Goal: Task Accomplishment & Management: Manage account settings

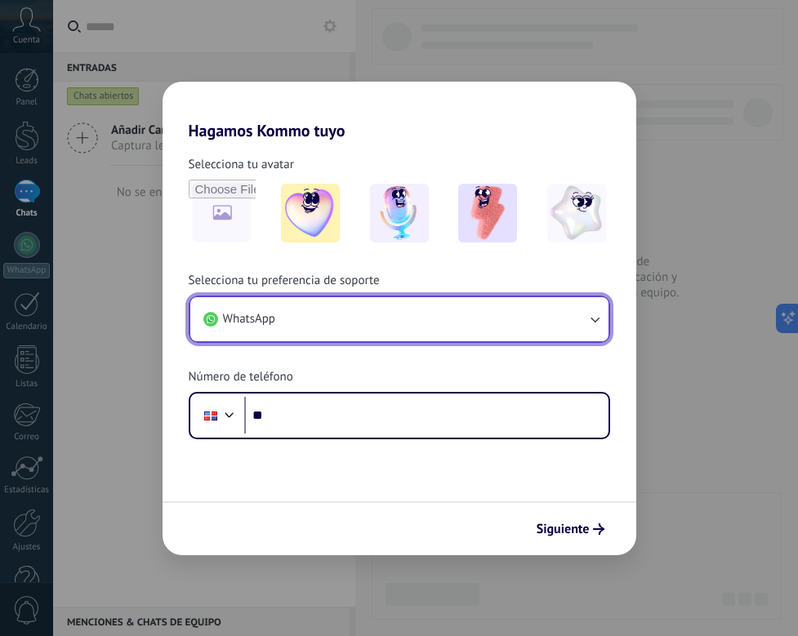
click at [593, 320] on icon "button" at bounding box center [594, 320] width 9 height 6
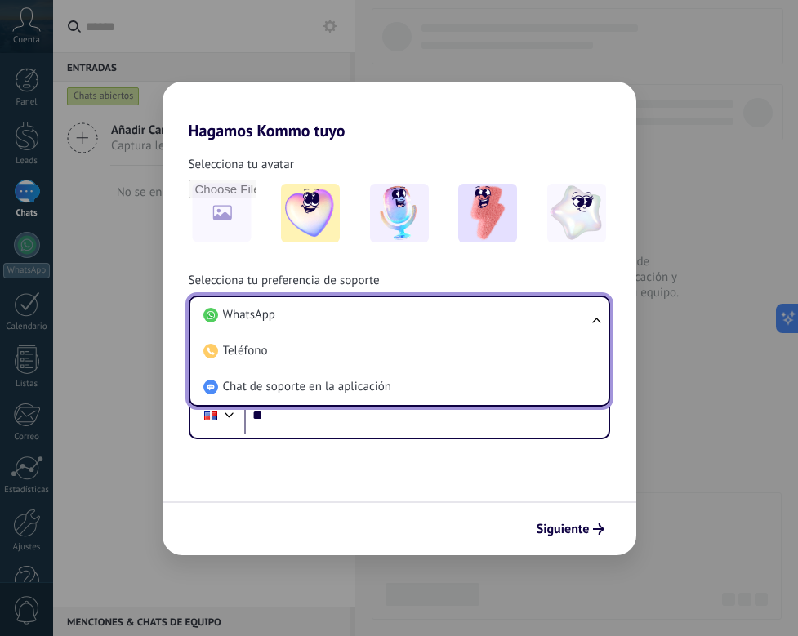
click at [593, 319] on ul "WhatsApp Teléfono Chat de soporte en la aplicación" at bounding box center [399, 351] width 421 height 111
click at [598, 318] on ul "WhatsApp Teléfono Chat de soporte en la aplicación" at bounding box center [399, 351] width 421 height 111
click at [598, 259] on div "Selecciona tu avatar Selecciona tu preferencia de soporte WhatsApp WhatsApp Tel…" at bounding box center [398, 289] width 473 height 299
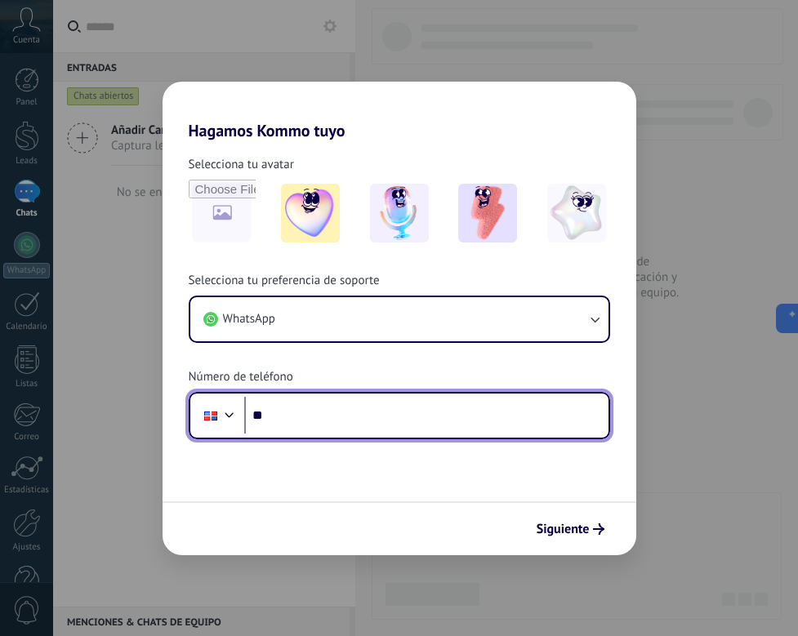
click at [309, 420] on input "**" at bounding box center [426, 416] width 364 height 38
type input "**********"
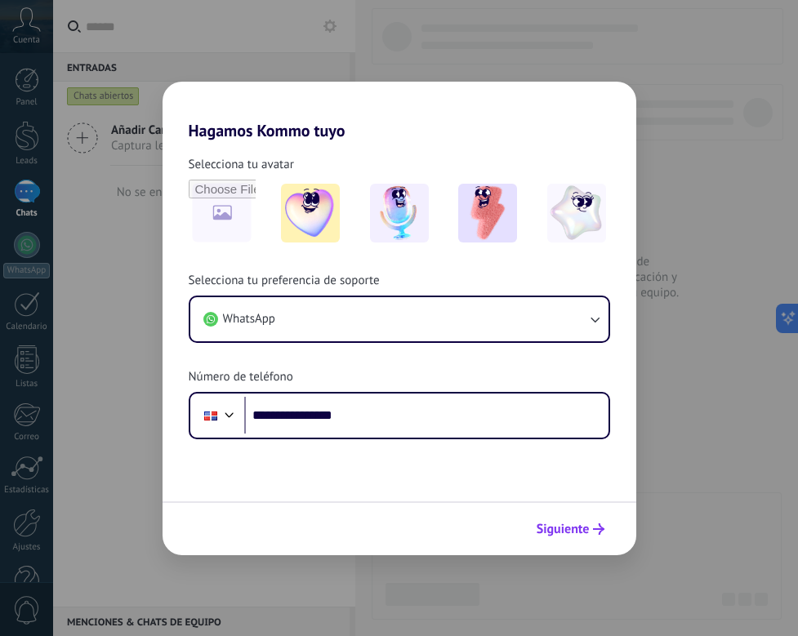
click at [566, 535] on span "Siguiente" at bounding box center [562, 528] width 53 height 11
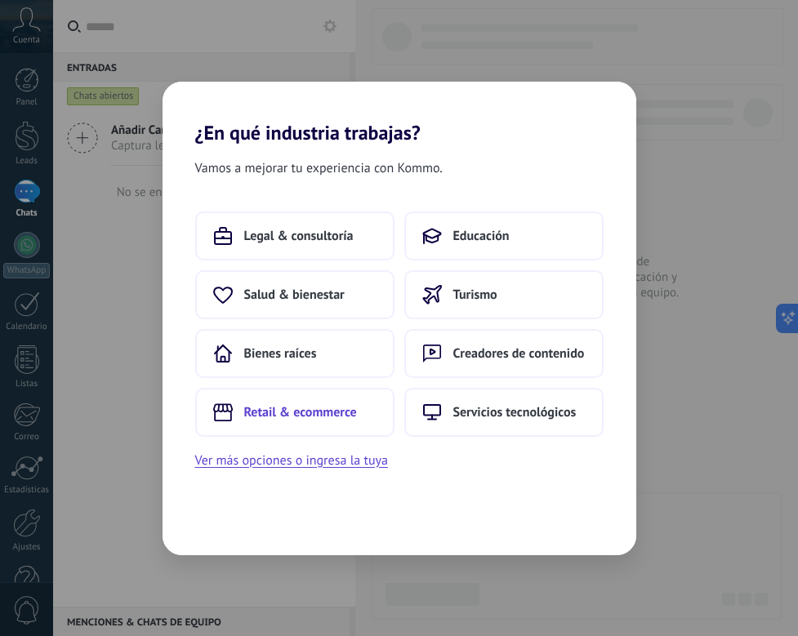
click at [334, 410] on span "Retail & ecommerce" at bounding box center [300, 412] width 113 height 16
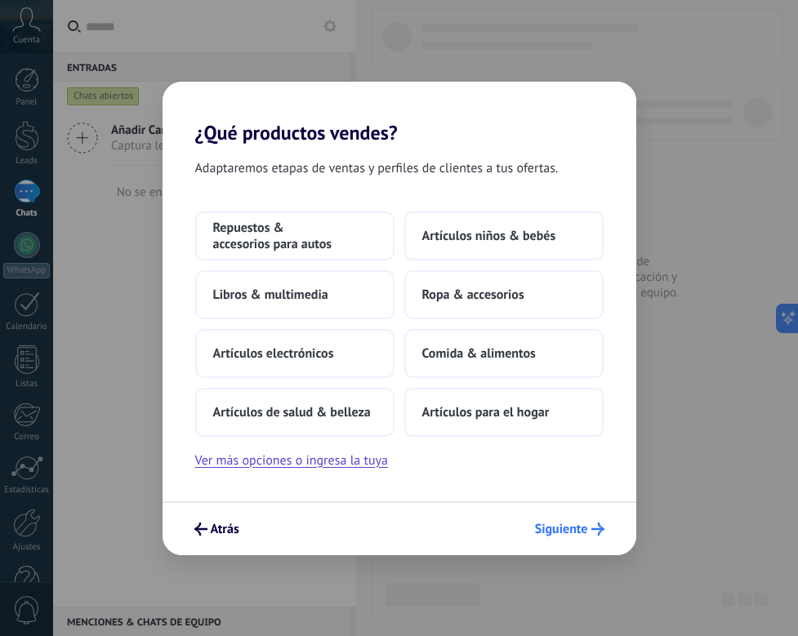
click at [567, 531] on span "Siguiente" at bounding box center [561, 528] width 53 height 11
click at [562, 525] on span "Siguiente" at bounding box center [561, 528] width 53 height 11
click at [502, 408] on span "Artículos para el hogar" at bounding box center [485, 412] width 127 height 16
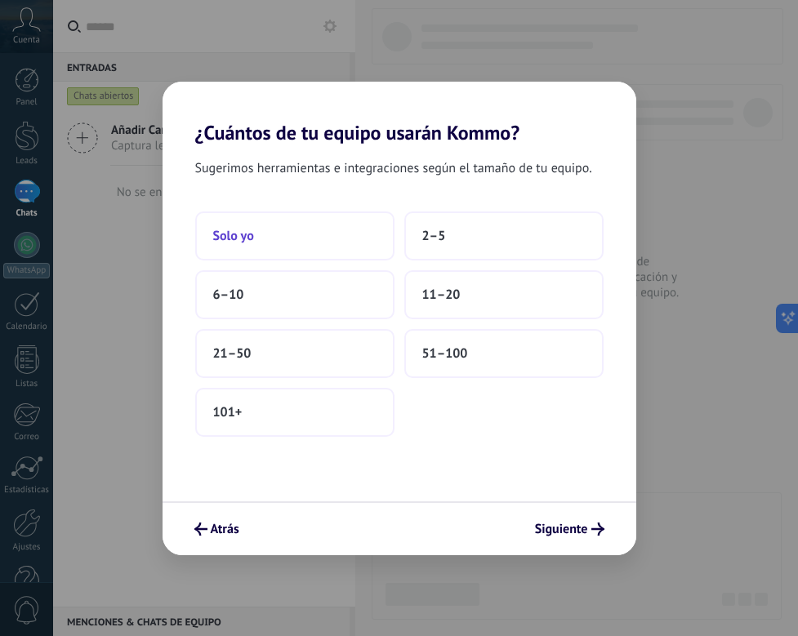
click at [248, 236] on span "Solo yo" at bounding box center [233, 236] width 41 height 16
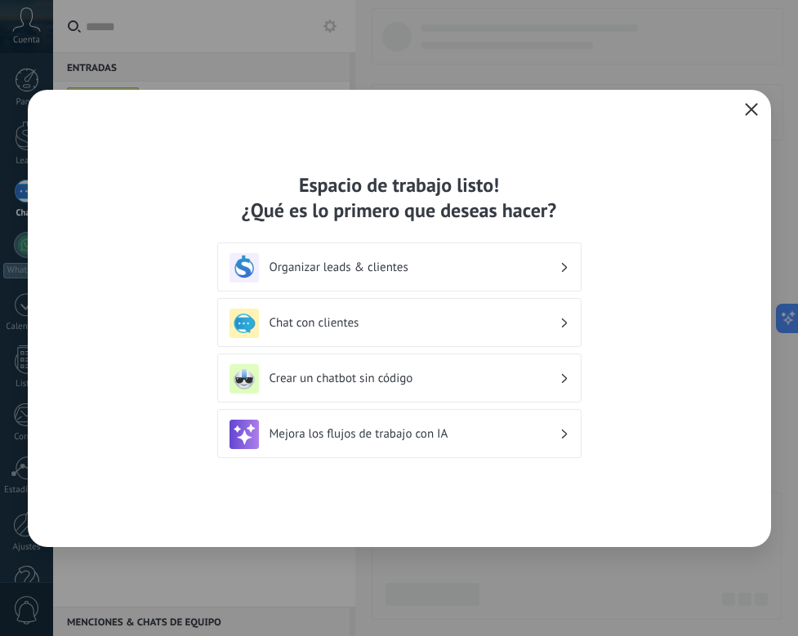
click at [304, 318] on h3 "Chat con clientes" at bounding box center [414, 323] width 290 height 16
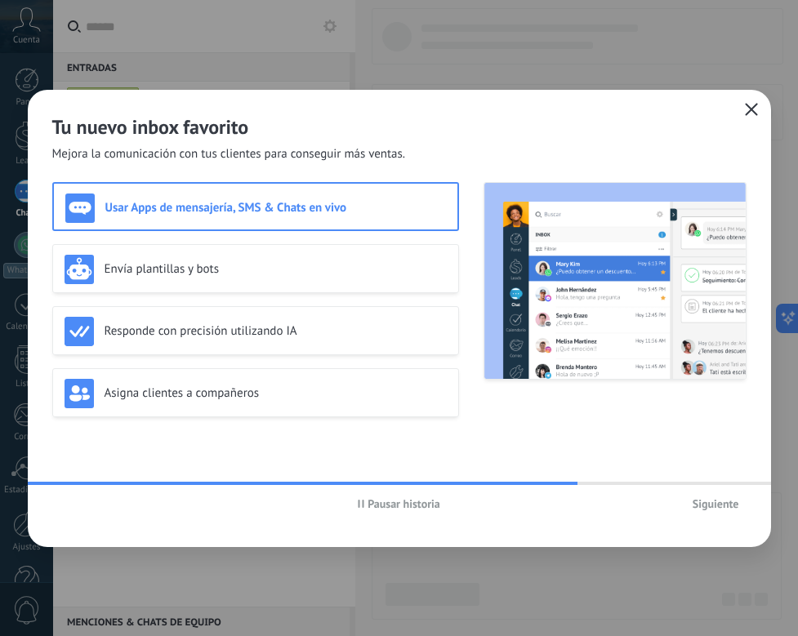
click at [196, 207] on h3 "Usar Apps de mensajería, SMS & Chats en vivo" at bounding box center [275, 208] width 340 height 16
drag, startPoint x: 358, startPoint y: 184, endPoint x: 360, endPoint y: 201, distance: 16.4
click at [360, 189] on div "Usar Apps de mensajería, SMS & Chats en vivo" at bounding box center [255, 206] width 407 height 49
click at [350, 210] on h3 "Usar Apps de mensajería, SMS & Chats en vivo" at bounding box center [275, 208] width 340 height 16
click at [349, 210] on h3 "Usar Apps de mensajería, SMS & Chats en vivo" at bounding box center [275, 208] width 340 height 16
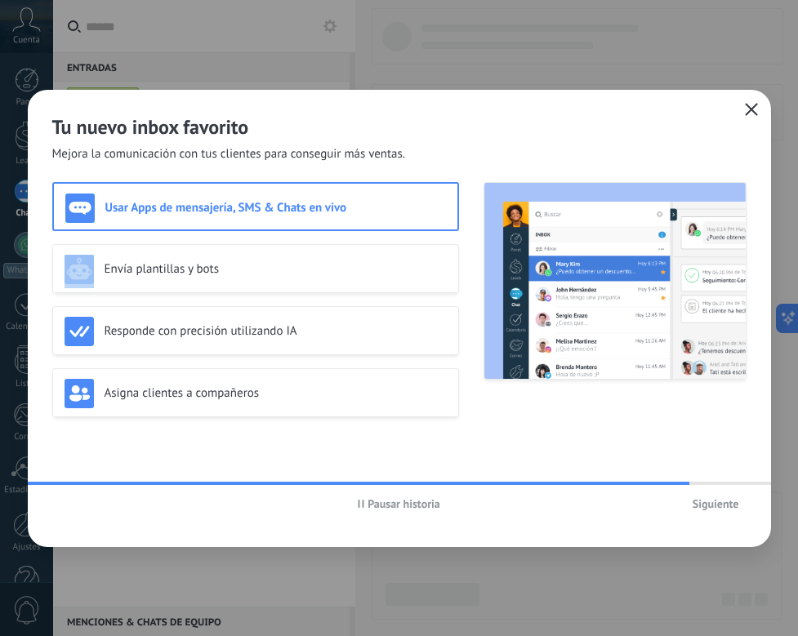
click at [346, 209] on h3 "Usar Apps de mensajería, SMS & Chats en vivo" at bounding box center [275, 208] width 340 height 16
click at [329, 207] on h3 "Usar Apps de mensajería, SMS & Chats en vivo" at bounding box center [275, 208] width 340 height 16
click at [328, 207] on h3 "Usar Apps de mensajería, SMS & Chats en vivo" at bounding box center [275, 208] width 340 height 16
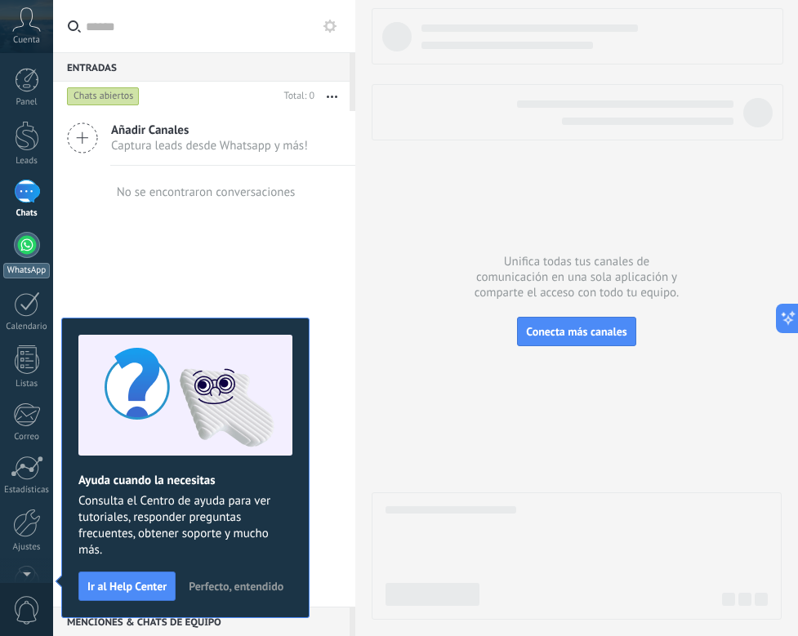
click at [27, 245] on div at bounding box center [27, 245] width 26 height 26
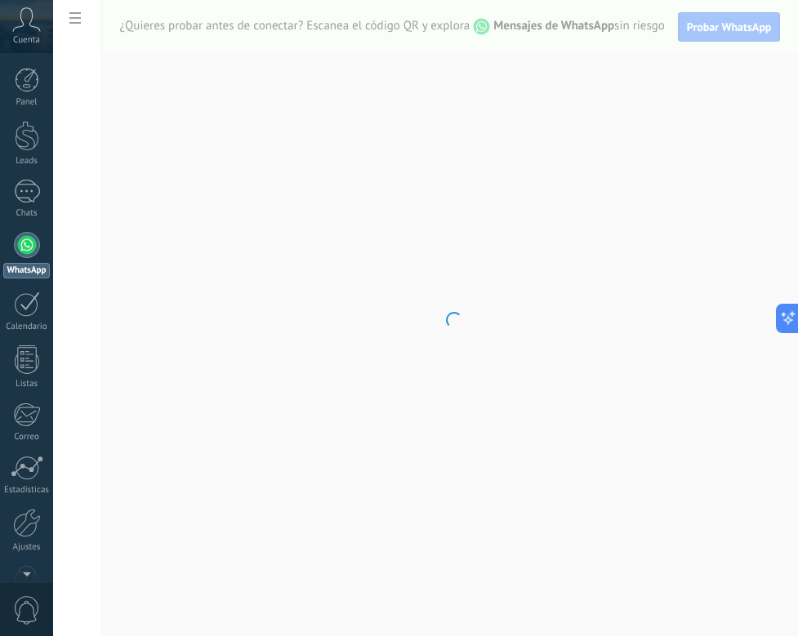
click at [79, 23] on body ".abccls-1,.abccls-2{fill-rule:evenodd}.abccls-2{fill:#fff} .abfcls-1{fill:none}…" at bounding box center [399, 318] width 798 height 636
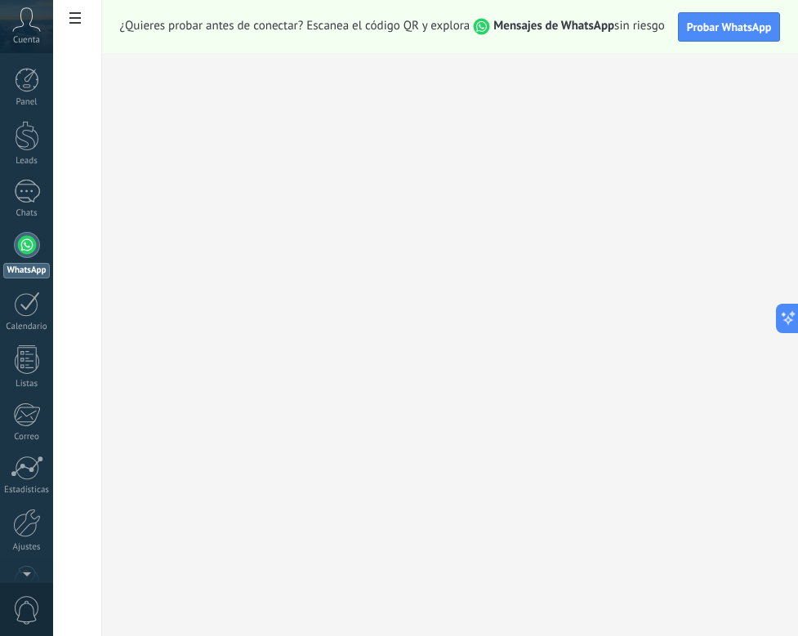
click at [25, 251] on div at bounding box center [27, 245] width 26 height 26
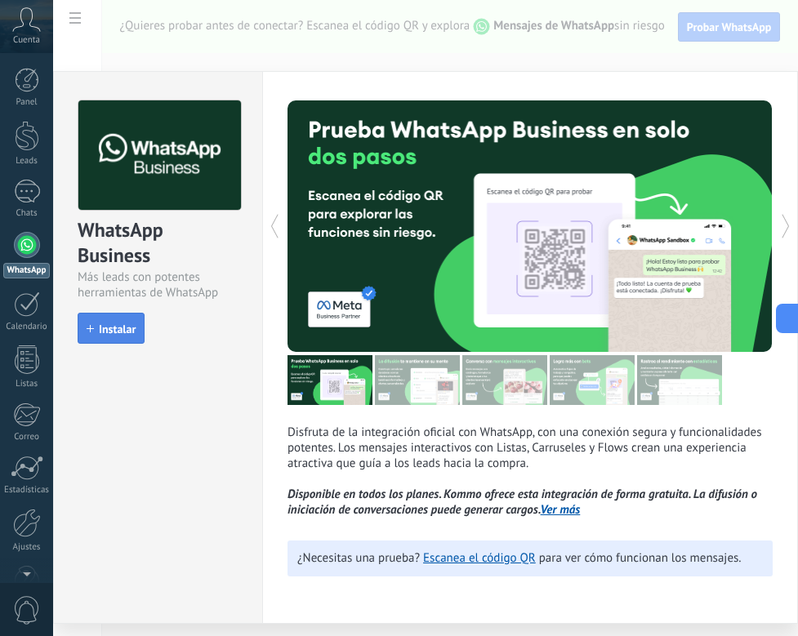
click at [126, 327] on span "Instalar" at bounding box center [117, 328] width 37 height 11
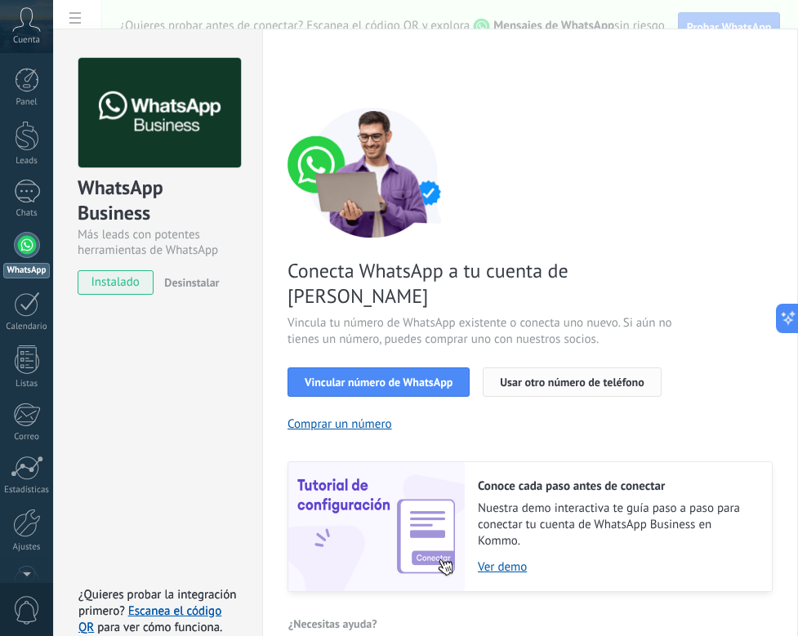
scroll to position [50, 0]
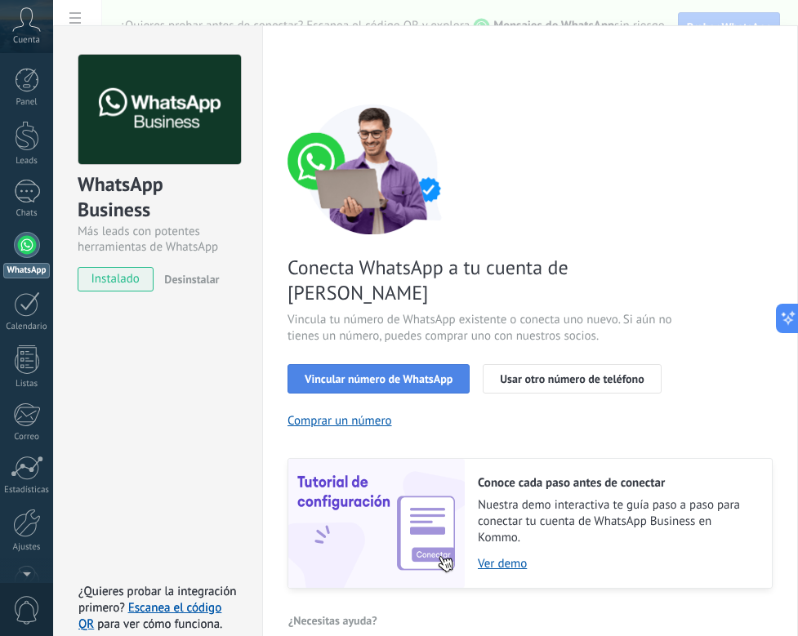
click at [426, 373] on span "Vincular número de WhatsApp" at bounding box center [378, 378] width 148 height 11
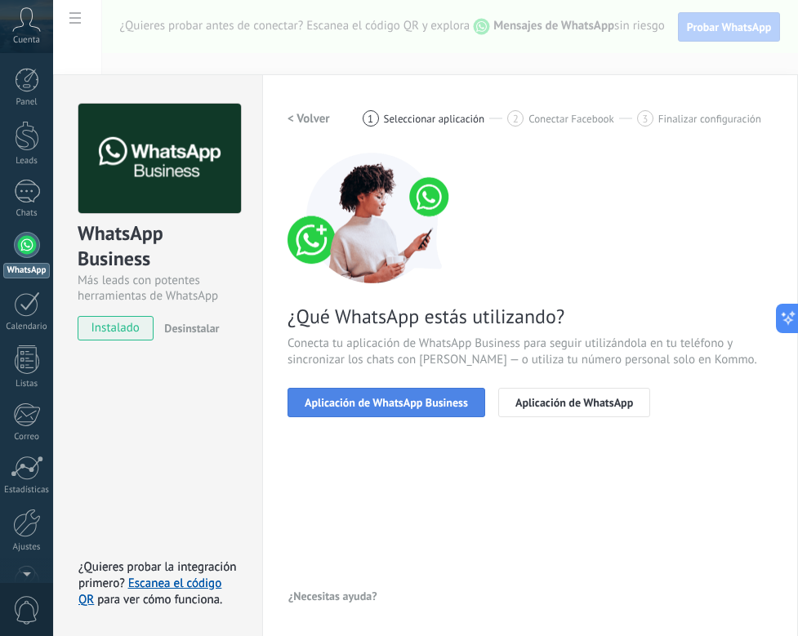
scroll to position [0, 0]
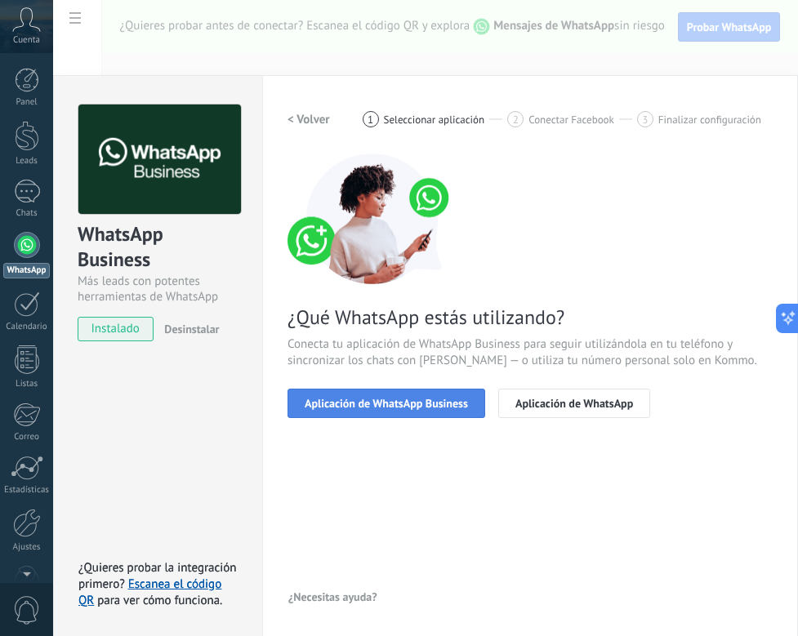
click at [351, 402] on span "Aplicación de WhatsApp Business" at bounding box center [385, 403] width 163 height 11
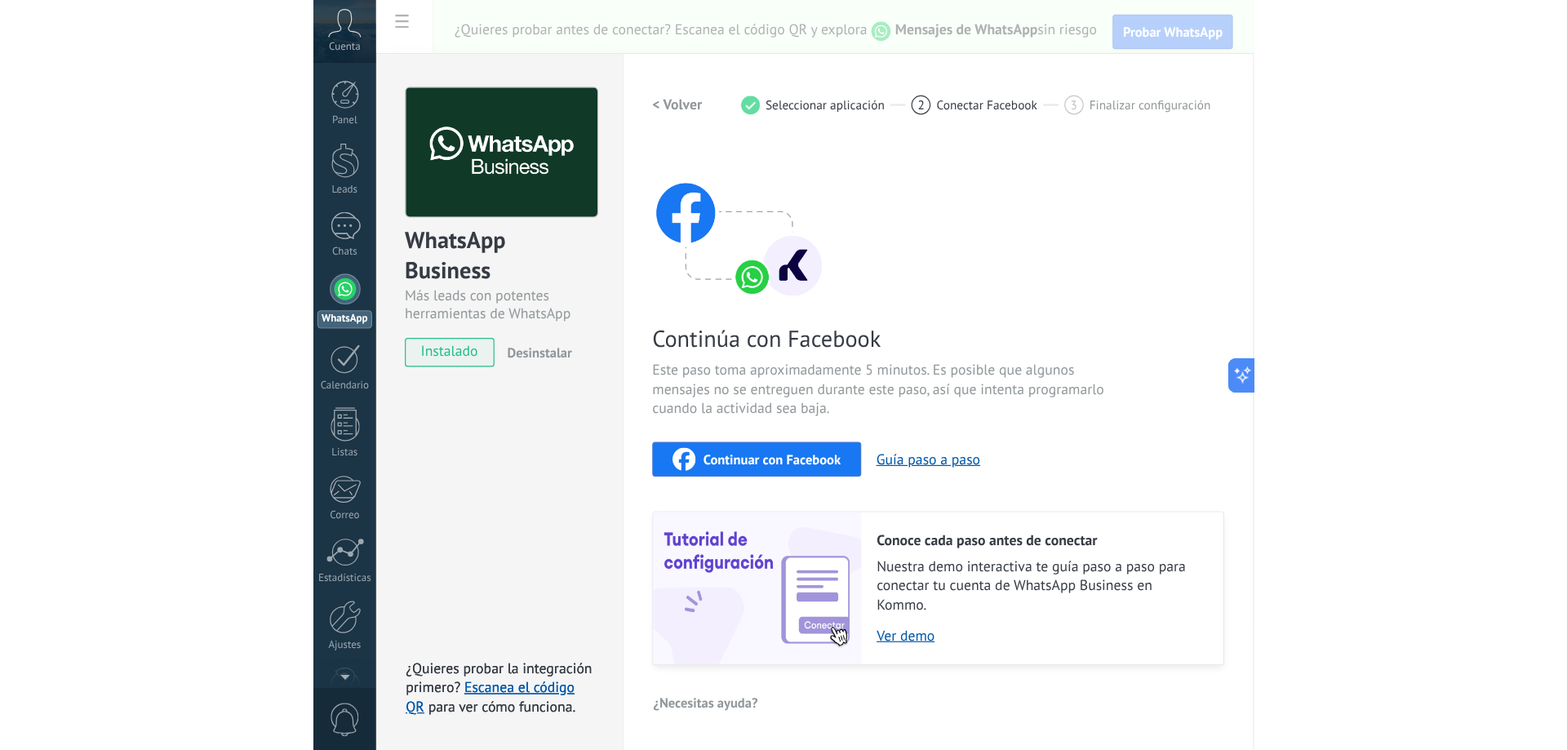
scroll to position [31, 0]
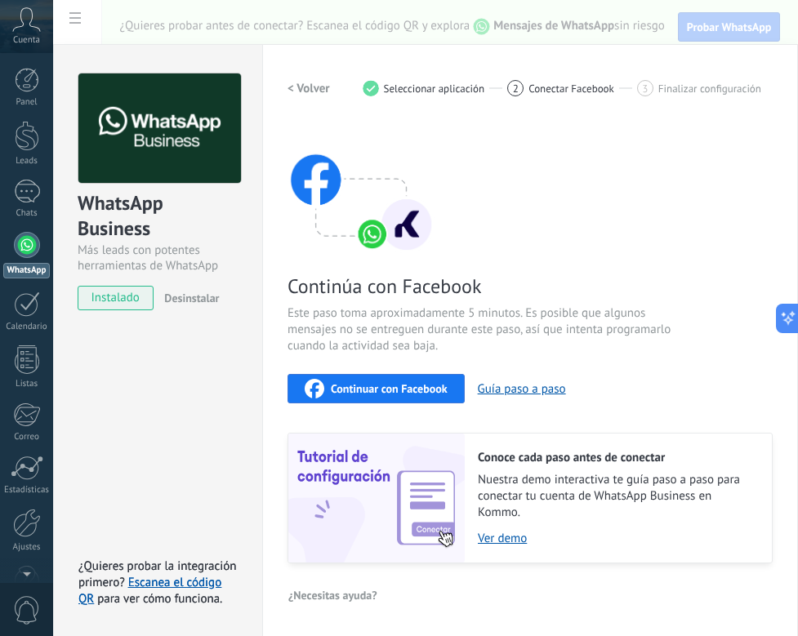
click at [126, 305] on span "instalado" at bounding box center [115, 298] width 74 height 24
click at [35, 255] on div at bounding box center [27, 245] width 26 height 26
click at [372, 237] on img at bounding box center [360, 187] width 147 height 131
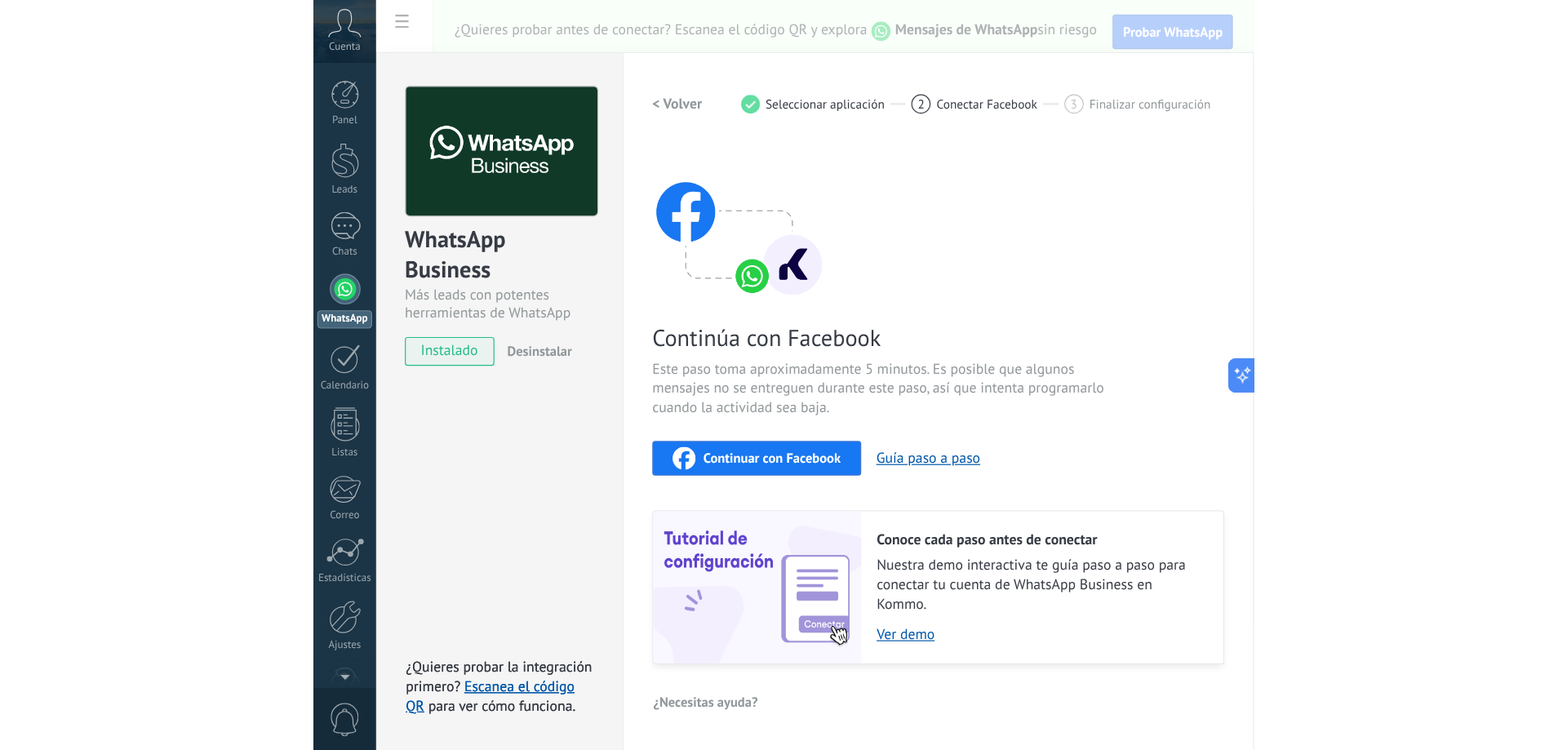
scroll to position [0, 0]
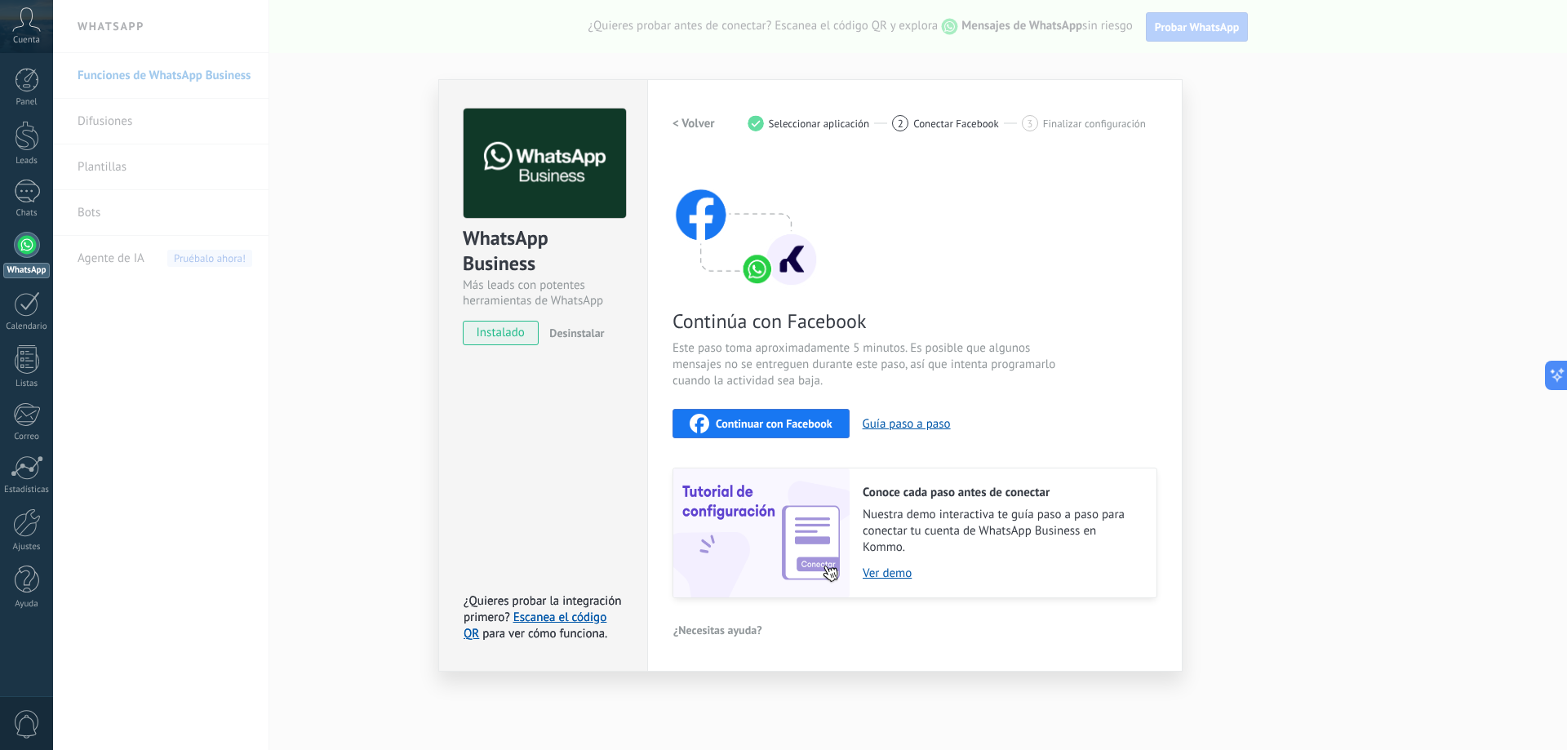
click at [493, 332] on span "instalado" at bounding box center [501, 333] width 74 height 24
click at [583, 615] on link "Escanea el código QR" at bounding box center [535, 626] width 143 height 32
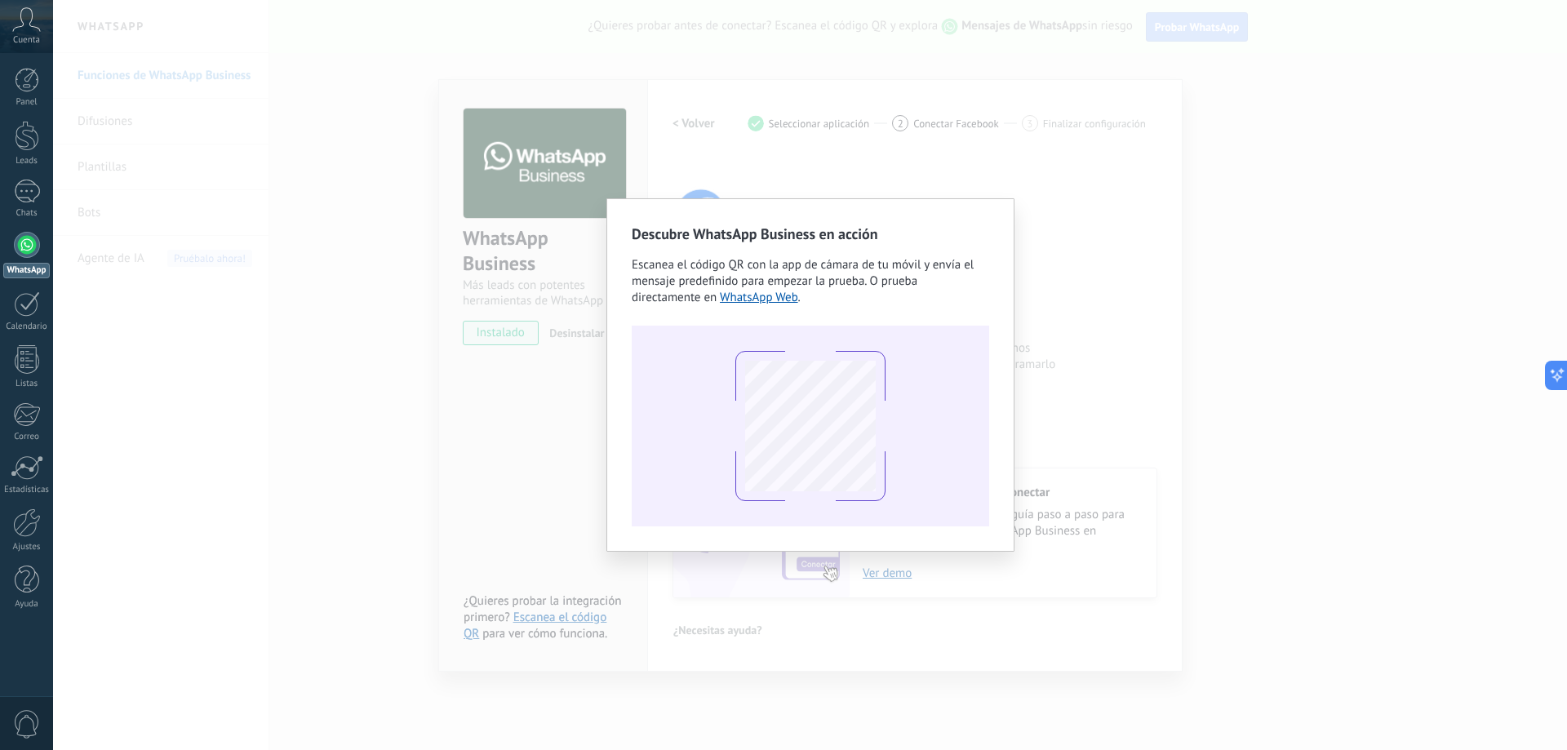
click at [797, 316] on div "Descubre WhatsApp Business en acción Escanea el código QR con la app de cámara …" at bounding box center [811, 375] width 358 height 303
click at [797, 315] on div "Descubre WhatsApp Business en acción Escanea el código QR con la app de cámara …" at bounding box center [811, 375] width 358 height 303
click at [797, 435] on div at bounding box center [811, 426] width 150 height 150
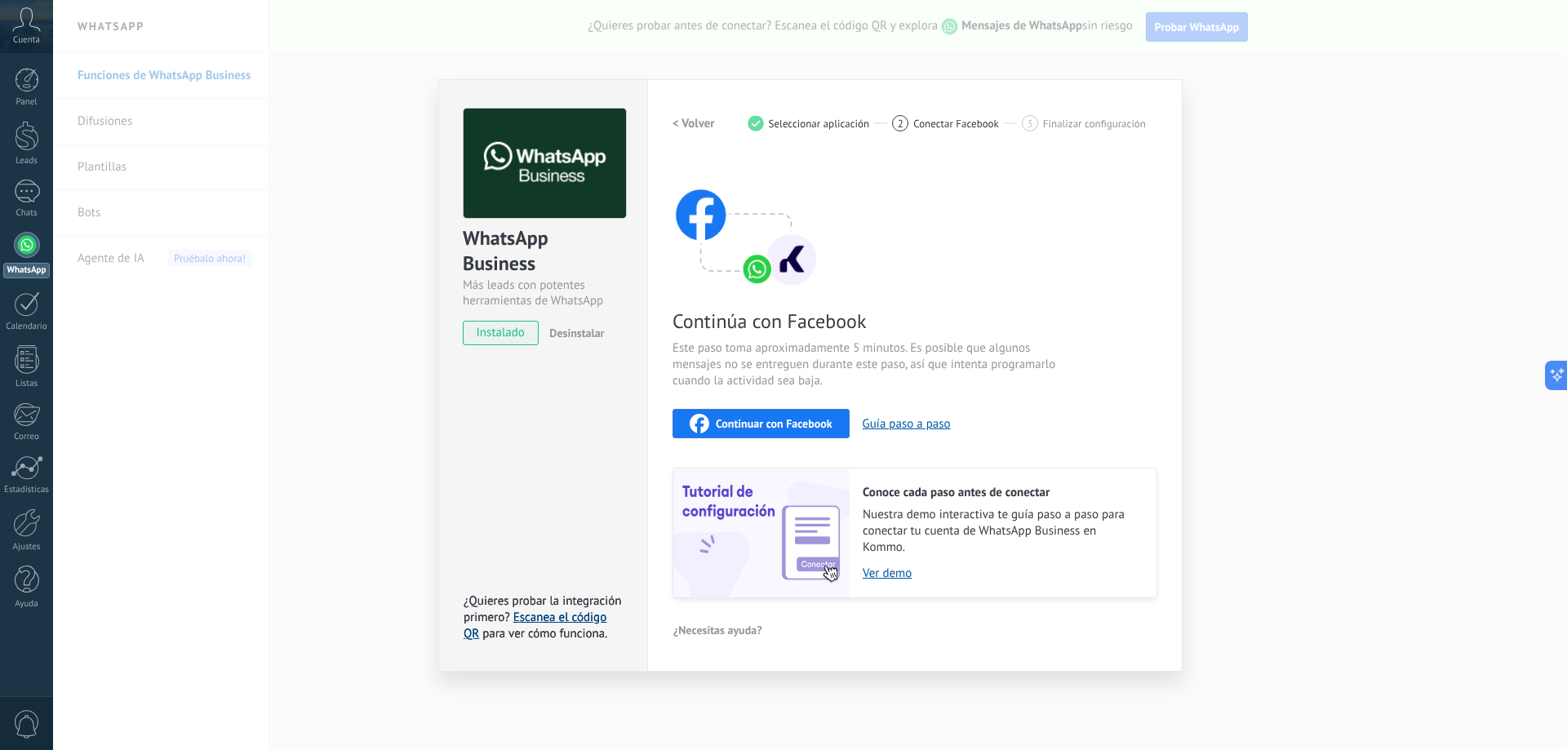
click at [577, 619] on link "Escanea el código QR" at bounding box center [535, 626] width 143 height 32
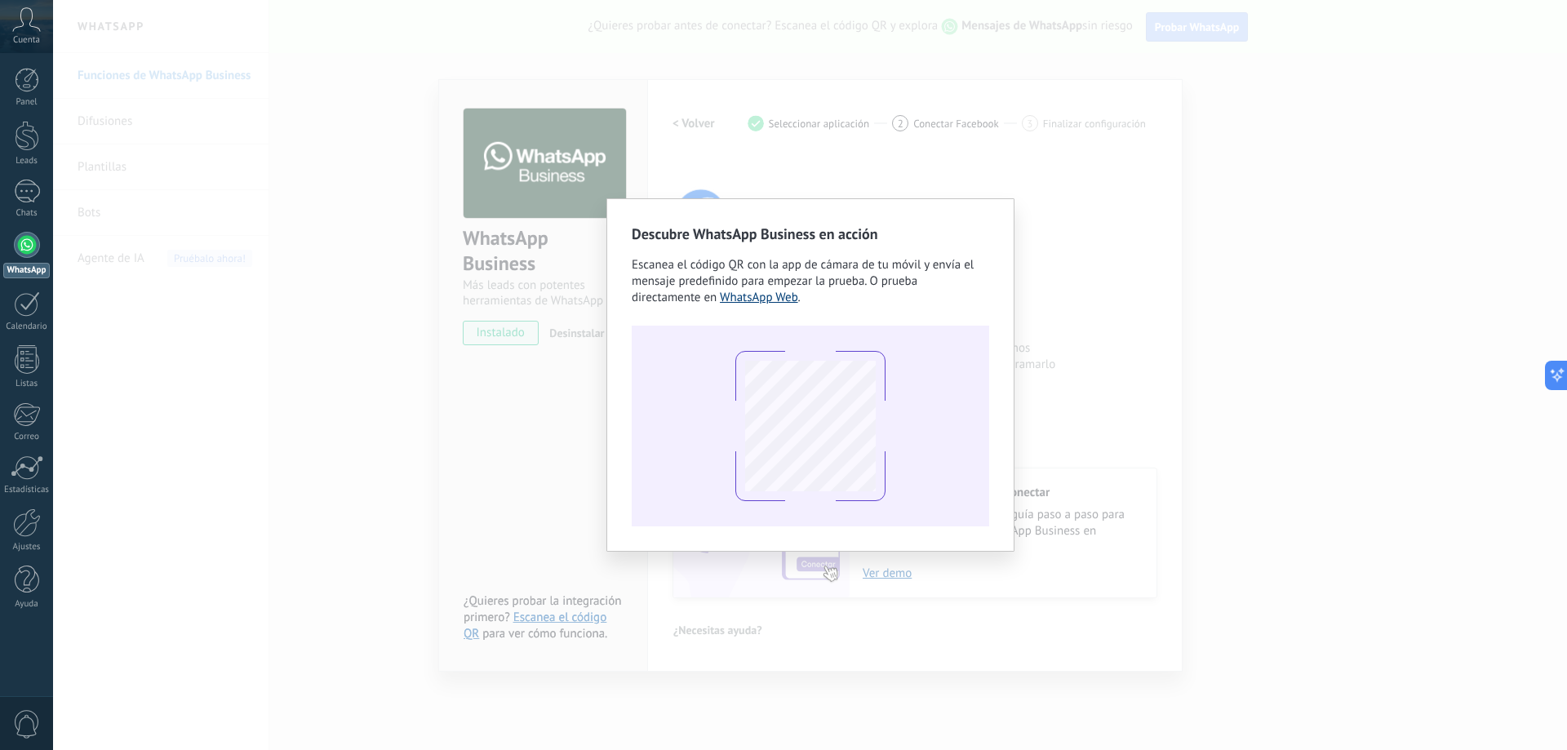
click at [747, 296] on link "WhatsApp Web" at bounding box center [759, 298] width 78 height 16
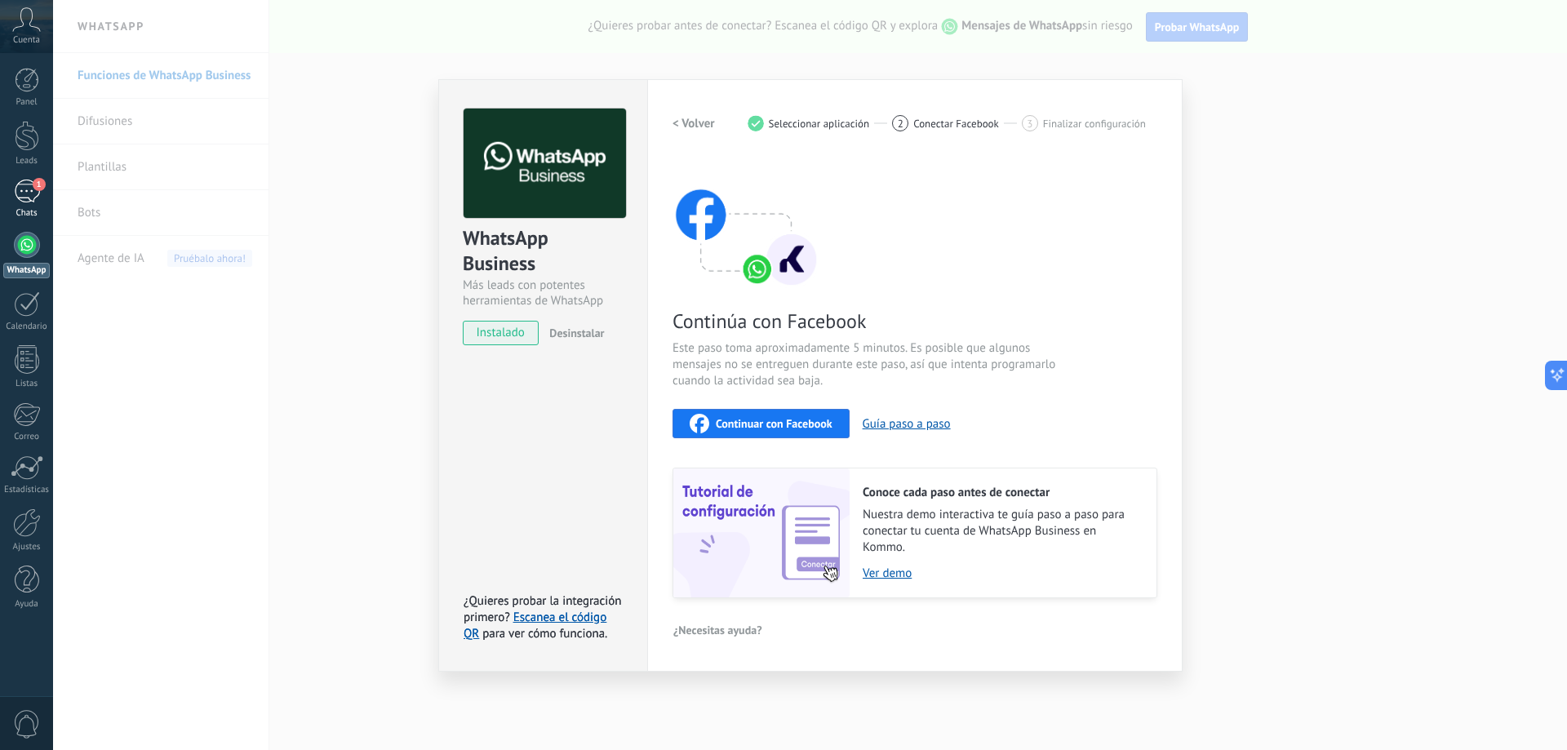
click at [26, 188] on div "1" at bounding box center [27, 192] width 26 height 24
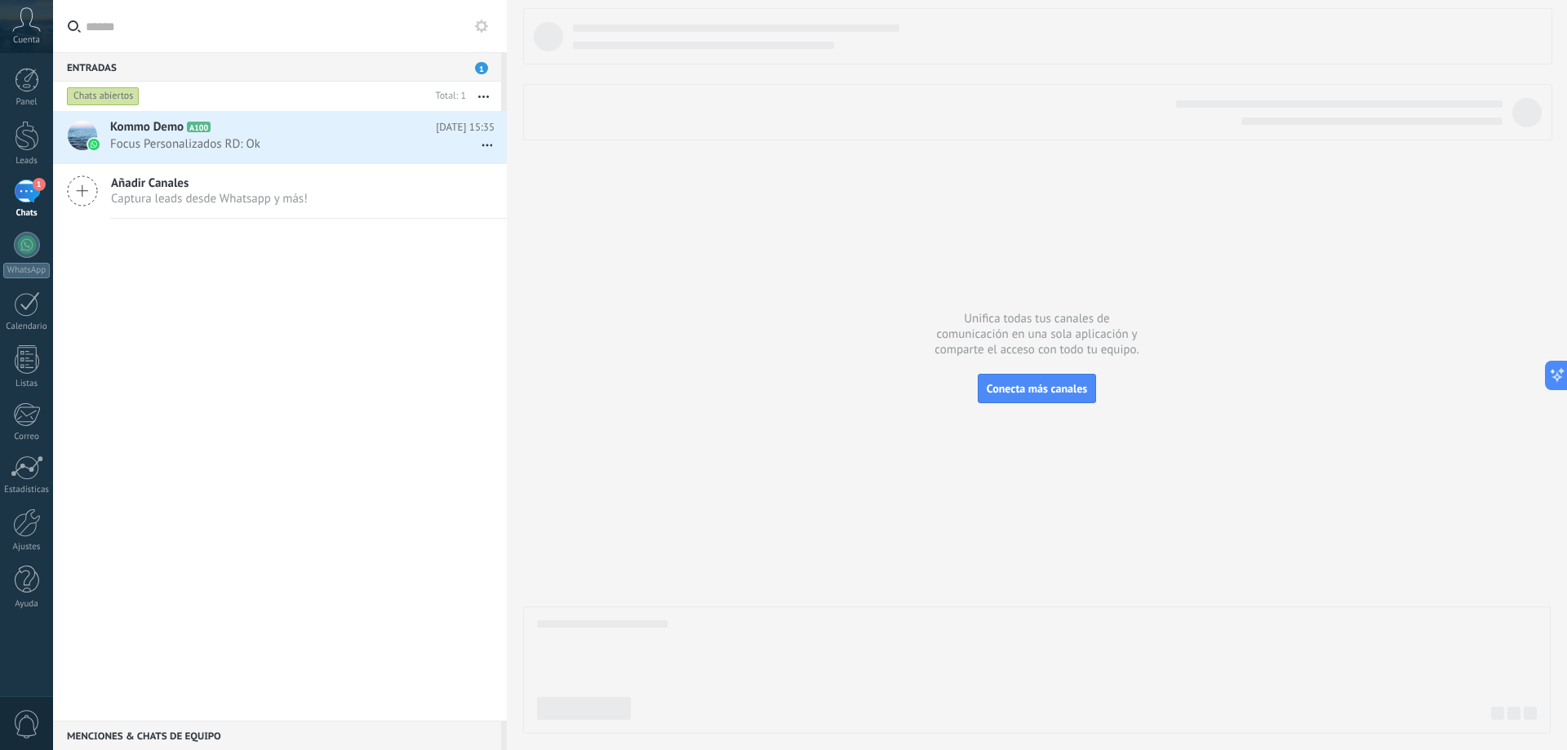
click at [266, 256] on div "Kommo Demo A100 Hoy 15:35 Focus Personalizados RD: Ok Añadir Canales Captura le…" at bounding box center [280, 416] width 454 height 610
click at [122, 95] on div "Chats abiertos" at bounding box center [103, 97] width 73 height 20
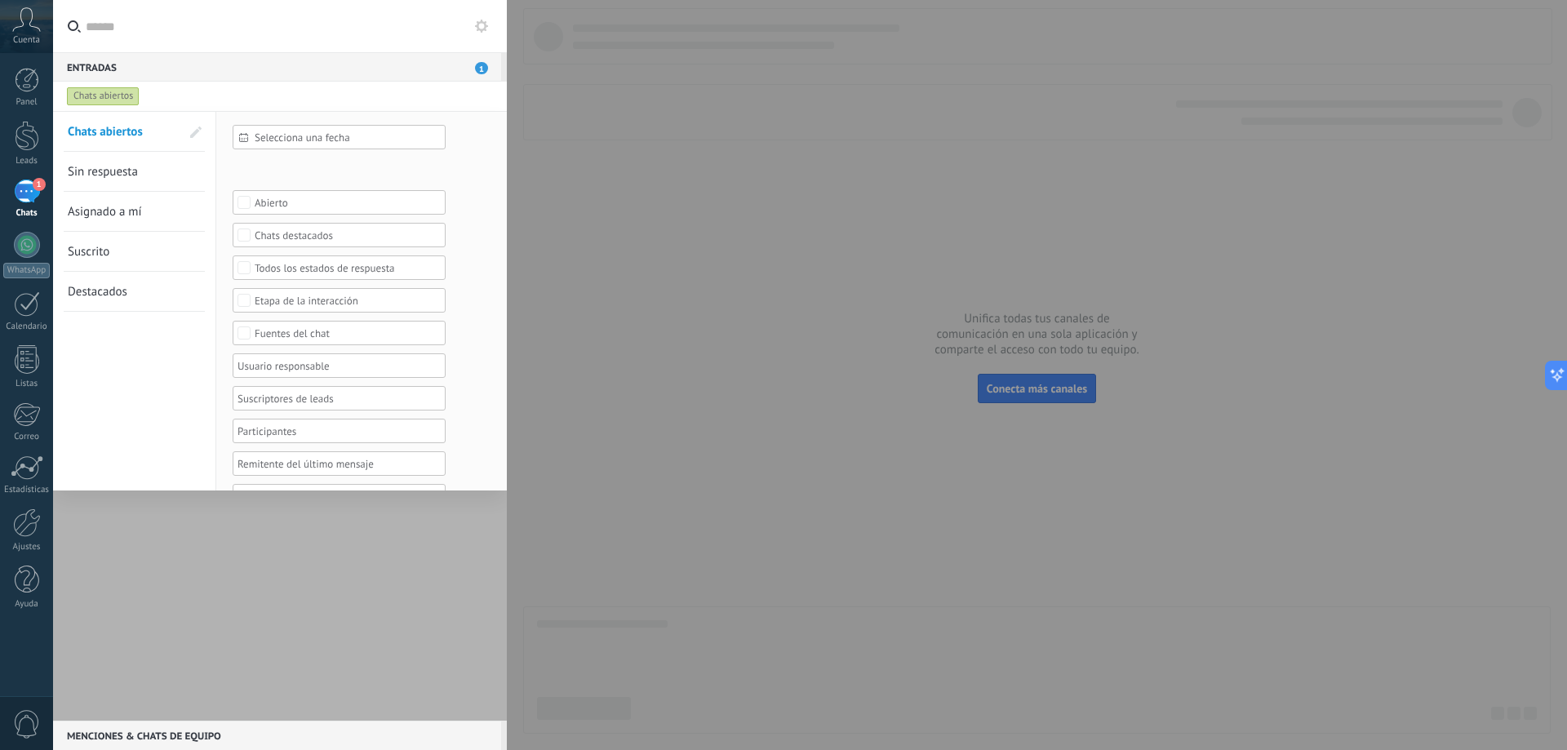
click at [28, 190] on div "1" at bounding box center [27, 192] width 26 height 24
click at [32, 193] on div "1" at bounding box center [27, 192] width 26 height 24
click at [30, 190] on div "1" at bounding box center [27, 192] width 26 height 24
click at [37, 255] on link "WhatsApp" at bounding box center [26, 255] width 53 height 47
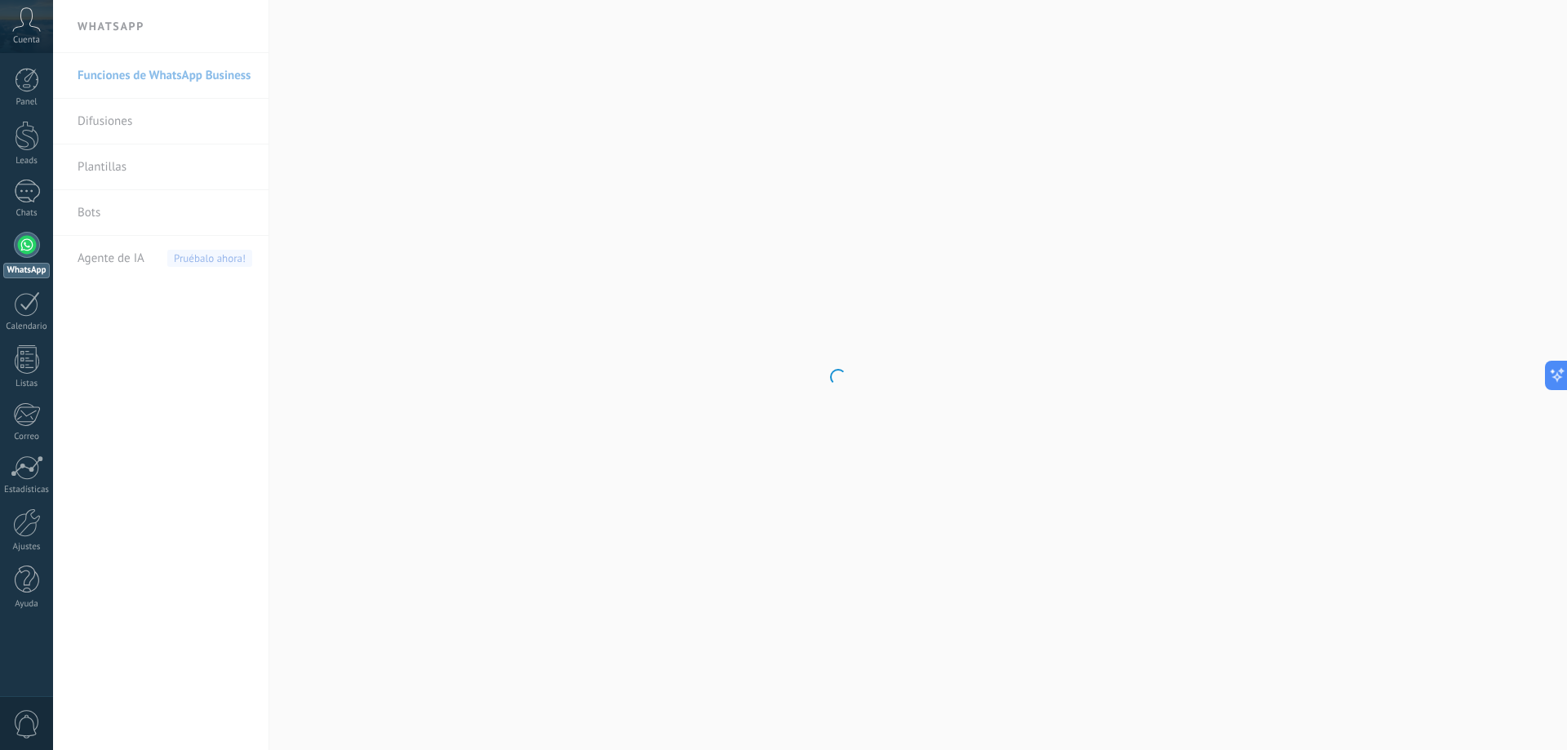
click at [22, 258] on link "WhatsApp" at bounding box center [26, 255] width 53 height 47
click at [32, 196] on div "1" at bounding box center [27, 192] width 26 height 24
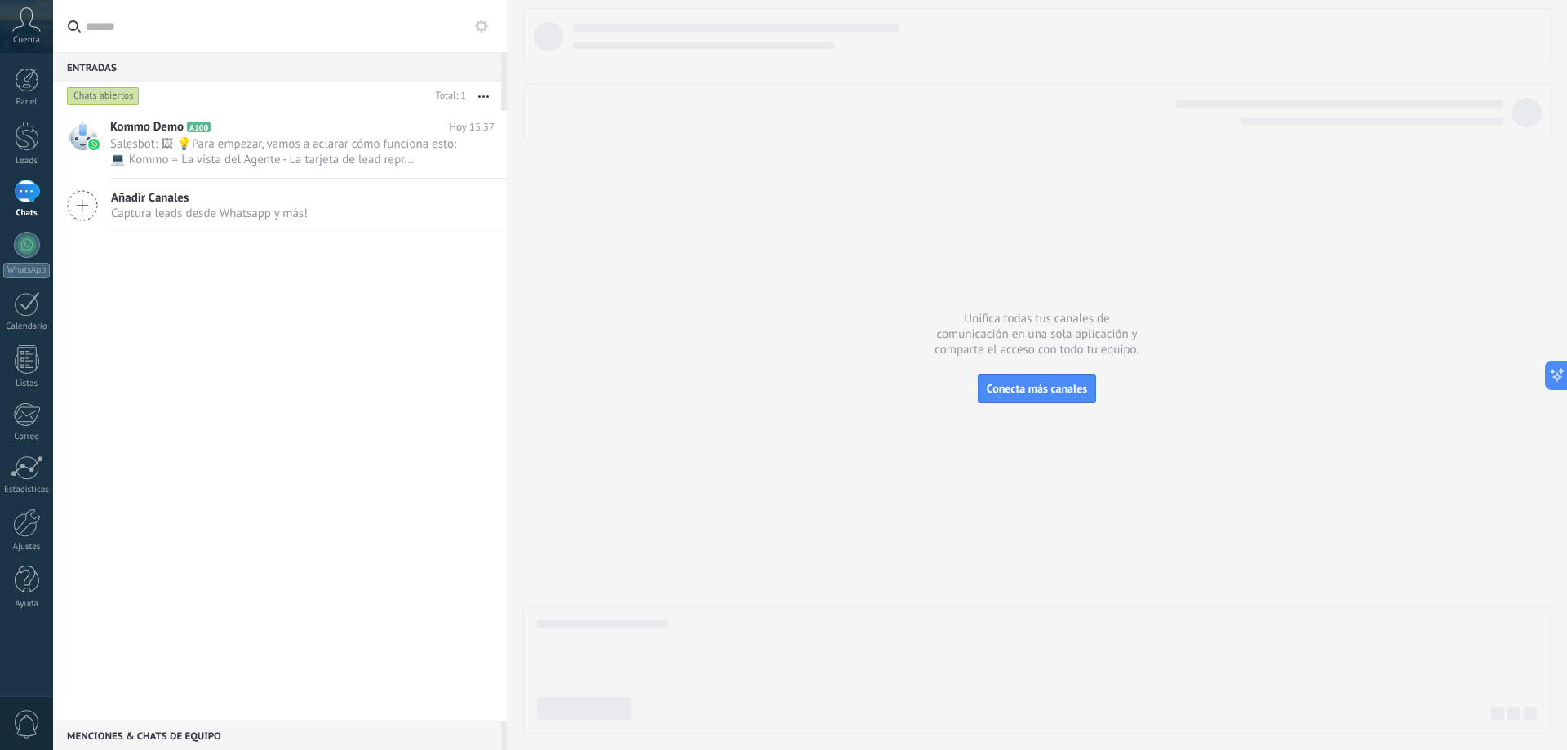
click at [193, 309] on div "Kommo Demo A100 Hoy 15:37 Salesbot: 🖼 💡Para empezar, vamos a aclarar cómo funci…" at bounding box center [280, 416] width 454 height 610
click at [266, 149] on span "Salesbot: 🖼 💡Para empezar, vamos a aclarar cómo funciona esto: 💻 Kommo = La vis…" at bounding box center [286, 151] width 353 height 31
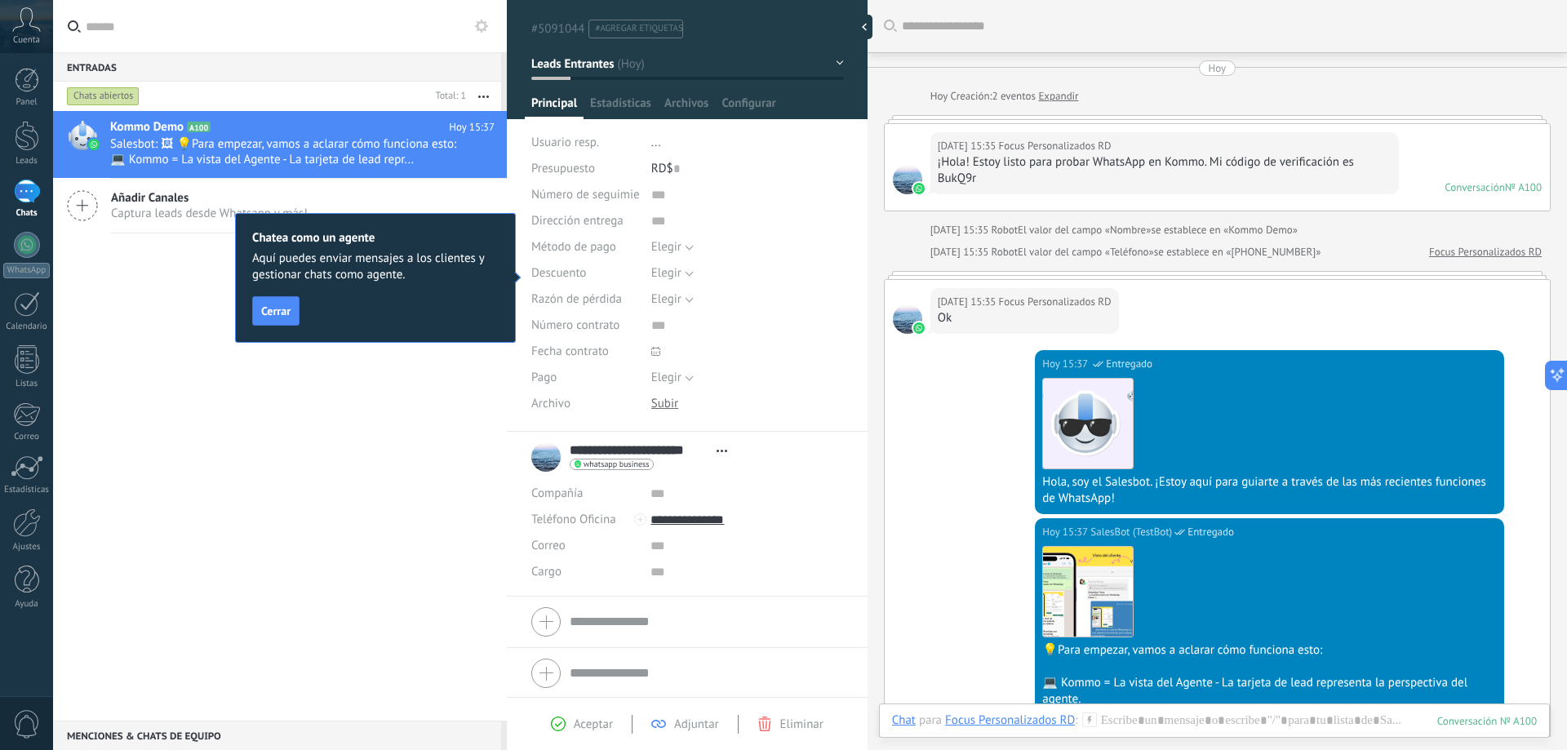
scroll to position [38, 0]
click at [276, 308] on span "Cerrar" at bounding box center [275, 310] width 29 height 11
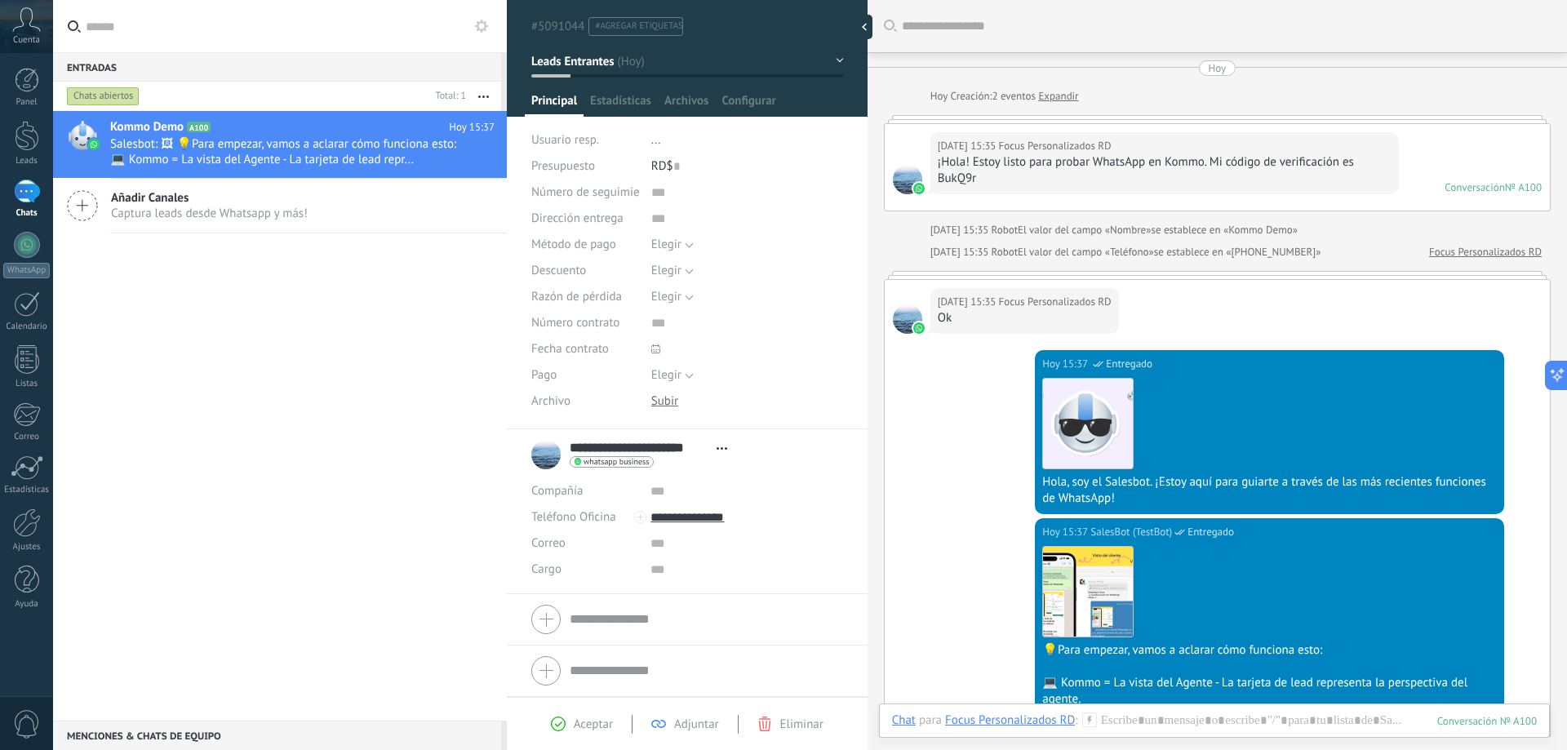
click at [594, 635] on span "Aceptar" at bounding box center [593, 725] width 39 height 16
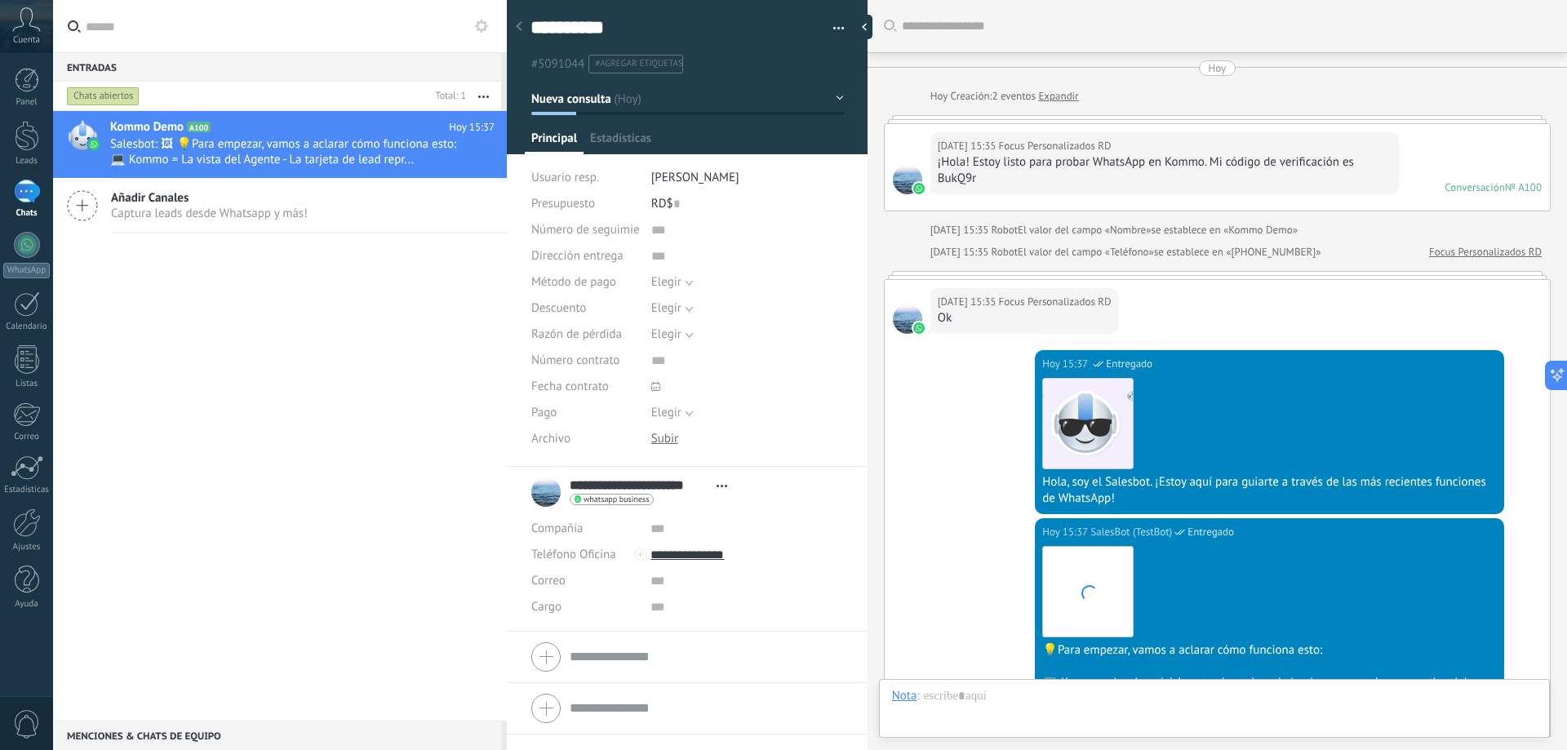
scroll to position [24, 0]
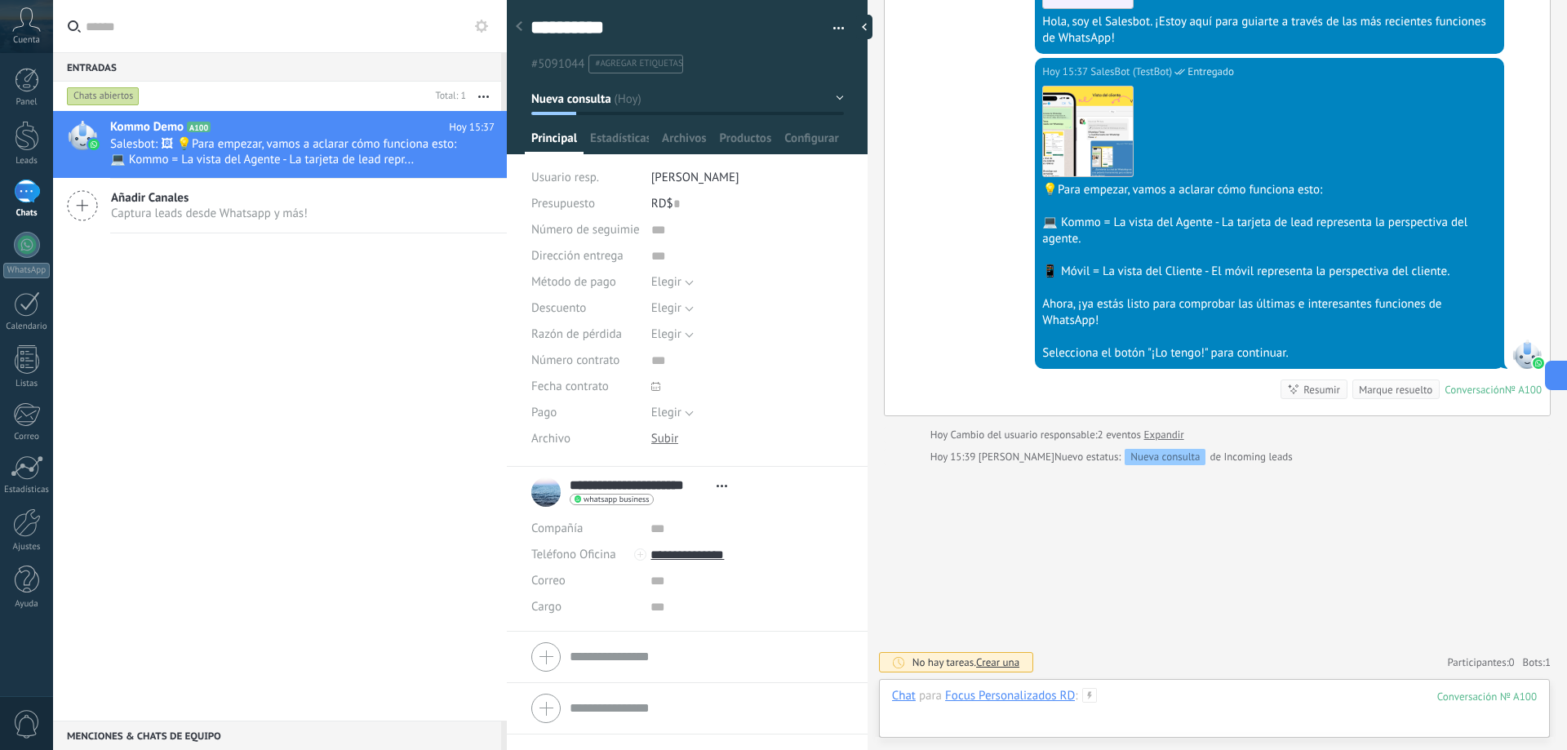
click at [797, 635] on div at bounding box center [1214, 712] width 645 height 49
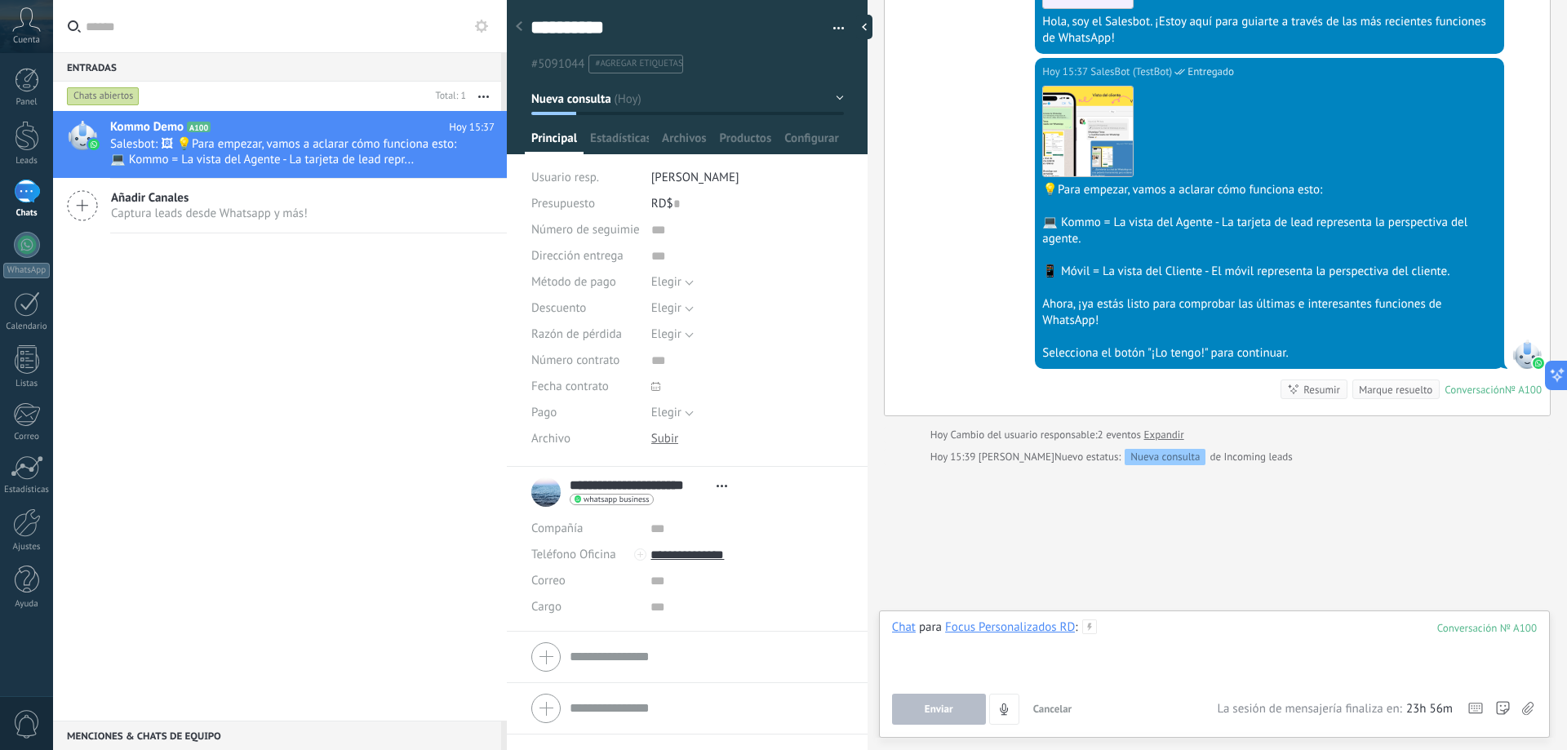
click at [797, 635] on div at bounding box center [1214, 651] width 645 height 62
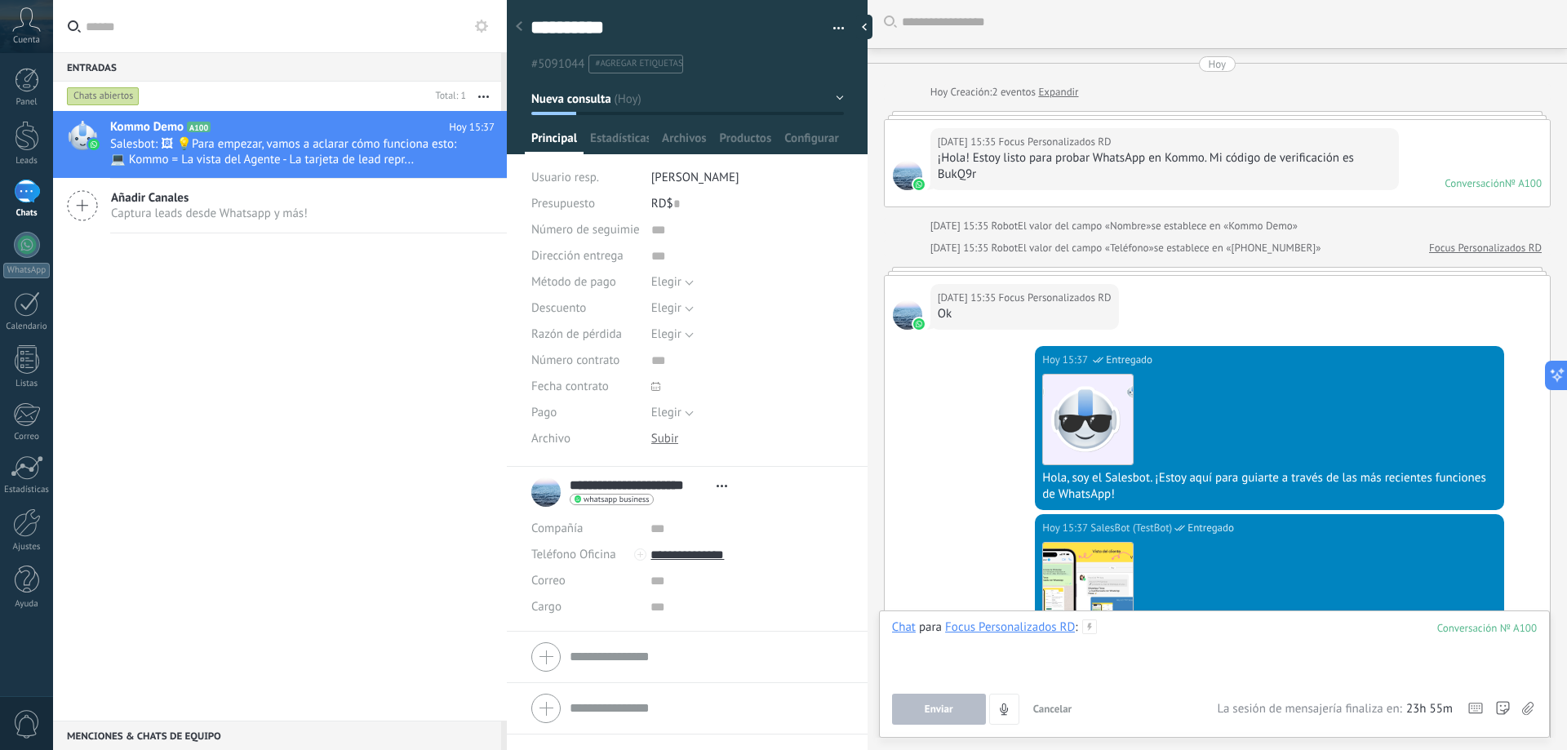
scroll to position [0, 0]
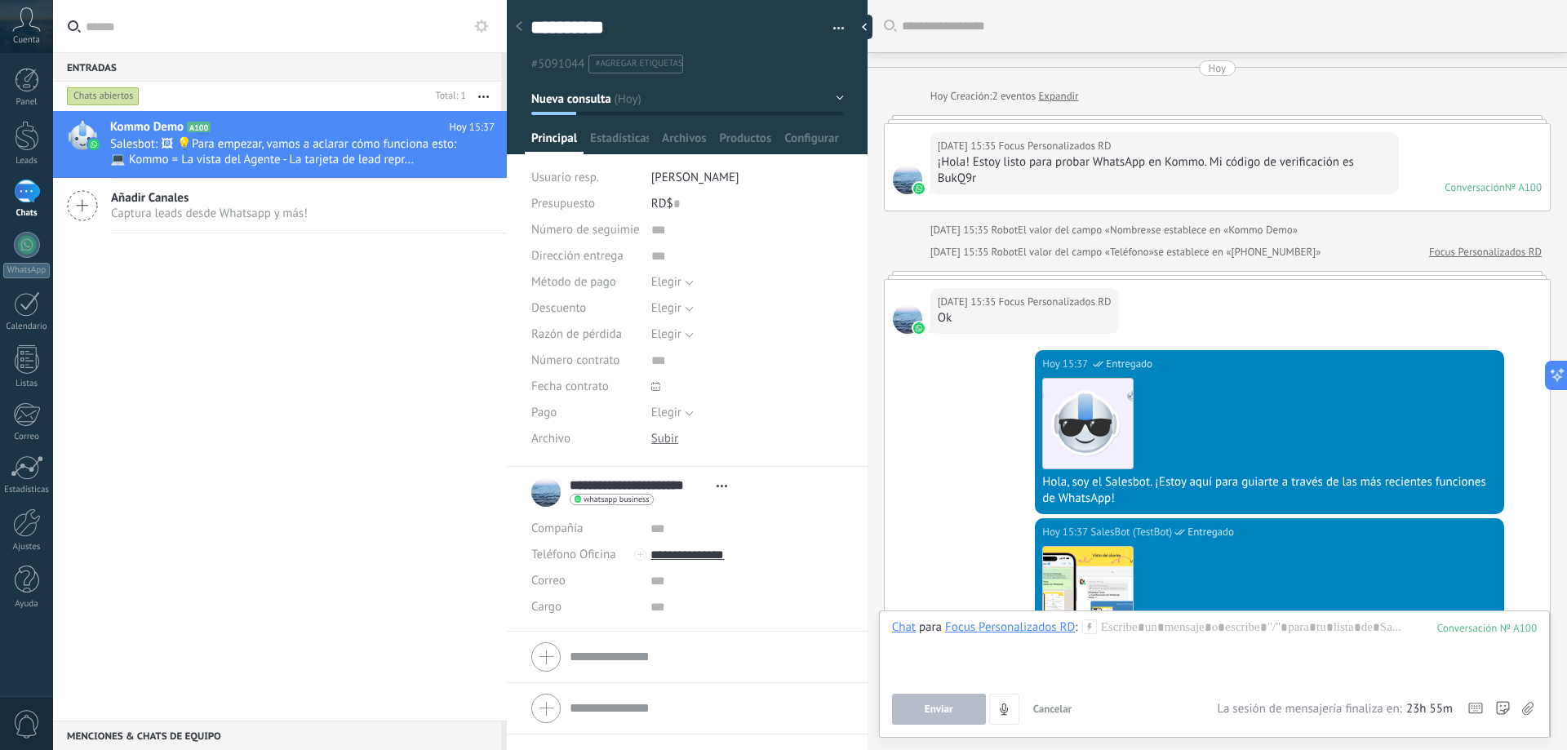
click at [797, 29] on button "button" at bounding box center [833, 28] width 24 height 24
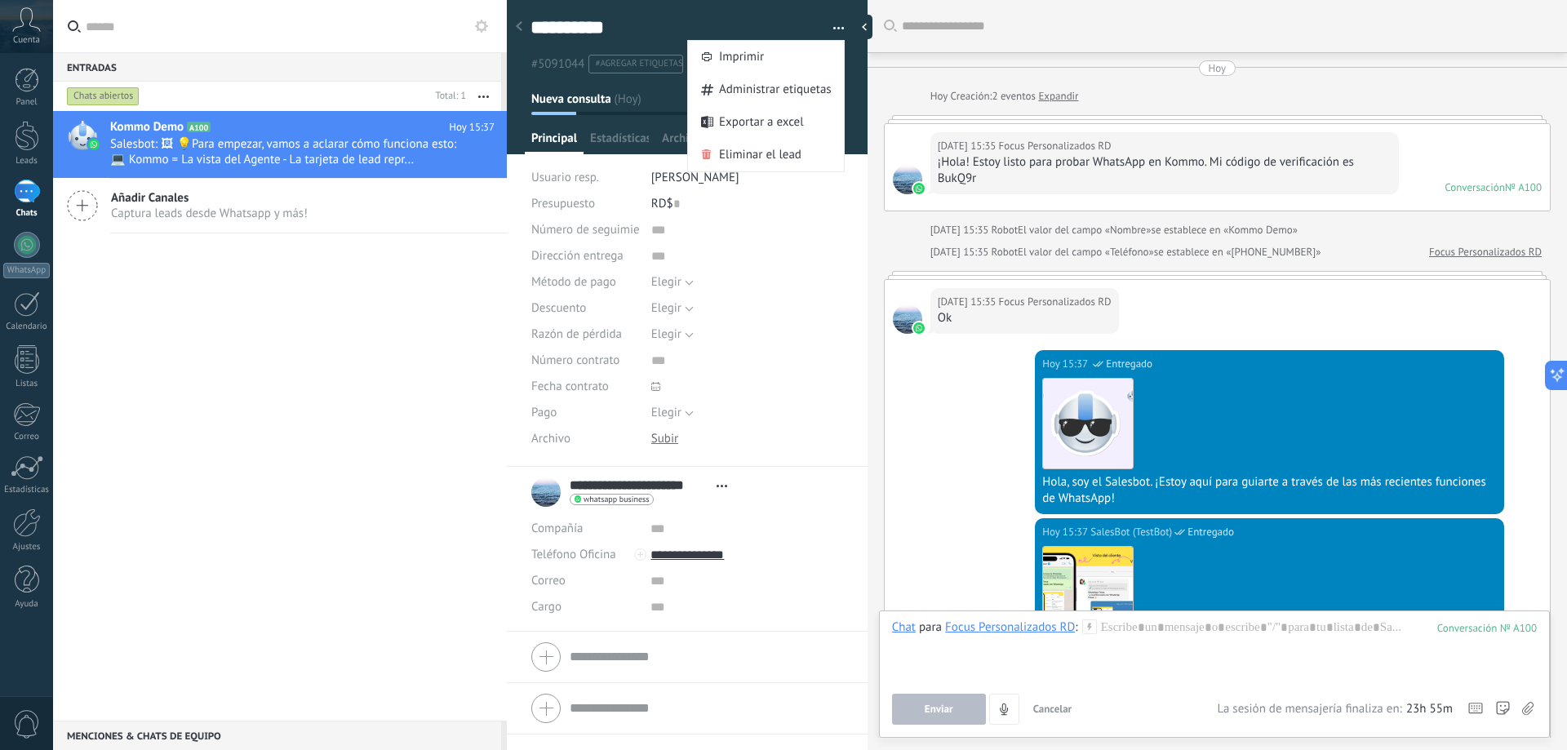
click at [797, 25] on button "button" at bounding box center [833, 28] width 24 height 24
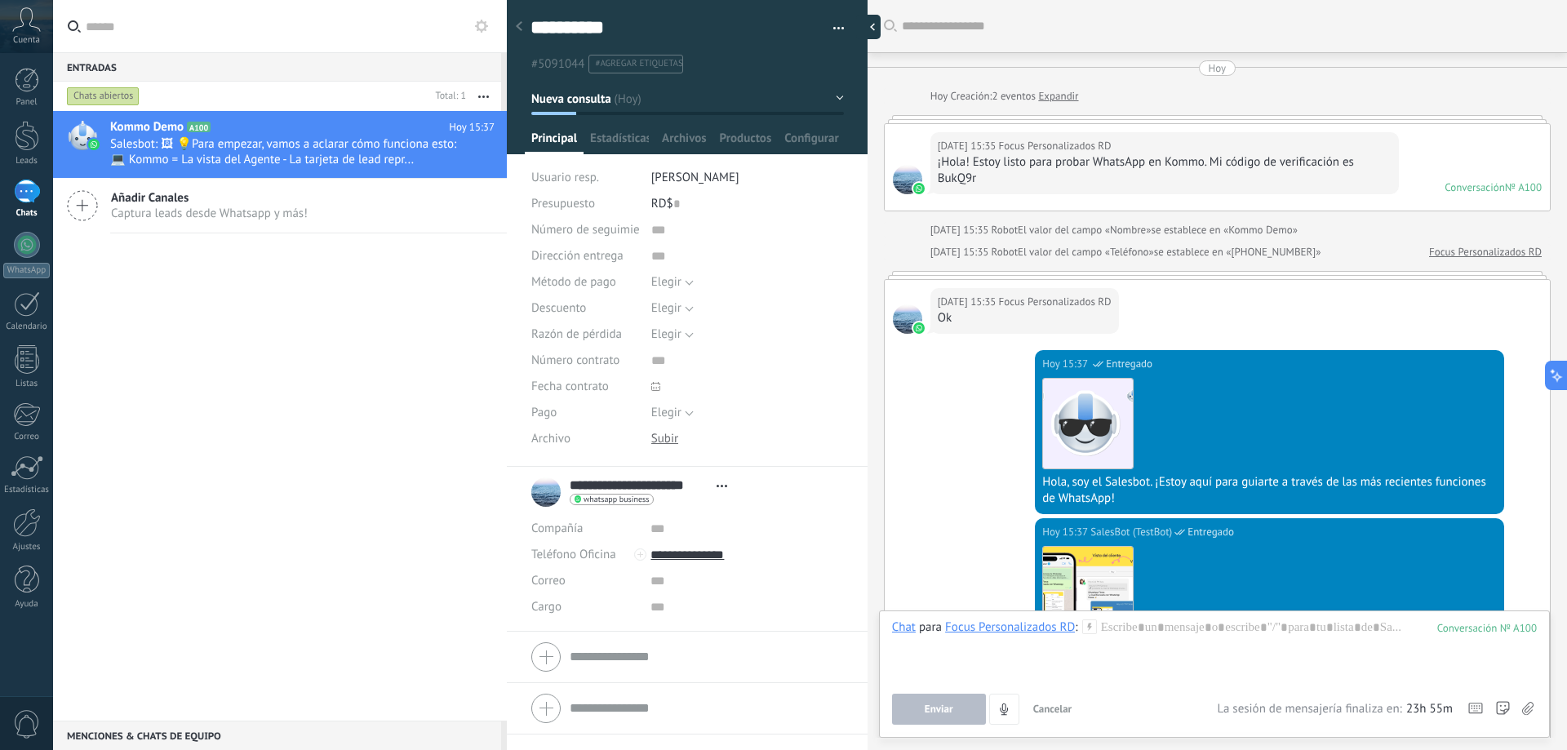
click at [797, 26] on div at bounding box center [868, 27] width 24 height 24
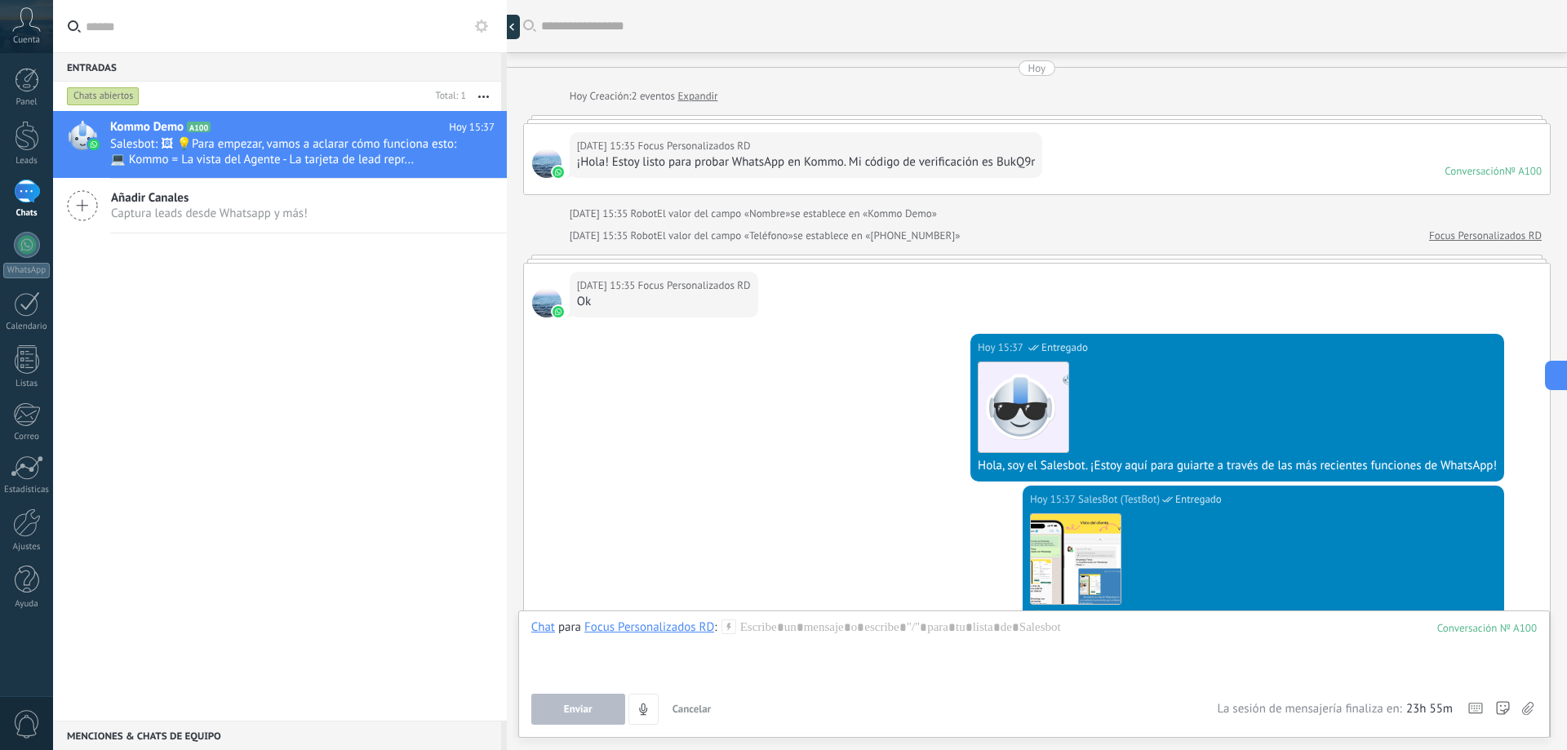
scroll to position [16, 0]
click at [521, 29] on use at bounding box center [520, 27] width 5 height 7
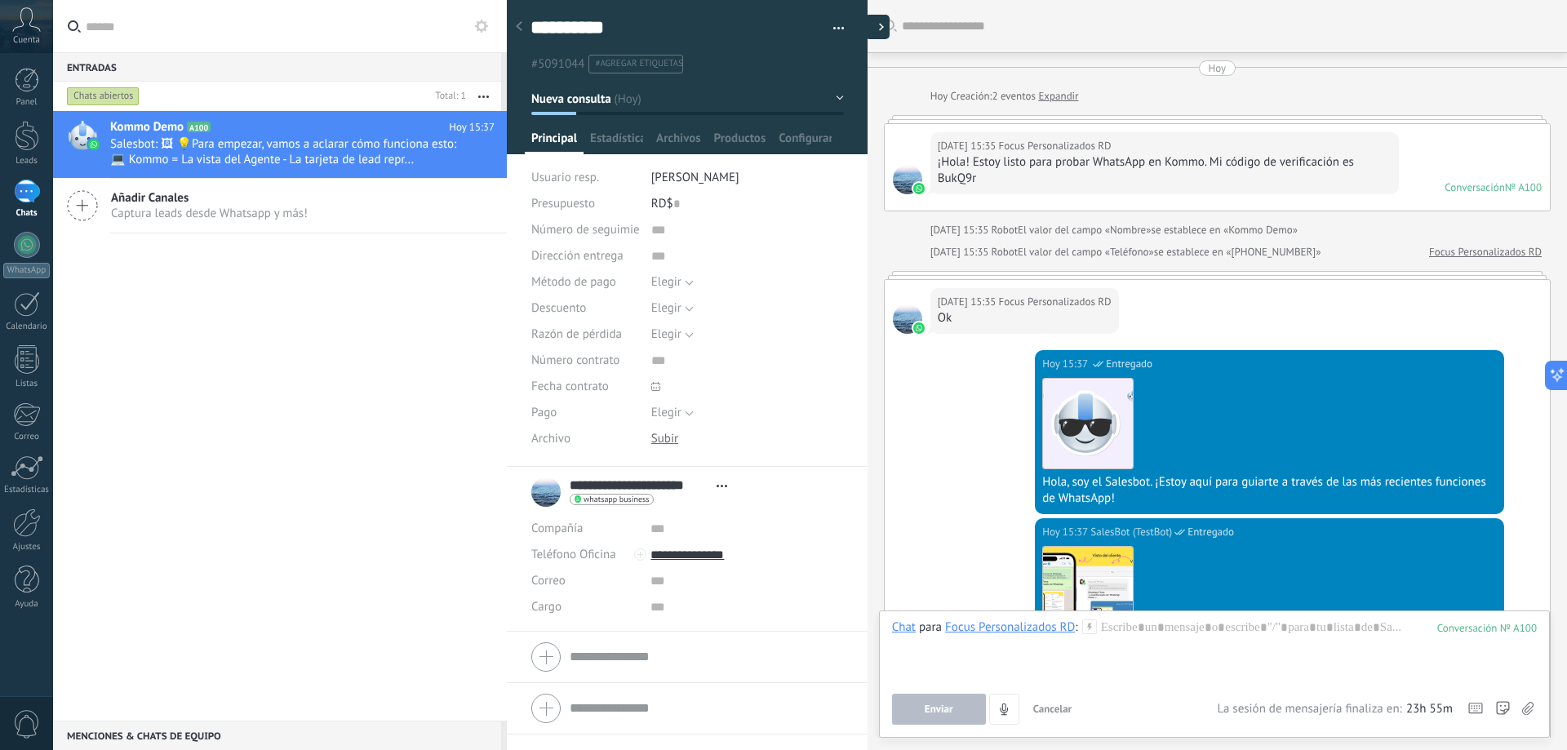
scroll to position [24, 0]
click at [797, 25] on div at bounding box center [868, 27] width 24 height 24
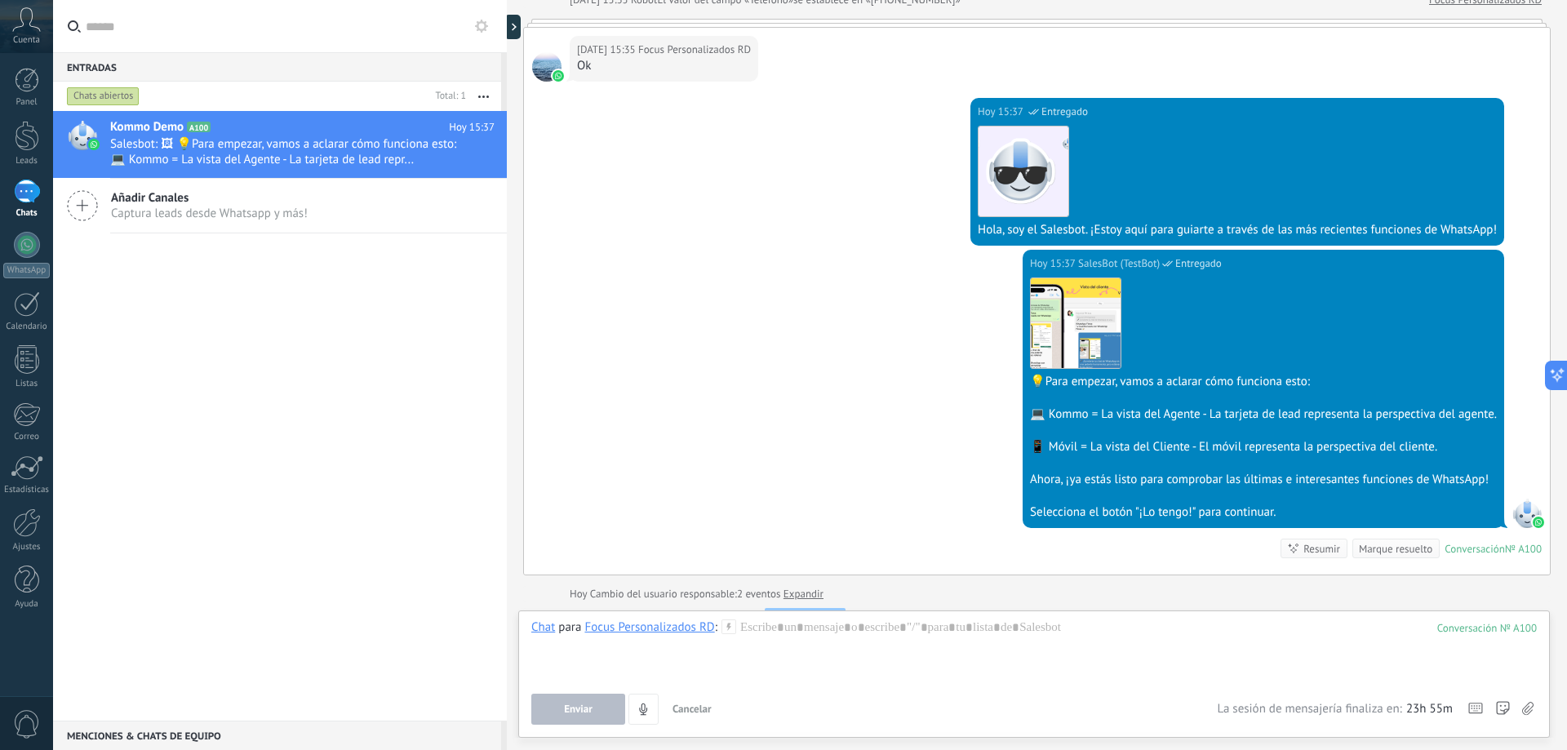
scroll to position [245, 0]
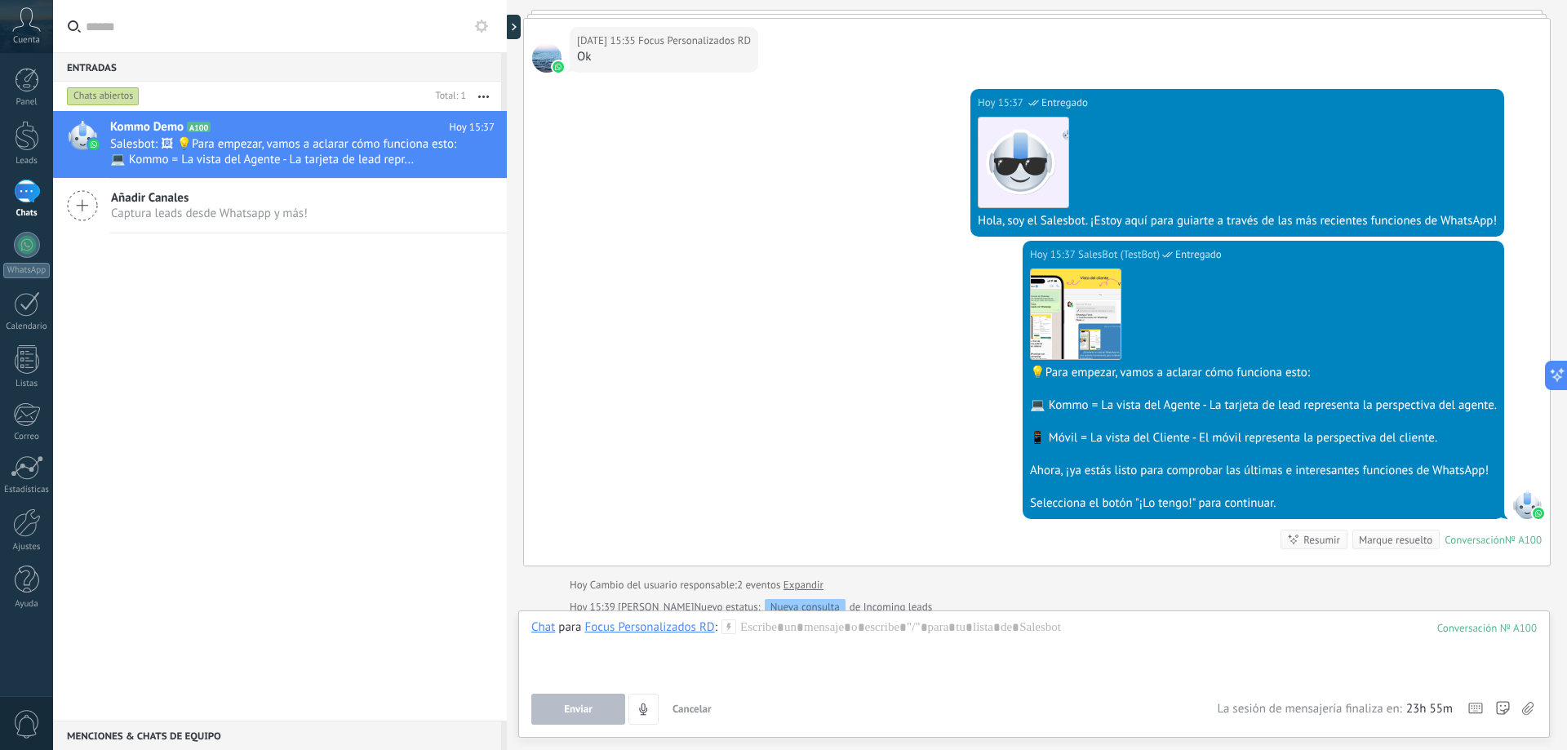
click at [140, 295] on div "Kommo Demo A100 Hoy 15:37 Salesbot: 🖼 💡Para empezar, vamos a aclarar cómo funci…" at bounding box center [280, 416] width 454 height 610
click at [24, 182] on div "1" at bounding box center [27, 192] width 26 height 24
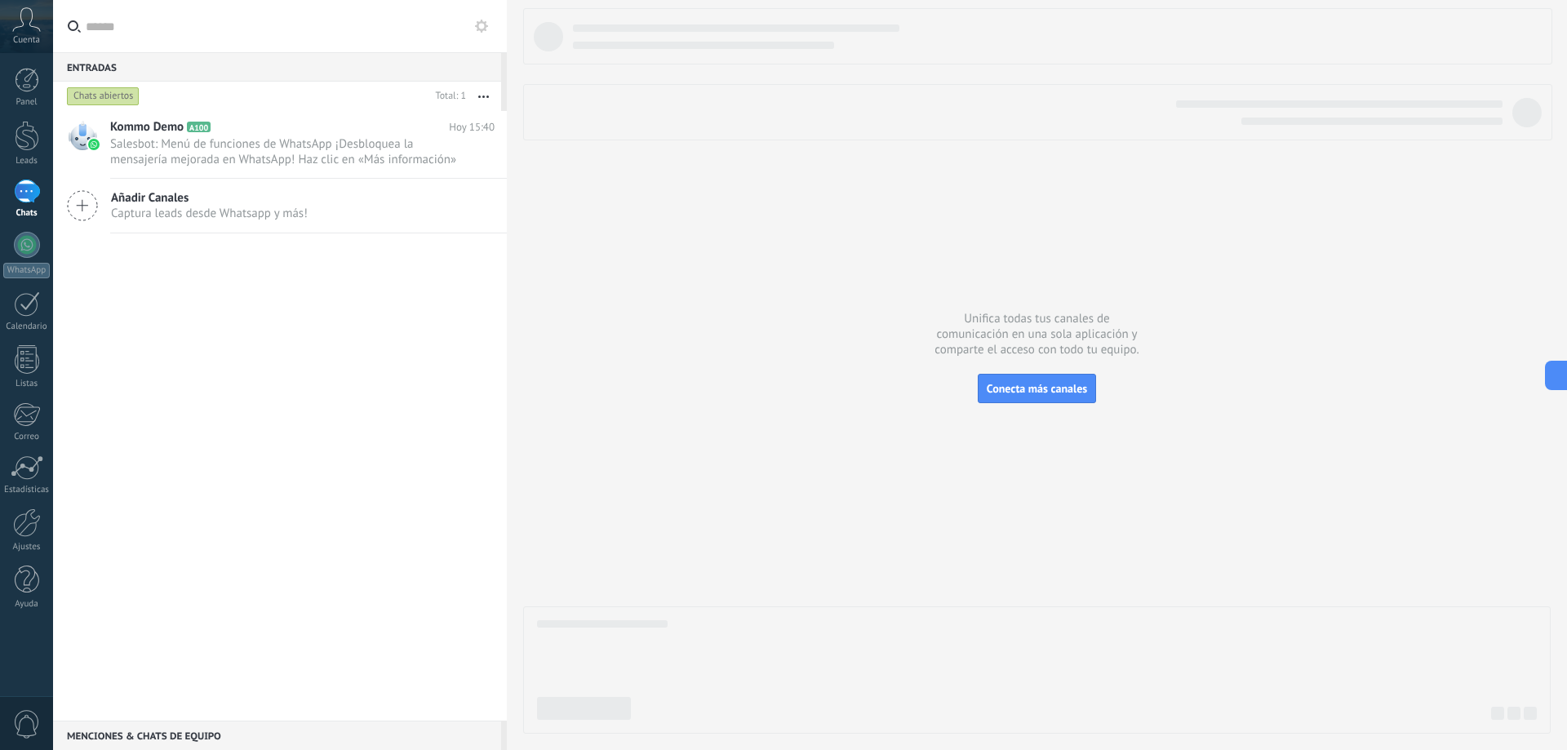
click at [98, 216] on div "Añadir Canales Captura leads desde Whatsapp y más!" at bounding box center [280, 206] width 454 height 55
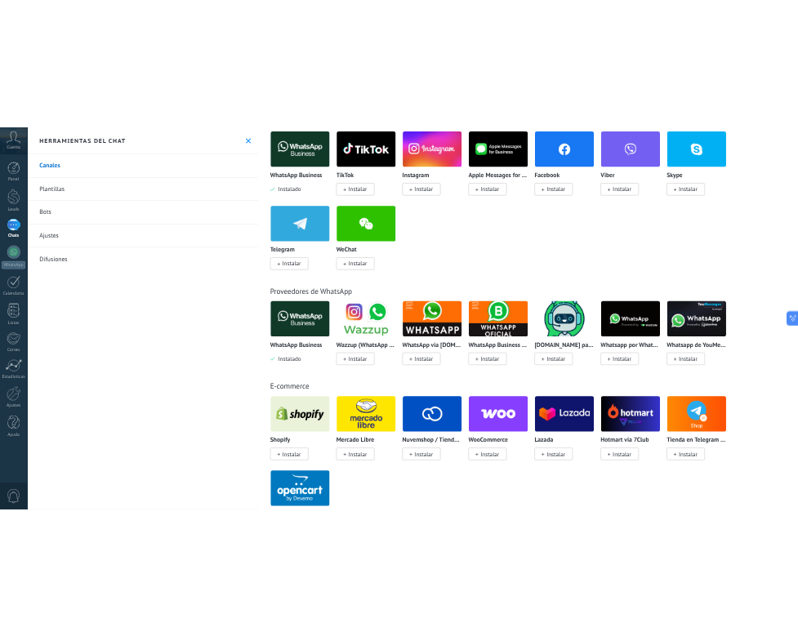
scroll to position [327, 0]
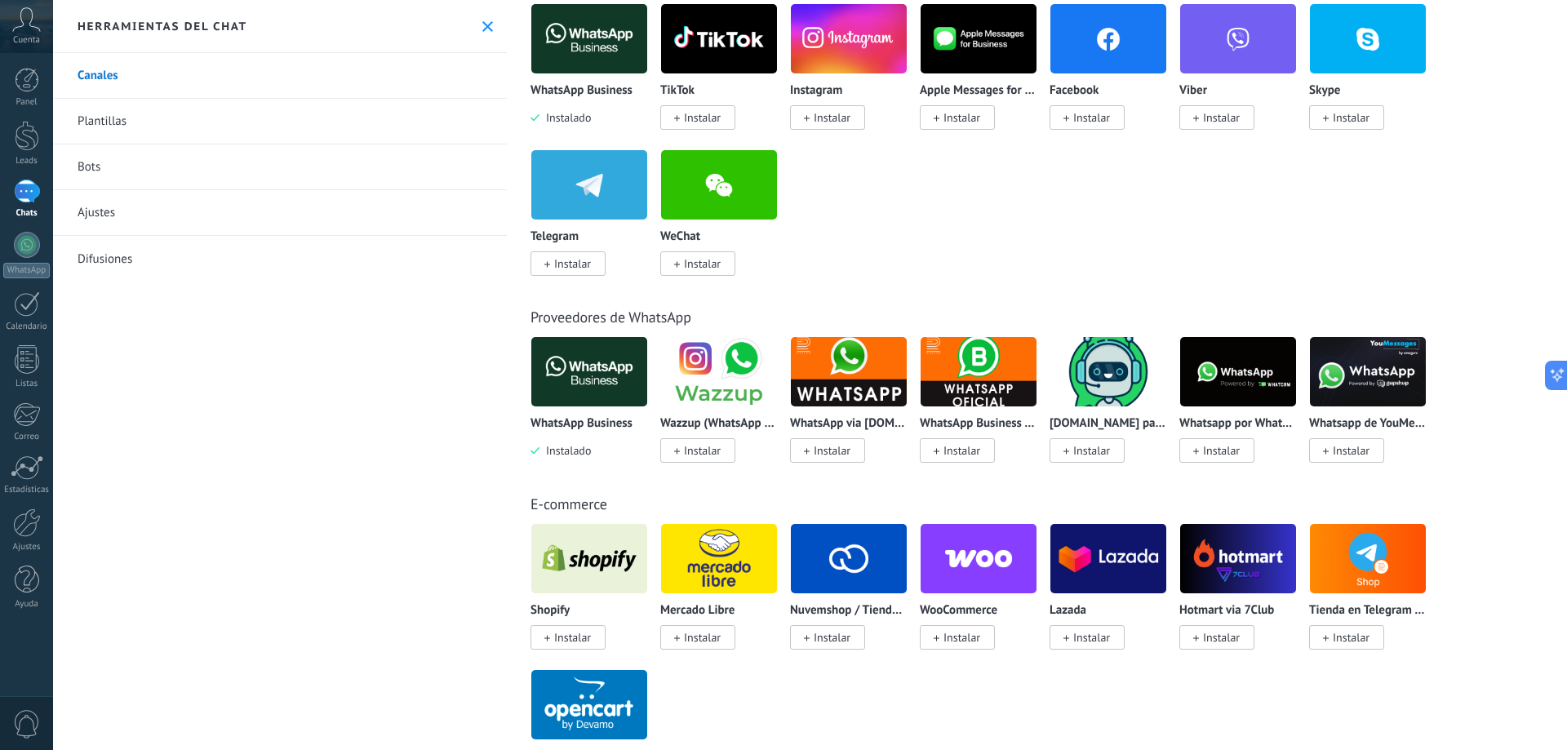
click at [574, 453] on span "Instalado" at bounding box center [565, 450] width 51 height 15
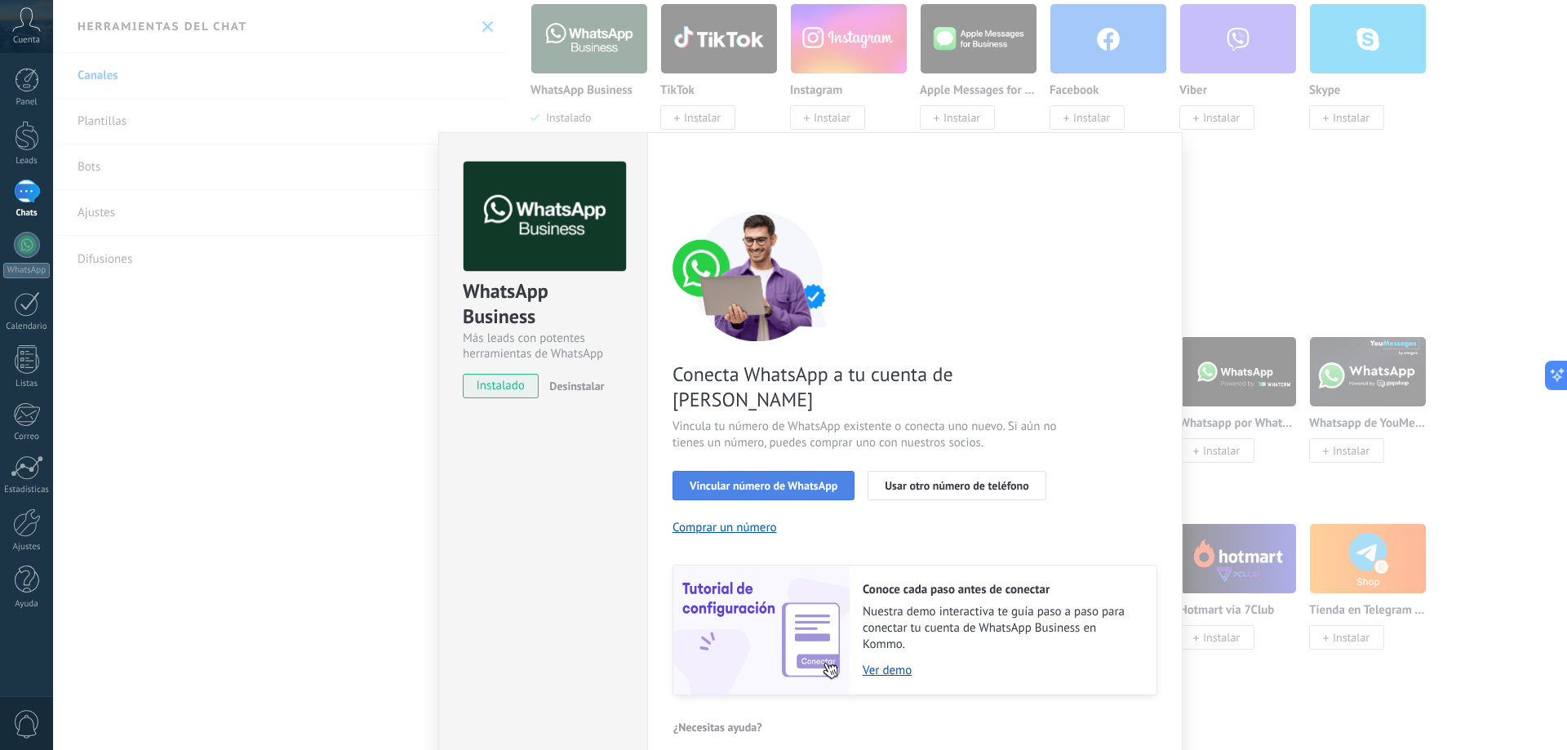
click at [778, 480] on span "Vincular número de WhatsApp" at bounding box center [764, 485] width 148 height 11
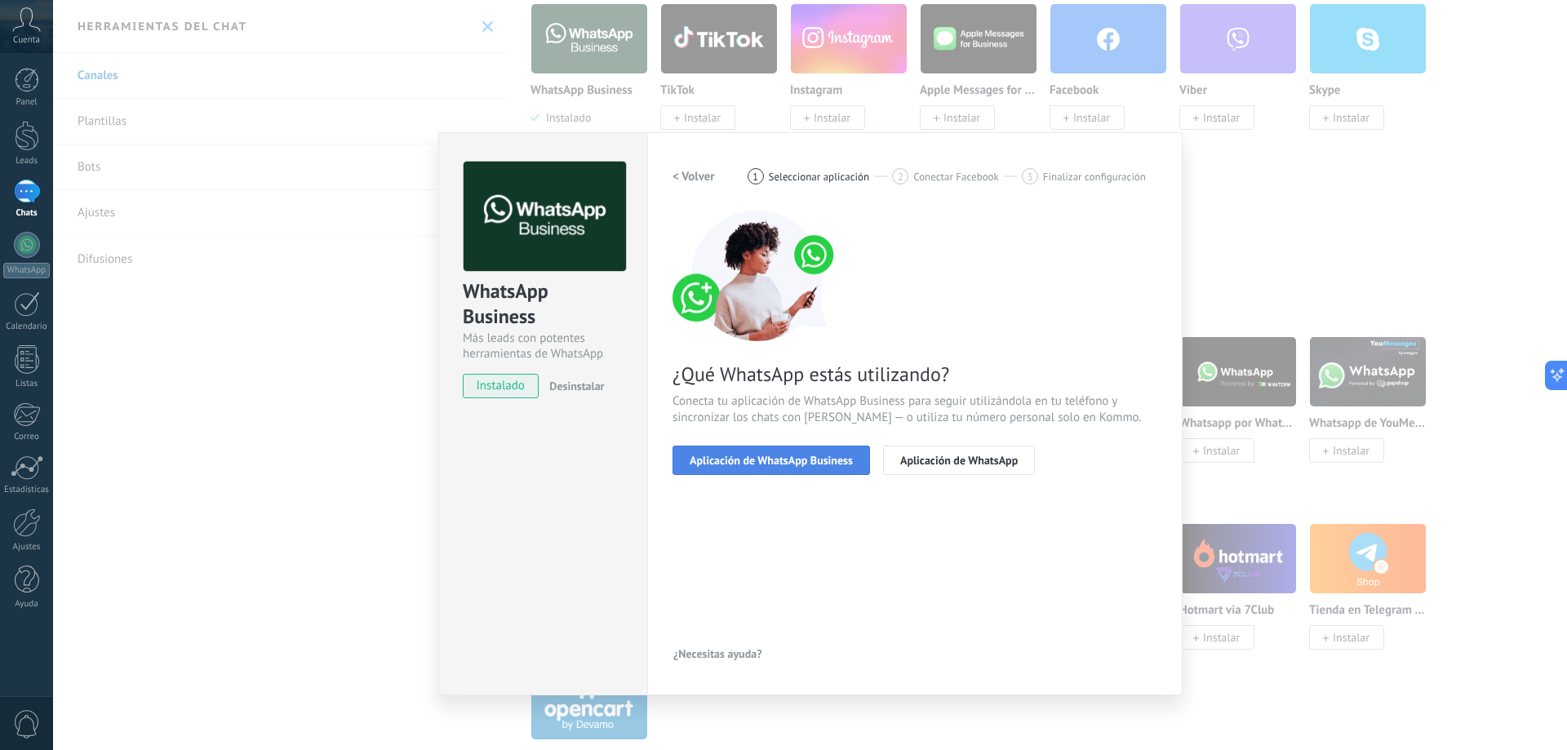
click at [797, 455] on span "Aplicación de WhatsApp Business" at bounding box center [771, 460] width 163 height 11
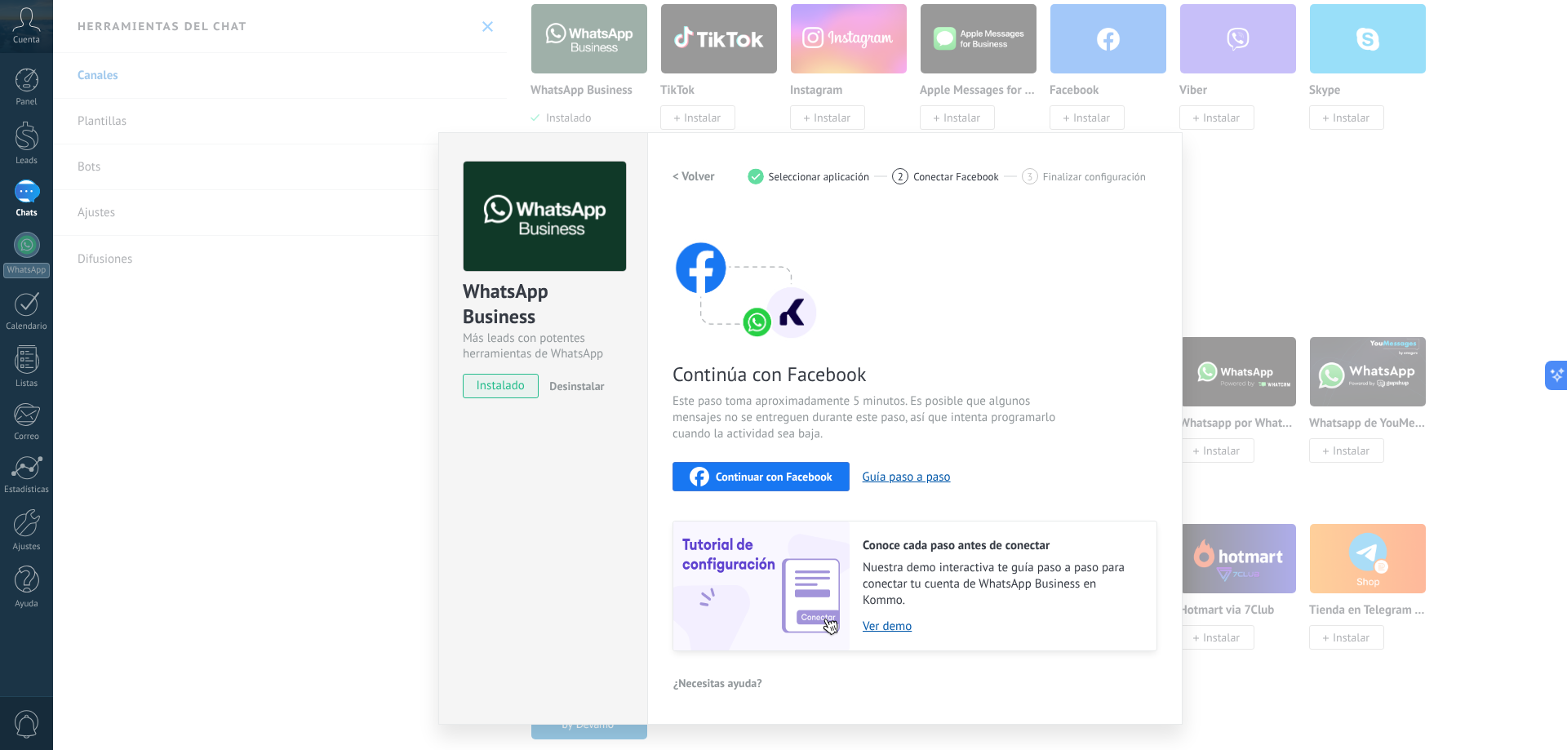
click at [567, 531] on div "WhatsApp Business Más leads con potentes herramientas de WhatsApp instalado Des…" at bounding box center [542, 428] width 209 height 593
click at [762, 317] on img at bounding box center [746, 276] width 147 height 131
drag, startPoint x: 761, startPoint y: 324, endPoint x: 647, endPoint y: 328, distance: 113.5
click at [760, 324] on img at bounding box center [746, 276] width 147 height 131
click at [484, 383] on span "instalado" at bounding box center [501, 386] width 74 height 24
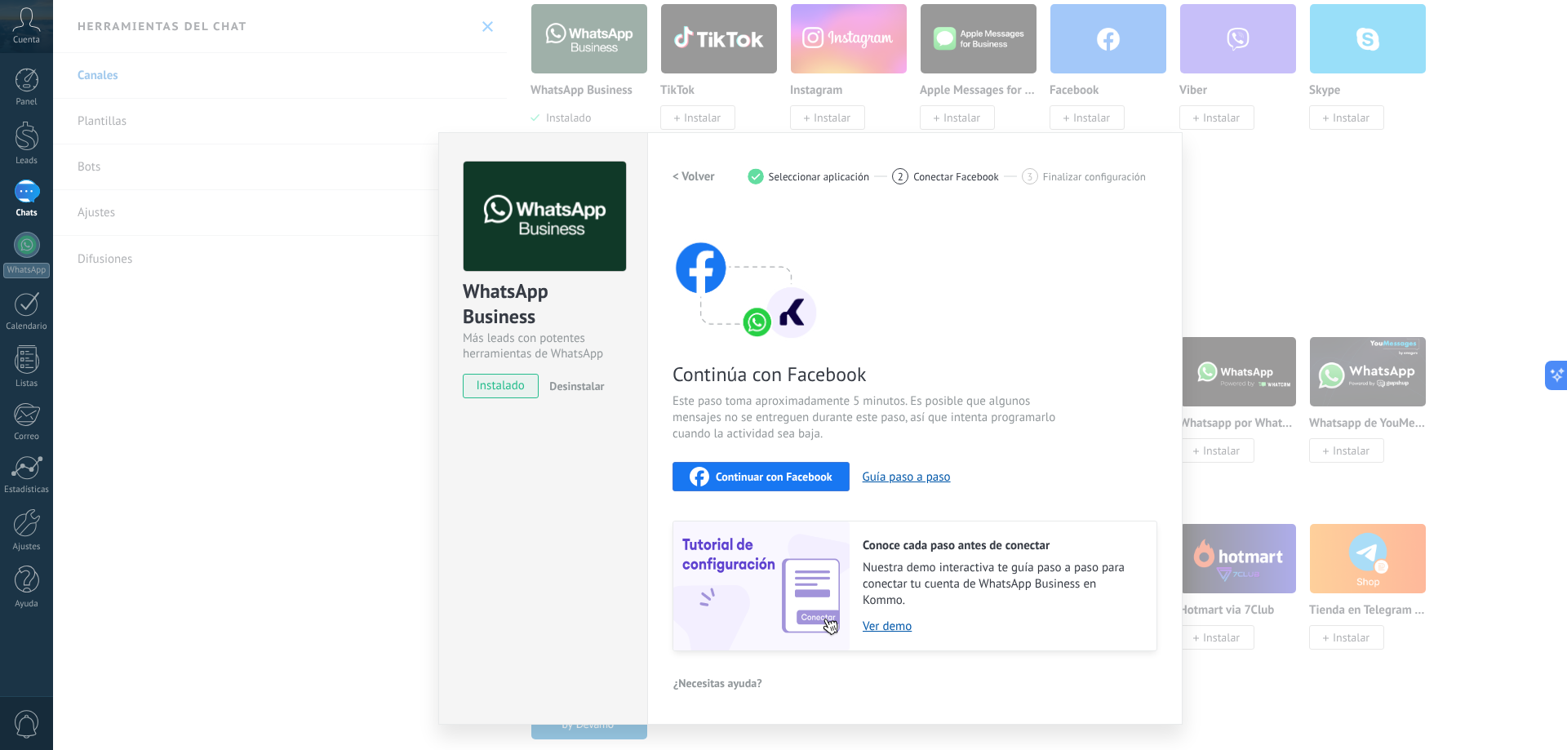
click at [488, 385] on span "instalado" at bounding box center [501, 386] width 74 height 24
click at [489, 384] on span "instalado" at bounding box center [501, 386] width 74 height 24
click at [507, 391] on span "instalado" at bounding box center [501, 386] width 74 height 24
click at [513, 386] on span "instalado" at bounding box center [501, 386] width 74 height 24
click at [797, 175] on span "Seleccionar aplicación" at bounding box center [819, 177] width 101 height 12
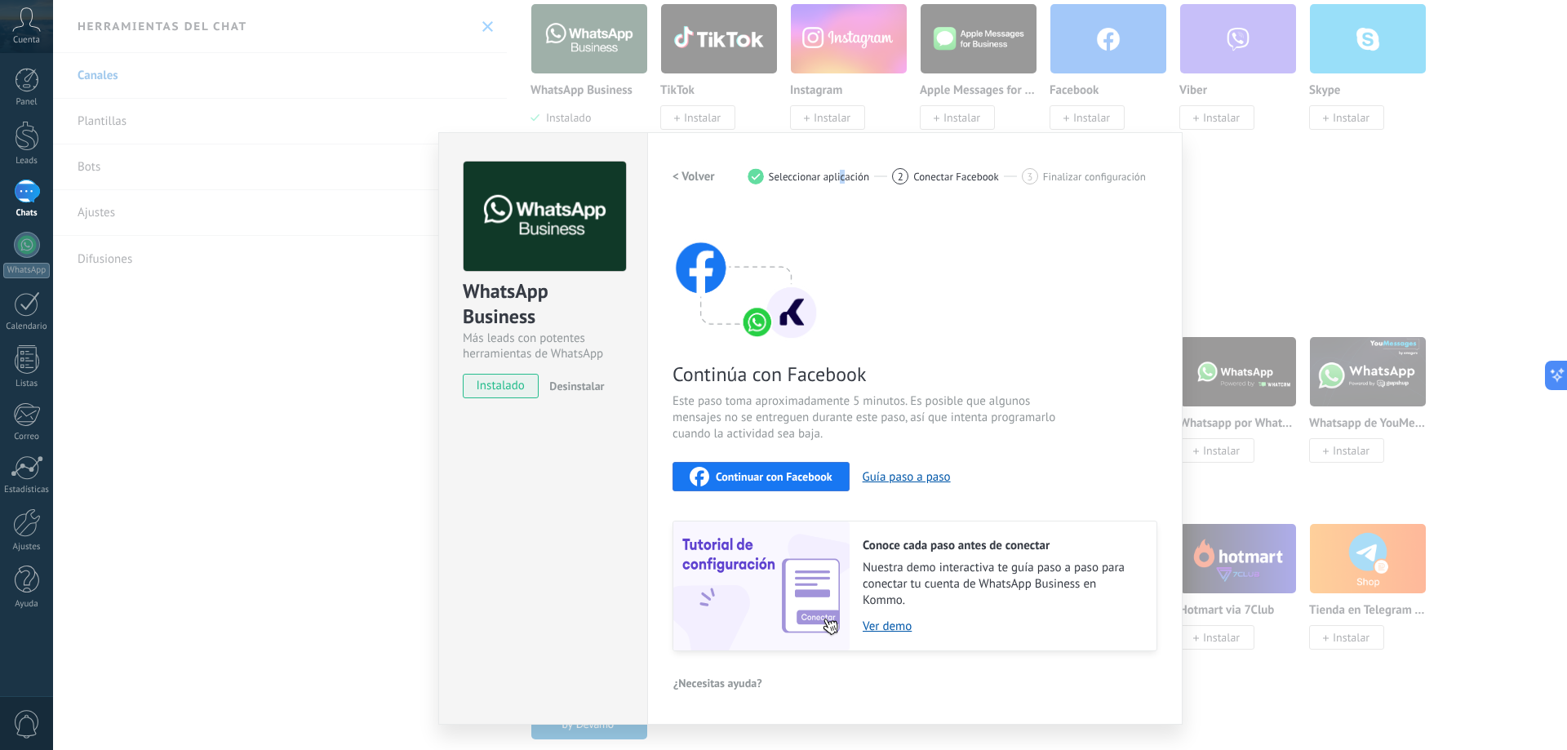
click at [797, 180] on span "Seleccionar aplicación" at bounding box center [819, 177] width 101 height 12
click at [797, 229] on div "Continúa con Facebook Este paso toma aproximadamente 5 minutos. Es posible que …" at bounding box center [915, 431] width 485 height 441
click at [794, 176] on span "Seleccionar aplicación" at bounding box center [819, 177] width 101 height 12
click at [797, 175] on span "Conectar Facebook" at bounding box center [956, 177] width 86 height 12
click at [797, 478] on button "Guía paso a paso" at bounding box center [907, 477] width 88 height 16
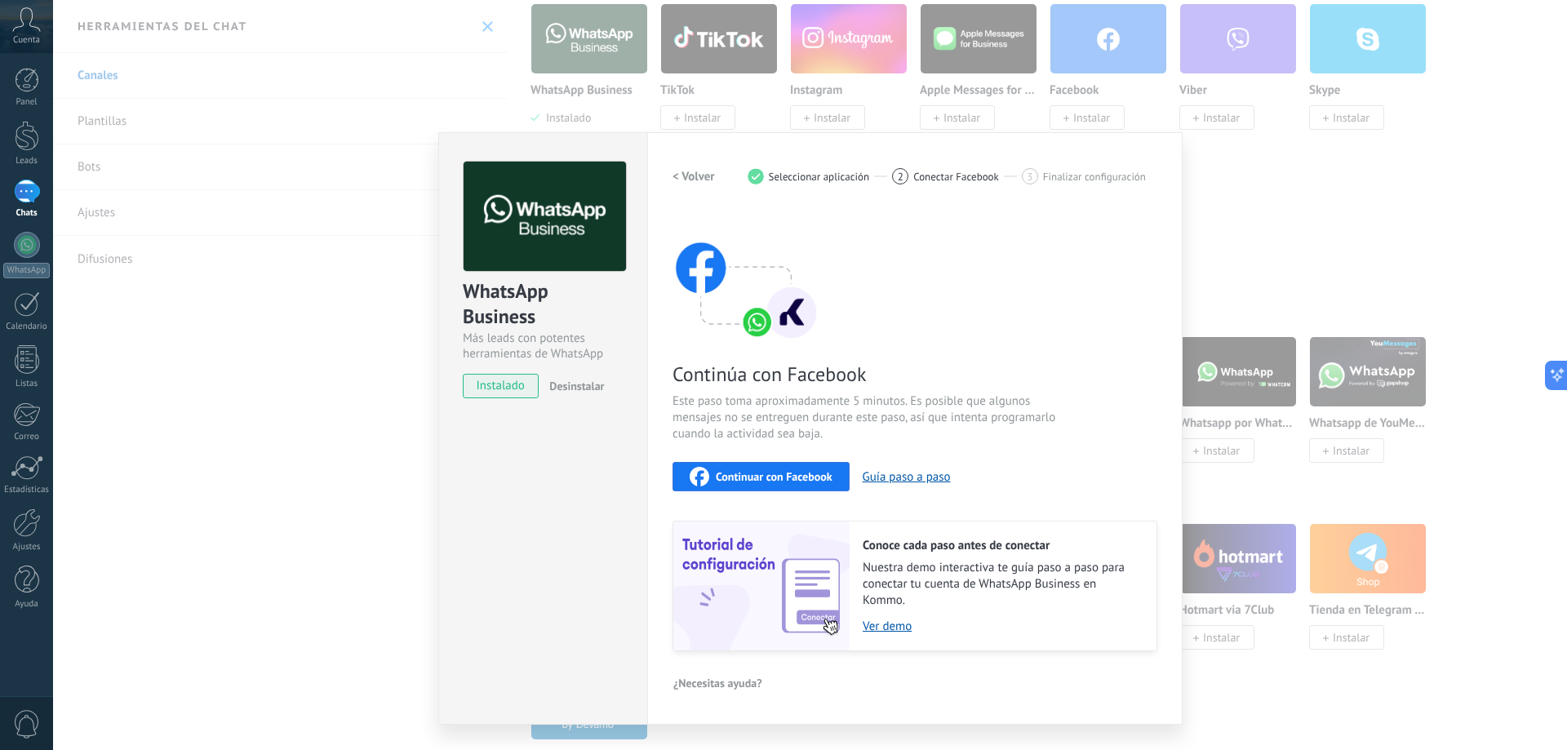
click at [504, 376] on span "instalado" at bounding box center [501, 386] width 74 height 24
click at [570, 602] on div "WhatsApp Business Más leads con potentes herramientas de WhatsApp instalado Des…" at bounding box center [542, 428] width 209 height 593
click at [580, 589] on div "WhatsApp Business Más leads con potentes herramientas de WhatsApp instalado Des…" at bounding box center [542, 428] width 209 height 593
click at [582, 588] on div "WhatsApp Business Más leads con potentes herramientas de WhatsApp instalado Des…" at bounding box center [542, 428] width 209 height 593
click at [587, 580] on div "WhatsApp Business Más leads con potentes herramientas de WhatsApp instalado Des…" at bounding box center [542, 428] width 209 height 593
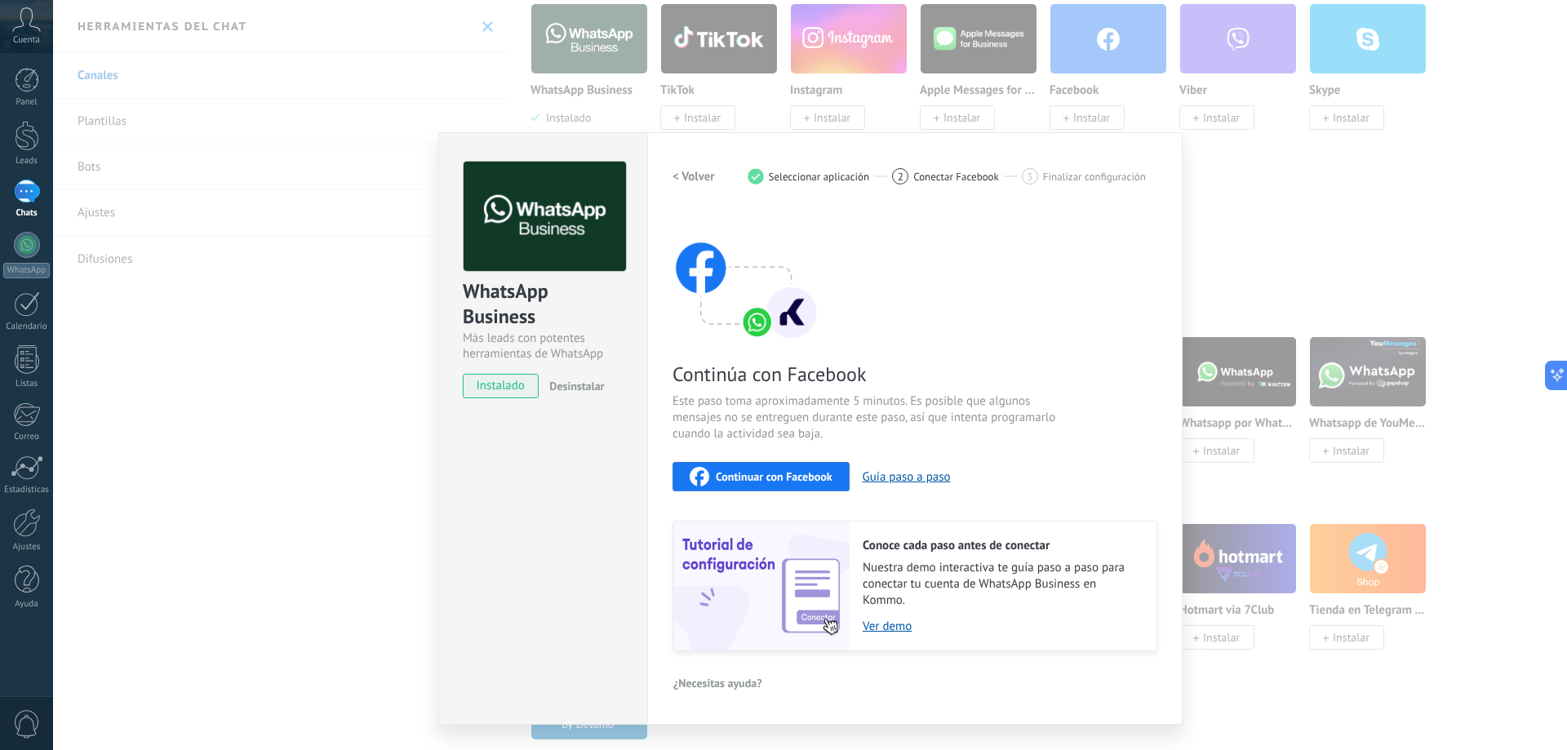
click at [589, 580] on div "WhatsApp Business Más leads con potentes herramientas de WhatsApp instalado Des…" at bounding box center [542, 428] width 209 height 593
click at [572, 614] on div "WhatsApp Business Más leads con potentes herramientas de WhatsApp instalado Des…" at bounding box center [542, 428] width 209 height 593
drag, startPoint x: 583, startPoint y: 649, endPoint x: 591, endPoint y: 644, distance: 9.5
click at [585, 635] on div "WhatsApp Business Más leads con potentes herramientas de WhatsApp instalado Des…" at bounding box center [542, 428] width 209 height 593
click at [602, 635] on div "WhatsApp Business Más leads con potentes herramientas de WhatsApp instalado Des…" at bounding box center [542, 428] width 209 height 593
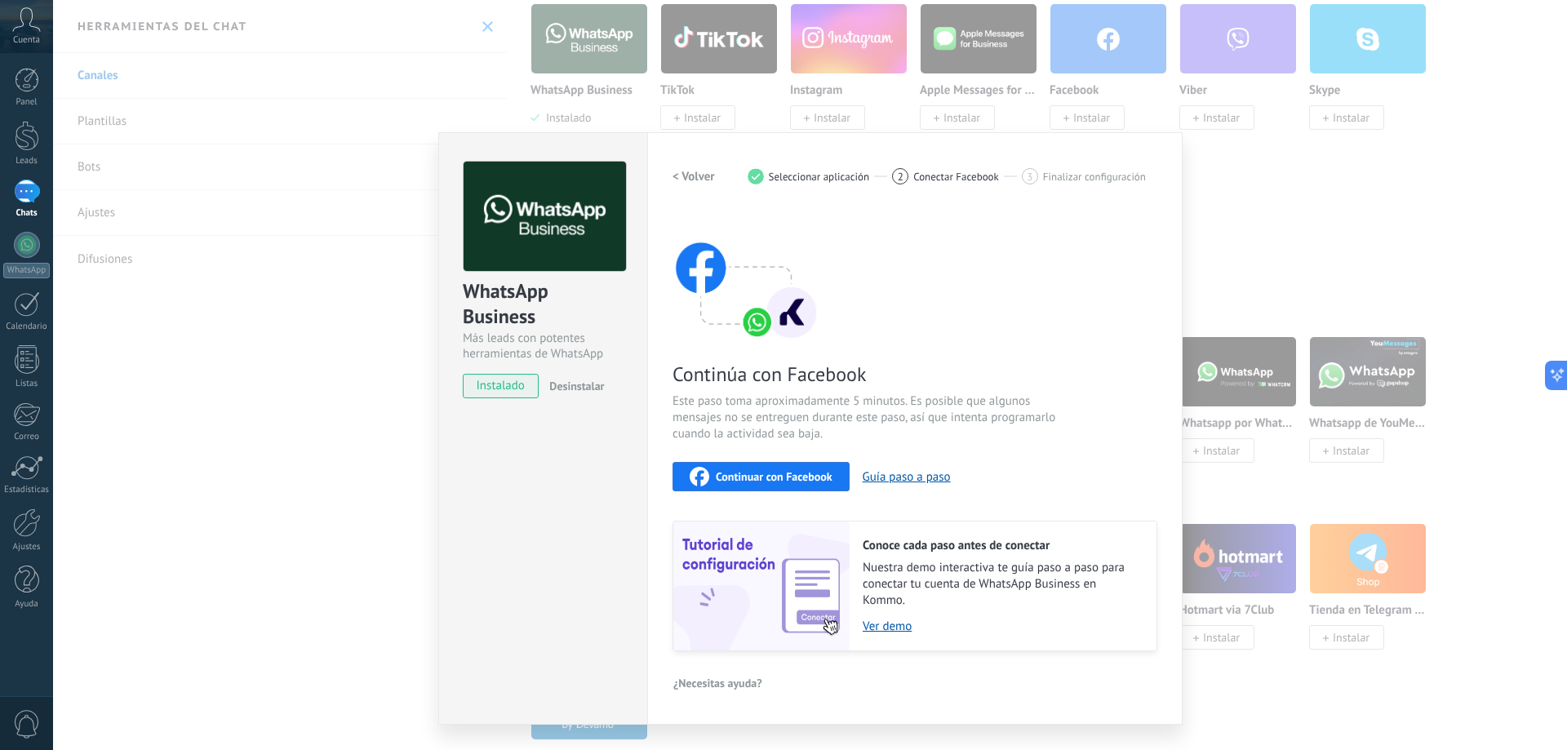
click at [601, 635] on div "WhatsApp Business Más leads con potentes herramientas de WhatsApp instalado Des…" at bounding box center [542, 428] width 209 height 593
drag, startPoint x: 798, startPoint y: 408, endPoint x: 798, endPoint y: 480, distance: 71.8
click at [797, 409] on span "Este paso toma aproximadamente 5 minutos. Es posible que algunos mensajes no se…" at bounding box center [867, 417] width 389 height 49
click at [785, 501] on div "Continúa con Facebook Este paso toma aproximadamente 5 minutos. Es posible que …" at bounding box center [915, 431] width 485 height 441
click at [784, 480] on span "Continuar con Facebook" at bounding box center [774, 476] width 117 height 11
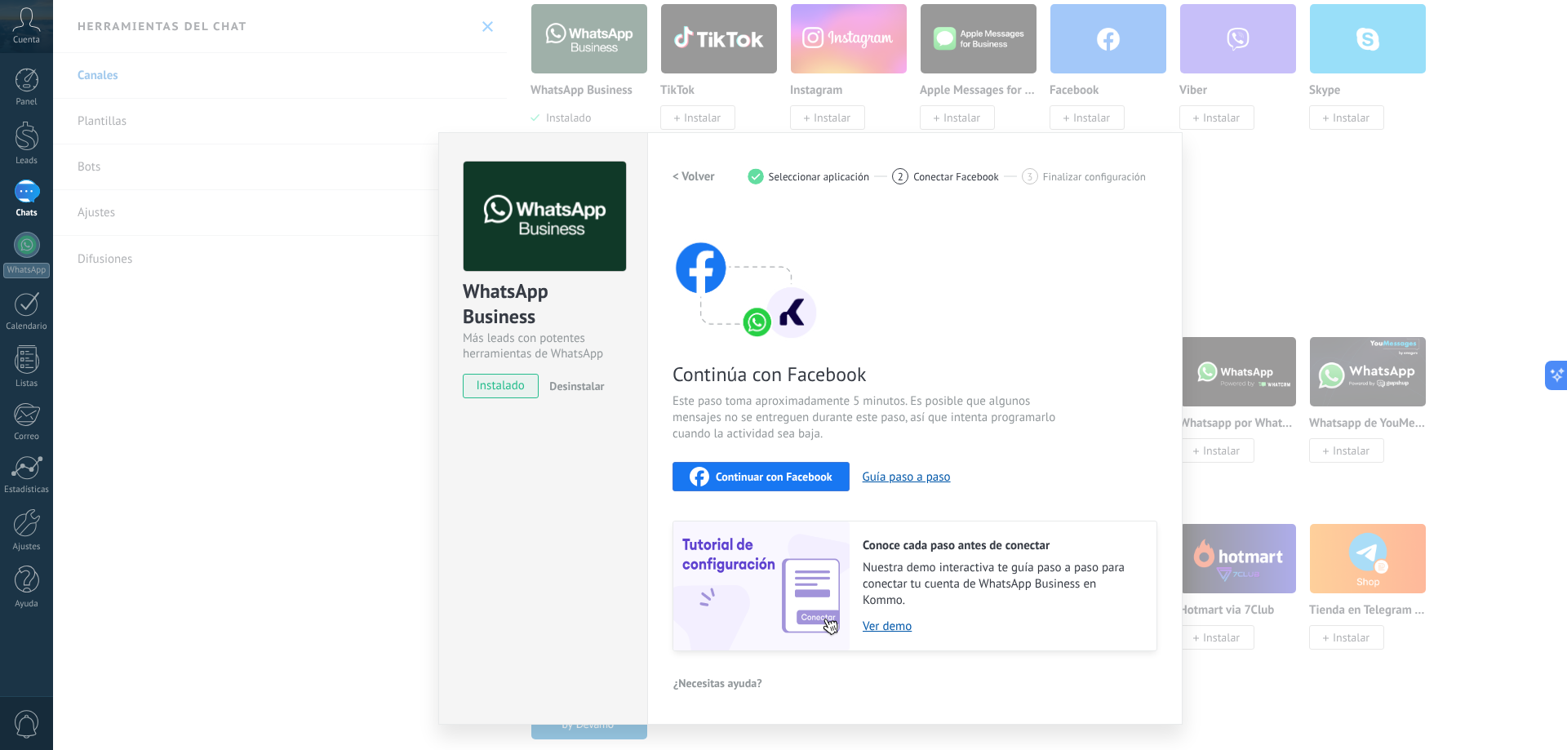
click at [533, 334] on div "Más leads con potentes herramientas de WhatsApp" at bounding box center [543, 346] width 161 height 31
click at [40, 258] on link "WhatsApp" at bounding box center [26, 255] width 53 height 47
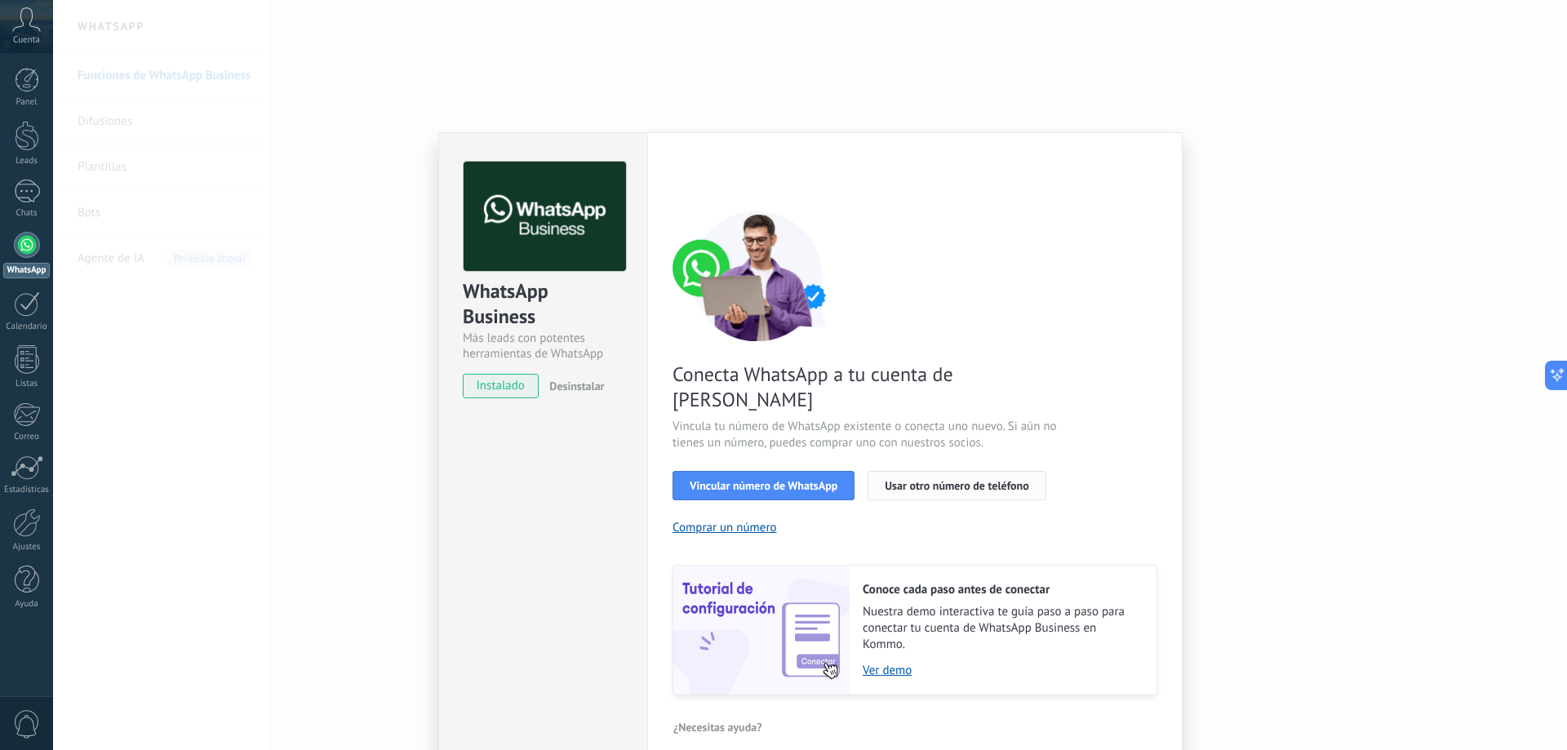
click at [797, 480] on span "Usar otro número de teléfono" at bounding box center [957, 485] width 144 height 11
click at [706, 283] on img at bounding box center [758, 276] width 171 height 131
click at [495, 426] on div "WhatsApp Business Más leads con potentes herramientas de WhatsApp instalado Des…" at bounding box center [542, 450] width 209 height 637
click at [498, 421] on div "WhatsApp Business Más leads con potentes herramientas de WhatsApp instalado Des…" at bounding box center [542, 450] width 209 height 637
drag, startPoint x: 548, startPoint y: 535, endPoint x: 568, endPoint y: 589, distance: 58.4
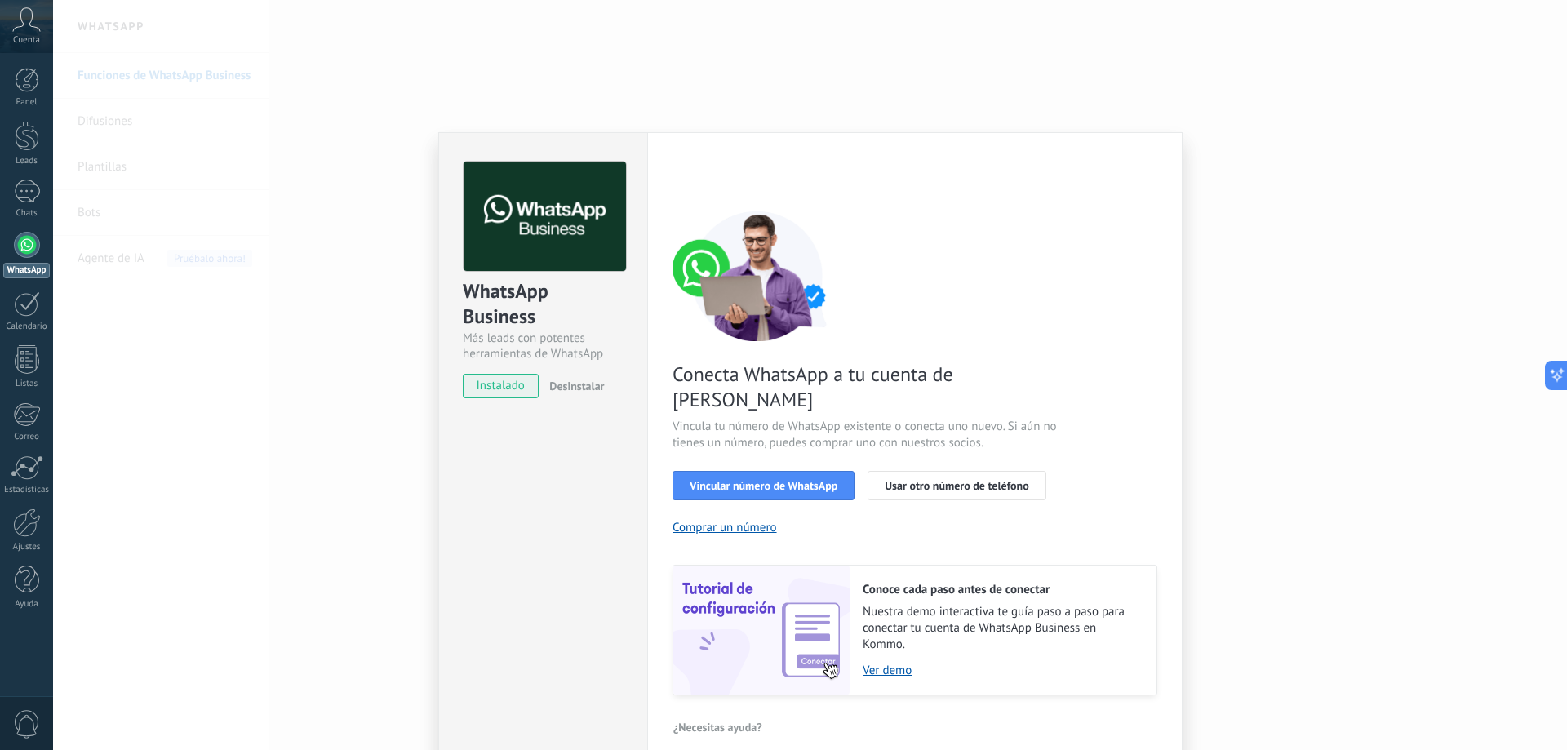
click at [556, 584] on div "WhatsApp Business Más leads con potentes herramientas de WhatsApp instalado Des…" at bounding box center [542, 450] width 209 height 637
click at [568, 589] on div "WhatsApp Business Más leads con potentes herramientas de WhatsApp instalado Des…" at bounding box center [542, 450] width 209 height 637
click at [739, 480] on span "Vincular número de WhatsApp" at bounding box center [764, 485] width 148 height 11
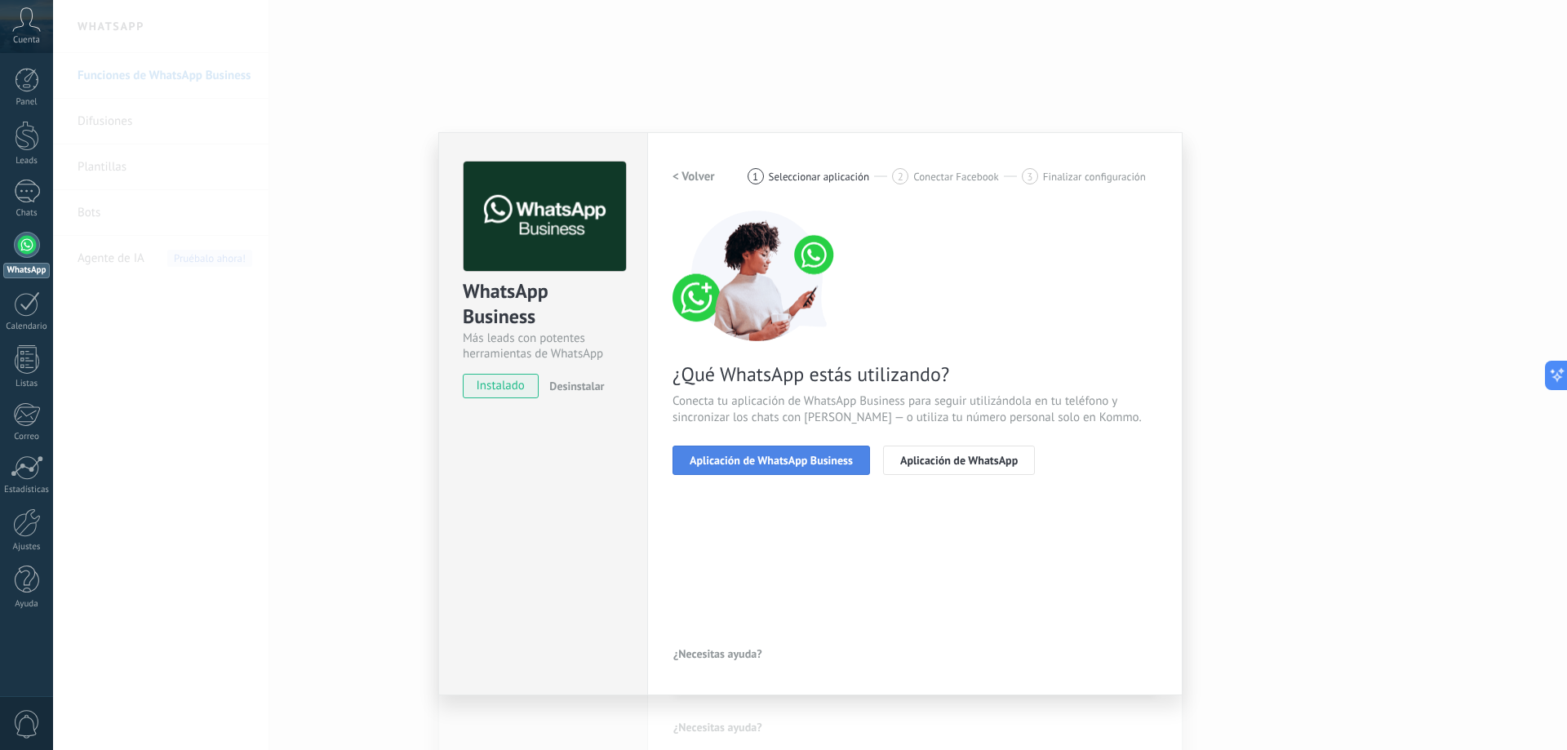
click at [749, 462] on span "Aplicación de WhatsApp Business" at bounding box center [771, 460] width 163 height 11
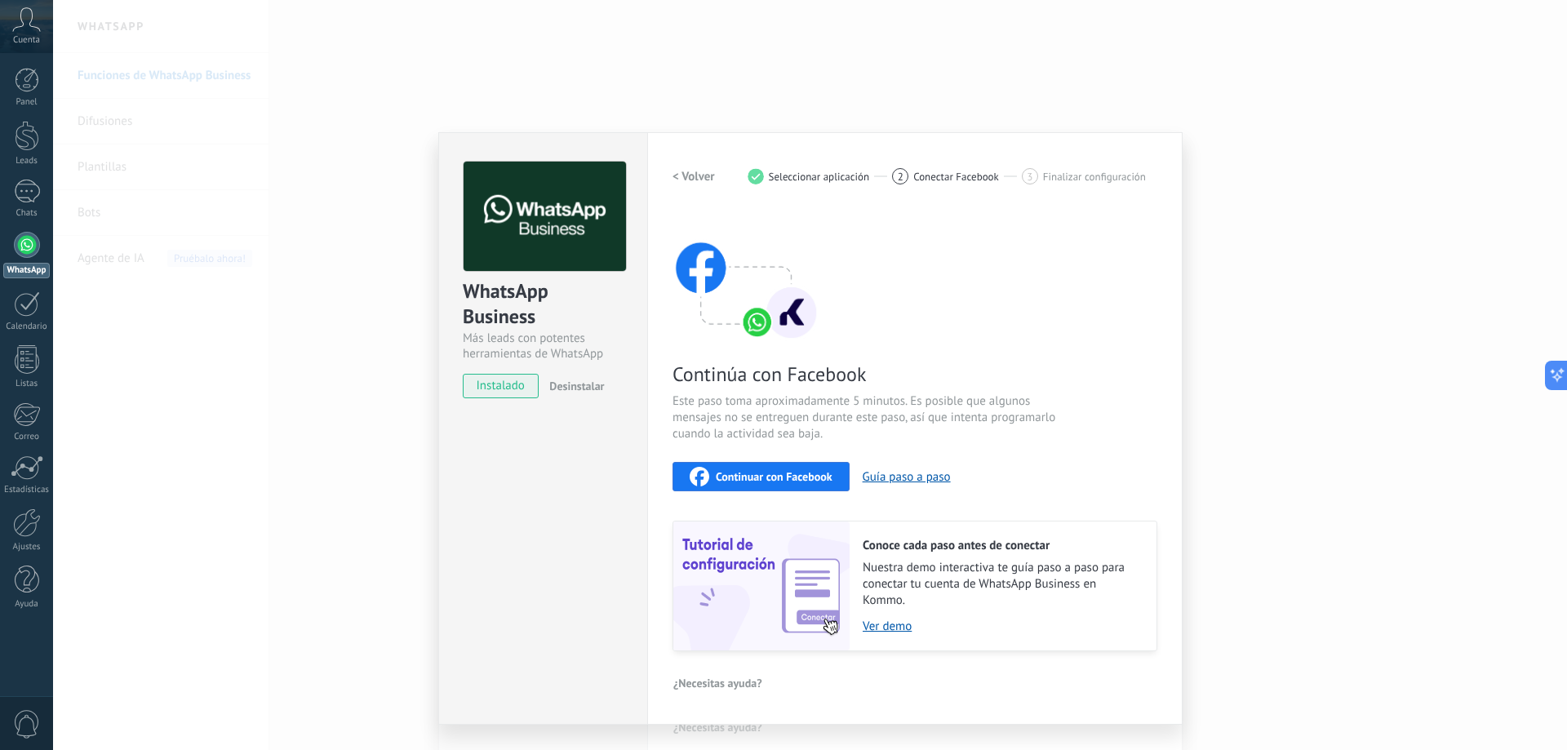
click at [580, 544] on div "WhatsApp Business Más leads con potentes herramientas de WhatsApp instalado Des…" at bounding box center [542, 428] width 209 height 593
click at [511, 512] on div "WhatsApp Business Más leads con potentes herramientas de WhatsApp instalado Des…" at bounding box center [542, 428] width 209 height 593
click at [512, 508] on div "WhatsApp Business Más leads con potentes herramientas de WhatsApp instalado Des…" at bounding box center [542, 428] width 209 height 593
click at [510, 497] on div "WhatsApp Business Más leads con potentes herramientas de WhatsApp instalado Des…" at bounding box center [542, 428] width 209 height 593
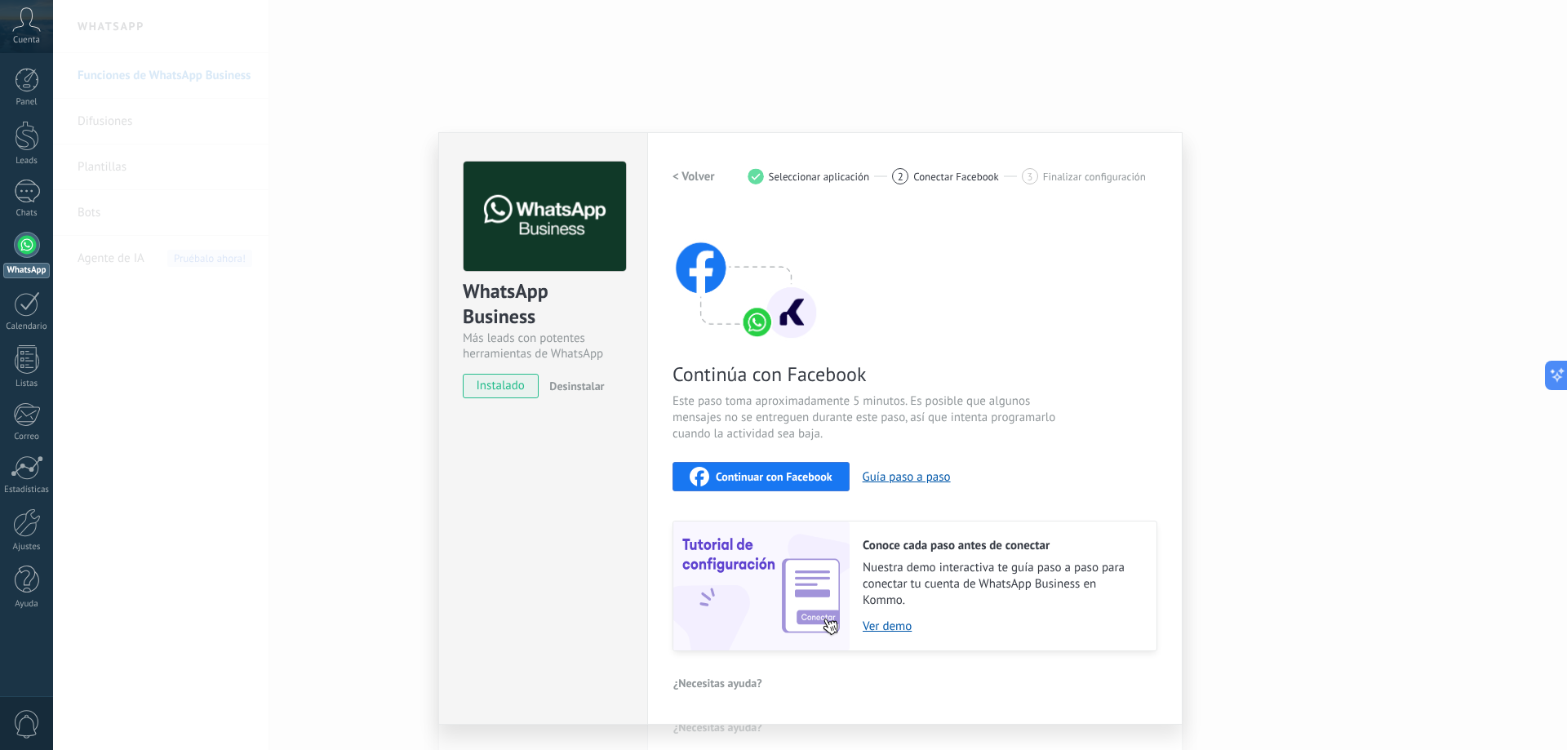
click at [511, 486] on div "WhatsApp Business Más leads con potentes herramientas de WhatsApp instalado Des…" at bounding box center [542, 428] width 209 height 593
click at [511, 482] on div "WhatsApp Business Más leads con potentes herramientas de WhatsApp instalado Des…" at bounding box center [542, 428] width 209 height 593
drag, startPoint x: 515, startPoint y: 465, endPoint x: 527, endPoint y: 450, distance: 19.8
click at [516, 465] on div "WhatsApp Business Más leads con potentes herramientas de WhatsApp instalado Des…" at bounding box center [542, 428] width 209 height 593
click at [485, 442] on div "WhatsApp Business Más leads con potentes herramientas de WhatsApp instalado Des…" at bounding box center [542, 428] width 209 height 593
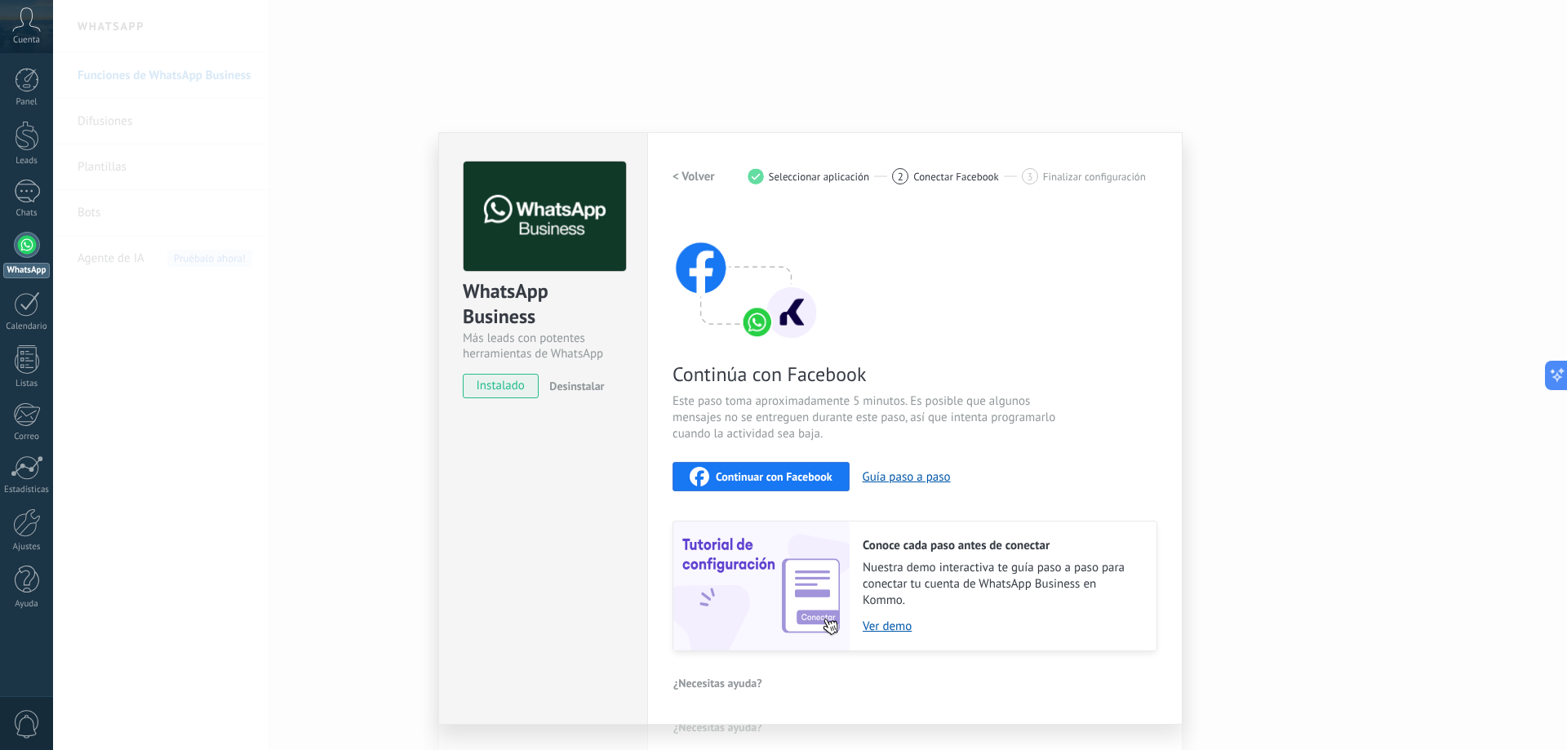
click at [797, 235] on div "Continúa con Facebook Este paso toma aproximadamente 5 minutos. Es posible que …" at bounding box center [915, 431] width 485 height 441
click at [797, 154] on div "Configuraciones Autorizaciones Esta pestaña registra a los usuarios que han con…" at bounding box center [915, 428] width 536 height 593
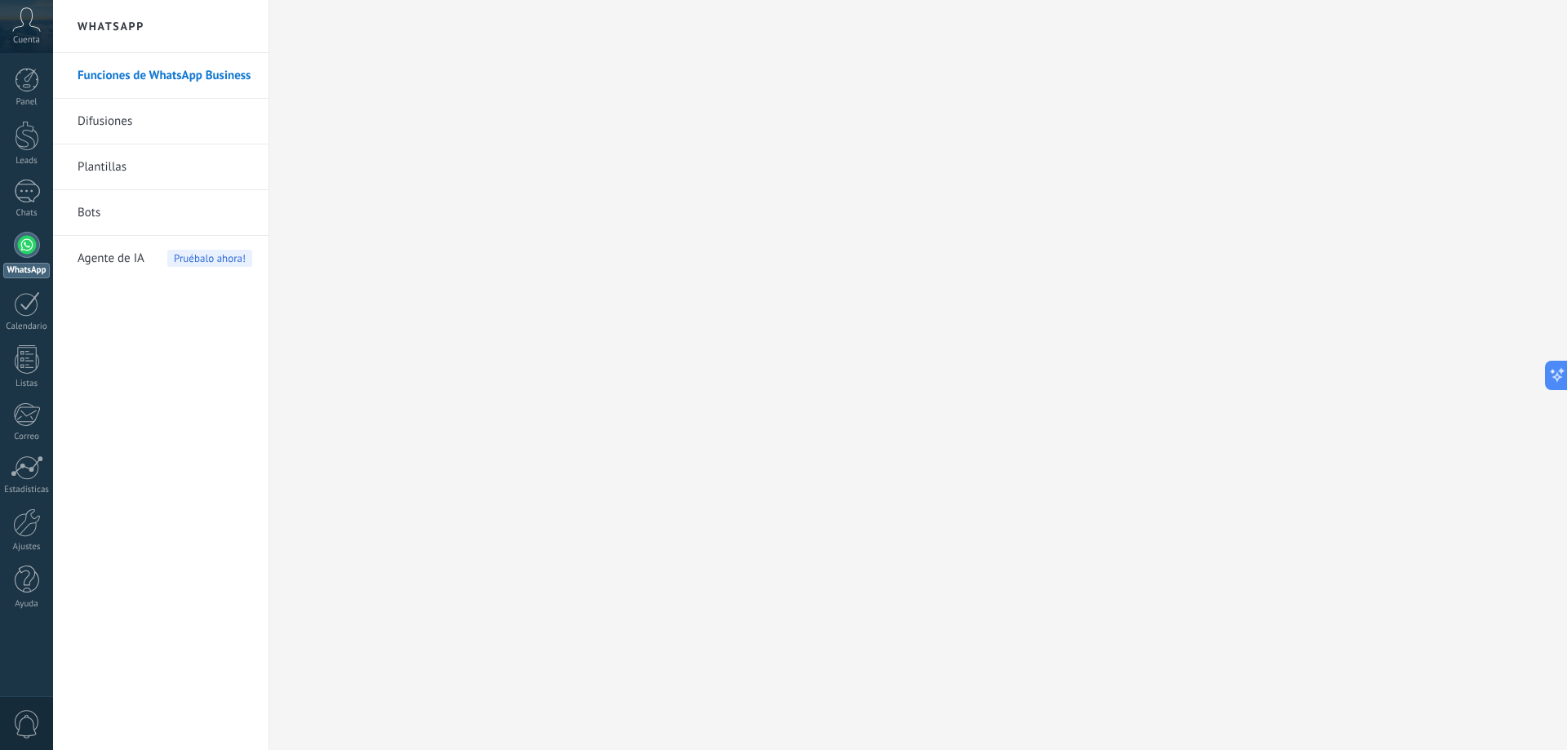
click at [20, 255] on div at bounding box center [27, 245] width 26 height 26
click at [119, 216] on link "Bots" at bounding box center [165, 213] width 175 height 46
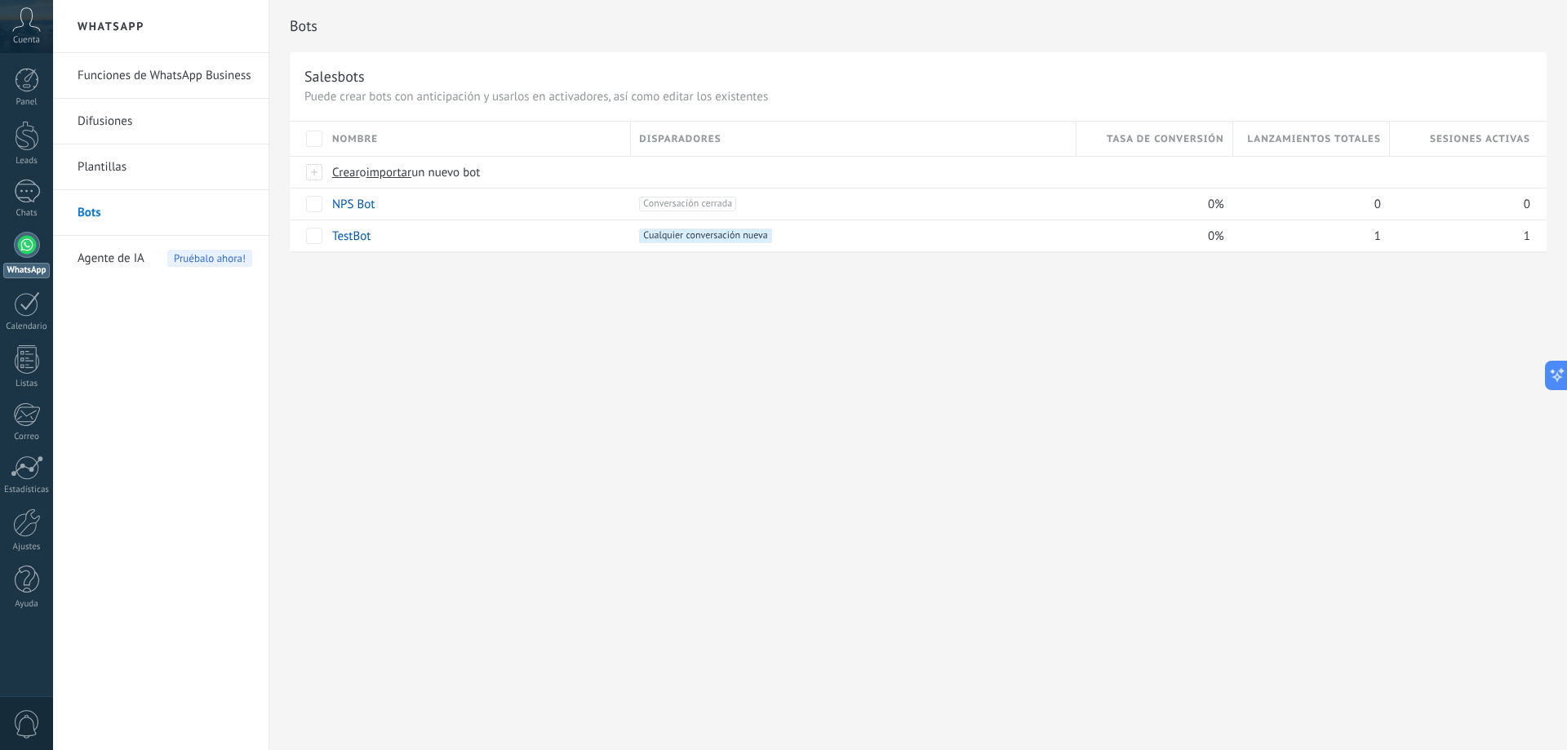
click at [120, 164] on link "Plantillas" at bounding box center [165, 167] width 175 height 46
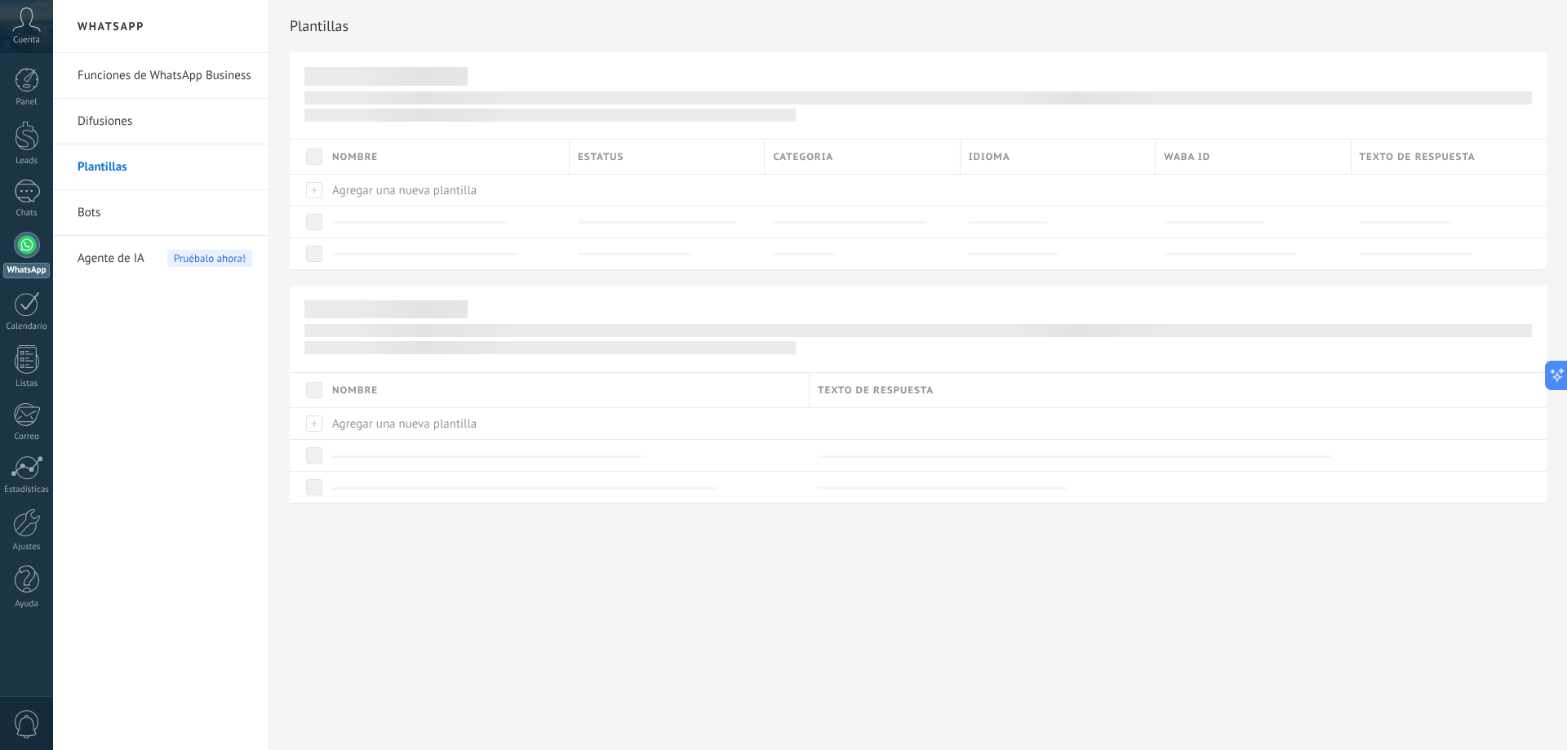
click at [114, 120] on link "Difusiones" at bounding box center [165, 122] width 175 height 46
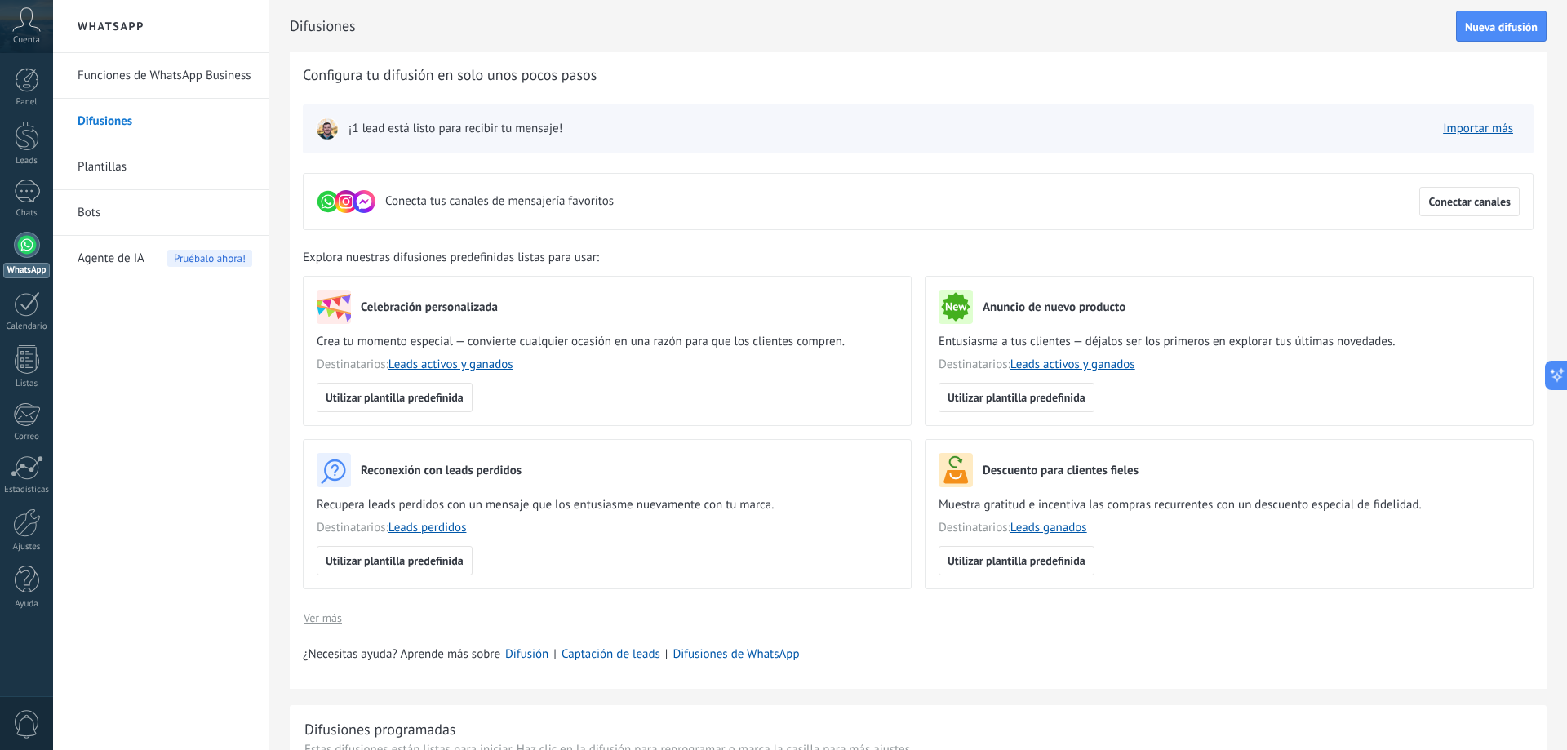
click at [142, 73] on link "Funciones de WhatsApp Business" at bounding box center [165, 76] width 175 height 46
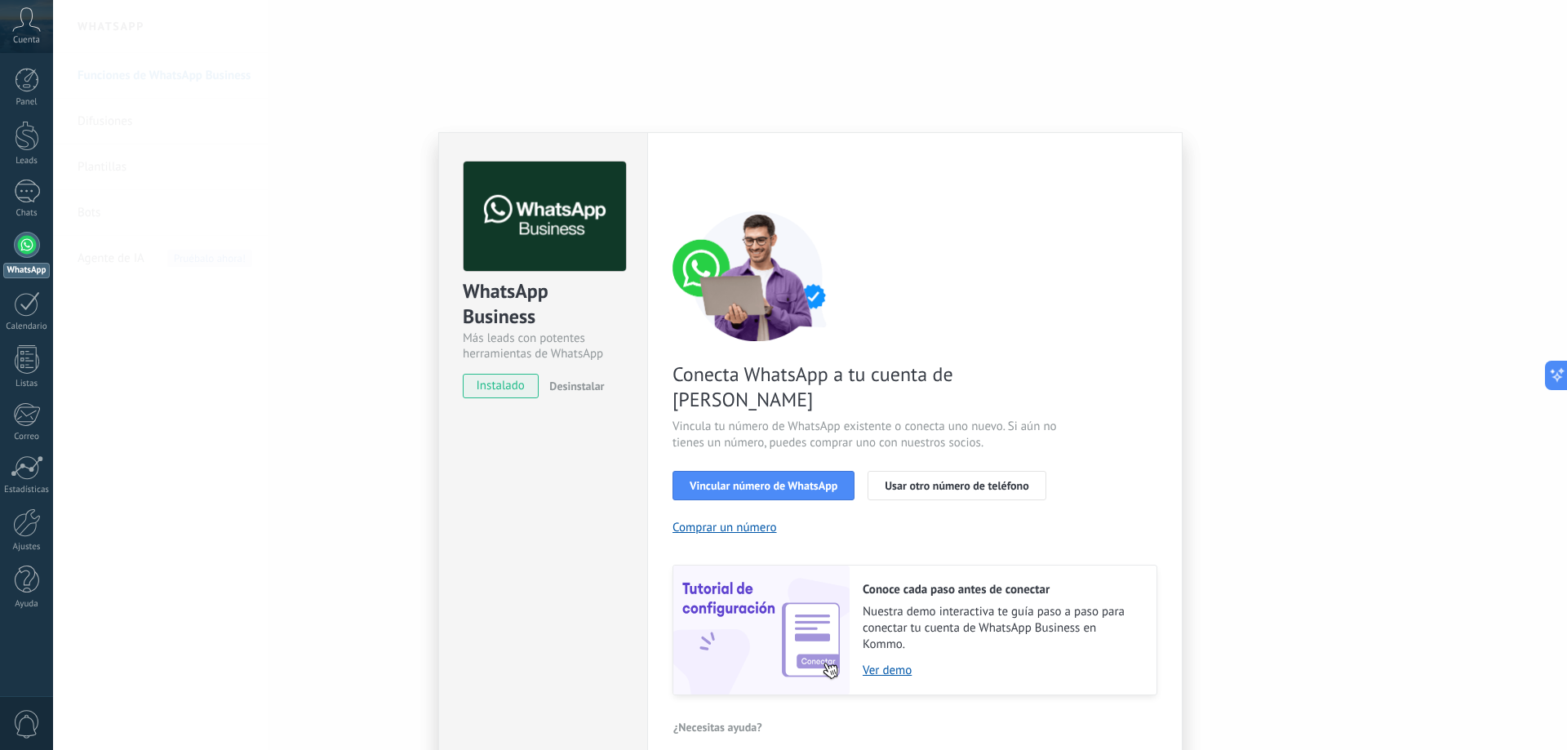
click at [574, 384] on span "Desinstalar" at bounding box center [576, 386] width 55 height 15
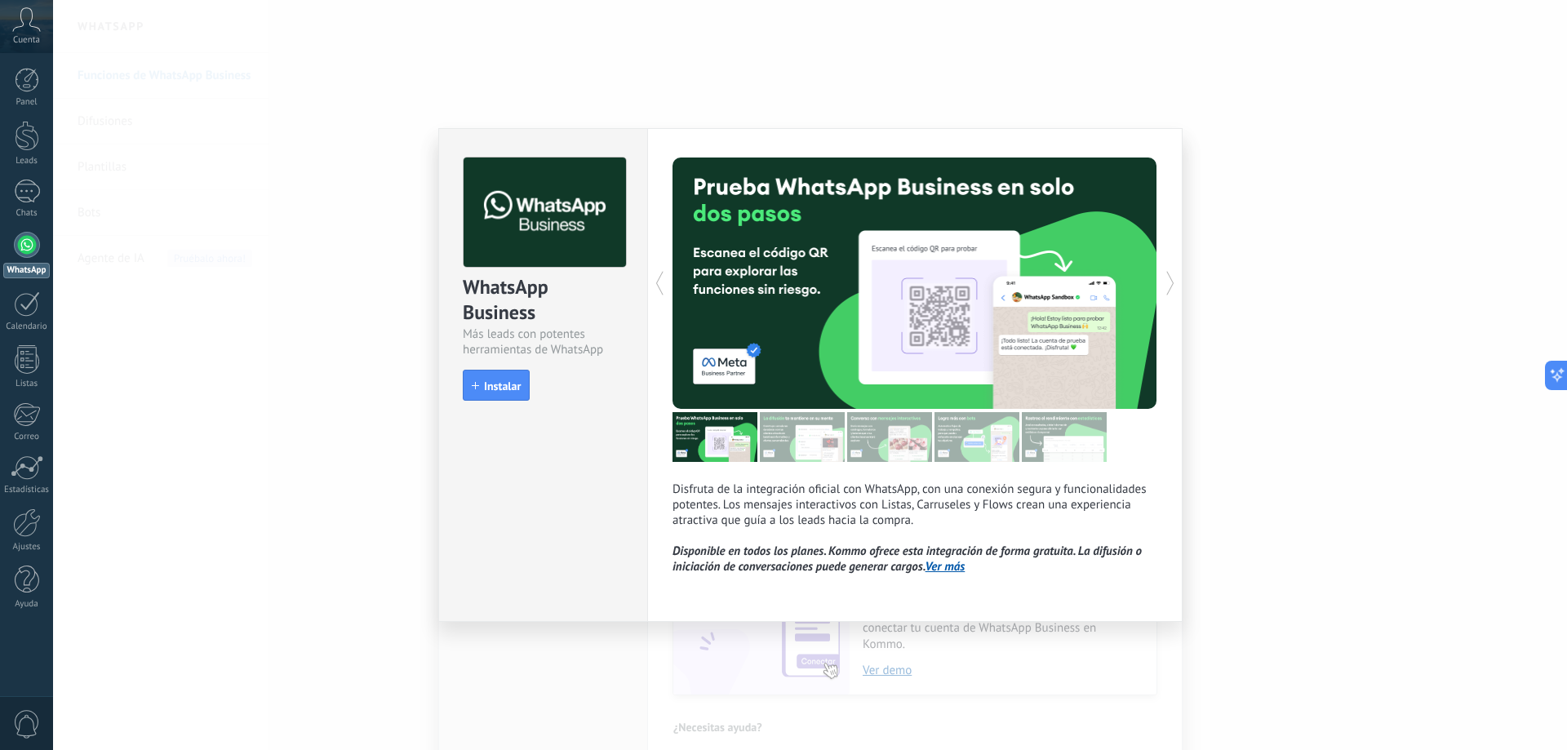
click at [561, 469] on div "WhatsApp Business Más leads con potentes herramientas de WhatsApp install Insta…" at bounding box center [542, 375] width 209 height 494
click at [797, 328] on div at bounding box center [794, 283] width 242 height 251
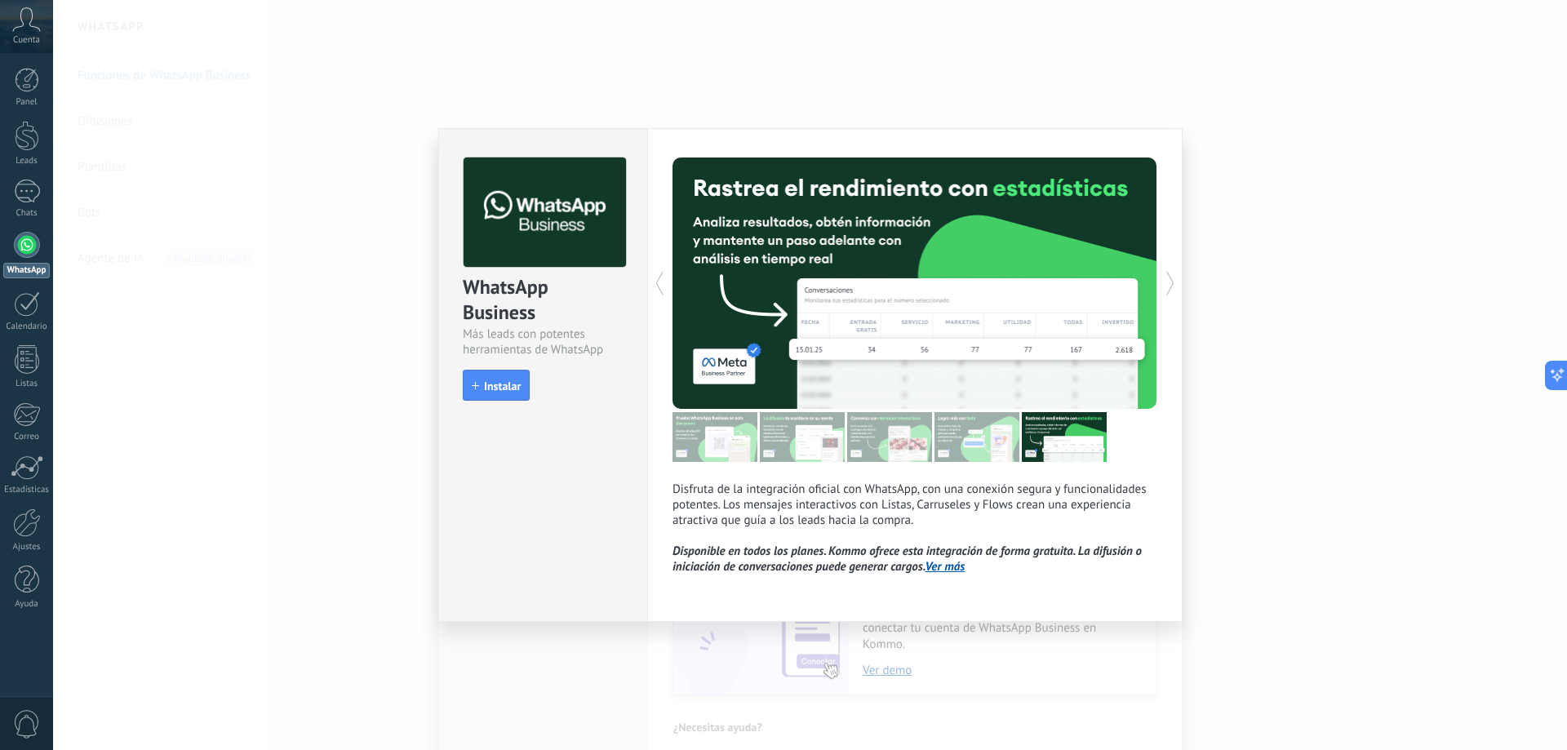
click at [755, 282] on div at bounding box center [794, 283] width 242 height 251
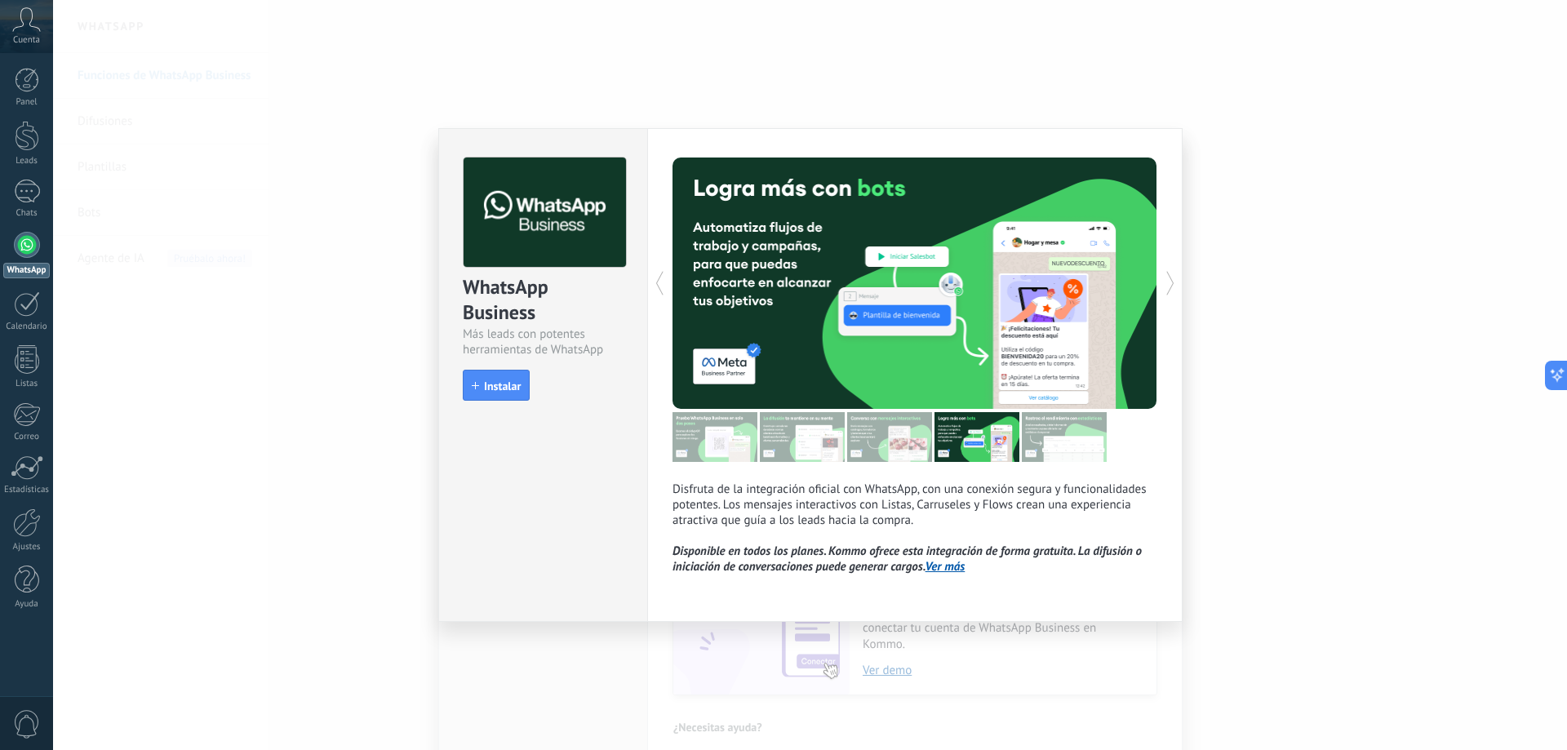
click at [780, 301] on div at bounding box center [794, 283] width 242 height 251
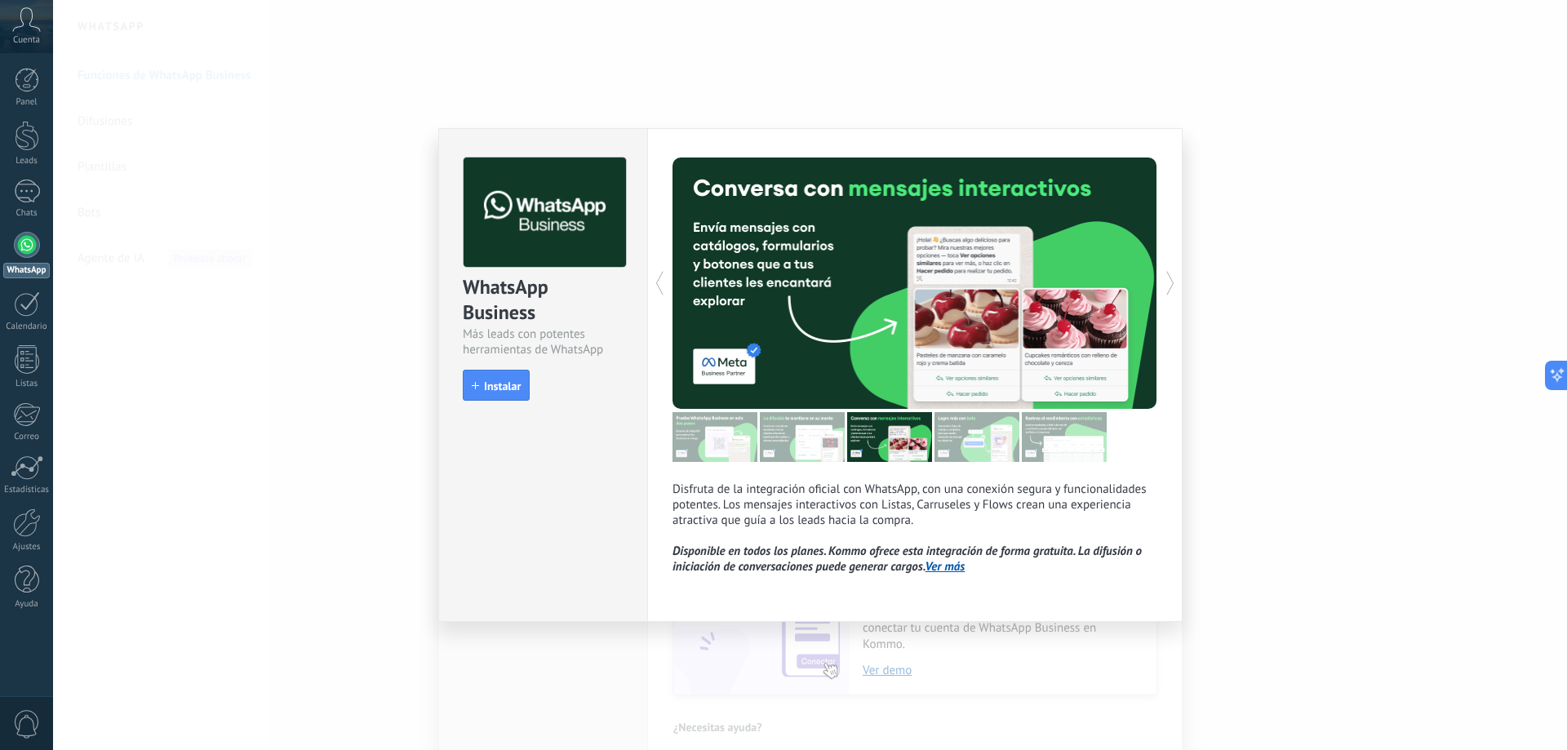
click at [780, 301] on div at bounding box center [794, 283] width 242 height 251
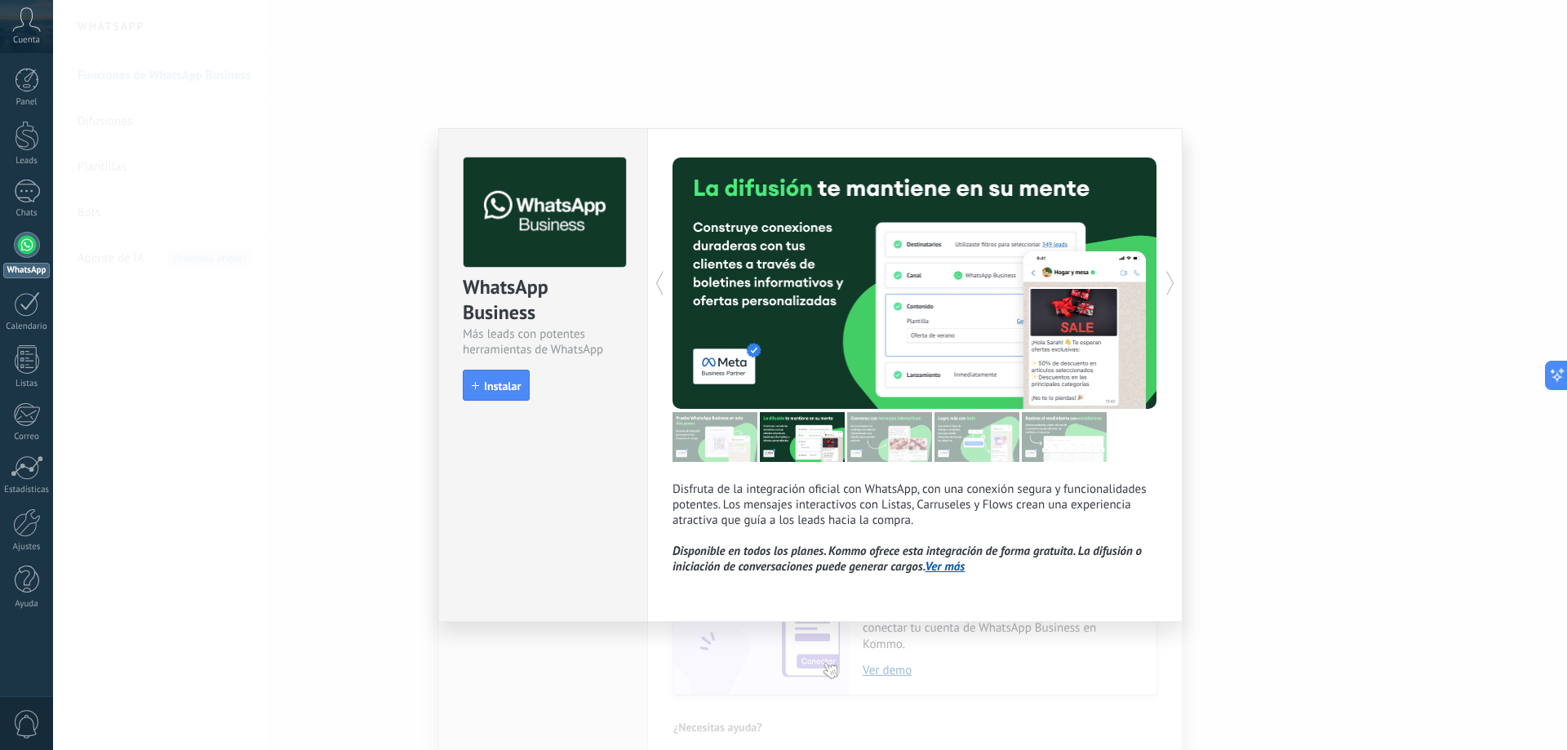
click at [780, 301] on div at bounding box center [794, 283] width 242 height 251
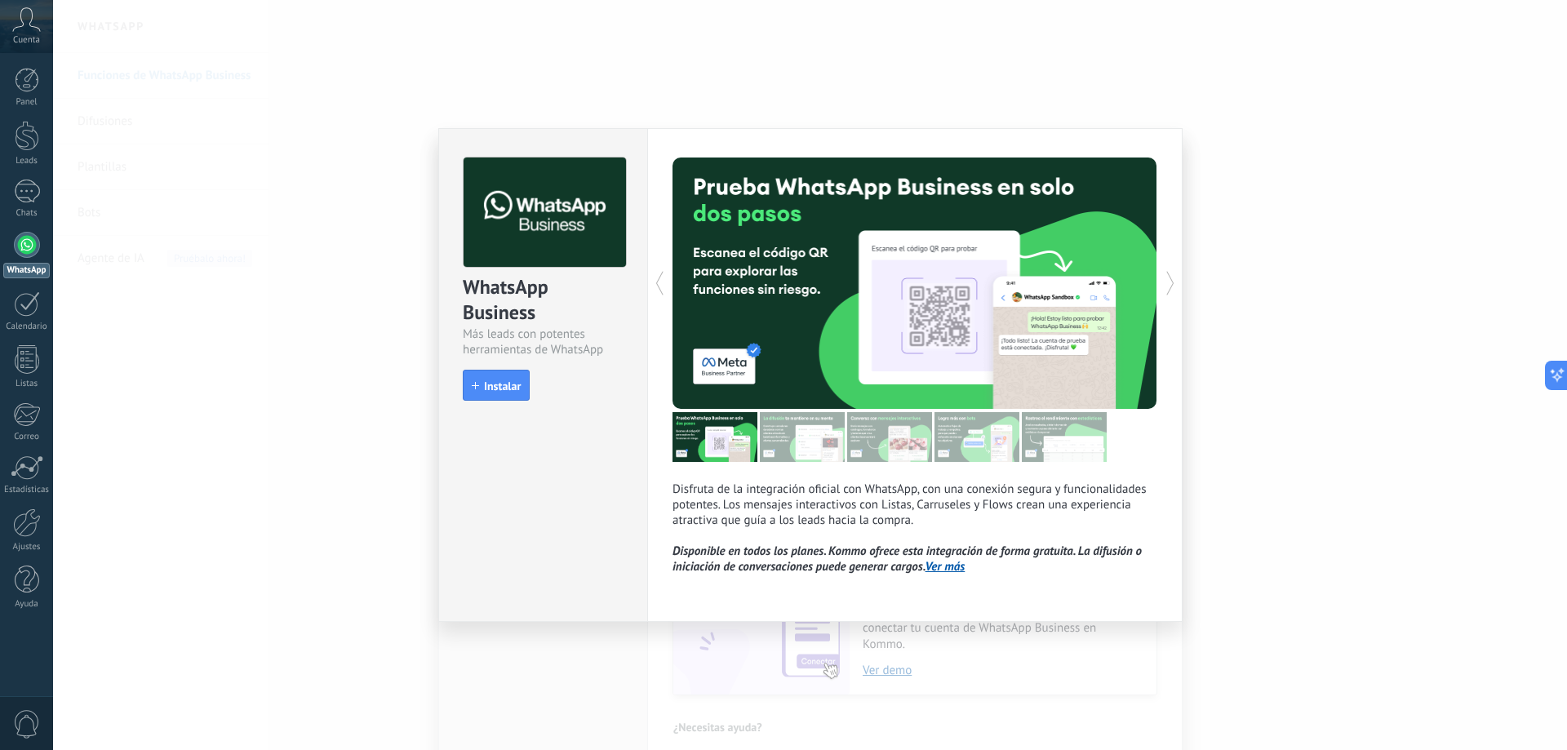
click at [780, 301] on div at bounding box center [794, 283] width 242 height 251
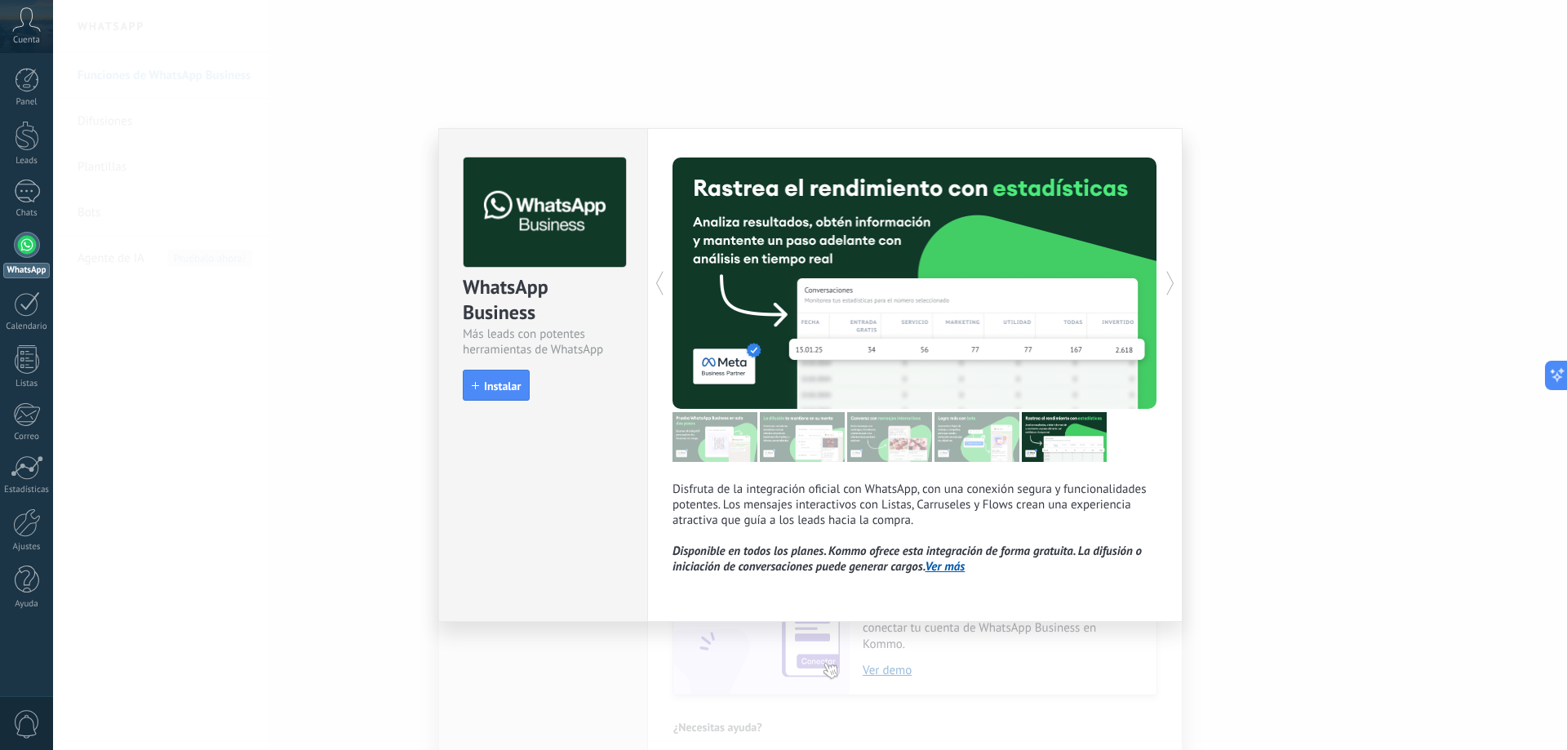
click at [780, 301] on div at bounding box center [794, 283] width 242 height 251
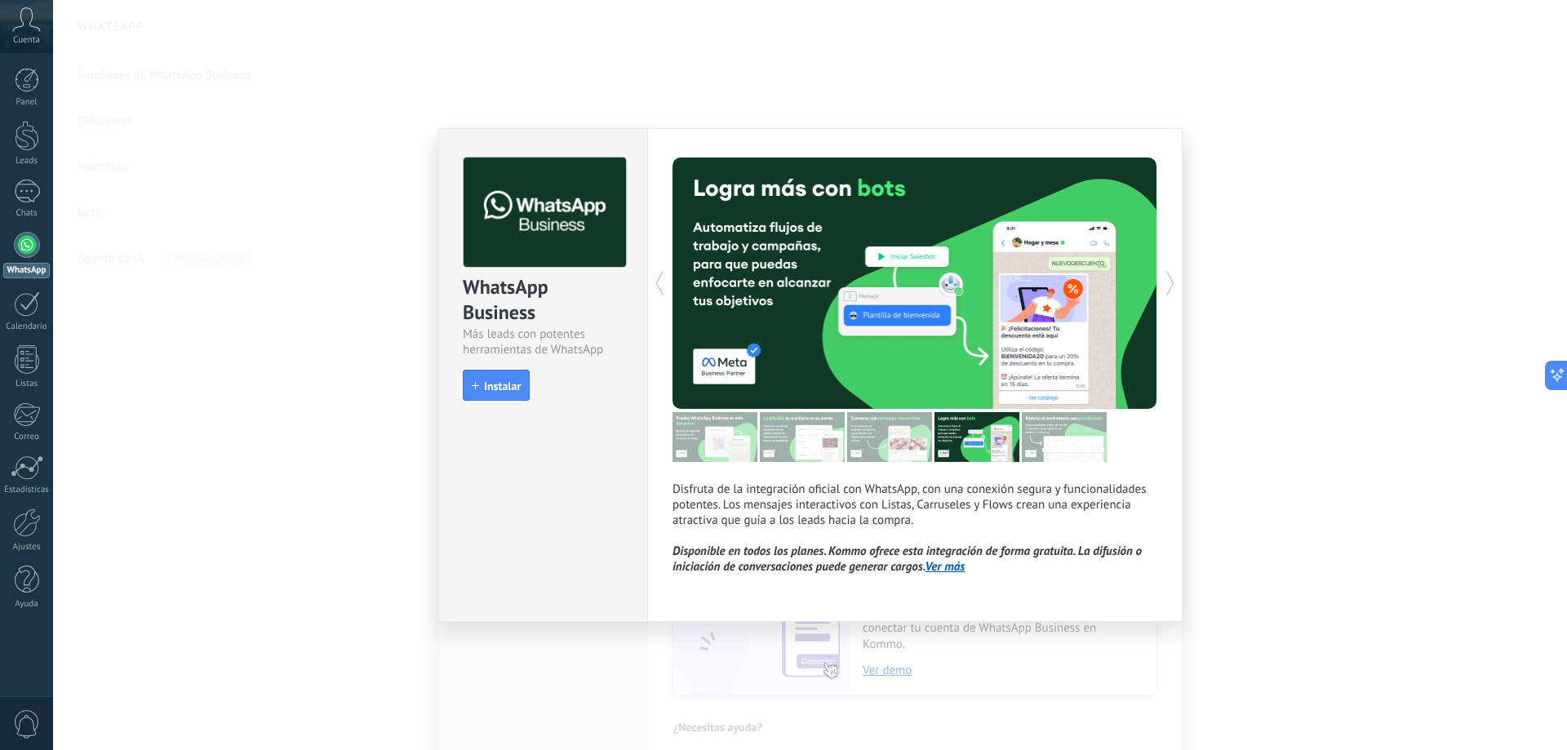
click at [780, 301] on div at bounding box center [794, 283] width 242 height 251
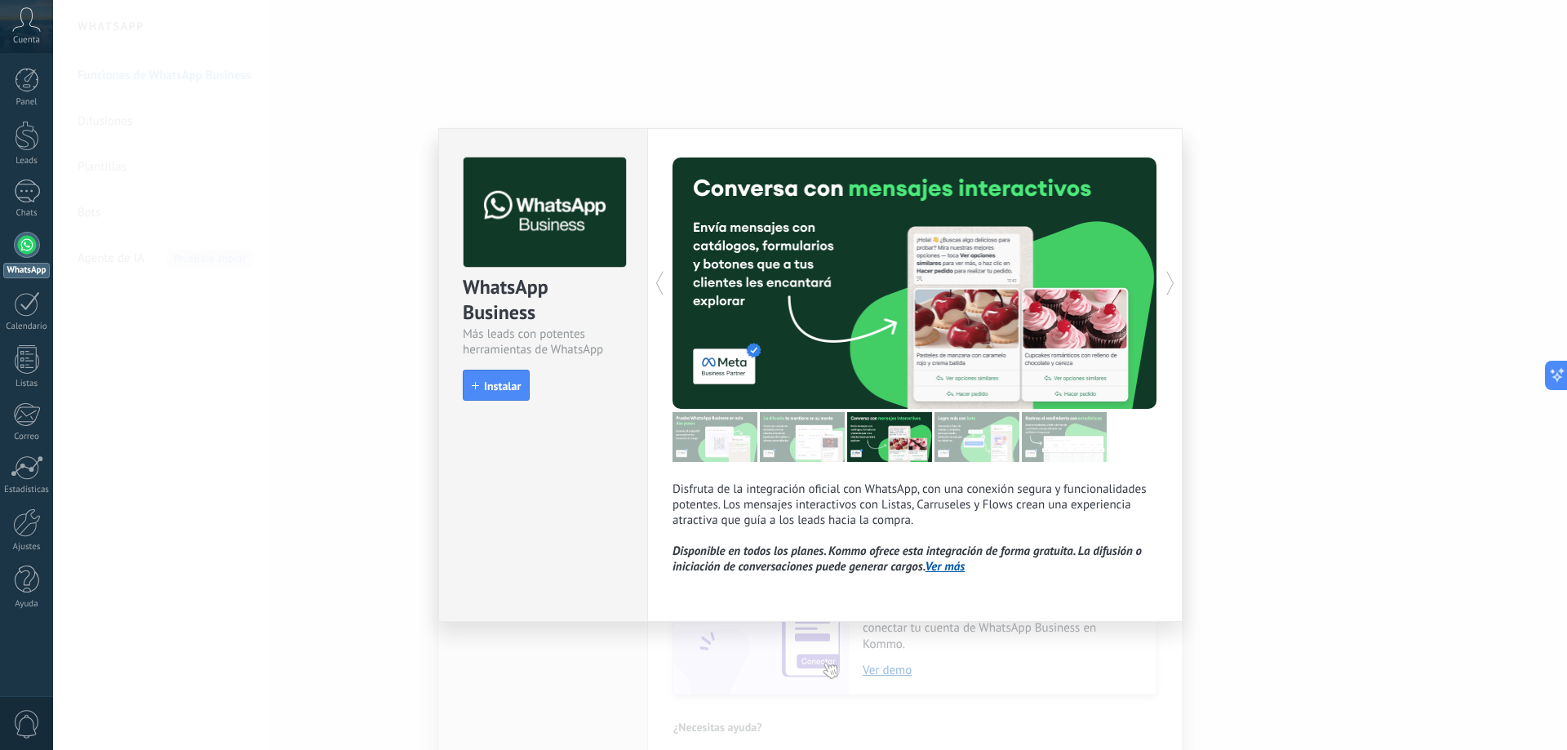
click at [780, 301] on div at bounding box center [794, 283] width 242 height 251
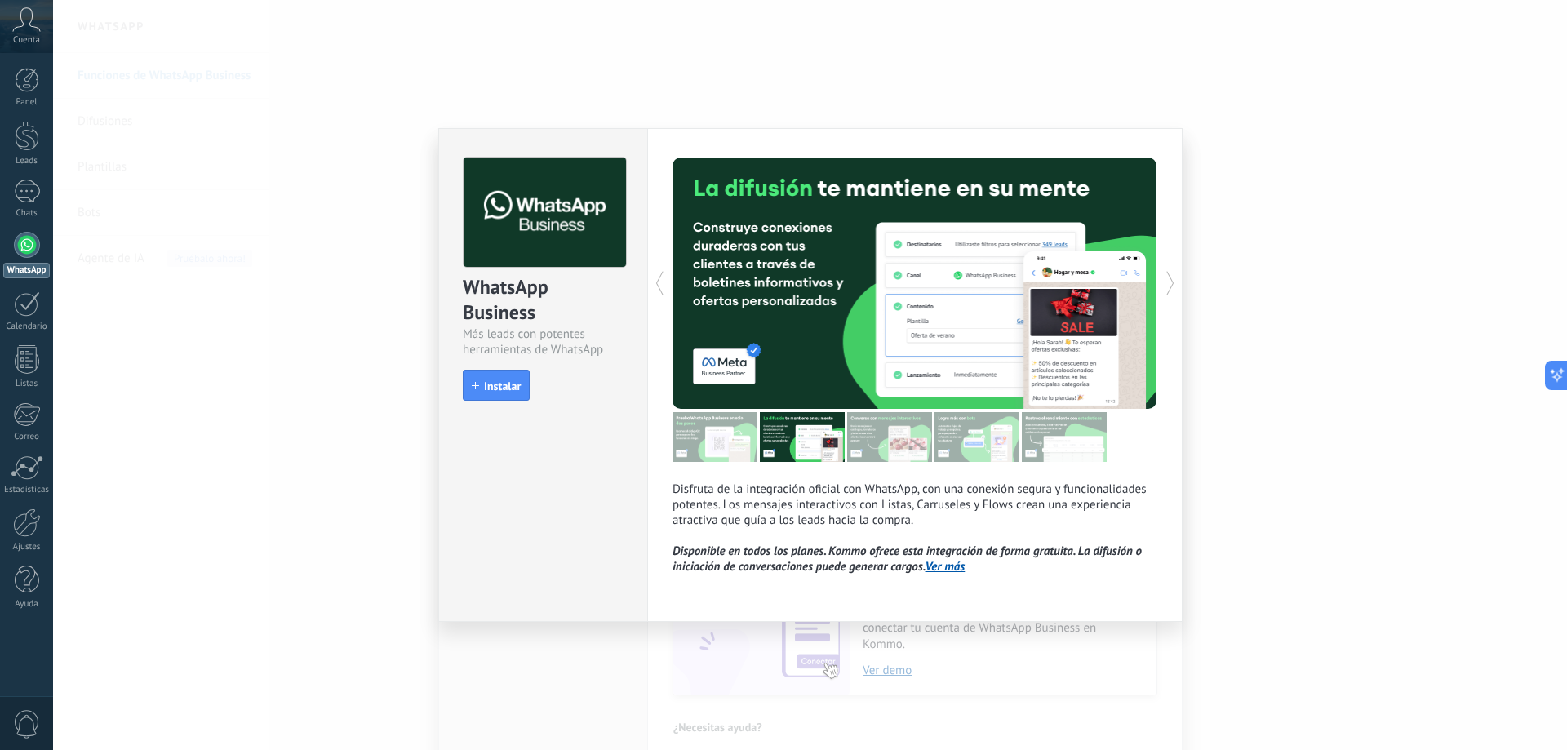
click at [780, 301] on div at bounding box center [794, 283] width 242 height 251
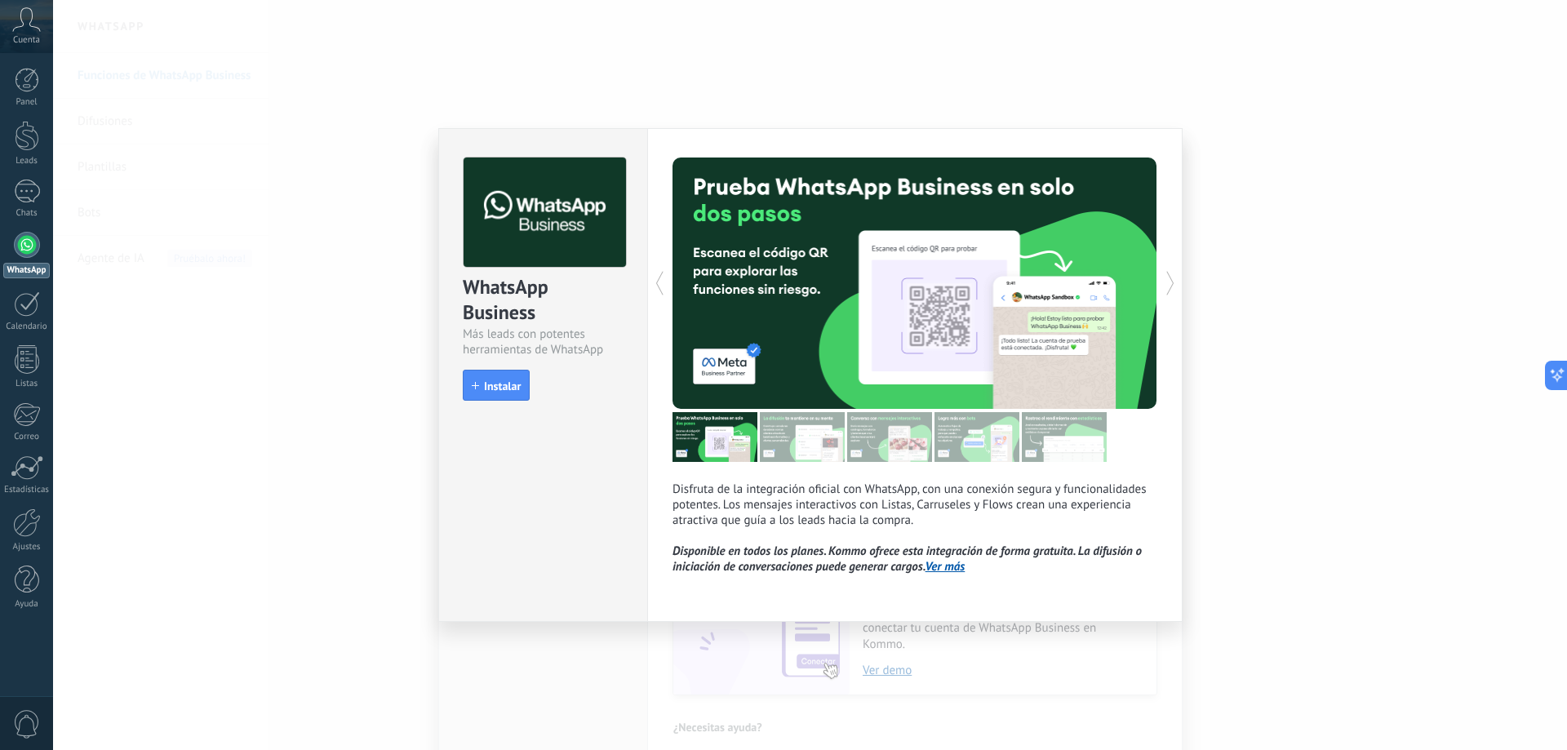
click at [780, 301] on div at bounding box center [794, 283] width 242 height 251
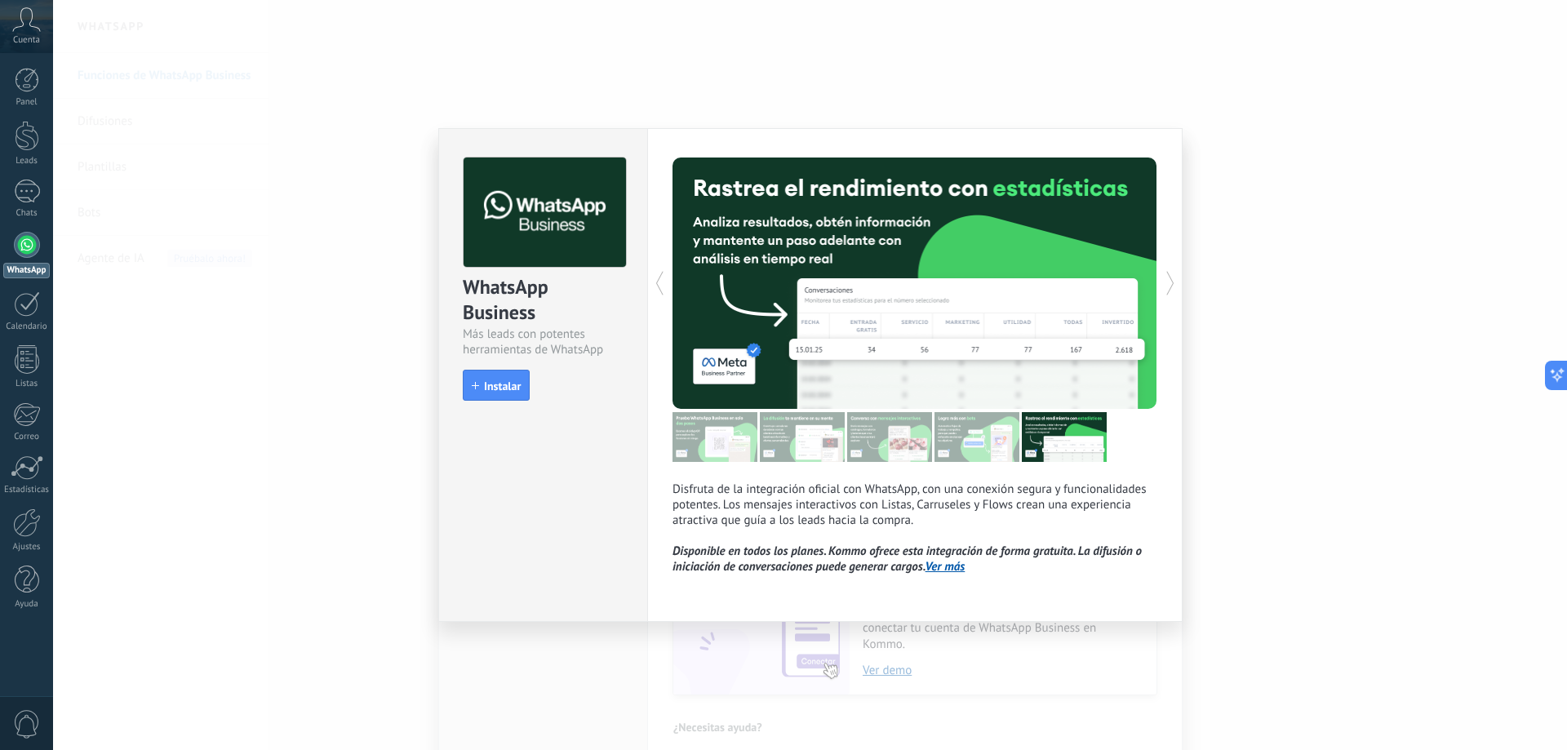
click at [780, 301] on div at bounding box center [794, 283] width 242 height 251
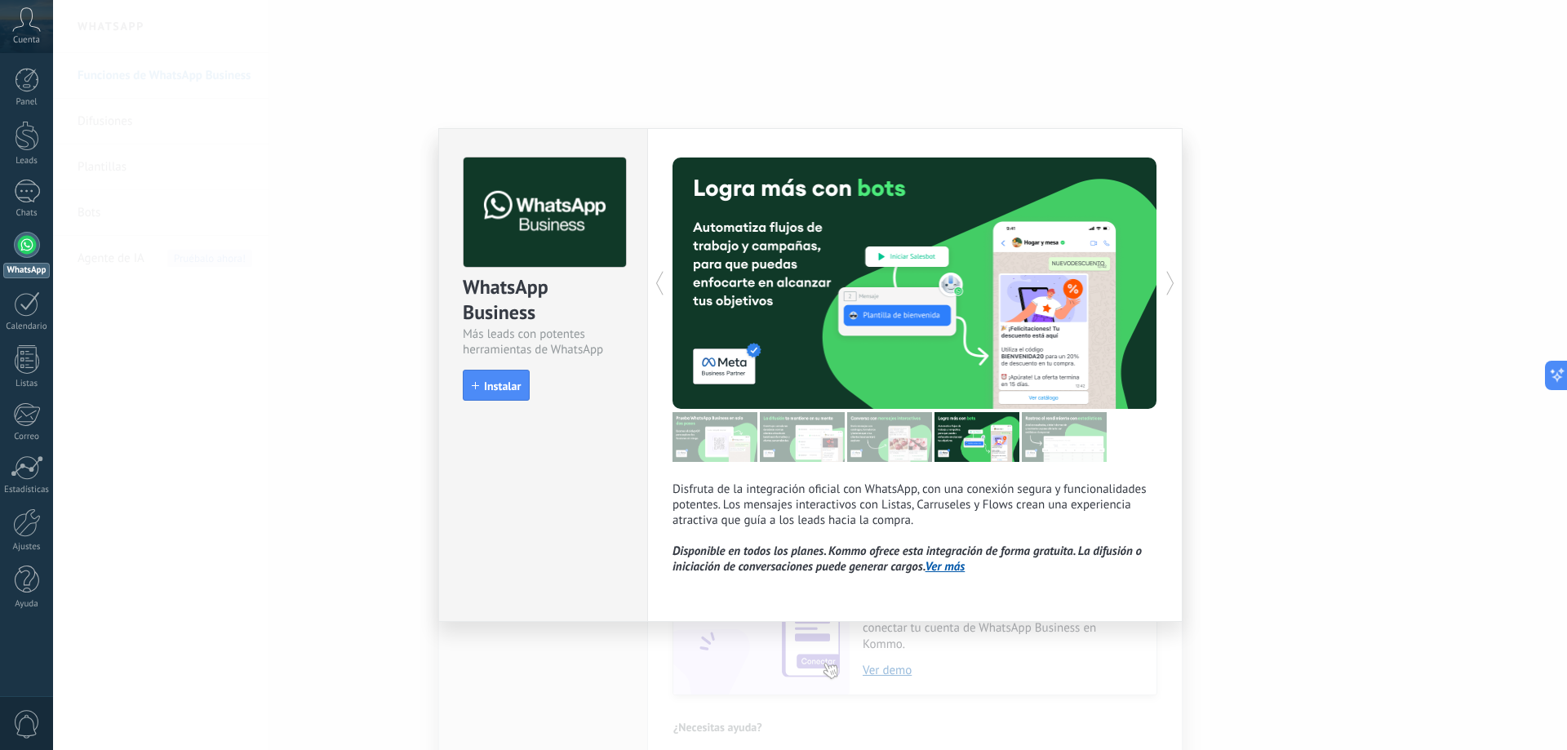
click at [780, 301] on div at bounding box center [794, 283] width 242 height 251
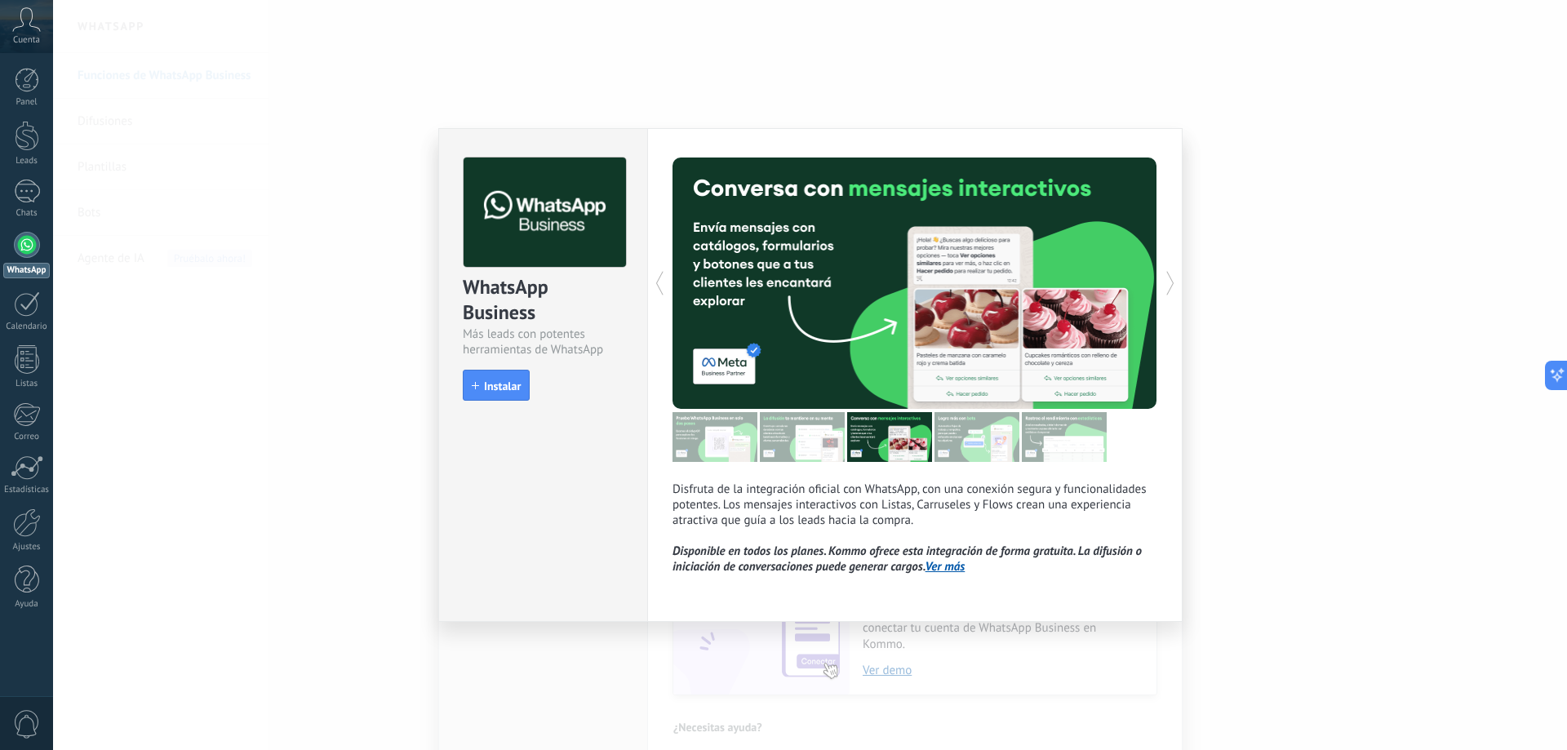
click at [780, 301] on div at bounding box center [794, 283] width 242 height 251
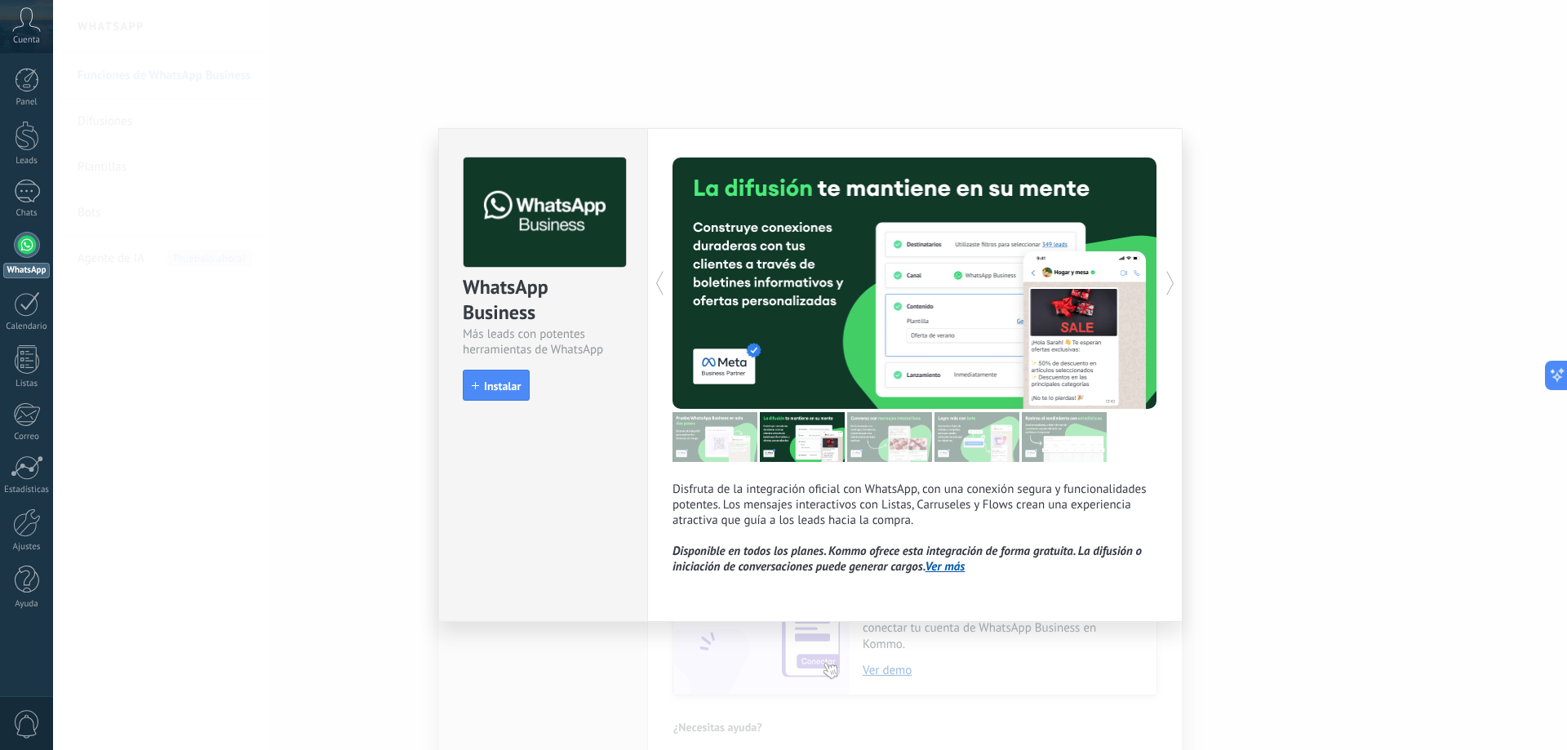
click at [780, 301] on div at bounding box center [794, 283] width 242 height 251
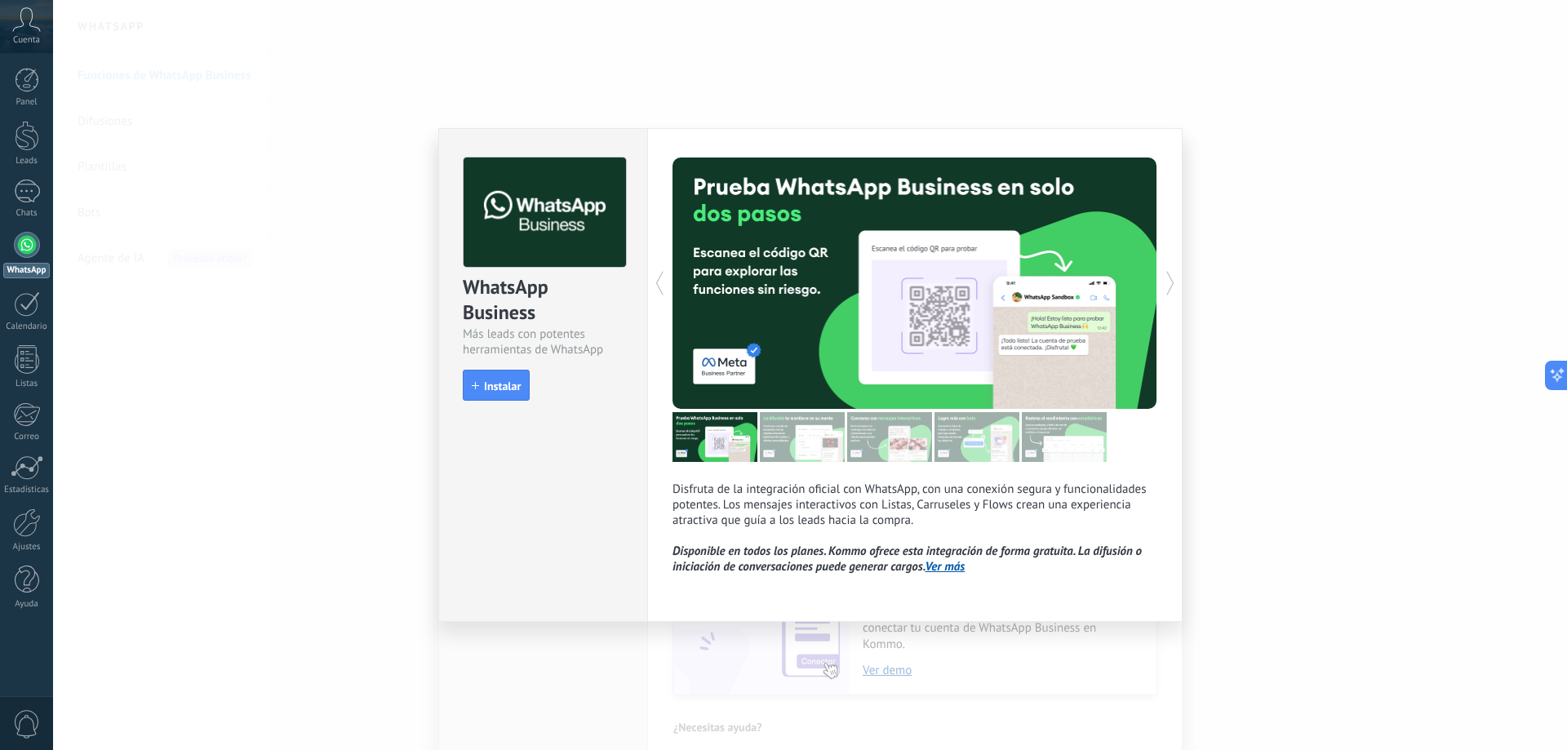
click at [780, 301] on div at bounding box center [794, 283] width 242 height 251
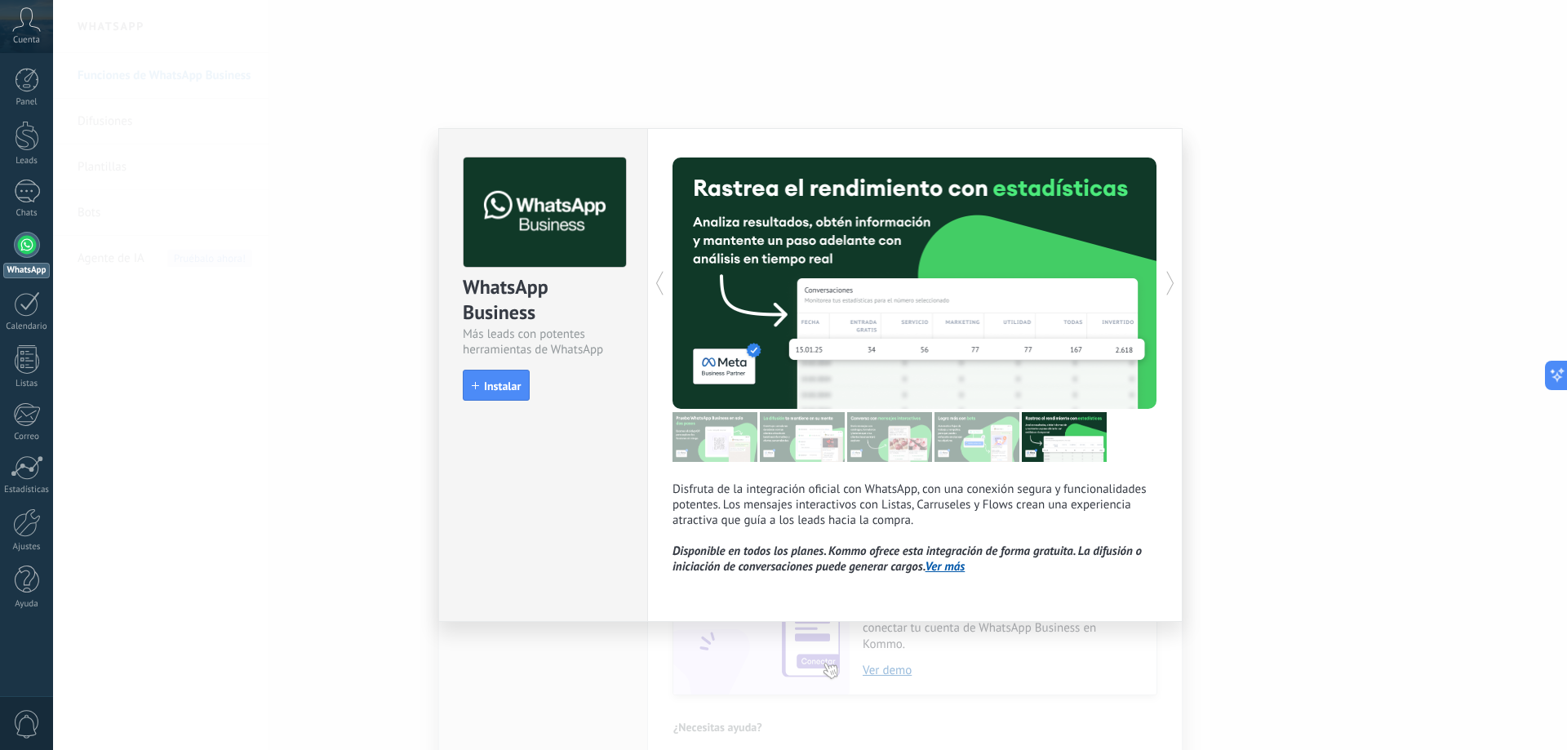
click at [780, 301] on div at bounding box center [794, 283] width 242 height 251
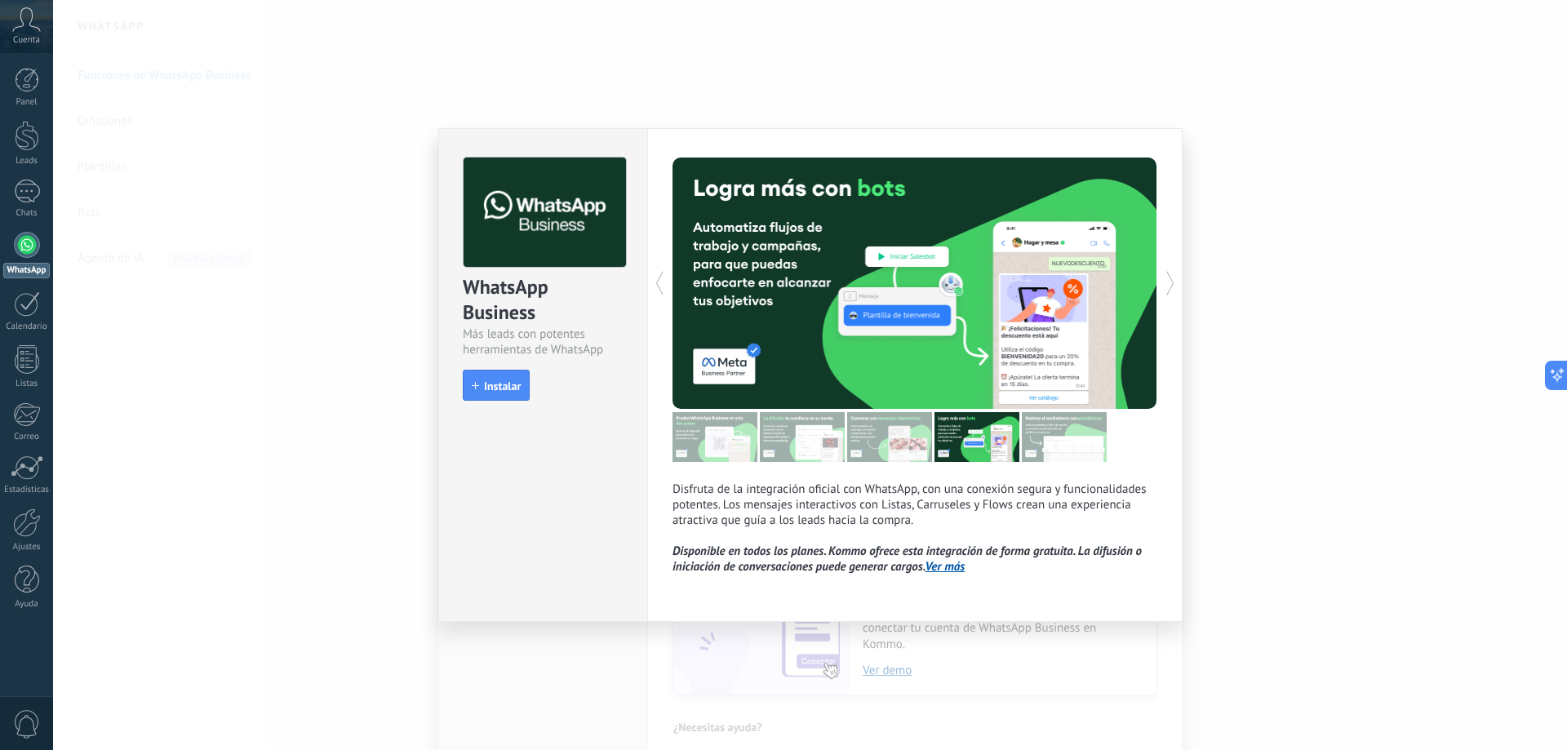
click at [780, 301] on div at bounding box center [794, 283] width 242 height 251
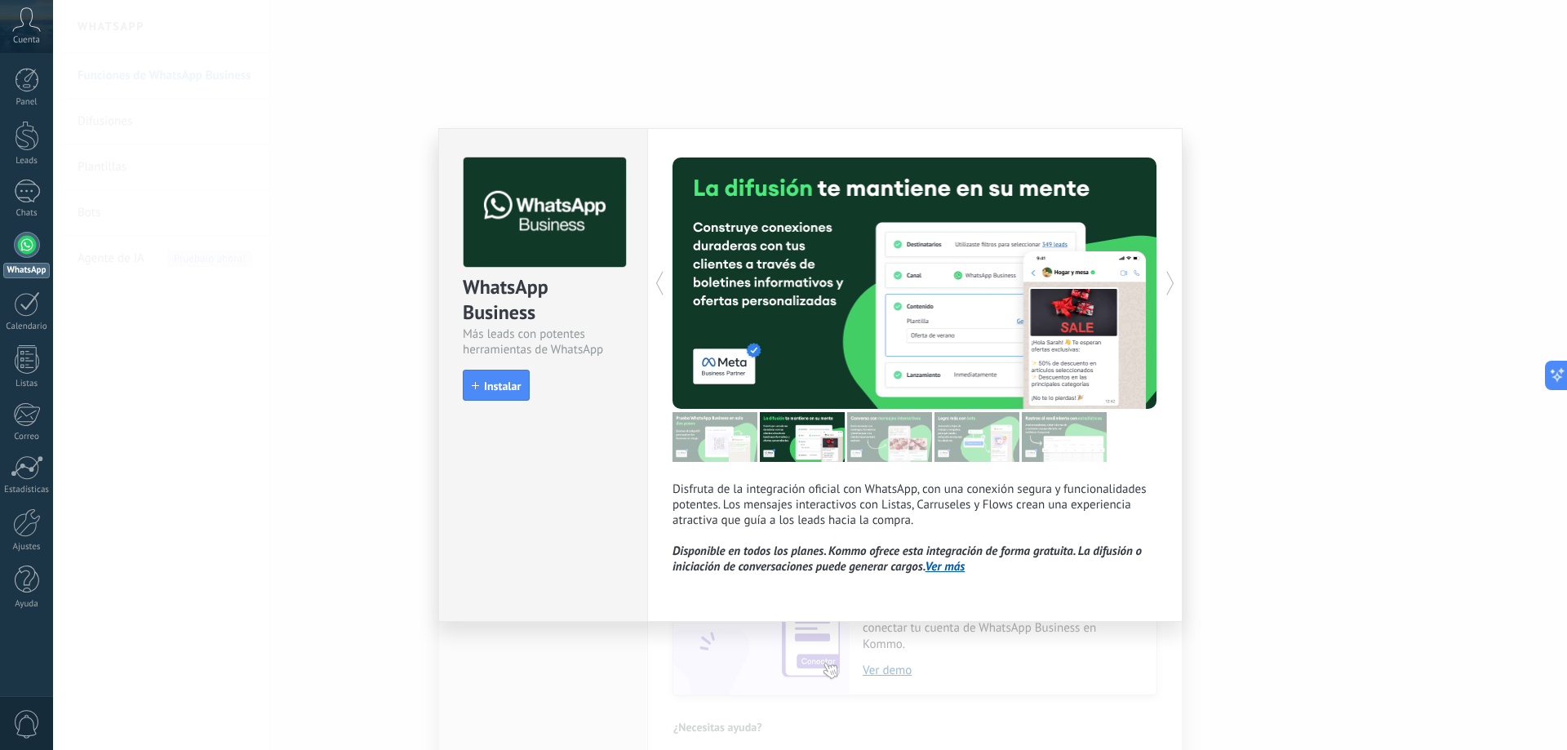
click at [780, 301] on div at bounding box center [794, 283] width 242 height 251
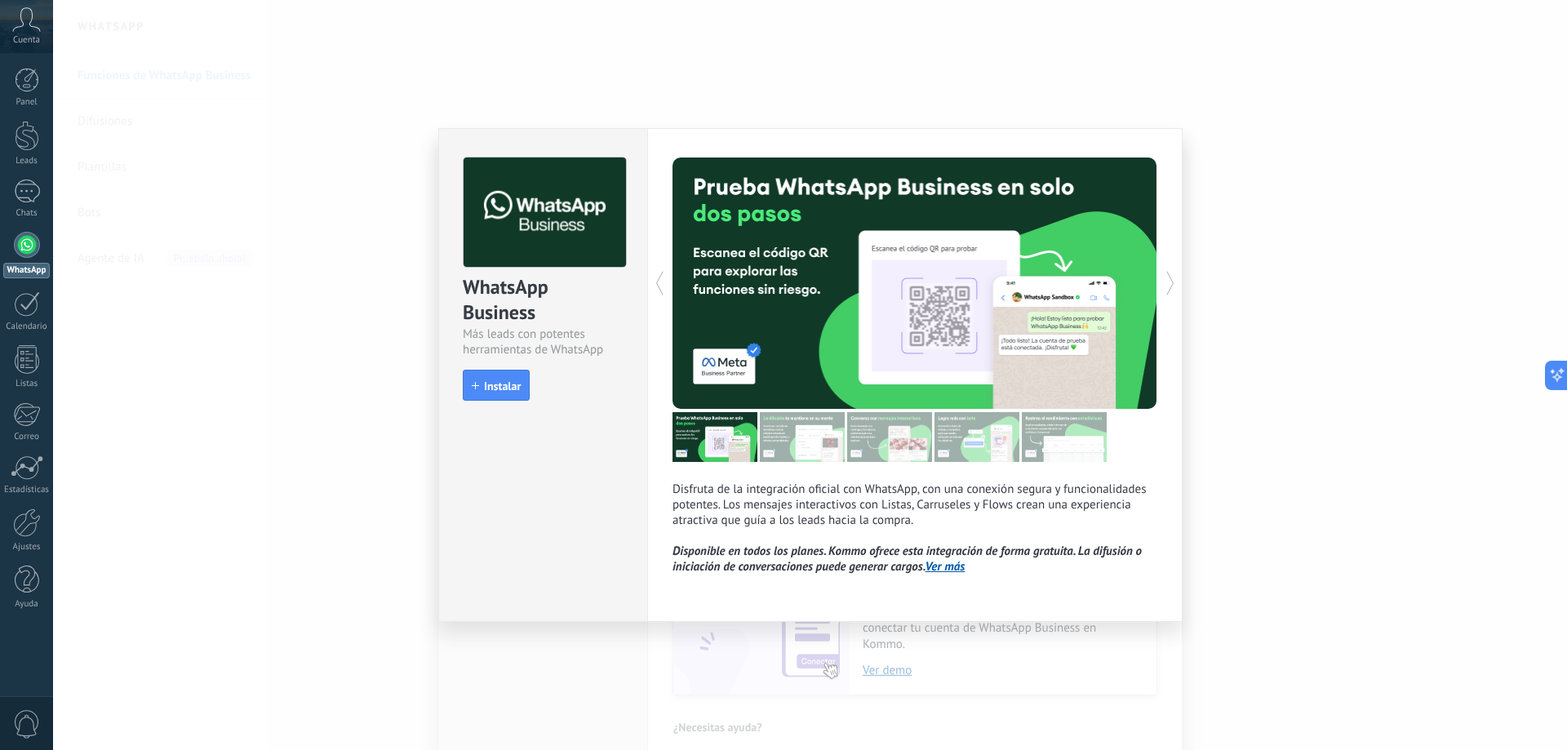
click at [780, 301] on div at bounding box center [794, 283] width 242 height 251
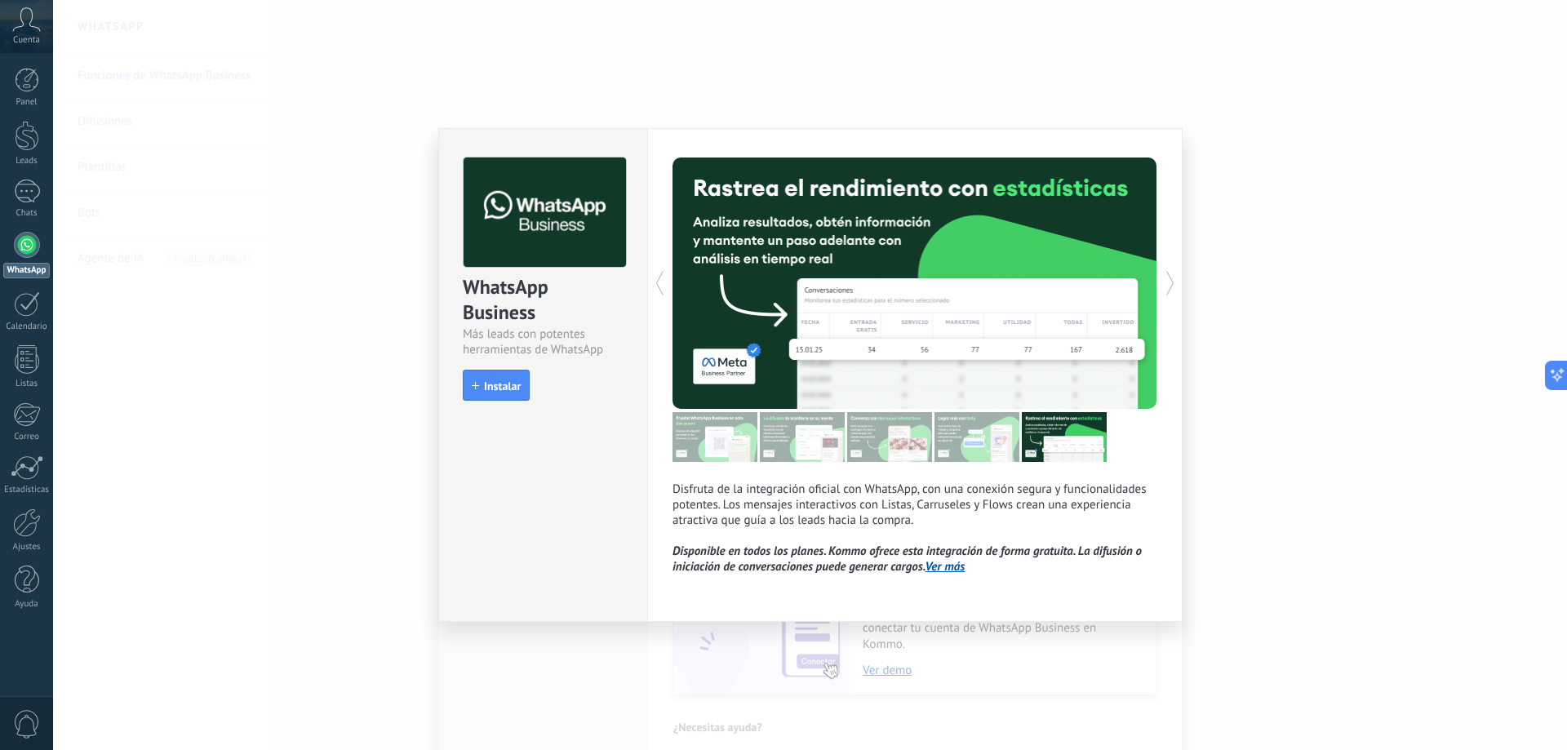
click at [780, 301] on div at bounding box center [794, 283] width 242 height 251
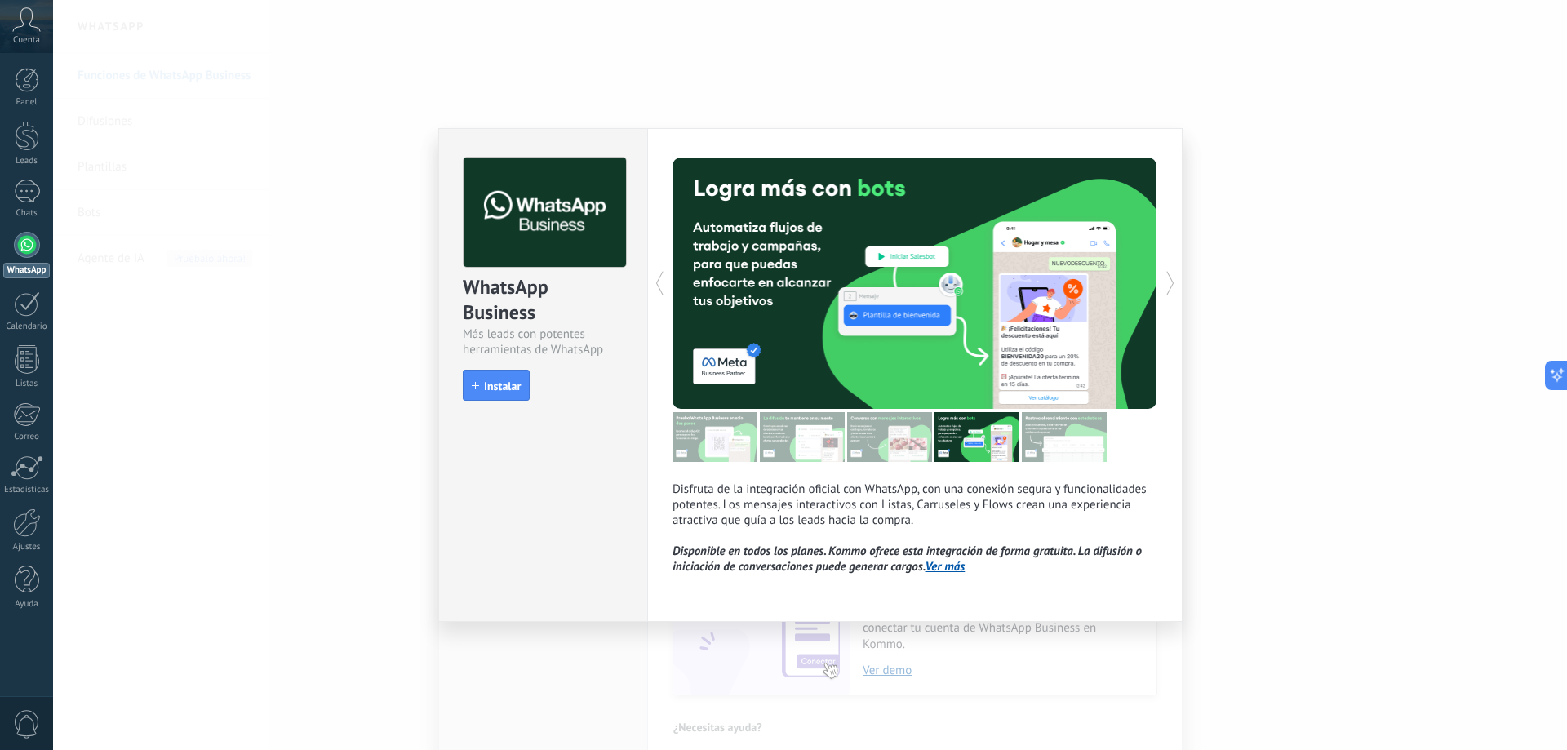
click at [780, 301] on div at bounding box center [794, 283] width 242 height 251
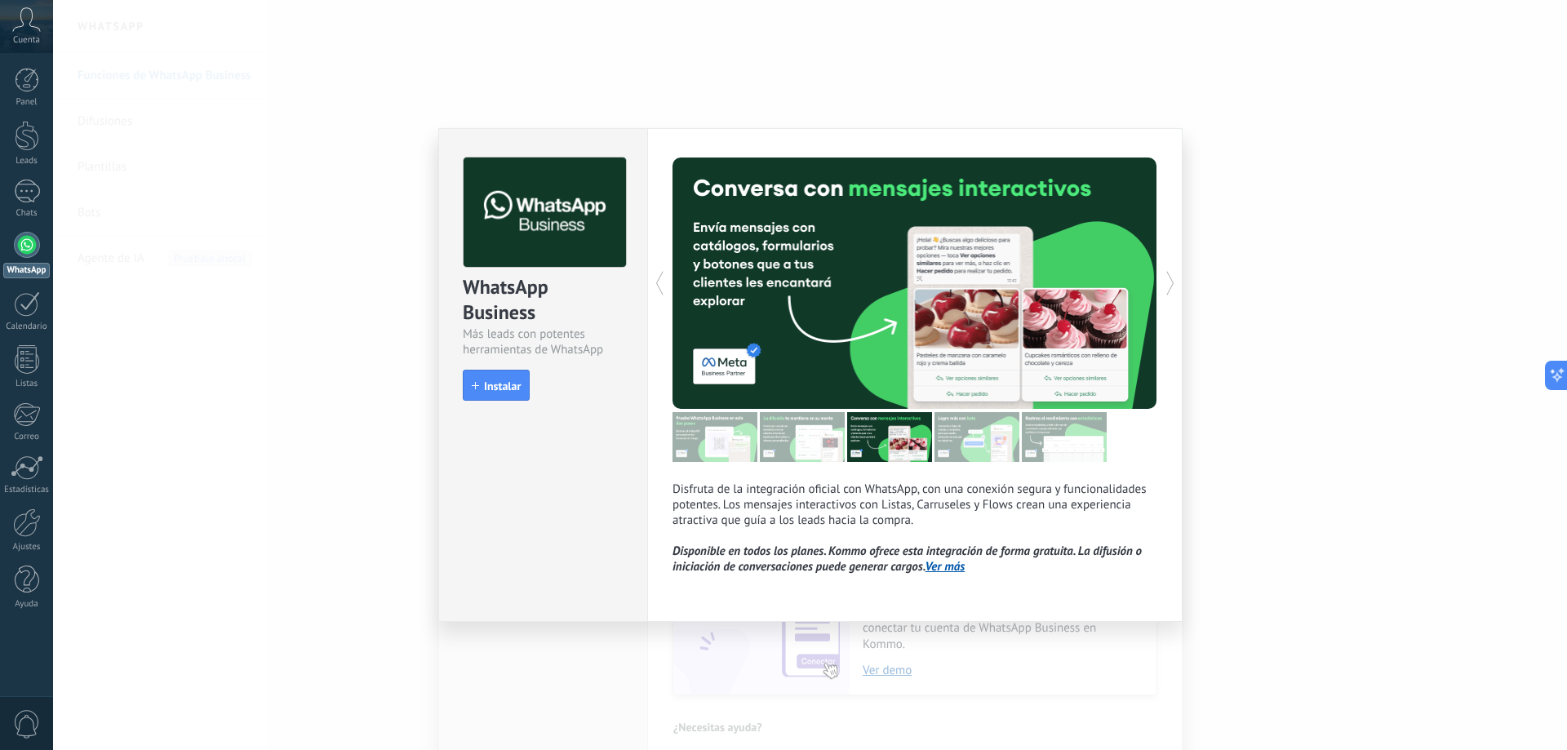
click at [780, 301] on div at bounding box center [794, 283] width 242 height 251
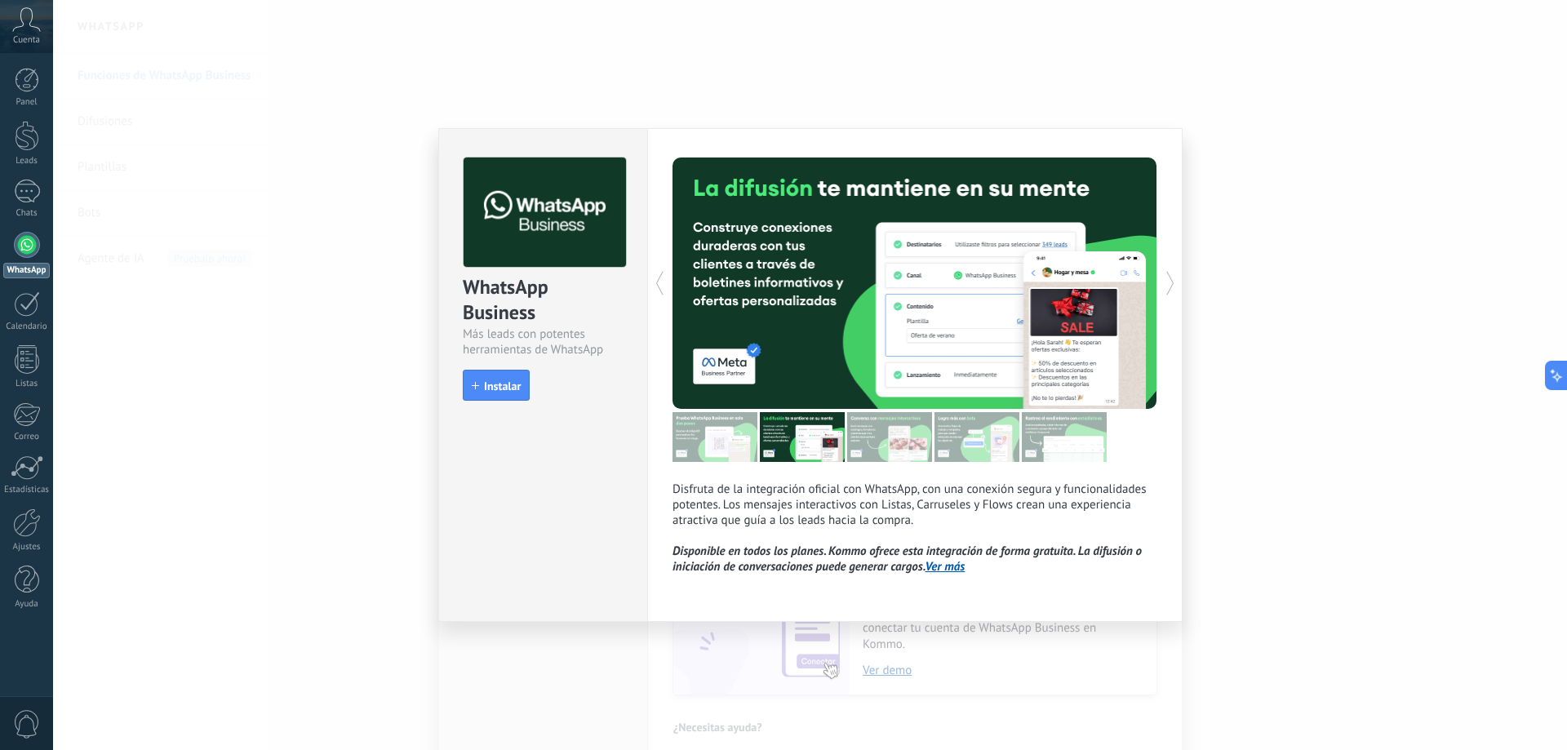
click at [780, 301] on div at bounding box center [794, 283] width 242 height 251
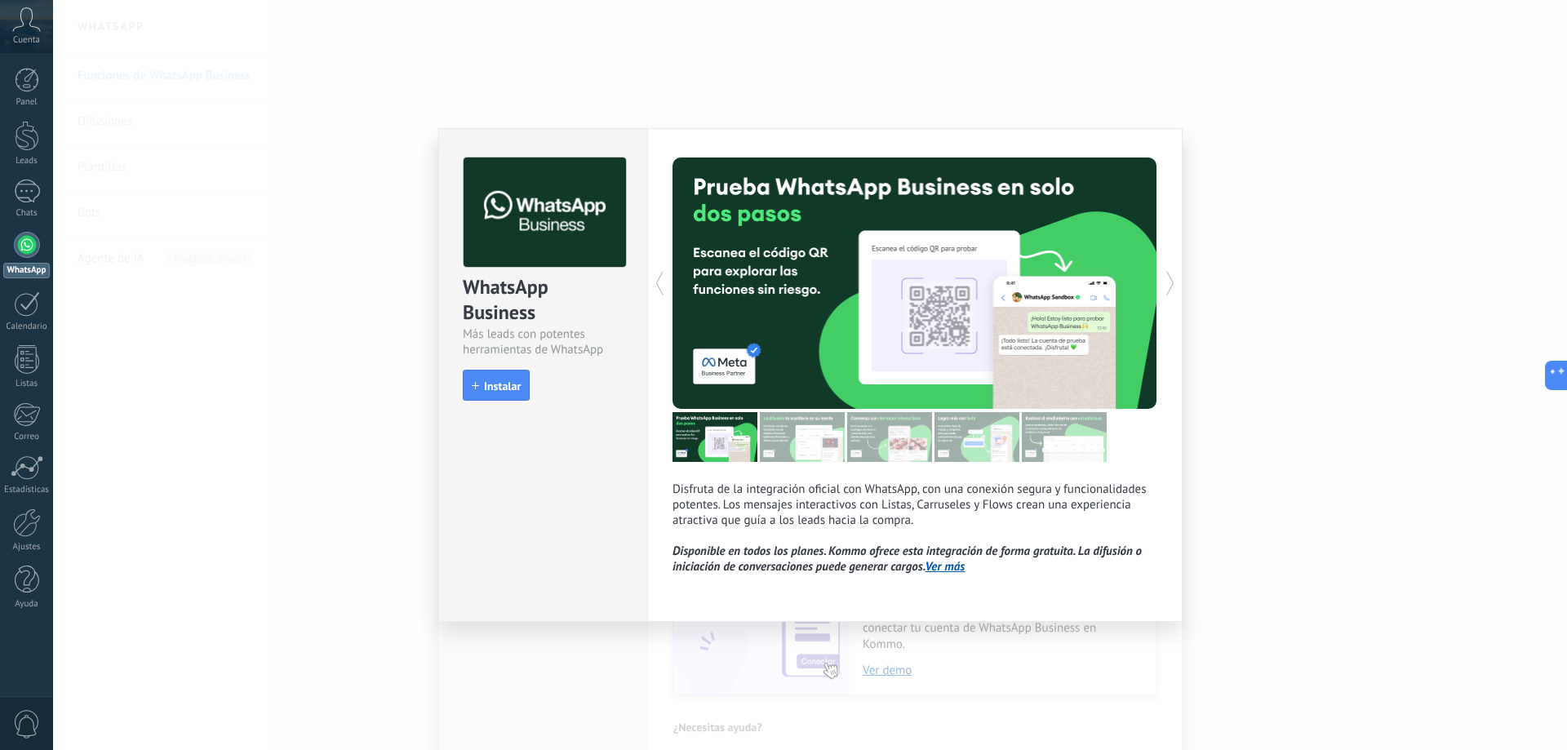
click at [780, 301] on div at bounding box center [794, 283] width 242 height 251
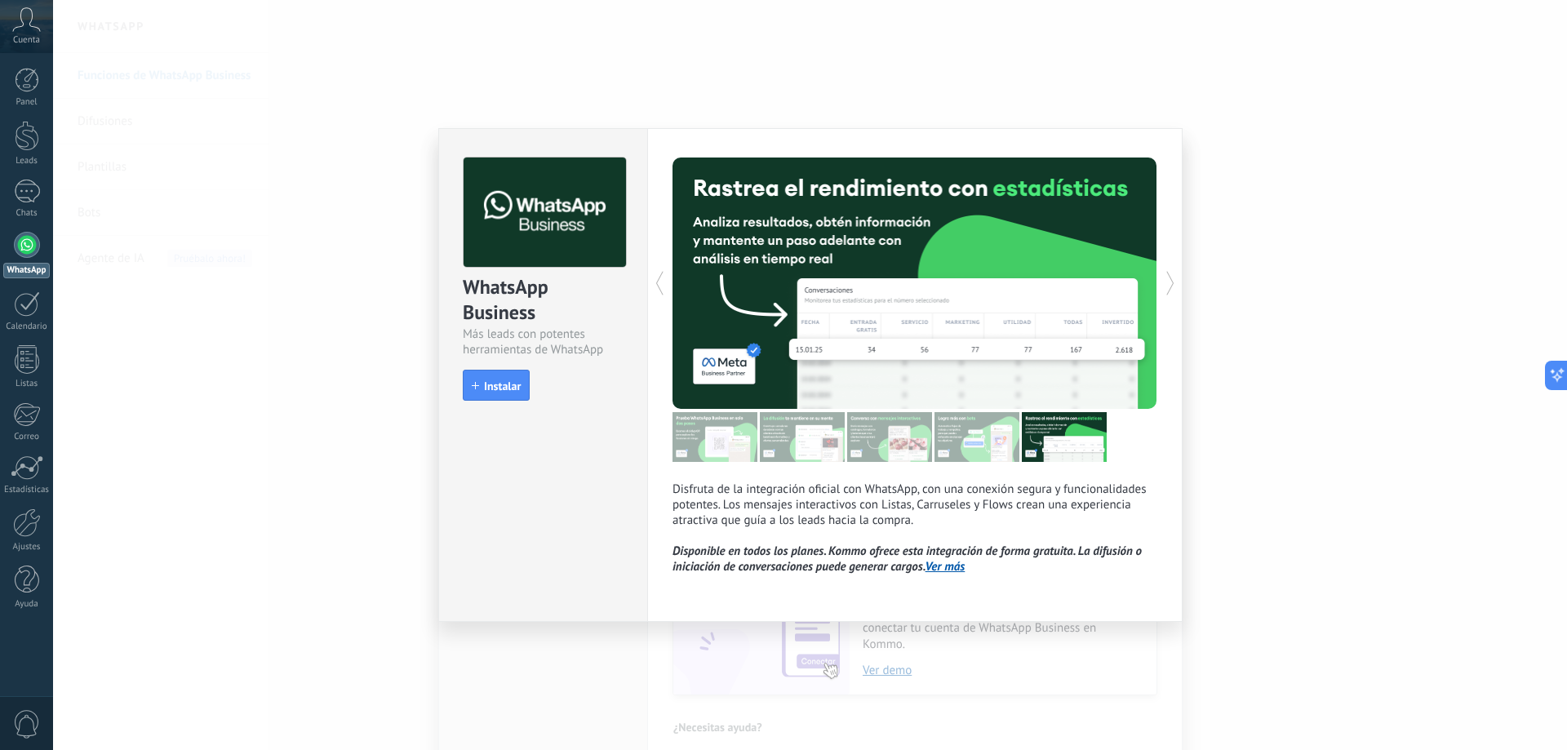
click at [780, 301] on div at bounding box center [794, 283] width 242 height 251
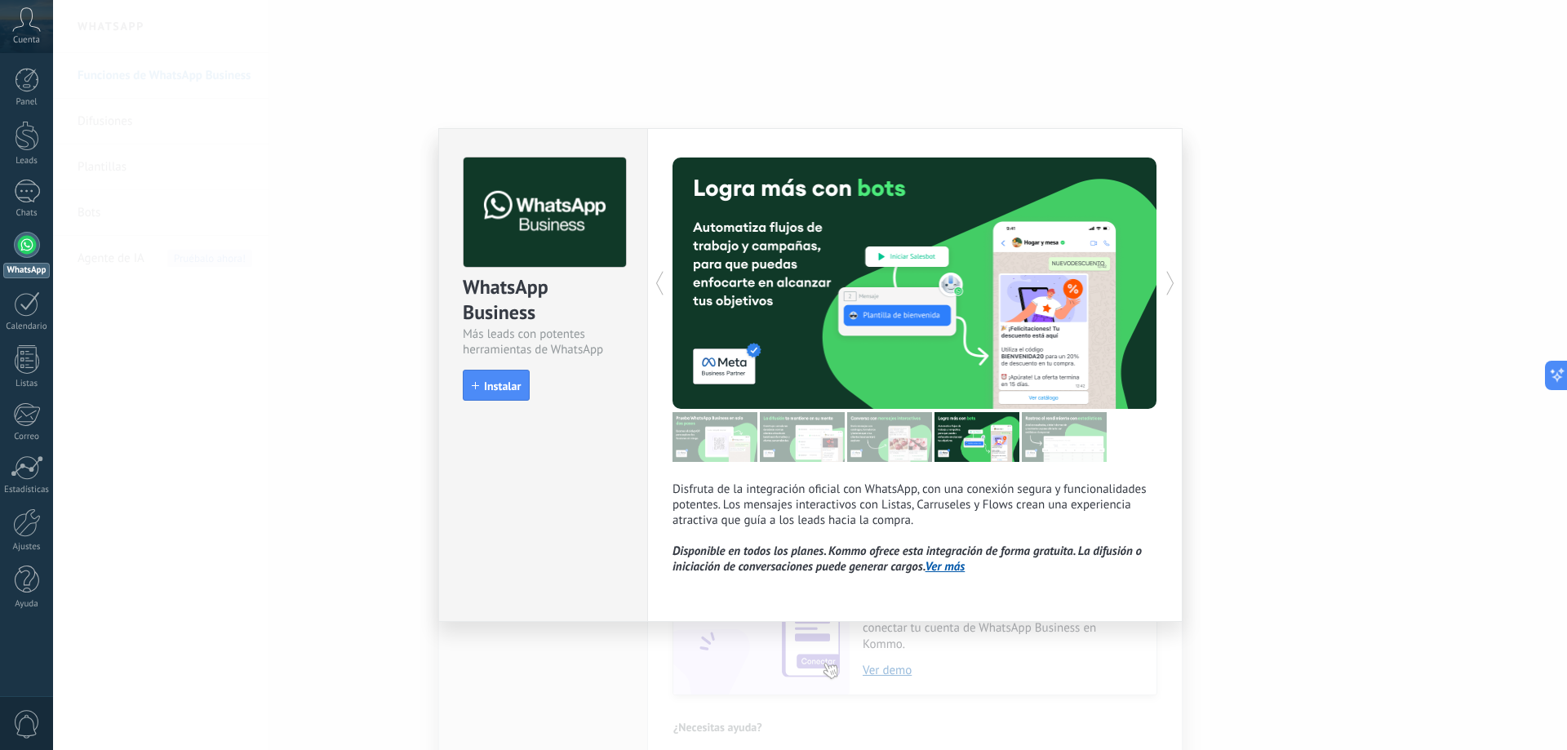
click at [797, 569] on link "Ver más" at bounding box center [946, 567] width 40 height 16
click at [517, 382] on span "Instalar" at bounding box center [502, 385] width 37 height 11
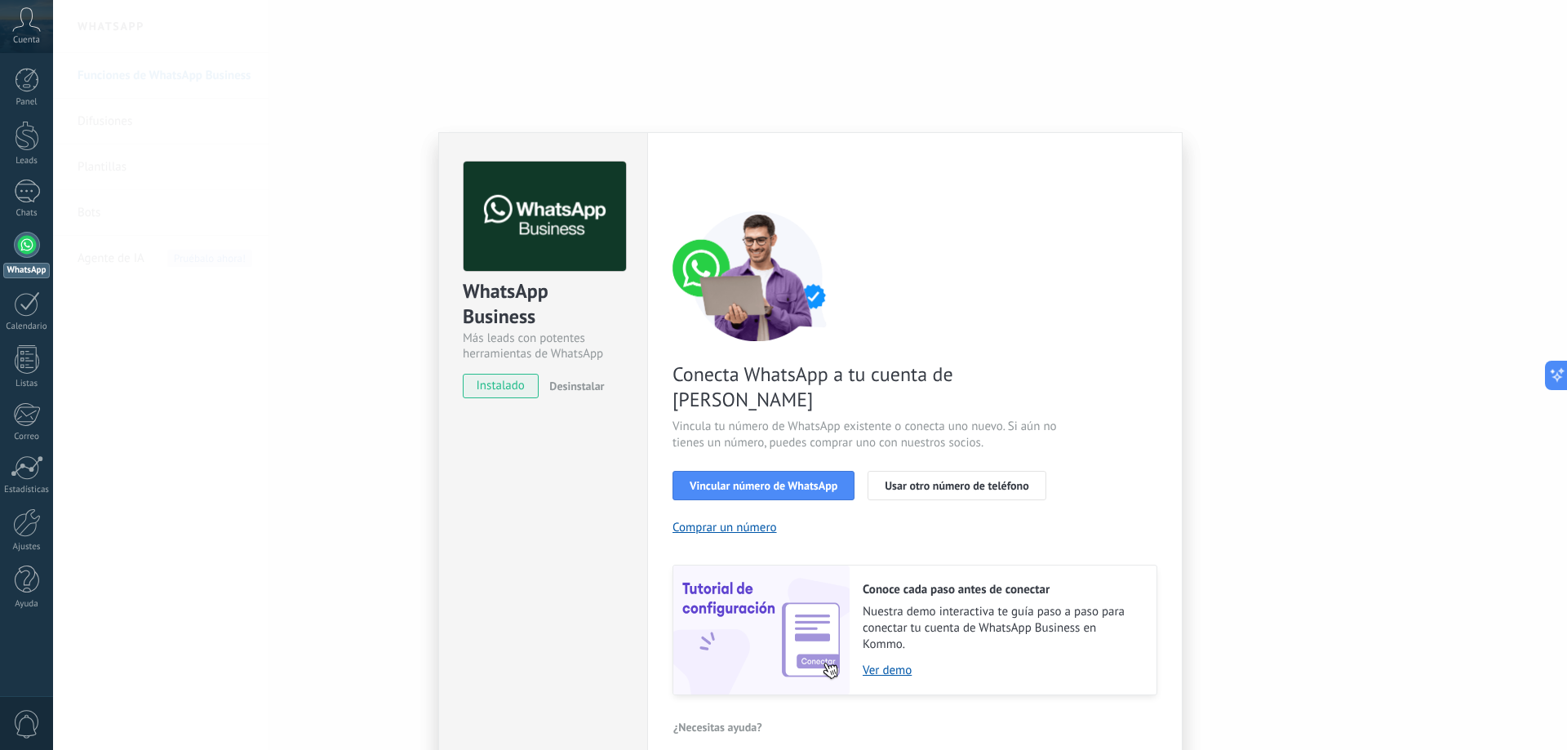
type textarea "**********"
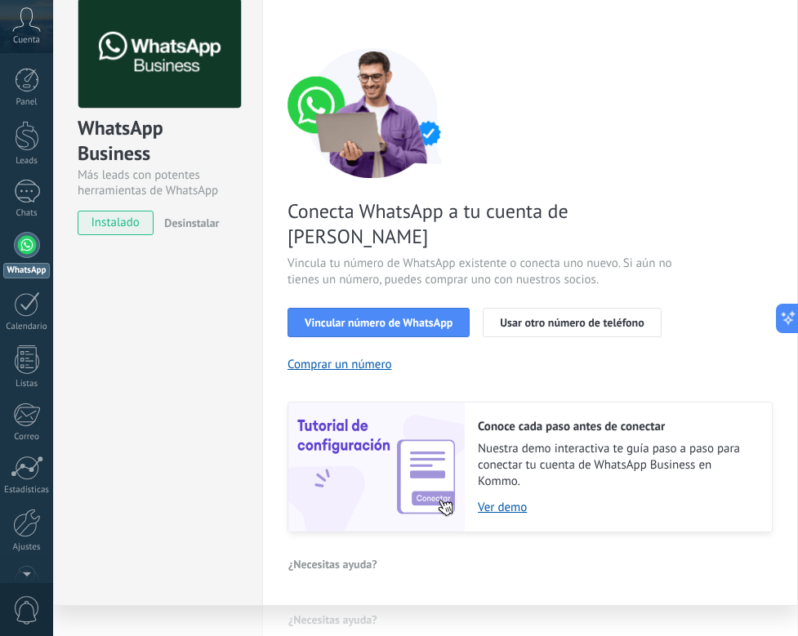
scroll to position [60, 0]
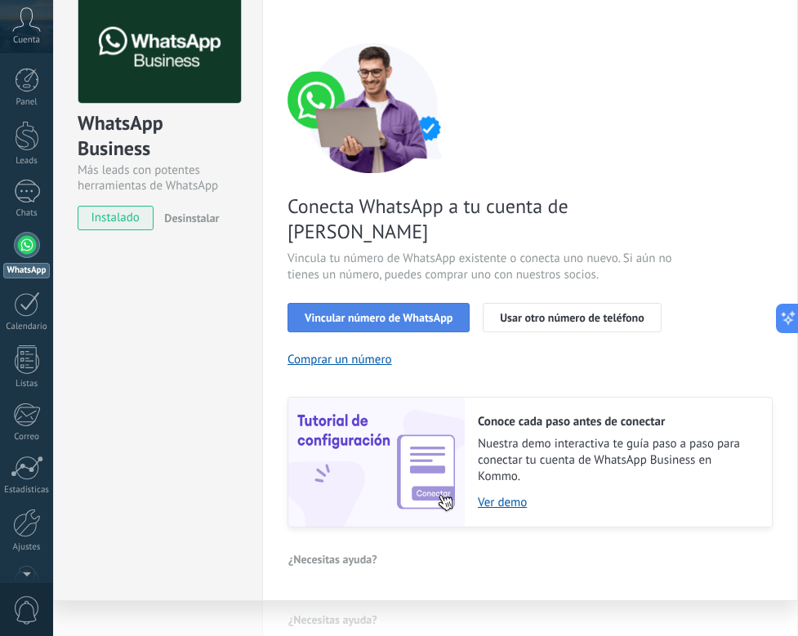
click at [377, 312] on span "Vincular número de WhatsApp" at bounding box center [378, 317] width 148 height 11
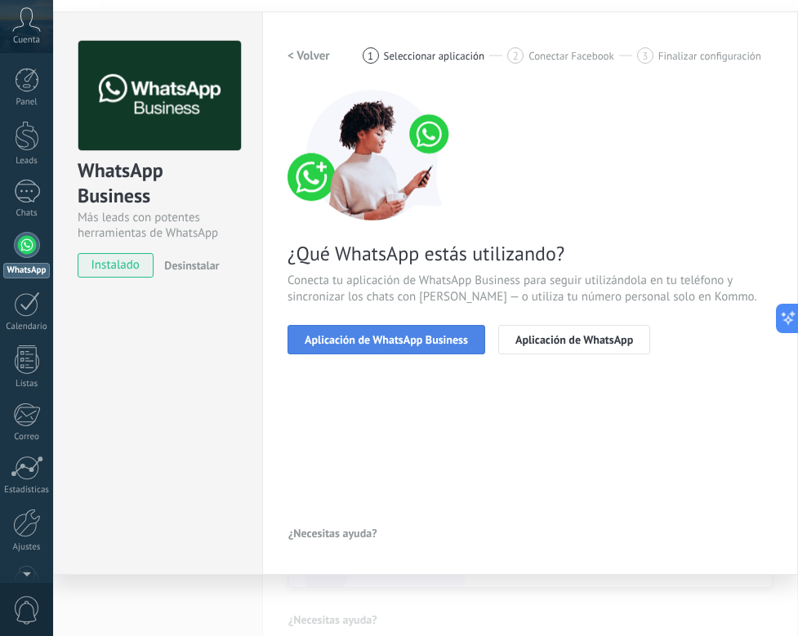
click at [358, 335] on span "Aplicación de WhatsApp Business" at bounding box center [385, 339] width 163 height 11
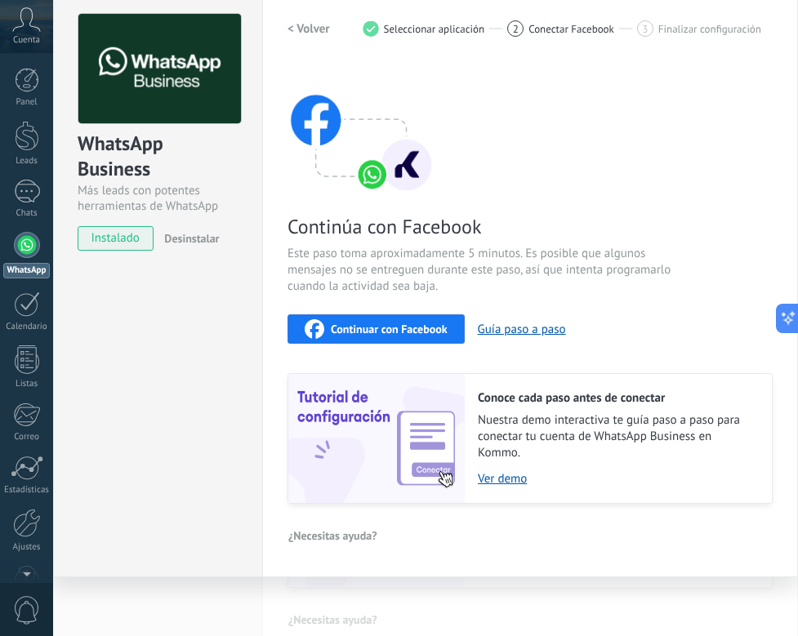
scroll to position [42, 0]
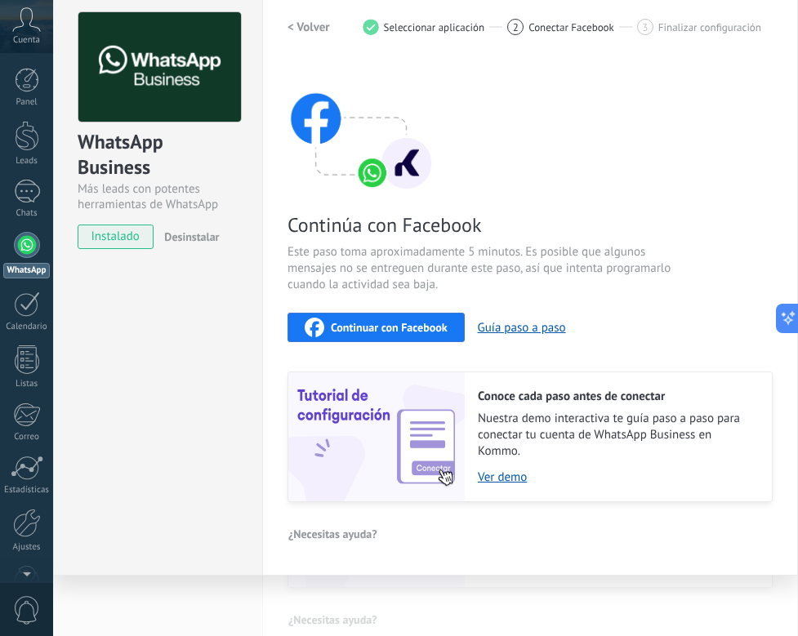
click at [167, 513] on div "WhatsApp Business Más leads con potentes herramientas de WhatsApp instalado Des…" at bounding box center [157, 279] width 209 height 593
click at [170, 271] on span "Desinstalar" at bounding box center [191, 278] width 55 height 15
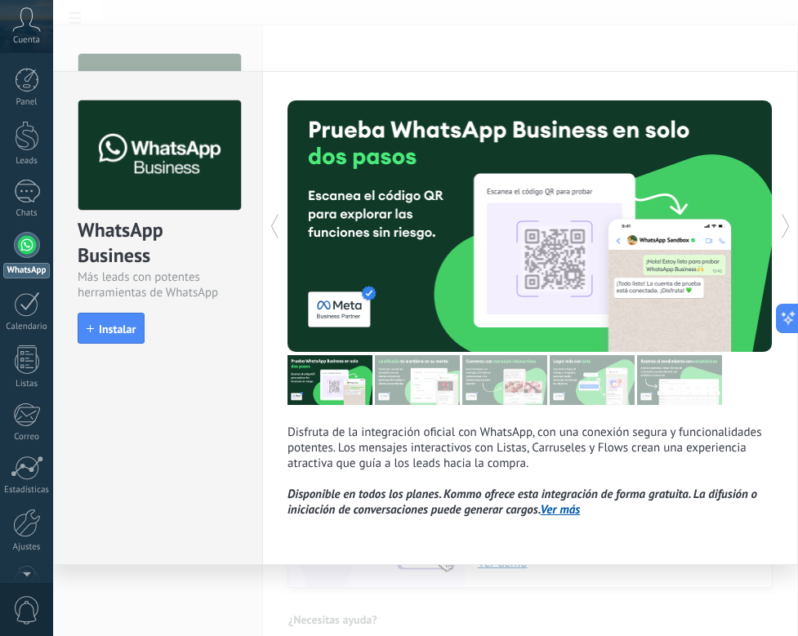
click at [129, 432] on div "WhatsApp Business Más leads con potentes herramientas de WhatsApp install Insta…" at bounding box center [157, 318] width 209 height 494
click at [193, 130] on img at bounding box center [159, 155] width 162 height 110
click at [28, 197] on div "1" at bounding box center [27, 192] width 26 height 24
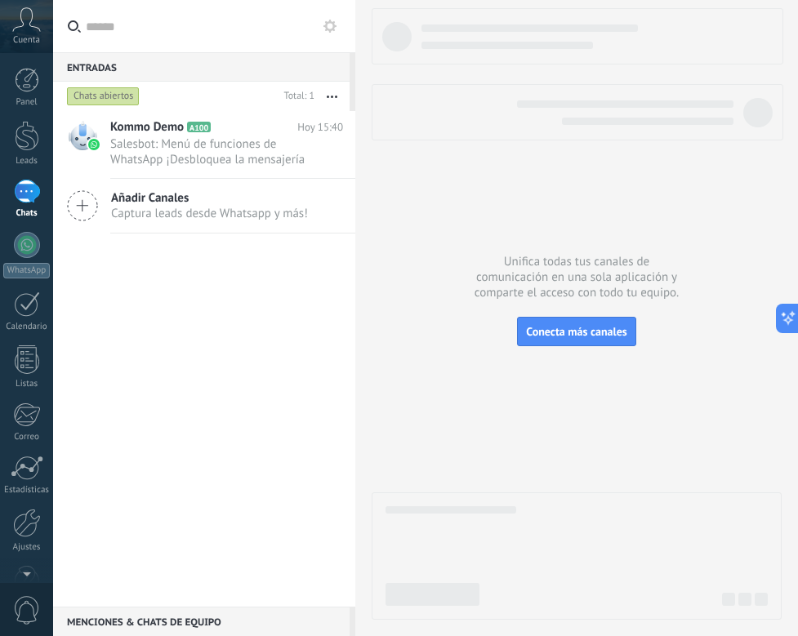
click at [35, 20] on icon at bounding box center [26, 19] width 29 height 24
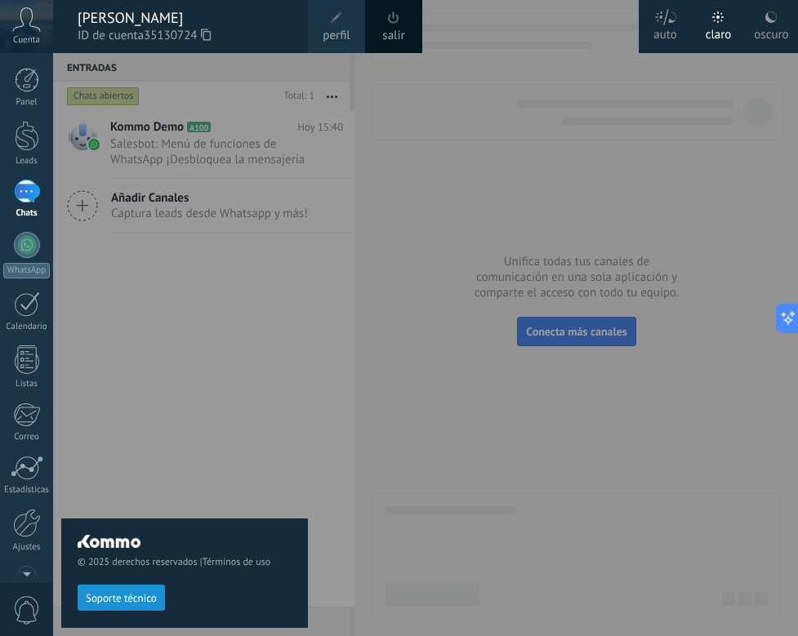
click at [209, 362] on div "© 2025 derechos reservados | Términos de uso Soporte técnico" at bounding box center [184, 344] width 247 height 583
click at [271, 313] on div "© 2025 derechos reservados | Términos de uso Soporte técnico" at bounding box center [184, 344] width 247 height 583
click at [400, 155] on div at bounding box center [452, 318] width 798 height 636
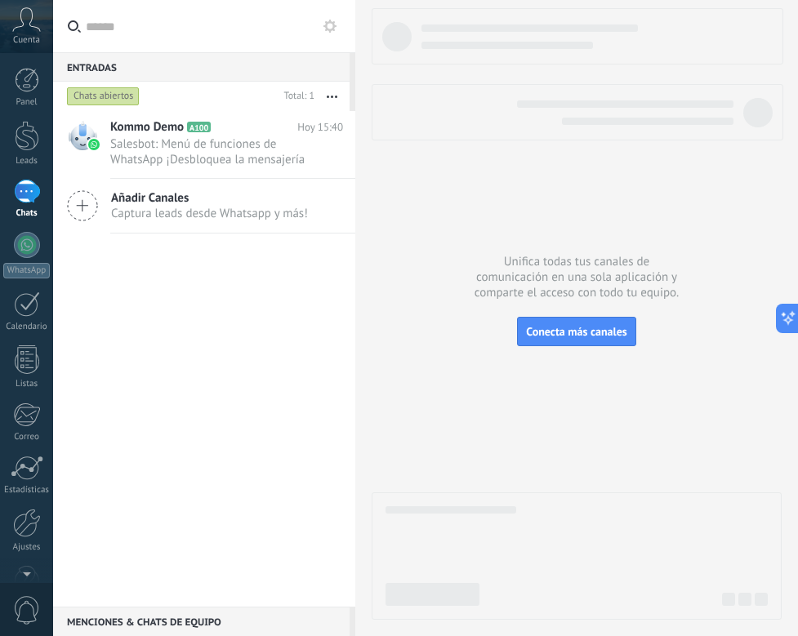
click at [132, 35] on input "text" at bounding box center [214, 26] width 256 height 52
type input "*"
click at [6, 192] on link "1 Chats" at bounding box center [26, 199] width 53 height 39
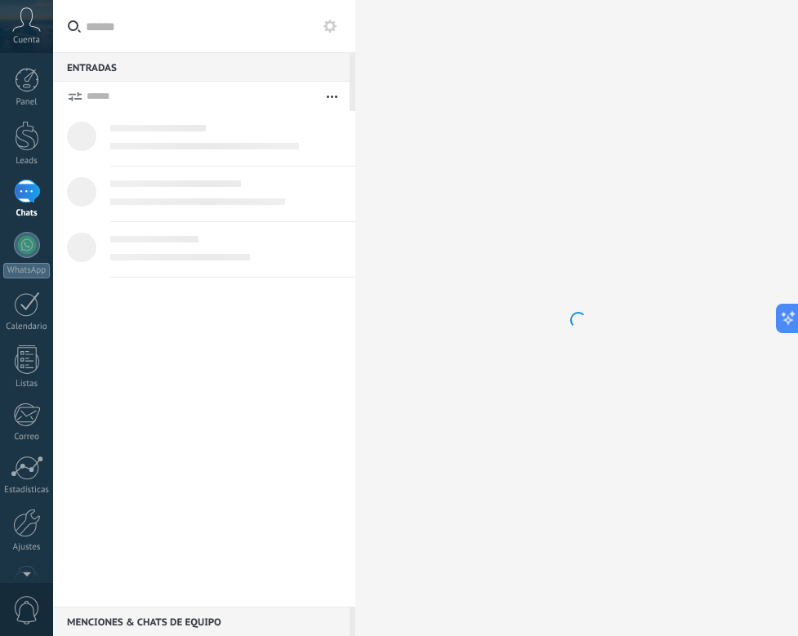
click at [20, 194] on div "1" at bounding box center [27, 192] width 26 height 24
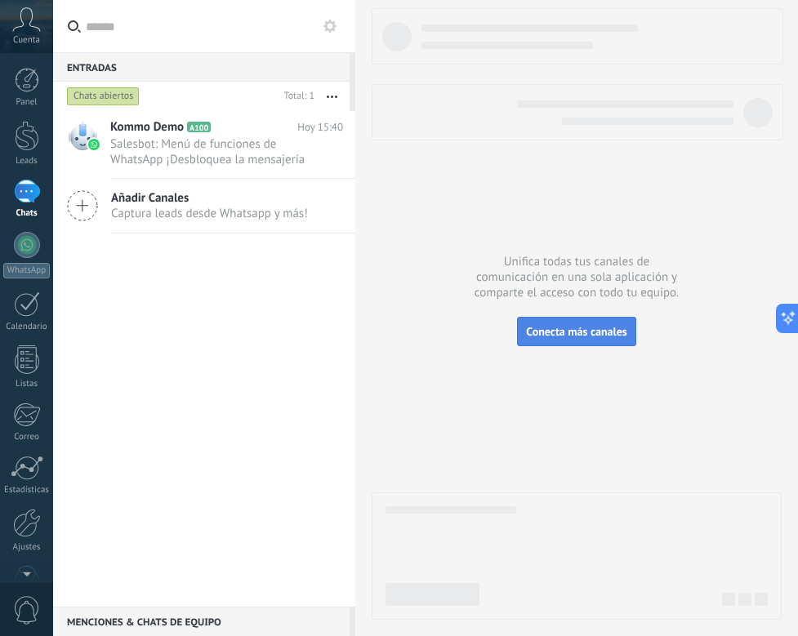
click at [579, 328] on span "Conecta más canales" at bounding box center [576, 331] width 100 height 15
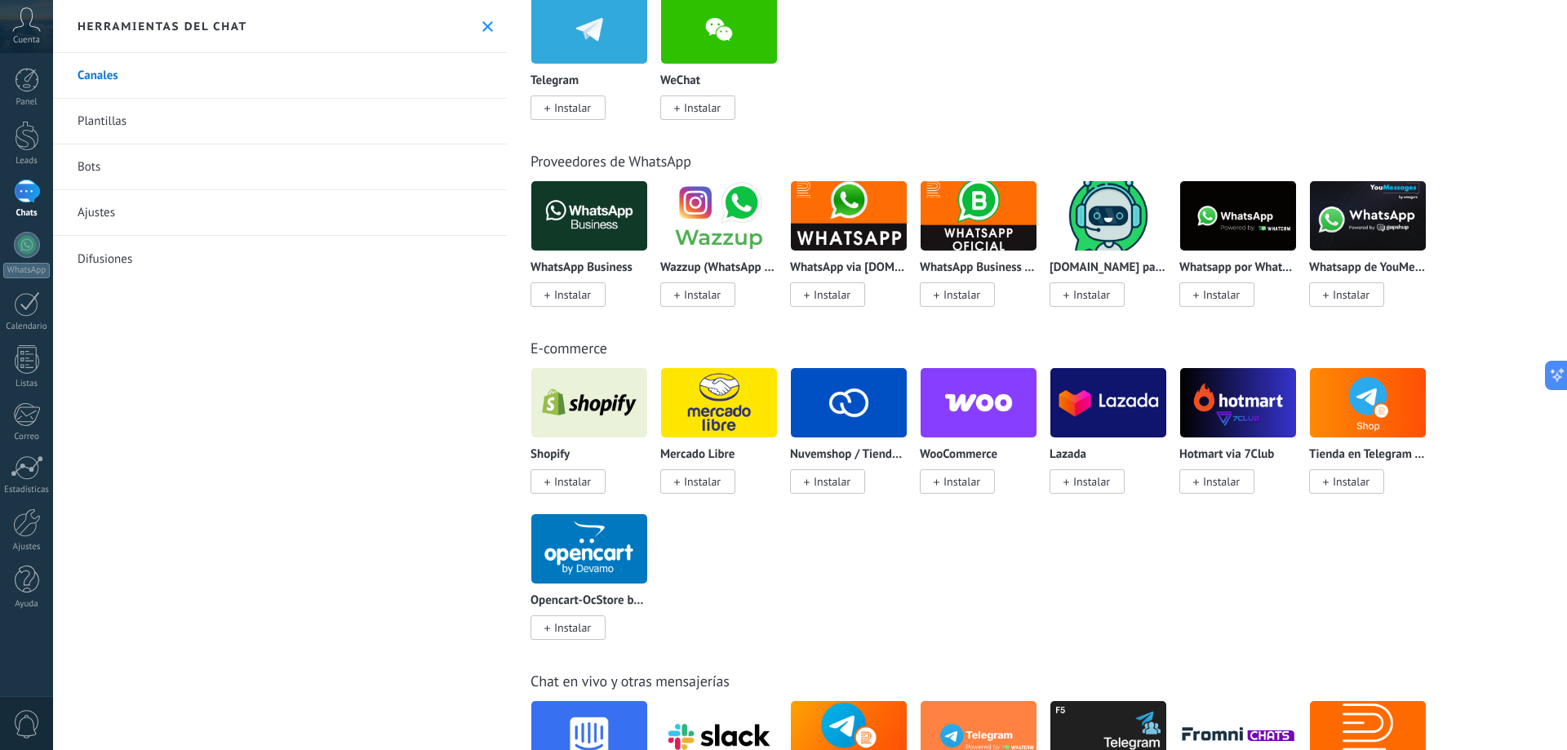
scroll to position [490, 0]
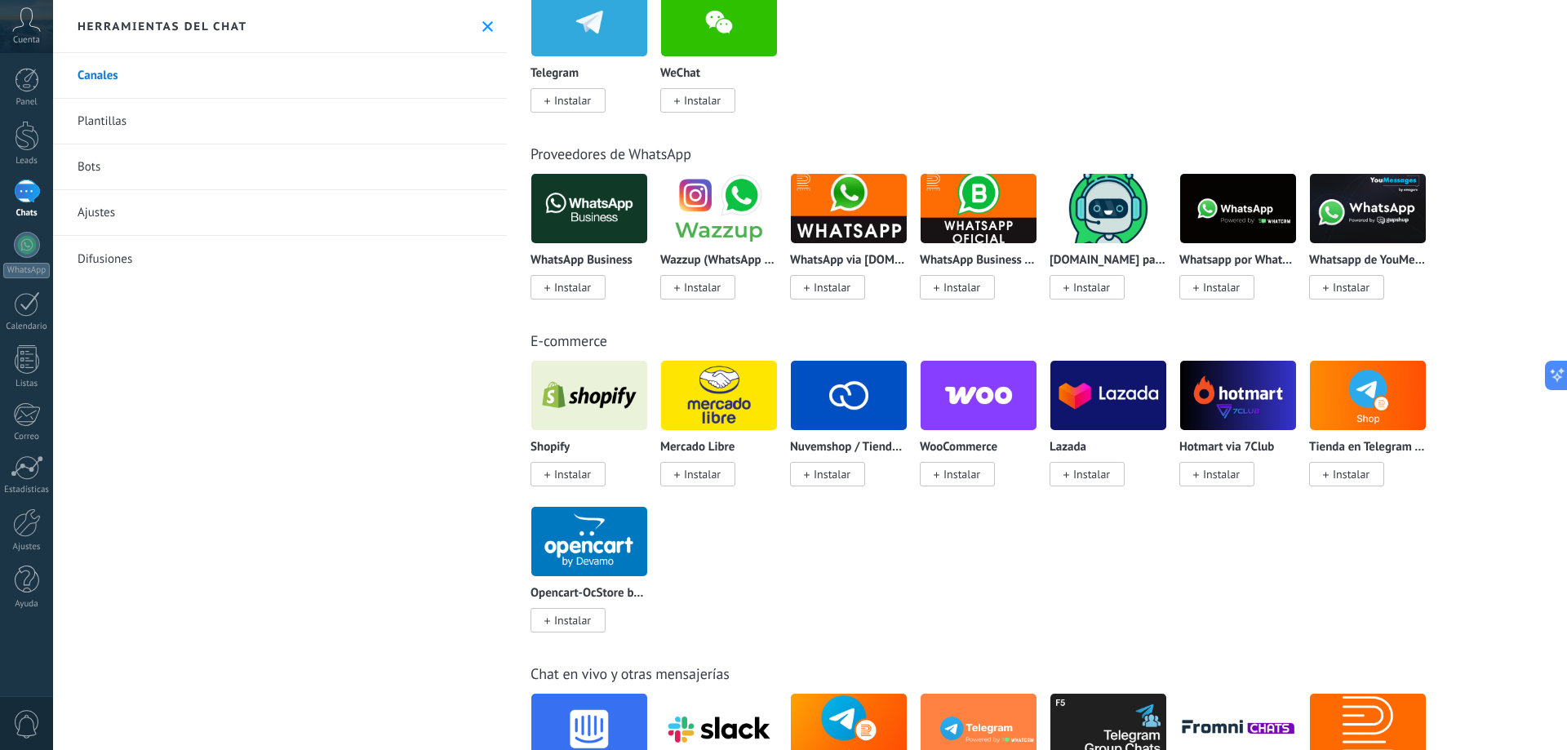
click at [713, 282] on span "Instalar" at bounding box center [702, 287] width 37 height 15
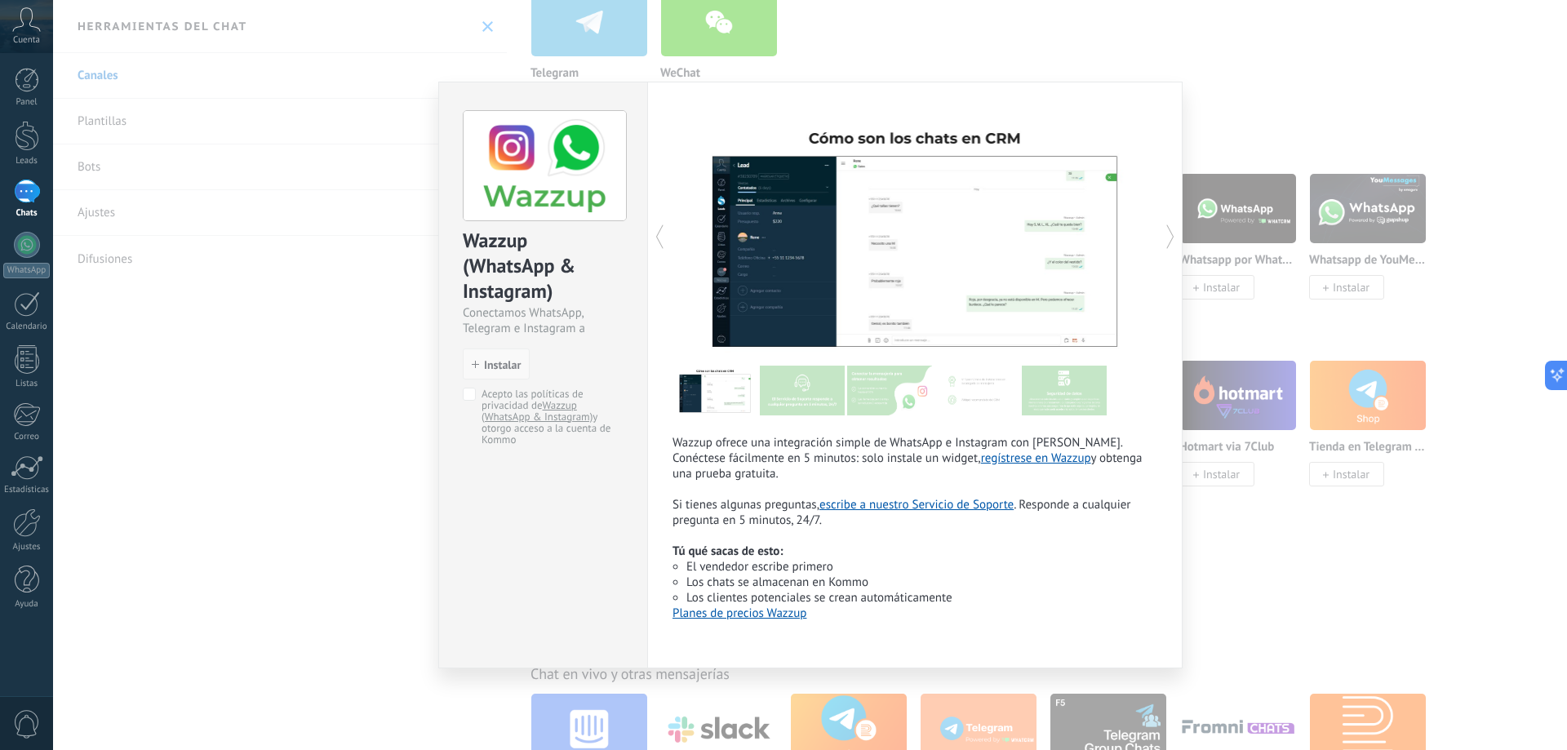
click at [488, 356] on button "Instalar" at bounding box center [496, 364] width 67 height 31
click at [515, 362] on span "Instalar" at bounding box center [502, 364] width 37 height 11
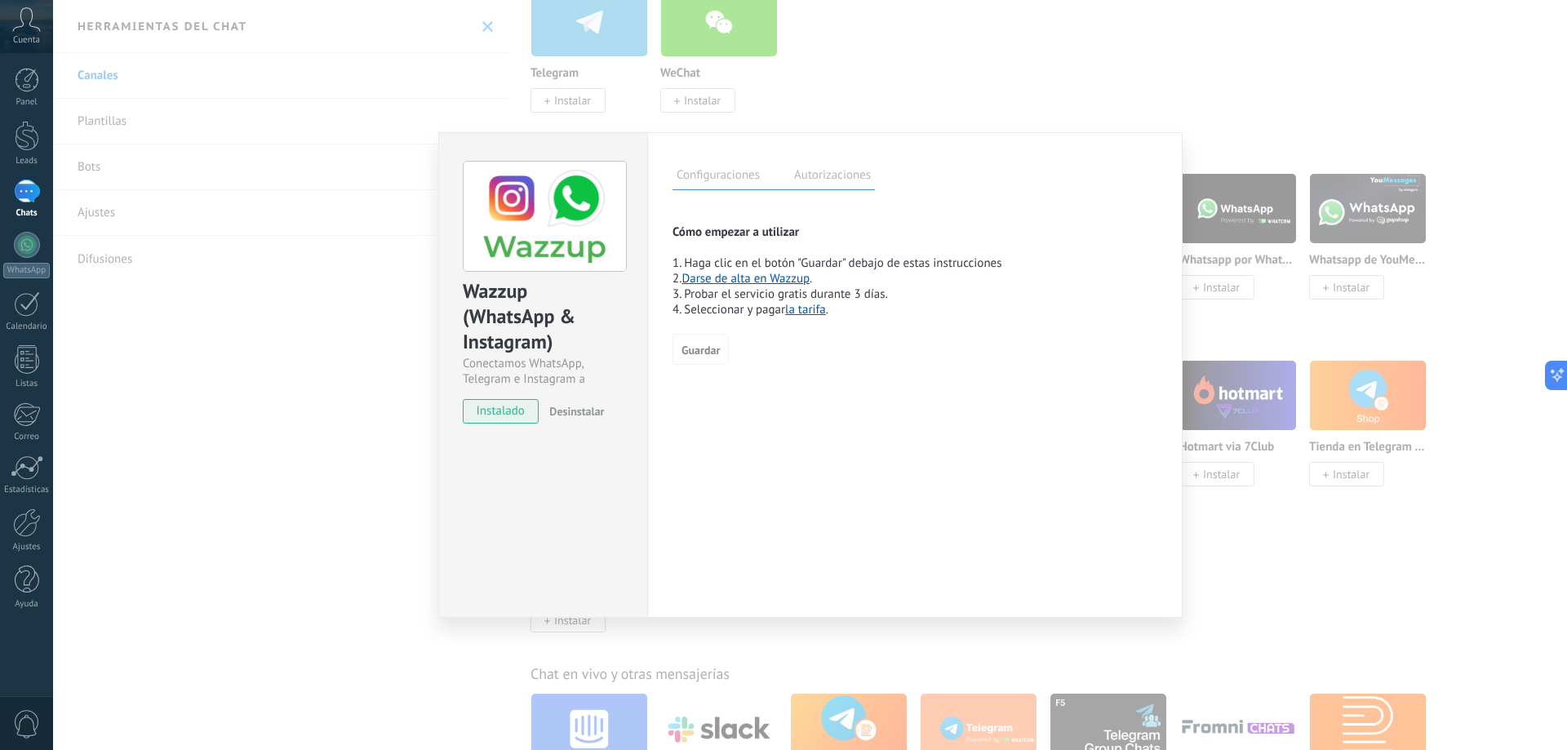
click at [543, 342] on div "Wazzup (WhatsApp & Instagram)" at bounding box center [543, 317] width 161 height 78
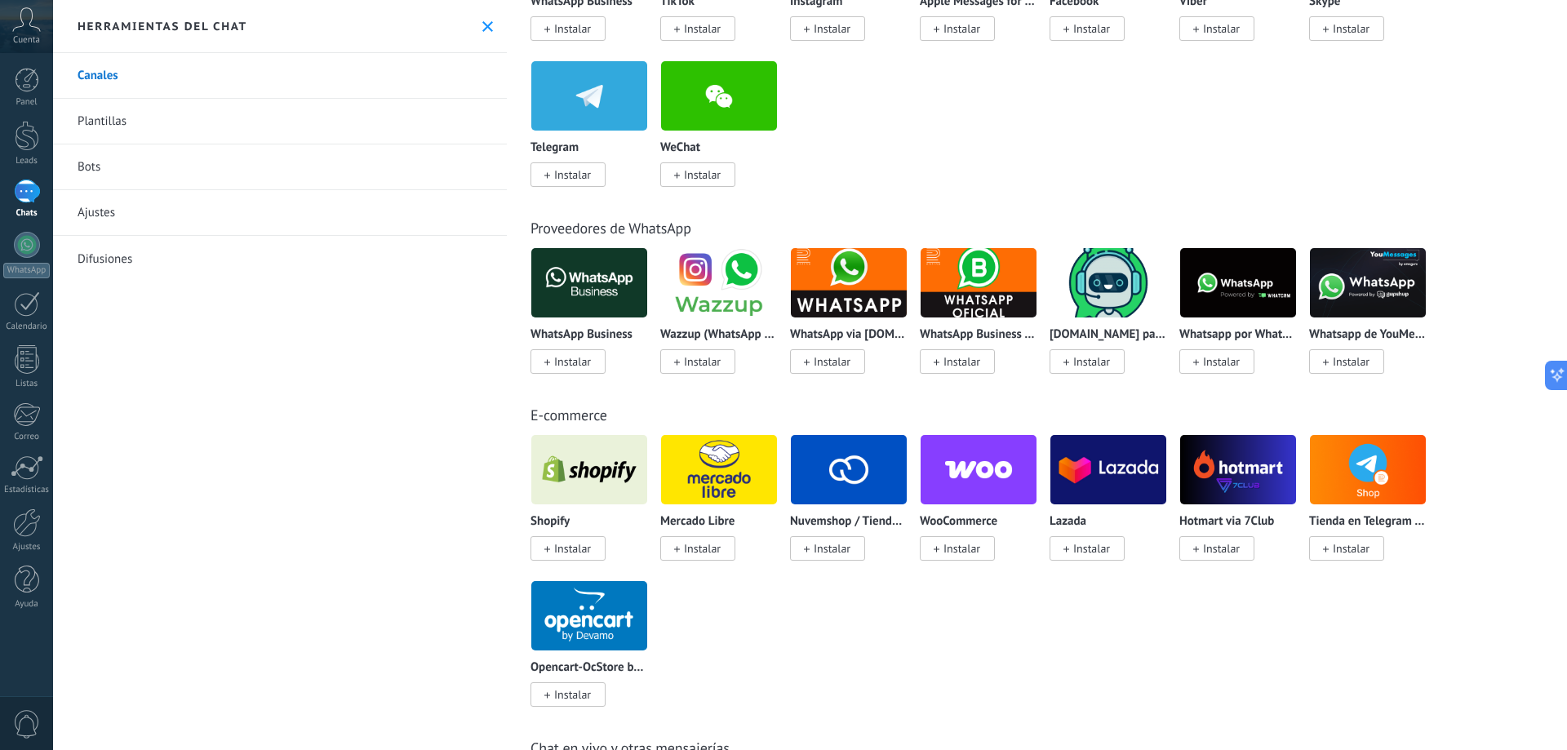
scroll to position [408, 0]
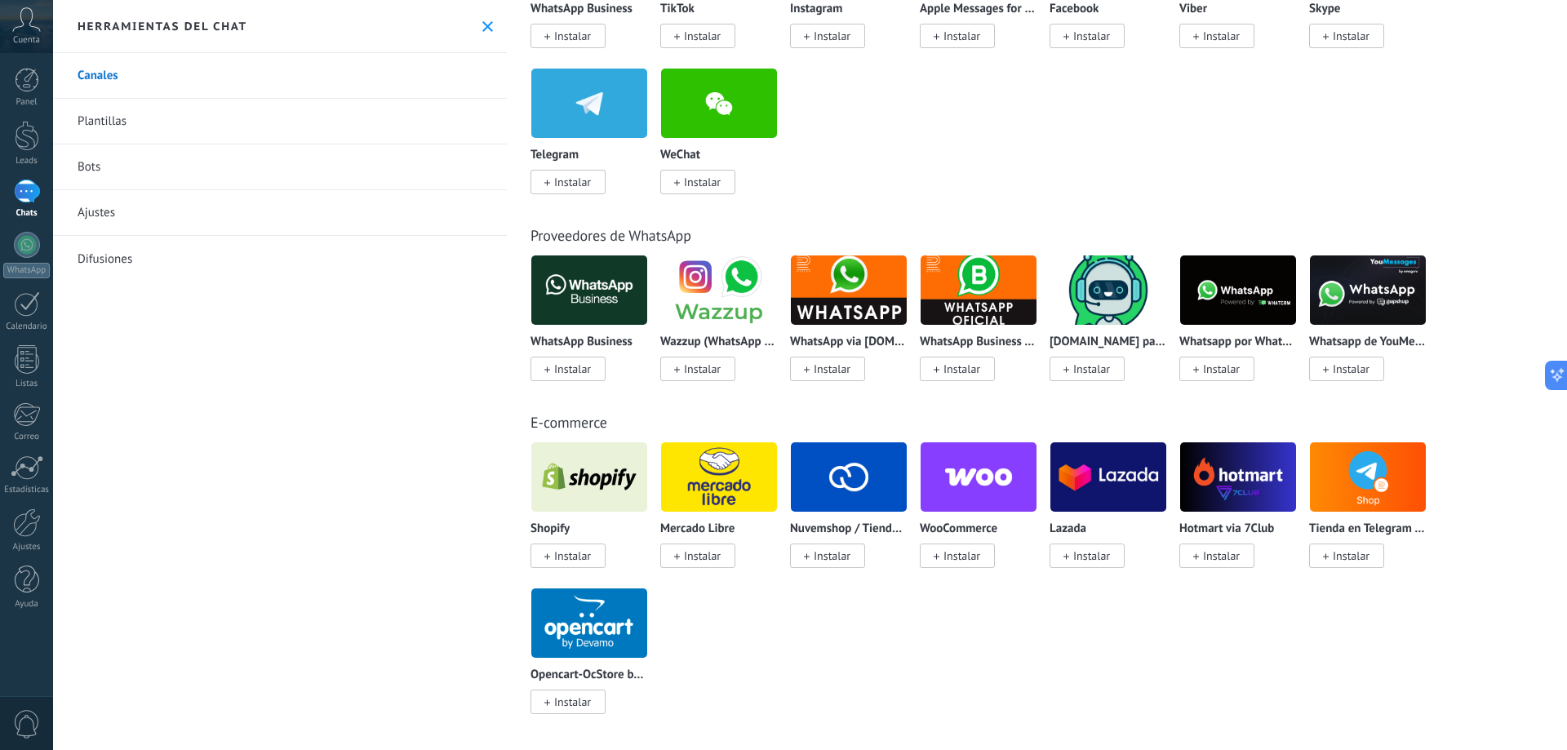
click at [573, 371] on span "Instalar" at bounding box center [572, 369] width 37 height 15
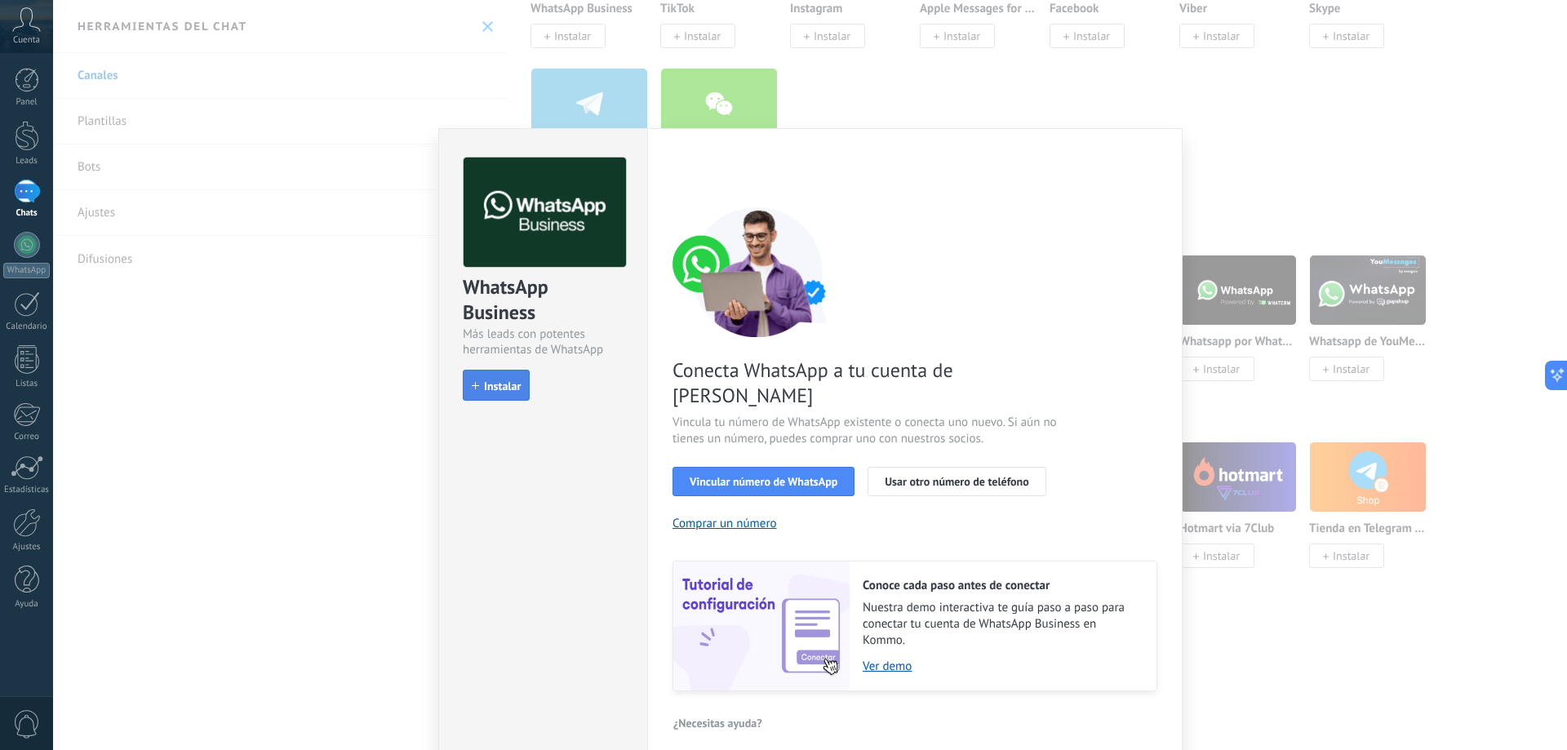
click at [514, 386] on span "Instalar" at bounding box center [502, 385] width 37 height 11
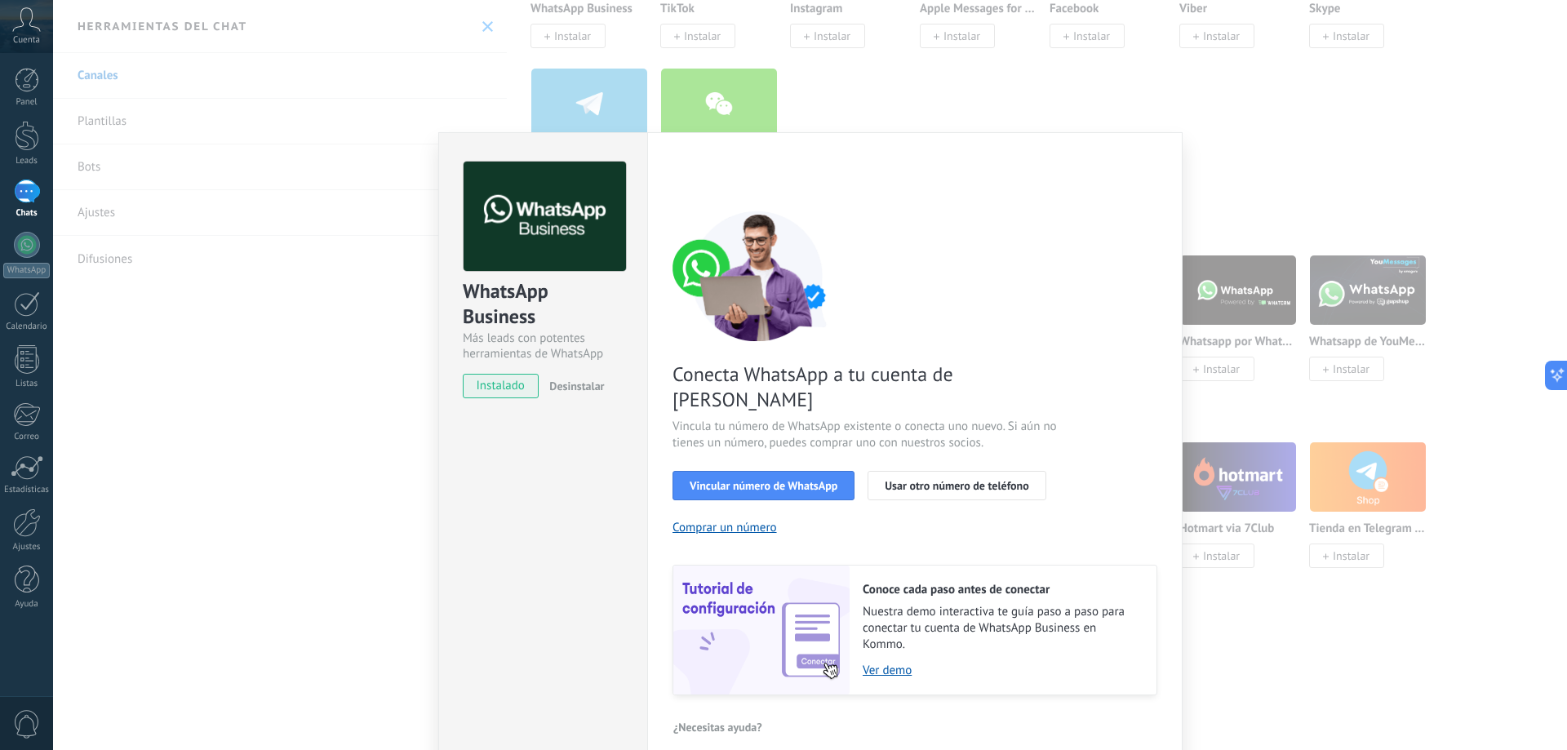
click at [513, 374] on span "instalado" at bounding box center [501, 386] width 74 height 24
click at [510, 385] on span "instalado" at bounding box center [501, 386] width 74 height 24
click at [508, 387] on span "instalado" at bounding box center [501, 386] width 74 height 24
click at [504, 388] on span "instalado" at bounding box center [501, 386] width 74 height 24
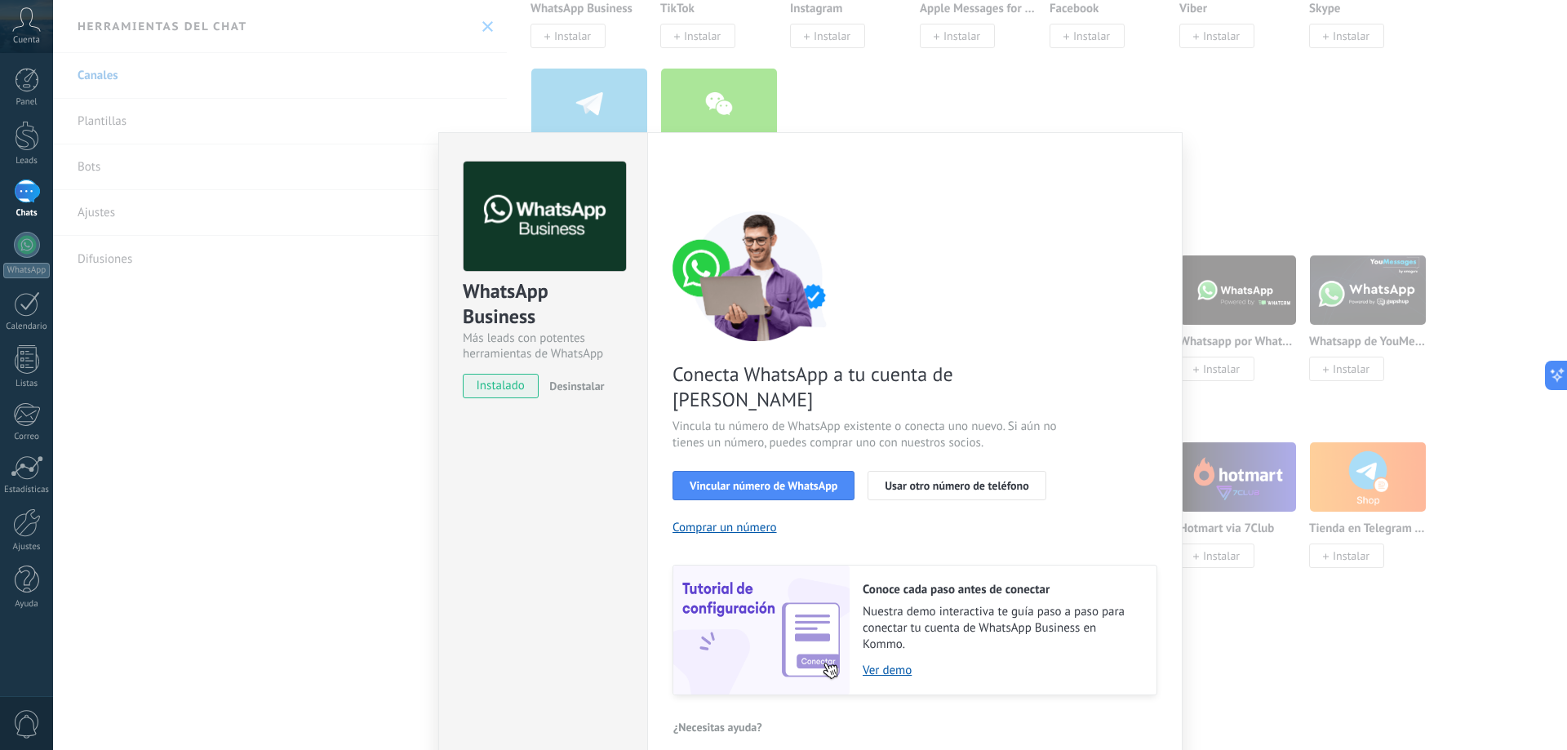
click at [503, 388] on span "instalado" at bounding box center [501, 386] width 74 height 24
click at [504, 388] on span "instalado" at bounding box center [501, 386] width 74 height 24
click at [797, 480] on span "Vincular número de WhatsApp" at bounding box center [764, 485] width 148 height 11
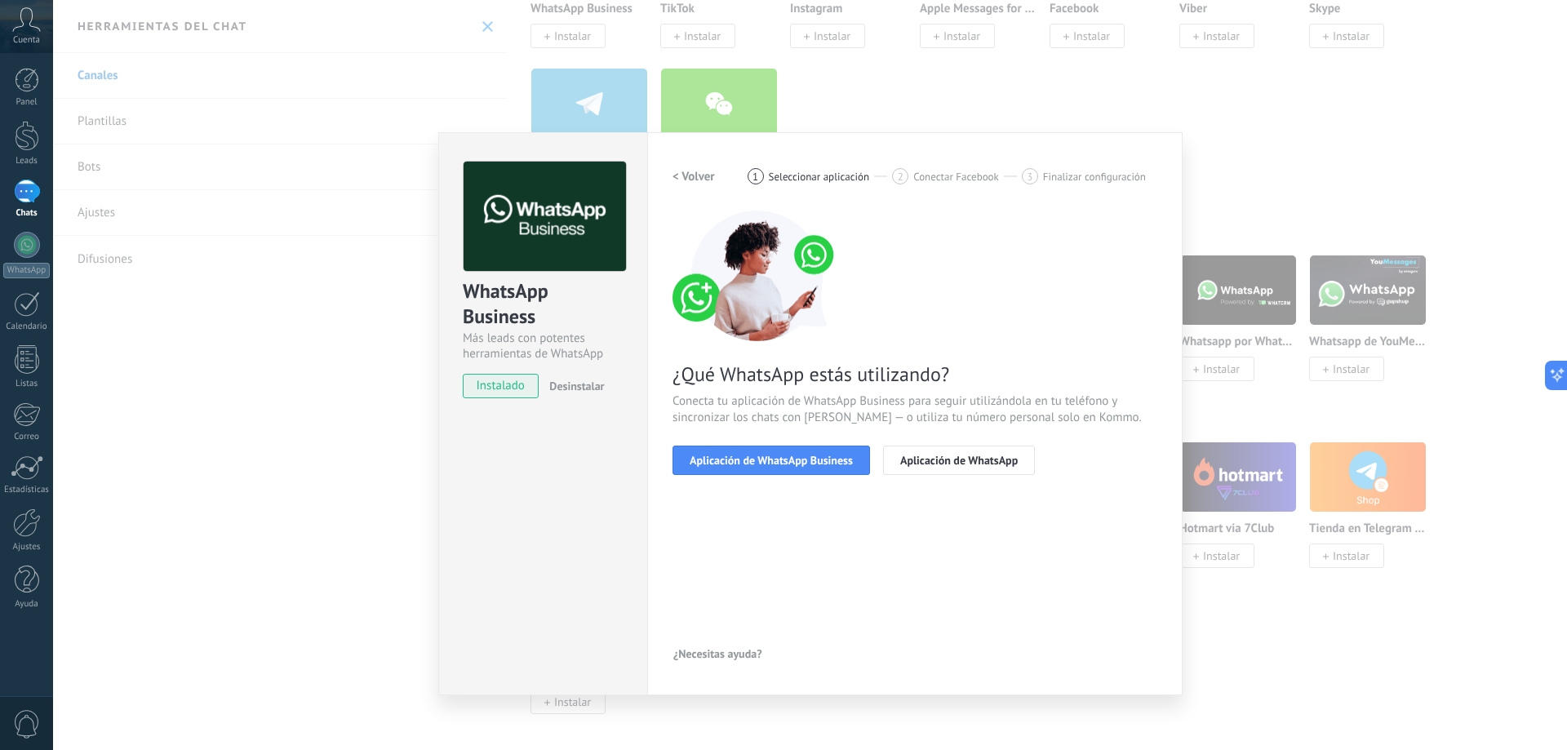
click at [797, 534] on div "< Volver 1 Seleccionar aplicación 2 Conectar Facebook 3 Finalizar configuración…" at bounding box center [915, 414] width 485 height 504
click at [797, 456] on span "Aplicación de WhatsApp" at bounding box center [959, 460] width 118 height 11
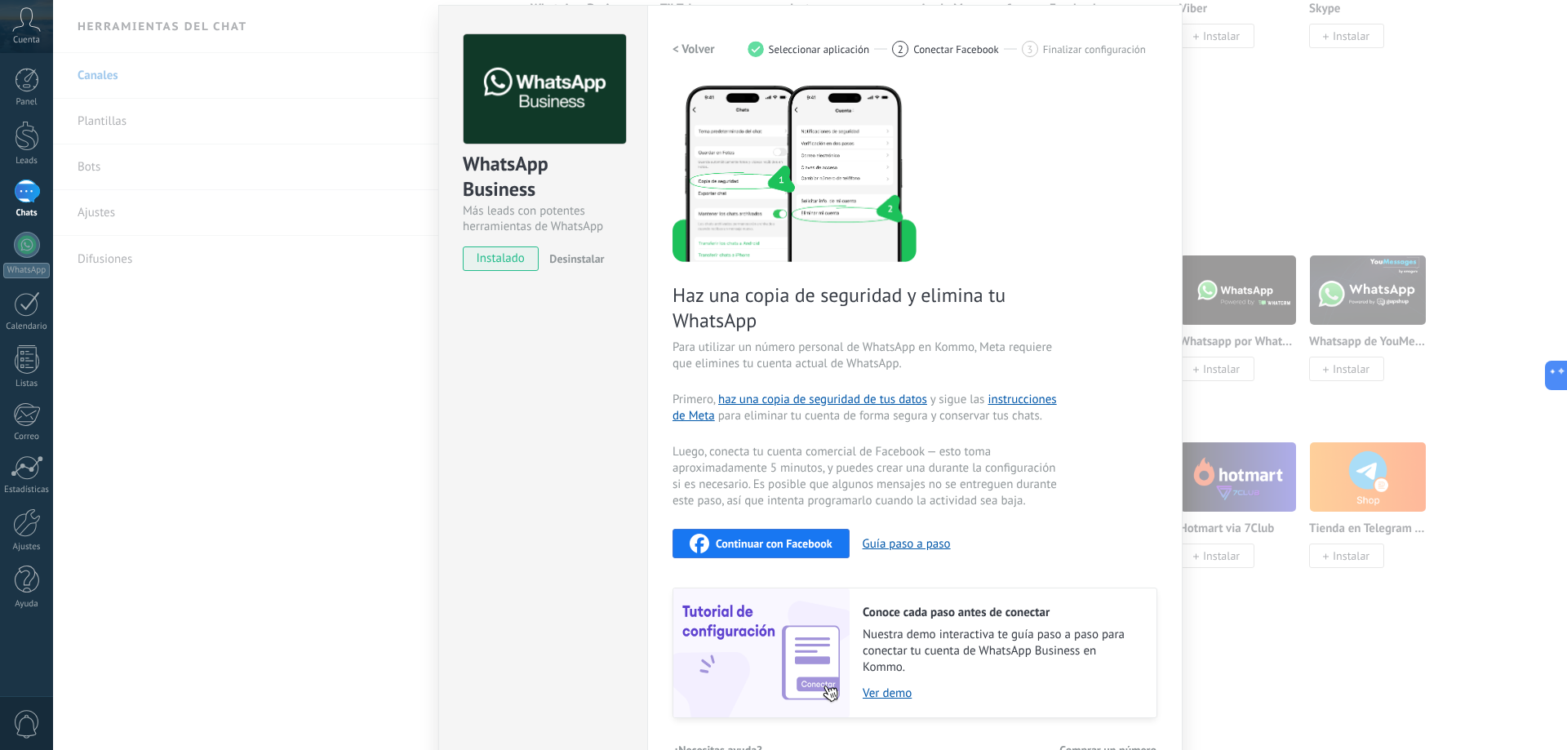
scroll to position [168, 0]
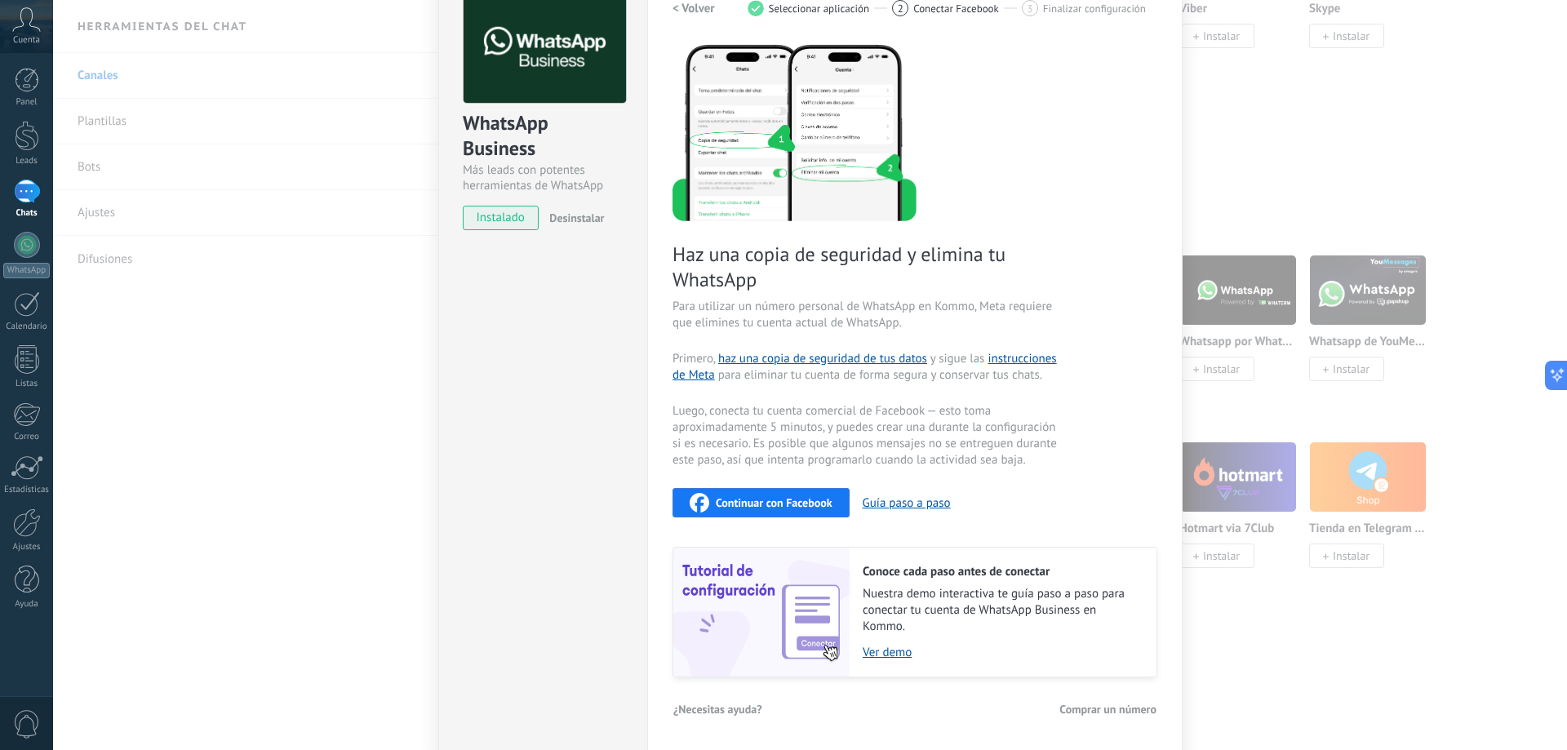
click at [726, 317] on span "Para utilizar un número personal de WhatsApp en Kommo, Meta requiere que elimin…" at bounding box center [867, 315] width 389 height 33
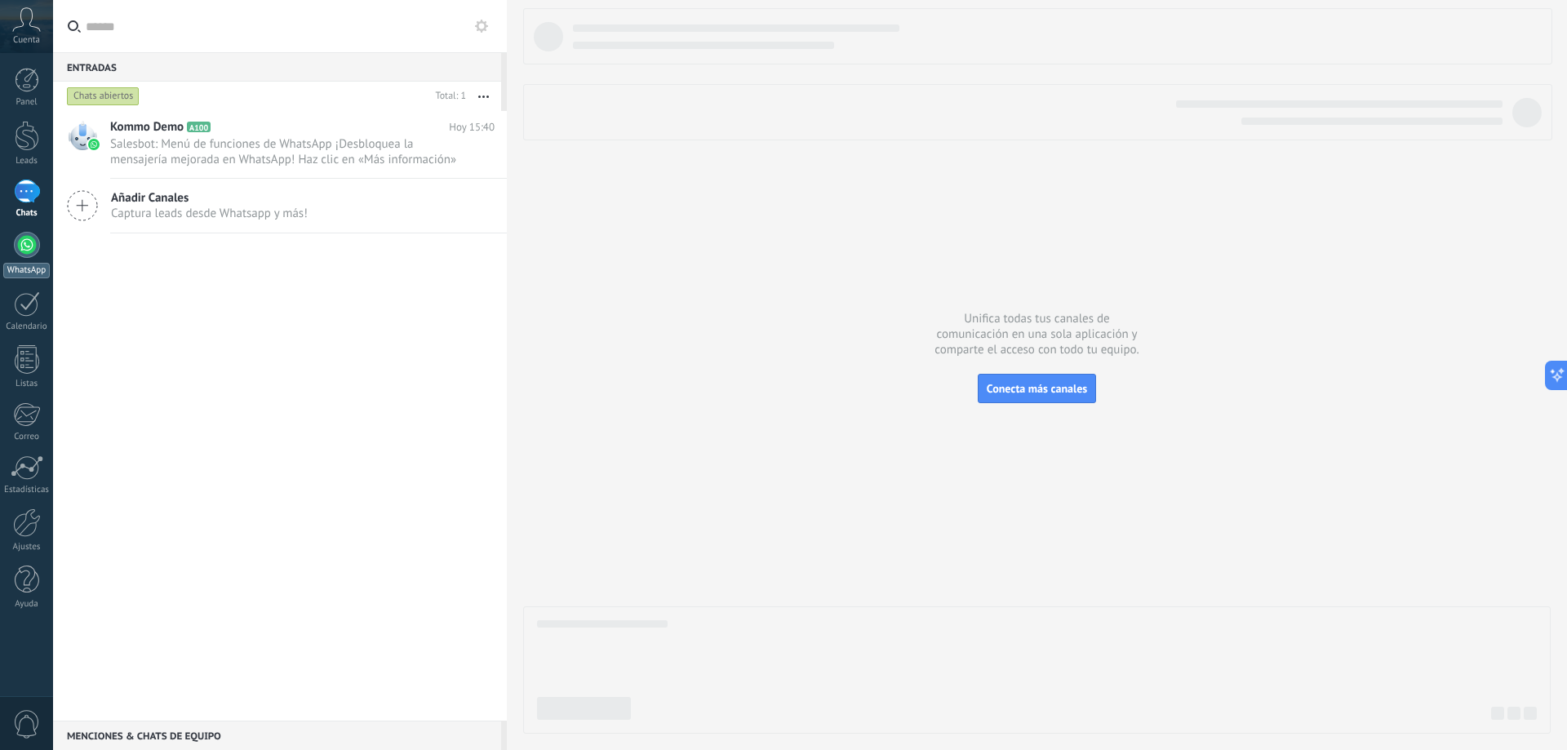
click at [27, 256] on div at bounding box center [27, 245] width 26 height 26
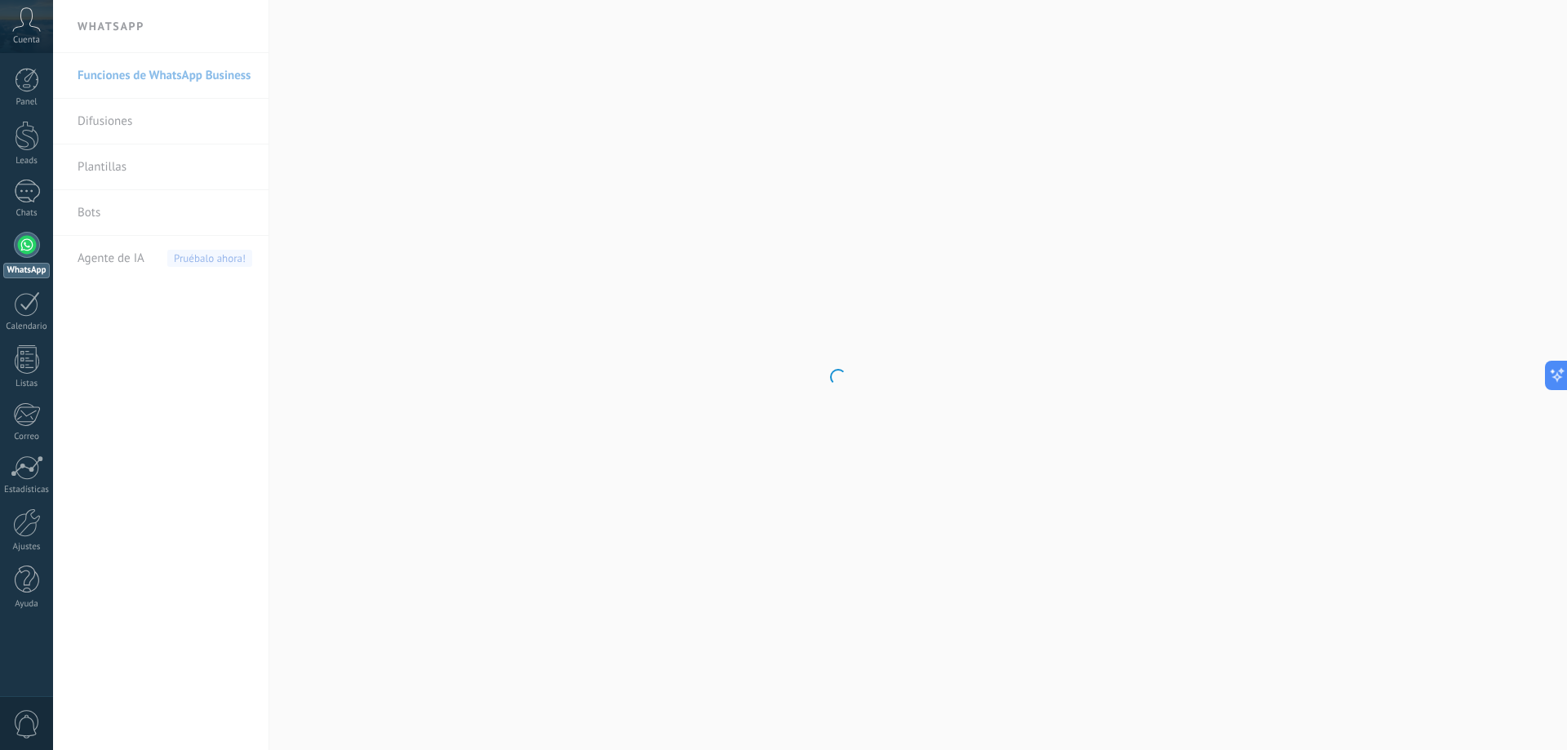
click at [29, 255] on div at bounding box center [27, 245] width 26 height 26
click at [191, 255] on span "Pruébalo ahora!" at bounding box center [209, 258] width 85 height 17
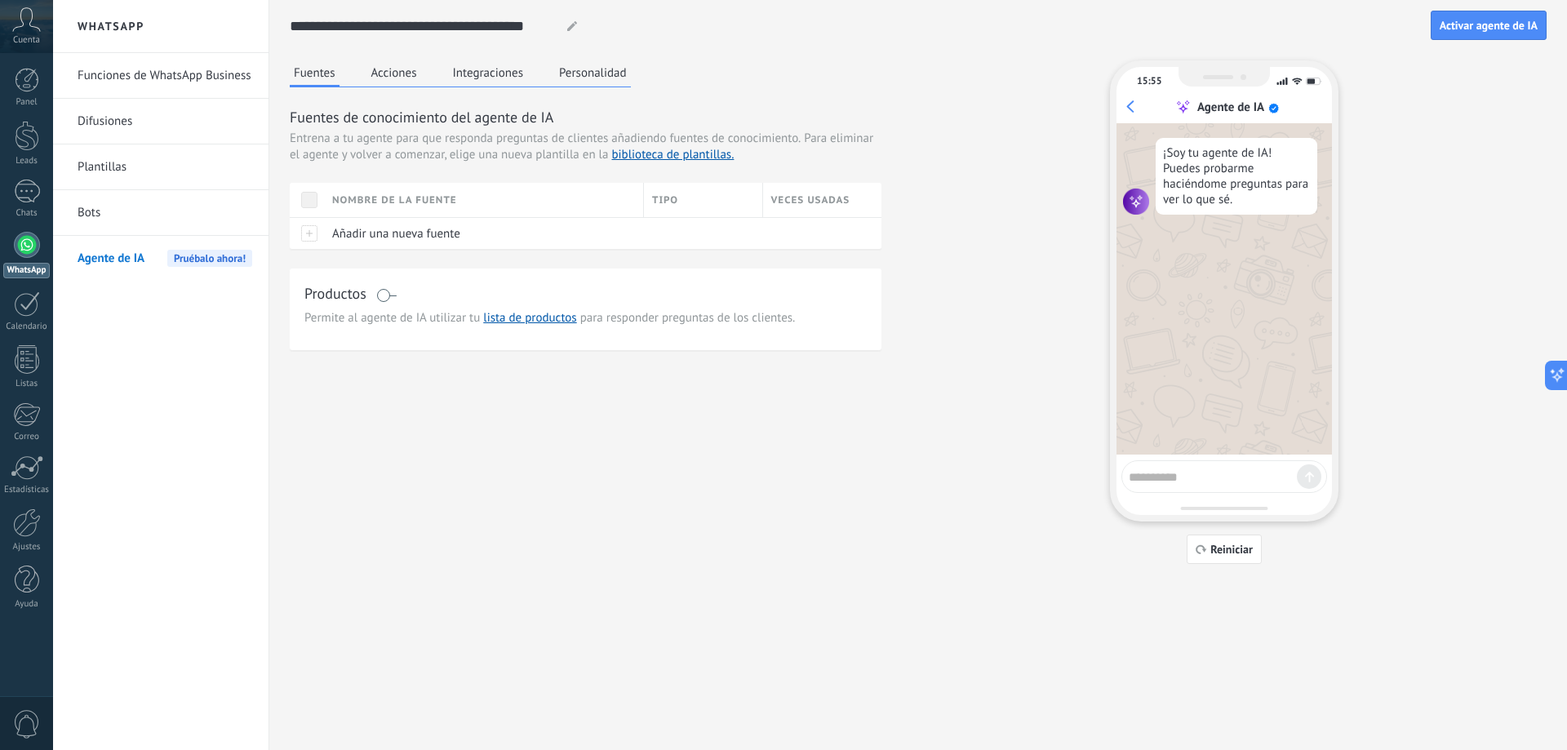
click at [170, 77] on link "Funciones de WhatsApp Business" at bounding box center [165, 76] width 175 height 46
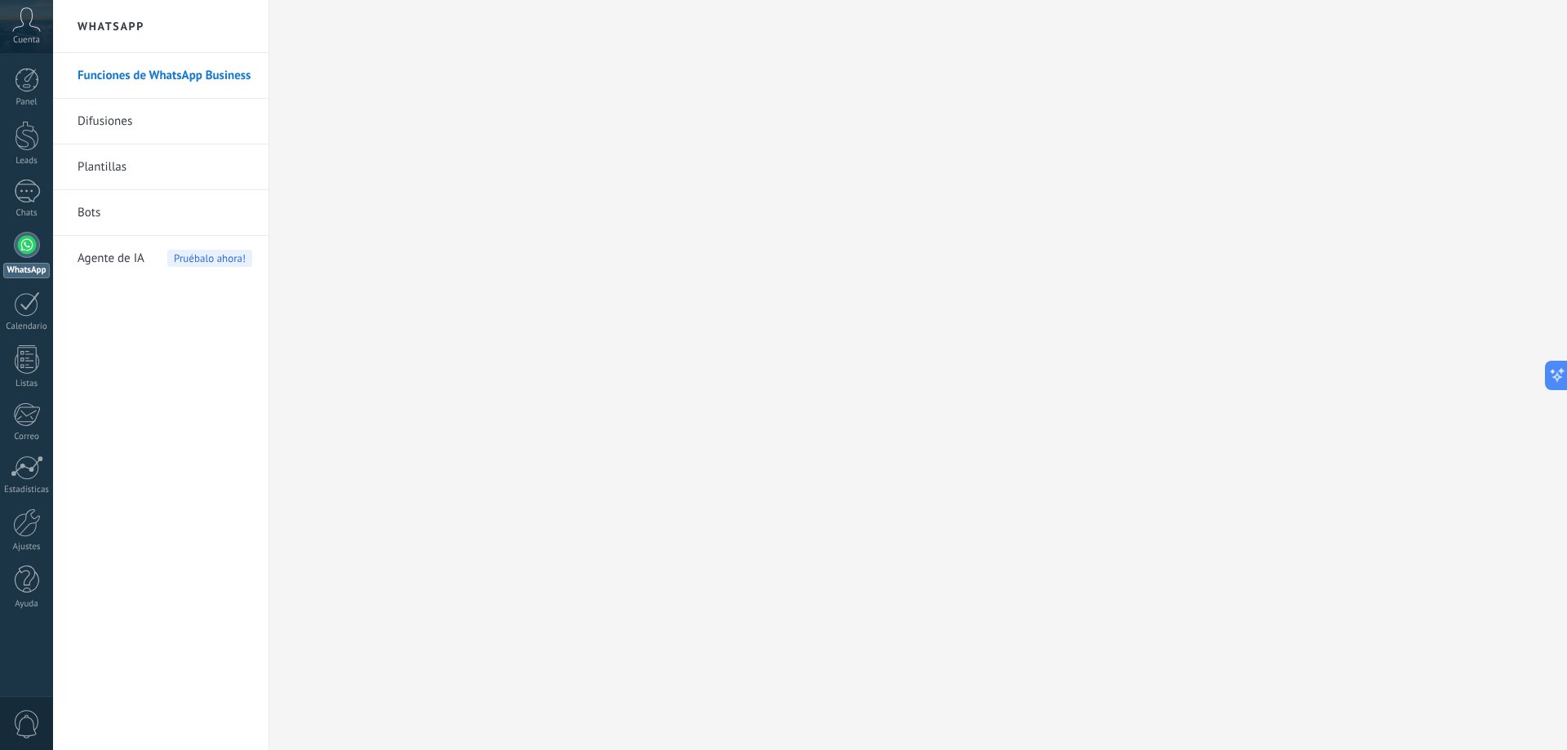
click at [141, 86] on link "Funciones de WhatsApp Business" at bounding box center [165, 76] width 175 height 46
click at [146, 73] on body ".abccls-1,.abccls-2{fill-rule:evenodd}.abccls-2{fill:#fff} .abfcls-1{fill:none}…" at bounding box center [783, 375] width 1567 height 750
click at [24, 233] on div at bounding box center [27, 245] width 26 height 26
click at [24, 252] on div at bounding box center [27, 245] width 26 height 26
click at [33, 197] on div "1" at bounding box center [27, 192] width 26 height 24
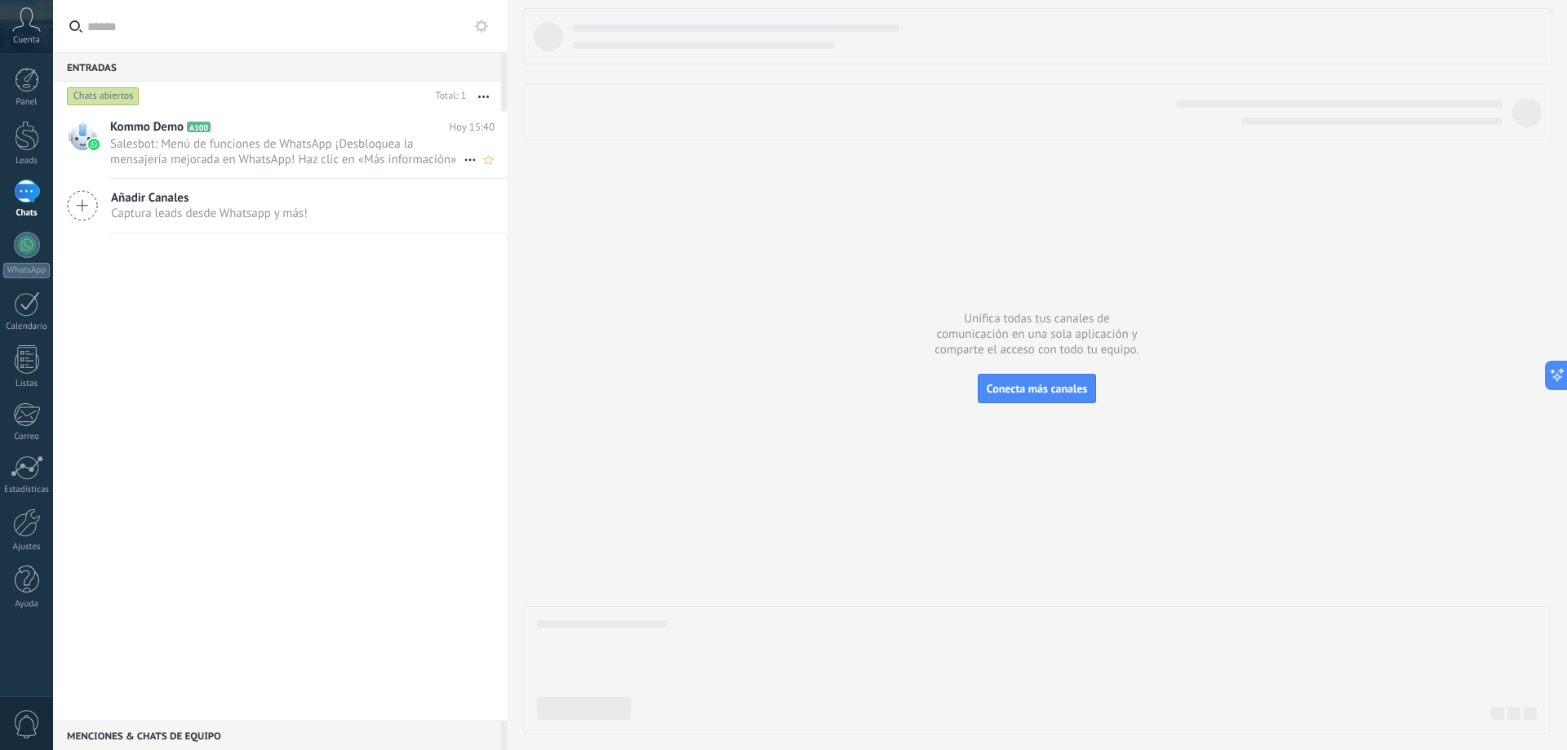
click at [220, 149] on span "Salesbot: Menú de funciones de WhatsApp ¡Desbloquea la mensajería mejorada en W…" at bounding box center [286, 151] width 353 height 31
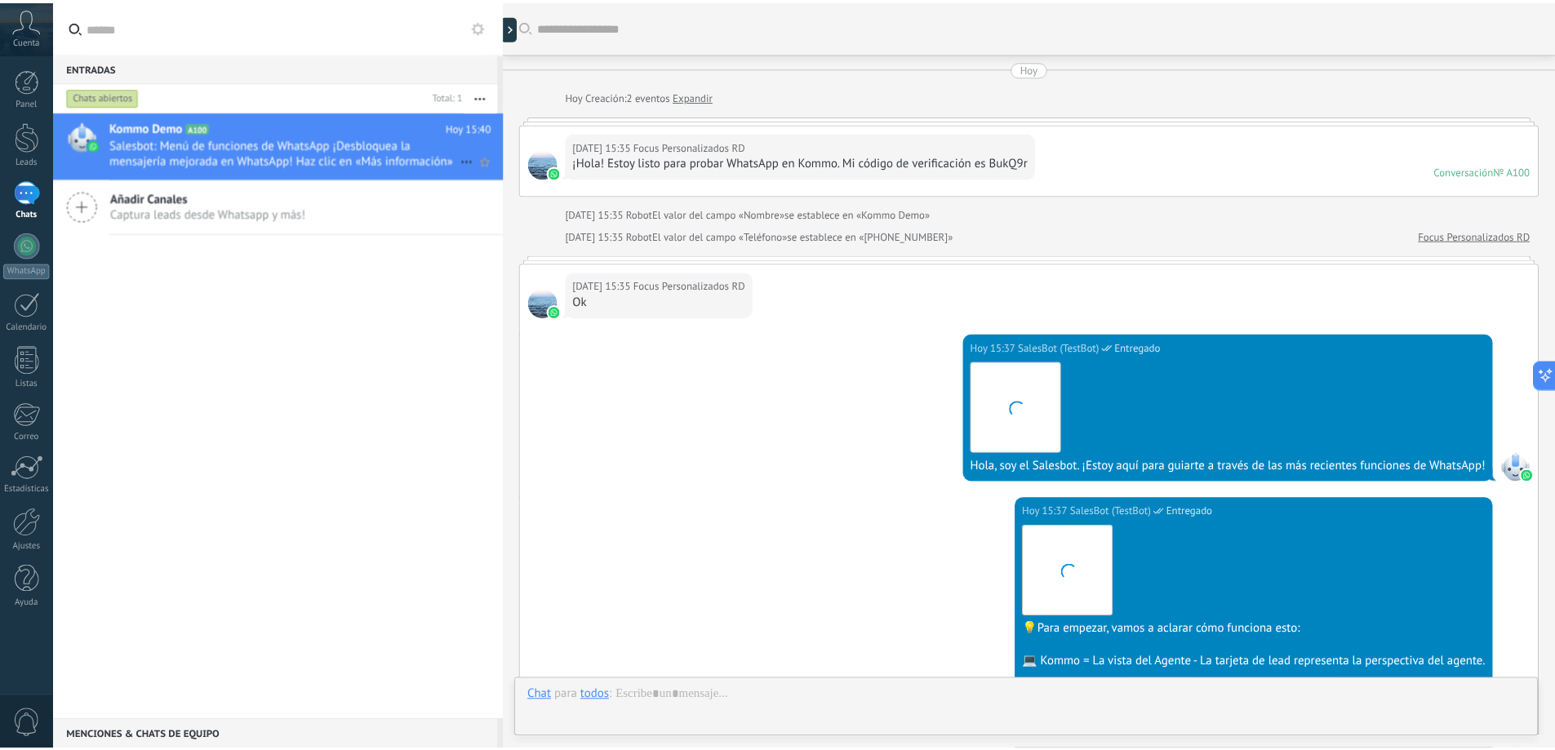
scroll to position [673, 0]
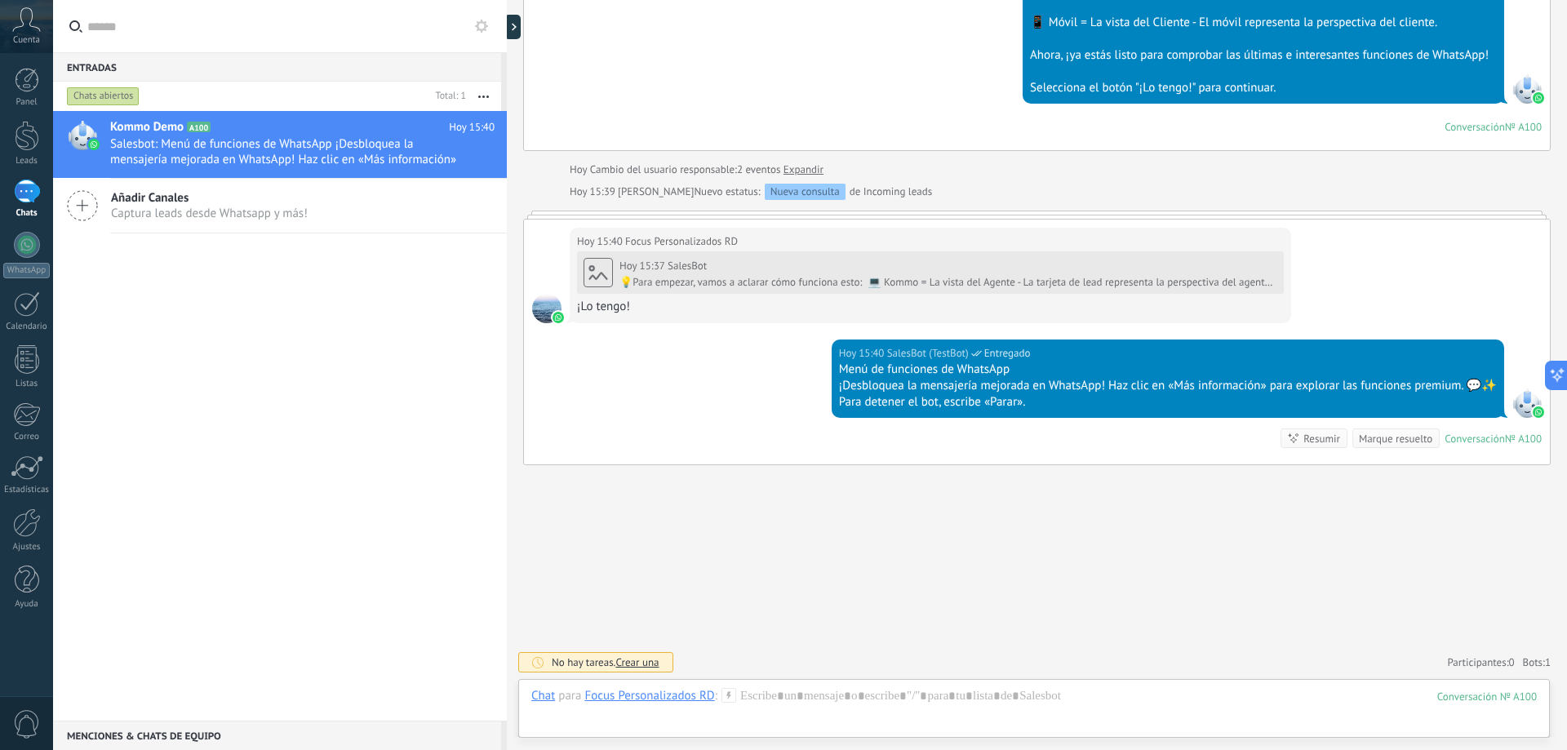
click at [633, 422] on div "Hoy 15:40 SalesBot (TestBot) Entregado Menú de funciones de WhatsApp ¡Desbloque…" at bounding box center [1037, 402] width 1026 height 125
click at [797, 85] on div "Selecciona el botón "¡Lo tengo!" para continuar." at bounding box center [1263, 88] width 467 height 16
click at [797, 89] on div "Selecciona el botón "¡Lo tengo!" para continuar." at bounding box center [1263, 88] width 467 height 16
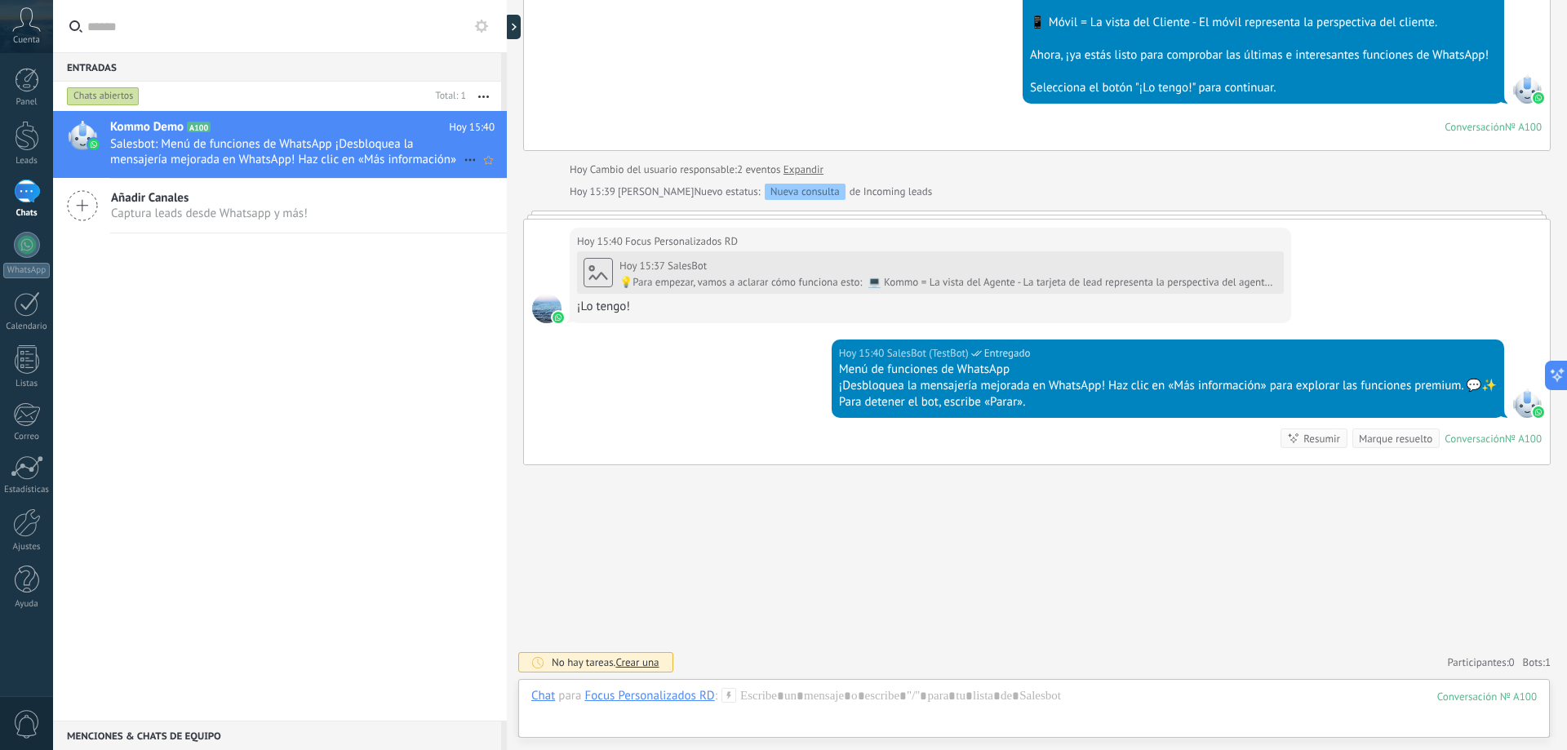
click at [283, 159] on span "Salesbot: Menú de funciones de WhatsApp ¡Desbloquea la mensajería mejorada en W…" at bounding box center [286, 151] width 353 height 31
click at [28, 150] on div at bounding box center [27, 136] width 24 height 30
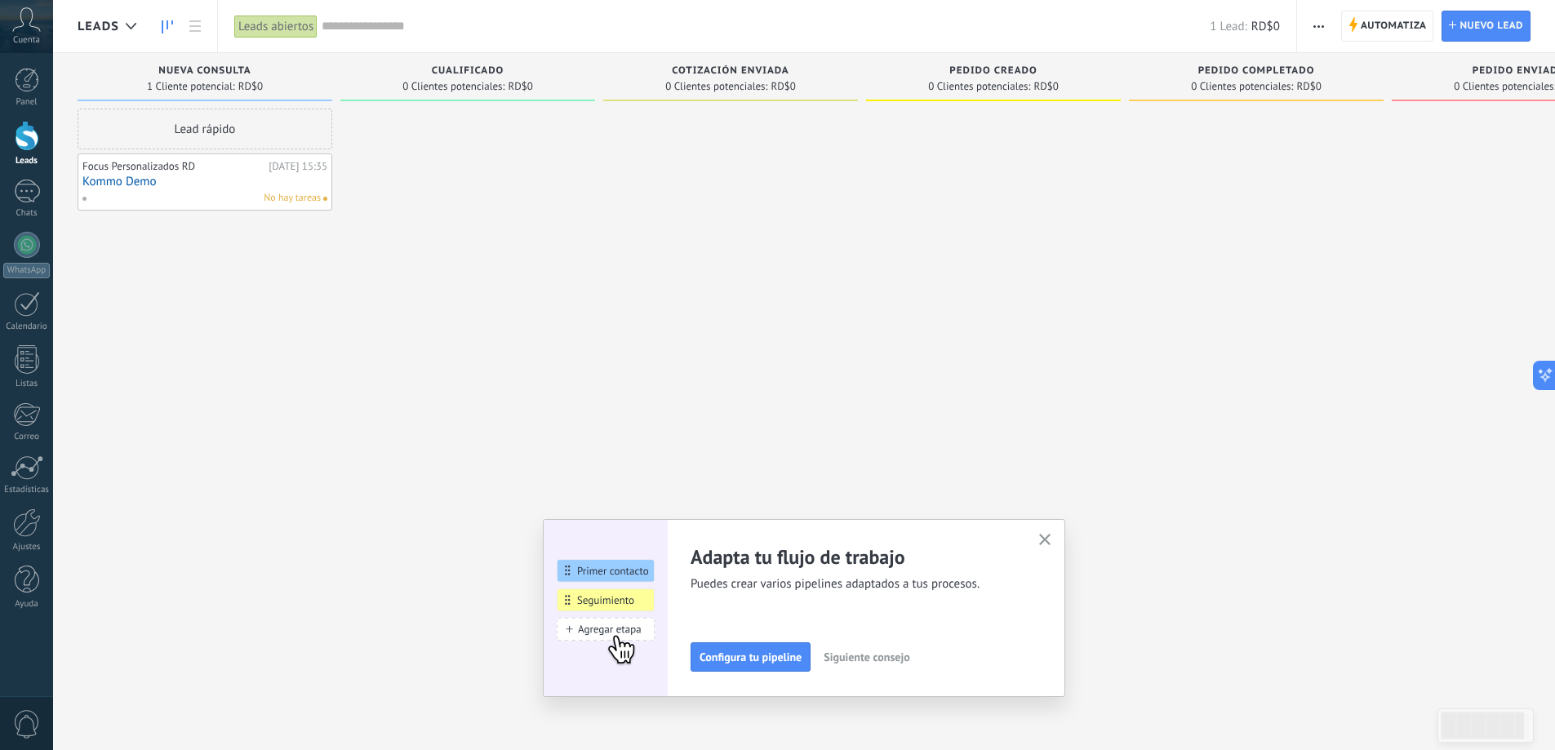
click at [797, 544] on icon "button" at bounding box center [1045, 540] width 12 height 12
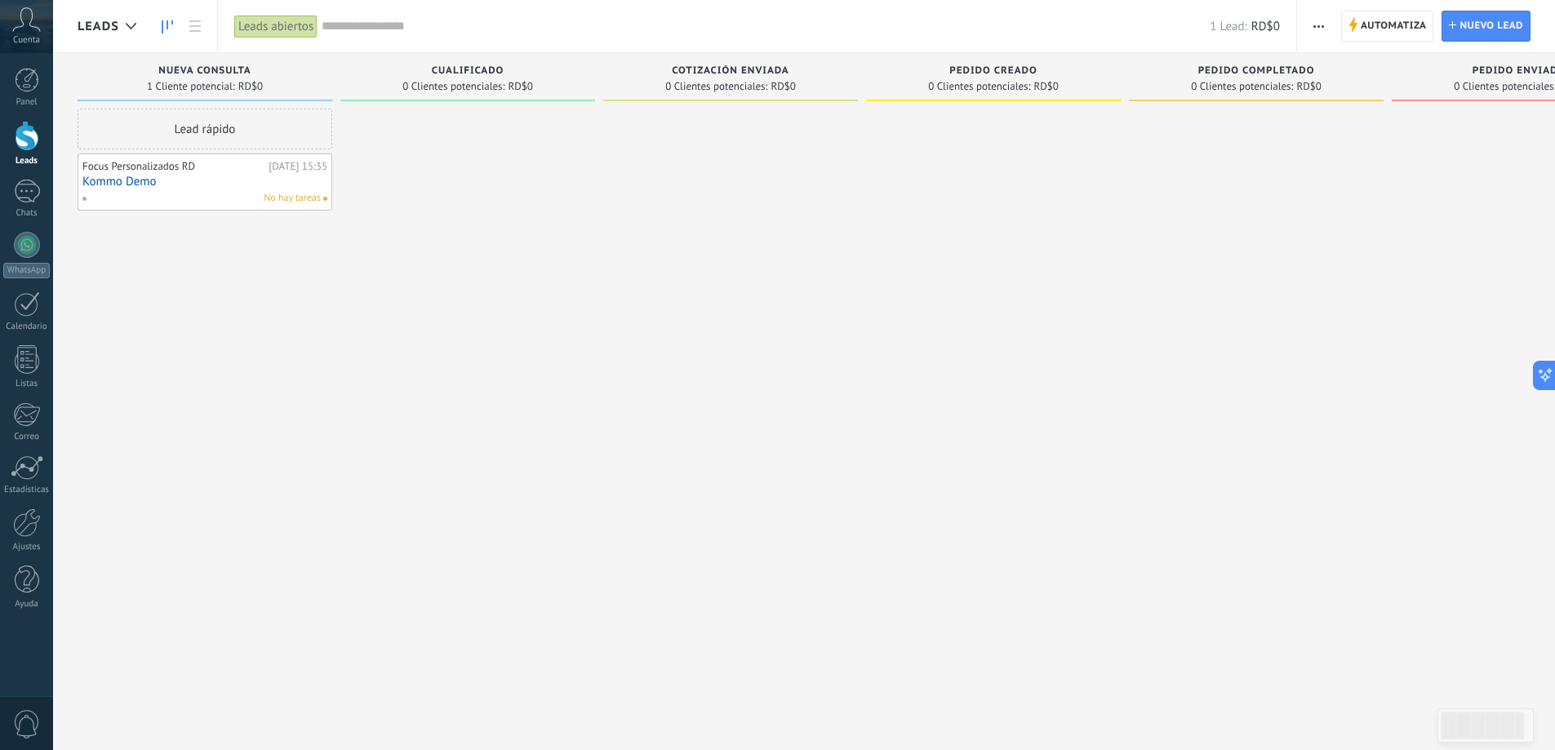
click at [193, 284] on div "Lead rápido Focus Personalizados RD [DATE] 15:35 Kommo Demo No hay tareas" at bounding box center [205, 377] width 255 height 537
click at [23, 134] on div at bounding box center [27, 136] width 24 height 30
click at [27, 78] on div at bounding box center [27, 80] width 24 height 24
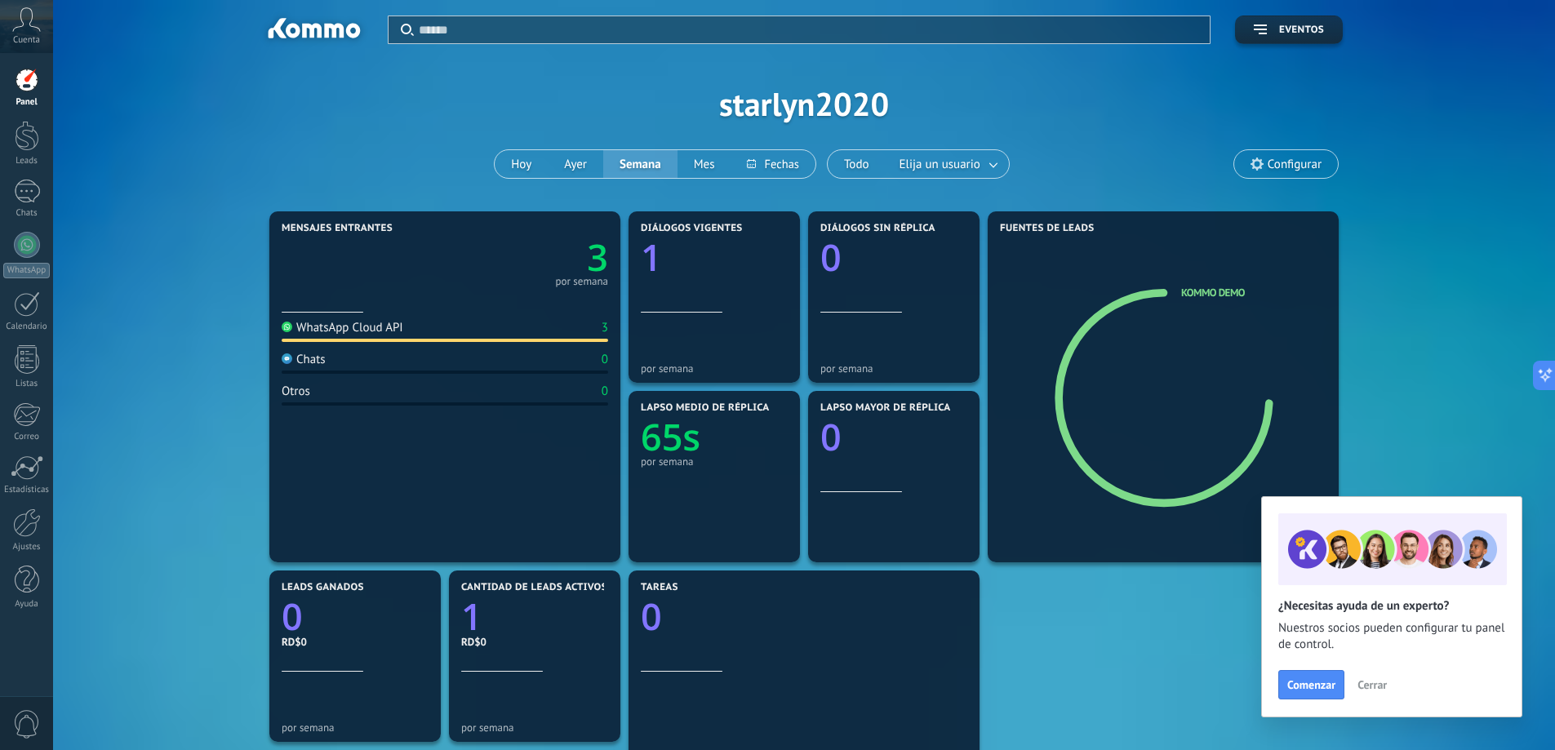
click at [318, 335] on div "WhatsApp Cloud API" at bounding box center [343, 328] width 122 height 16
click at [602, 262] on text "3" at bounding box center [597, 258] width 21 height 50
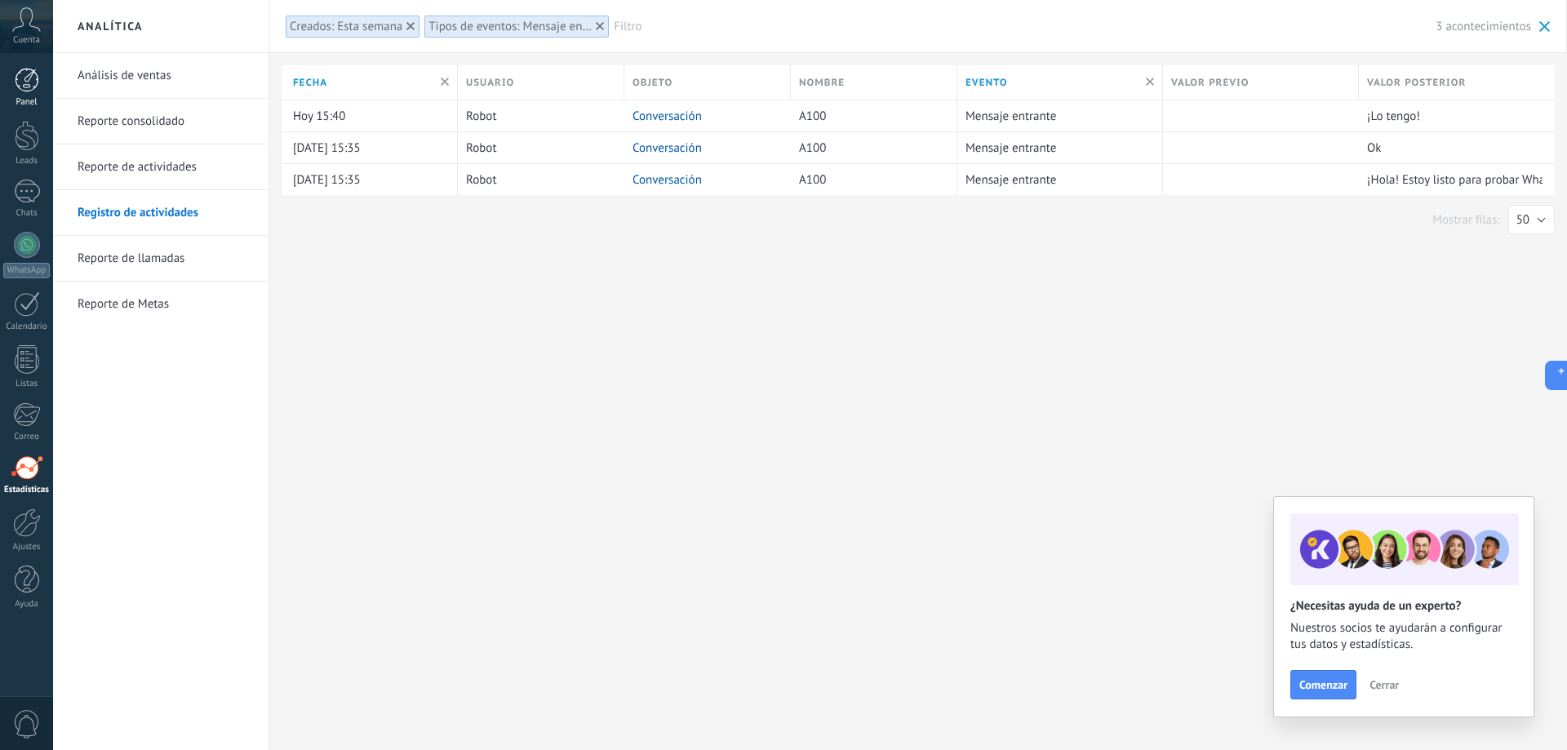
click at [34, 87] on div at bounding box center [27, 80] width 24 height 24
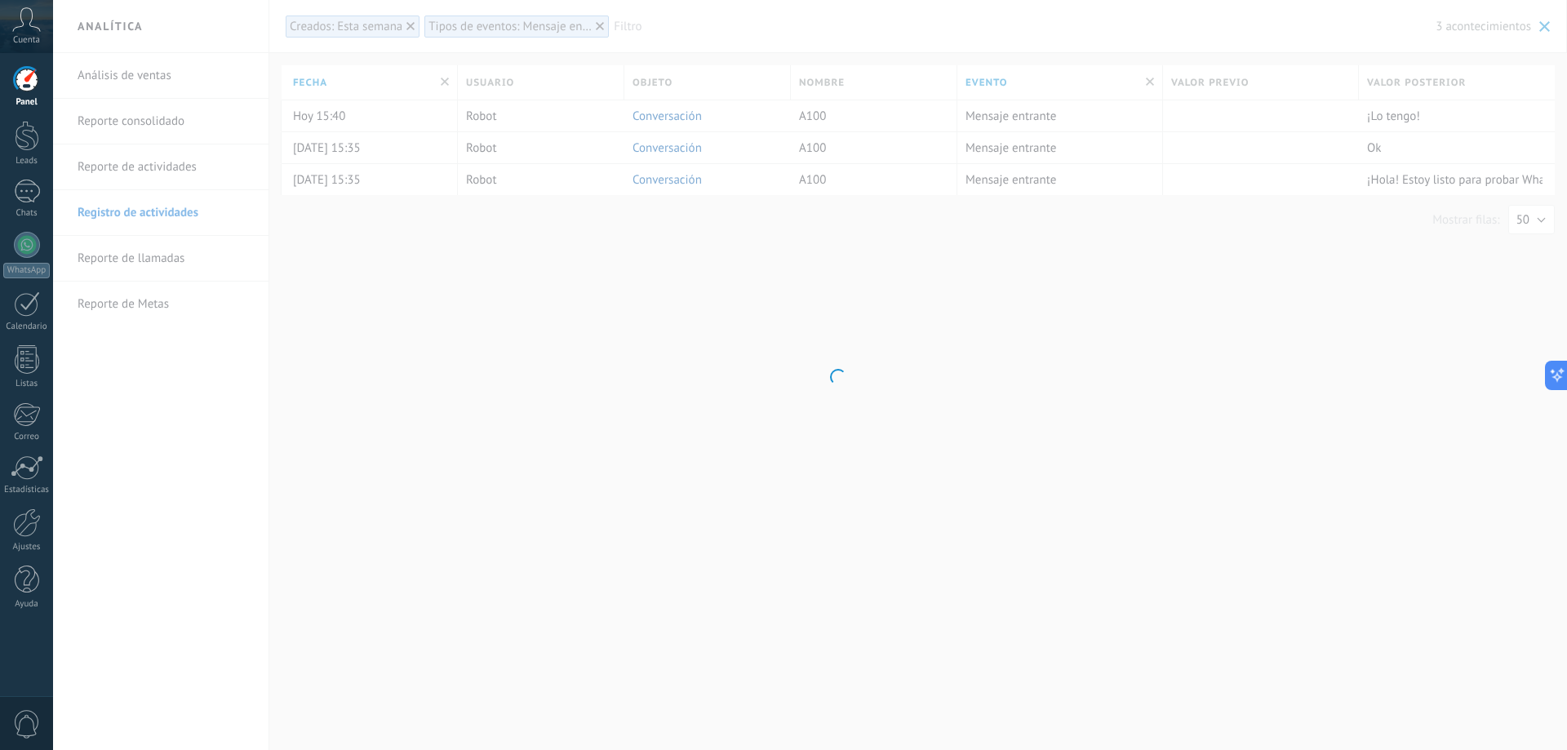
click at [31, 82] on div at bounding box center [27, 80] width 24 height 24
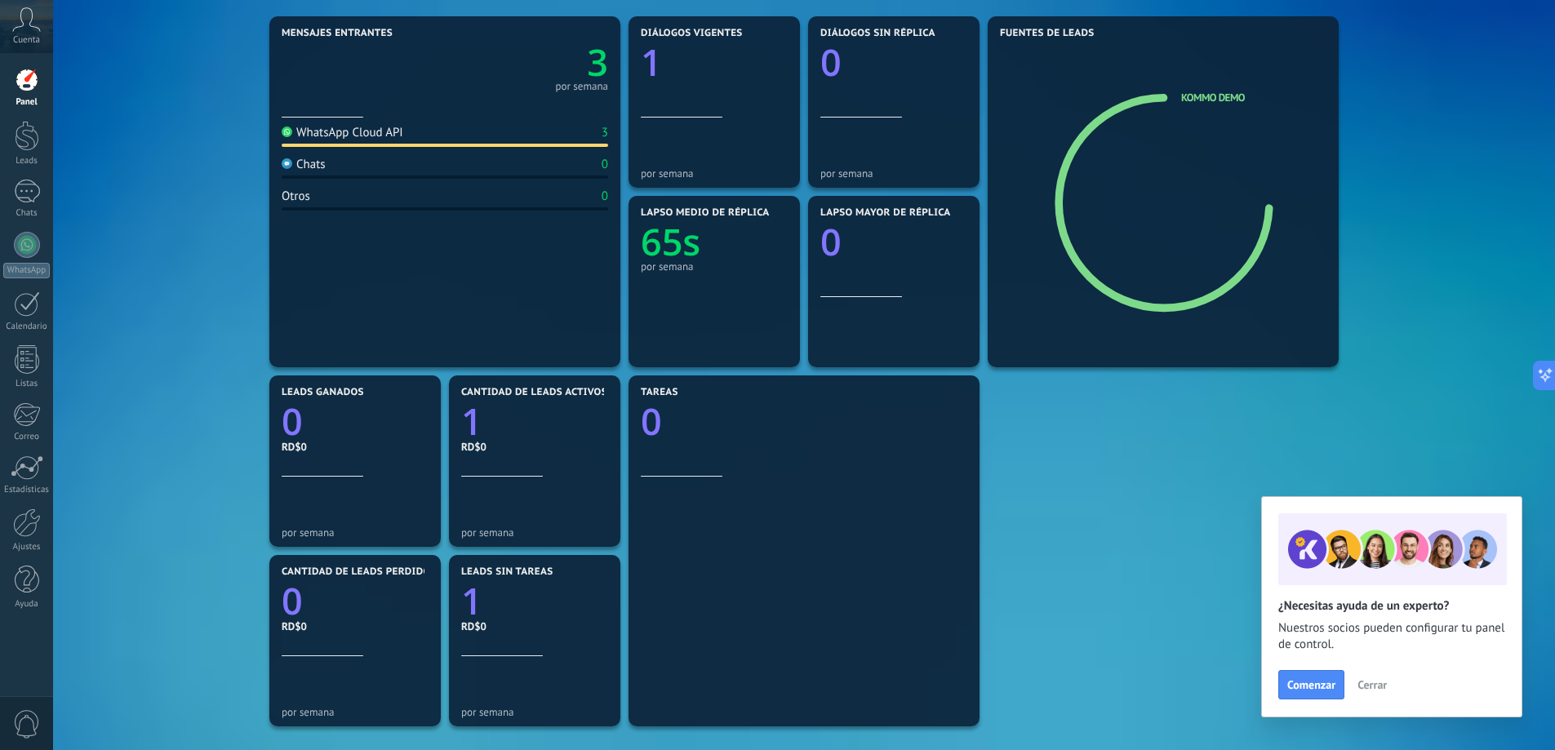
scroll to position [82, 0]
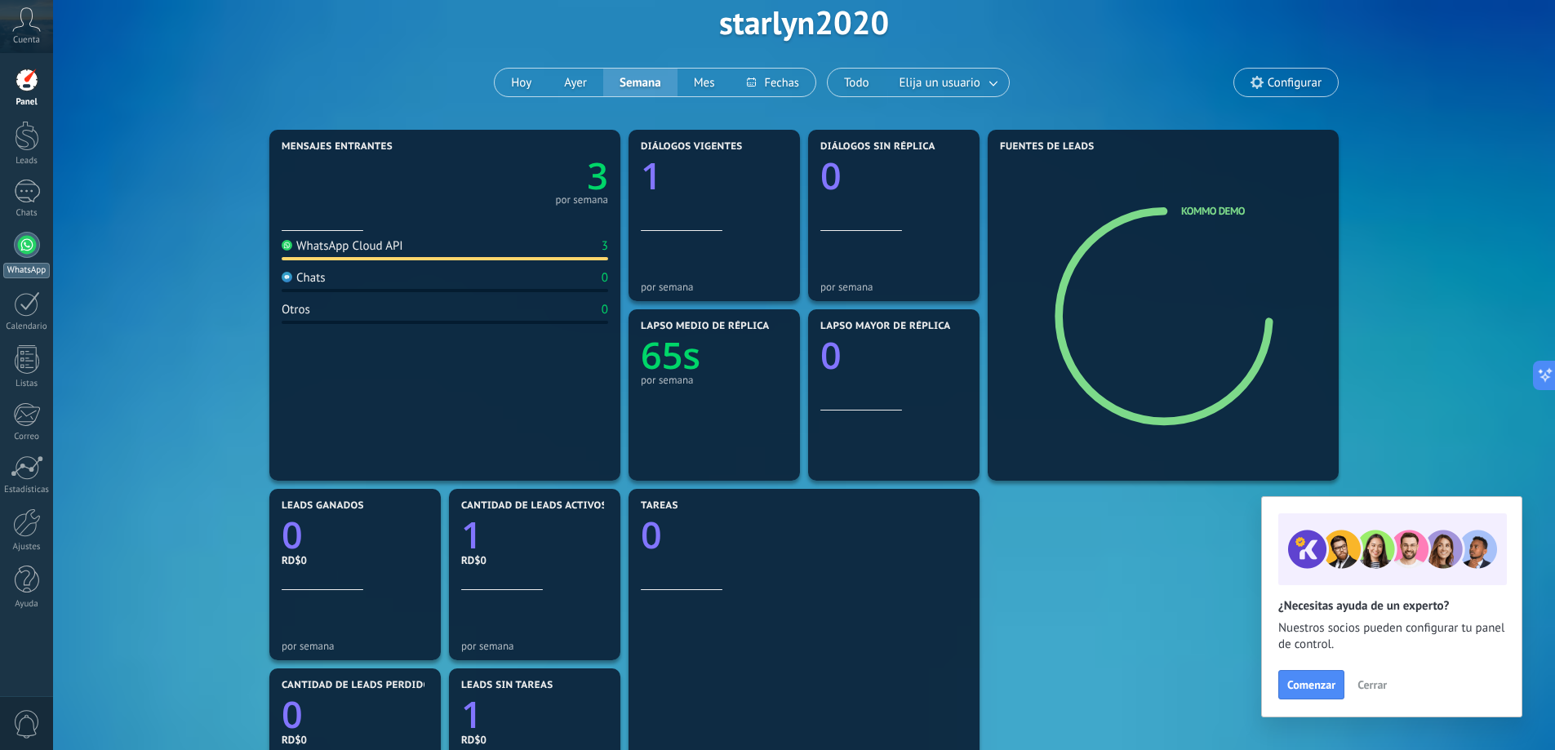
click at [27, 254] on div at bounding box center [27, 245] width 26 height 26
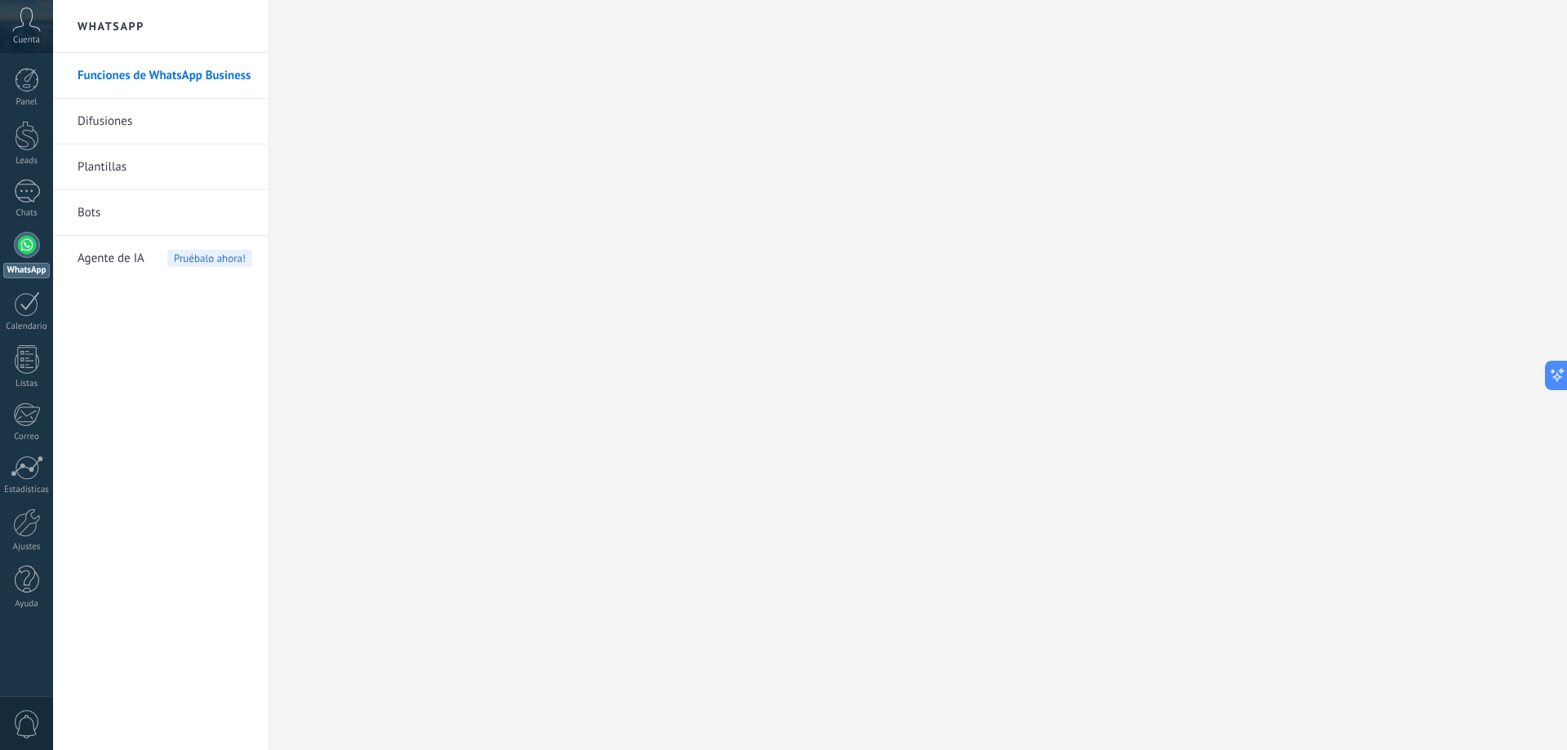
click at [185, 75] on link "Funciones de WhatsApp Business" at bounding box center [165, 76] width 175 height 46
click at [185, 75] on body ".abccls-1,.abccls-2{fill-rule:evenodd}.abccls-2{fill:#fff} .abfcls-1{fill:none}…" at bounding box center [783, 375] width 1567 height 750
click at [33, 201] on div "1" at bounding box center [27, 192] width 26 height 24
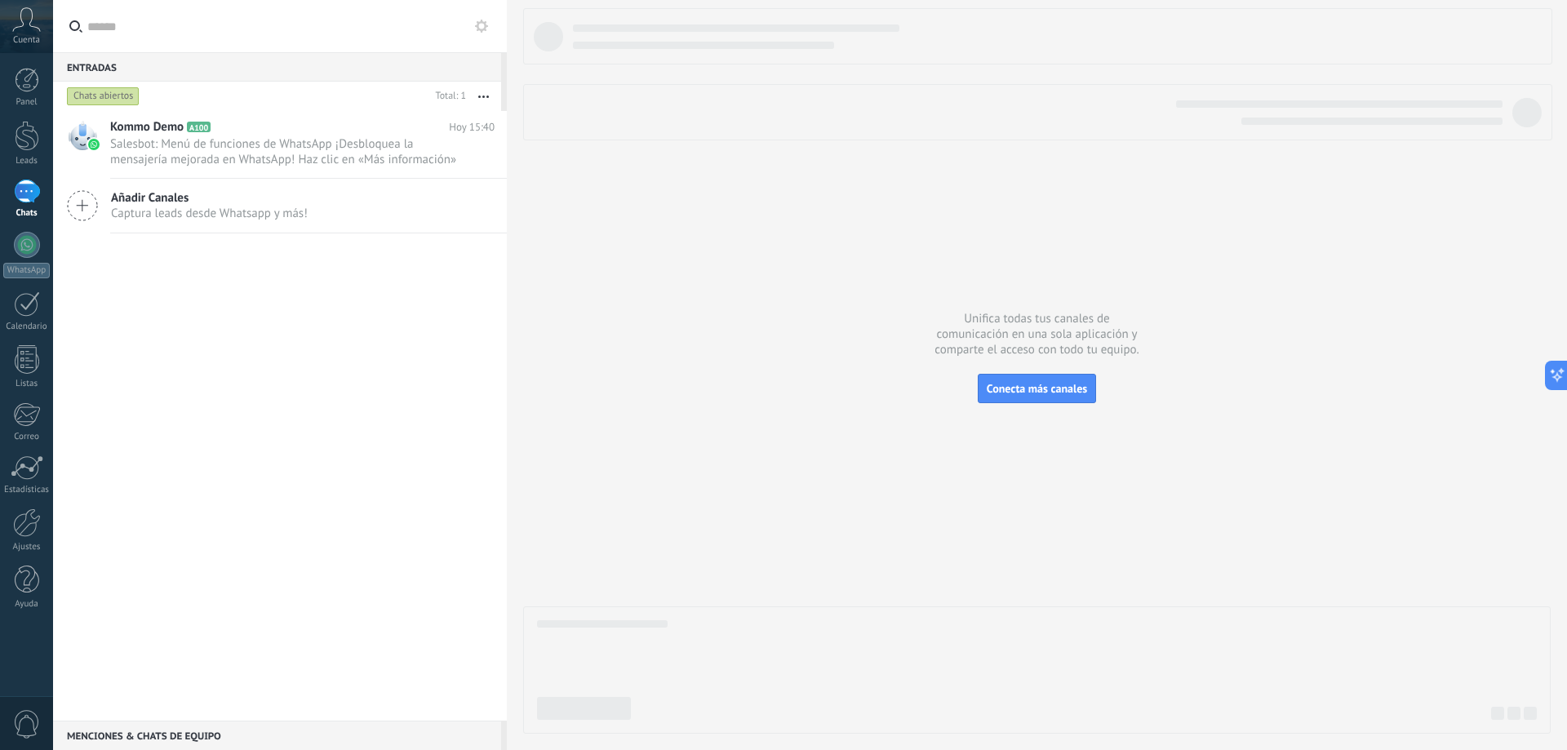
click at [484, 29] on use at bounding box center [481, 26] width 13 height 13
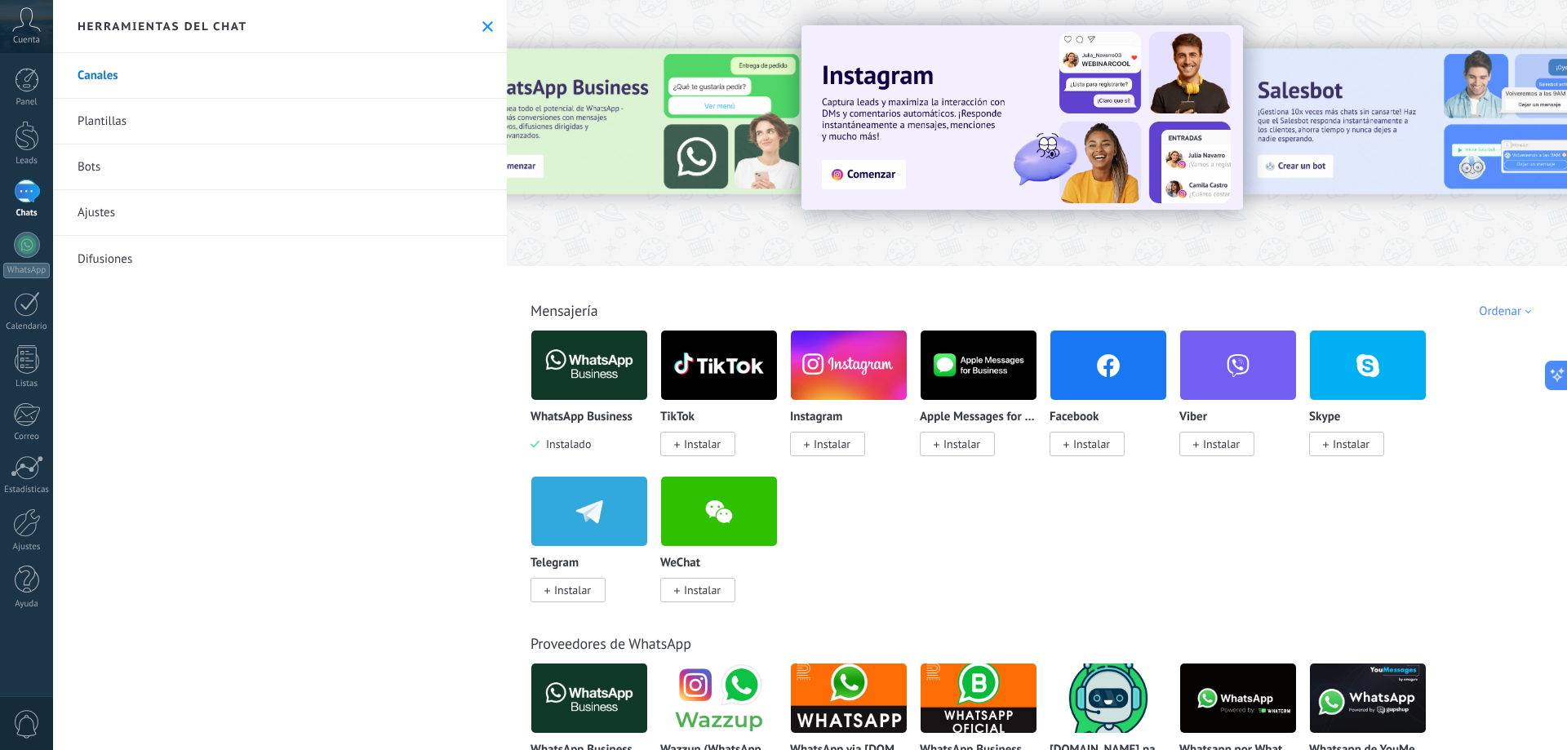
click at [101, 69] on link "Canales" at bounding box center [280, 76] width 454 height 46
click at [100, 71] on link "Canales" at bounding box center [280, 76] width 454 height 46
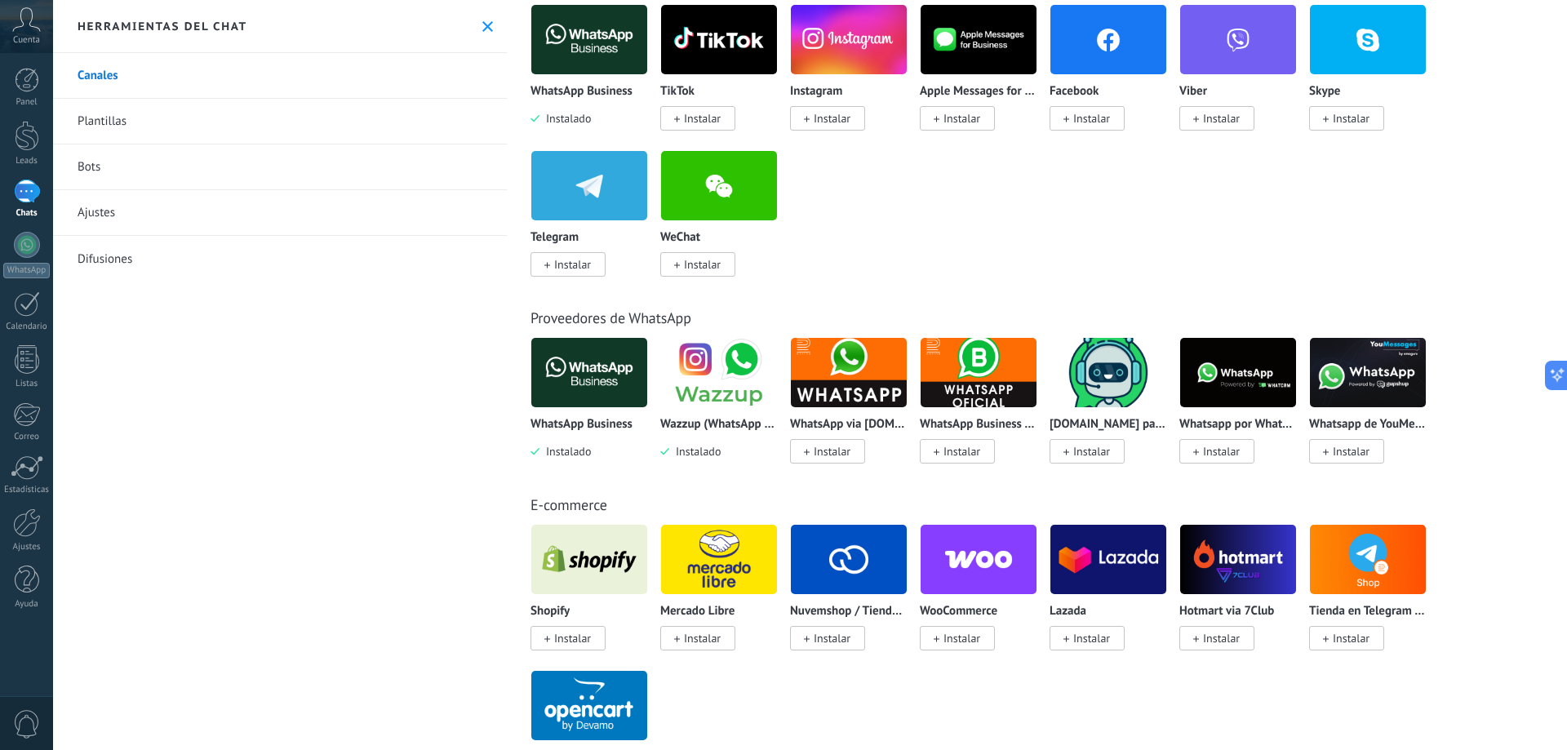
scroll to position [327, 0]
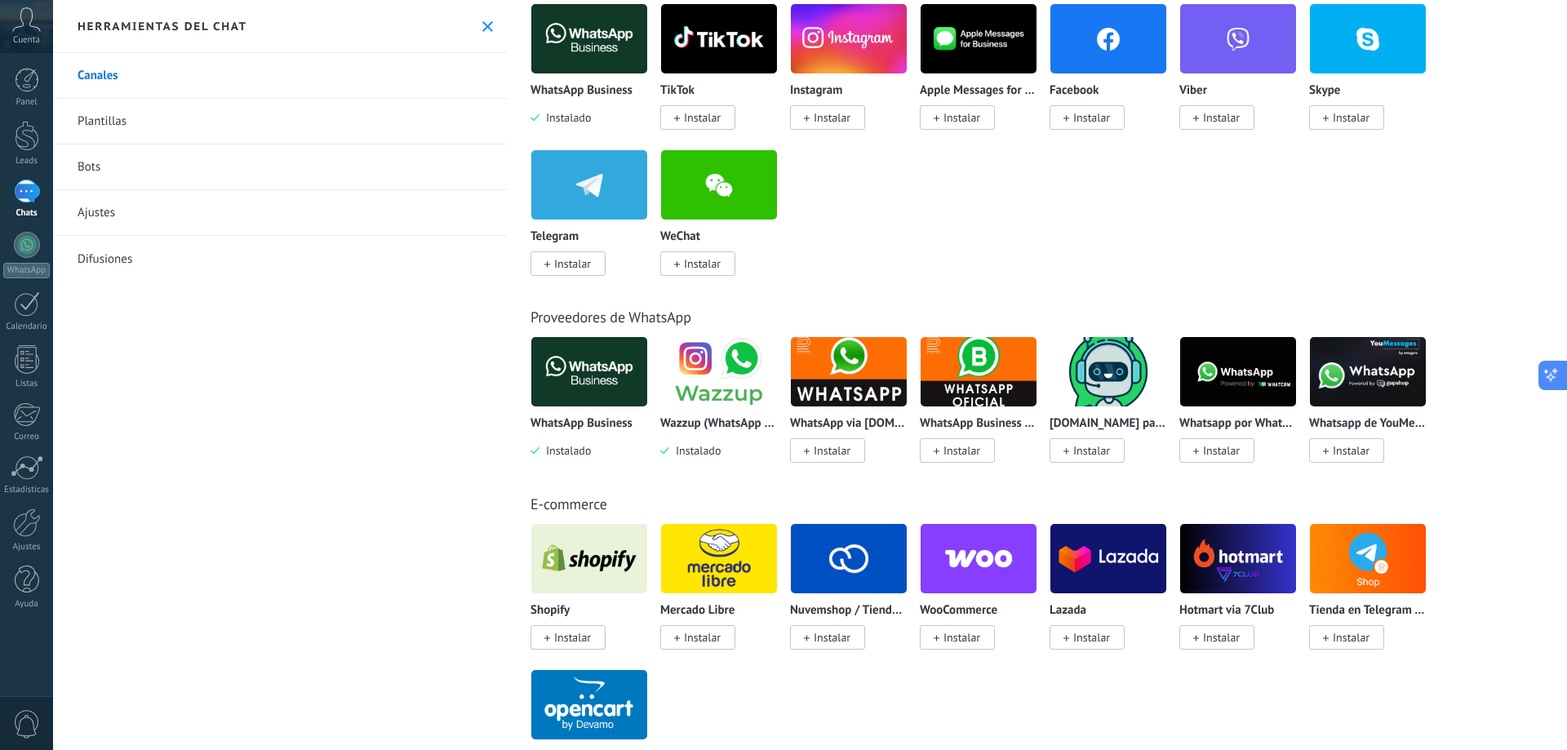
click at [797, 376] on button at bounding box center [1553, 375] width 29 height 29
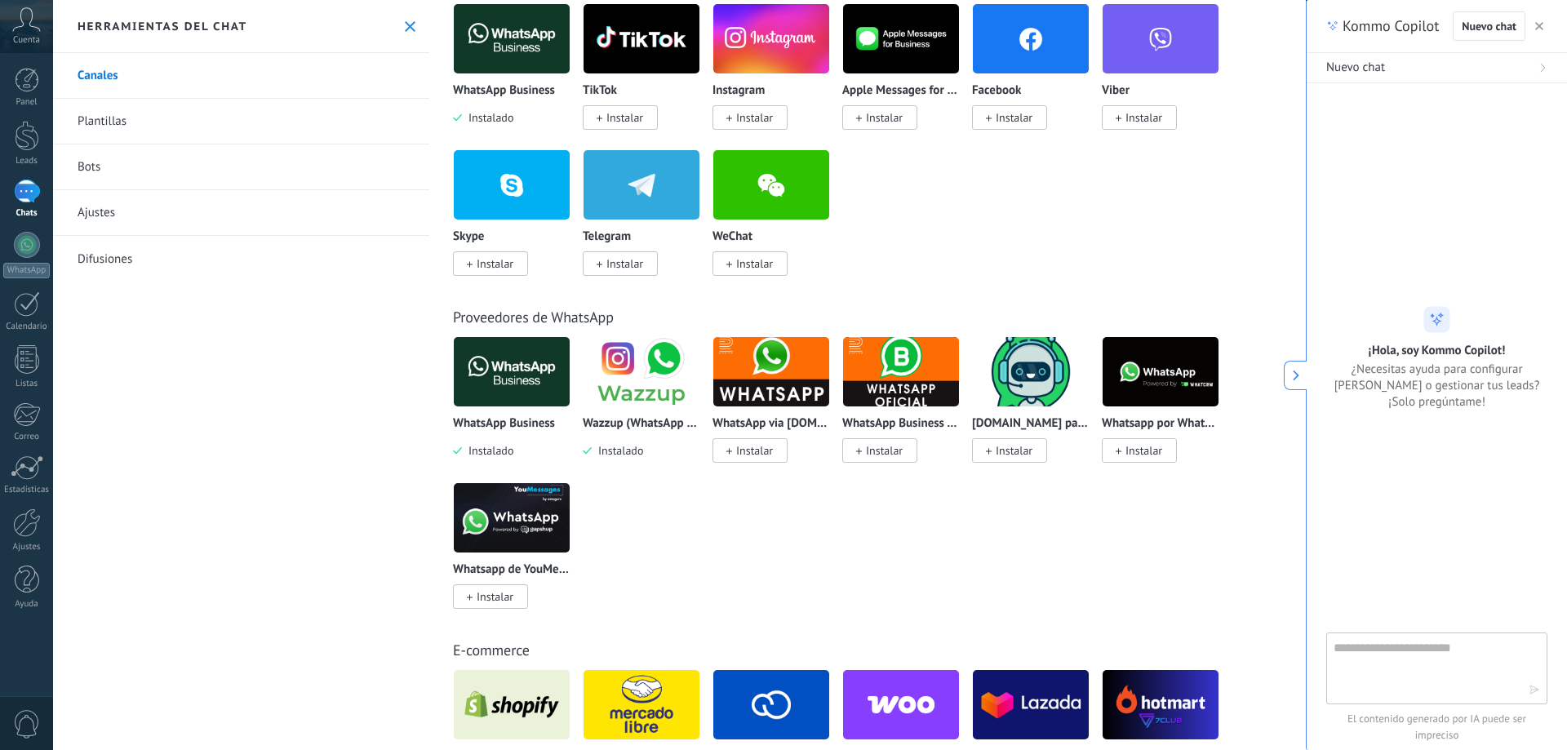
click at [797, 510] on div "WhatsApp Business Instalado Wazzup (WhatsApp & Instagram) Instalado WhatsApp vi…" at bounding box center [876, 482] width 847 height 292
click at [797, 25] on use "button" at bounding box center [1540, 26] width 8 height 8
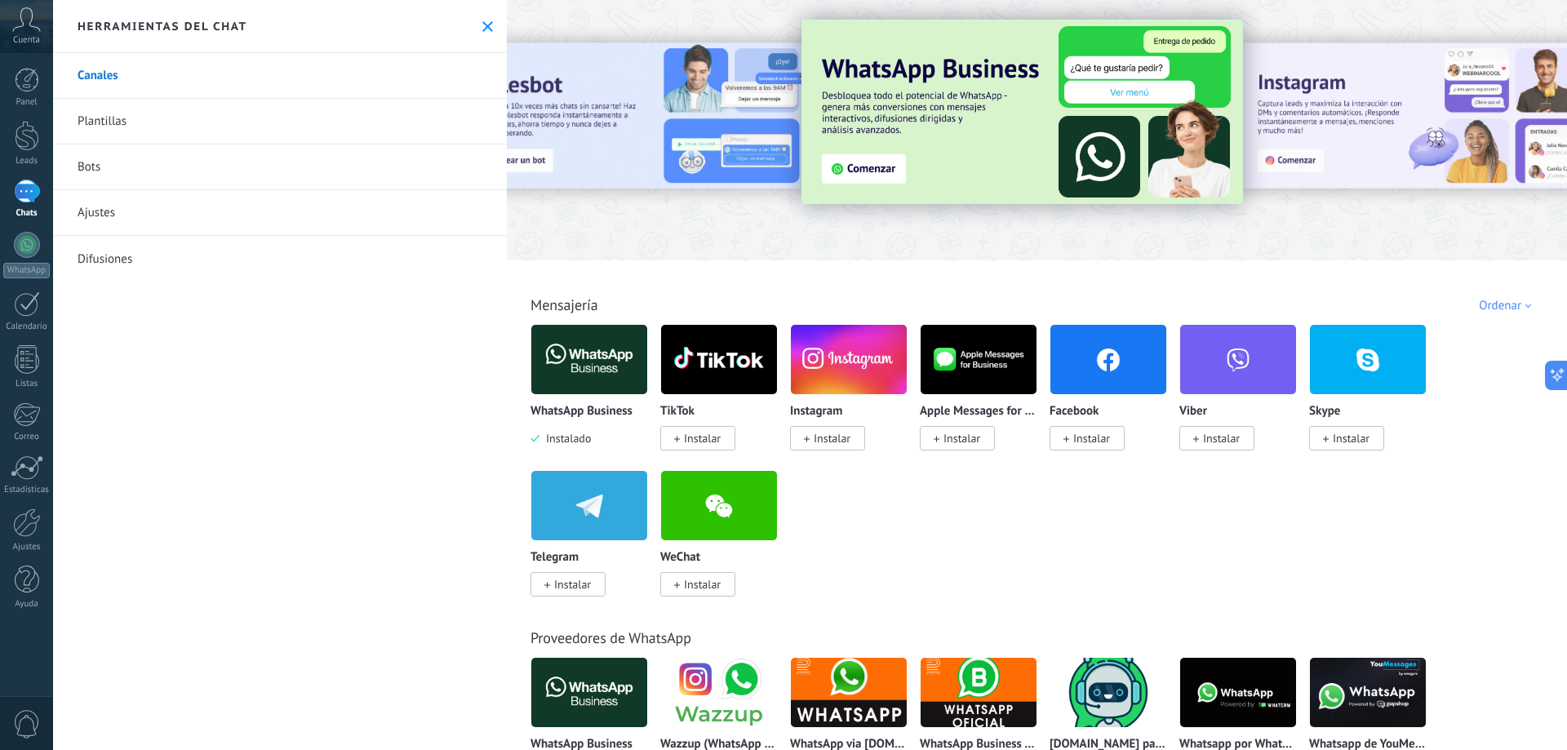
scroll to position [0, 0]
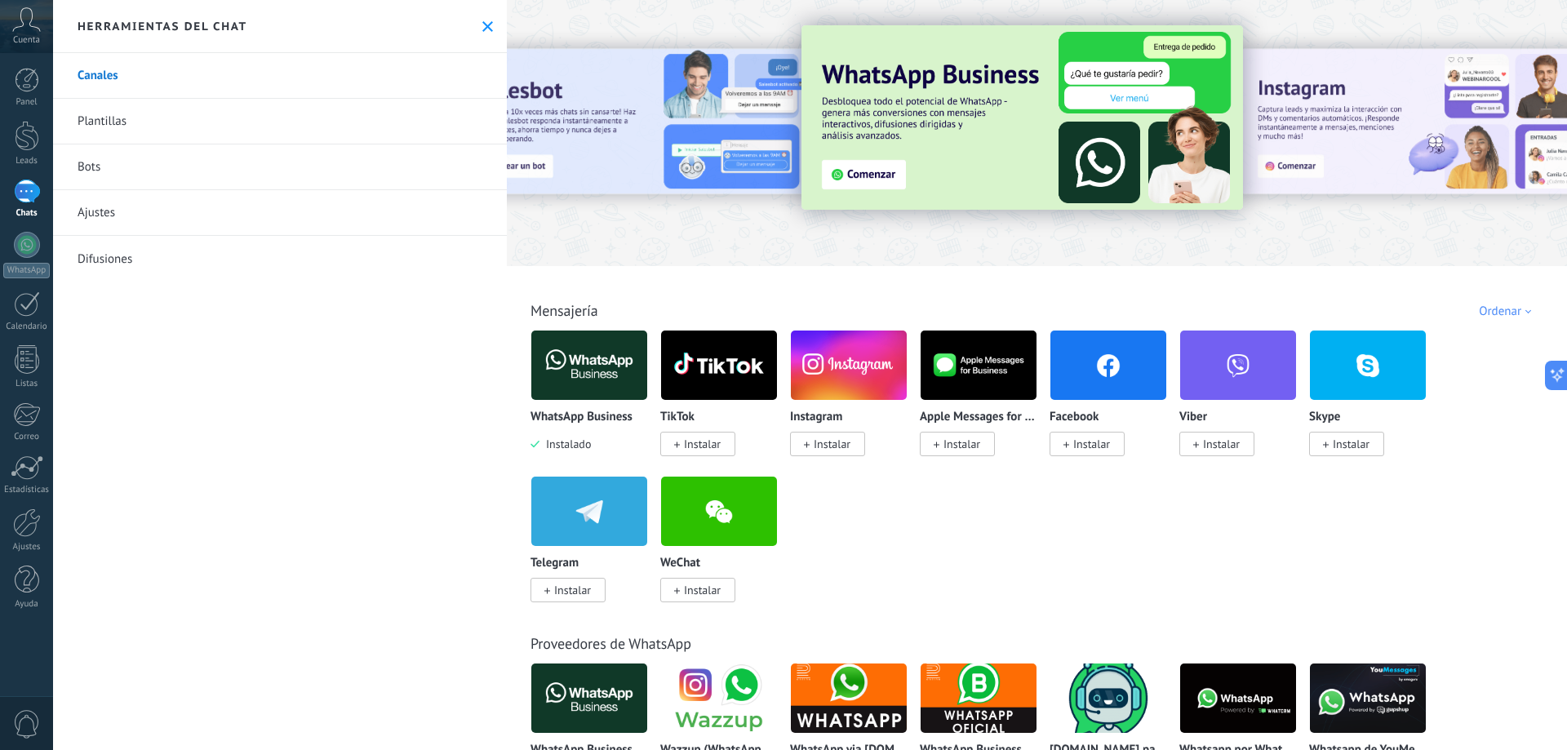
click at [797, 227] on div at bounding box center [1037, 128] width 1060 height 234
click at [797, 175] on img at bounding box center [1023, 117] width 442 height 184
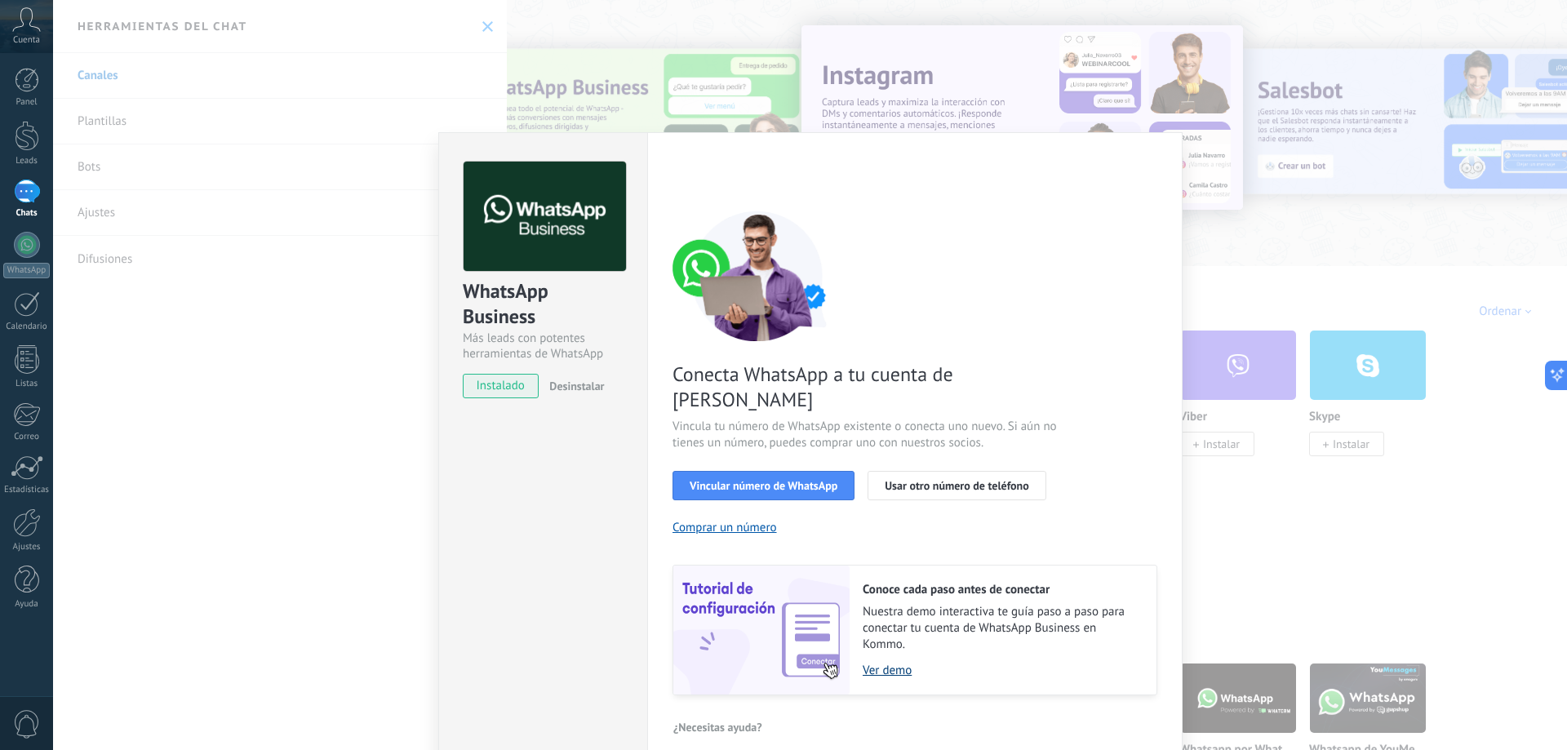
click at [797, 635] on link "Ver demo" at bounding box center [1002, 671] width 278 height 16
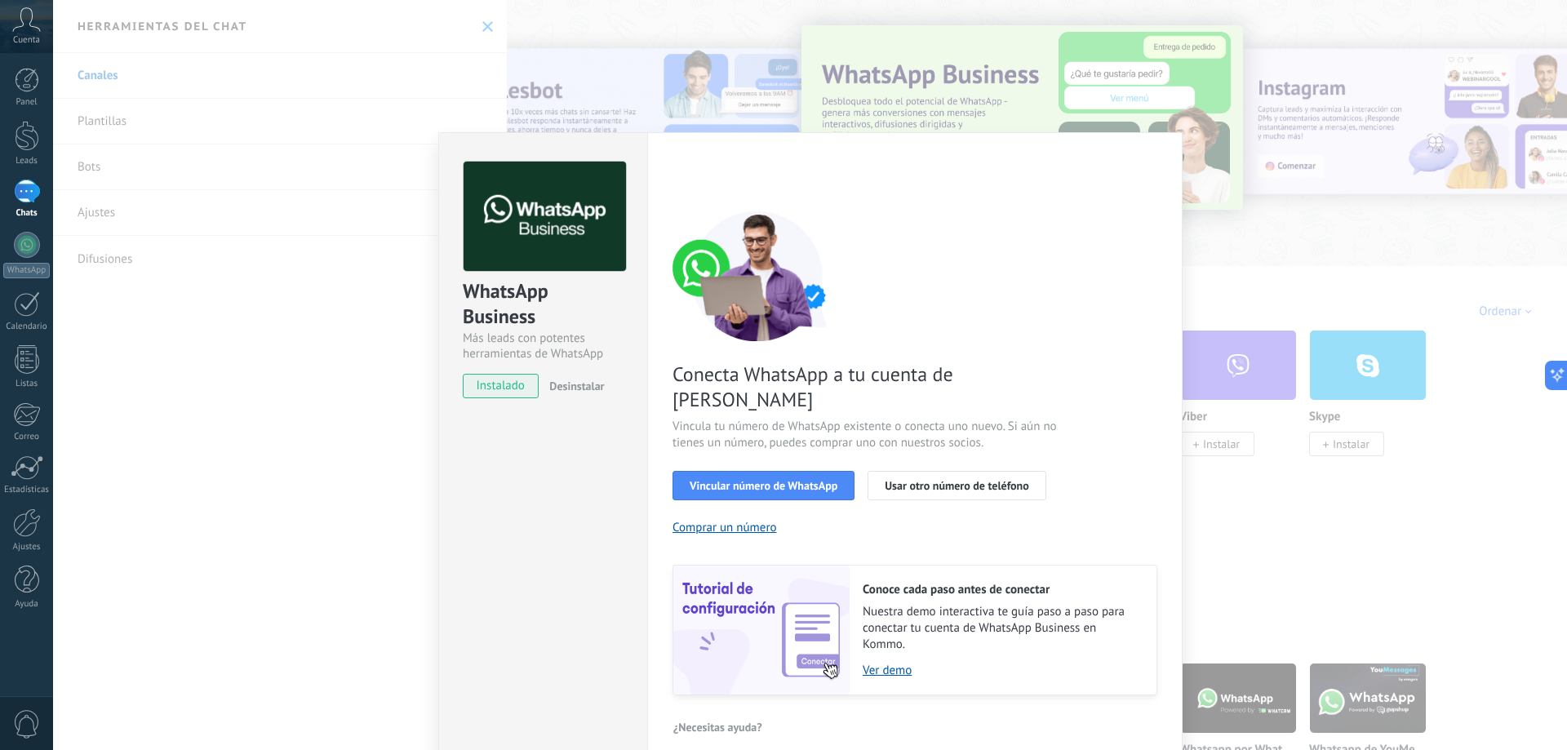
click at [583, 380] on span "Desinstalar" at bounding box center [576, 386] width 55 height 15
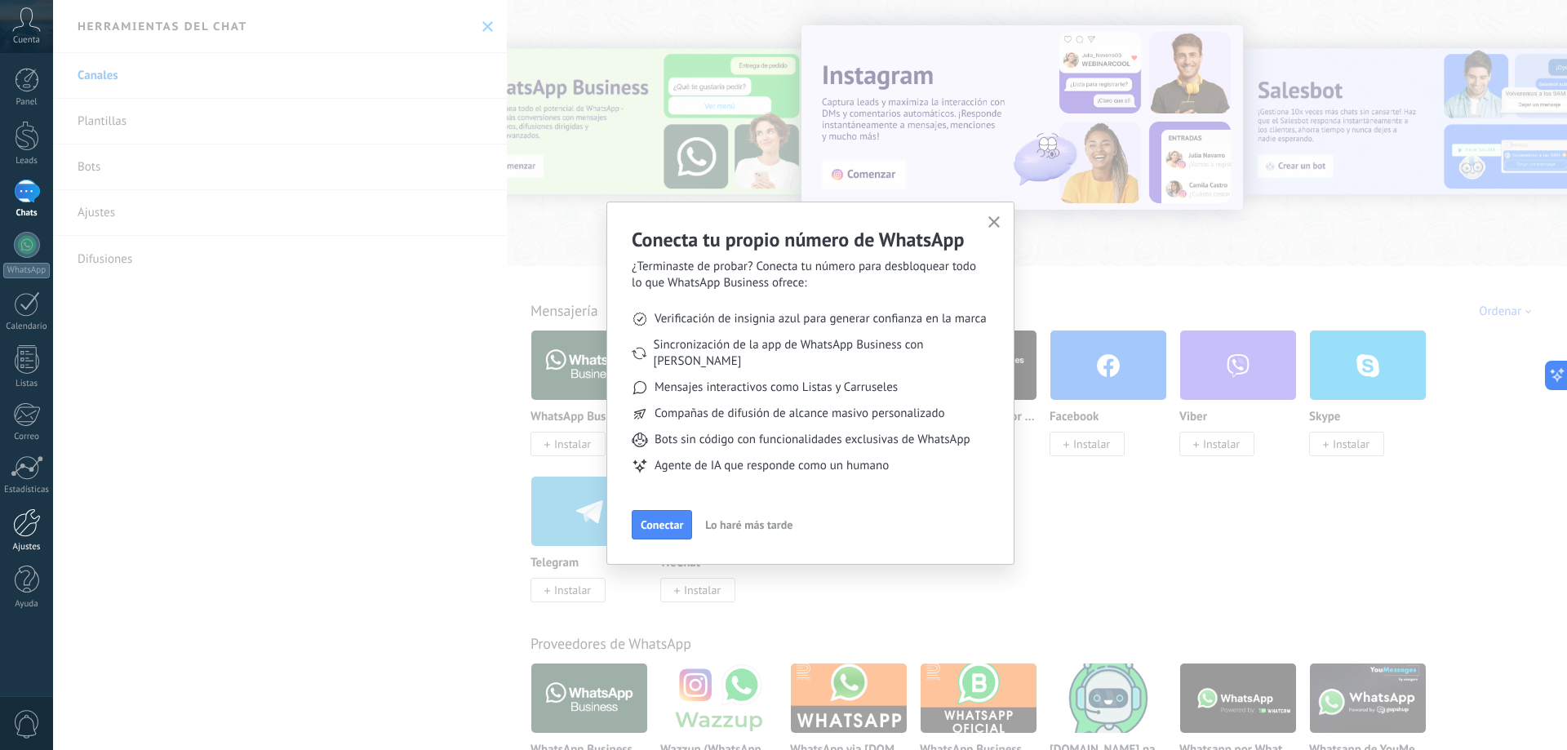
click at [27, 525] on div at bounding box center [27, 523] width 28 height 29
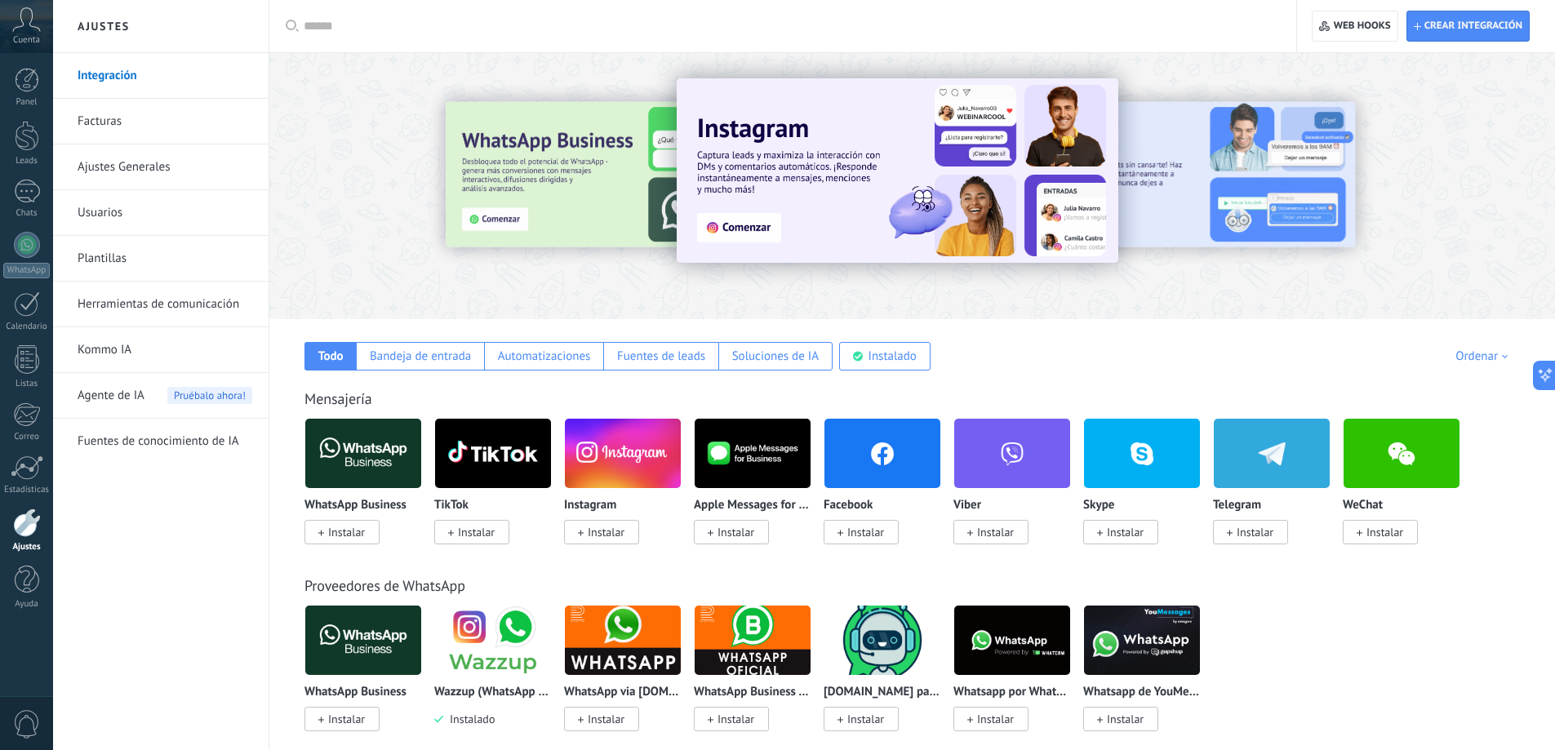
click at [369, 25] on input "text" at bounding box center [789, 26] width 970 height 17
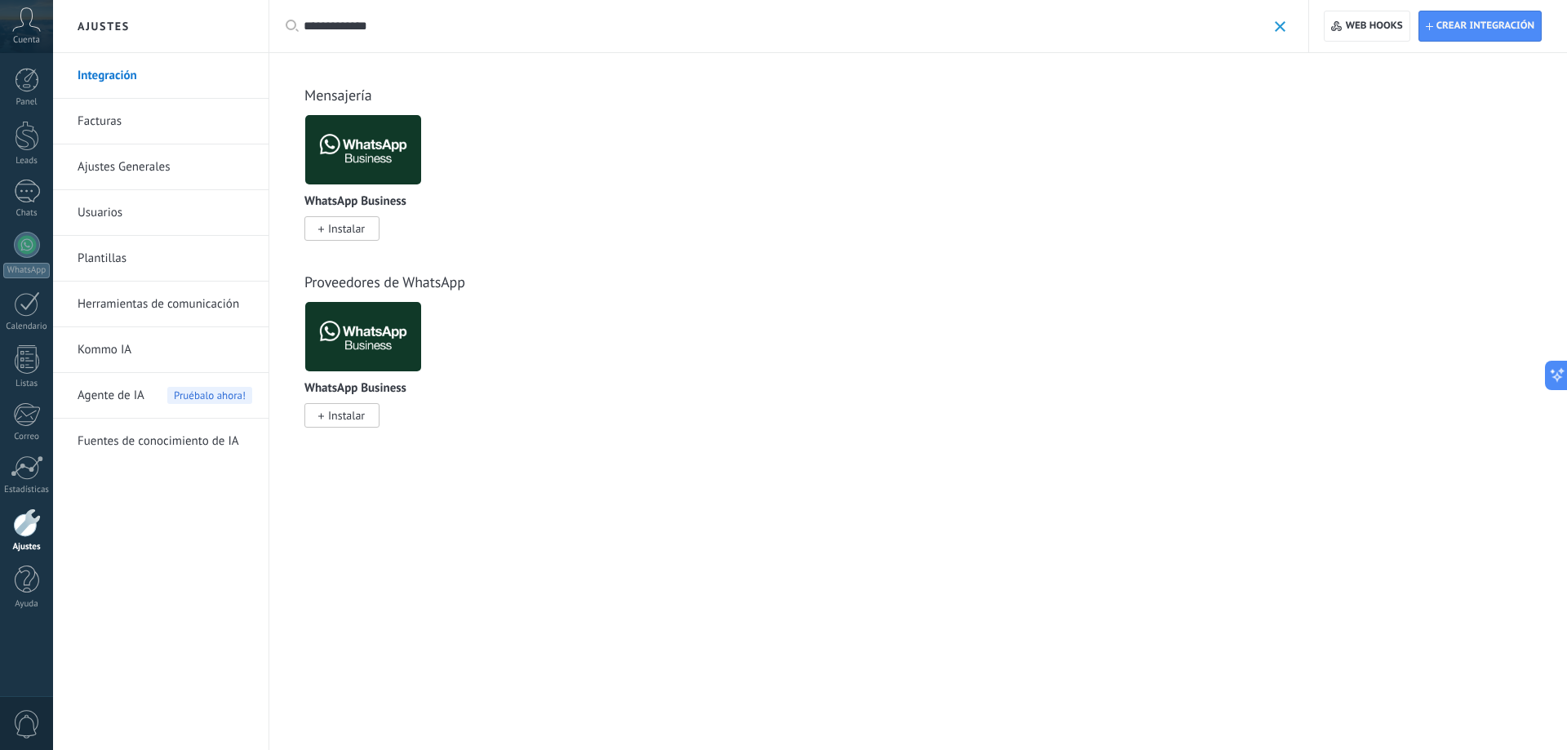
drag, startPoint x: 334, startPoint y: 25, endPoint x: 338, endPoint y: 48, distance: 23.2
click at [334, 26] on input "**********" at bounding box center [785, 26] width 963 height 17
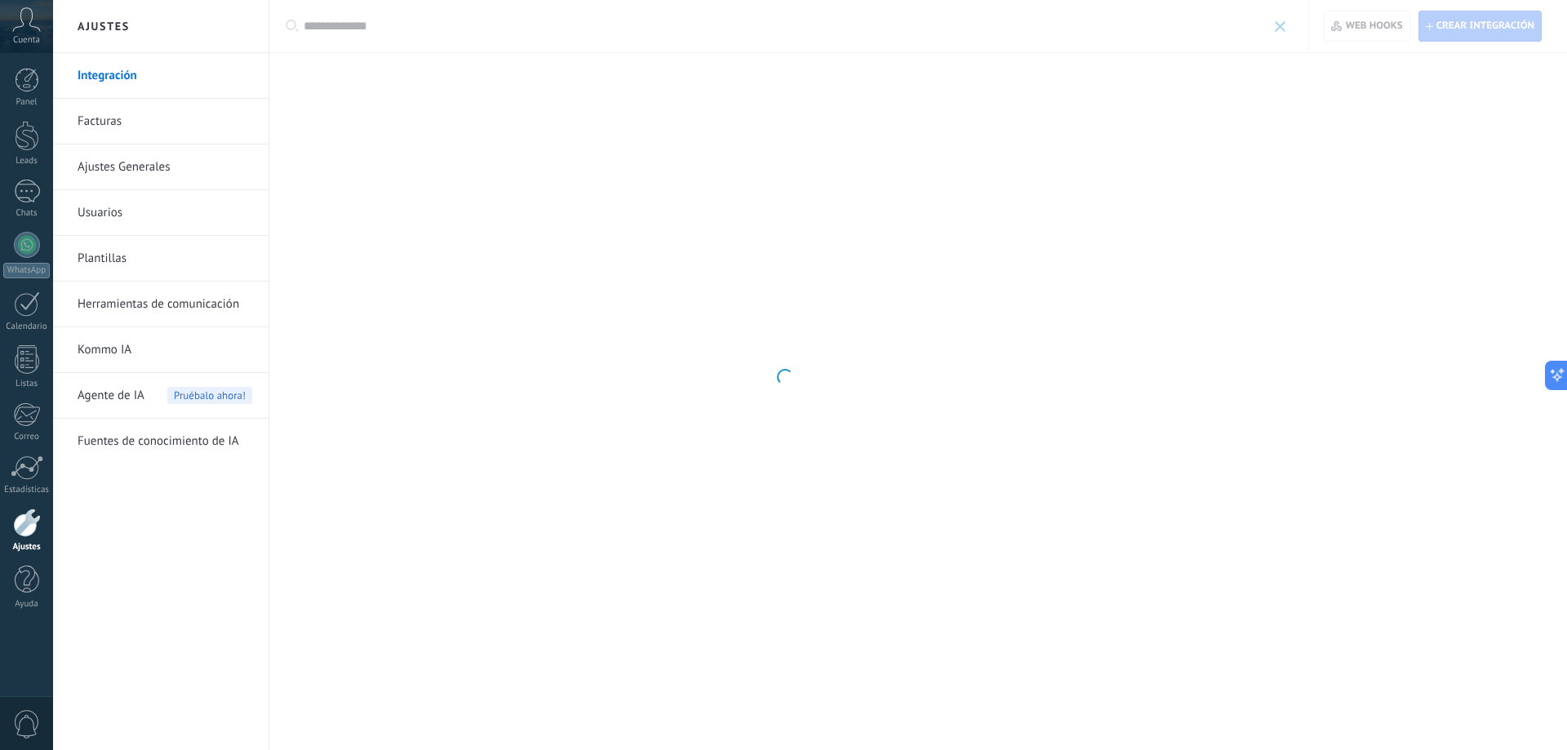
type input "**********"
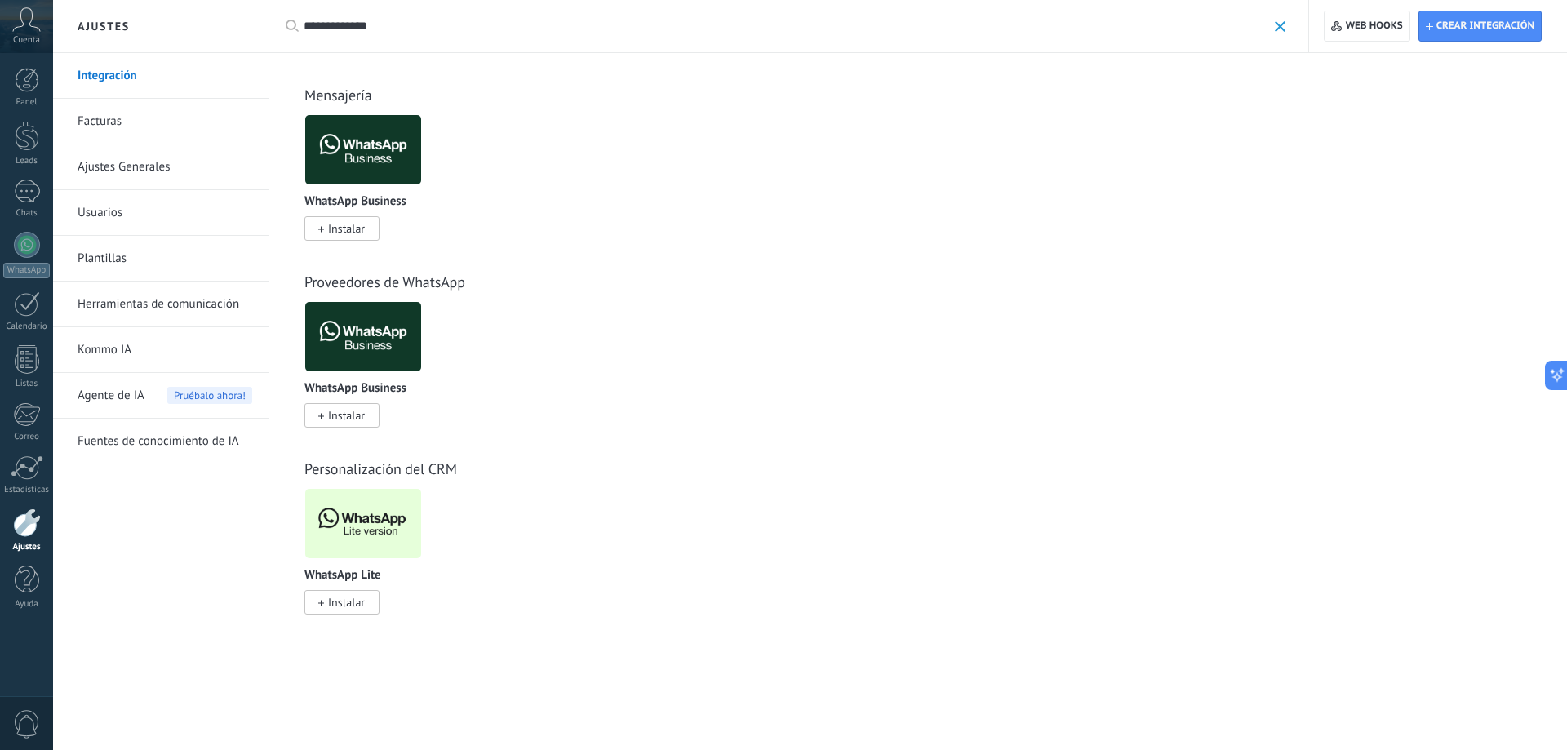
click at [362, 602] on span "Instalar" at bounding box center [346, 602] width 37 height 15
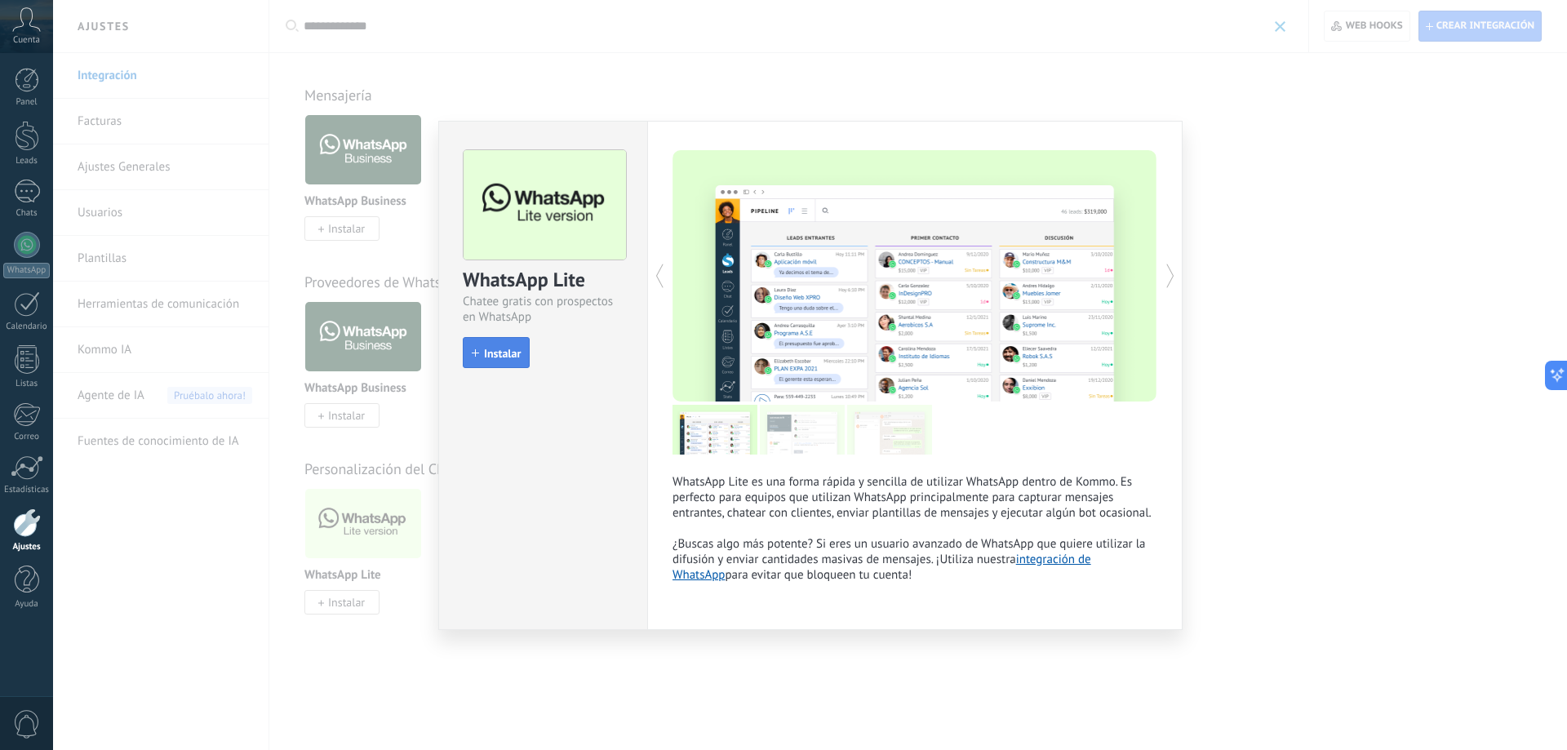
click at [506, 356] on span "Instalar" at bounding box center [502, 353] width 37 height 11
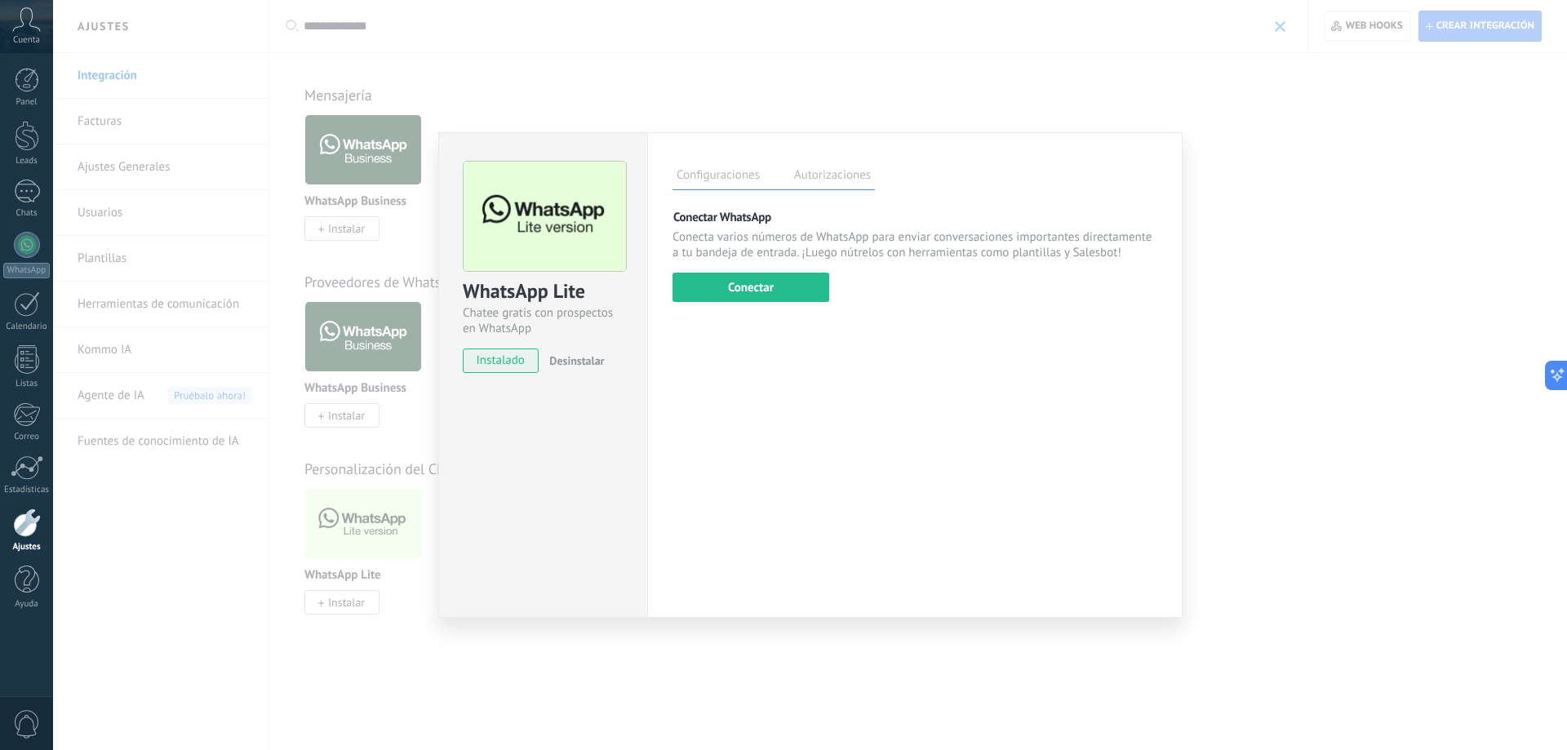
click at [522, 358] on span "instalado" at bounding box center [501, 361] width 74 height 24
click at [736, 283] on button "Conectar" at bounding box center [751, 287] width 157 height 29
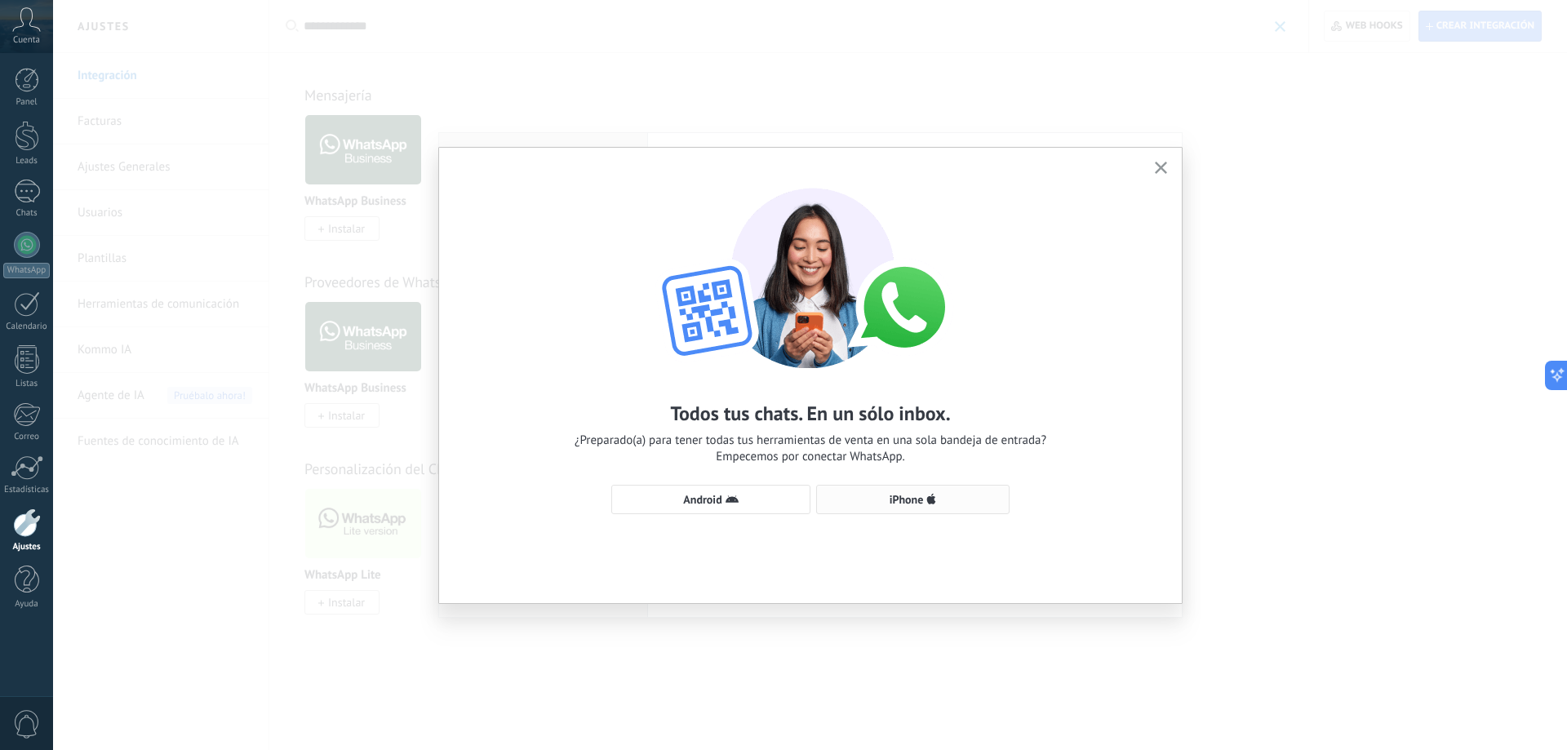
click at [924, 492] on button "iPhone" at bounding box center [912, 499] width 193 height 29
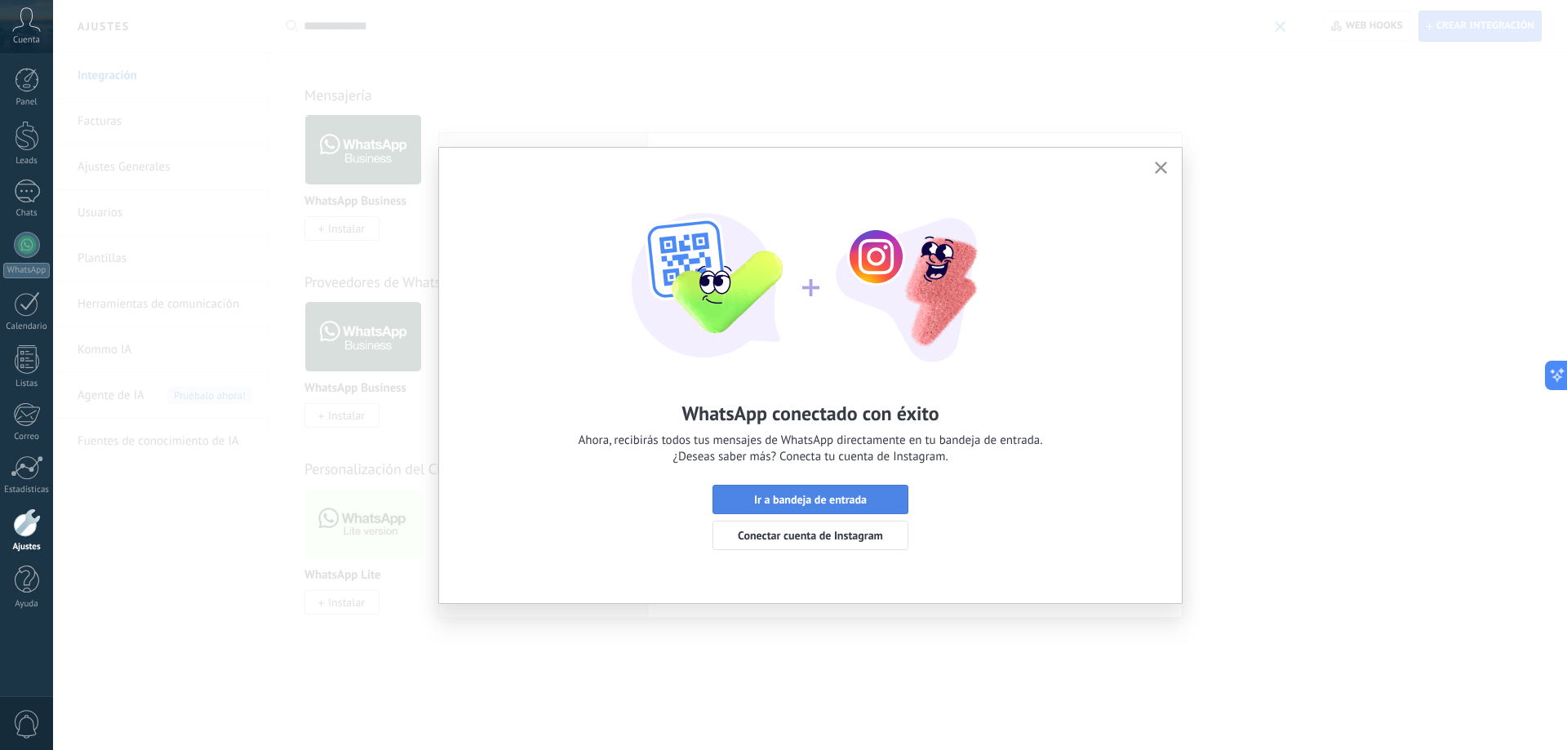
click at [838, 497] on span "Ir a bandeja de entrada" at bounding box center [810, 499] width 113 height 11
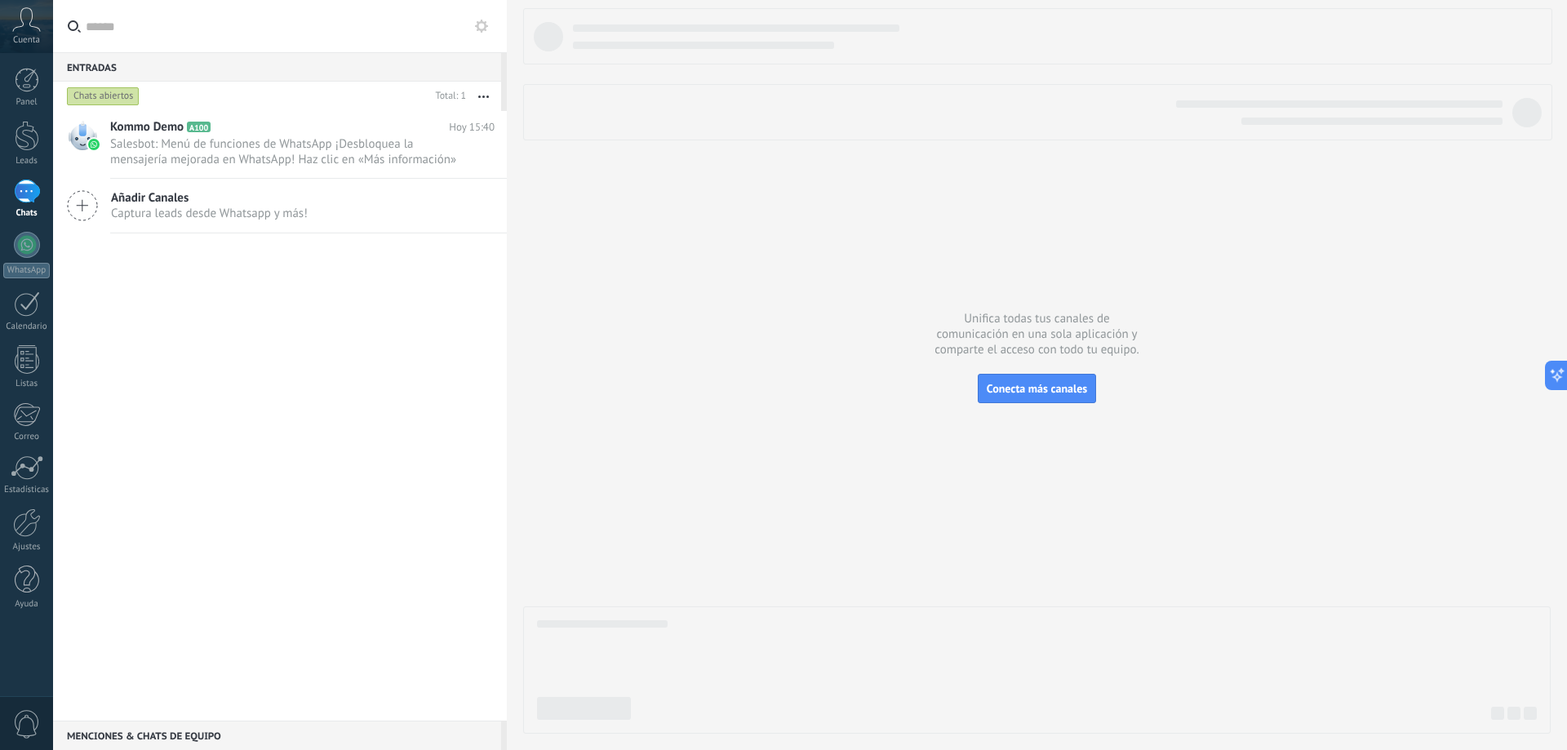
click at [834, 454] on div at bounding box center [1037, 371] width 1028 height 726
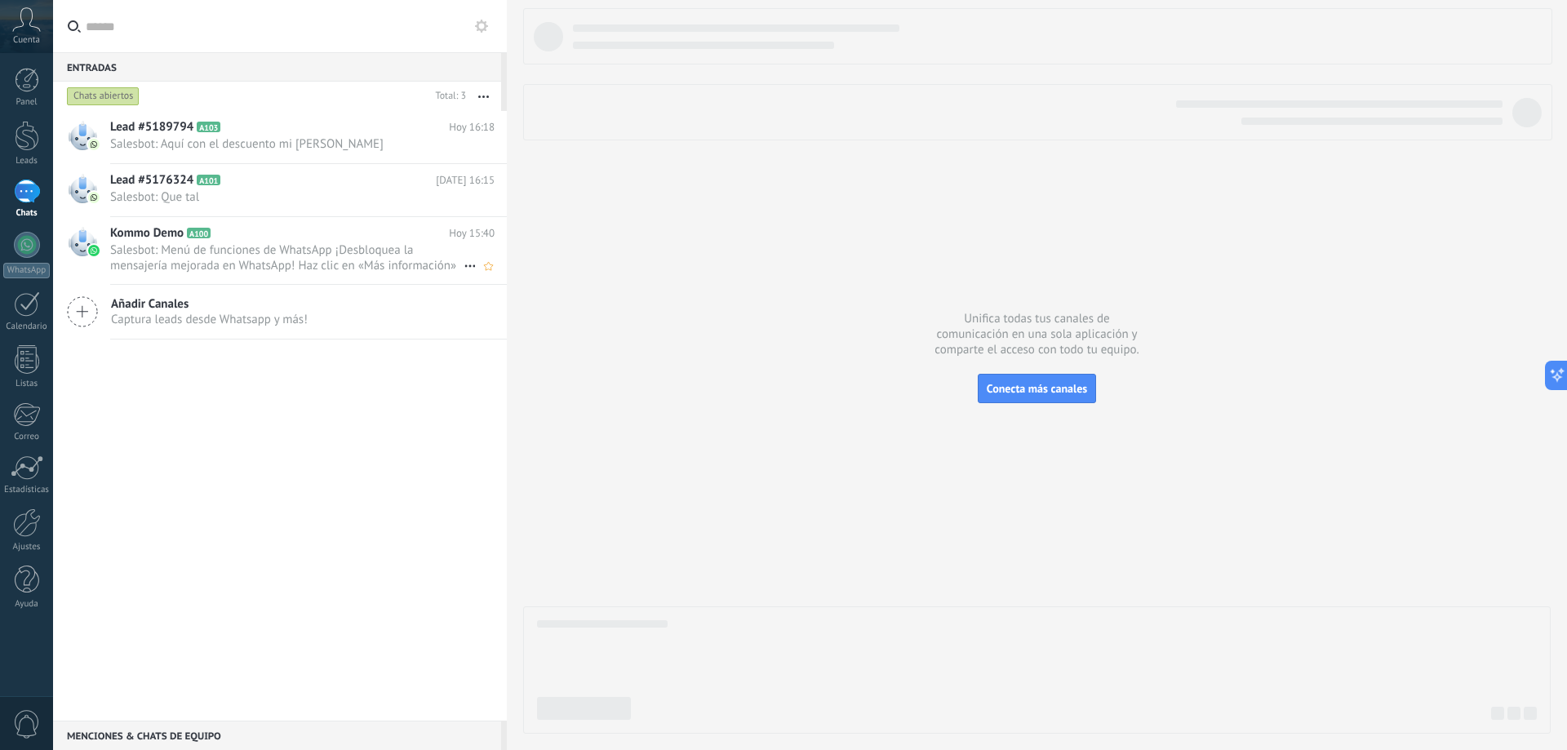
click at [461, 268] on icon at bounding box center [470, 266] width 20 height 20
drag, startPoint x: 511, startPoint y: 284, endPoint x: 434, endPoint y: 417, distance: 153.6
click at [436, 420] on body ".abccls-1,.abccls-2{fill-rule:evenodd}.abccls-2{fill:#fff} .abfcls-1{fill:none}…" at bounding box center [783, 375] width 1567 height 750
click at [505, 277] on span "Conversación cerrada" at bounding box center [542, 274] width 111 height 33
click at [297, 417] on div "Lead #5189794 A103 [DATE] 16:18 Salesbot: Aquí con el descuento mi [PERSON_NAME…" at bounding box center [280, 416] width 454 height 610
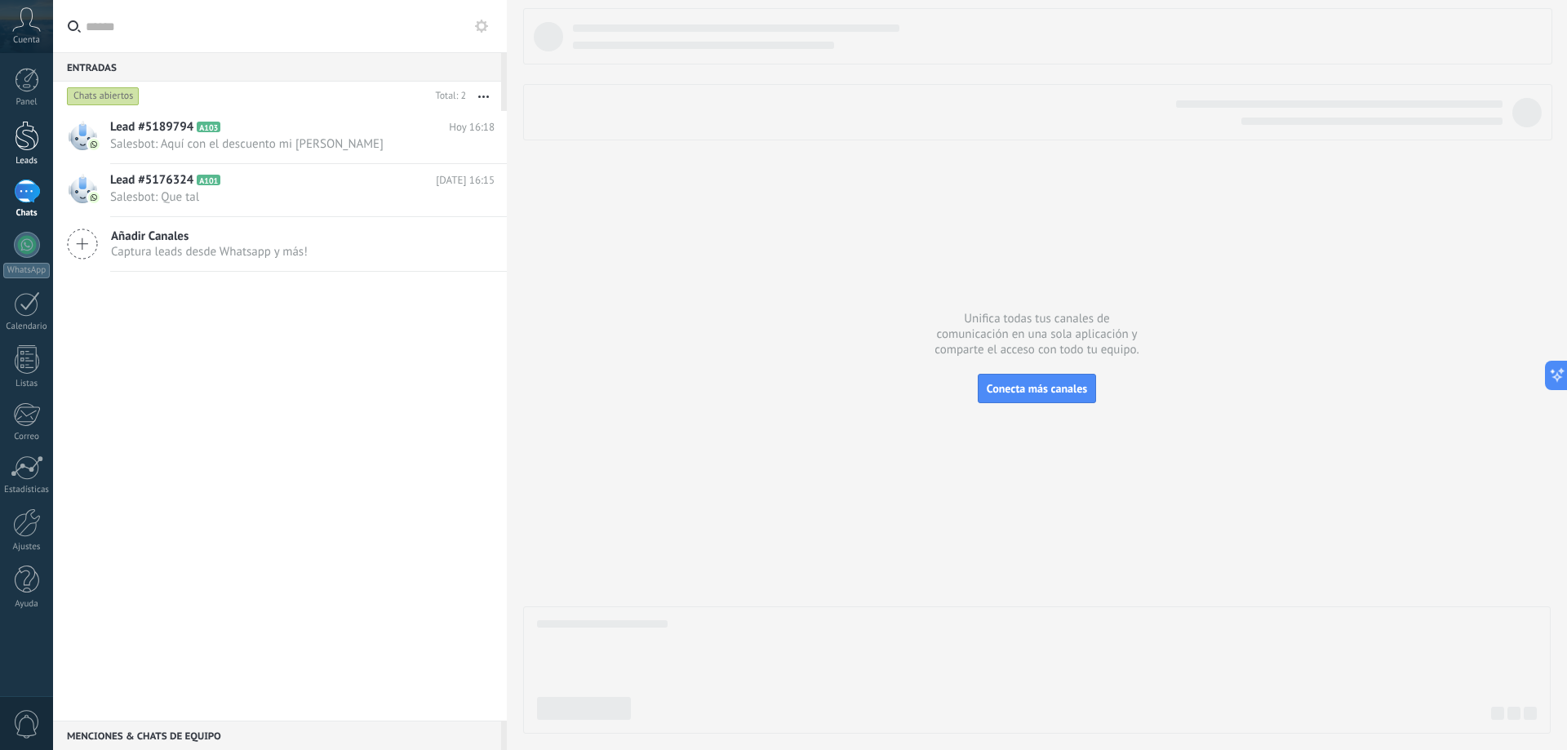
click at [24, 147] on div at bounding box center [27, 136] width 24 height 30
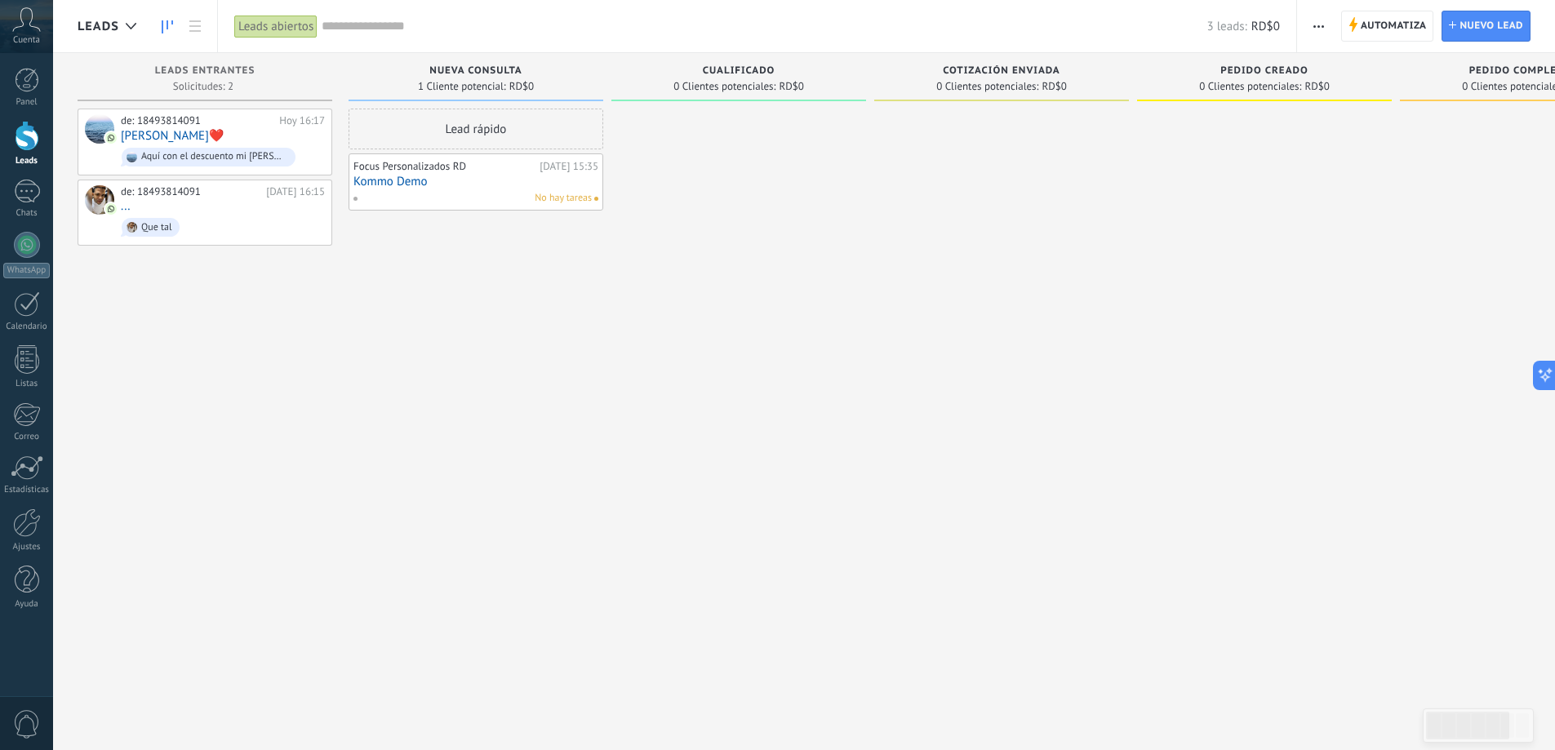
drag, startPoint x: 420, startPoint y: 183, endPoint x: 362, endPoint y: 329, distance: 157.5
click at [362, 337] on div "Lead rápido Focus Personalizados RD [DATE] 15:35 Kommo Demo No hay tareas" at bounding box center [476, 377] width 255 height 537
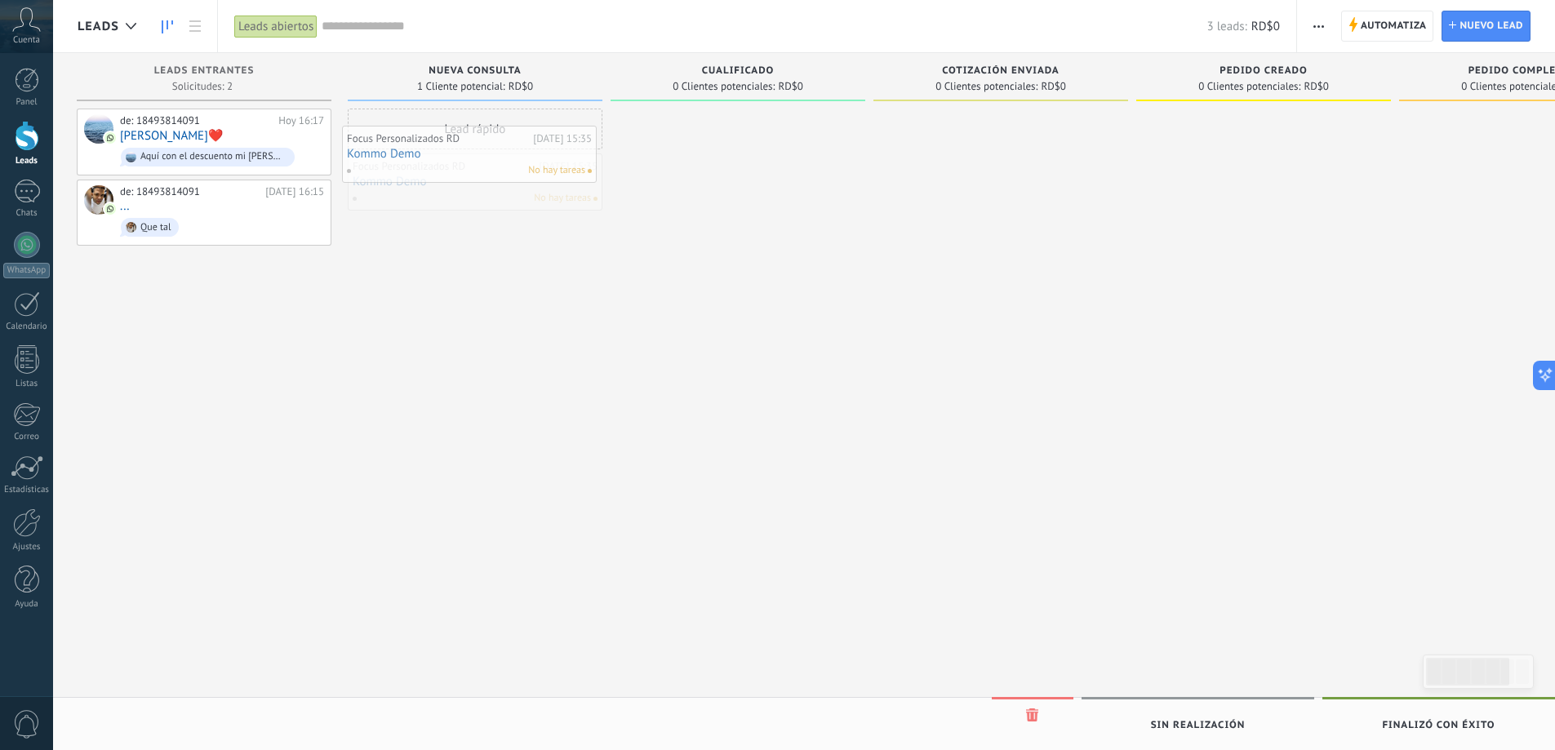
drag, startPoint x: 528, startPoint y: 181, endPoint x: 522, endPoint y: 153, distance: 28.3
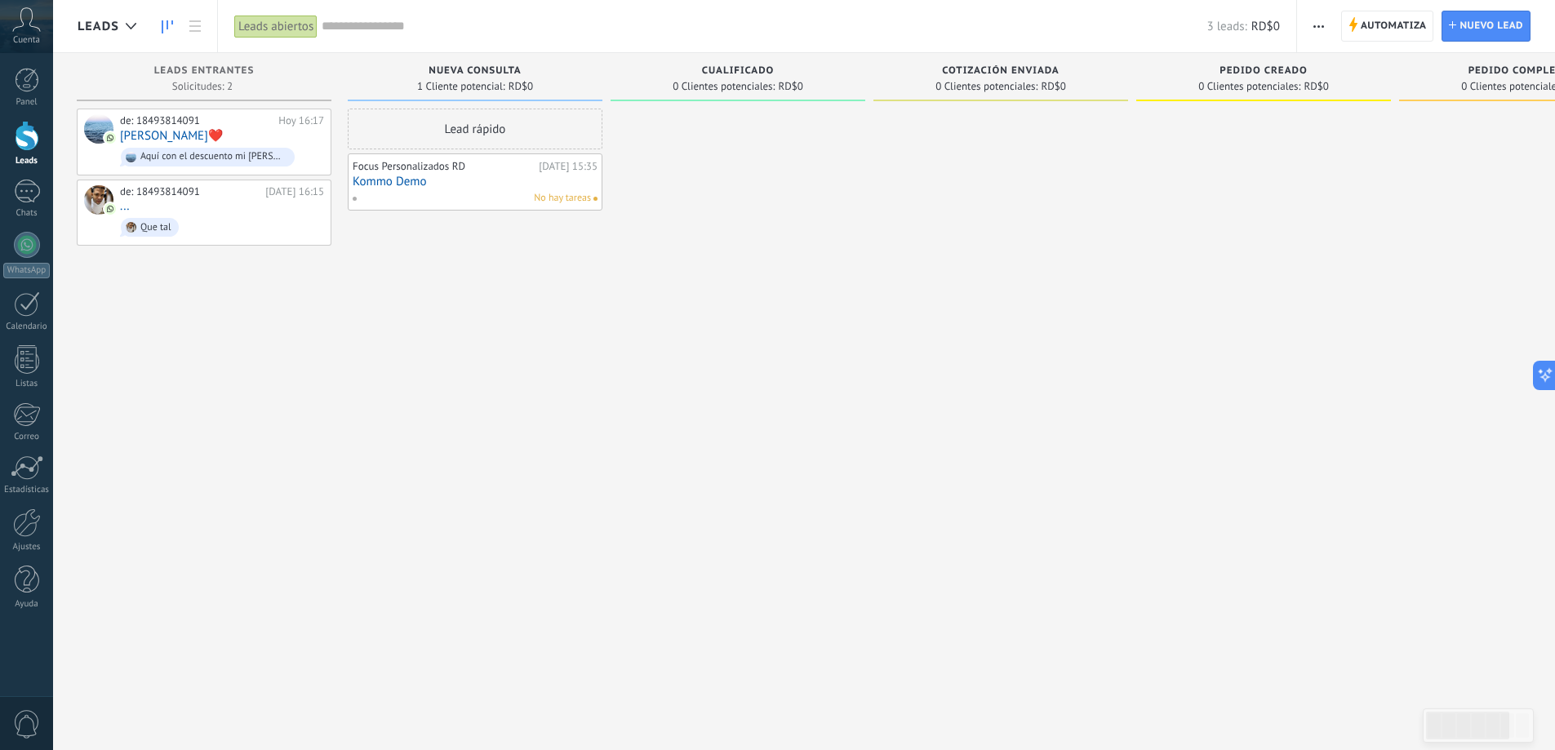
click at [436, 343] on div "Lead rápido Focus Personalizados RD [DATE] 15:35 Kommo Demo No hay tareas" at bounding box center [475, 377] width 255 height 537
click at [474, 323] on div "Lead rápido Focus Personalizados RD [DATE] 15:35 Kommo Demo No hay tareas" at bounding box center [475, 377] width 255 height 537
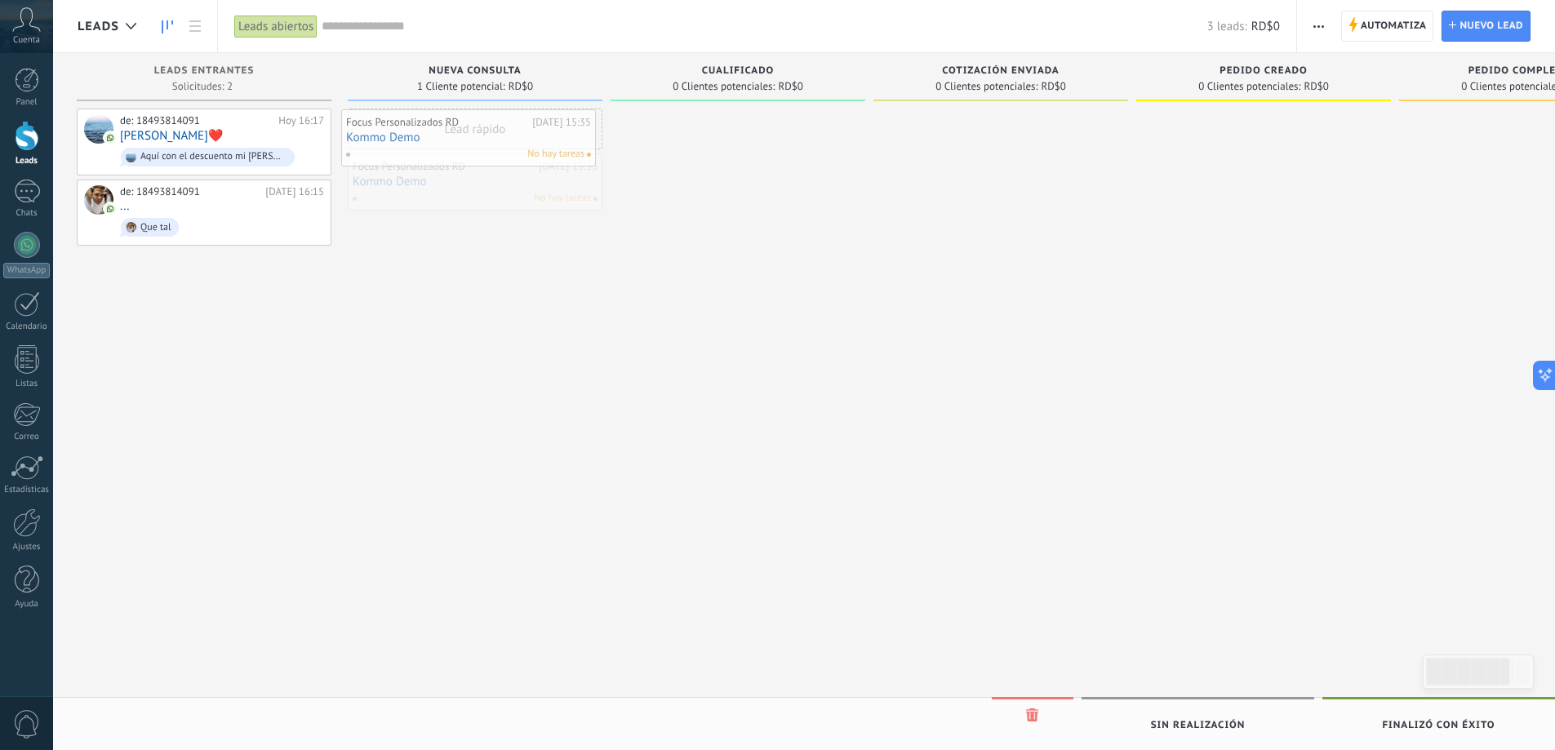
drag, startPoint x: 427, startPoint y: 185, endPoint x: 420, endPoint y: 140, distance: 45.4
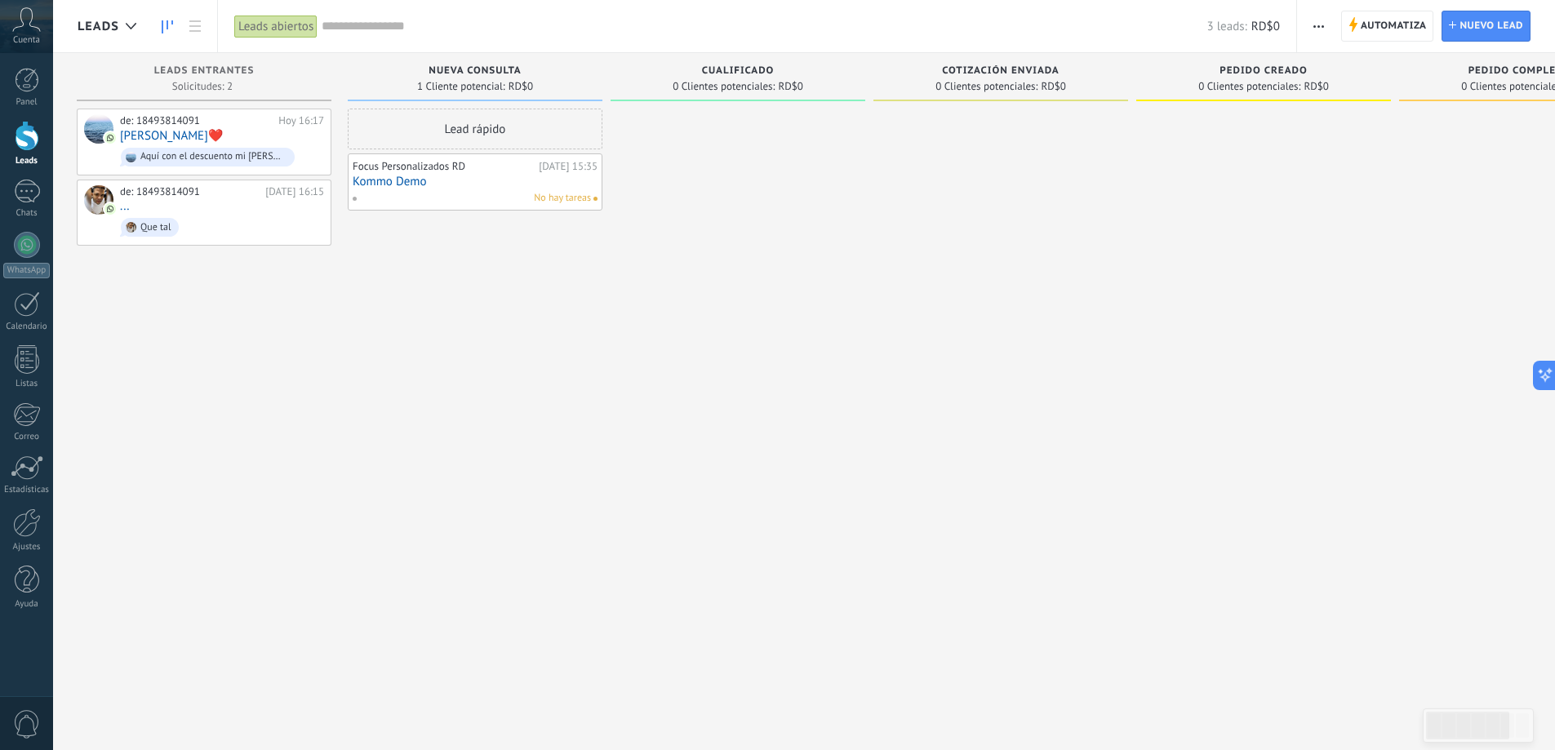
click at [476, 134] on div "Lead rápido" at bounding box center [475, 129] width 255 height 41
drag, startPoint x: 630, startPoint y: 262, endPoint x: 704, endPoint y: 213, distance: 89.0
click at [654, 247] on div at bounding box center [738, 377] width 255 height 537
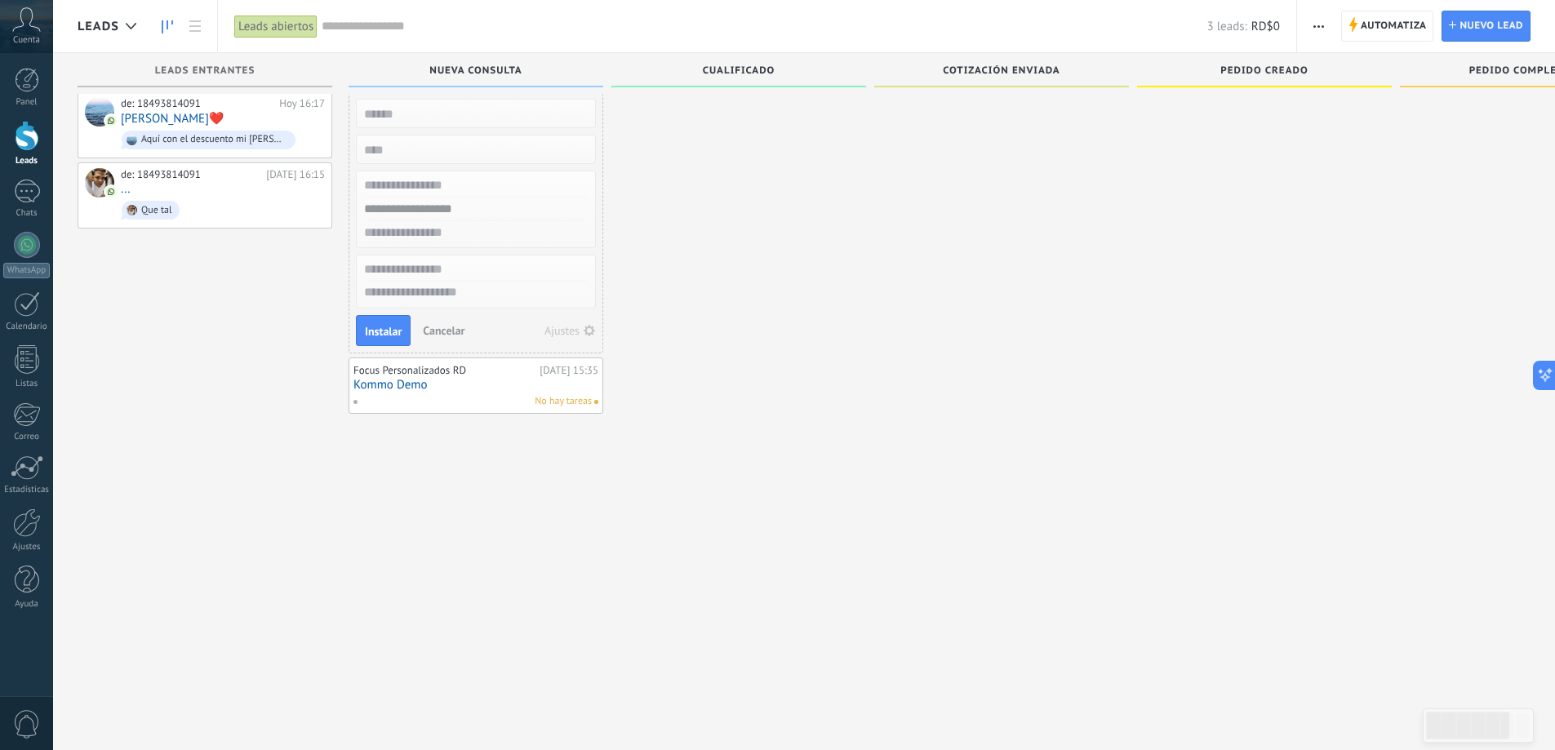
scroll to position [0, 0]
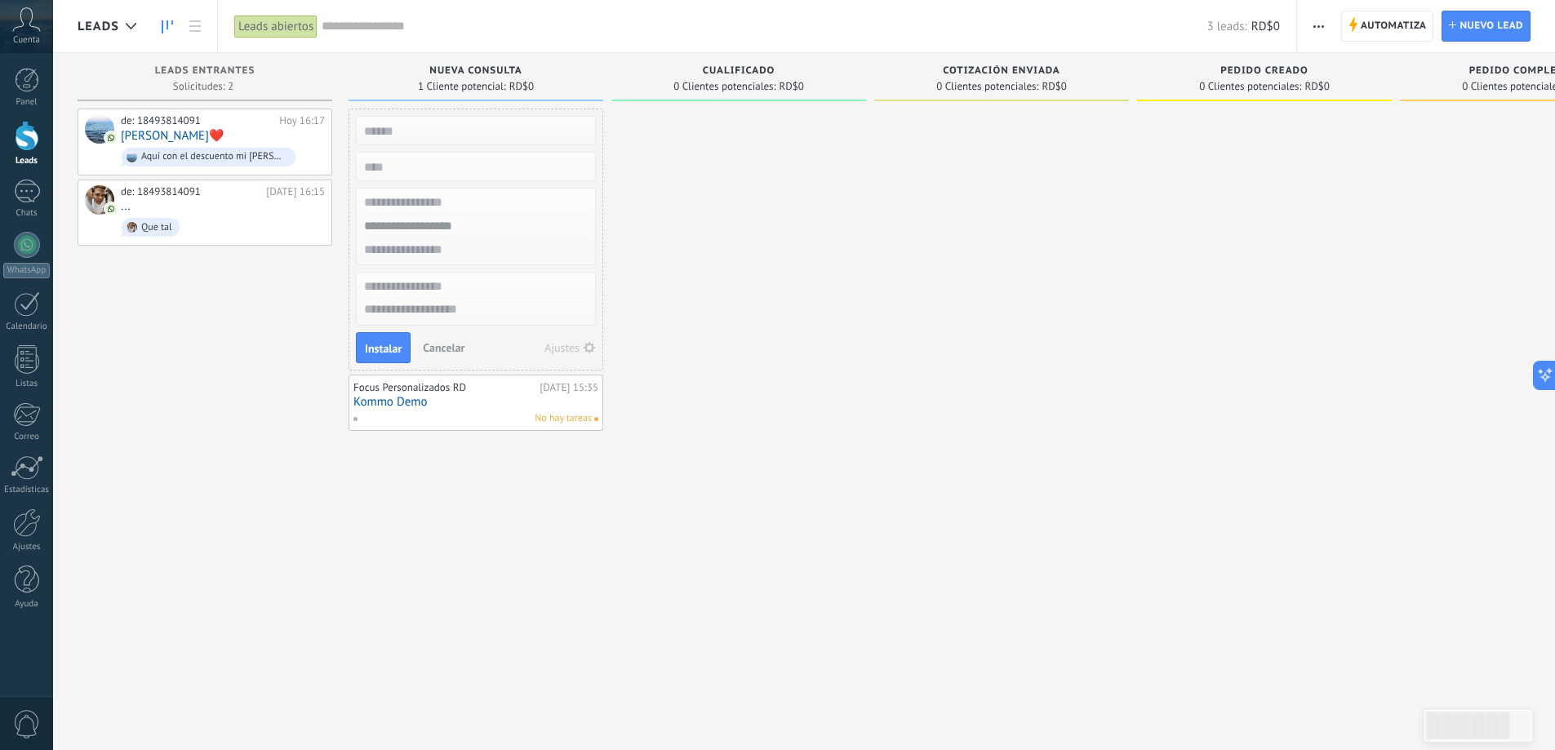
click at [438, 345] on span "Cancelar" at bounding box center [444, 347] width 42 height 15
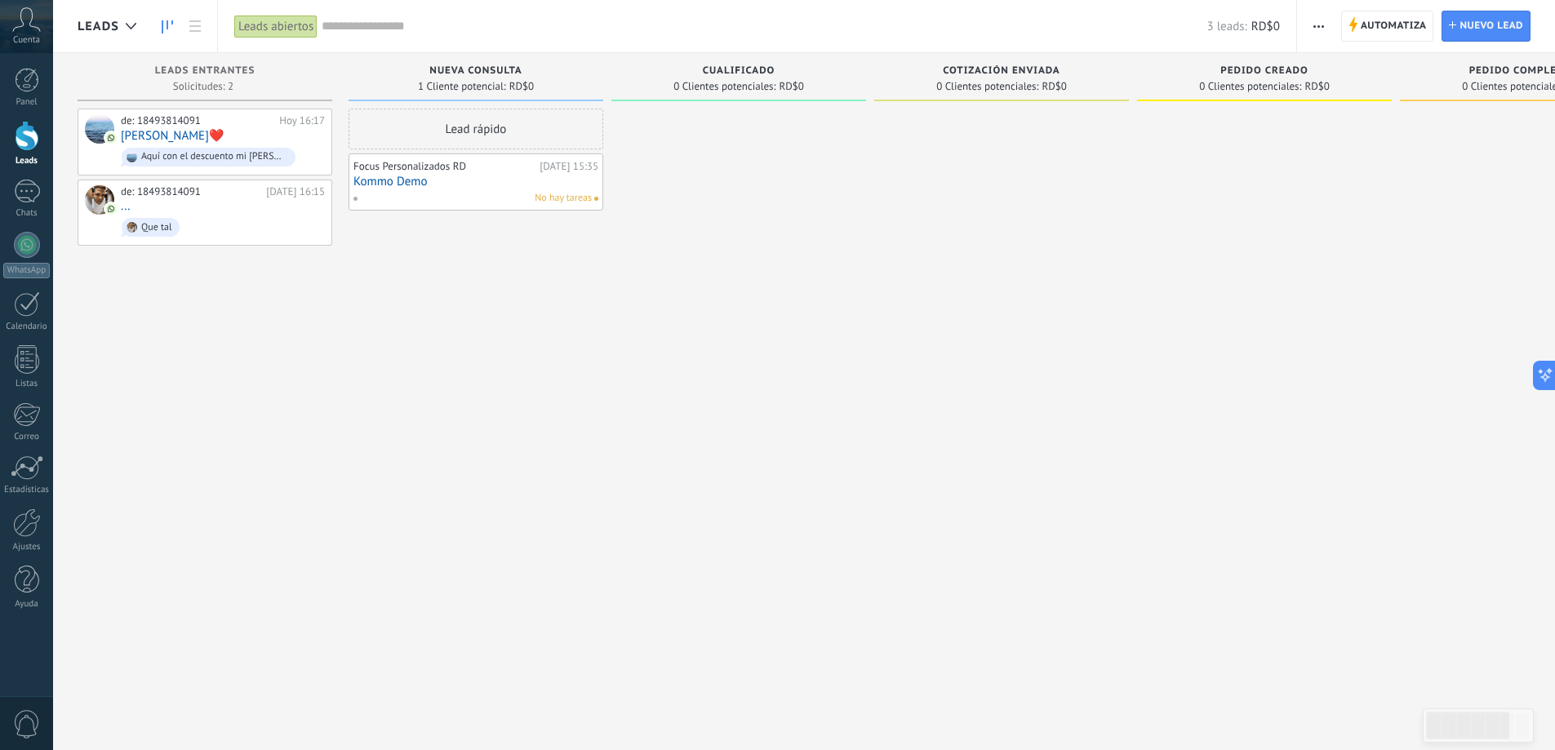
drag, startPoint x: 517, startPoint y: 293, endPoint x: 543, endPoint y: 233, distance: 65.1
click at [518, 293] on div "Lead rápido Focus Personalizados RD [DATE] 15:35 Kommo Demo No hay tareas" at bounding box center [476, 377] width 255 height 537
click at [602, 264] on div "Lead rápido Focus Personalizados RD [DATE] 15:35 Kommo Demo No hay tareas" at bounding box center [476, 377] width 255 height 537
click at [701, 173] on div at bounding box center [738, 377] width 255 height 537
drag, startPoint x: 449, startPoint y: 150, endPoint x: 816, endPoint y: 180, distance: 367.7
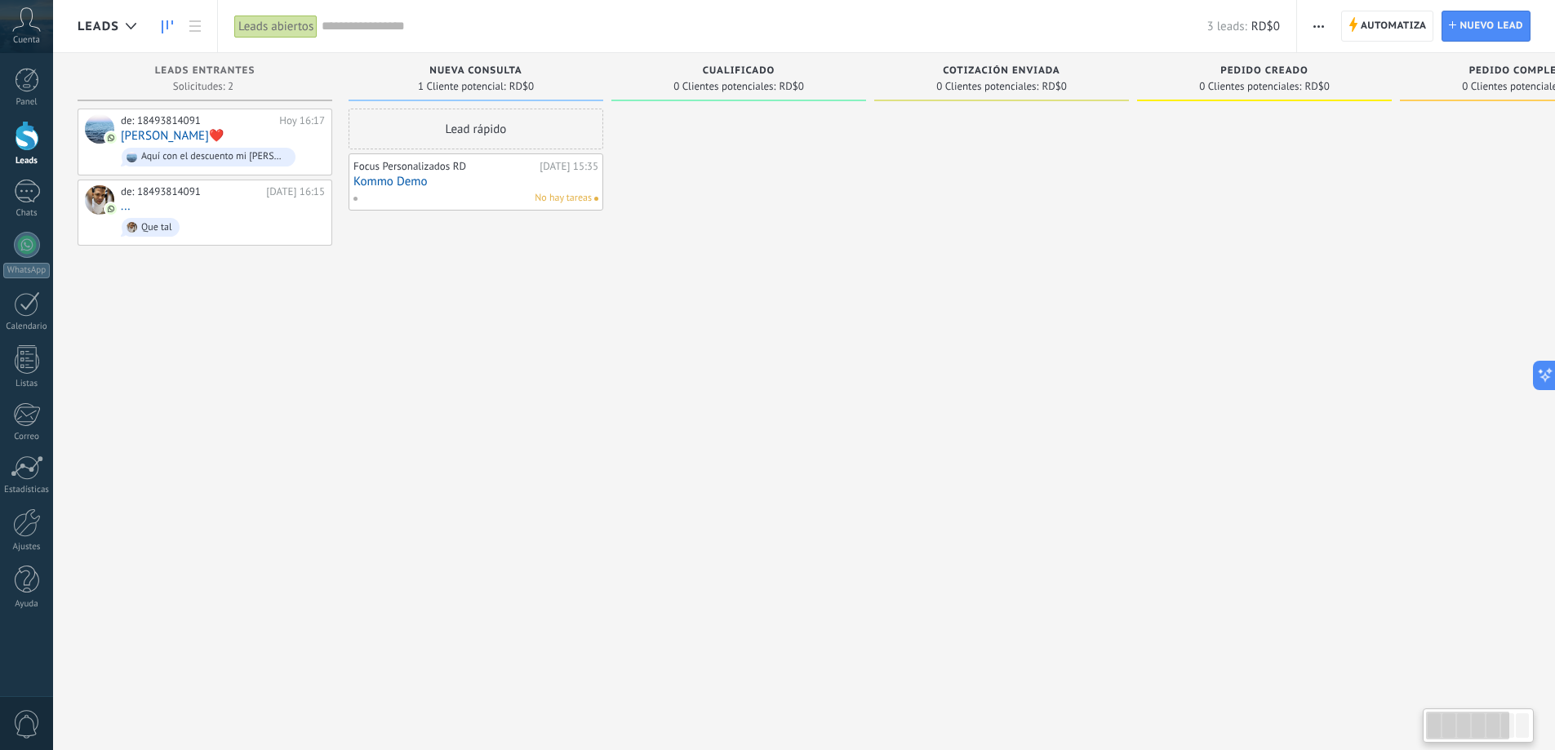
click at [816, 180] on div "Leads Entrantes Solicitudes: 2 0 0 0 2 0 0 0 2 de: 18493814091 [DATE] 16:17 [PE…" at bounding box center [1010, 349] width 1864 height 593
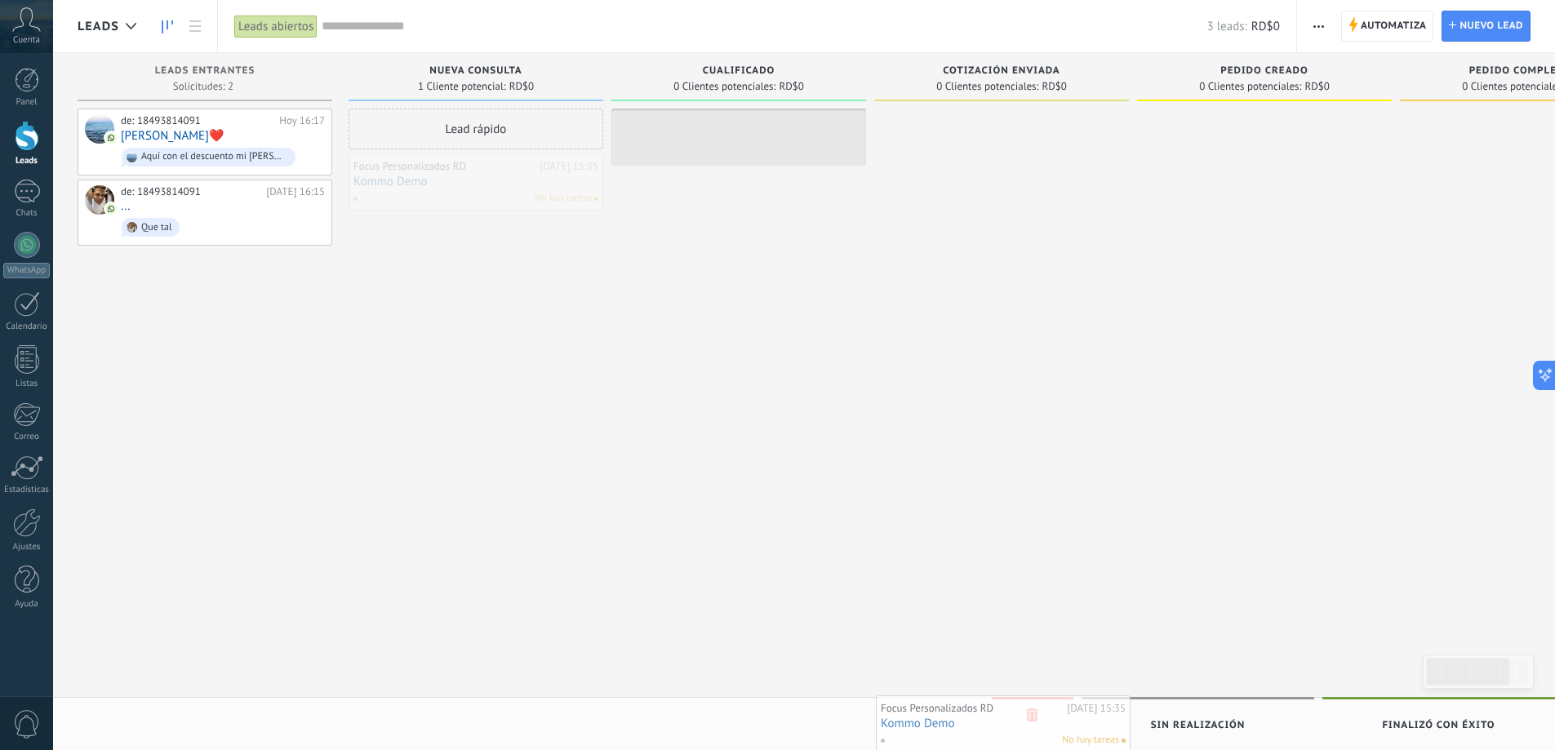
drag, startPoint x: 463, startPoint y: 182, endPoint x: 989, endPoint y: 734, distance: 762.7
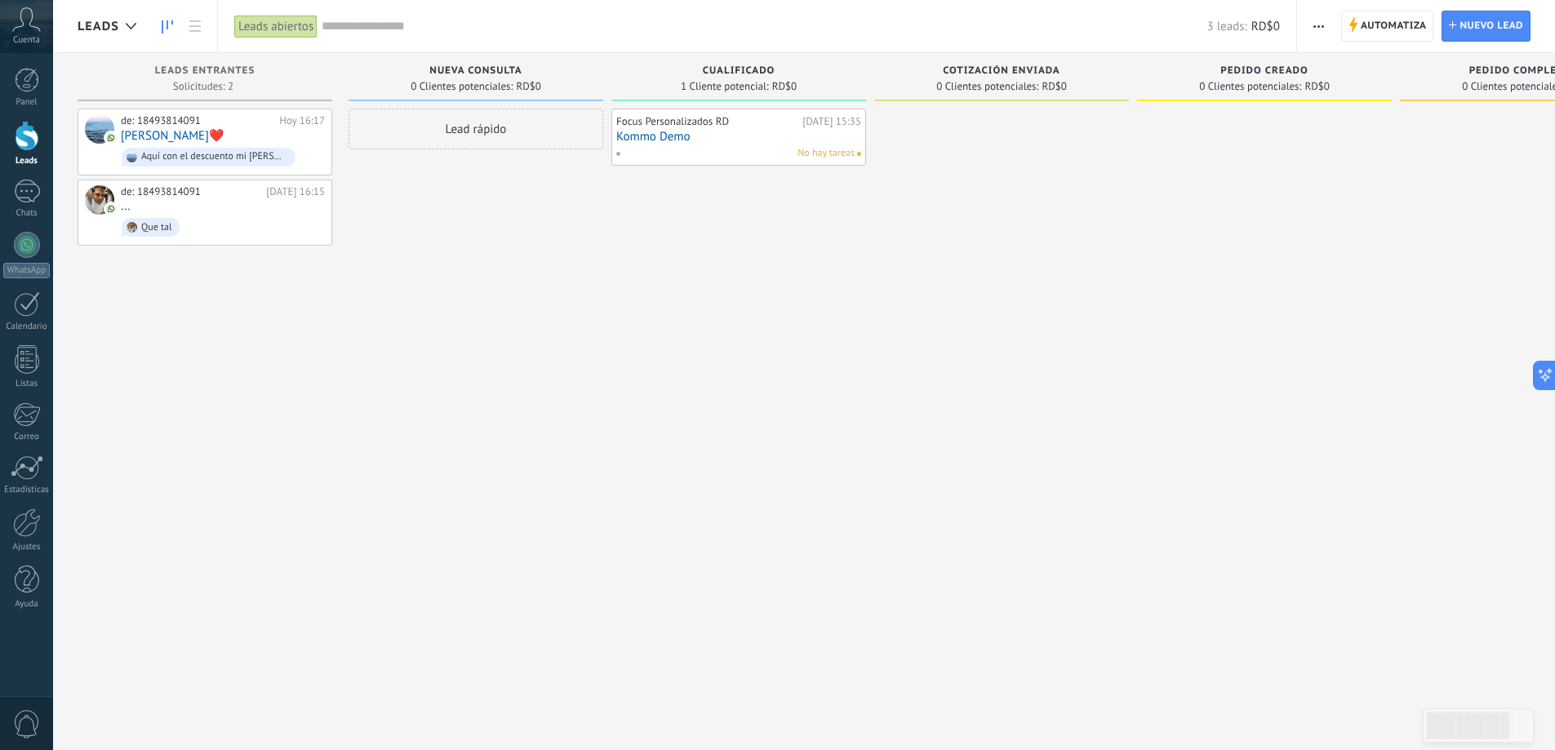
click at [710, 142] on link "Kommo Demo" at bounding box center [738, 137] width 245 height 14
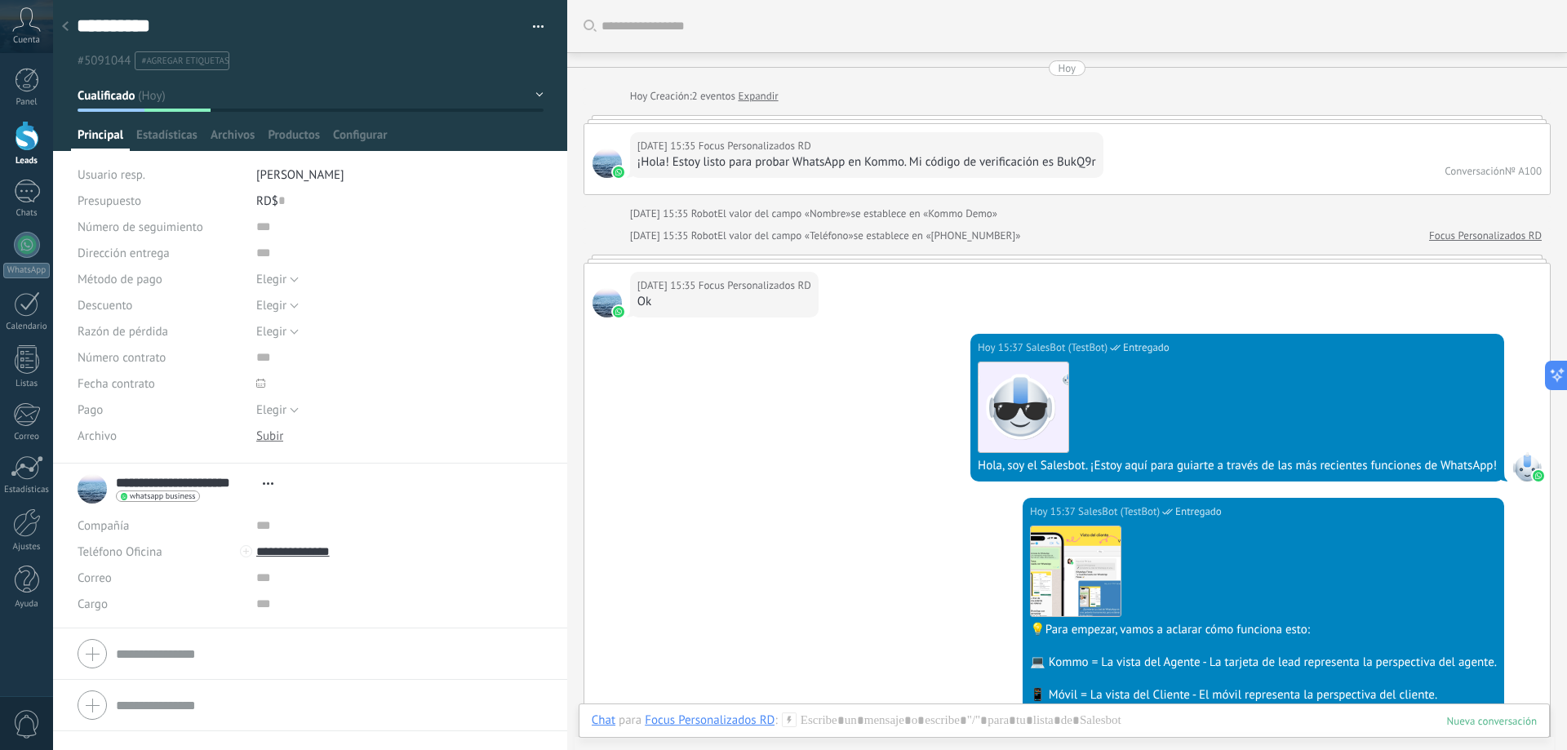
click at [528, 95] on button "Cualificado" at bounding box center [311, 95] width 466 height 29
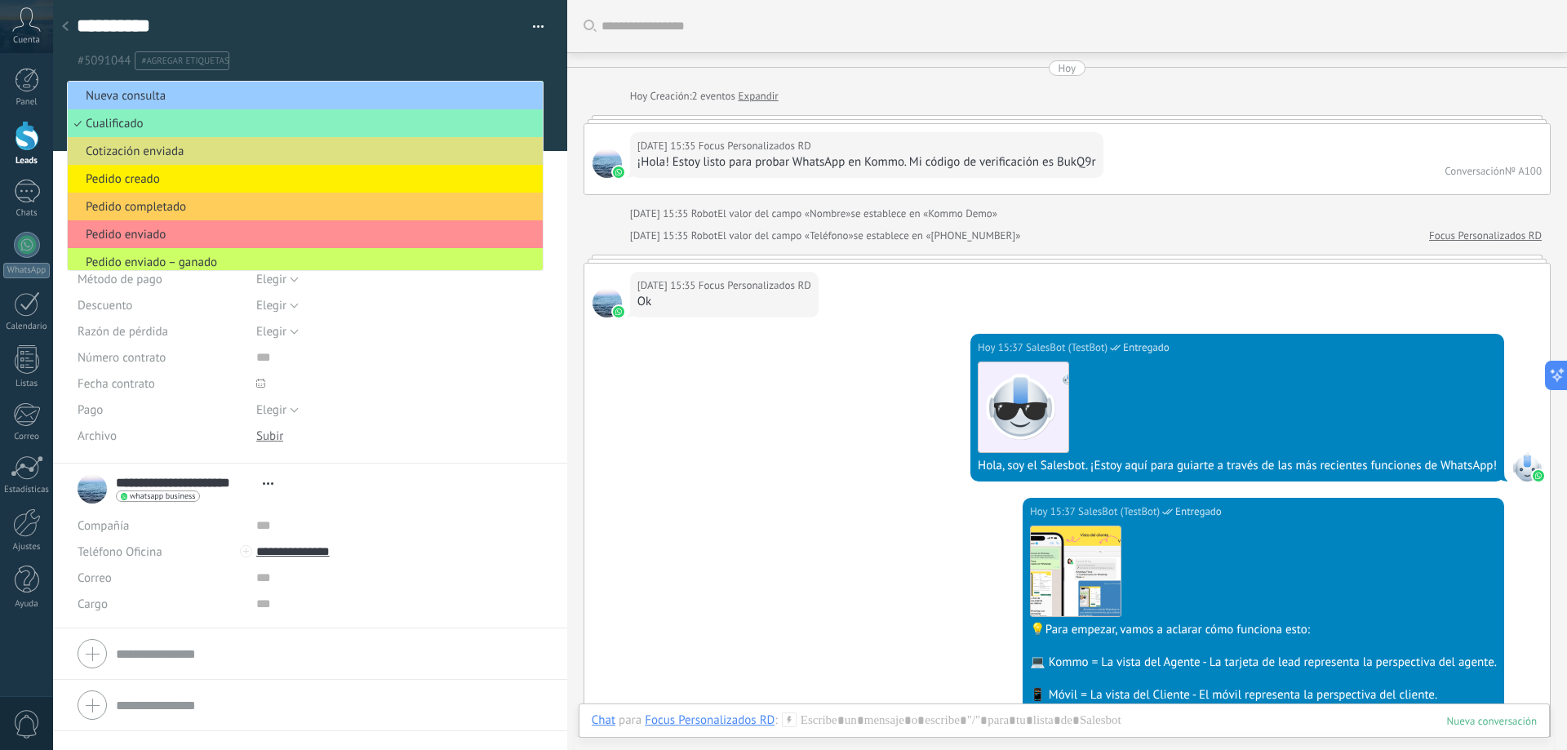
click at [545, 78] on div at bounding box center [310, 75] width 515 height 151
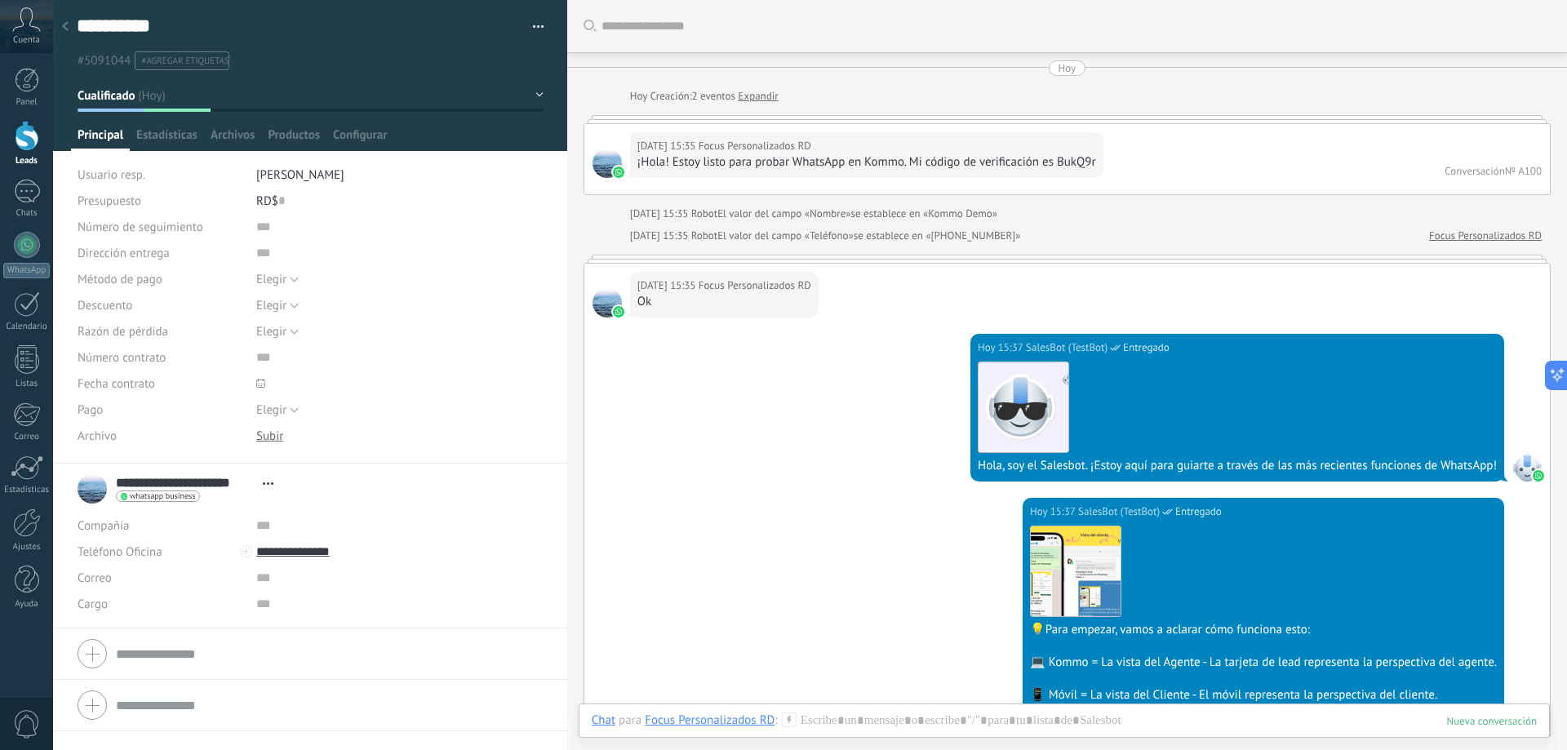
click at [533, 97] on button "Cualificado" at bounding box center [311, 95] width 466 height 29
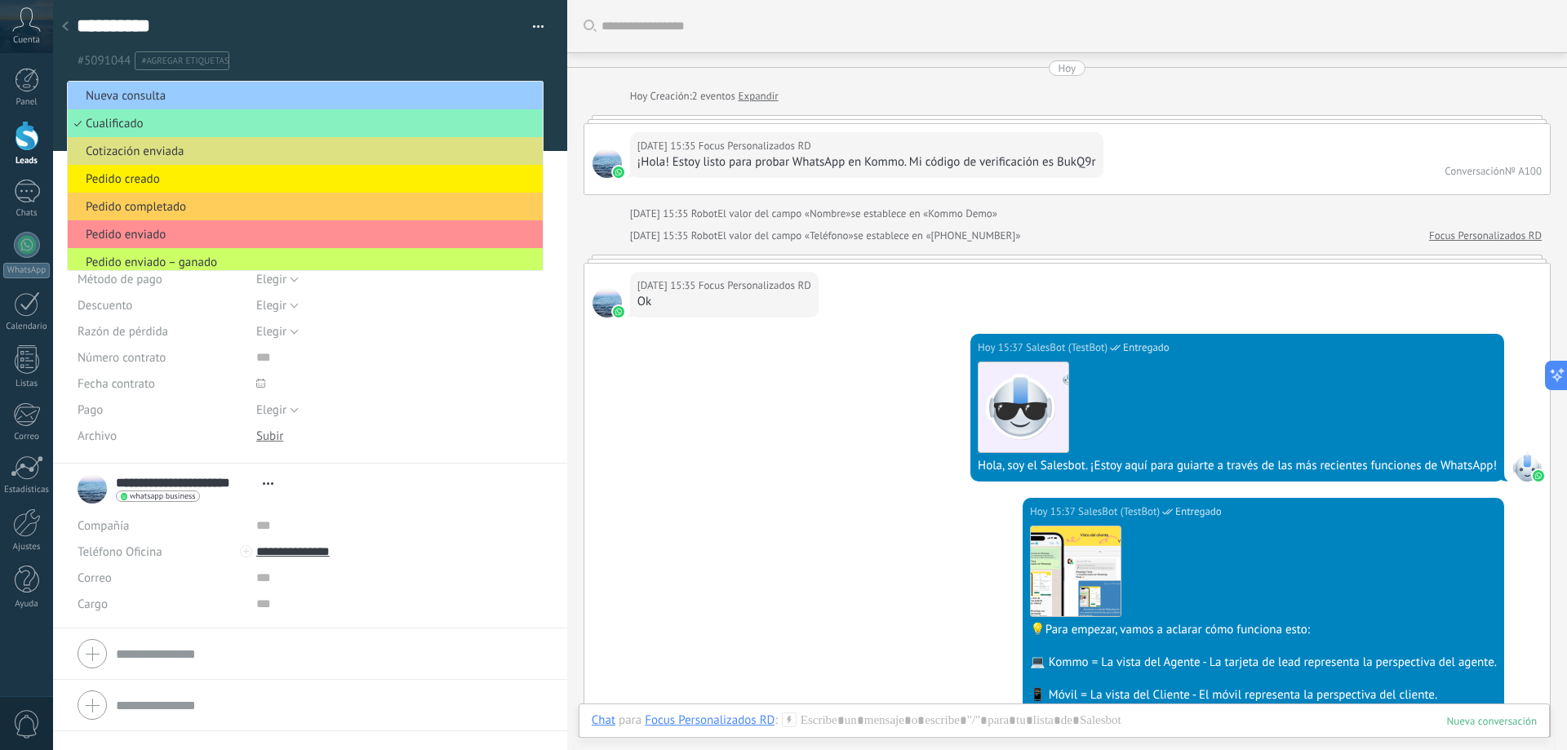
click at [586, 87] on div "[DATE] [DATE] Creación: 2 eventos Expandir [DATE] 15:35 Focus Personalizados RD…" at bounding box center [1067, 623] width 967 height 1127
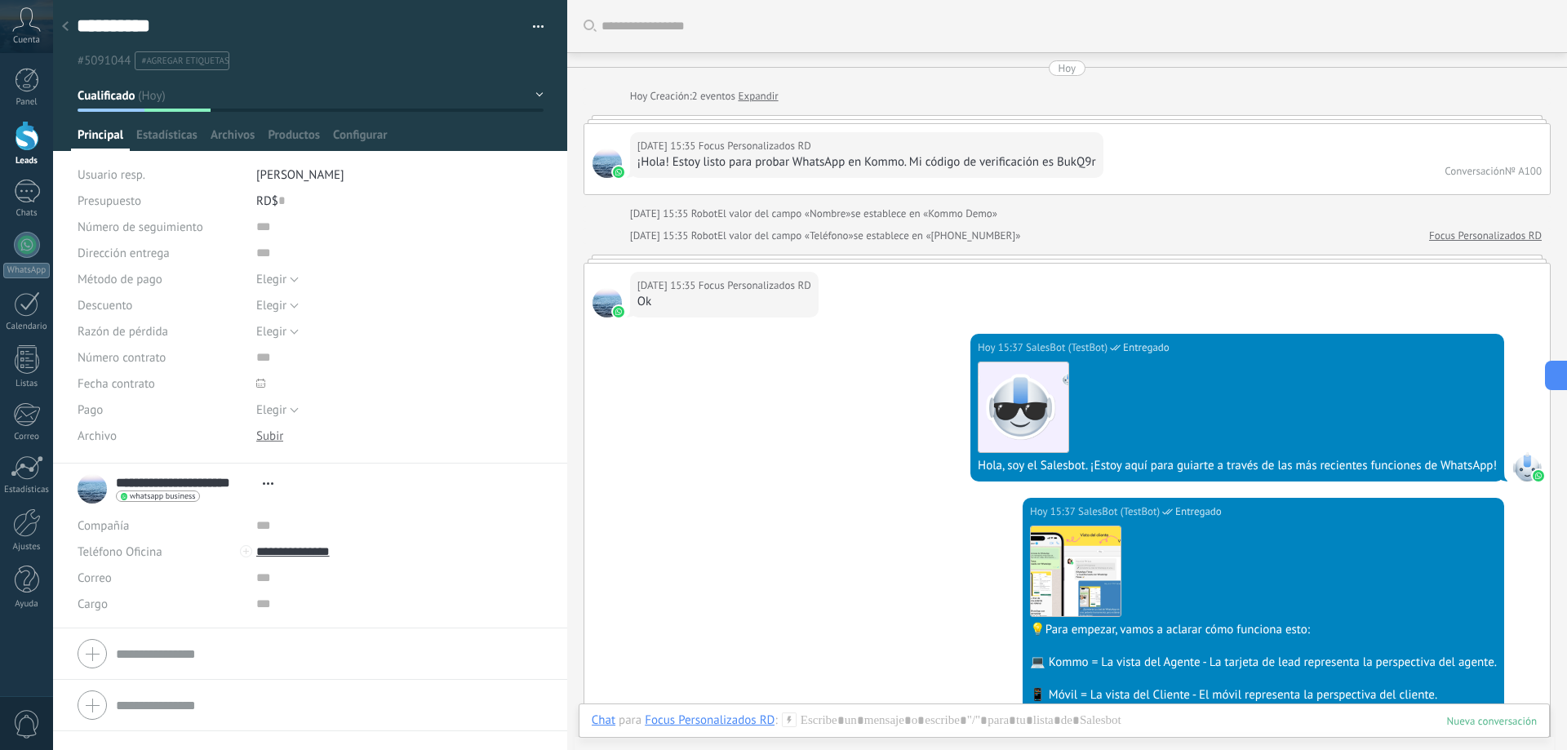
click at [1560, 438] on div "Buscar Carga más [DATE] [DATE] Creación: 2 eventos Expandir [DATE] 15:35 Focus …" at bounding box center [1067, 736] width 1000 height 1472
click at [1560, 365] on button at bounding box center [1553, 375] width 29 height 29
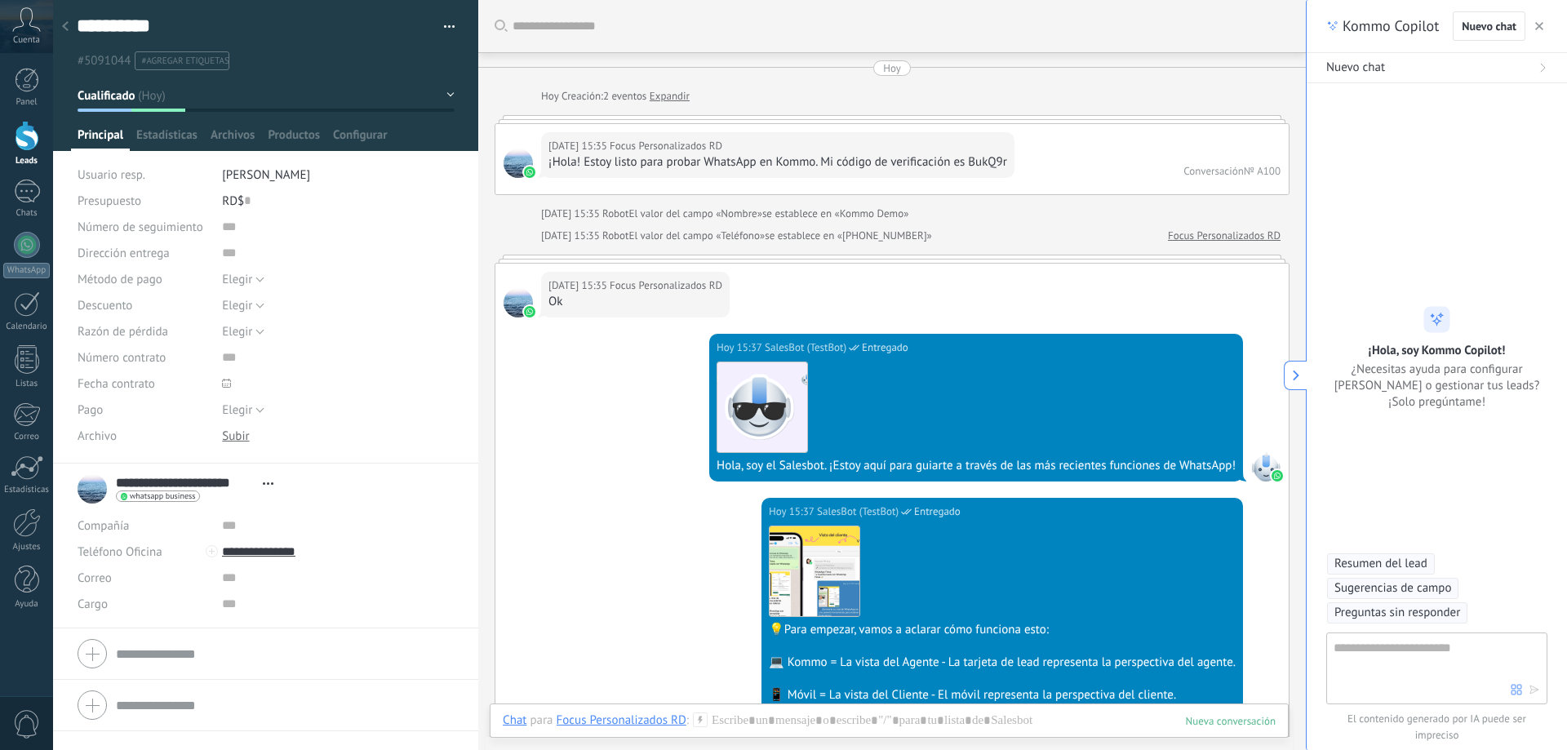
scroll to position [24, 0]
click at [1299, 377] on icon at bounding box center [1296, 375] width 11 height 11
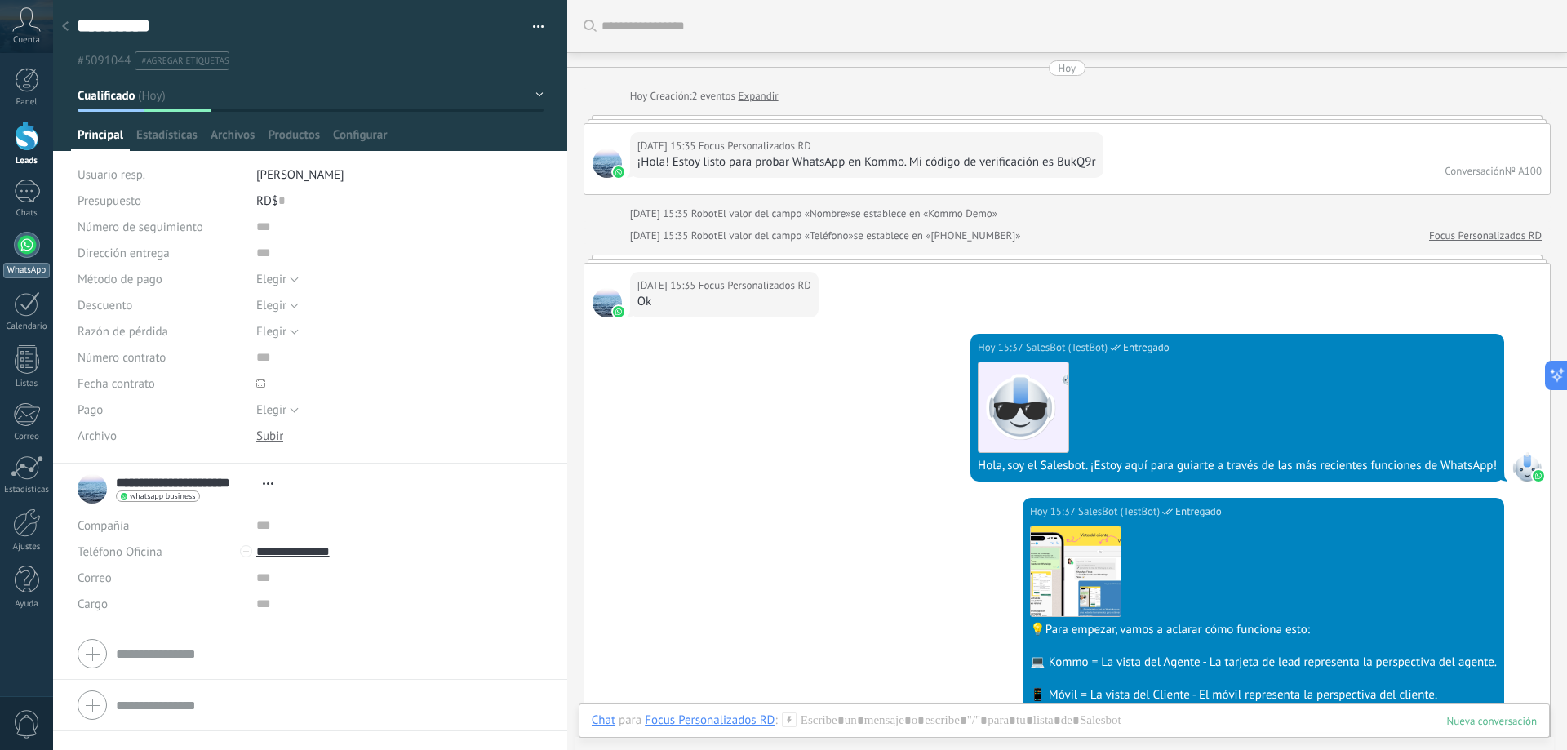
click at [39, 253] on link "WhatsApp" at bounding box center [26, 255] width 53 height 47
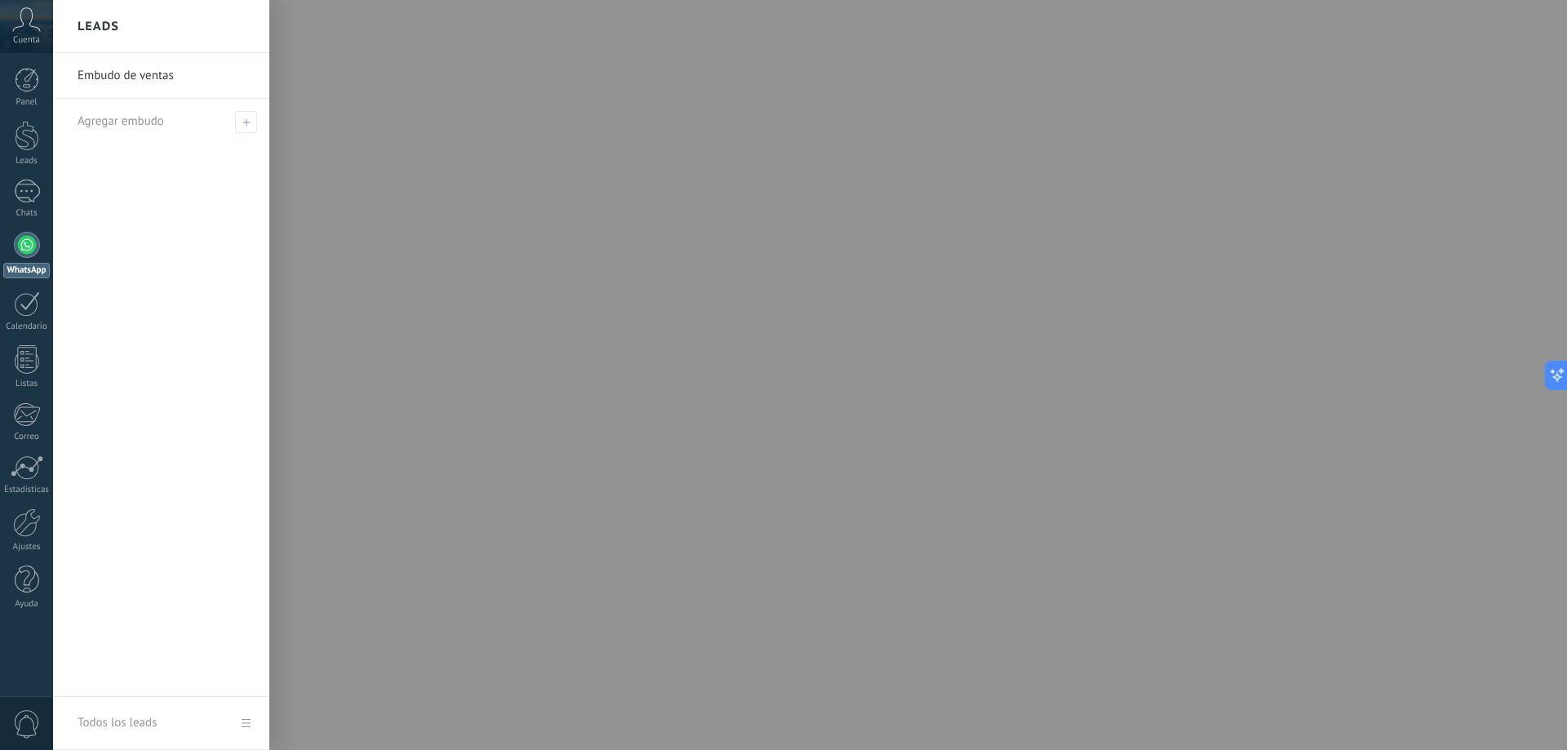
click at [42, 253] on link "WhatsApp" at bounding box center [26, 255] width 53 height 47
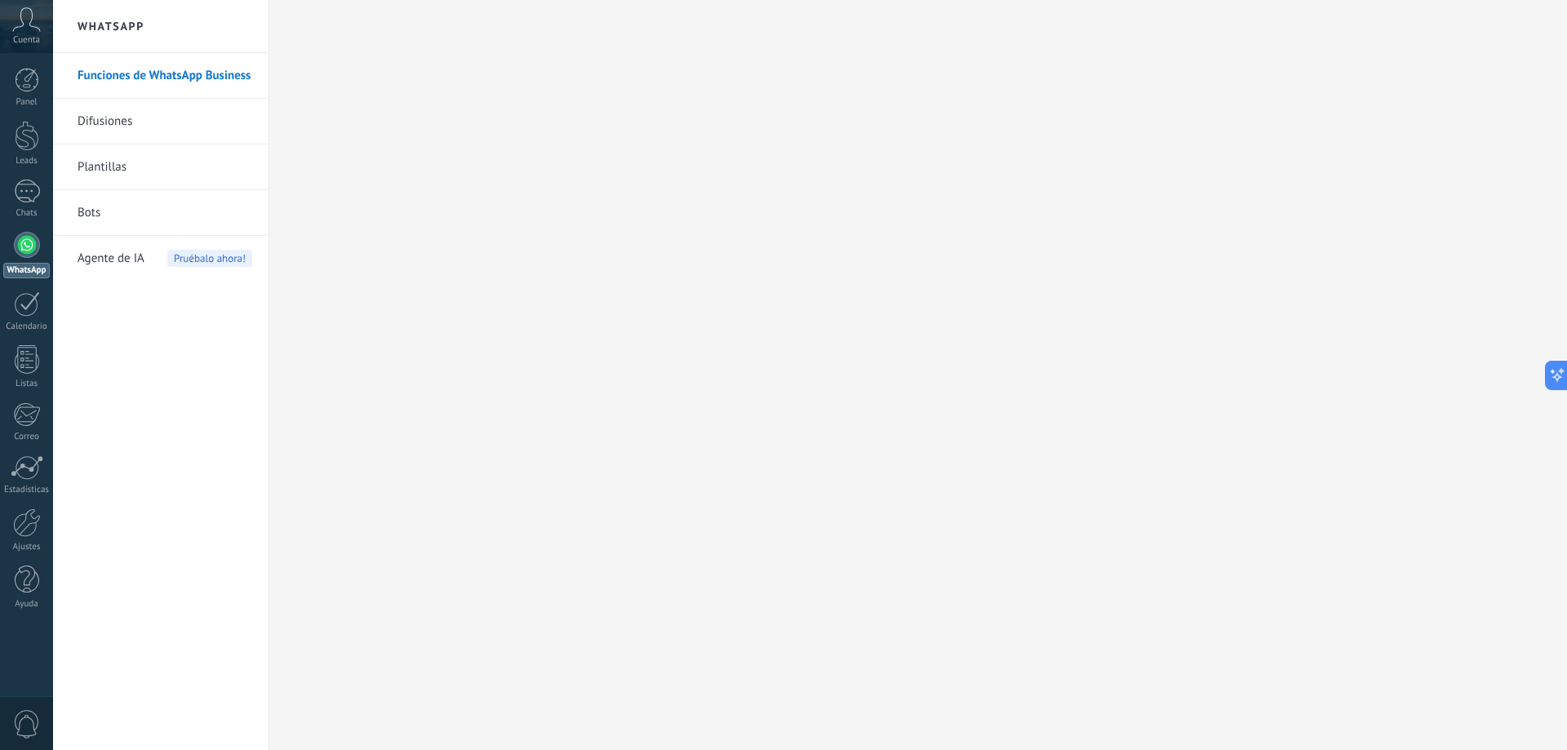
click at [29, 244] on div at bounding box center [27, 245] width 26 height 26
click at [29, 242] on div at bounding box center [27, 245] width 26 height 26
click at [31, 238] on div at bounding box center [27, 245] width 26 height 26
click at [29, 204] on link "1 Chats" at bounding box center [26, 199] width 53 height 39
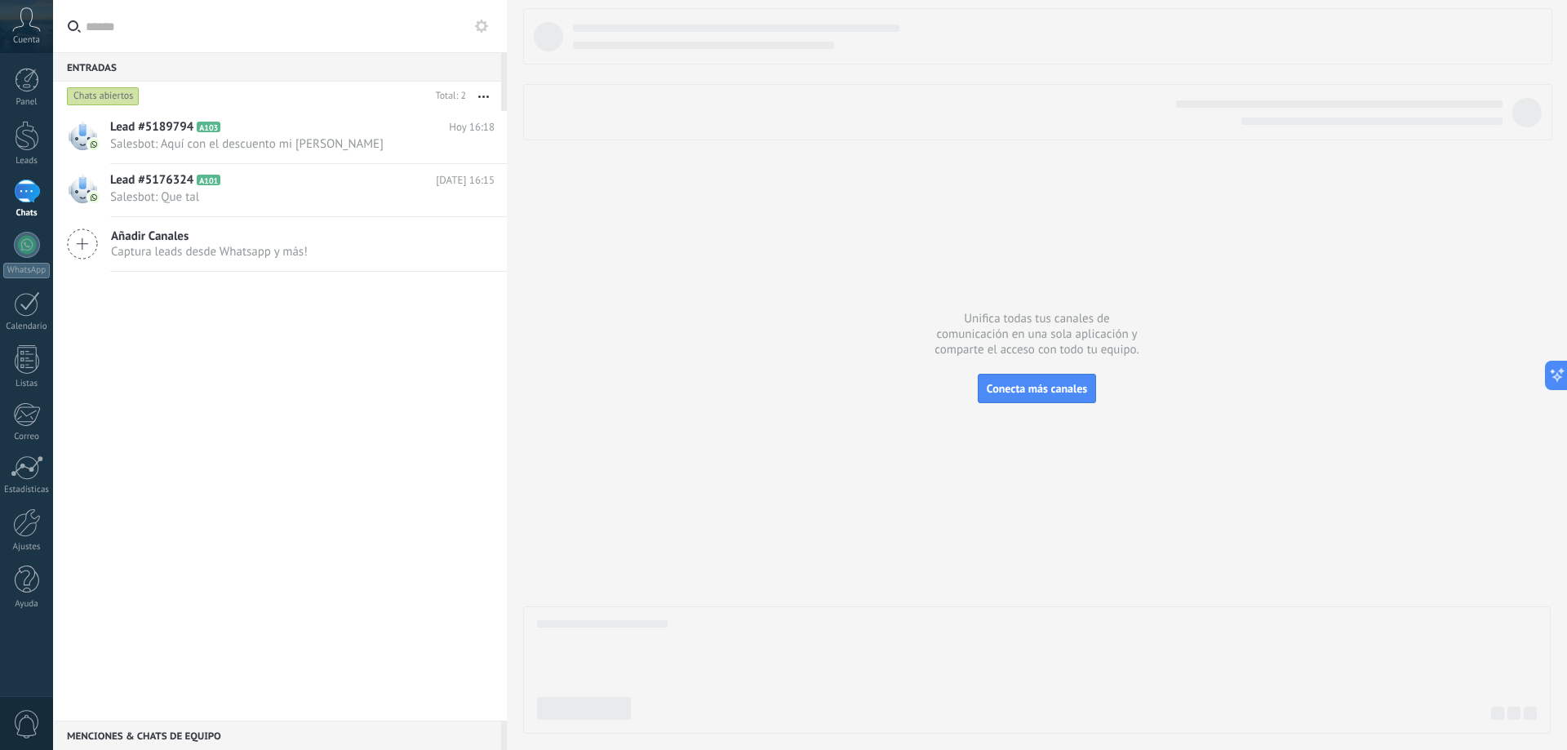
click at [30, 201] on div "1" at bounding box center [27, 192] width 26 height 24
click at [17, 202] on div "1" at bounding box center [27, 192] width 26 height 24
click at [38, 144] on div at bounding box center [27, 136] width 24 height 30
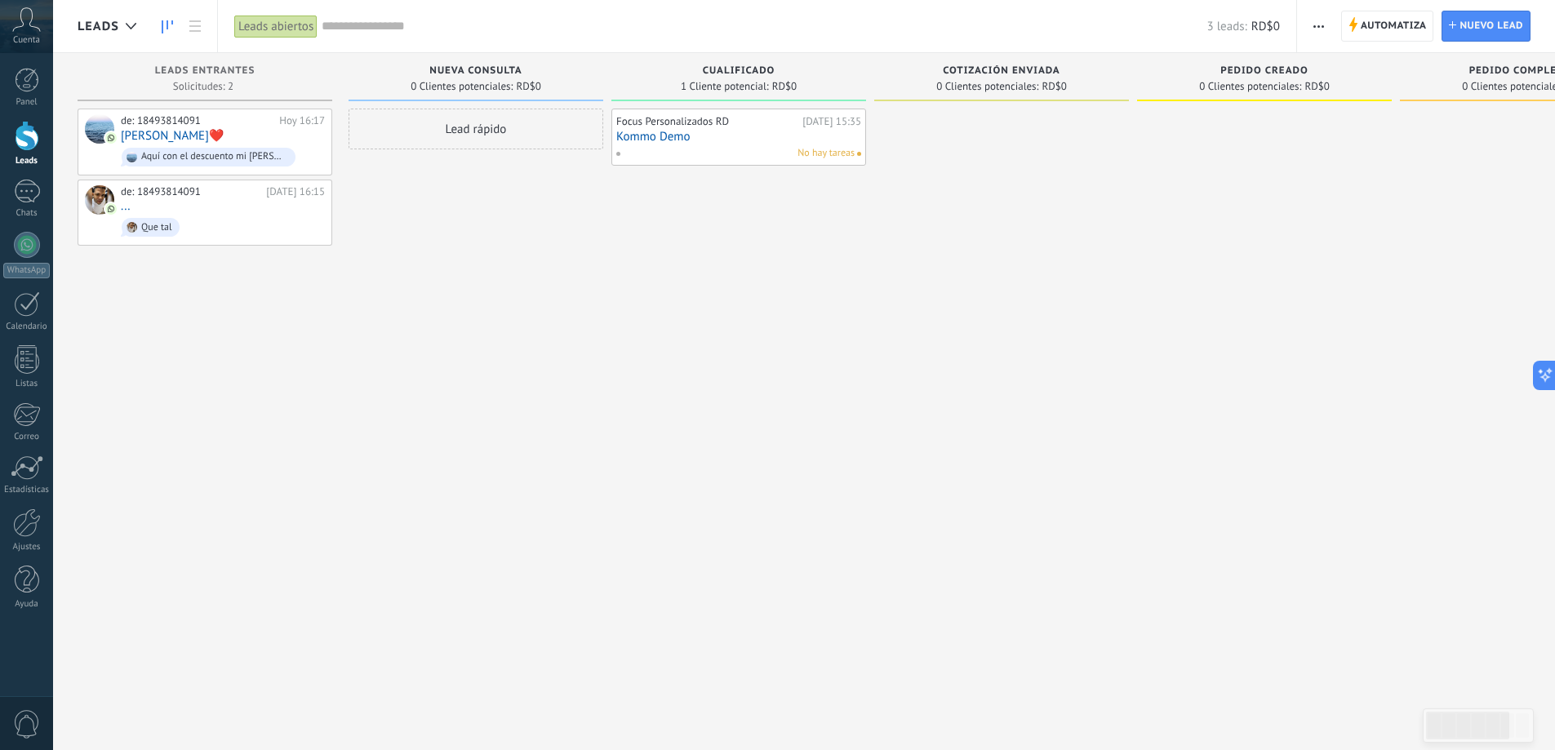
click at [695, 149] on div "No hay tareas" at bounding box center [735, 153] width 239 height 15
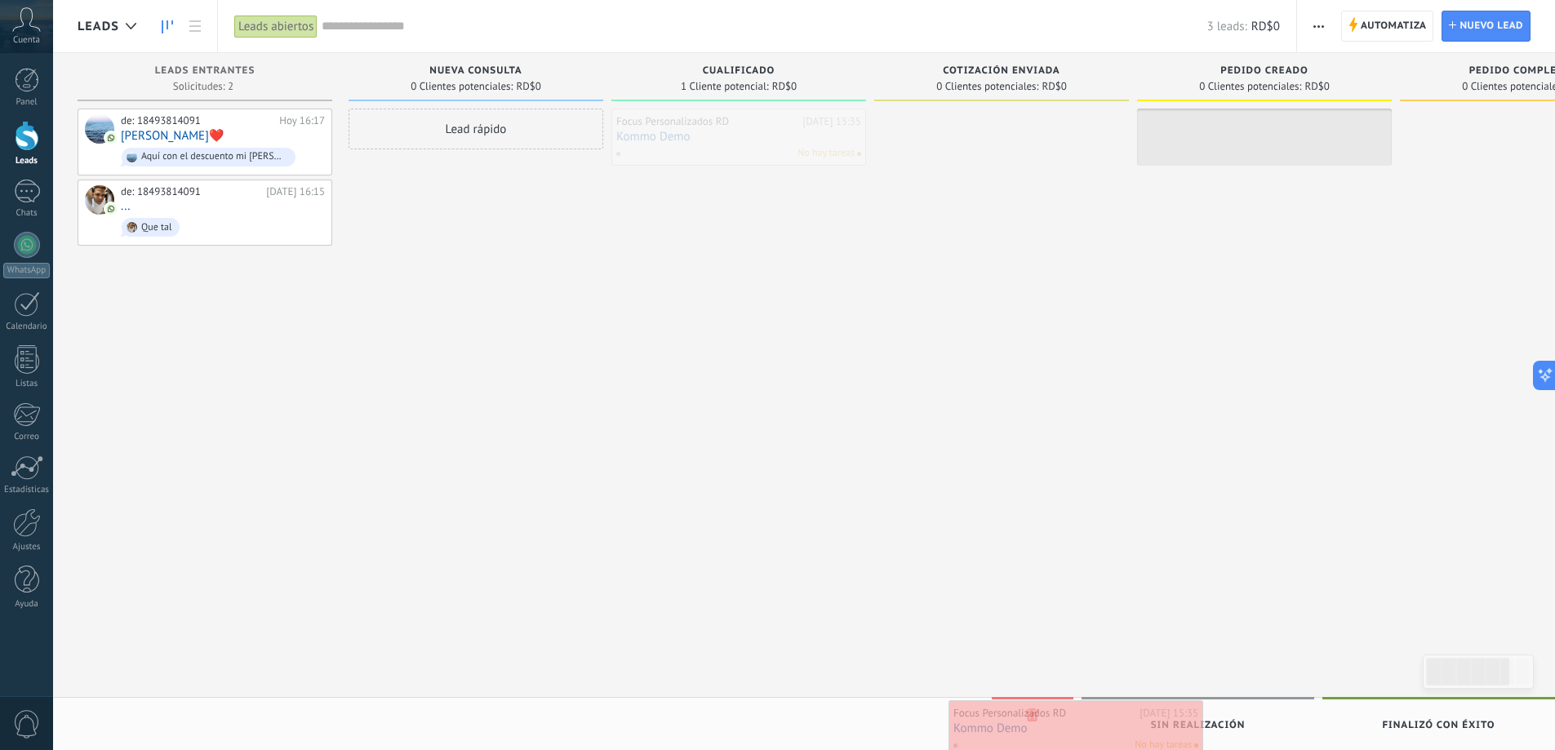
drag, startPoint x: 700, startPoint y: 169, endPoint x: 1038, endPoint y: 730, distance: 655.2
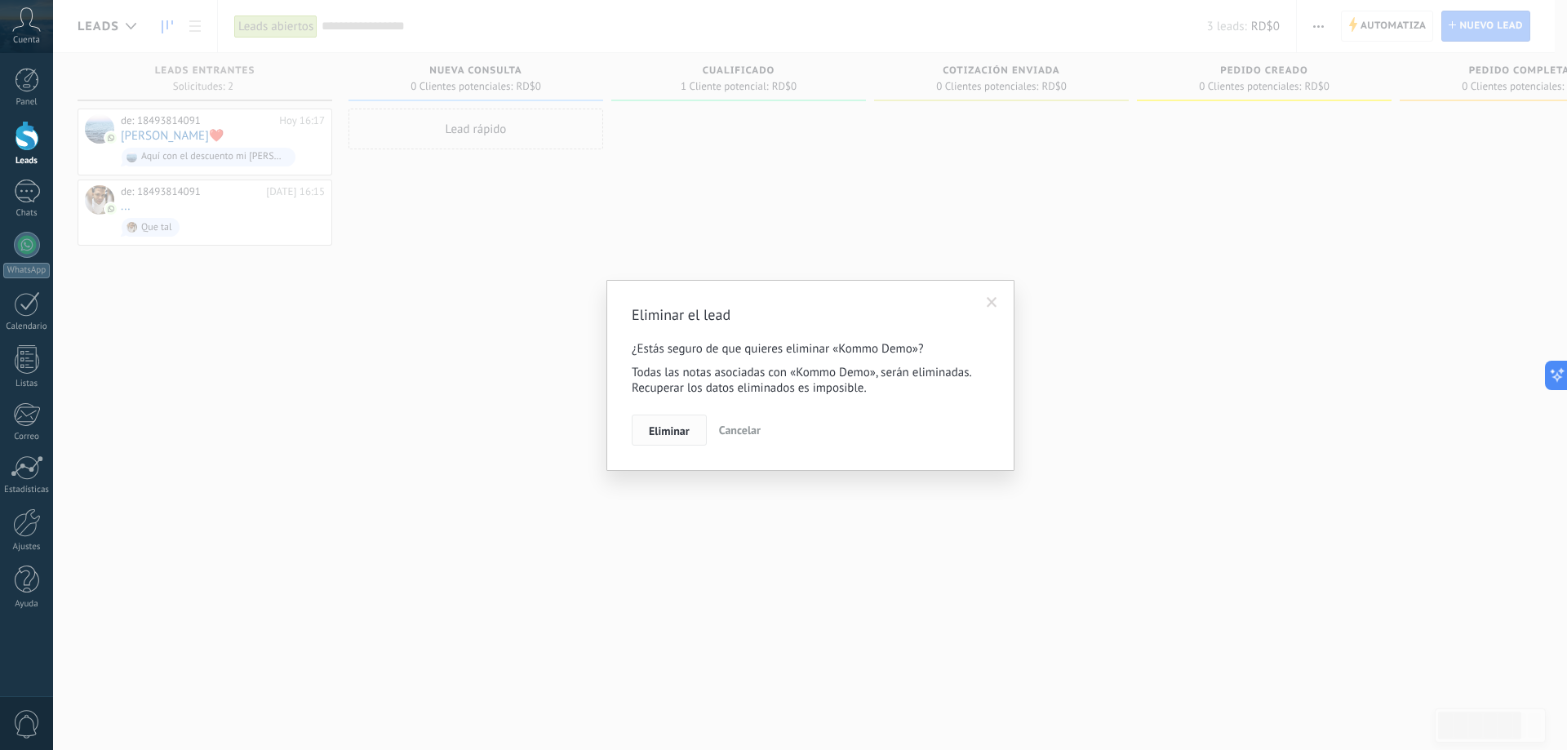
click at [680, 434] on span "Eliminar" at bounding box center [669, 430] width 41 height 11
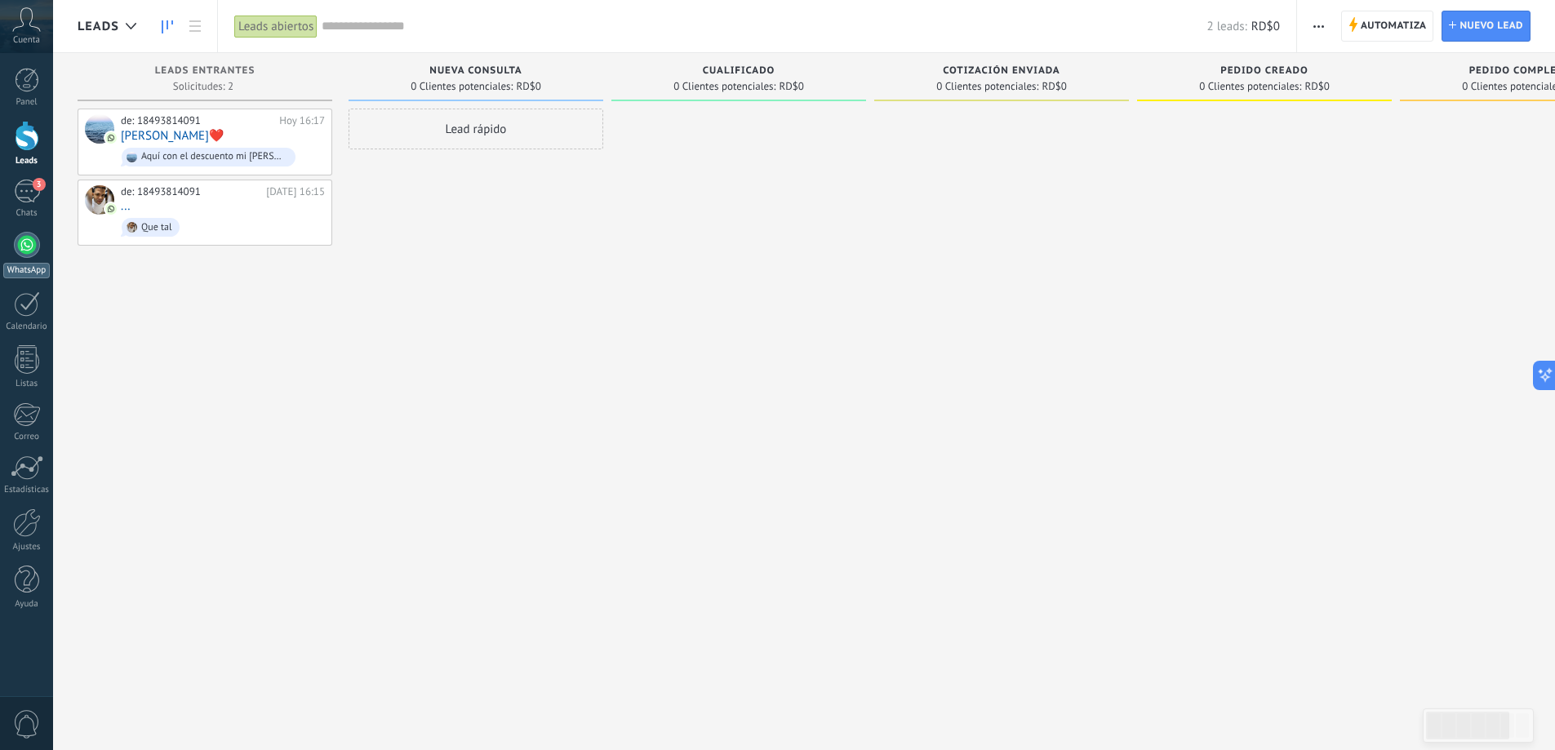
click at [23, 263] on div "WhatsApp" at bounding box center [26, 271] width 47 height 16
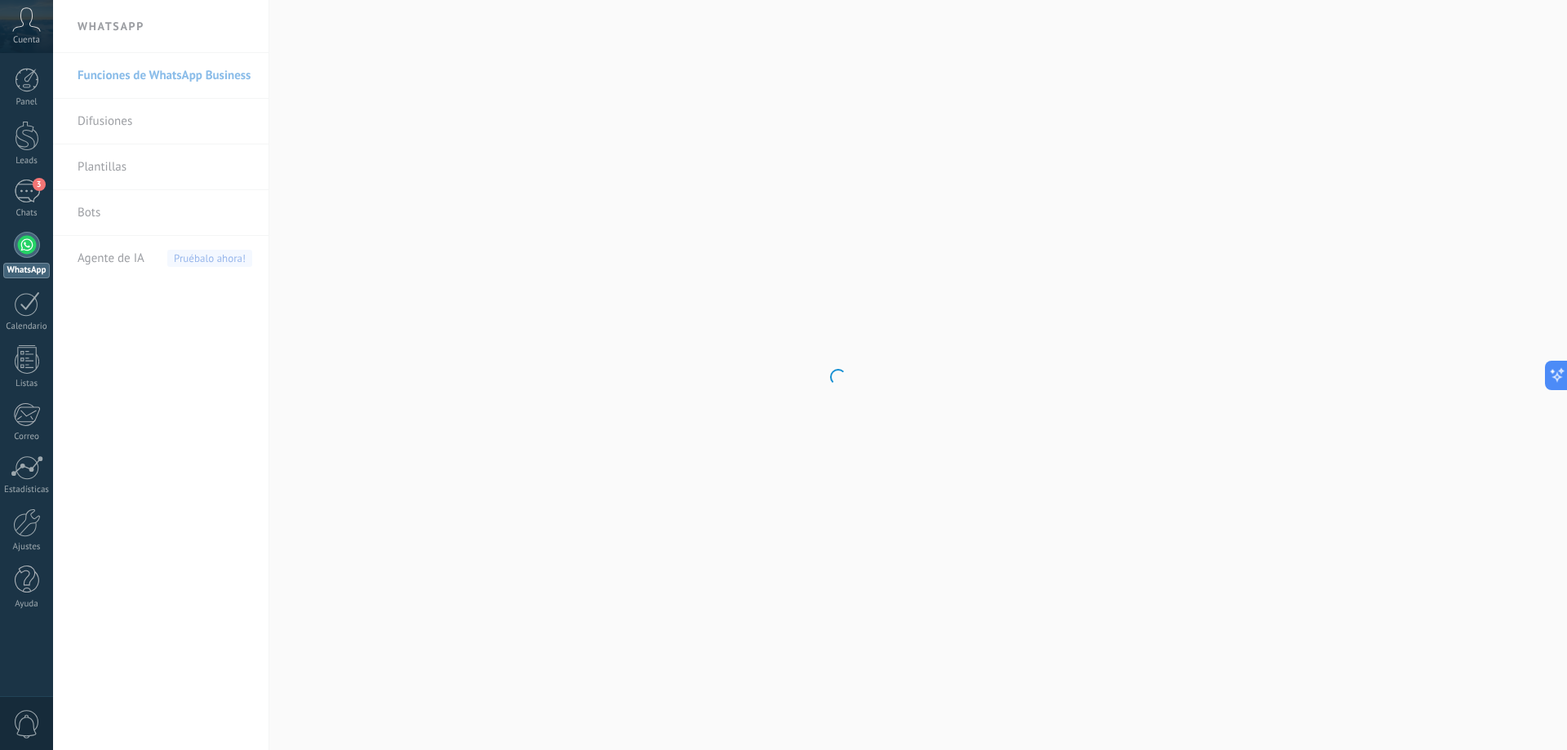
click at [25, 262] on link "WhatsApp" at bounding box center [26, 255] width 53 height 47
click at [23, 189] on div "3" at bounding box center [27, 192] width 26 height 24
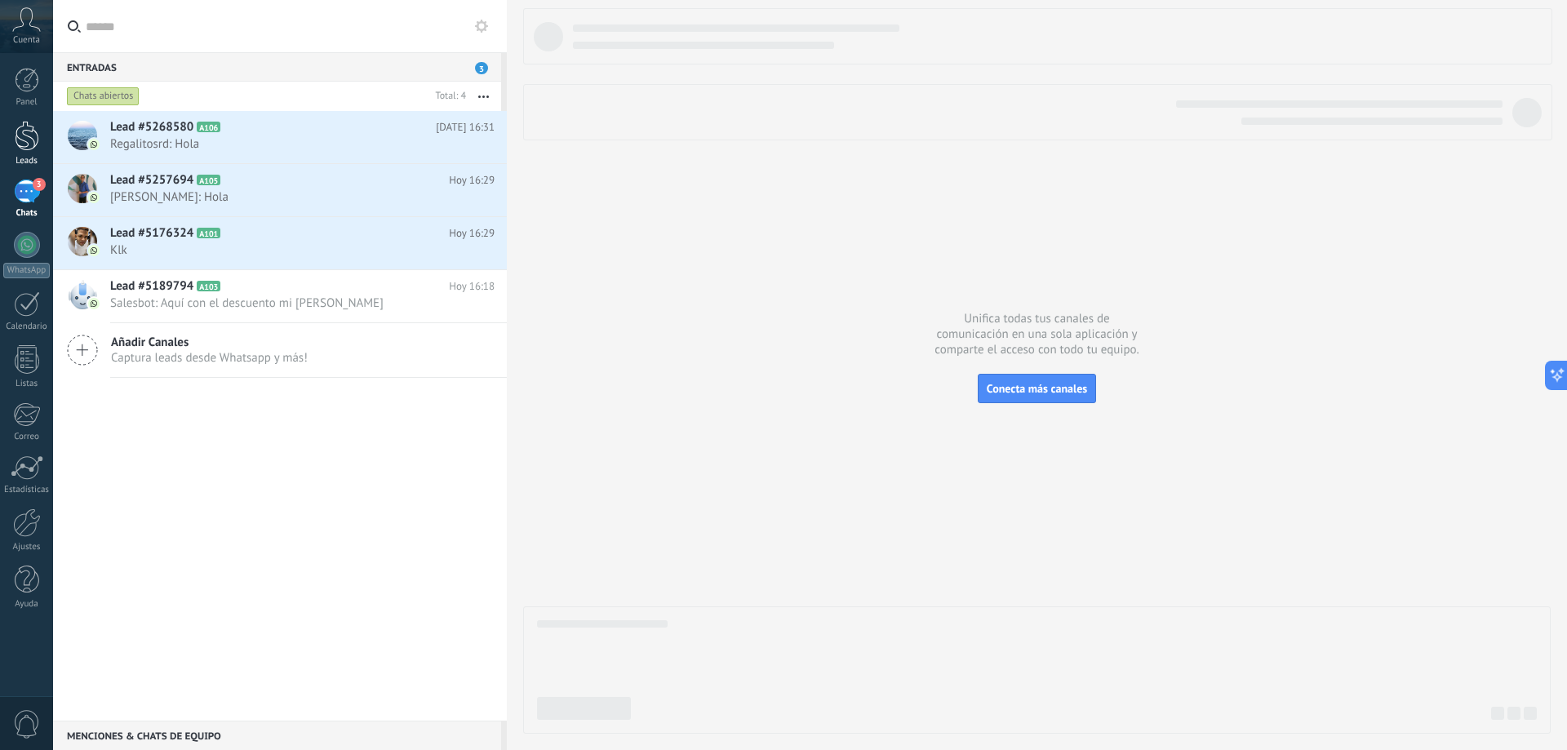
click at [31, 138] on div at bounding box center [27, 136] width 24 height 30
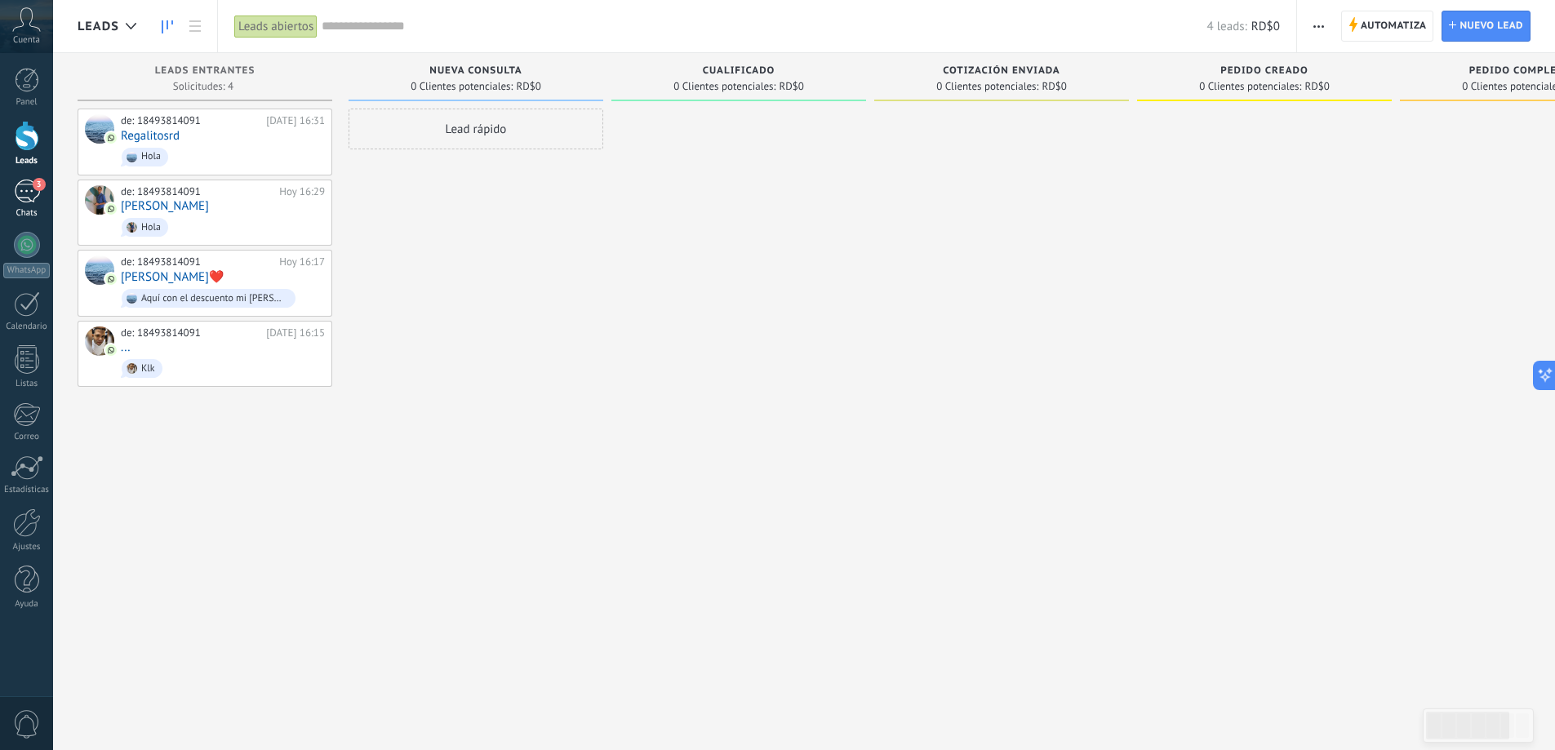
click at [24, 203] on link "3 Chats" at bounding box center [26, 199] width 53 height 39
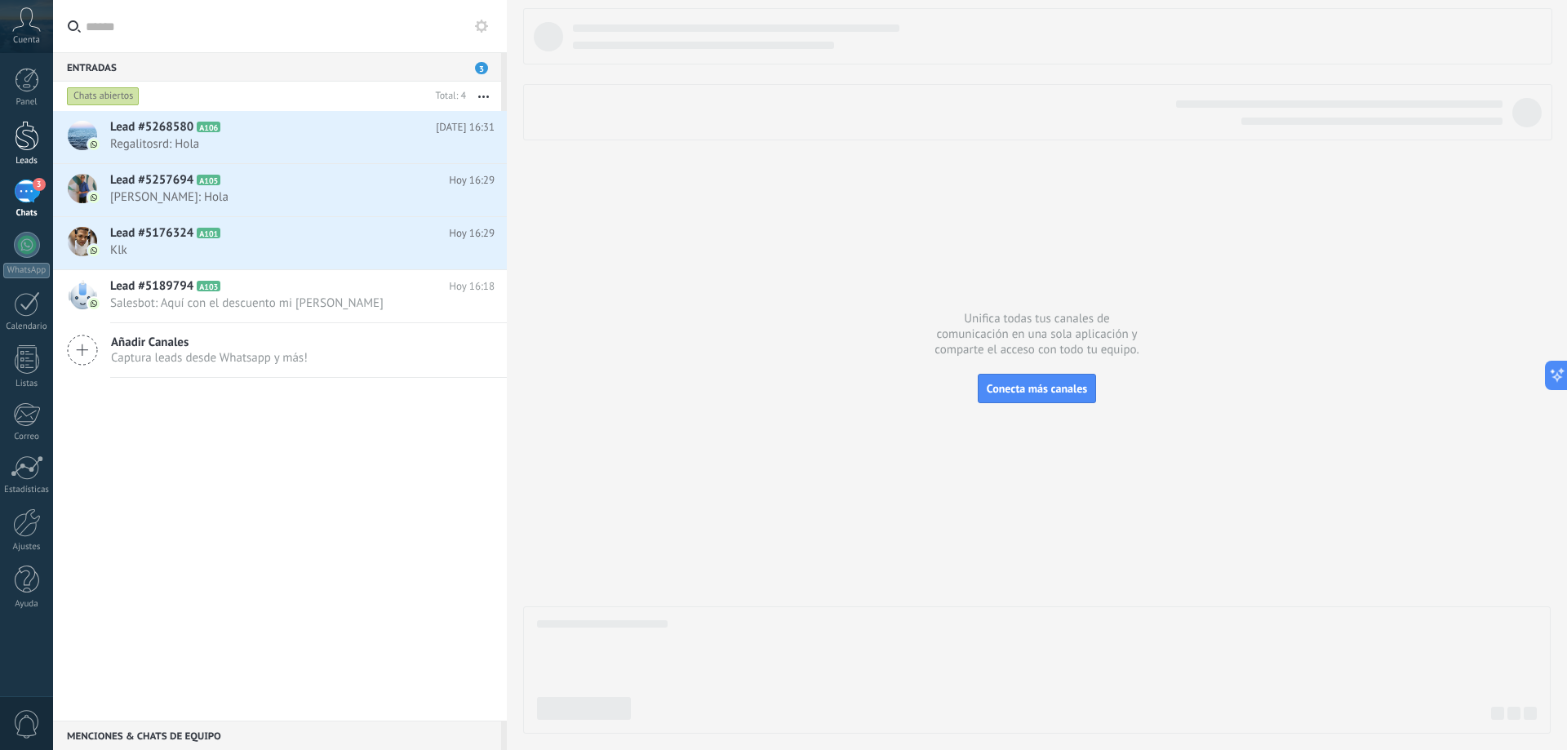
click at [20, 145] on div at bounding box center [27, 136] width 24 height 30
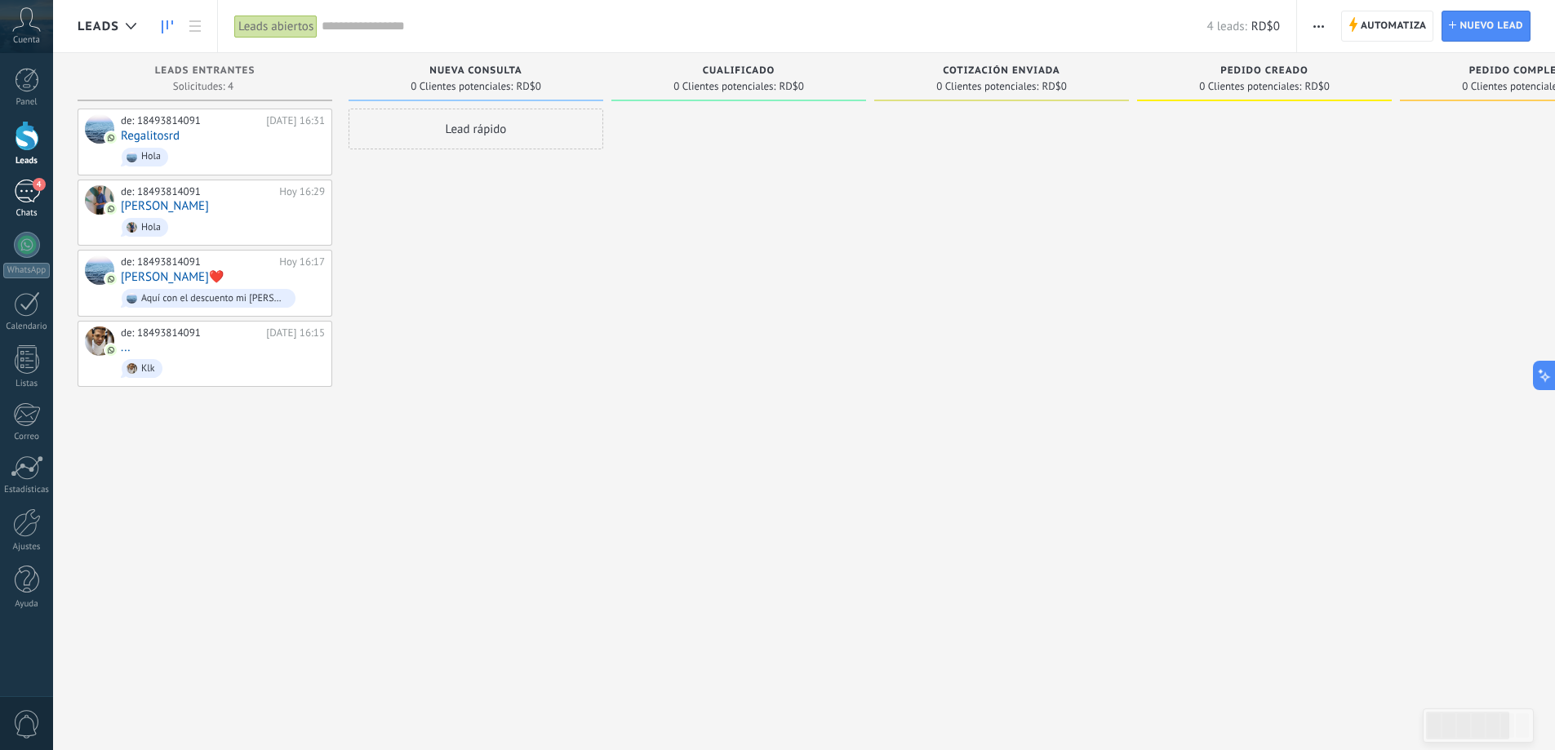
click at [32, 193] on div "4" at bounding box center [27, 192] width 26 height 24
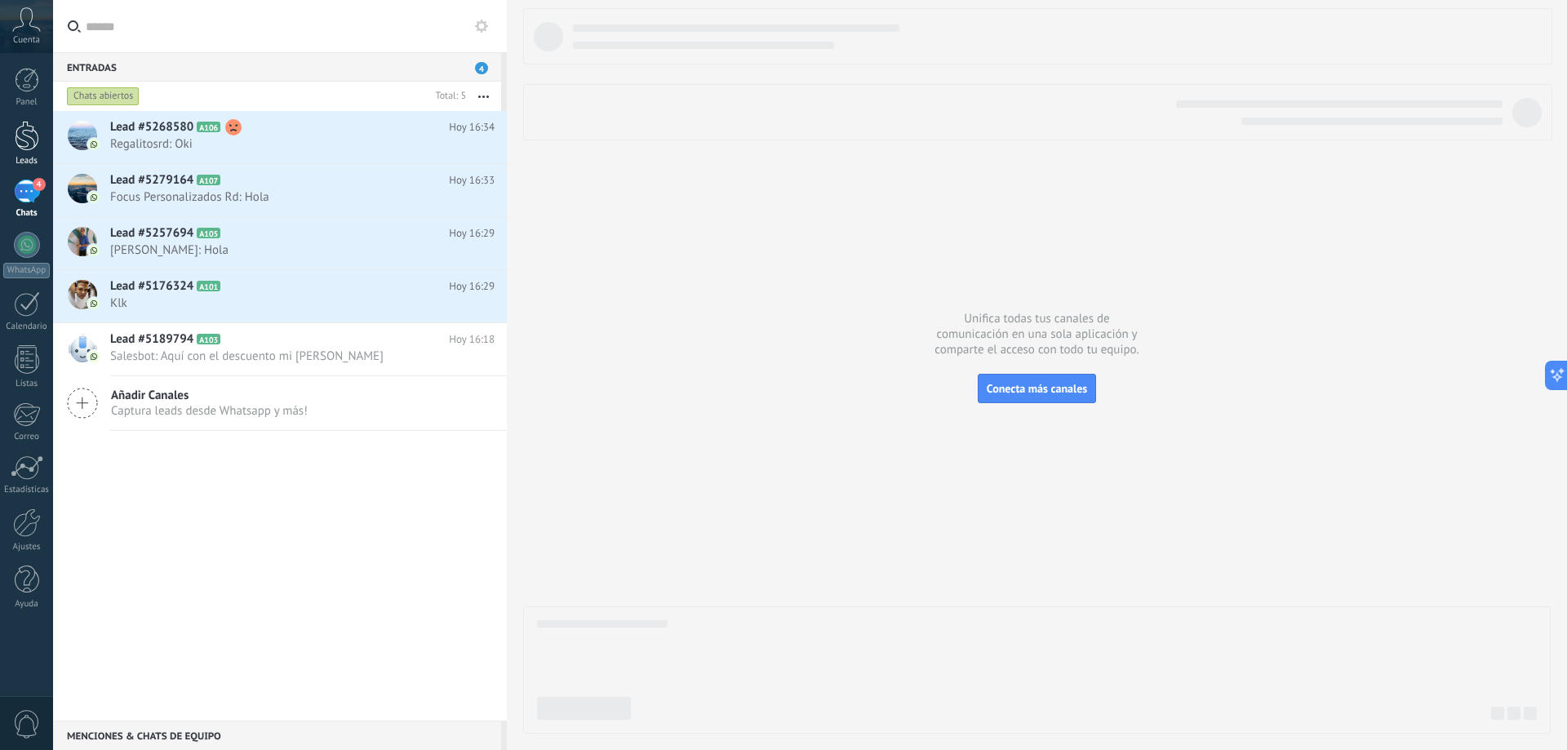
click at [34, 138] on div at bounding box center [27, 136] width 24 height 30
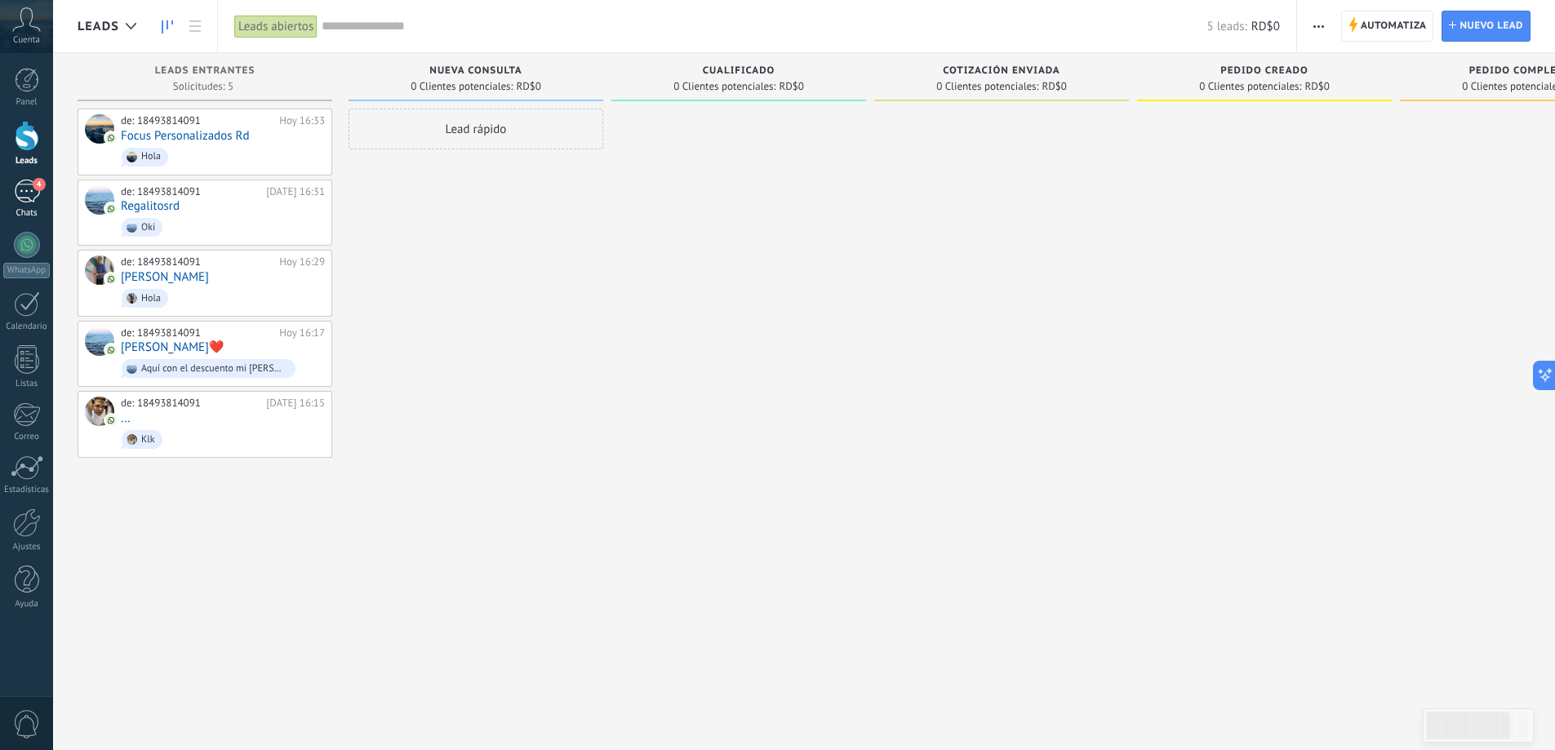
click at [32, 199] on div "4" at bounding box center [27, 192] width 26 height 24
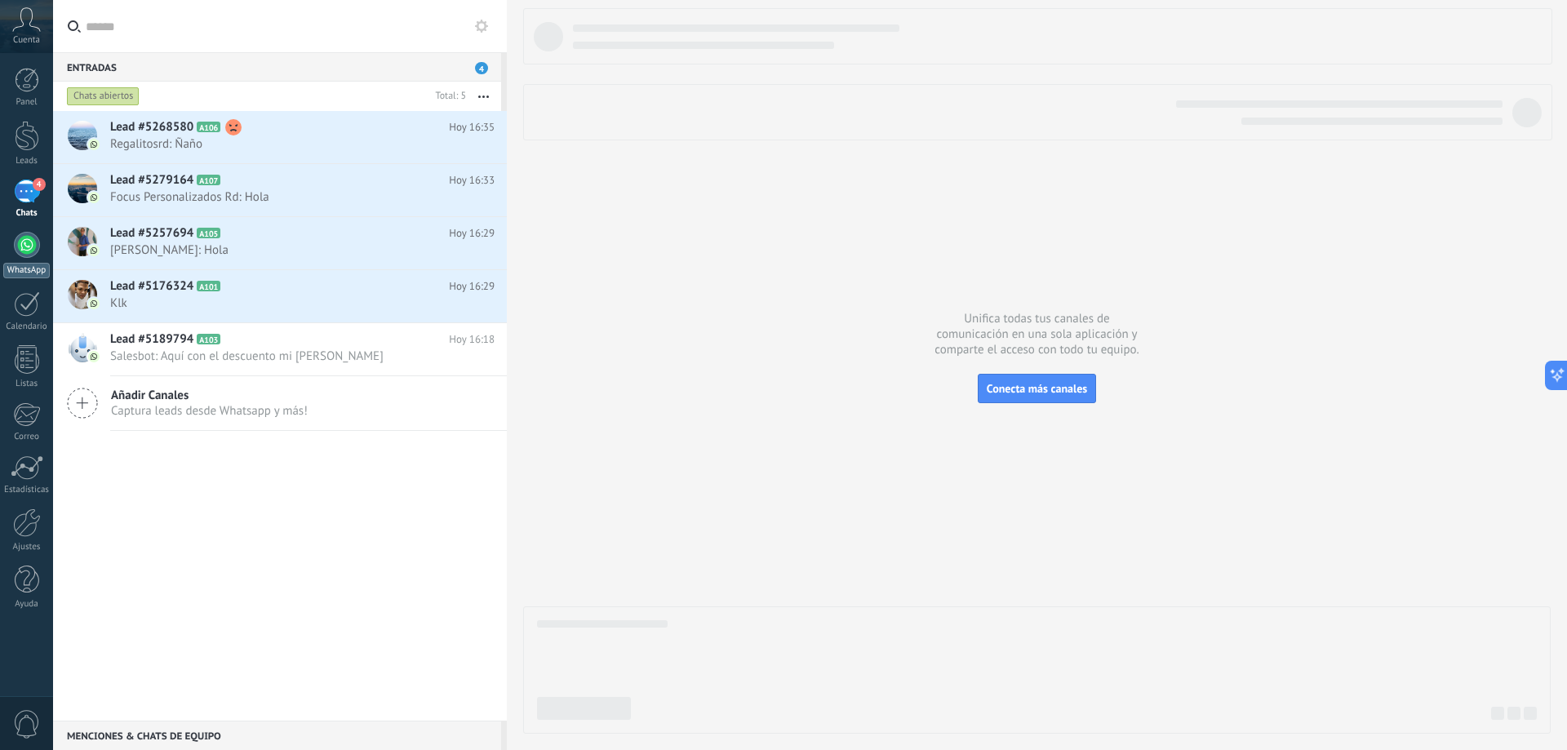
click at [27, 257] on div at bounding box center [27, 245] width 26 height 26
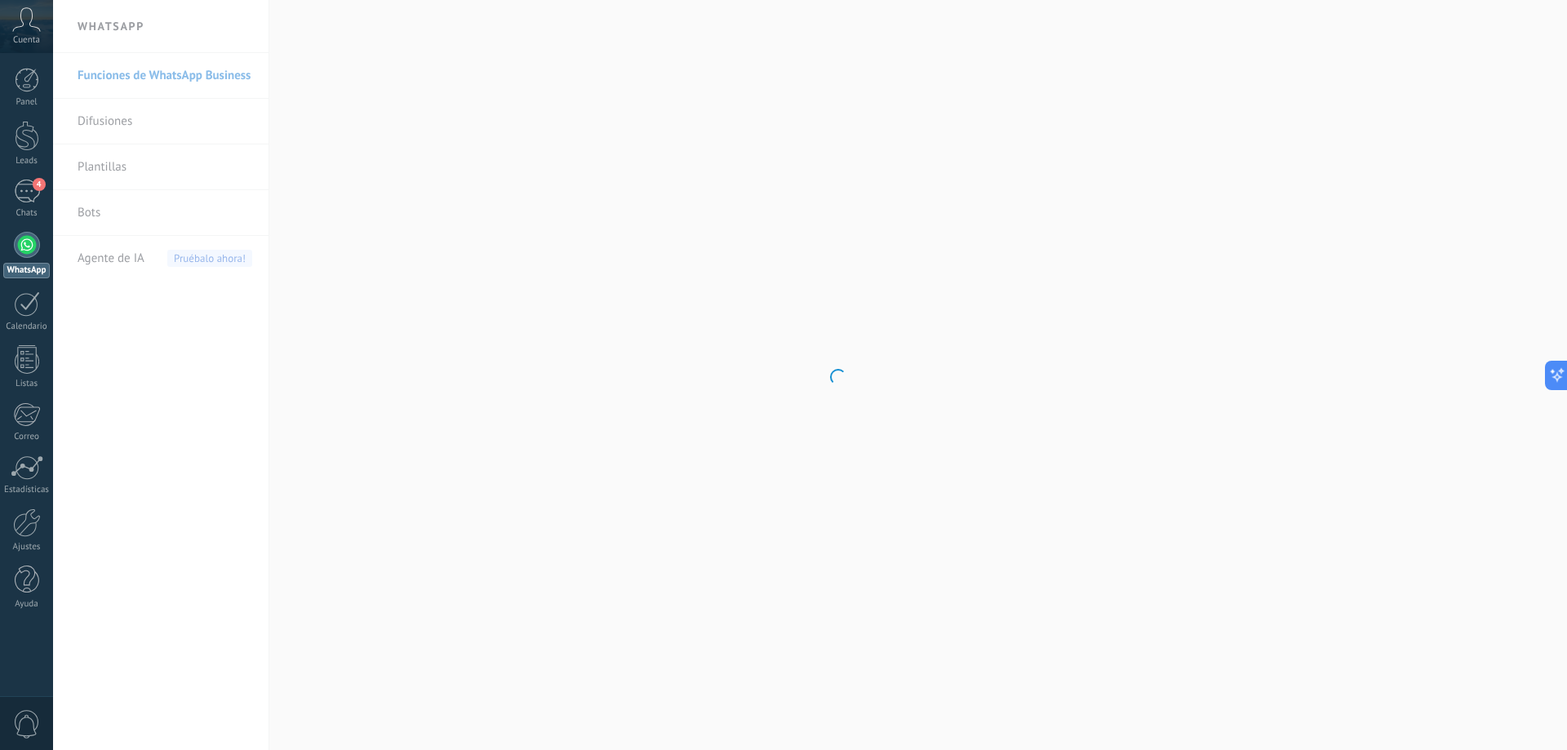
click at [29, 247] on div at bounding box center [27, 245] width 26 height 26
click at [20, 253] on div at bounding box center [27, 245] width 26 height 26
click at [25, 199] on div "4" at bounding box center [27, 192] width 26 height 24
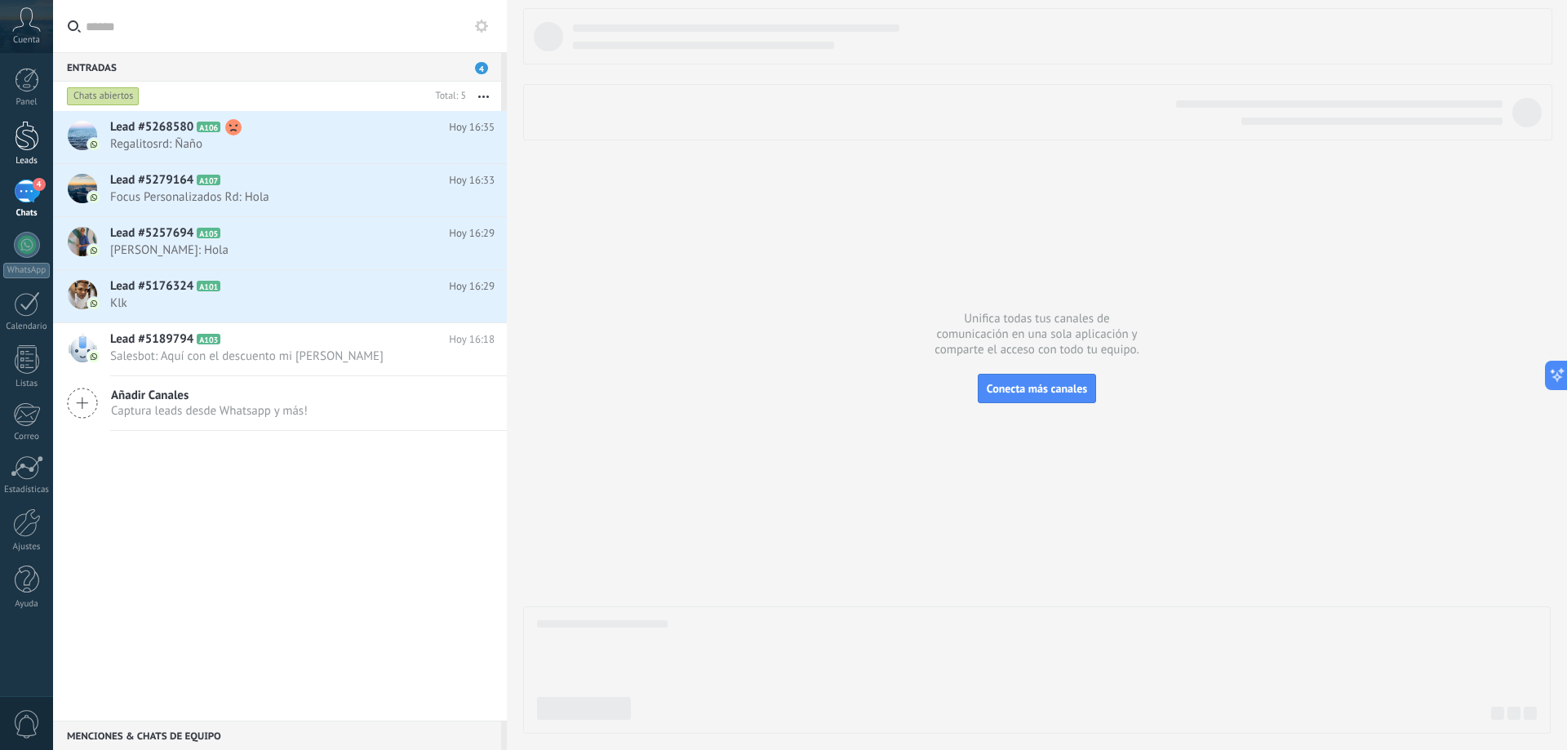
click at [20, 136] on div at bounding box center [27, 136] width 24 height 30
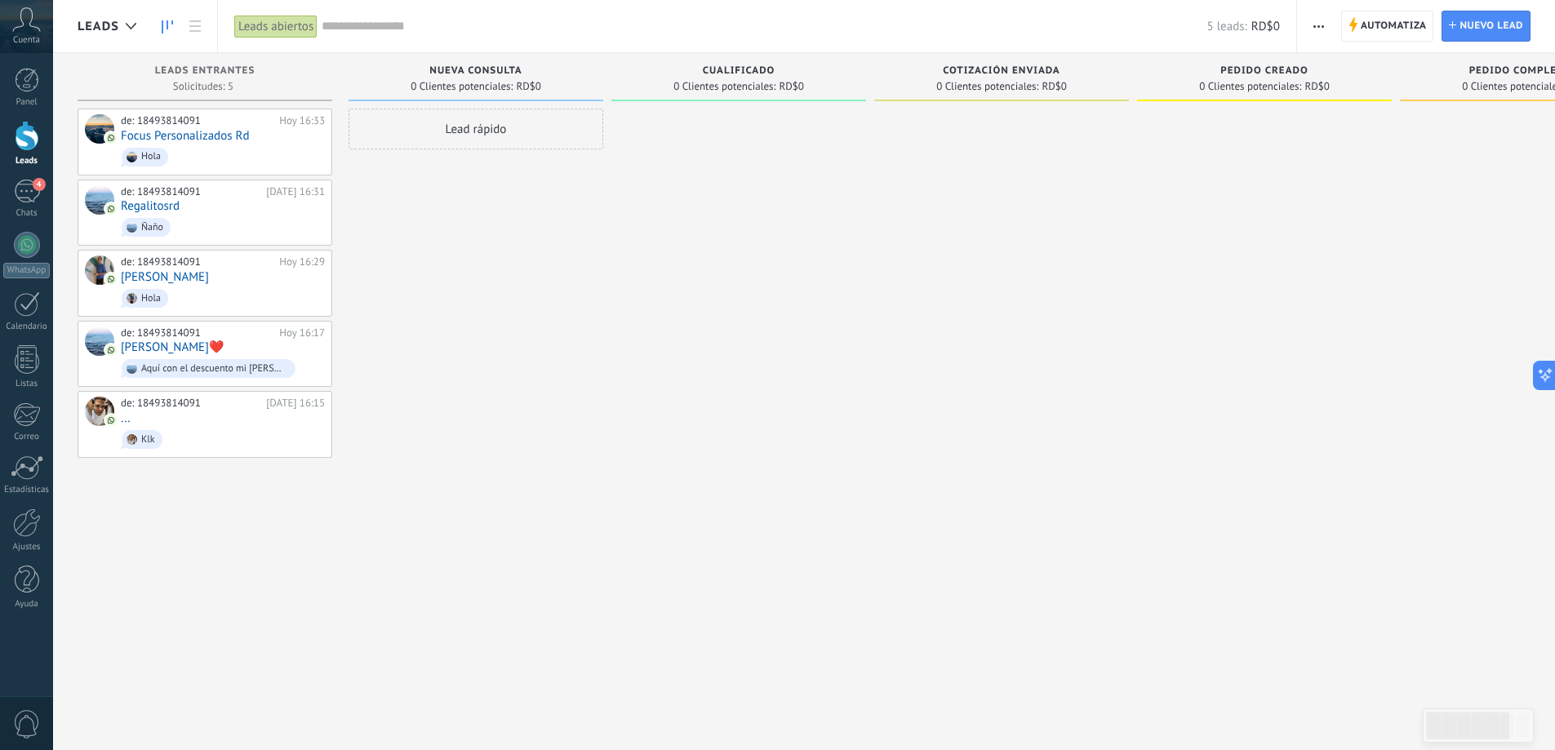
click at [21, 143] on div at bounding box center [27, 136] width 24 height 30
click at [263, 138] on icon at bounding box center [261, 141] width 15 height 15
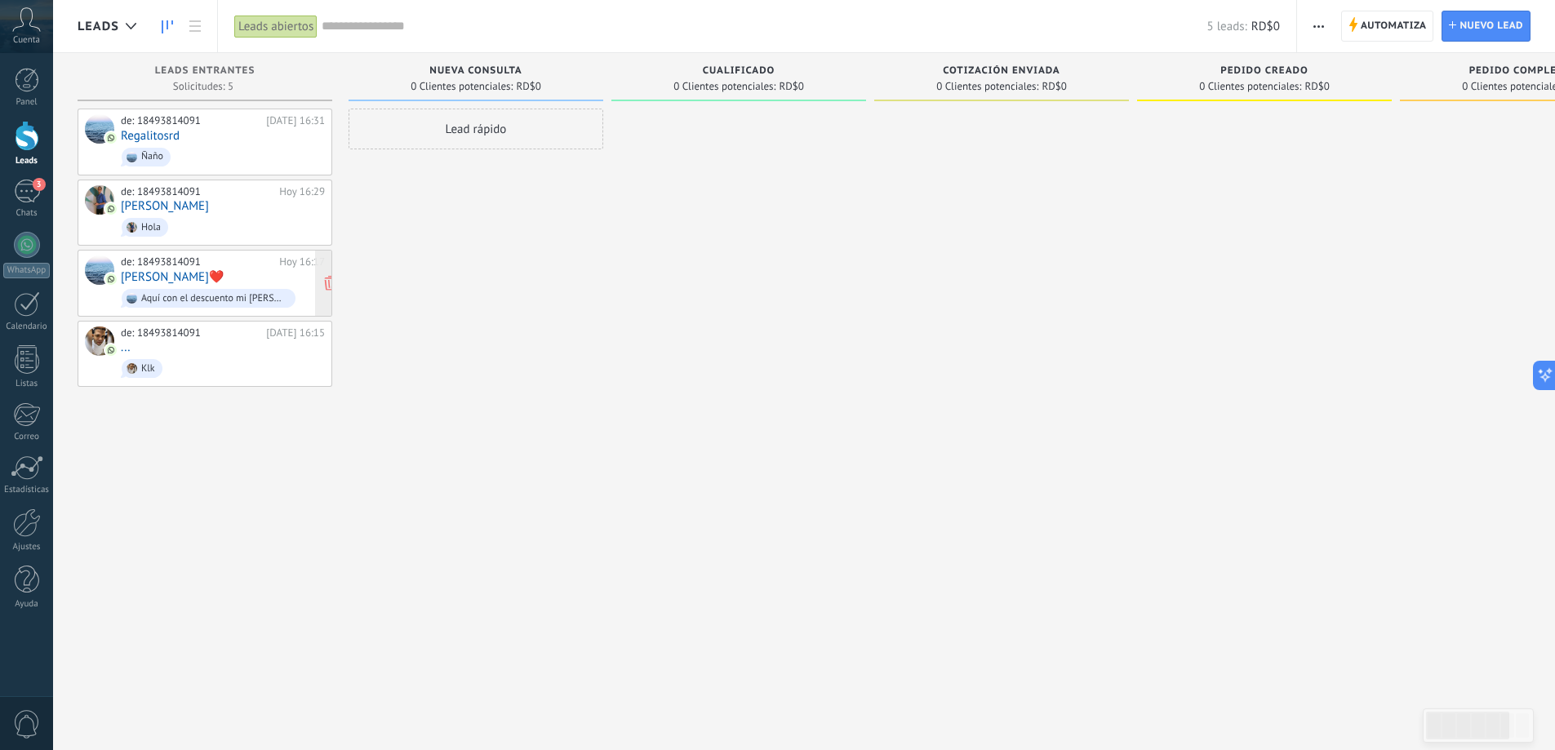
click at [242, 295] on div "Aquí con el descuento mi [PERSON_NAME]" at bounding box center [214, 298] width 147 height 11
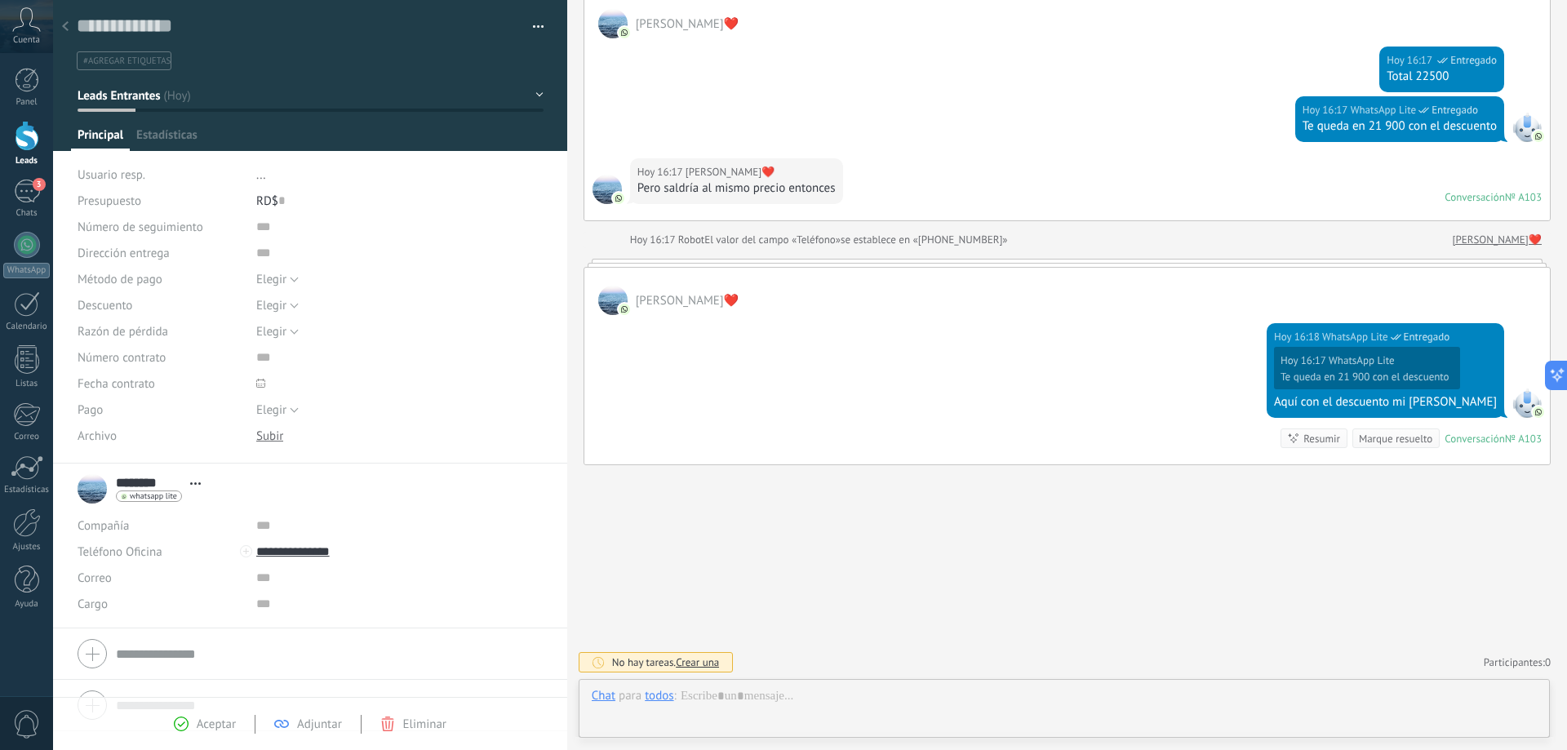
scroll to position [24, 0]
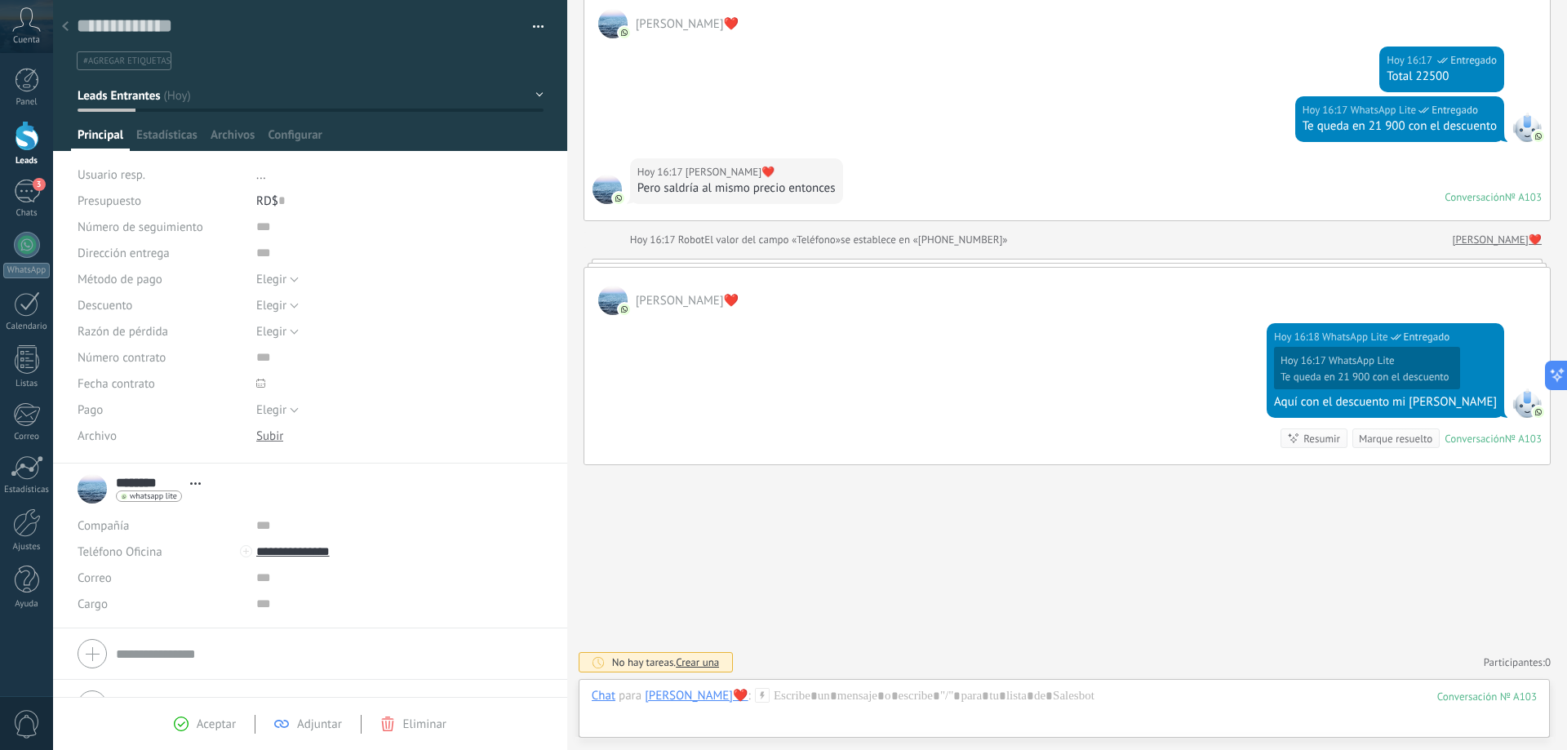
click at [66, 29] on use at bounding box center [65, 26] width 7 height 10
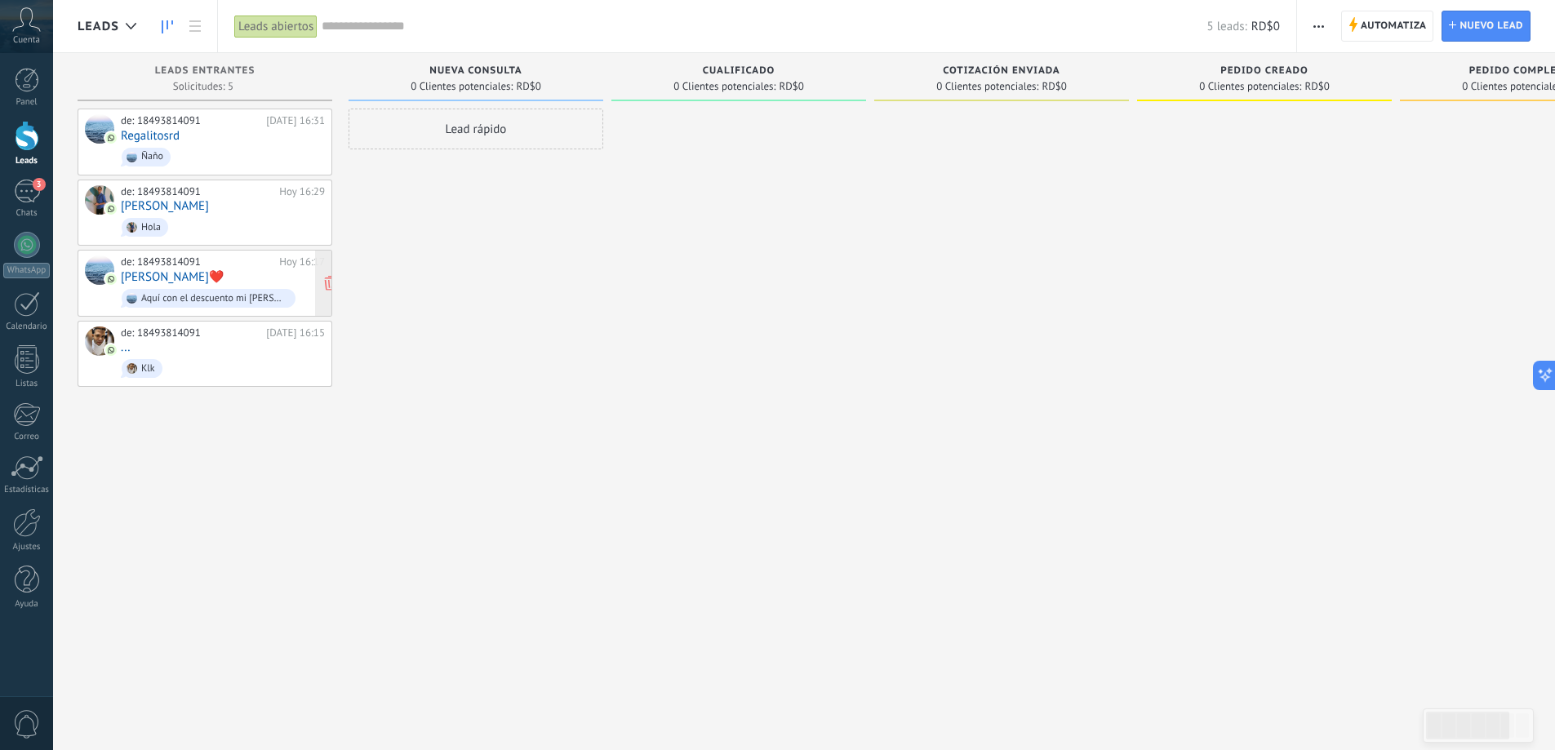
click at [219, 286] on span "Aquí con el descuento mi [PERSON_NAME]" at bounding box center [223, 298] width 204 height 25
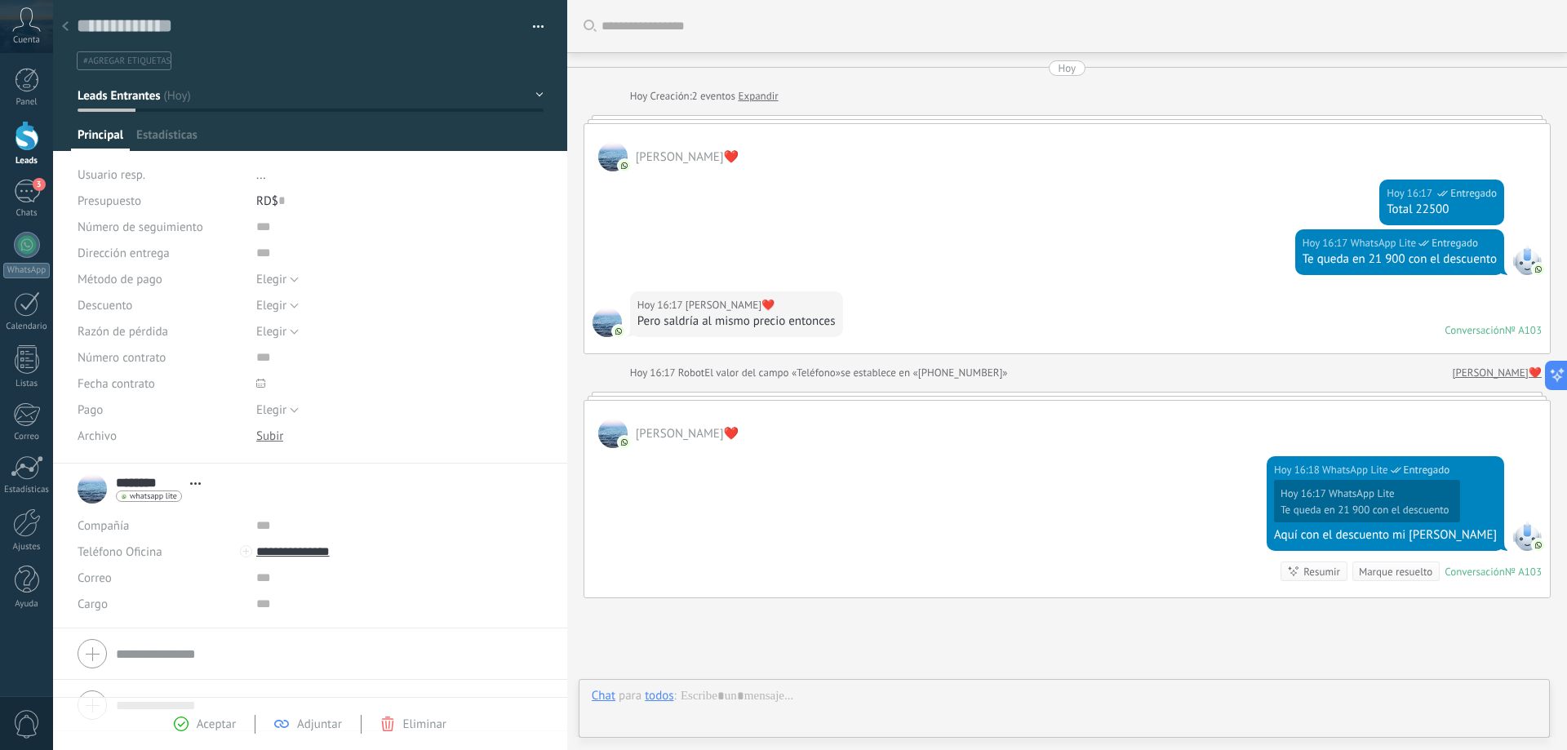
scroll to position [133, 0]
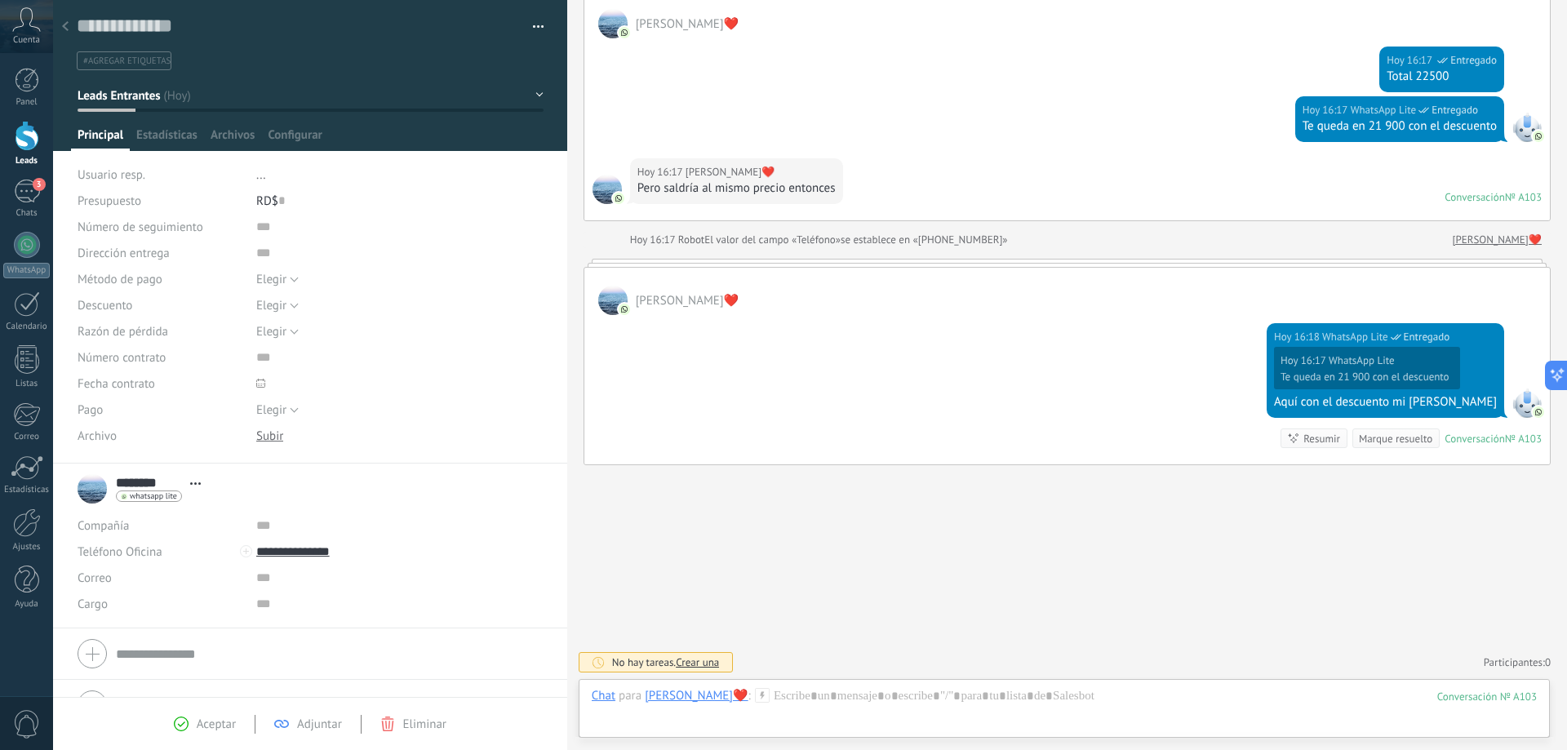
click at [208, 725] on span "Aceptar" at bounding box center [216, 725] width 39 height 16
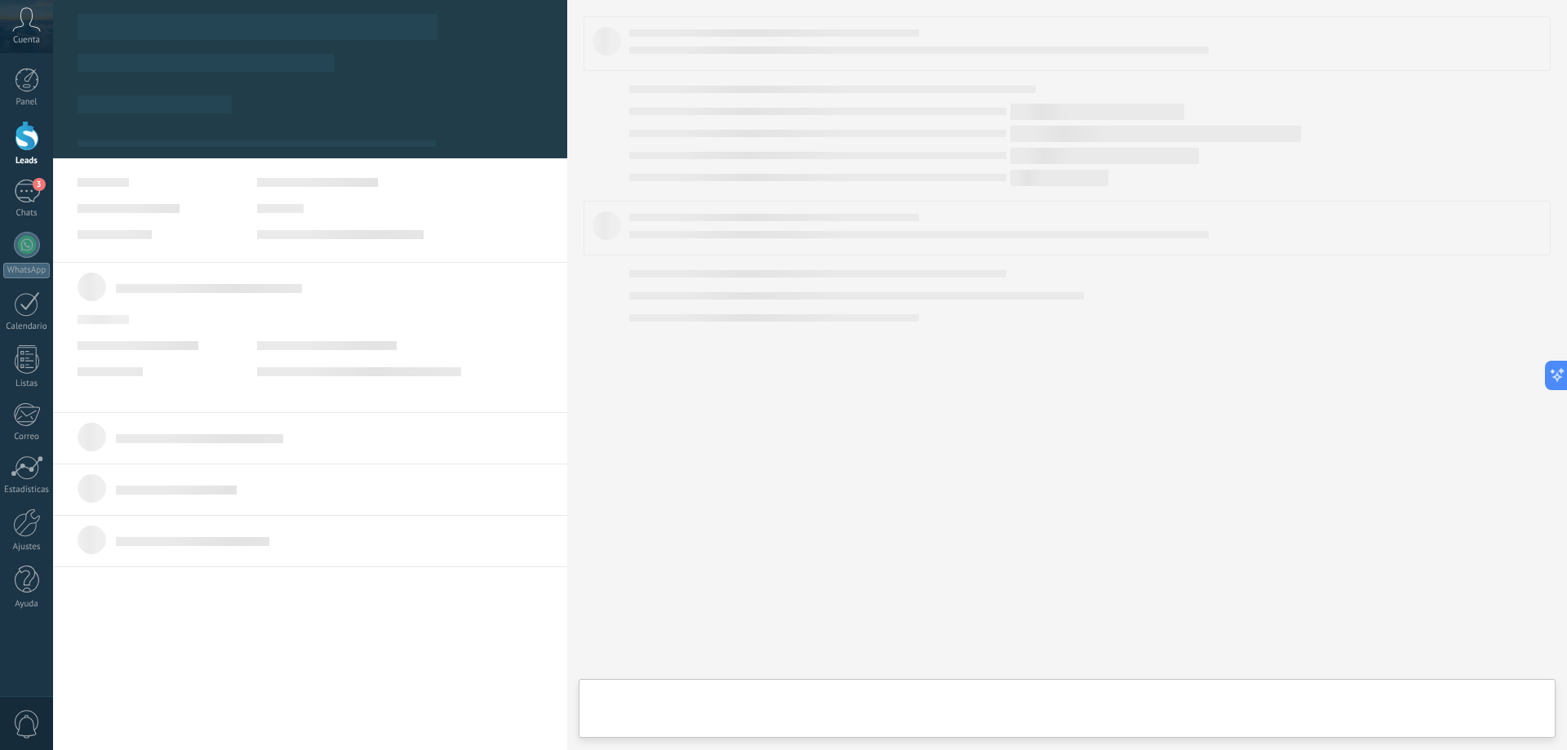
type textarea "**********"
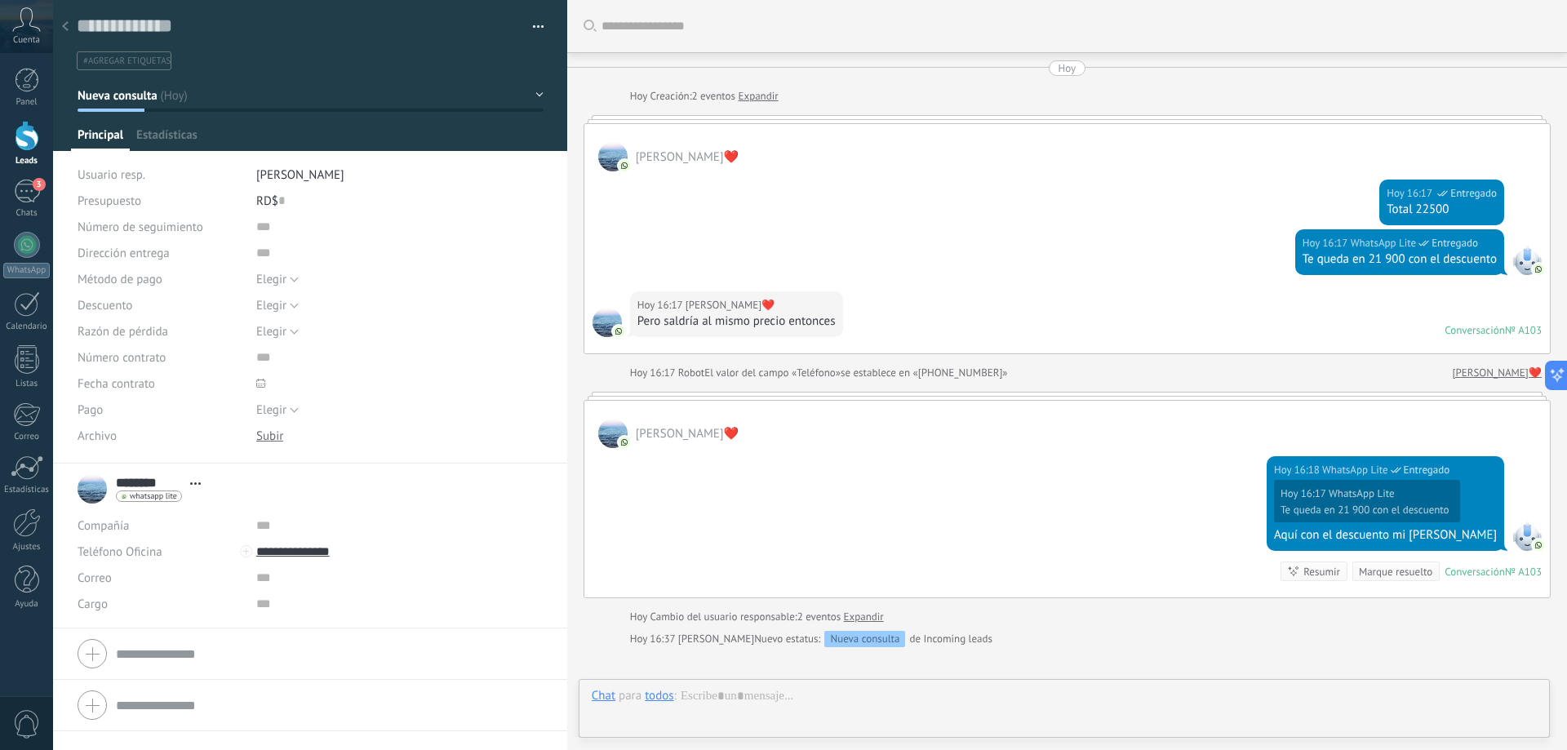
scroll to position [182, 0]
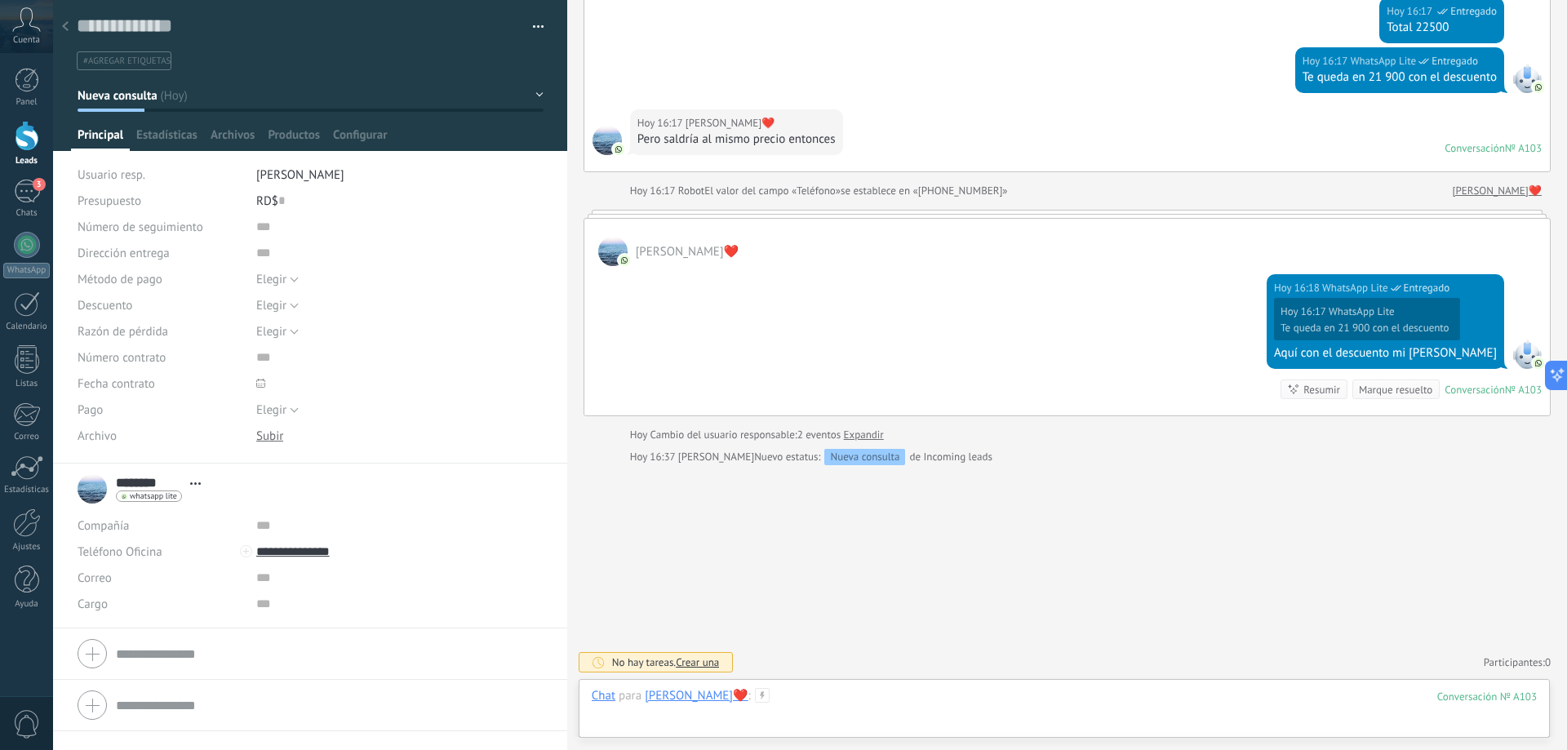
click at [779, 707] on div at bounding box center [1064, 712] width 945 height 49
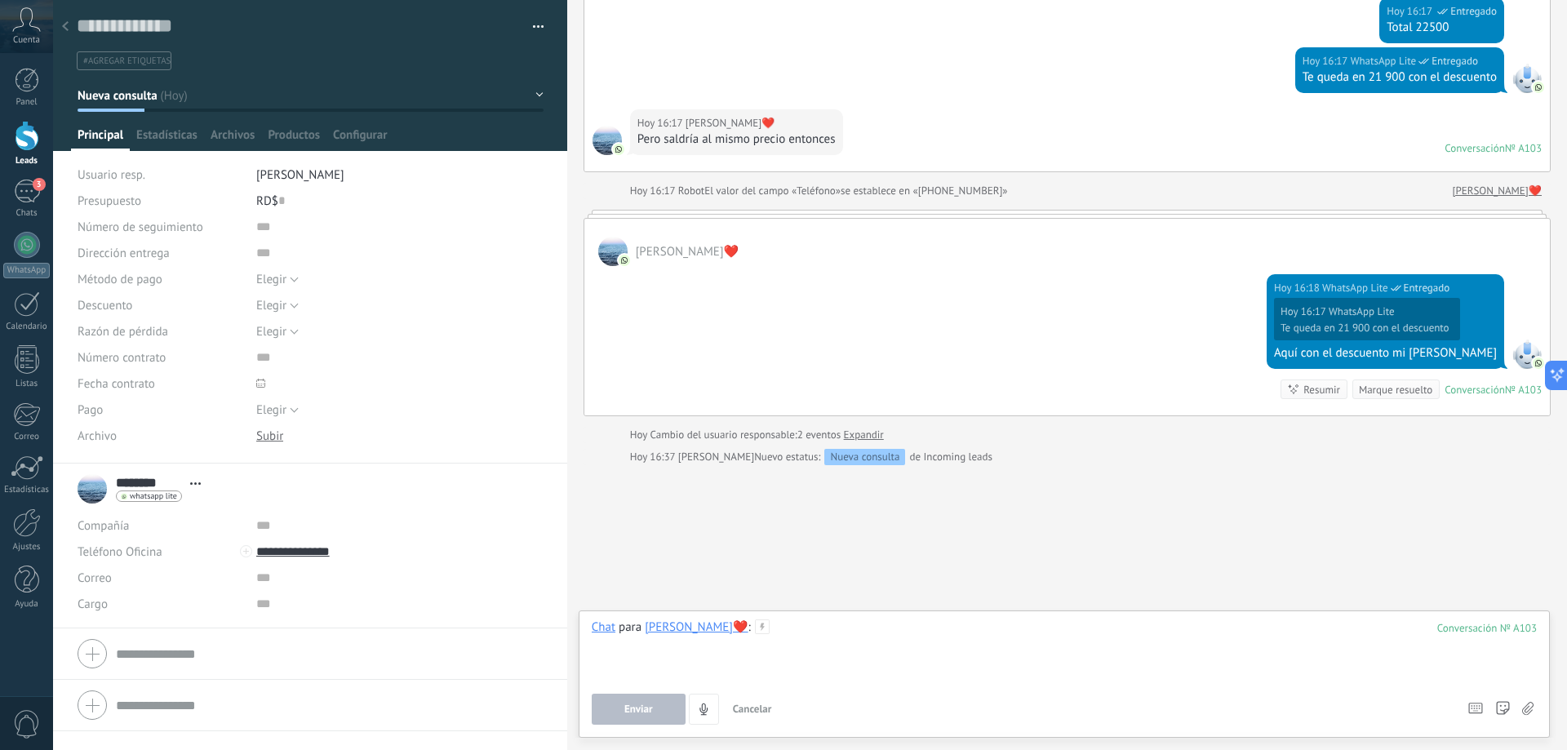
click at [775, 634] on div at bounding box center [1064, 651] width 945 height 62
click at [1055, 638] on div at bounding box center [1064, 644] width 945 height 16
click at [1047, 631] on div "**********" at bounding box center [1064, 651] width 945 height 62
click at [759, 664] on div at bounding box center [1064, 665] width 945 height 33
click at [1071, 637] on div at bounding box center [1064, 644] width 945 height 16
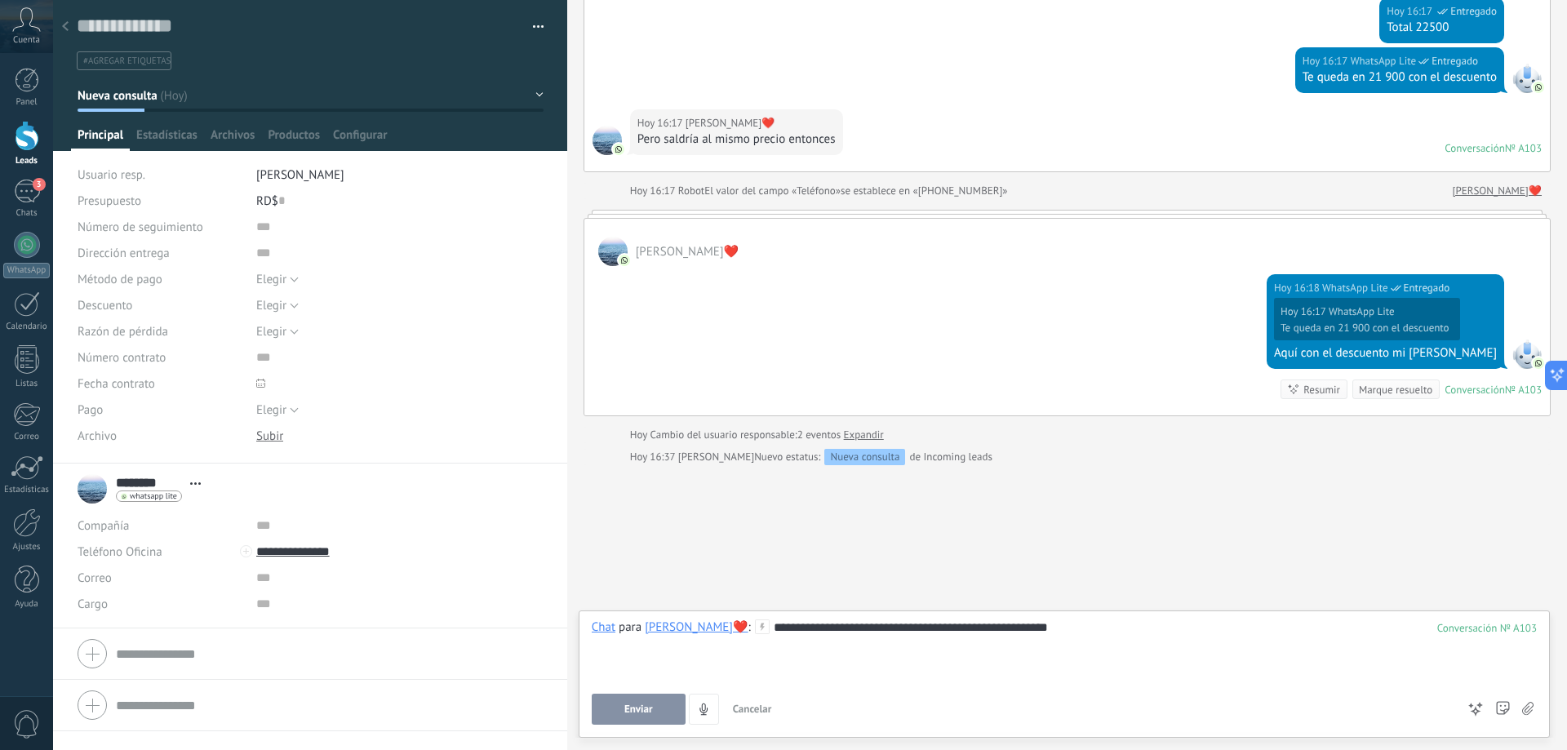
click at [1062, 628] on div "**********" at bounding box center [1064, 651] width 945 height 62
click at [648, 712] on span "Enviar" at bounding box center [638, 709] width 29 height 11
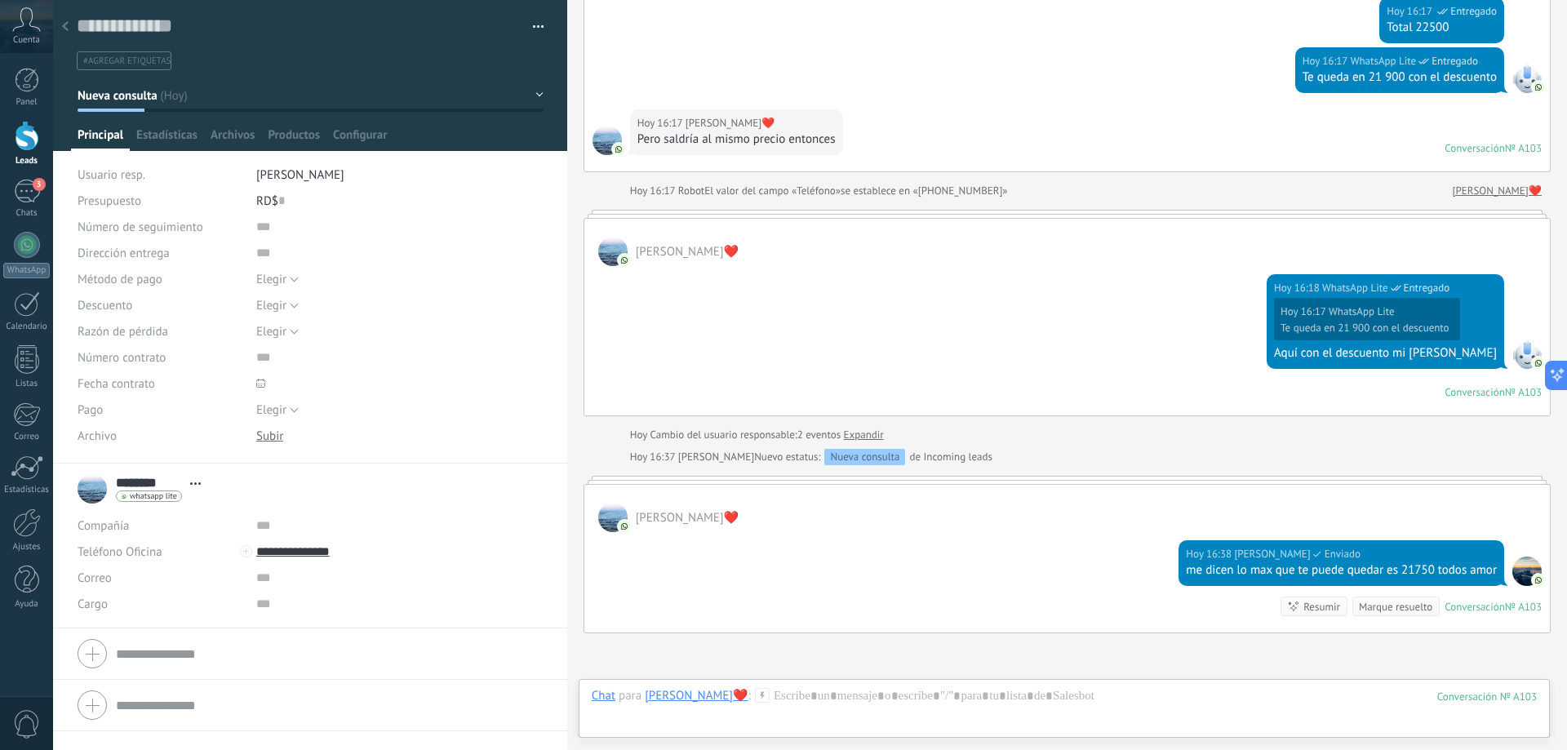
scroll to position [171, 0]
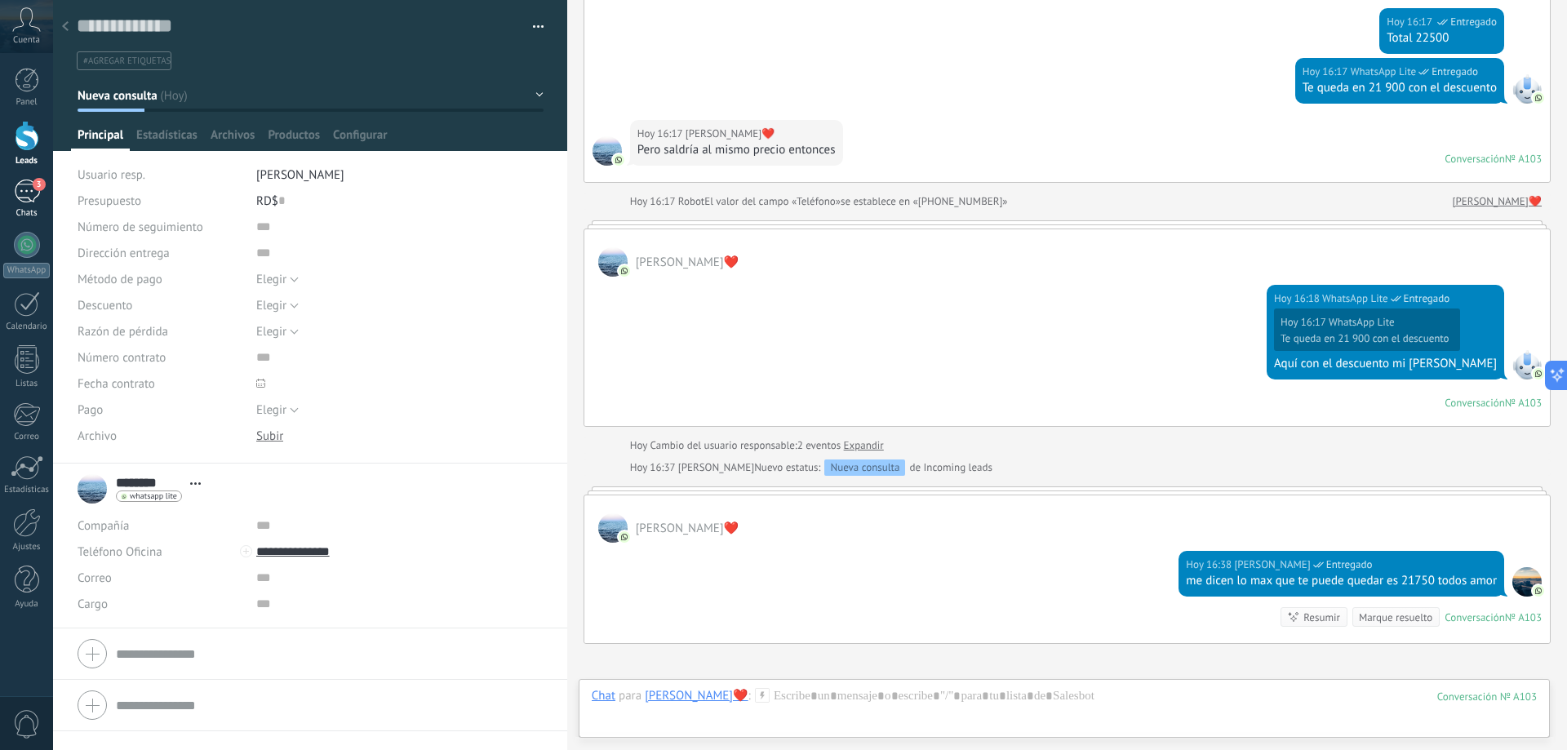
click at [34, 198] on div "3" at bounding box center [27, 192] width 26 height 24
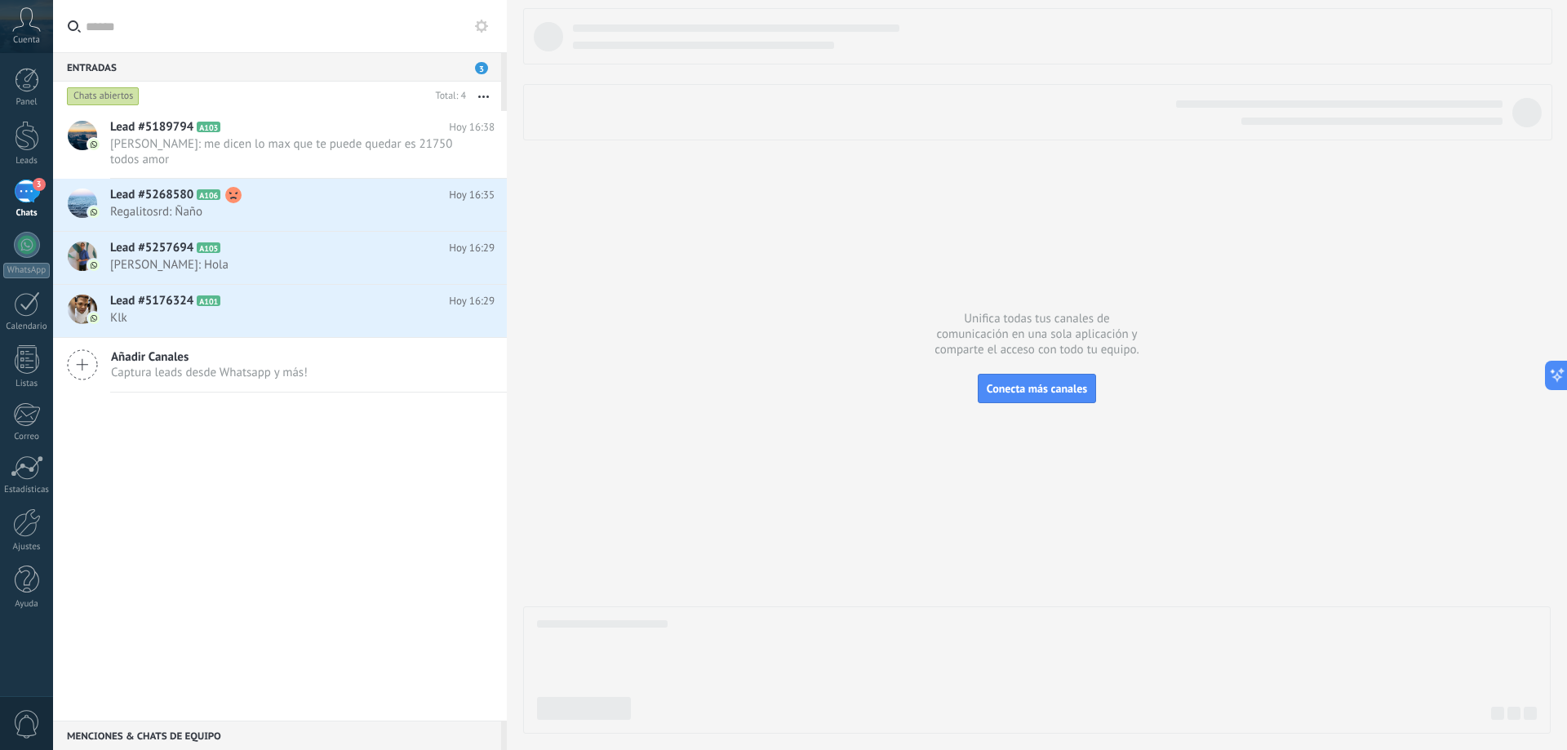
click at [29, 195] on div "3" at bounding box center [27, 192] width 26 height 24
click at [34, 203] on div "3" at bounding box center [27, 192] width 26 height 24
click at [20, 180] on div "3" at bounding box center [27, 192] width 26 height 24
click at [30, 196] on div "3" at bounding box center [27, 192] width 26 height 24
click at [31, 197] on div "3" at bounding box center [27, 192] width 26 height 24
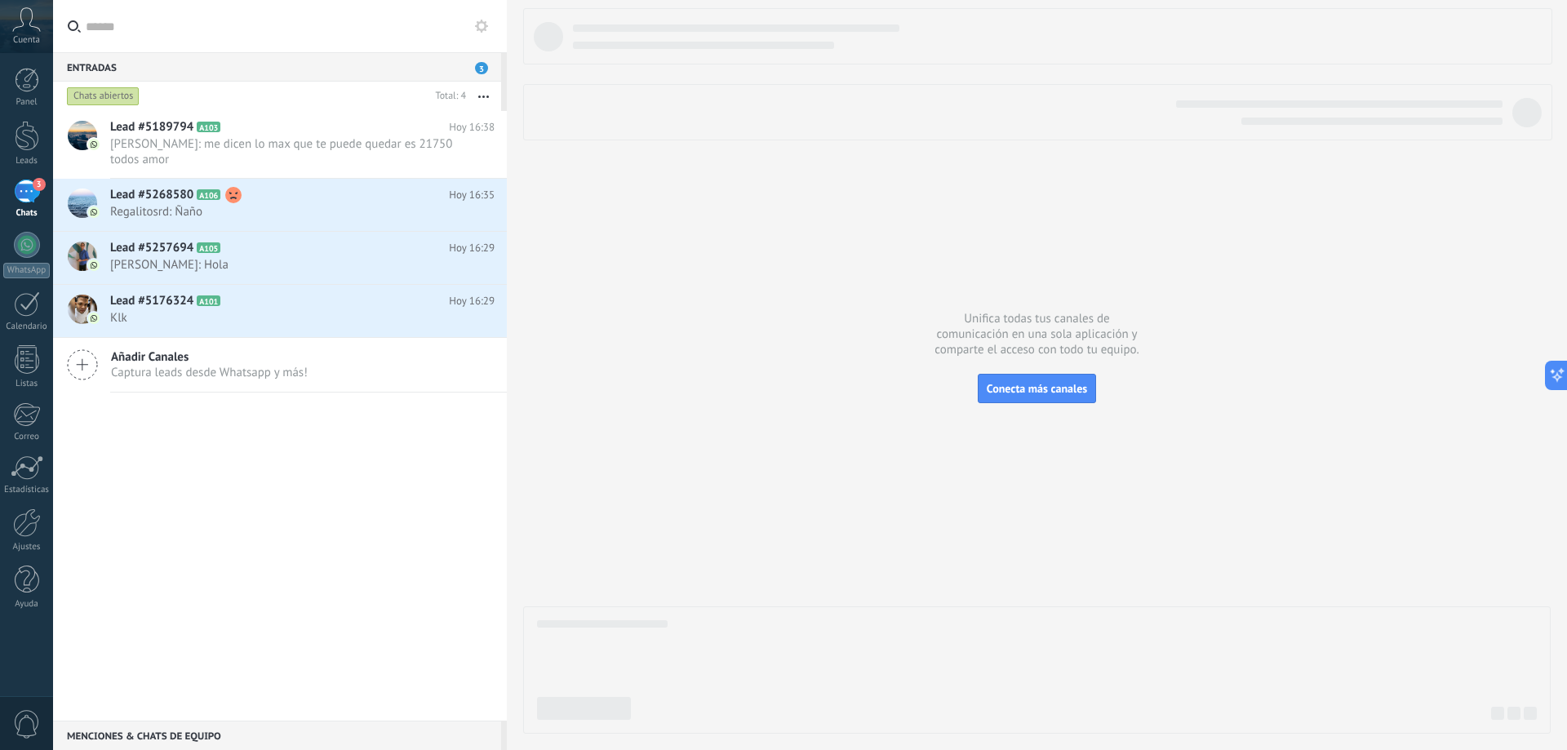
click at [33, 202] on div "3" at bounding box center [27, 192] width 26 height 24
click at [29, 196] on div "3" at bounding box center [27, 192] width 26 height 24
click at [24, 133] on div at bounding box center [27, 136] width 24 height 30
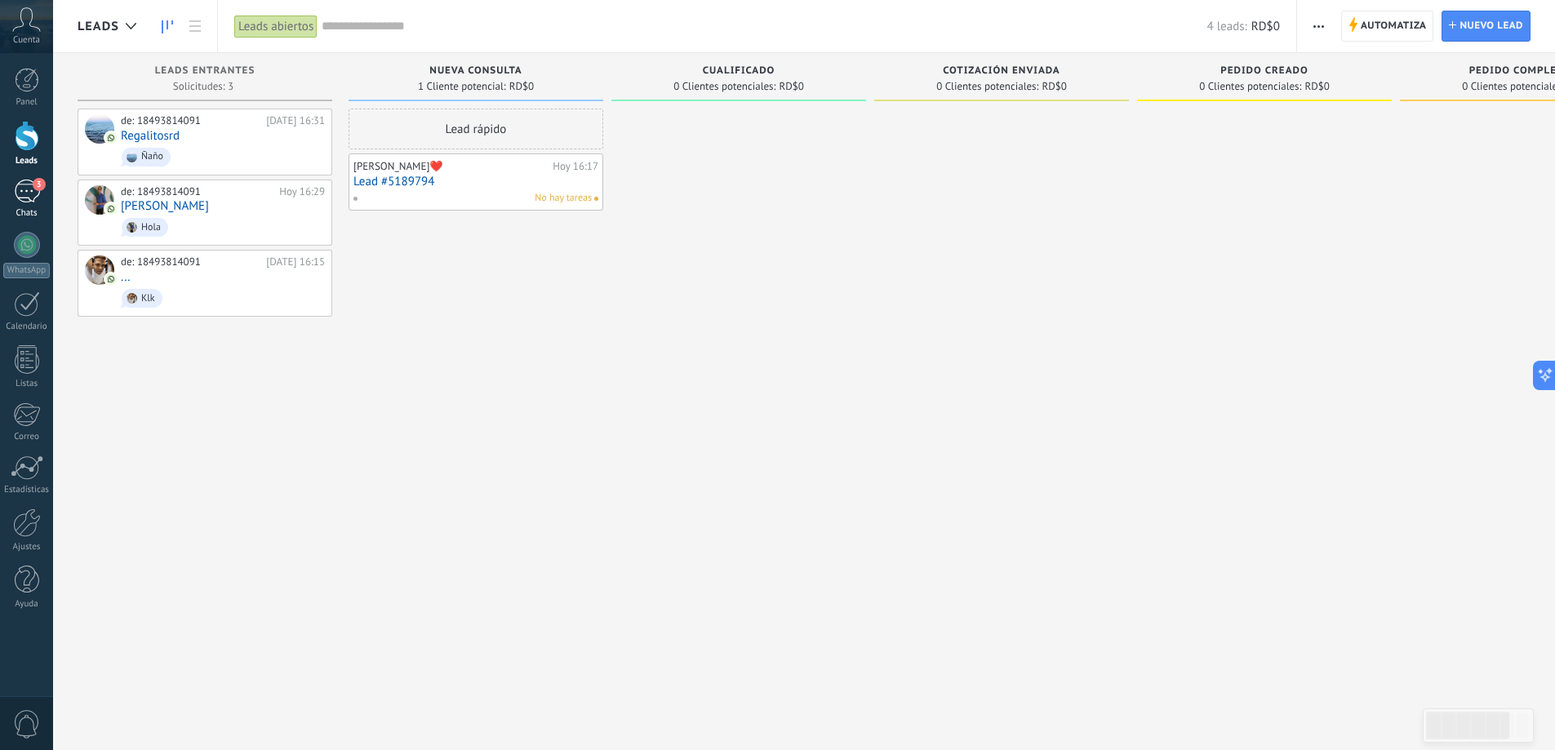
click at [26, 184] on div "3" at bounding box center [27, 192] width 26 height 24
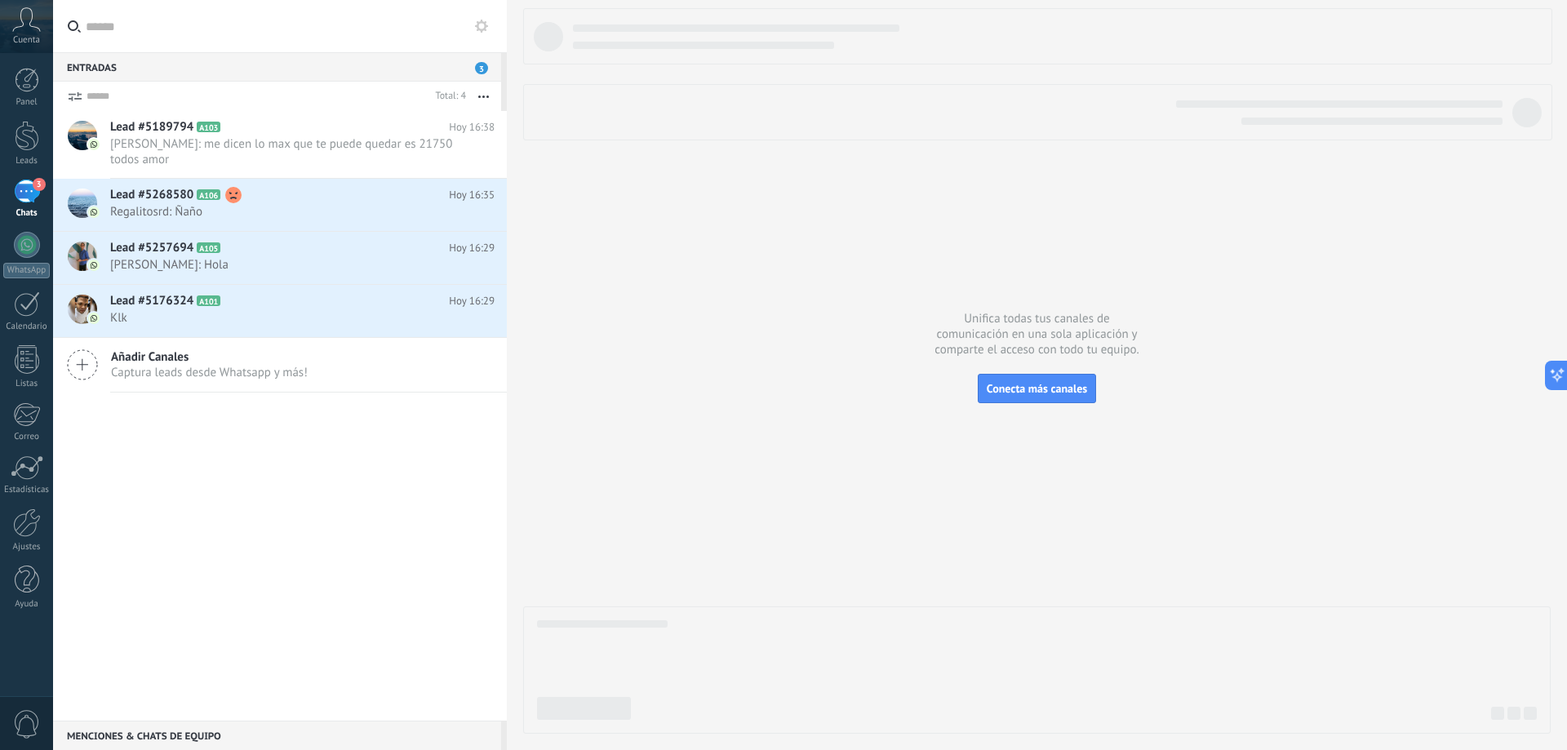
click at [26, 196] on div "3" at bounding box center [27, 192] width 26 height 24
click at [21, 139] on div at bounding box center [27, 136] width 24 height 30
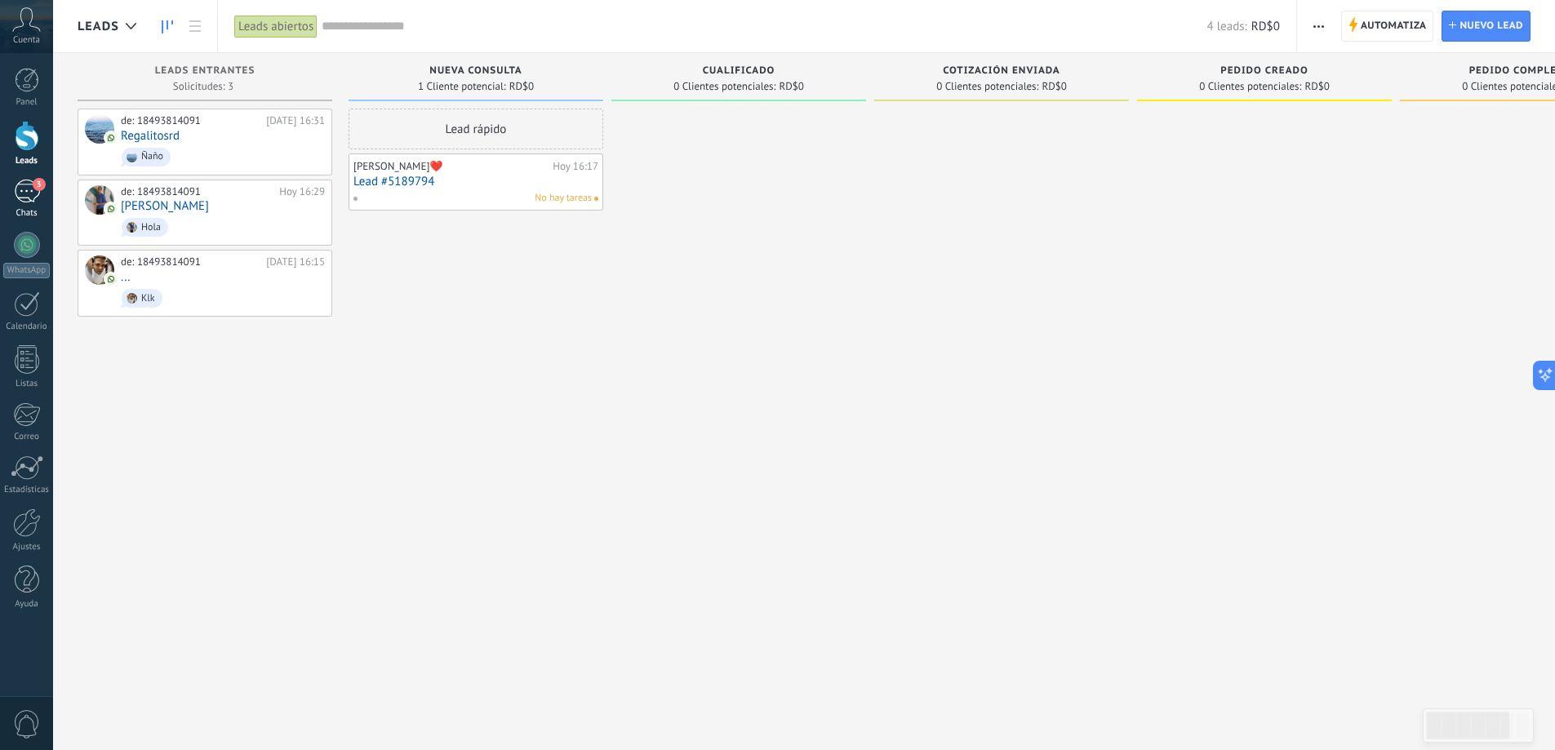
click at [29, 196] on div "3" at bounding box center [27, 192] width 26 height 24
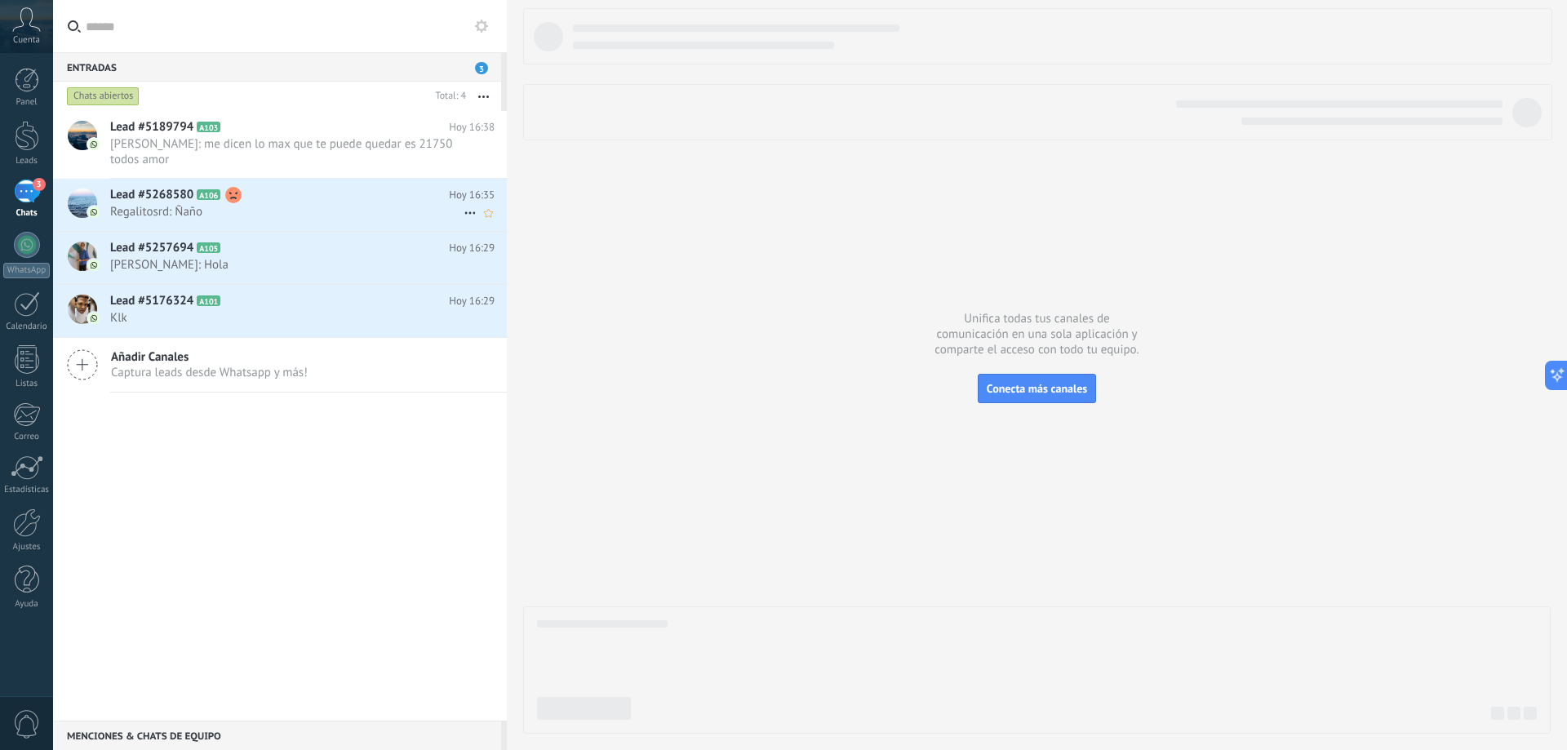
click at [466, 216] on icon at bounding box center [470, 213] width 20 height 20
click at [437, 512] on div at bounding box center [783, 375] width 1567 height 750
click at [488, 97] on use "button" at bounding box center [483, 97] width 11 height 2
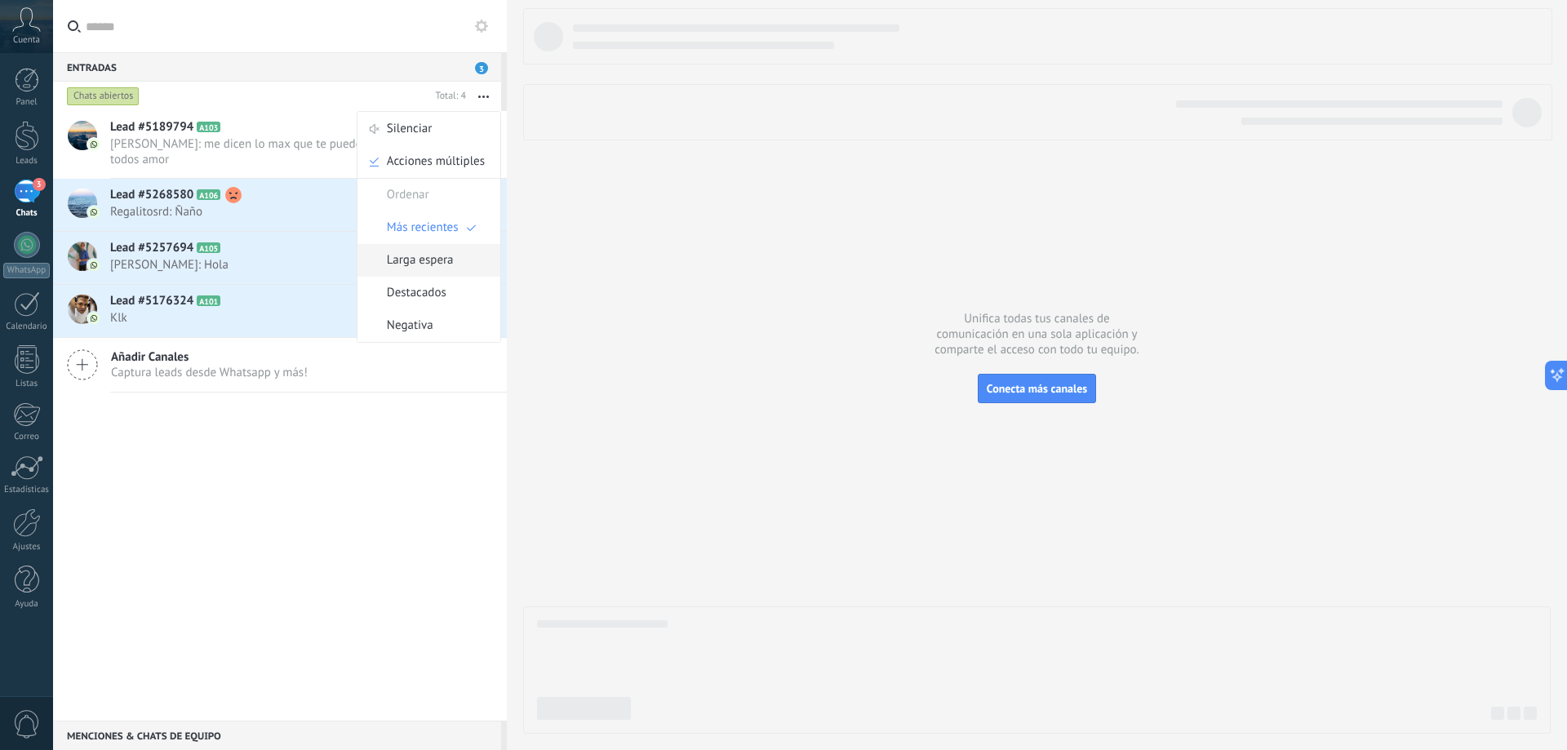
click at [438, 263] on span "Larga espera" at bounding box center [420, 260] width 67 height 33
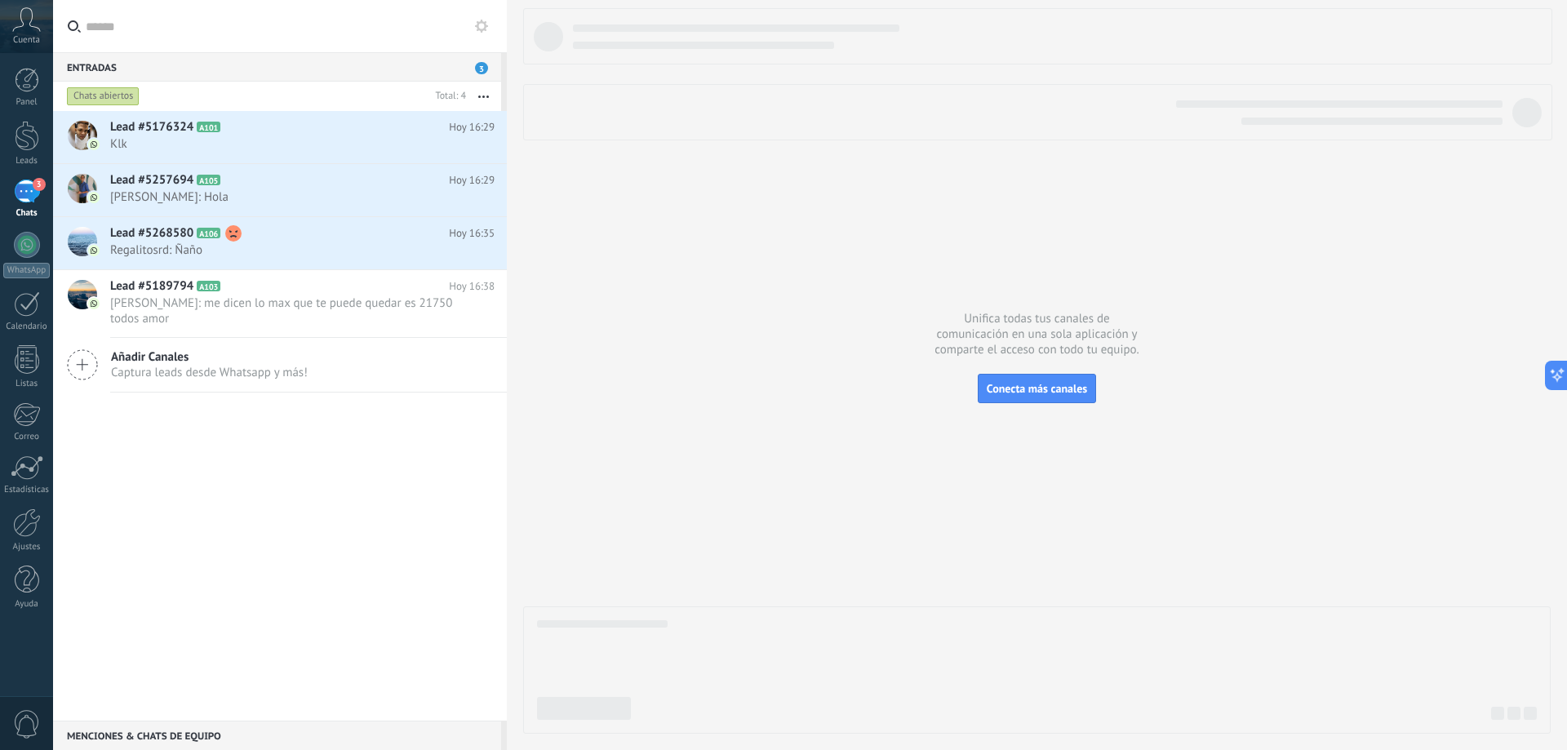
click at [488, 94] on button "button" at bounding box center [483, 96] width 35 height 29
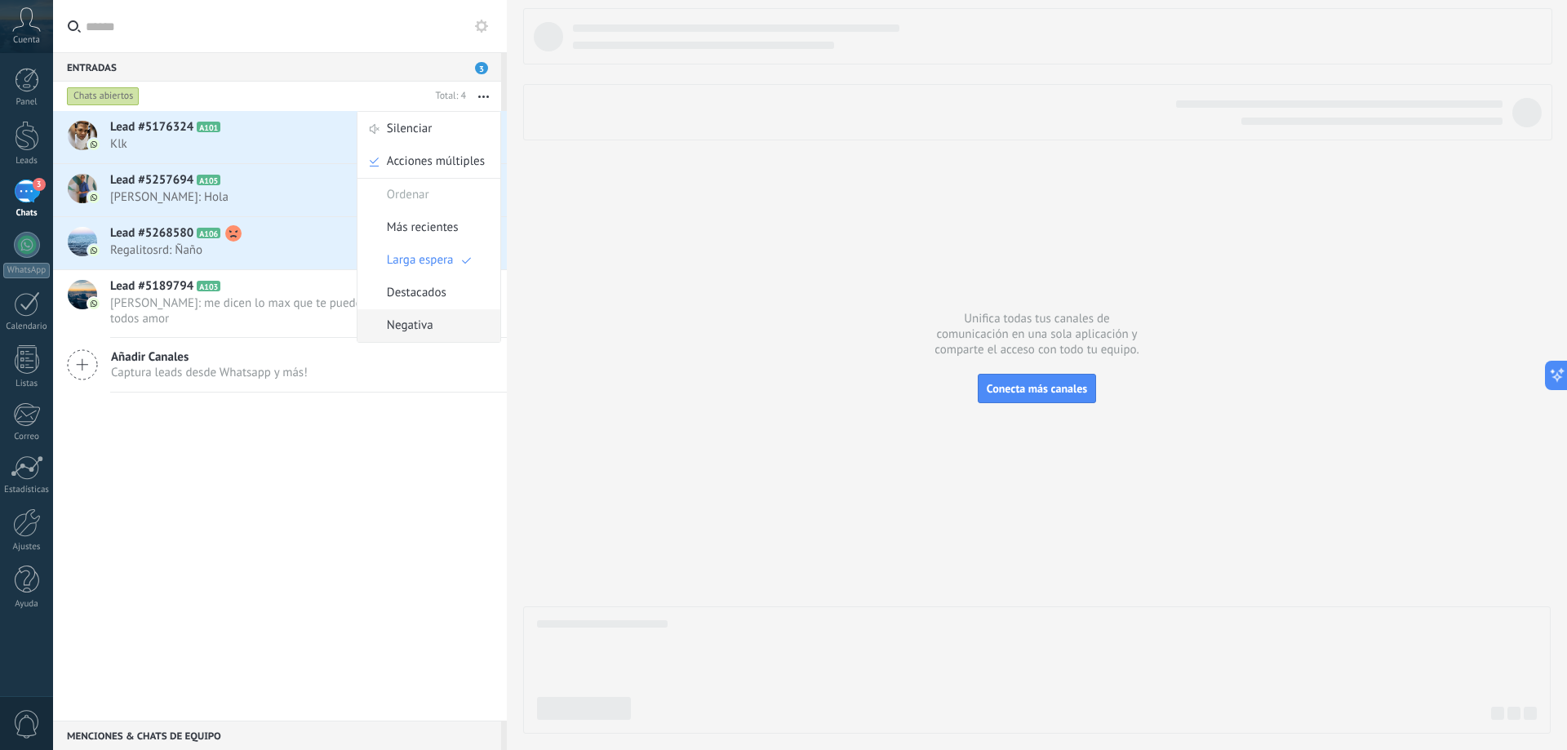
click at [425, 331] on span "Negativa" at bounding box center [410, 325] width 47 height 33
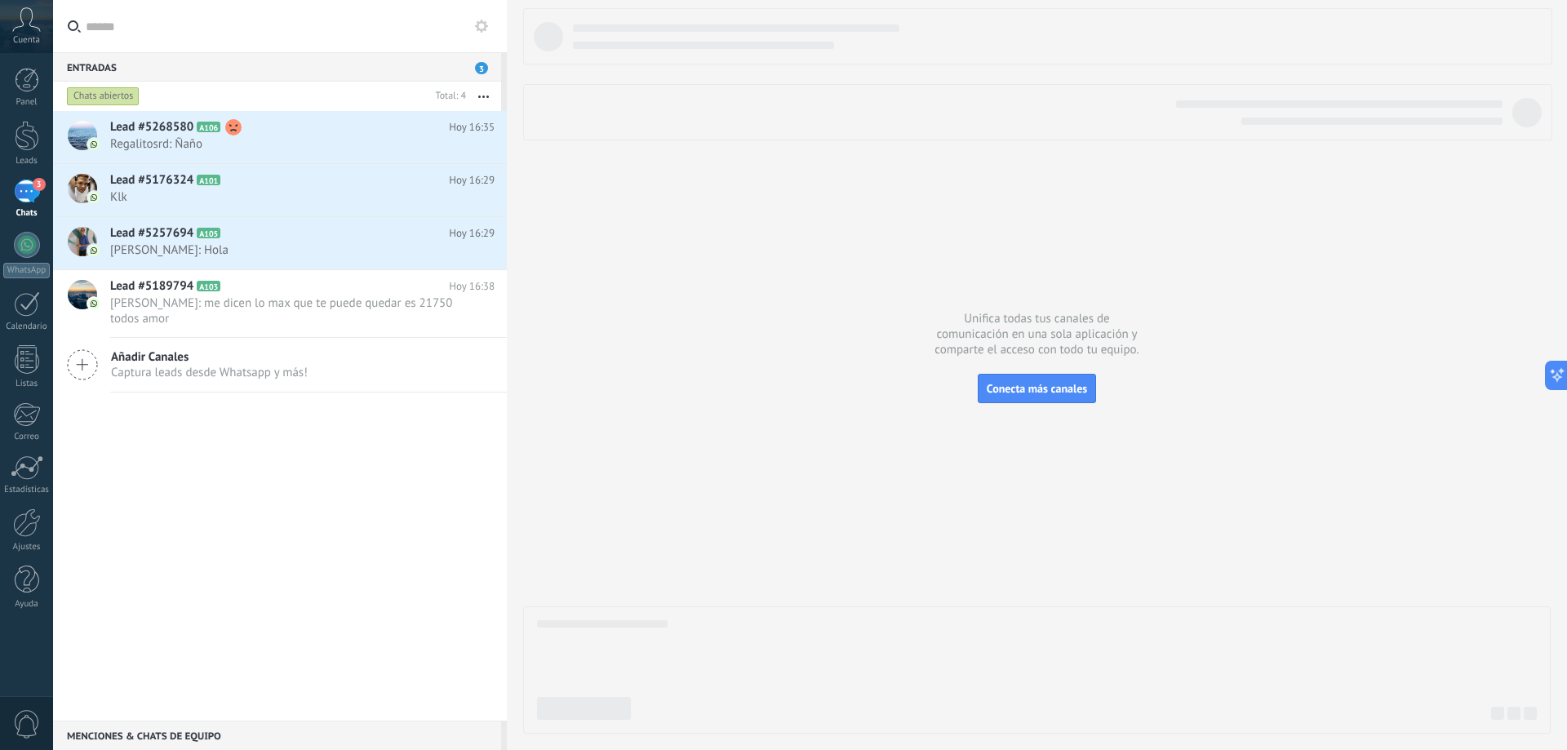
click at [482, 92] on button "button" at bounding box center [483, 96] width 35 height 29
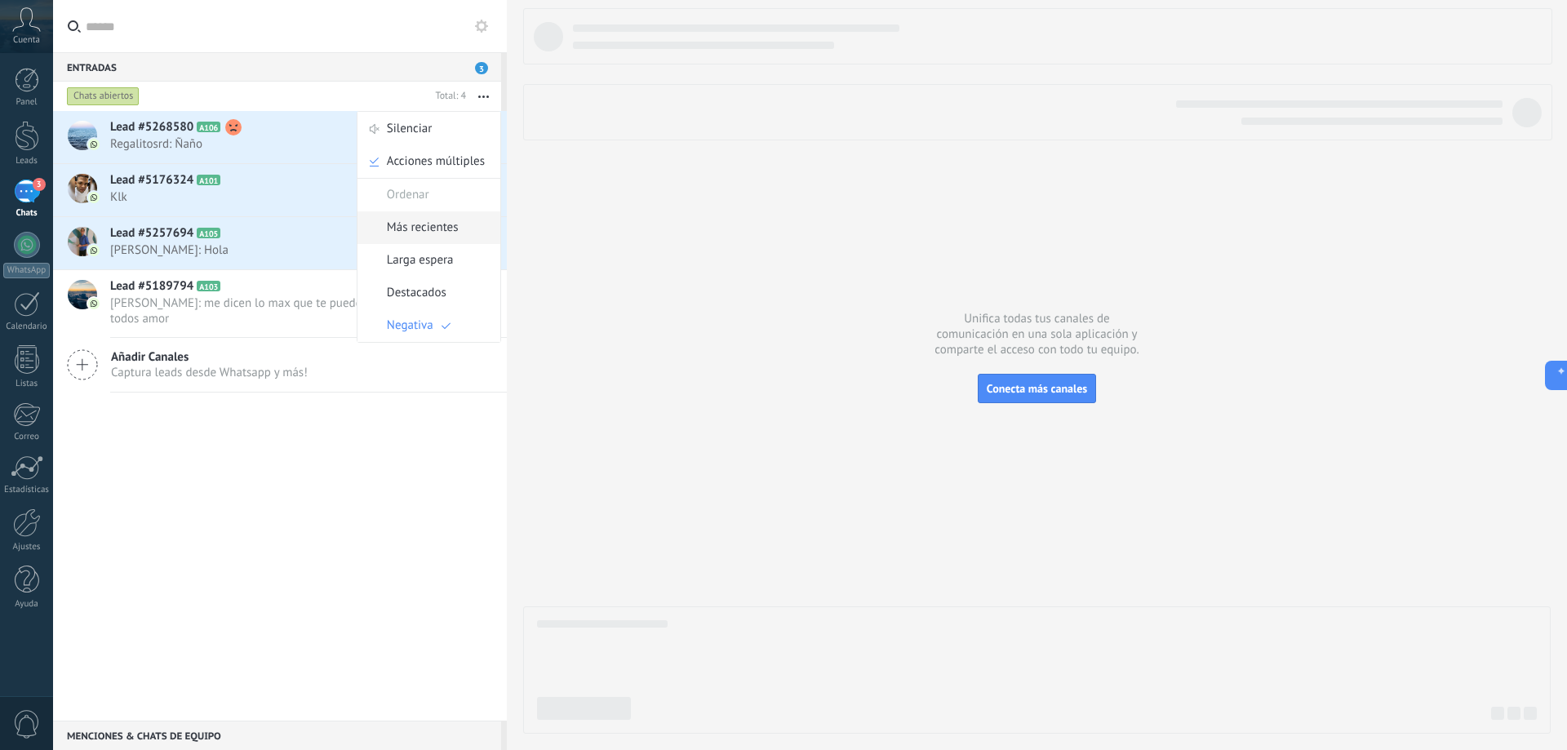
click at [443, 230] on span "Más recientes" at bounding box center [423, 227] width 72 height 33
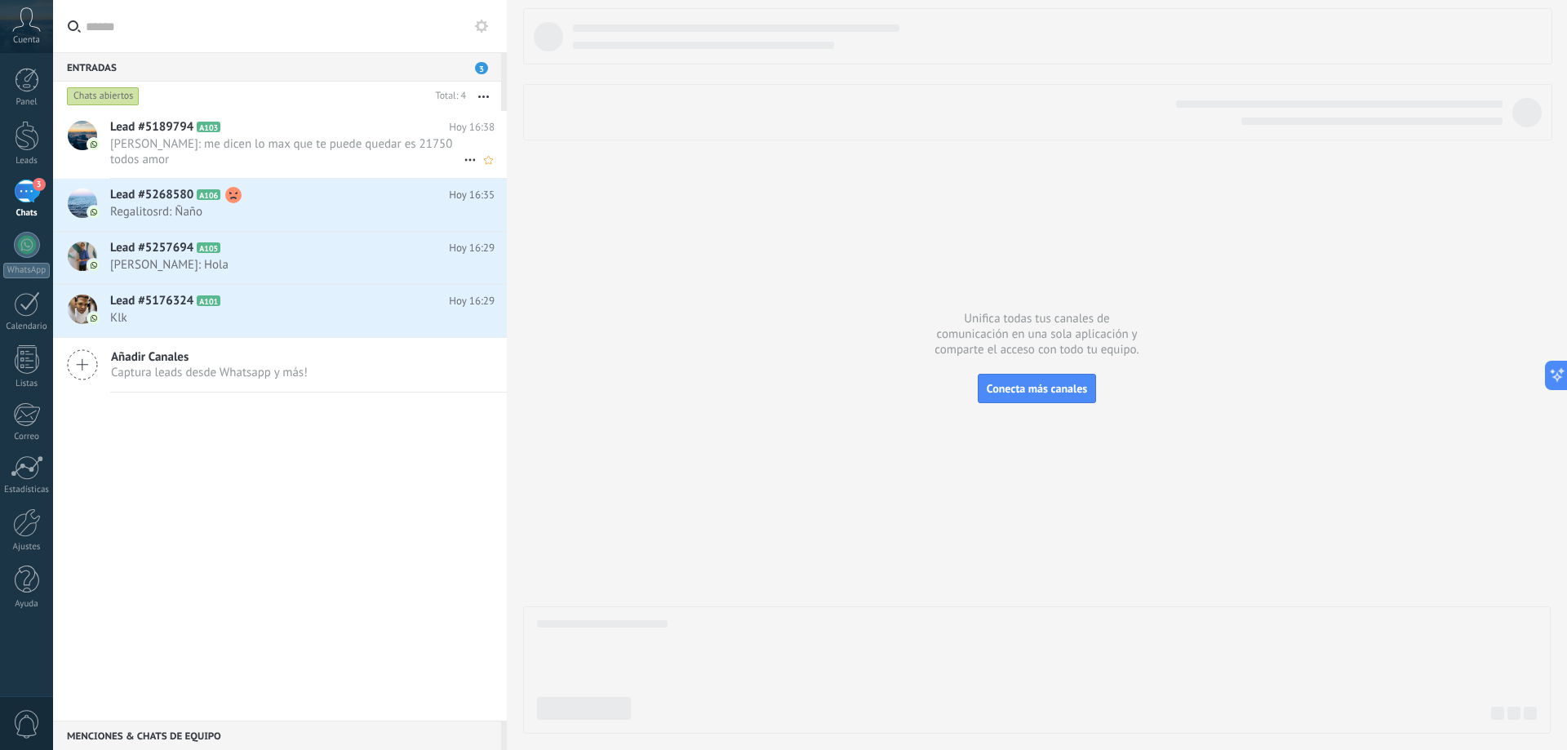
click at [413, 146] on span "[PERSON_NAME]: me dicen lo max que te puede quedar es 21750 todos amor" at bounding box center [286, 151] width 353 height 31
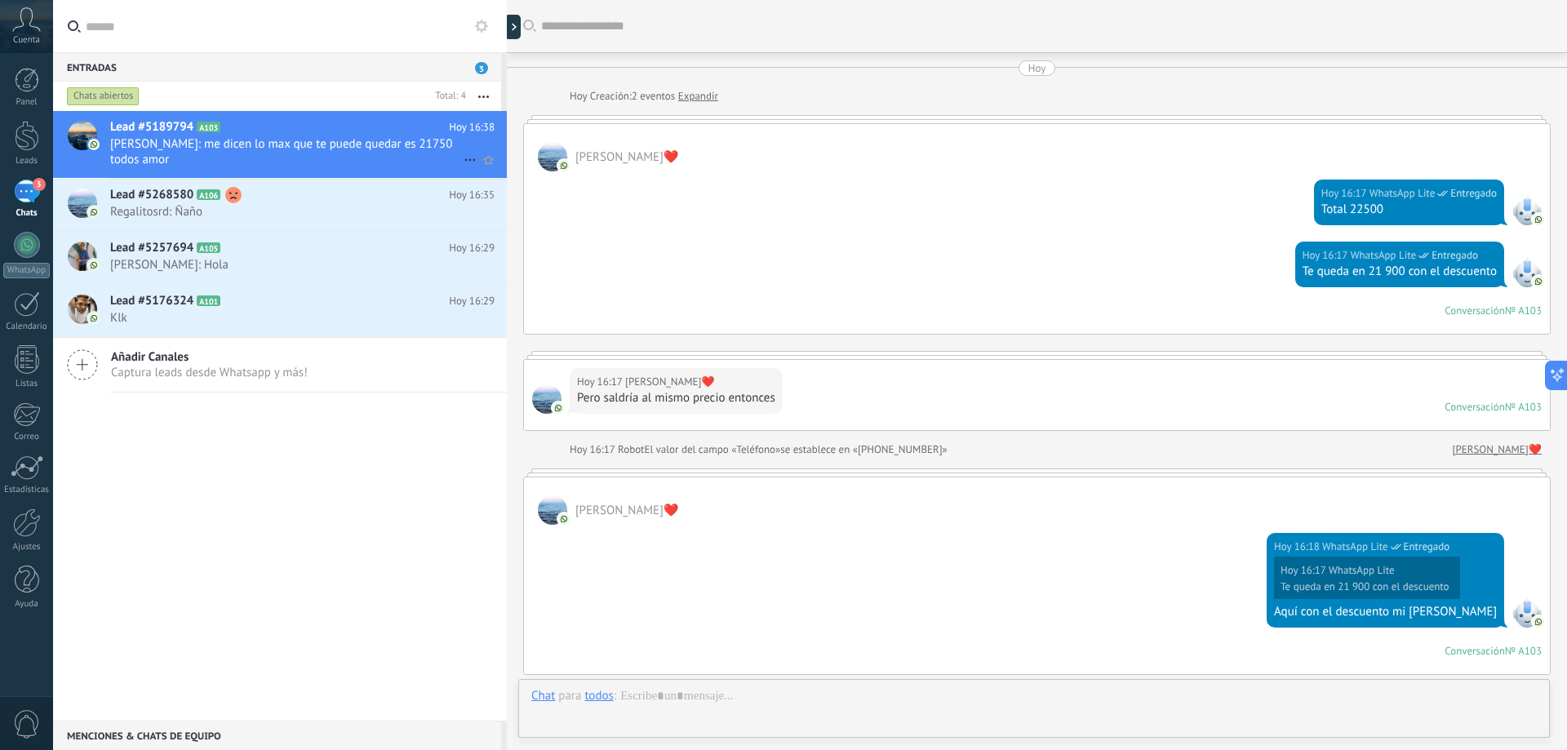
scroll to position [427, 0]
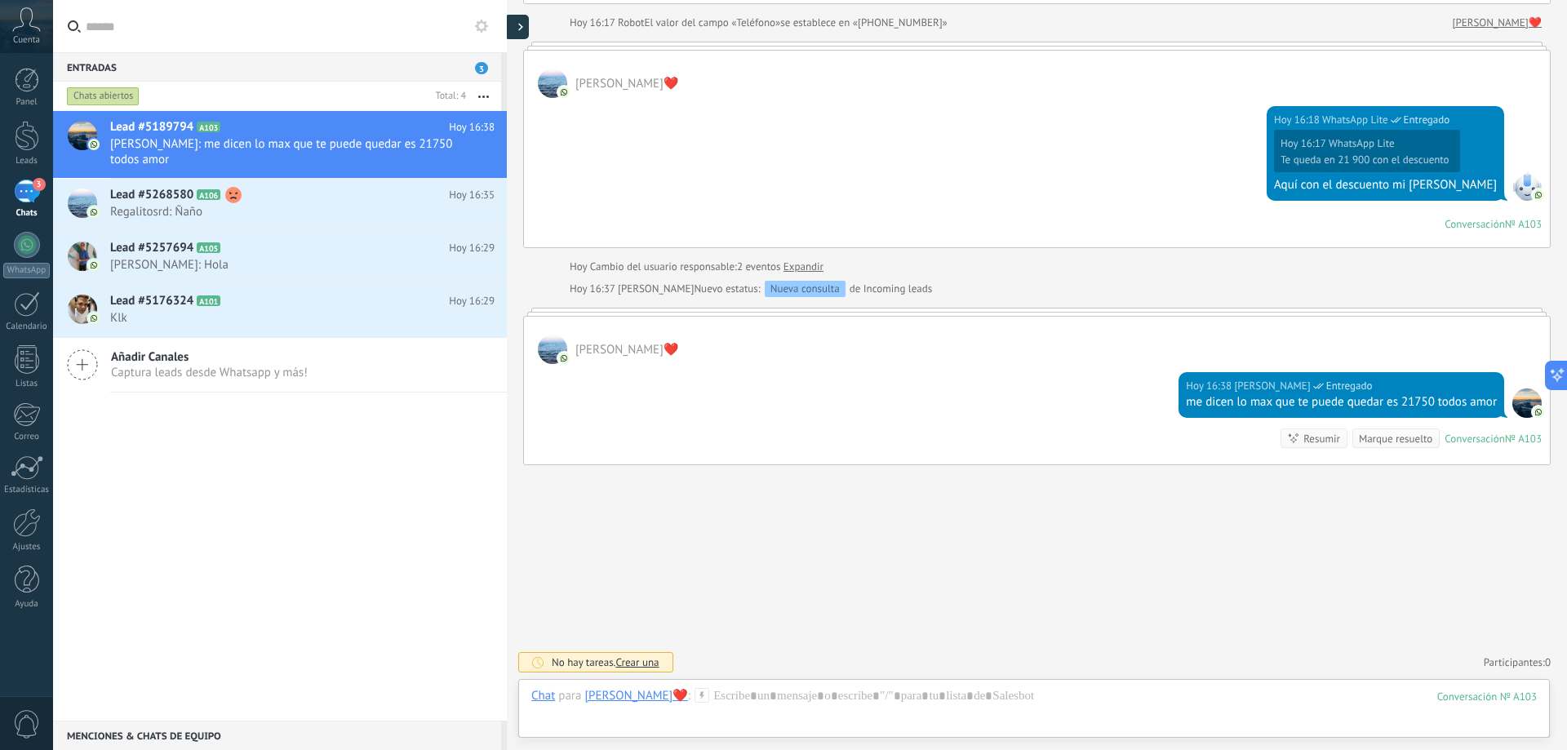
click at [517, 22] on div at bounding box center [516, 27] width 24 height 24
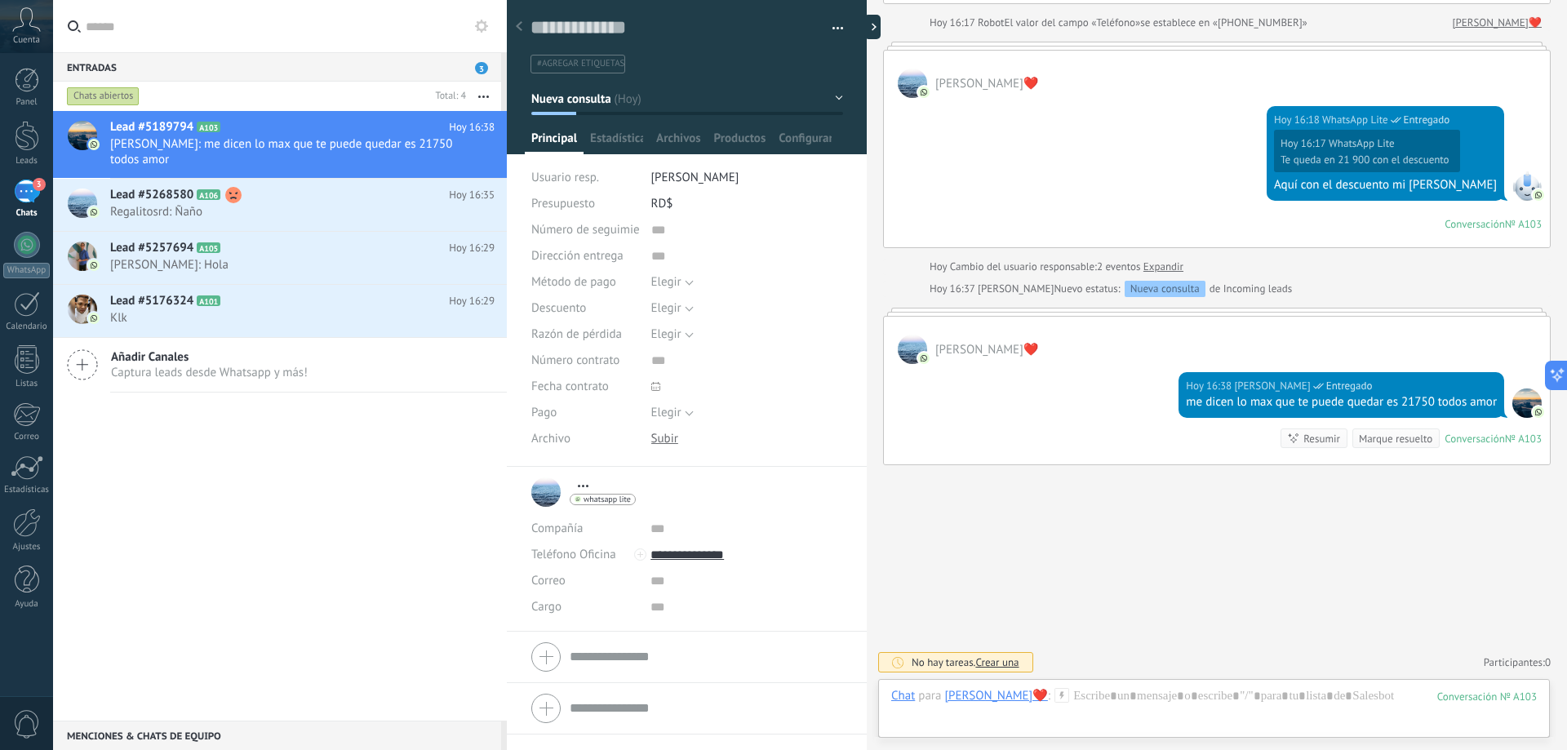
scroll to position [24, 0]
click at [522, 23] on div at bounding box center [519, 27] width 23 height 32
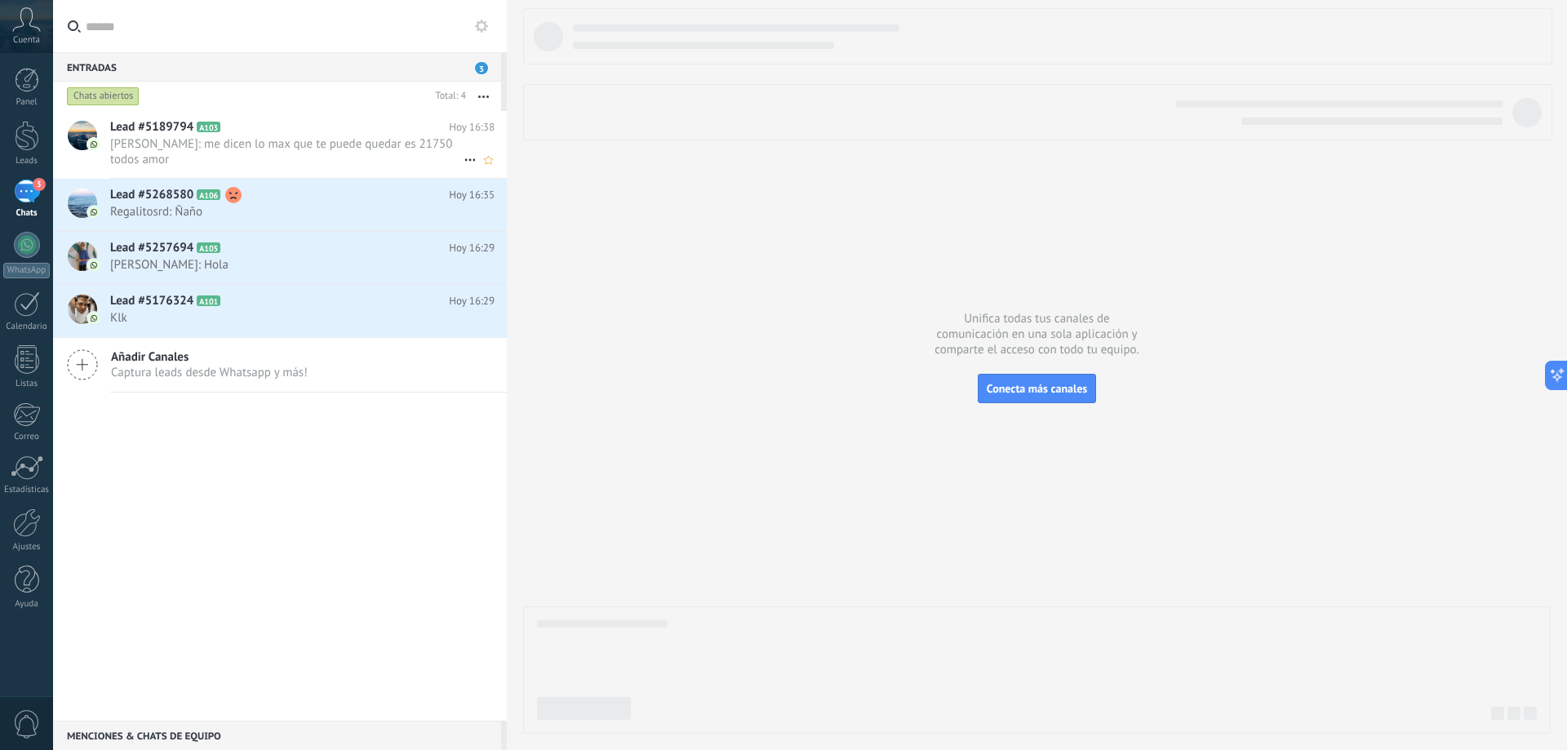
click at [224, 151] on span "[PERSON_NAME]: me dicen lo max que te puede quedar es 21750 todos amor" at bounding box center [286, 151] width 353 height 31
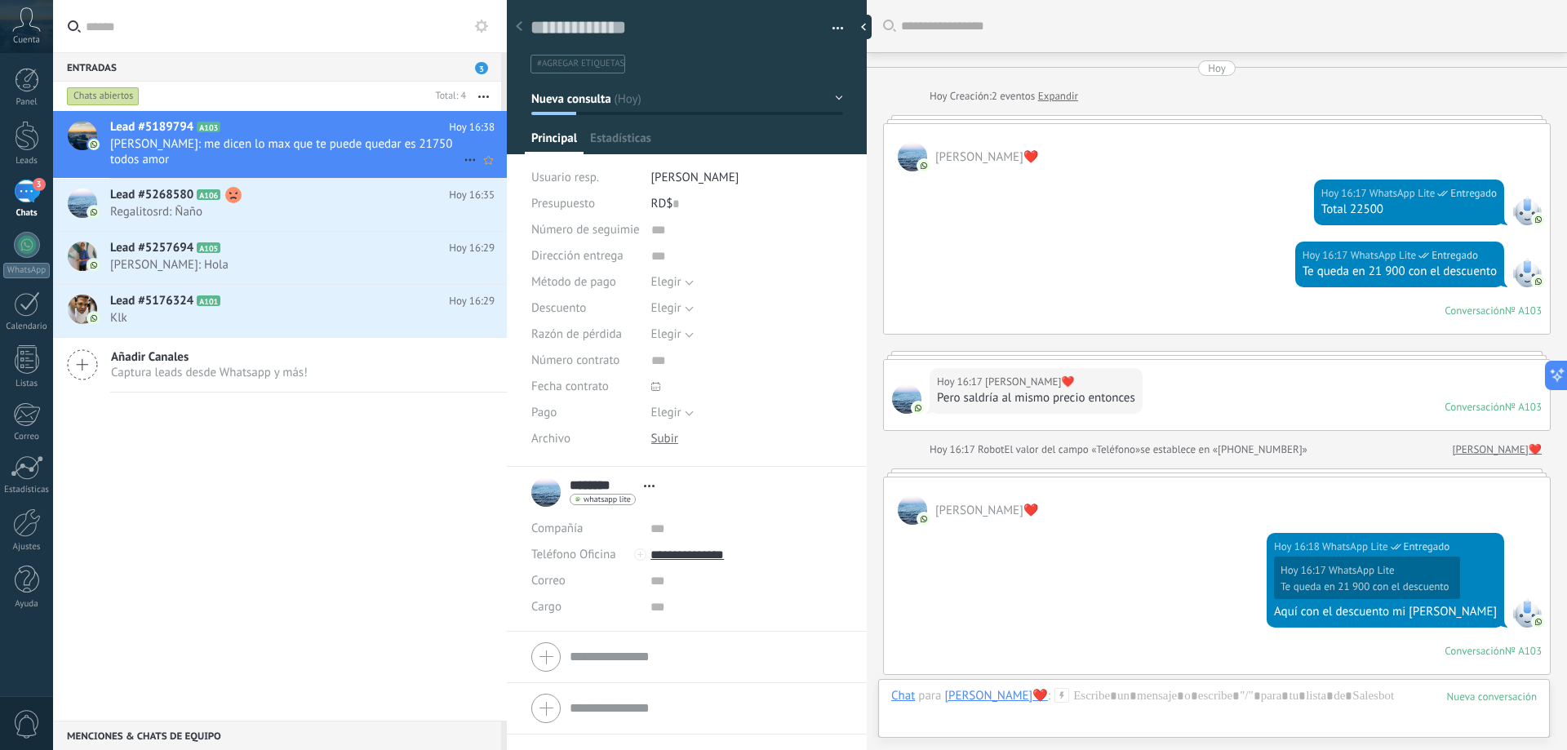
scroll to position [427, 0]
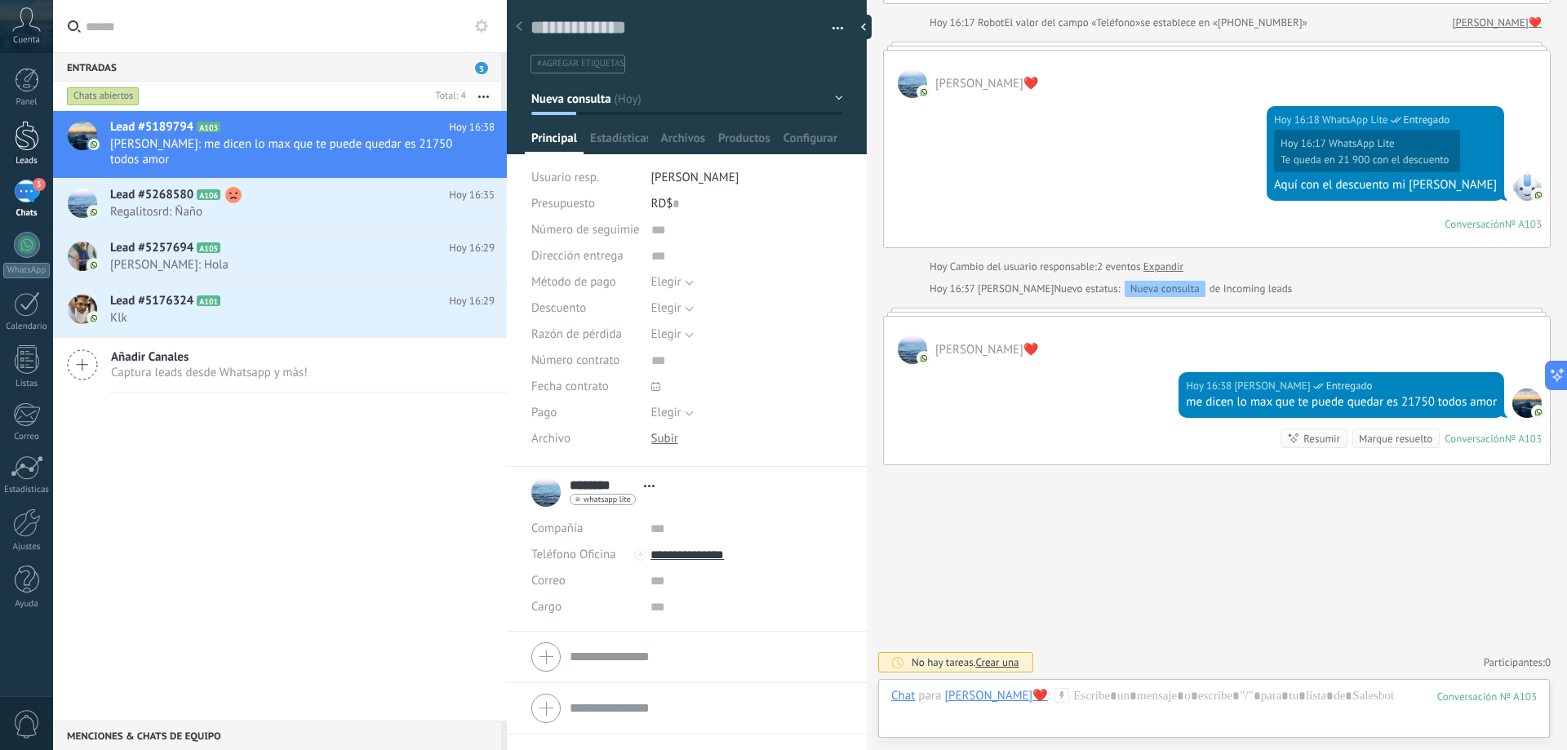
click at [25, 127] on div at bounding box center [27, 136] width 24 height 30
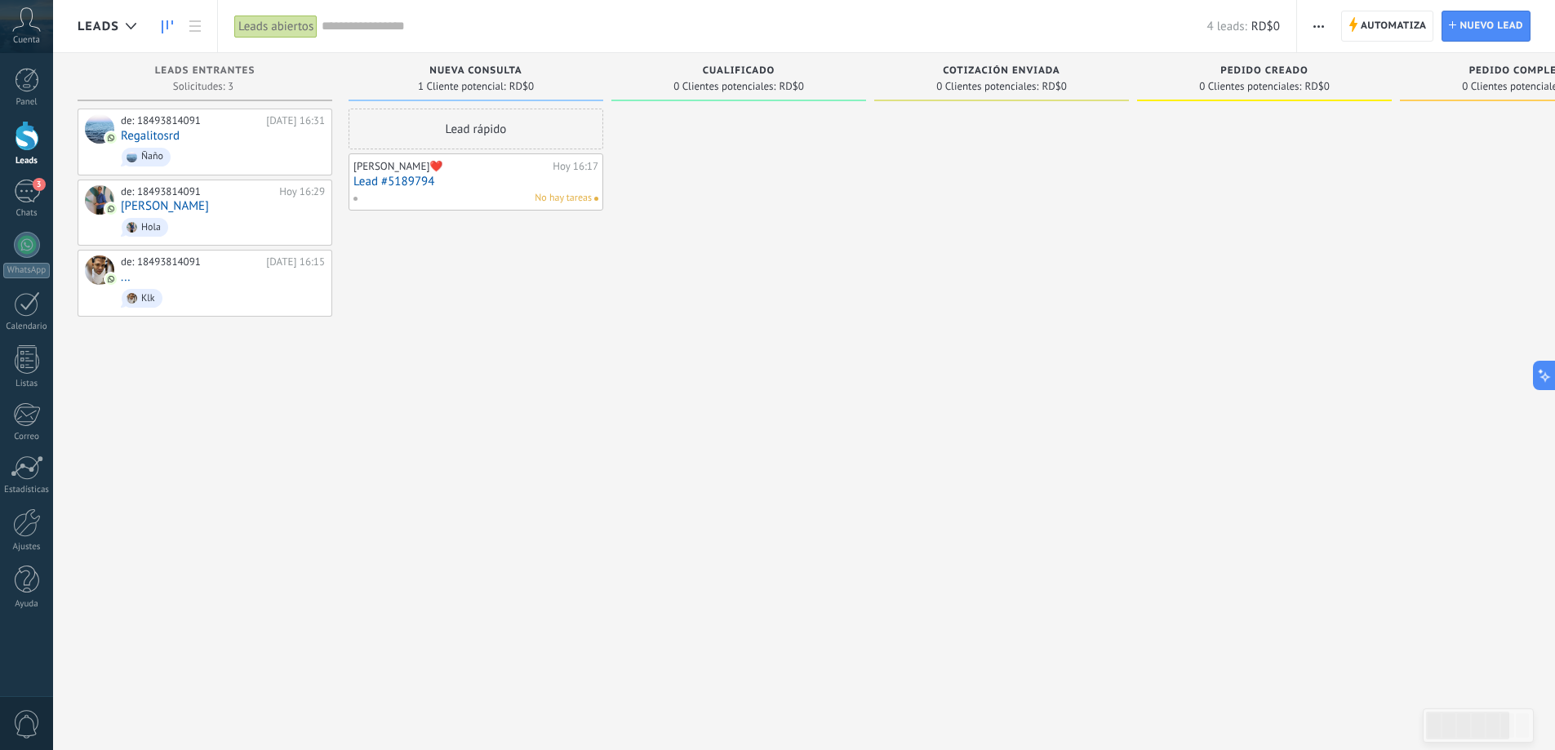
click at [451, 180] on link "Lead #5189794" at bounding box center [475, 182] width 245 height 14
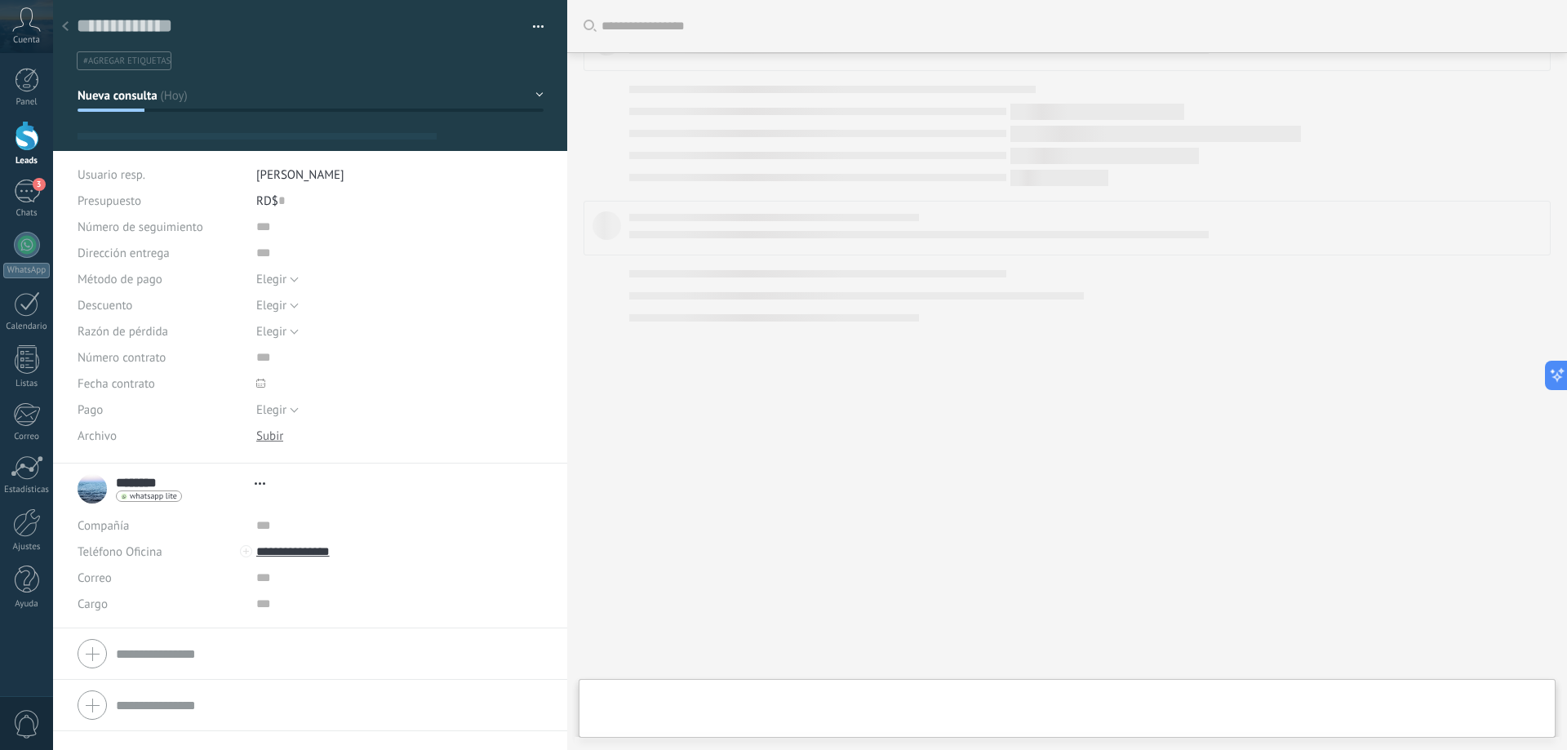
type textarea "**********"
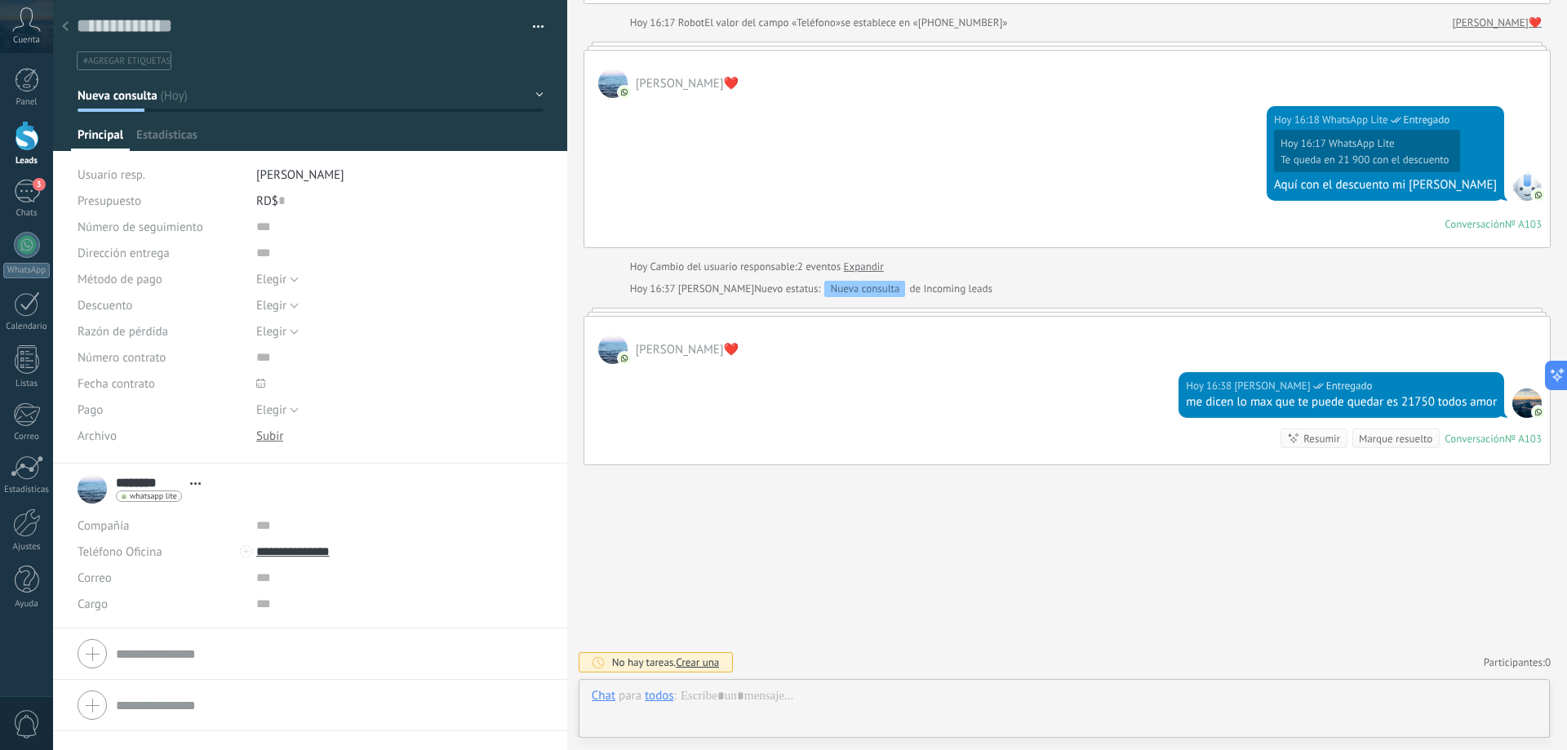
scroll to position [24, 0]
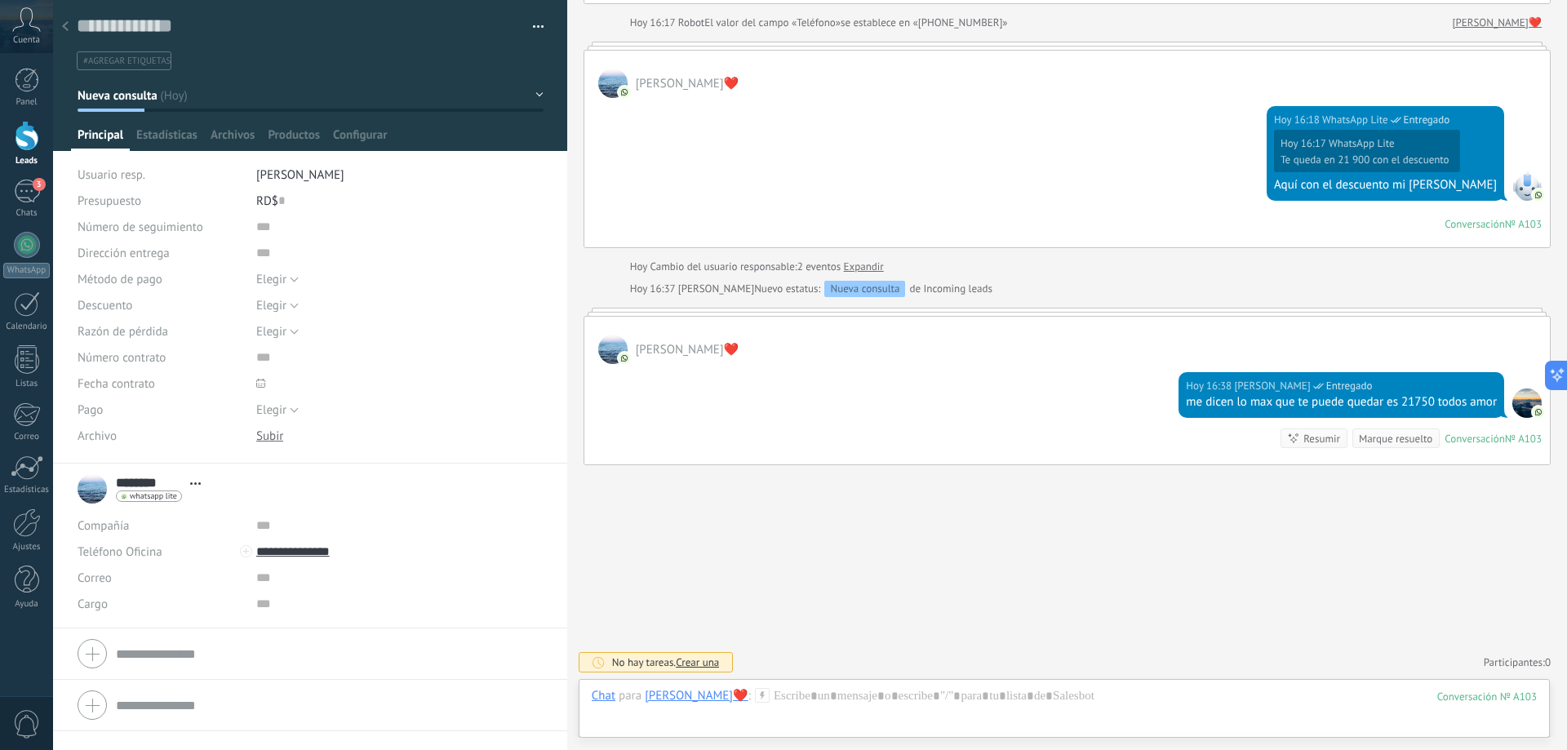
click at [533, 100] on button "Nueva consulta" at bounding box center [311, 95] width 466 height 29
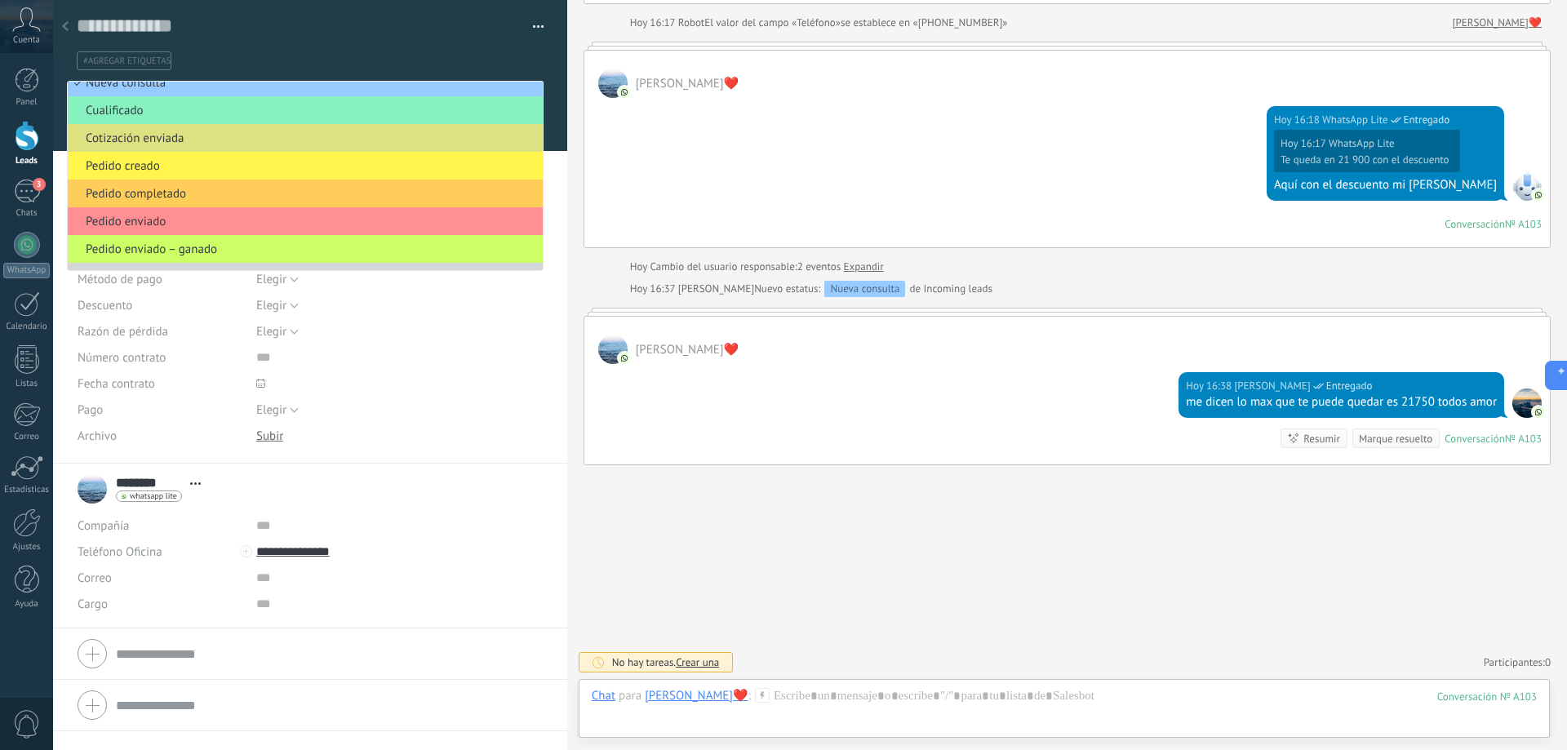
scroll to position [33, 0]
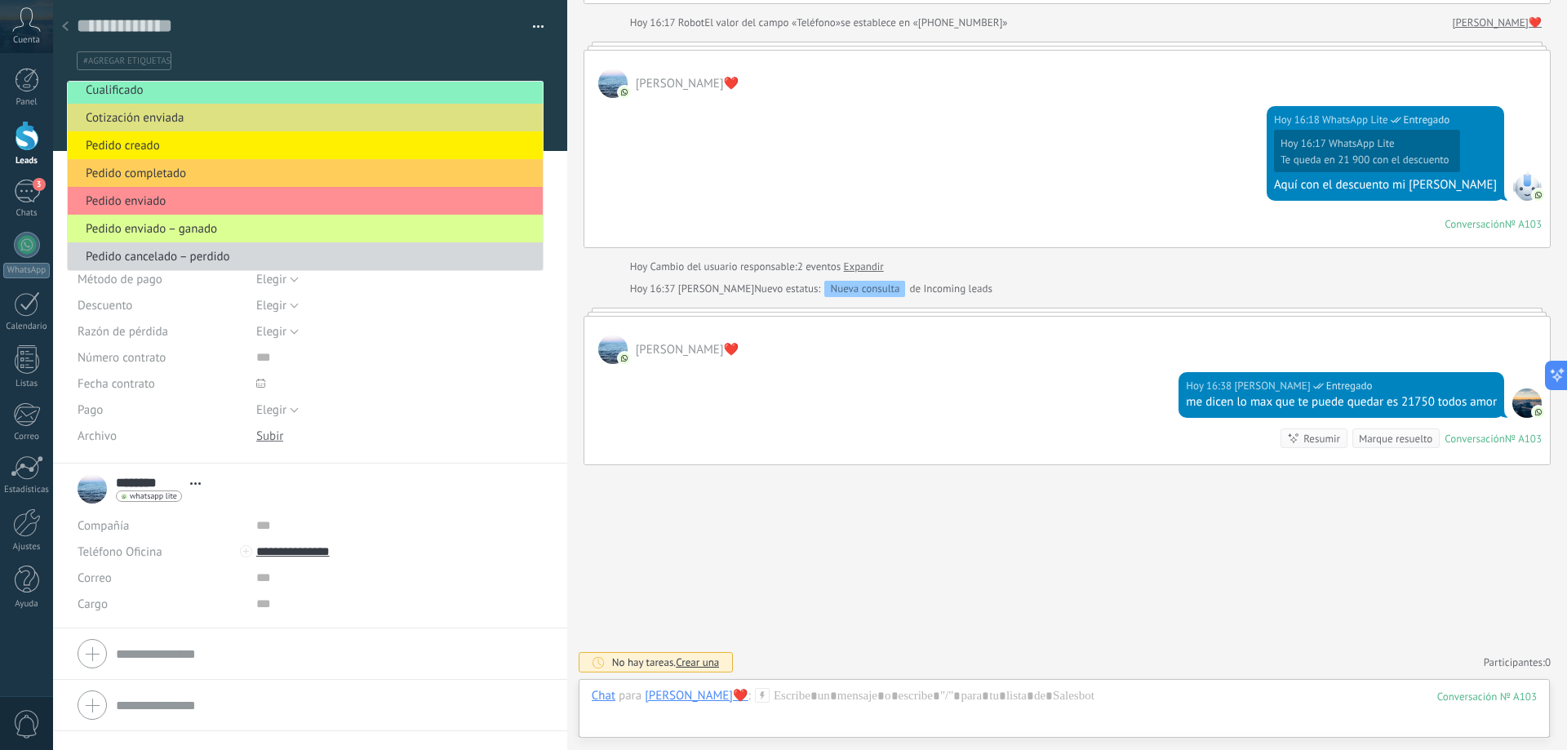
click at [238, 229] on span "Pedido enviado – ganado" at bounding box center [303, 229] width 470 height 16
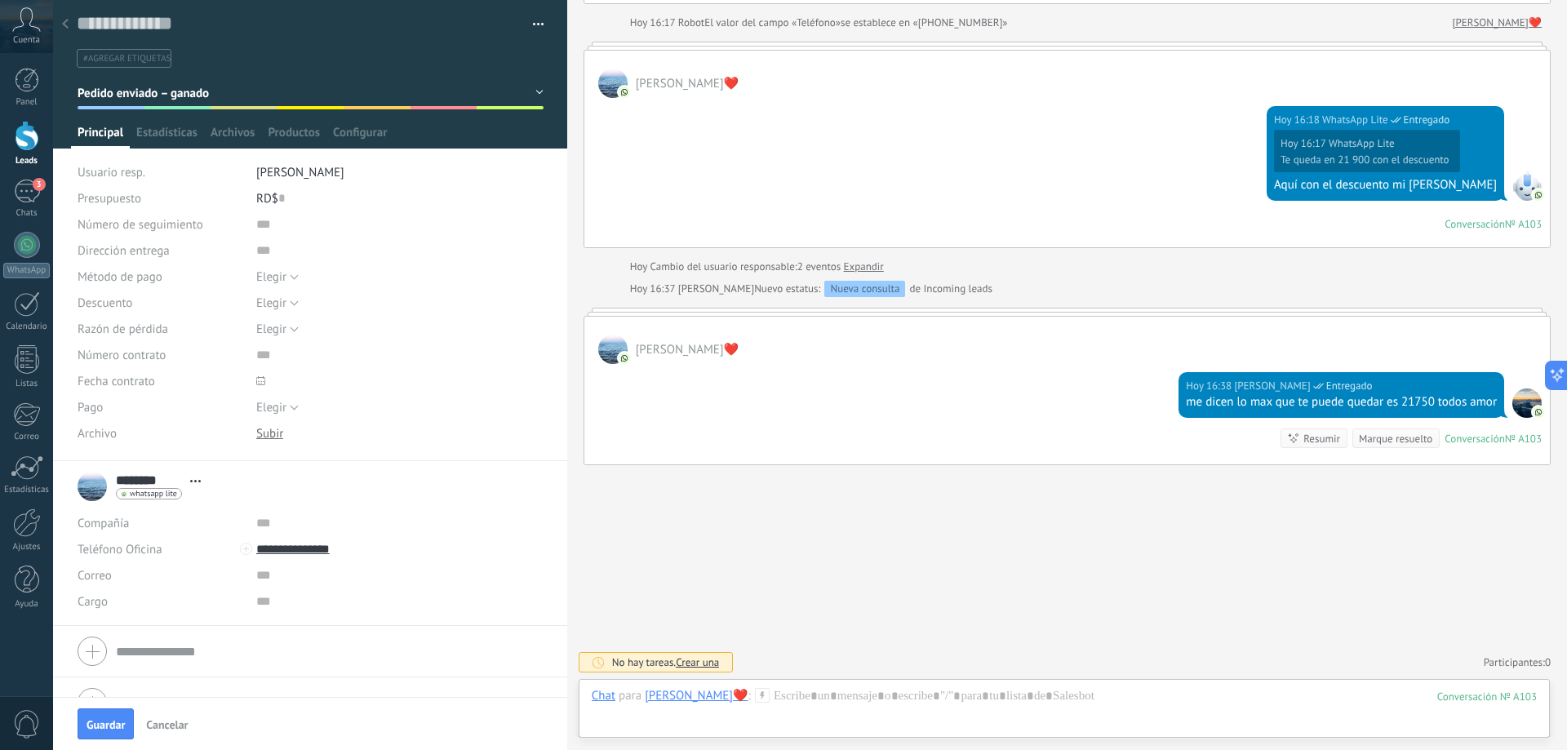
scroll to position [0, 0]
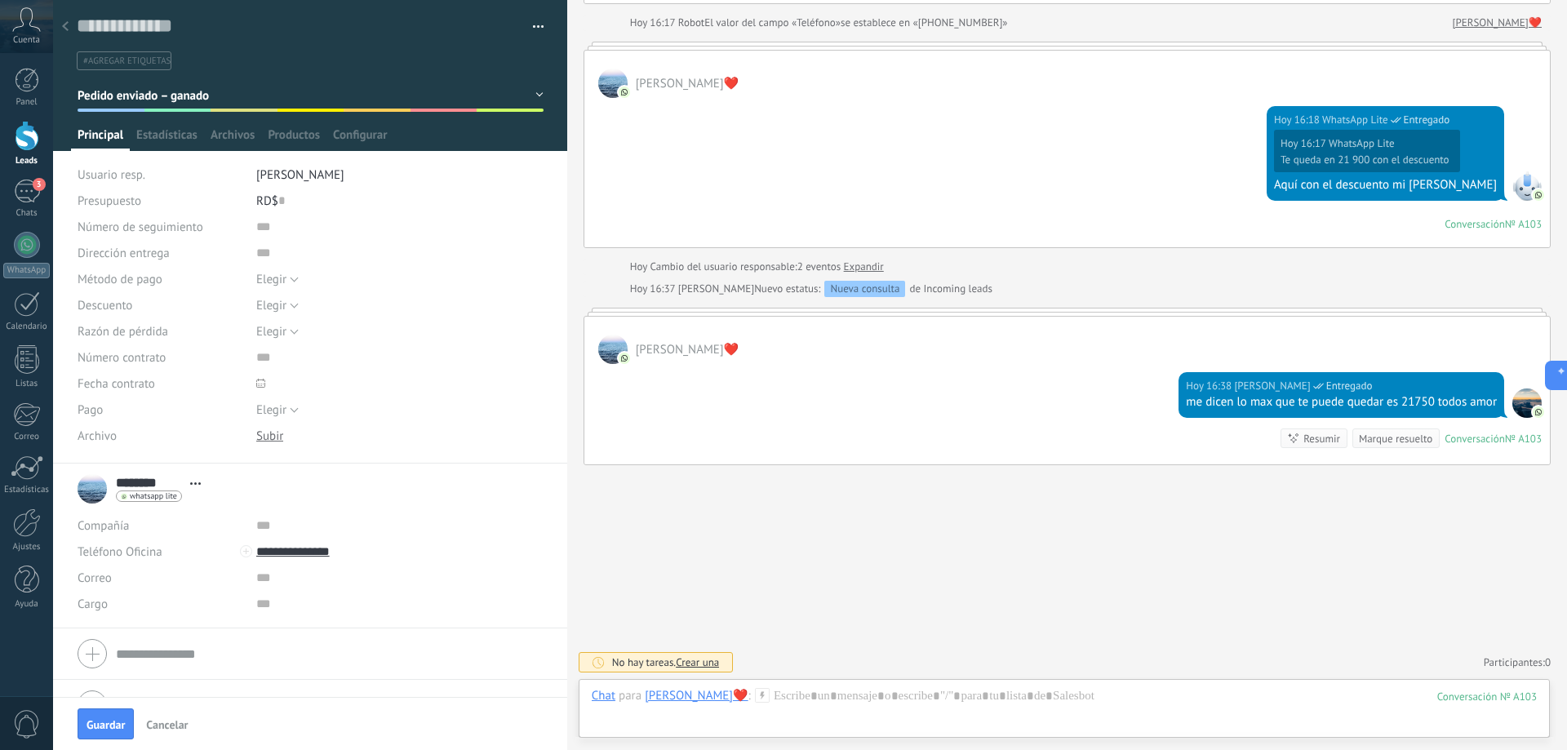
click at [529, 92] on button "Pedido enviado – ganado" at bounding box center [311, 95] width 466 height 29
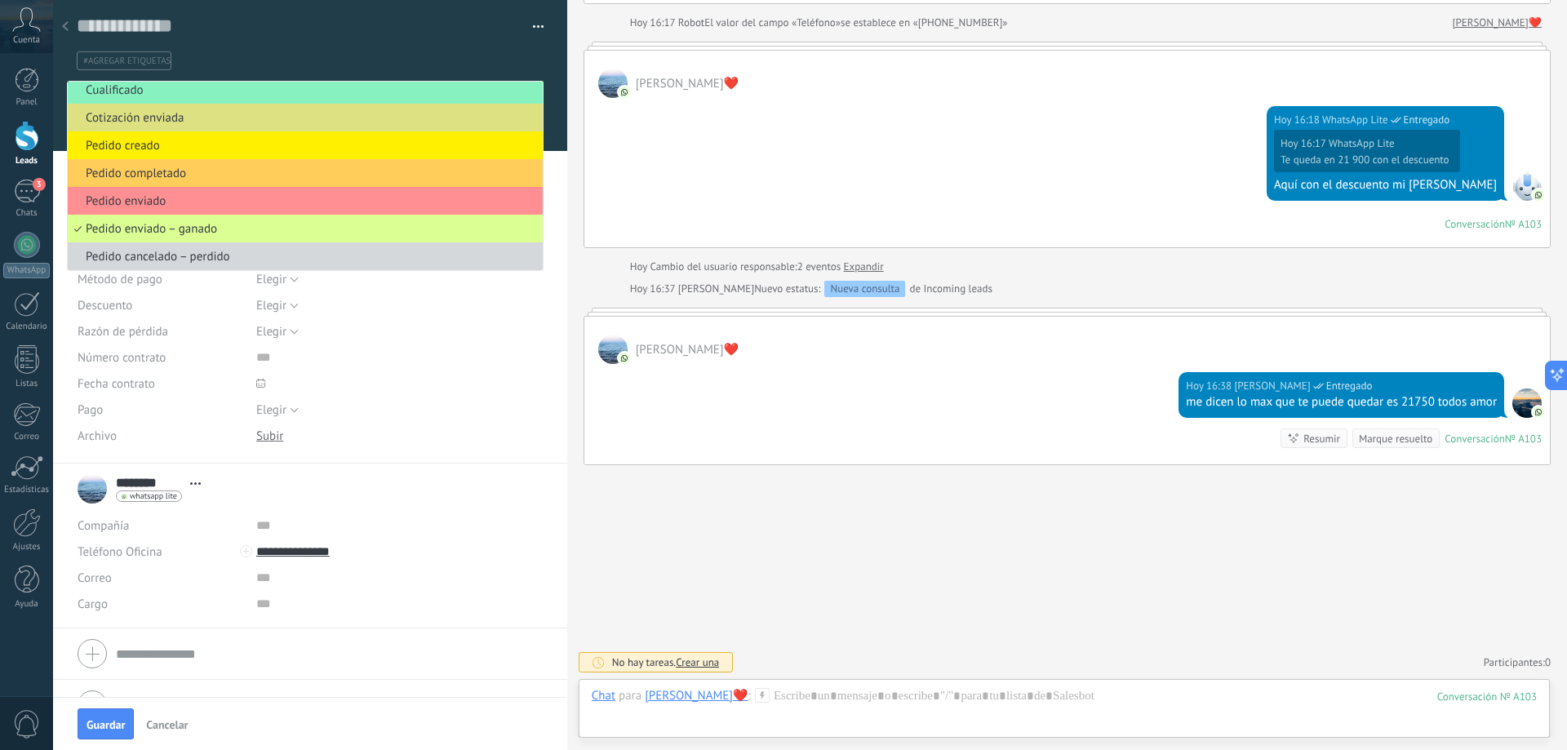
click at [141, 221] on span "Pedido enviado – ganado" at bounding box center [303, 229] width 470 height 16
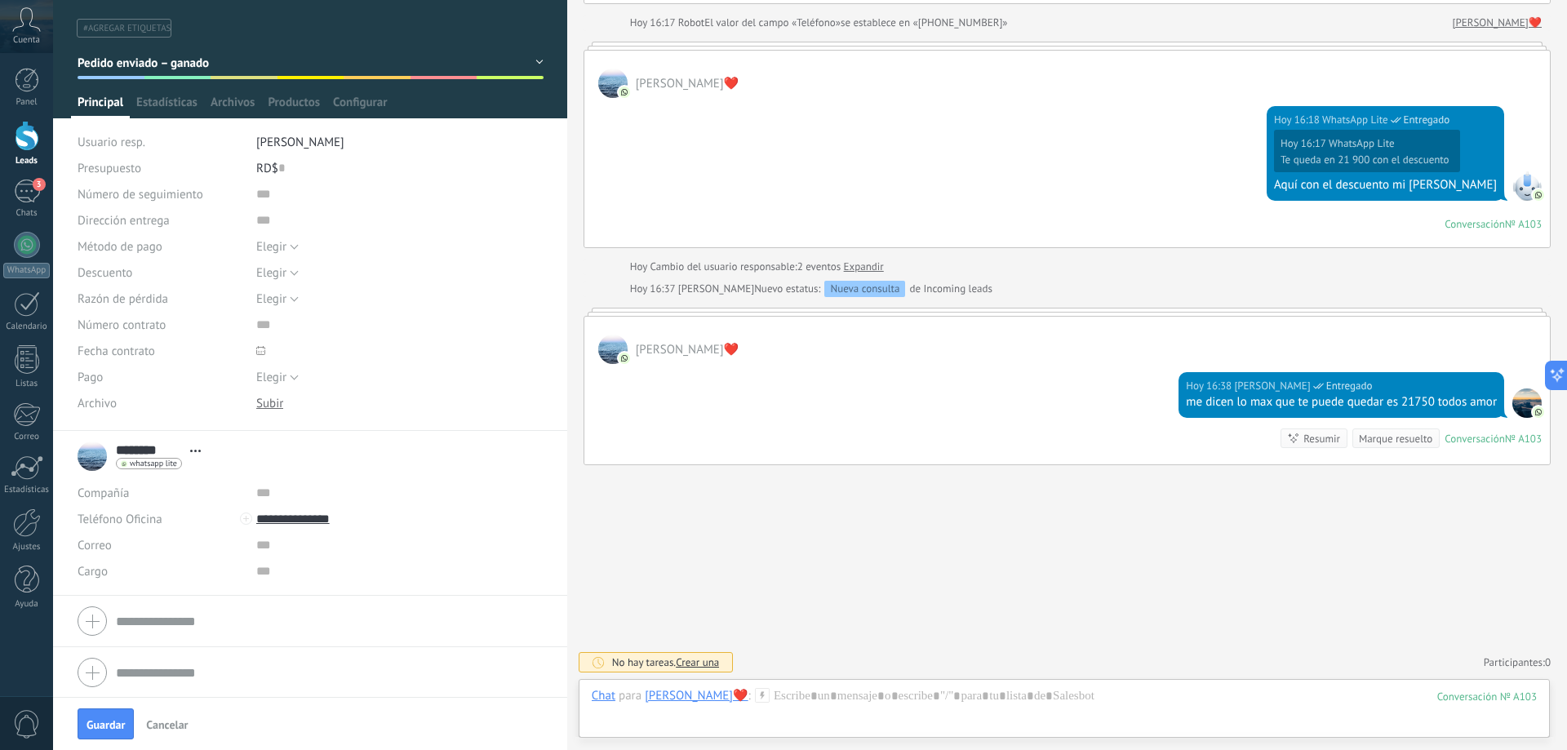
scroll to position [34, 0]
click at [89, 618] on div at bounding box center [310, 619] width 465 height 41
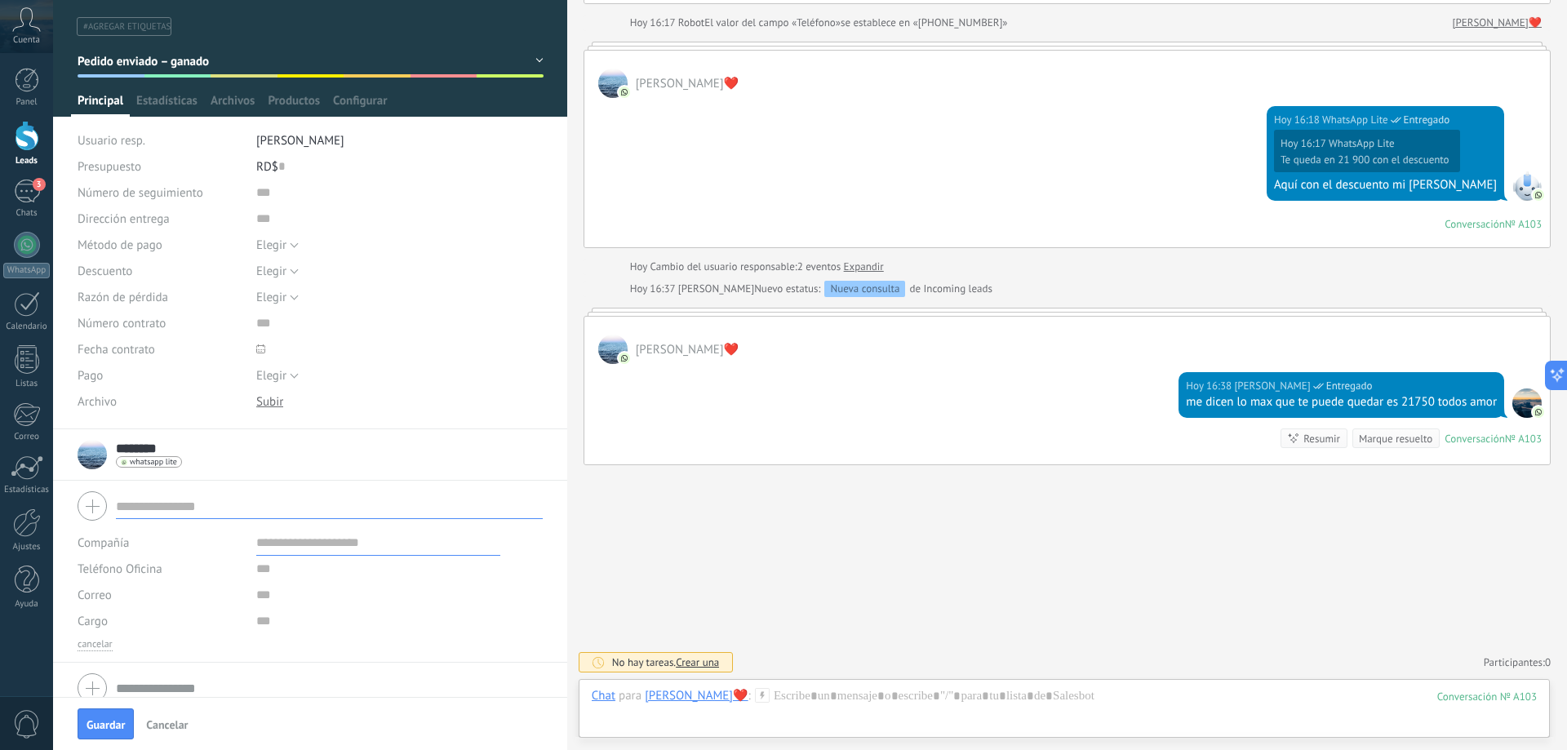
click at [92, 508] on div at bounding box center [310, 506] width 465 height 41
click at [88, 509] on div at bounding box center [310, 506] width 465 height 41
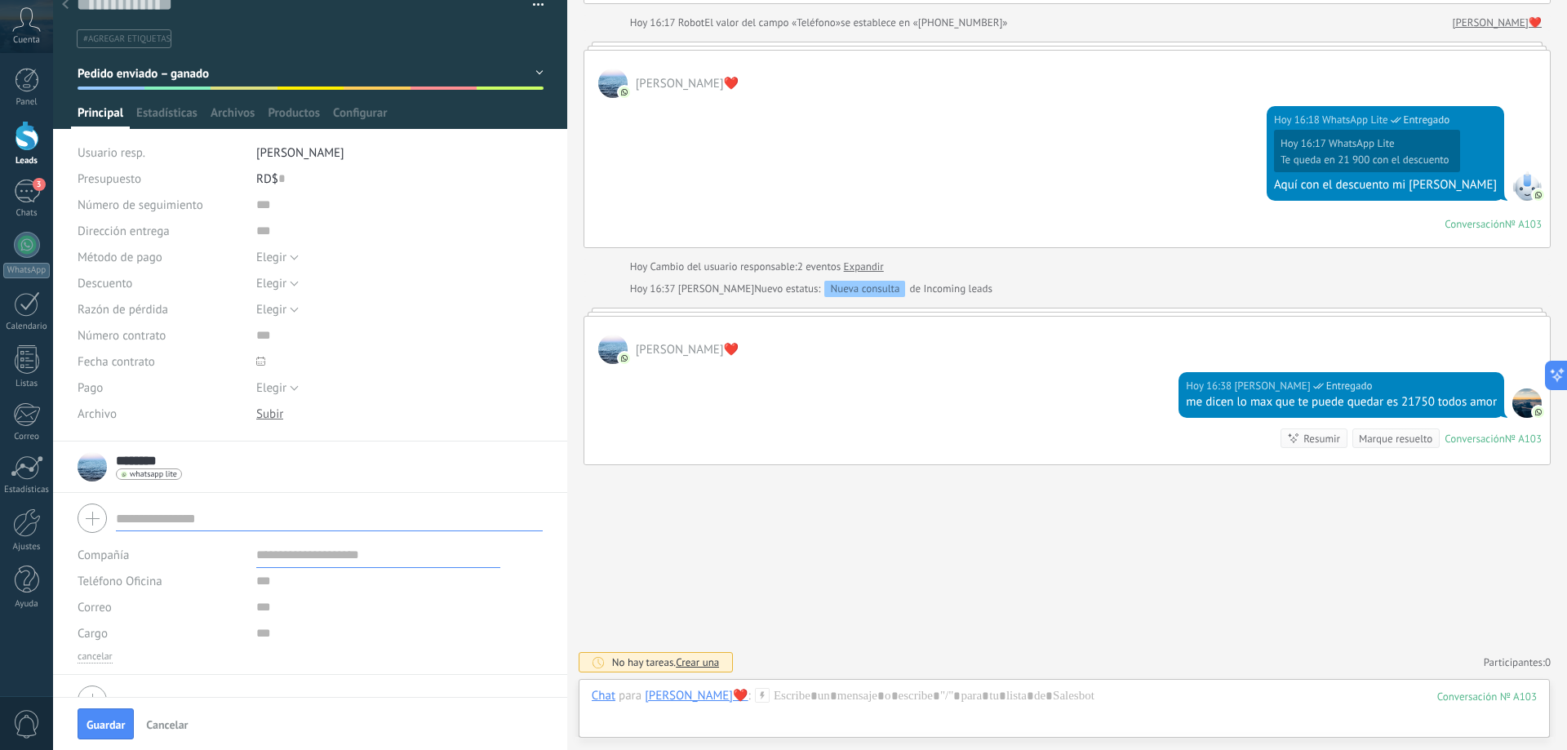
scroll to position [51, 0]
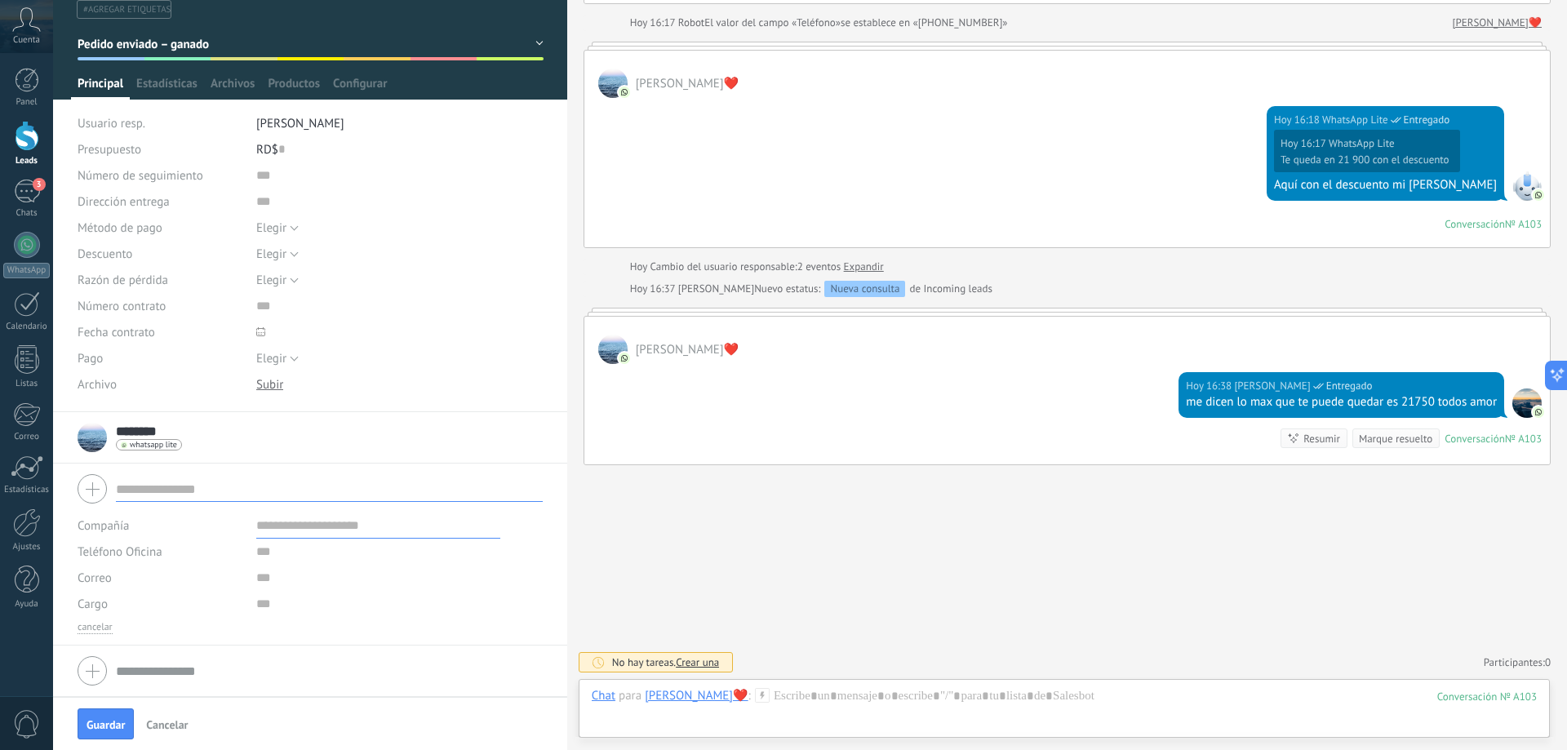
click at [164, 487] on input "text" at bounding box center [329, 489] width 427 height 26
type input "******"
click at [233, 518] on li "[PERSON_NAME] ❤️" at bounding box center [329, 514] width 425 height 24
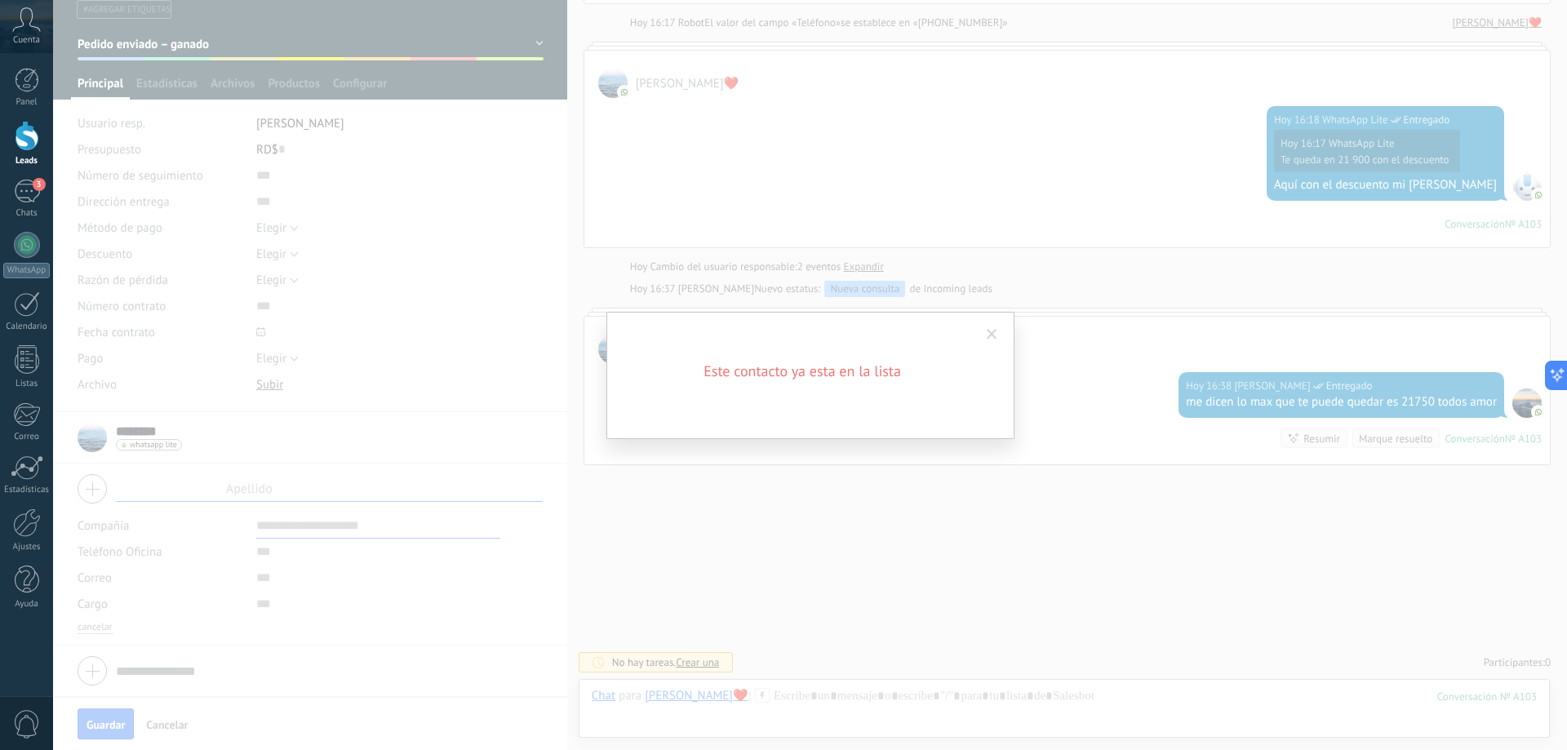
scroll to position [0, 0]
click at [842, 410] on div "Este contacto ya esta en la lista" at bounding box center [811, 375] width 408 height 127
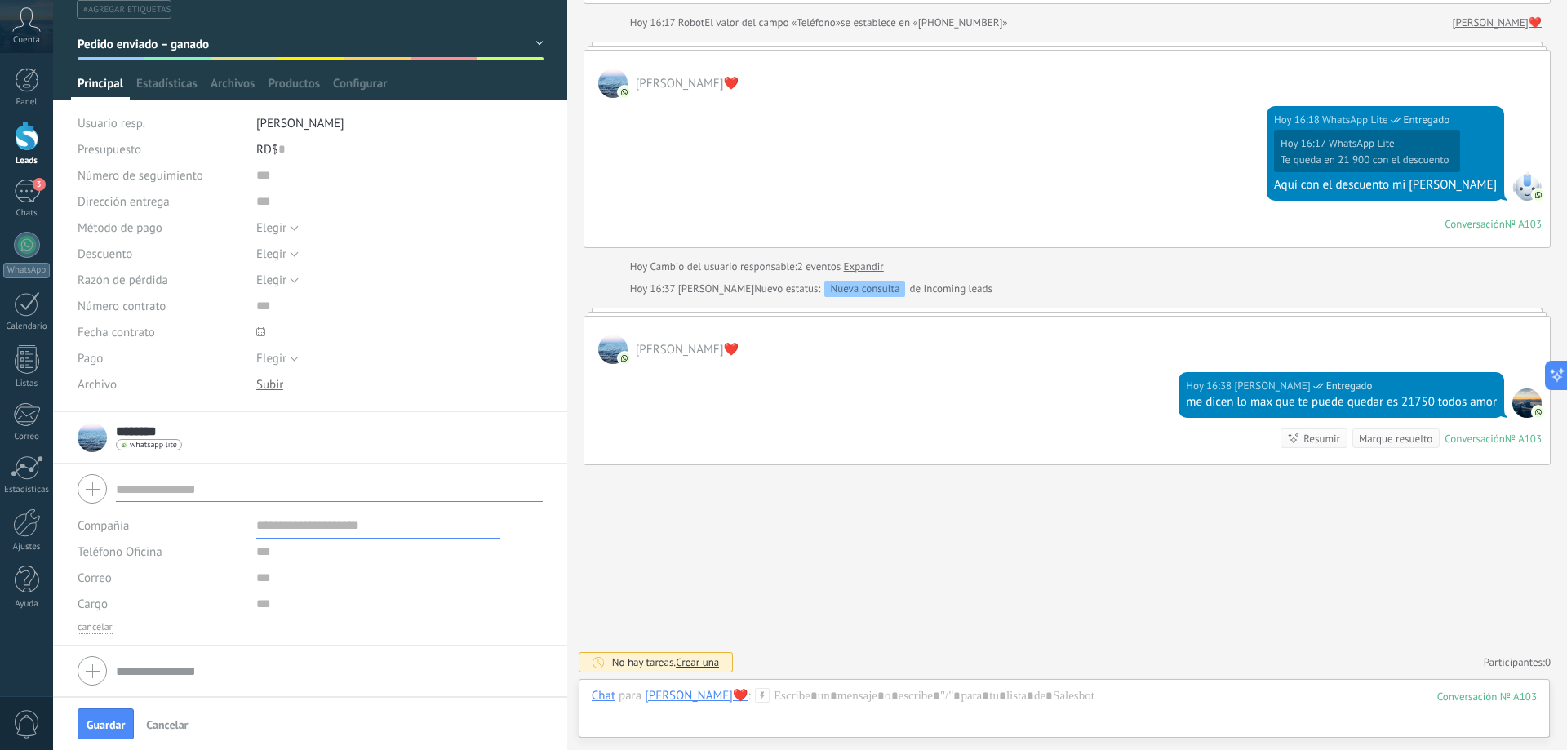
click at [1024, 550] on div "Buscar Carga más [DATE] [DATE] Creación: 2 eventos Expandir [PERSON_NAME]❤️ [DA…" at bounding box center [1067, 200] width 1000 height 1100
click at [115, 724] on span "Guardar" at bounding box center [106, 724] width 38 height 11
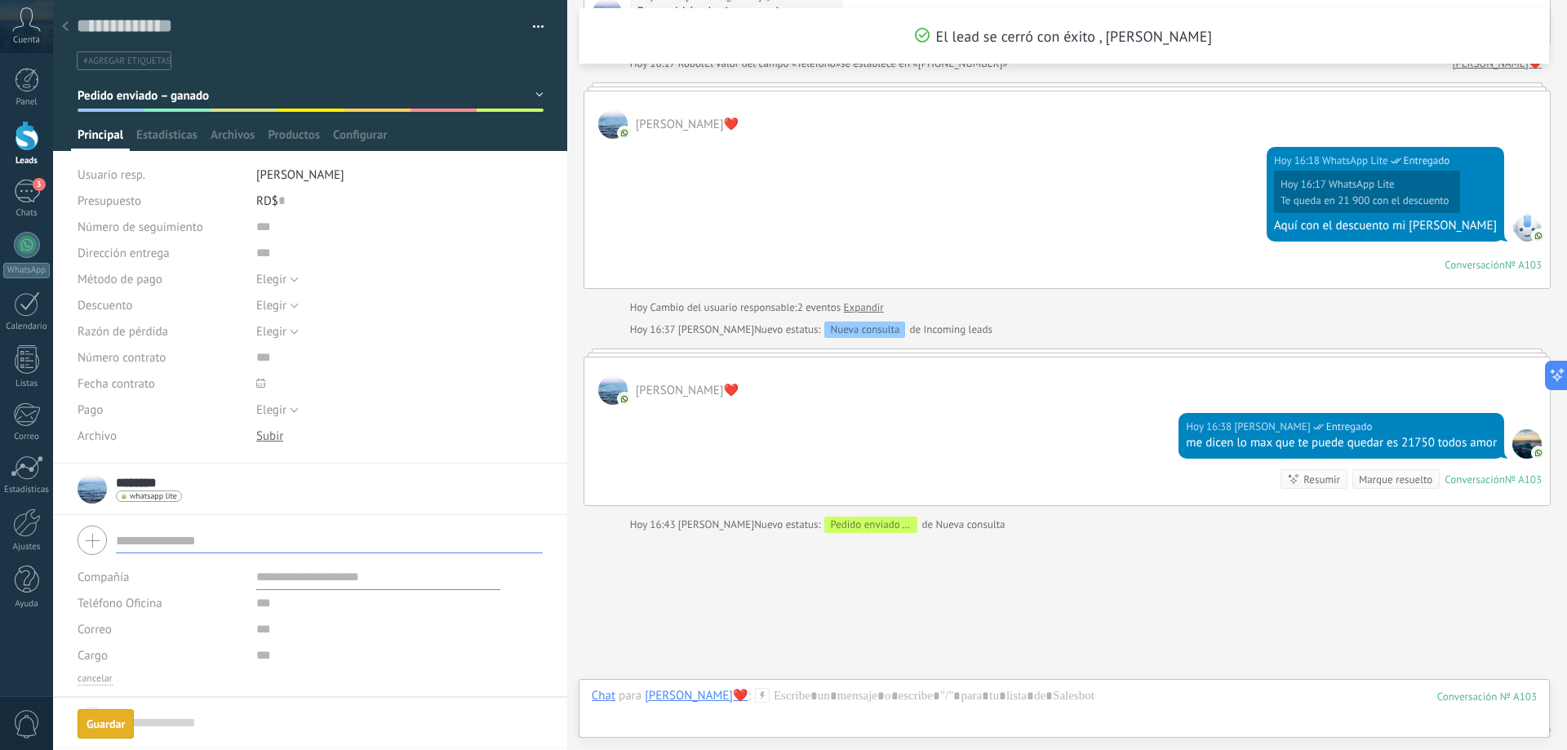
scroll to position [445, 0]
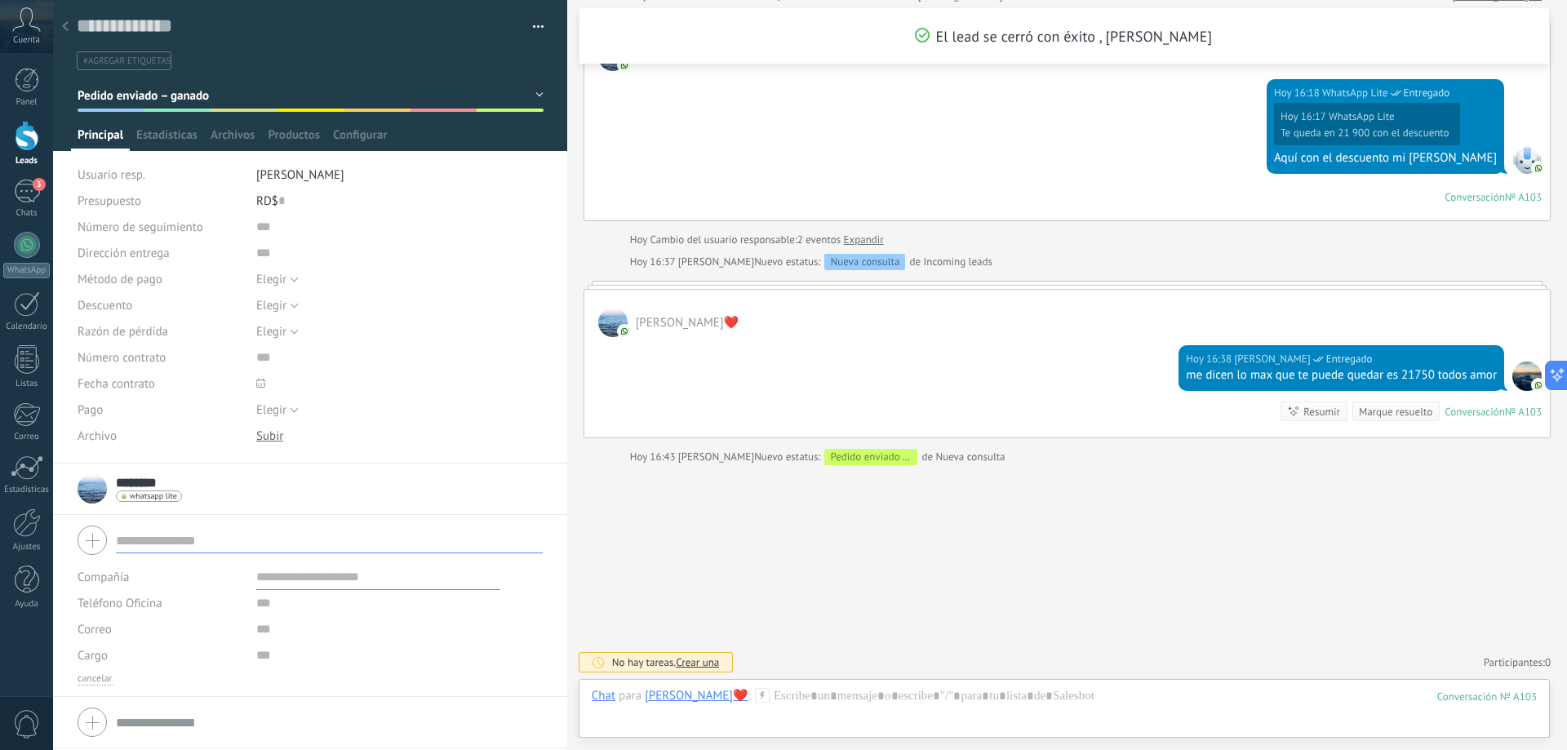
click at [535, 30] on span "button" at bounding box center [538, 29] width 11 height 3
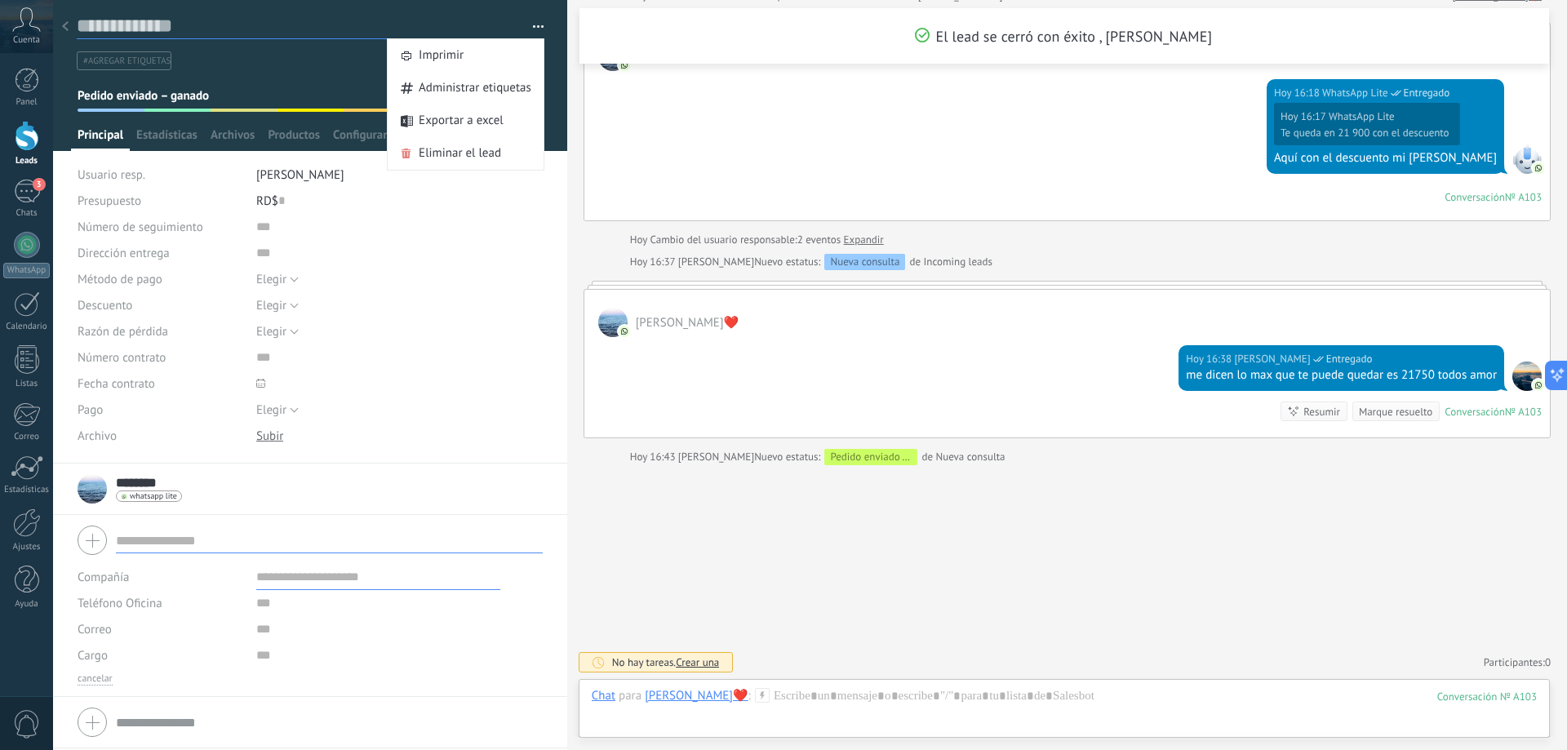
click at [307, 24] on textarea at bounding box center [299, 26] width 444 height 25
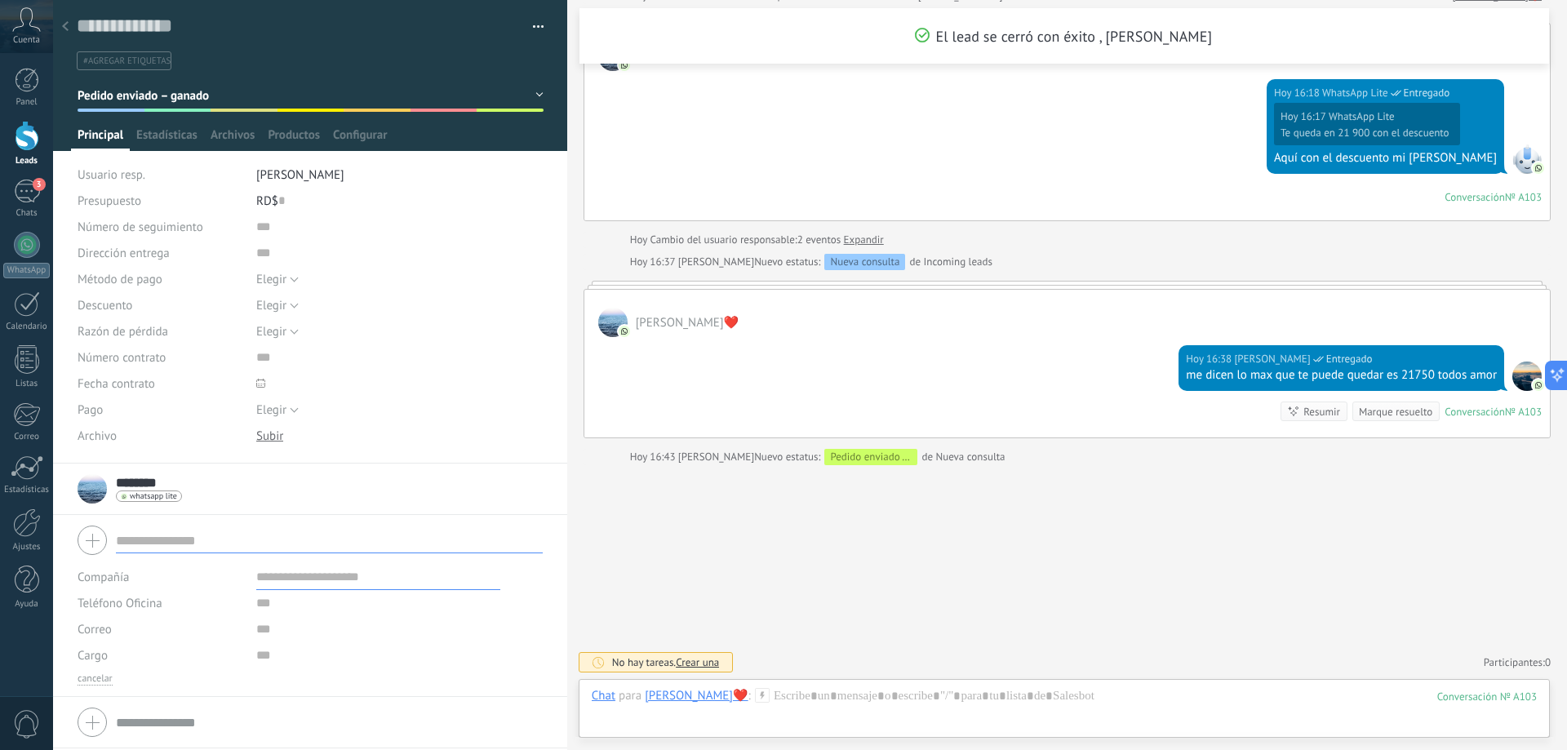
click at [532, 94] on button "Pedido enviado – ganado" at bounding box center [311, 95] width 466 height 29
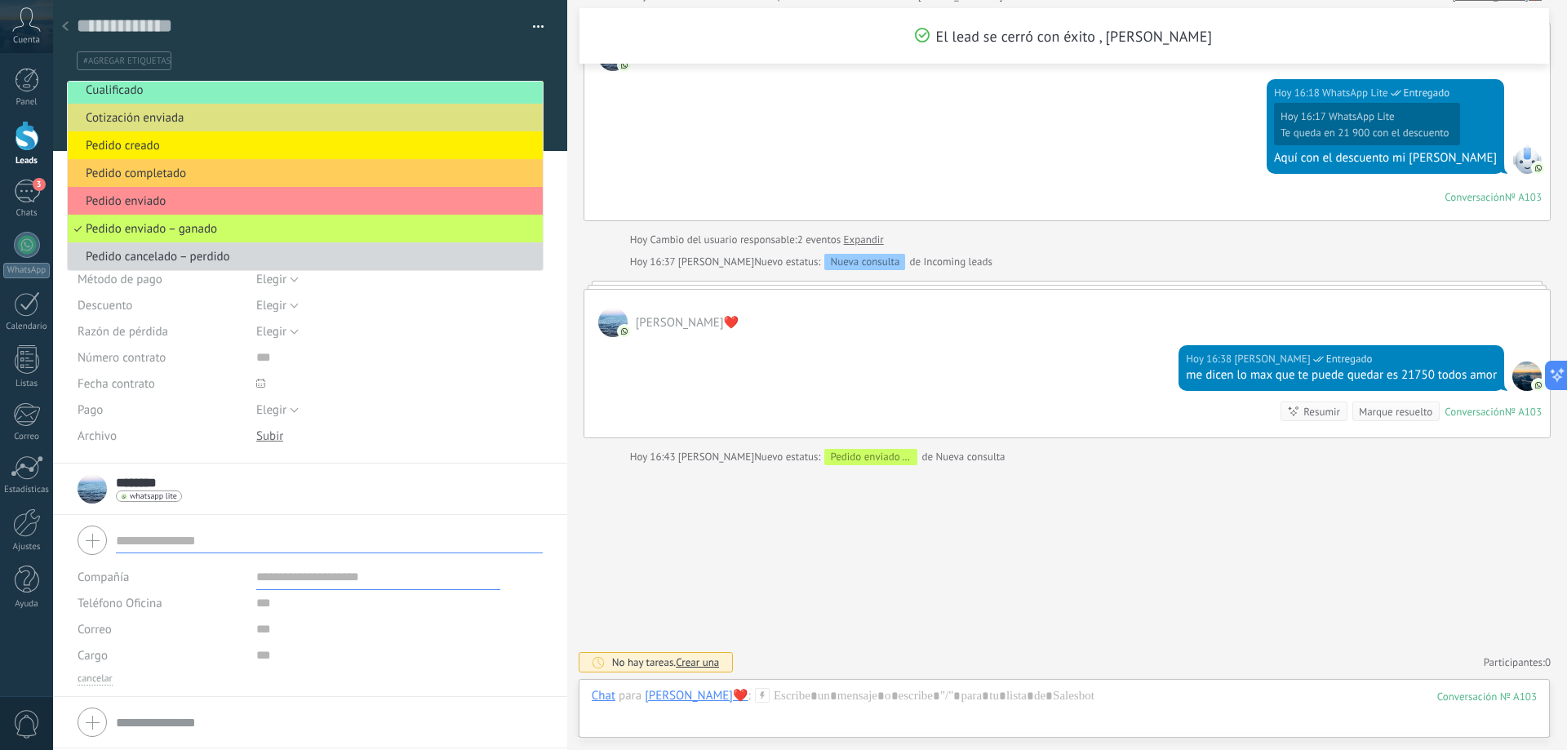
click at [537, 83] on ul "Nueva consulta Cualificado Cotización enviada Pedido creado Pedido completado P…" at bounding box center [305, 176] width 477 height 190
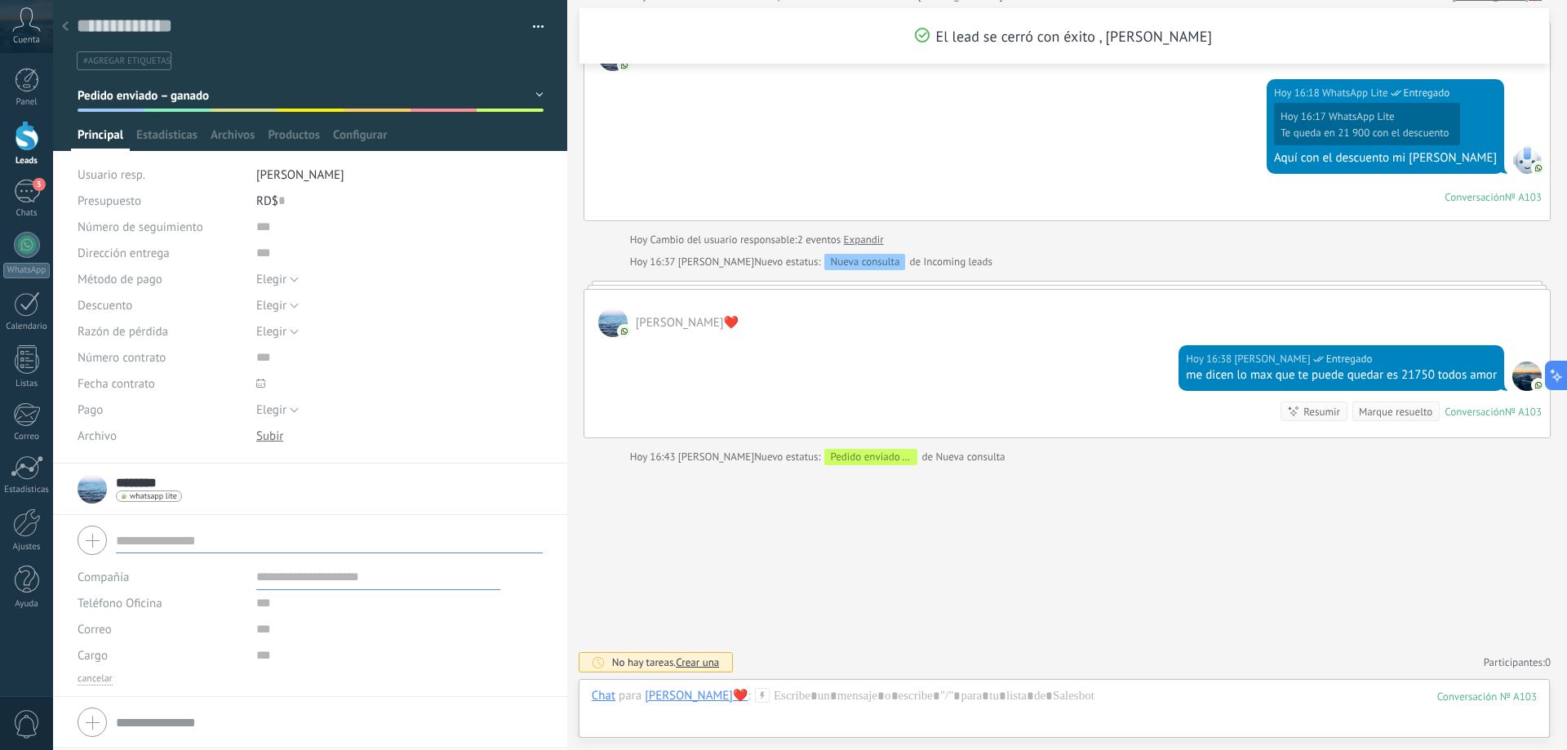
click at [533, 29] on span "button" at bounding box center [538, 29] width 11 height 3
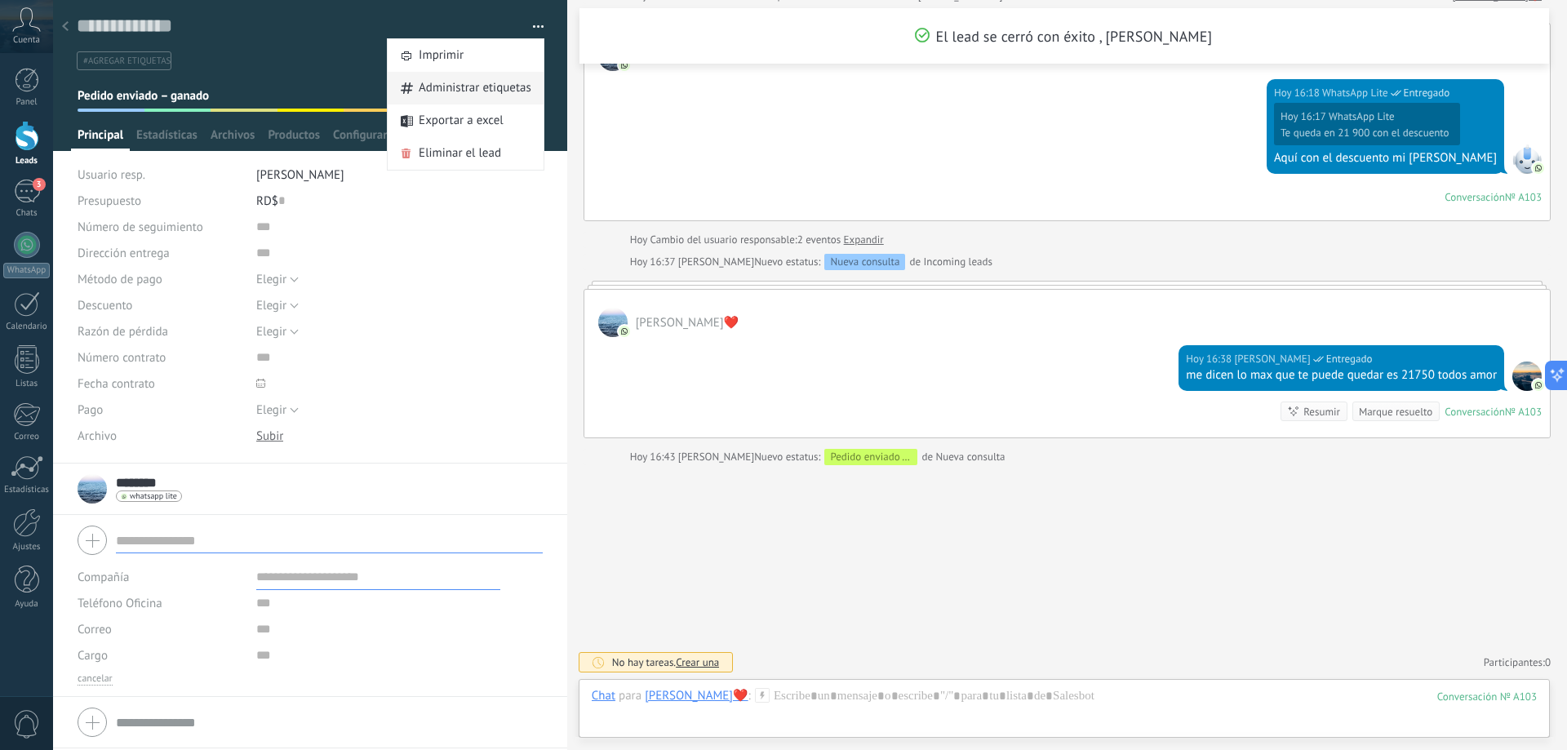
click at [490, 83] on span "Administrar etiquetas" at bounding box center [475, 88] width 113 height 33
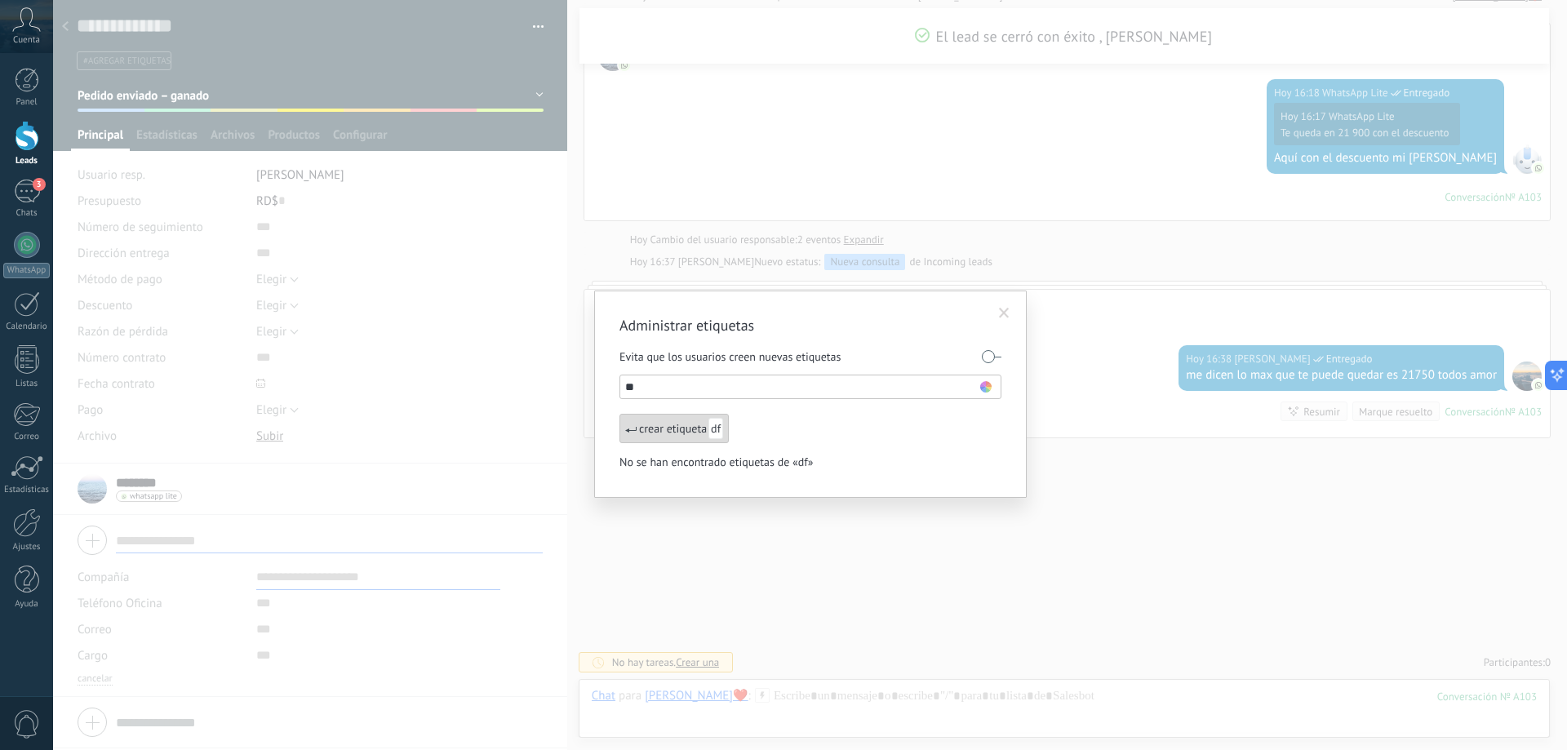
type input "*"
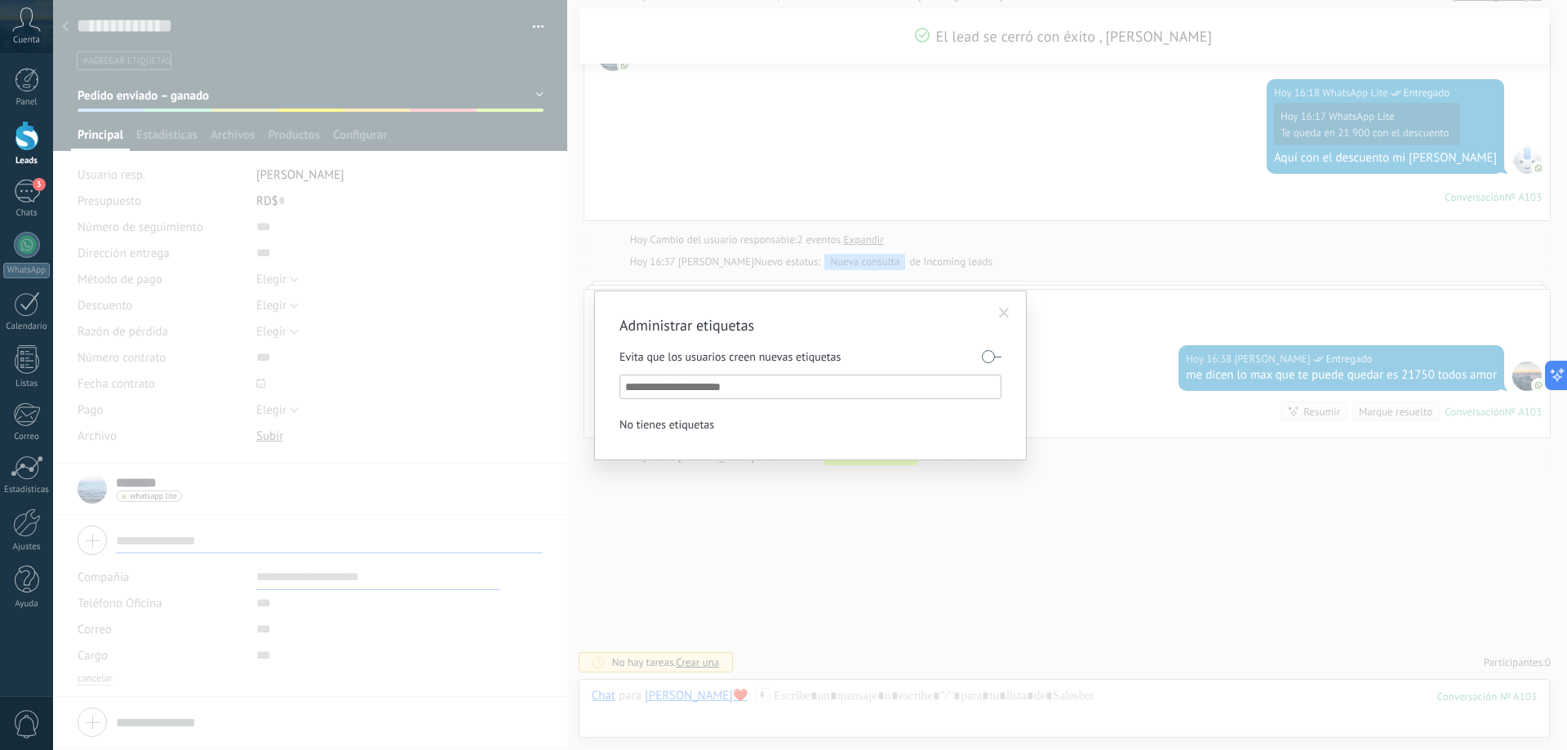
click at [1003, 309] on span at bounding box center [1004, 313] width 11 height 11
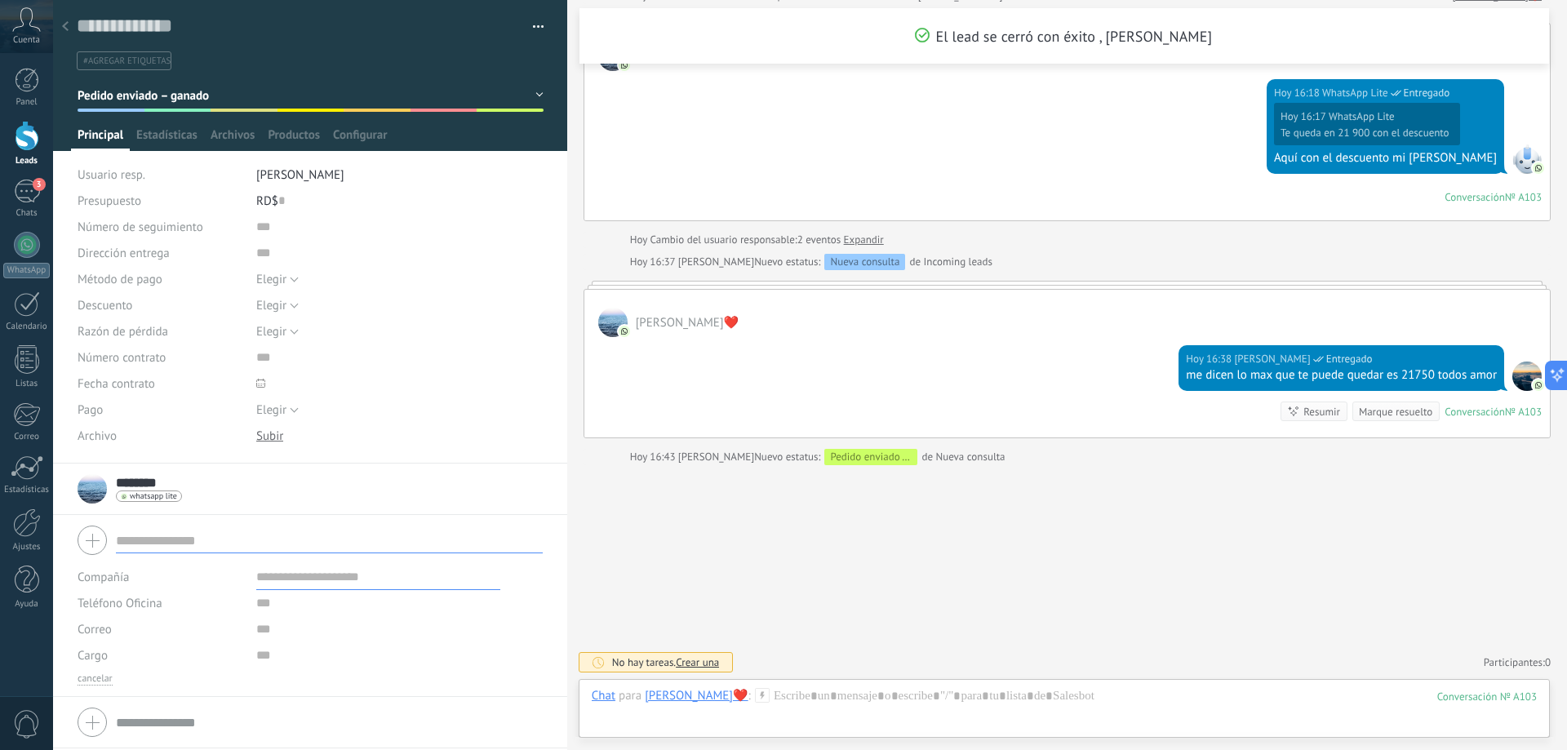
drag, startPoint x: 550, startPoint y: 412, endPoint x: 560, endPoint y: 406, distance: 11.8
click at [553, 411] on div "Guardar y crear Imprimir Administrar etiquetas Exportar a excel" at bounding box center [310, 232] width 515 height 464
click at [567, 412] on div at bounding box center [567, 375] width 0 height 750
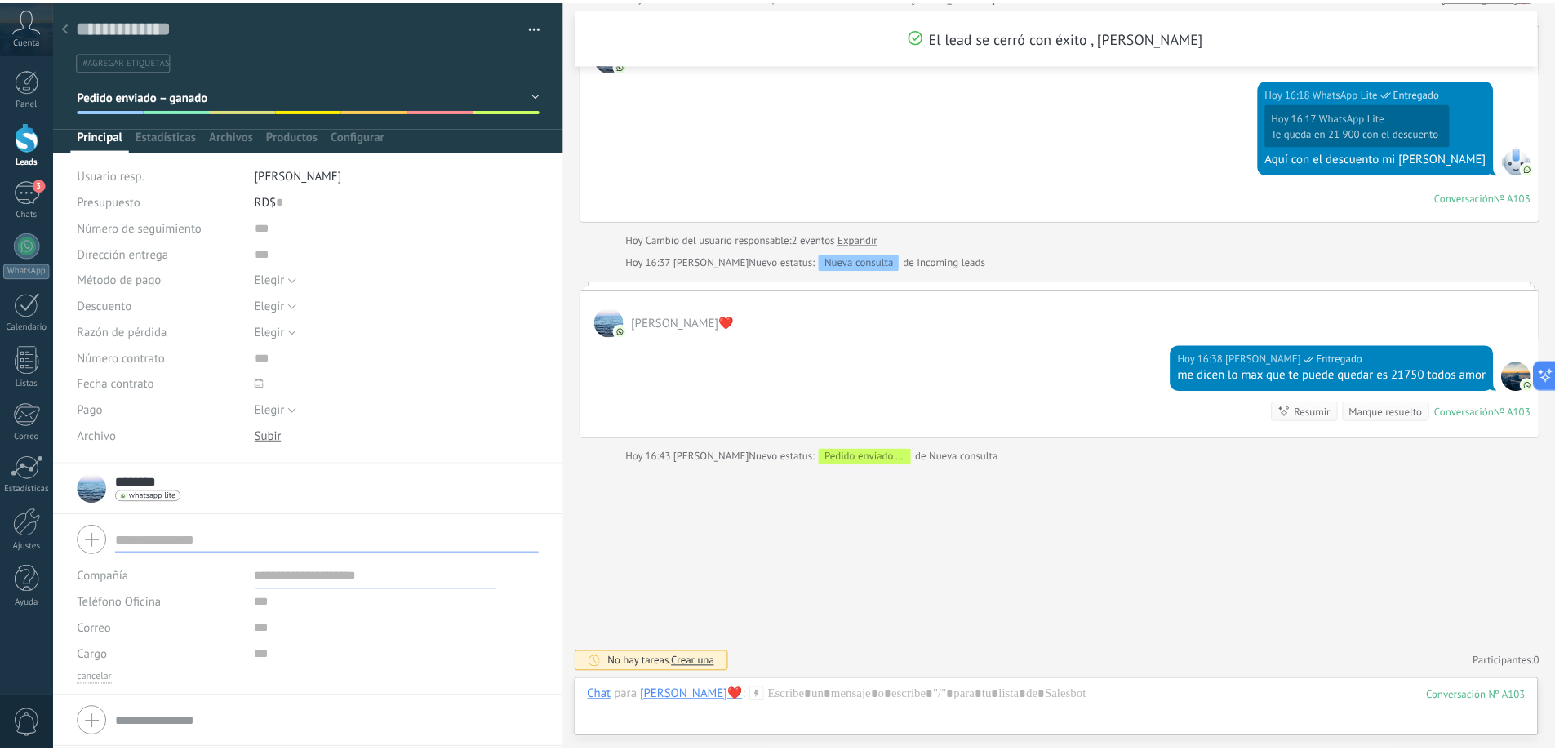
scroll to position [16, 0]
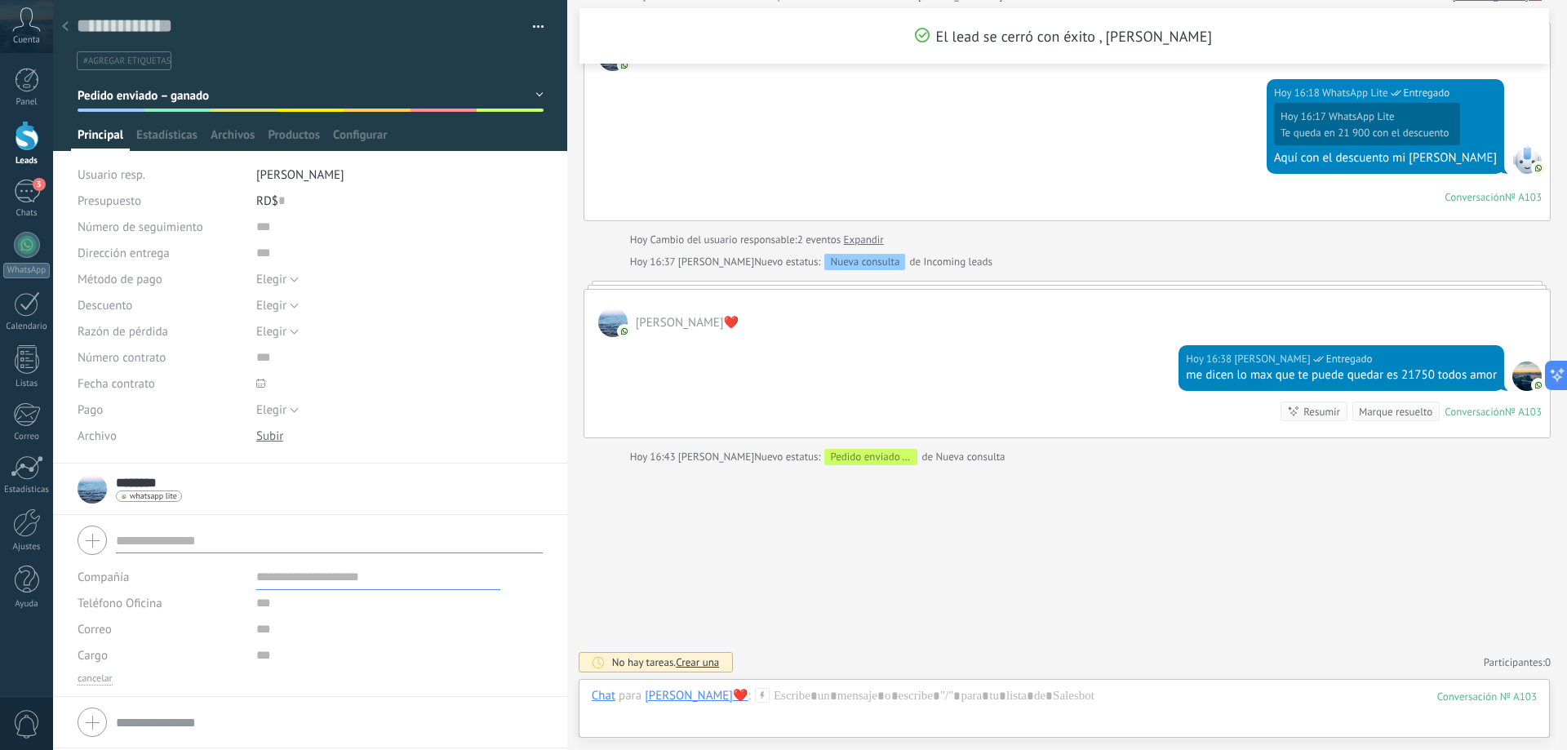
click at [204, 47] on div "#agregar etiquetas" at bounding box center [311, 56] width 468 height 29
click at [70, 24] on div at bounding box center [65, 27] width 23 height 32
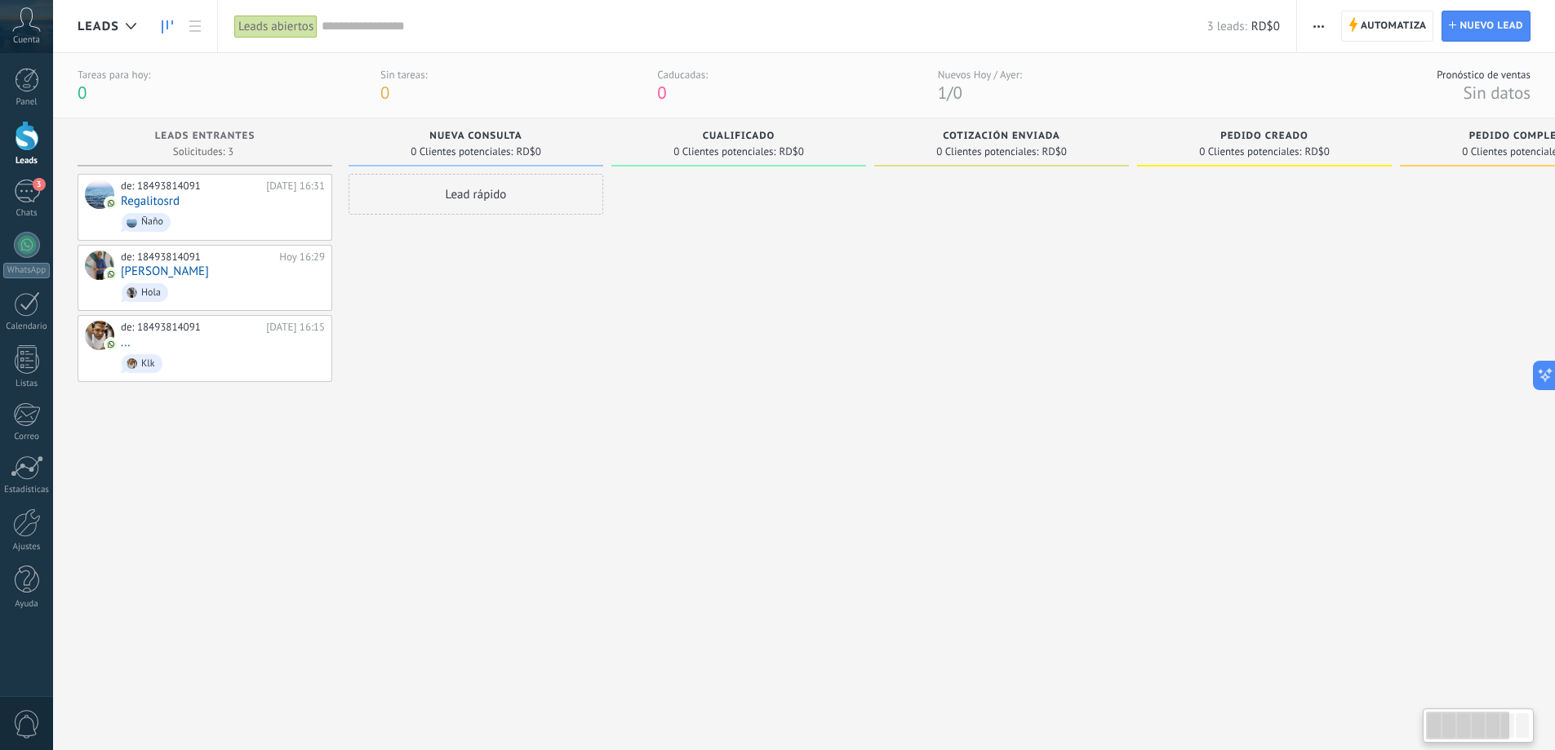
click at [24, 136] on div at bounding box center [27, 136] width 24 height 30
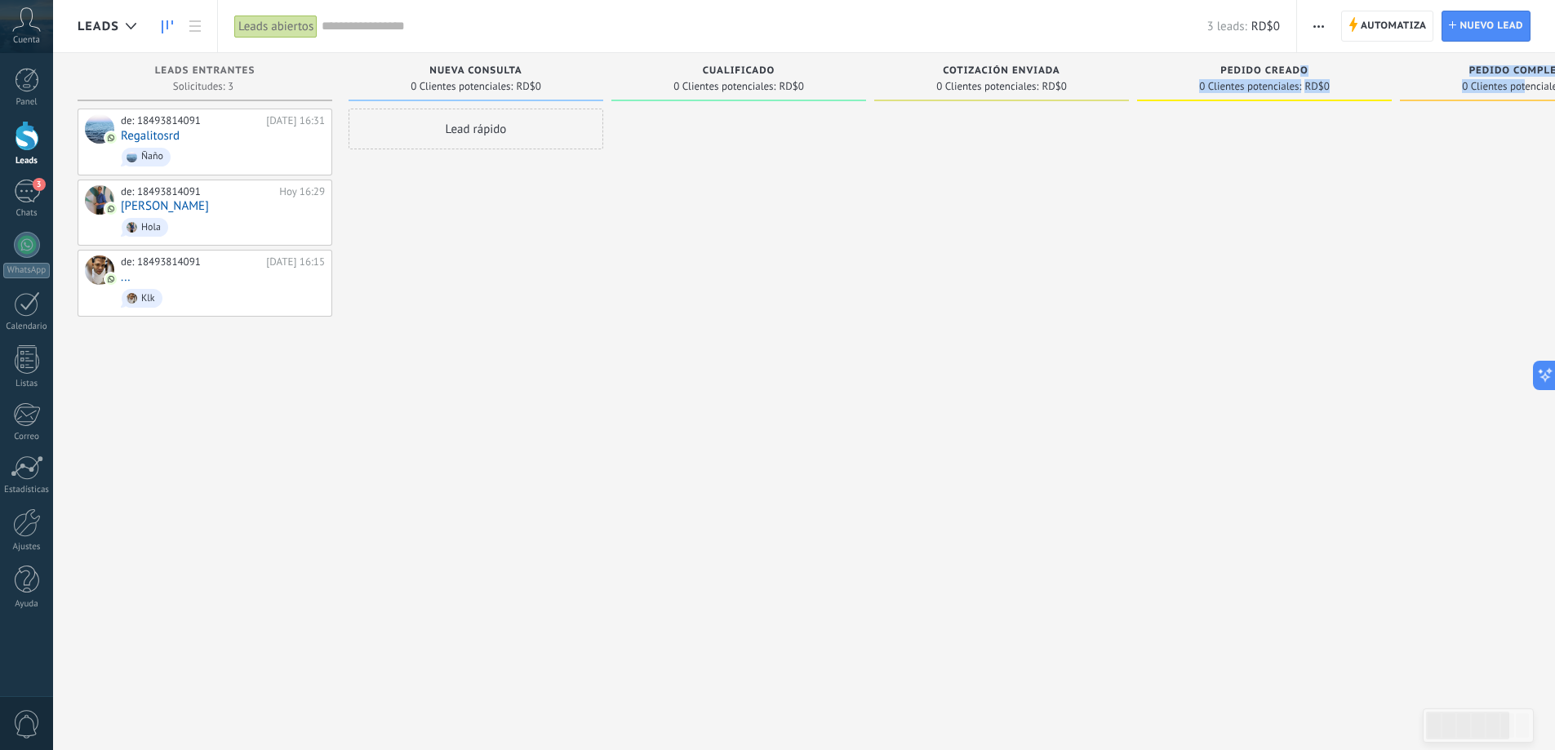
drag, startPoint x: 1525, startPoint y: 82, endPoint x: 1298, endPoint y: 69, distance: 227.3
click at [1298, 69] on div "Leads Entrantes Solicitudes: 3 0 0 0 3 0 0 0 3 de: 18493814091 [DATE] 16:31 Reg…" at bounding box center [1010, 349] width 1864 height 593
click at [1496, 148] on div at bounding box center [1527, 377] width 255 height 537
click at [1521, 82] on span "0 Clientes potenciales:" at bounding box center [1513, 87] width 102 height 10
click at [1283, 85] on span "0 Clientes potenciales:" at bounding box center [1250, 87] width 102 height 10
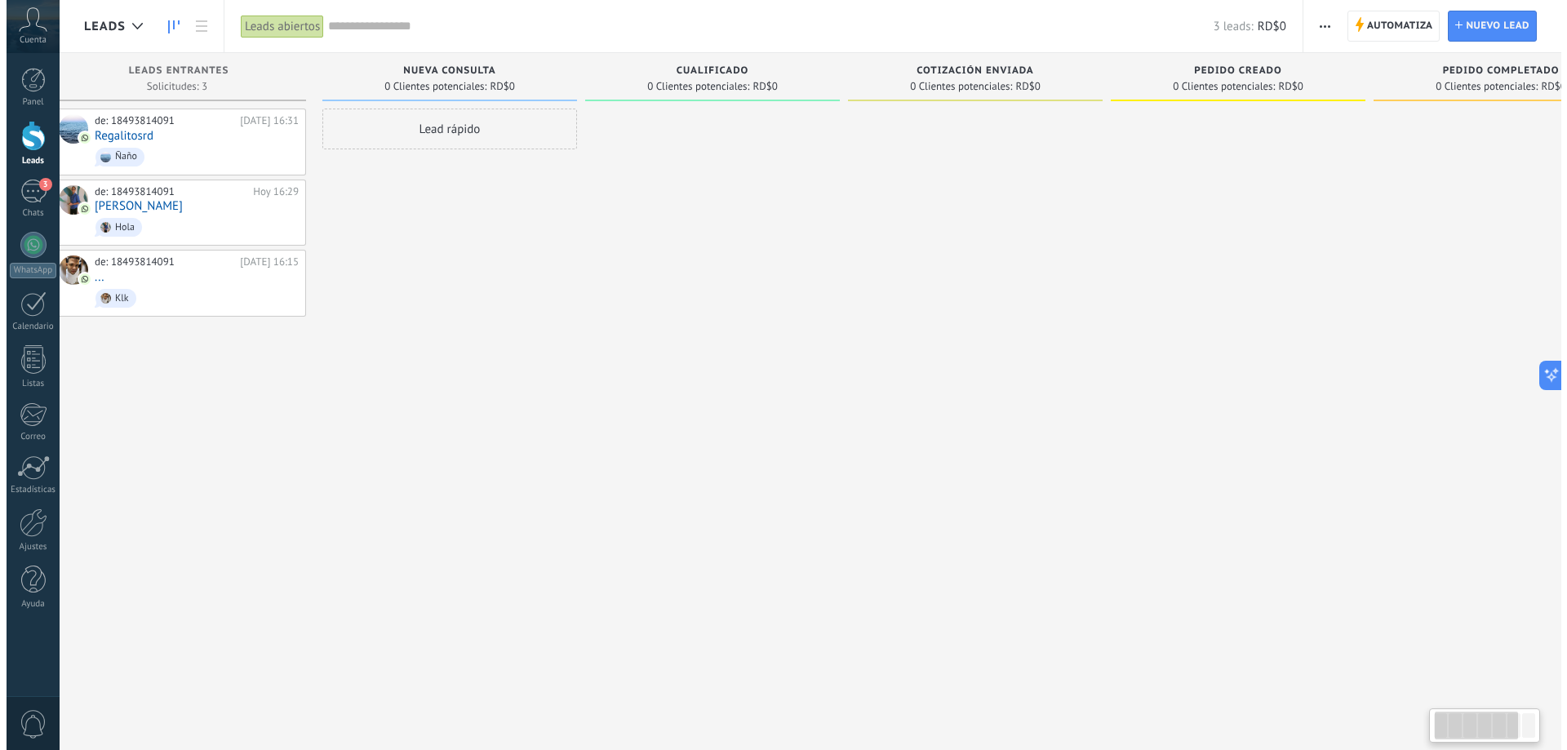
scroll to position [0, 65]
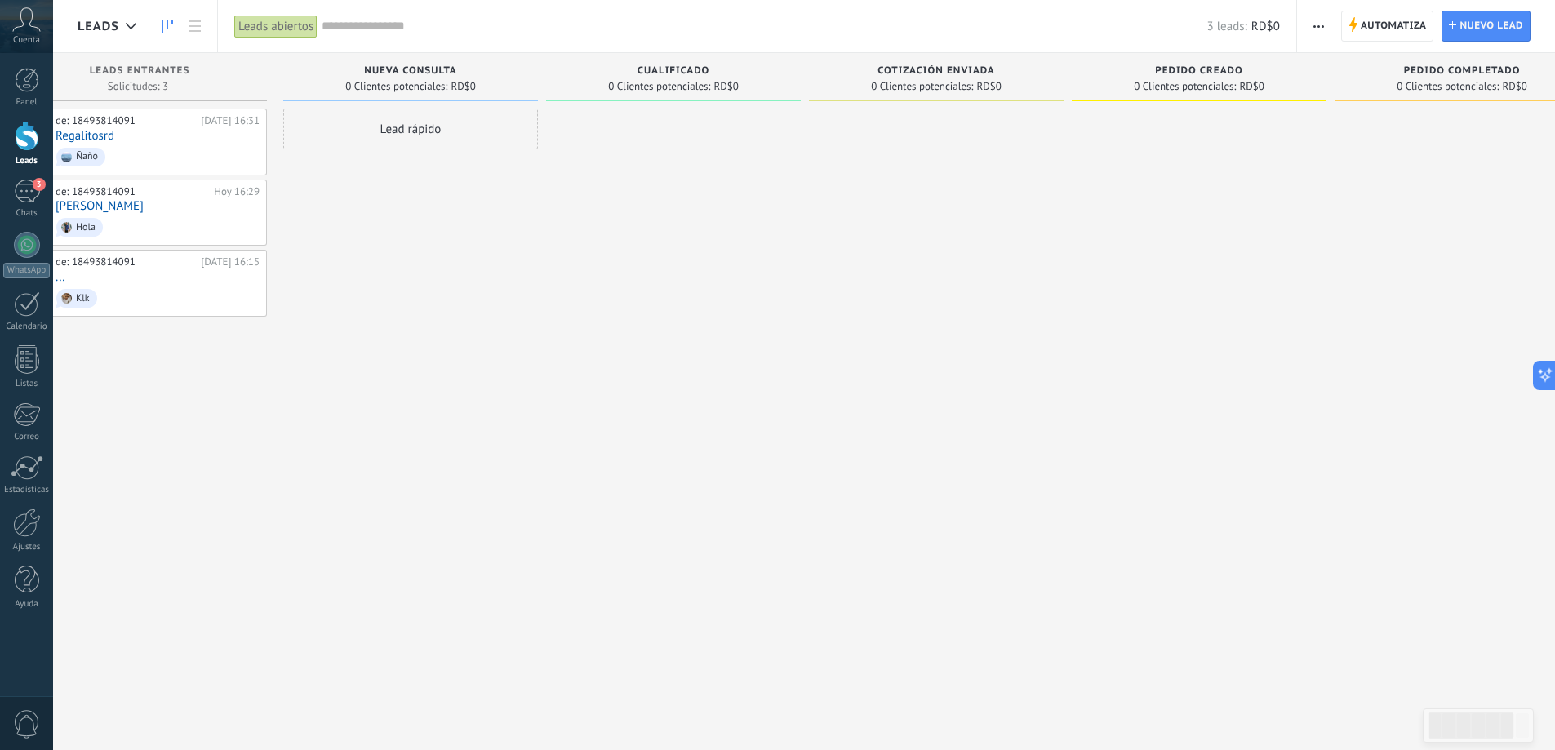
click at [398, 29] on input "text" at bounding box center [764, 26] width 885 height 17
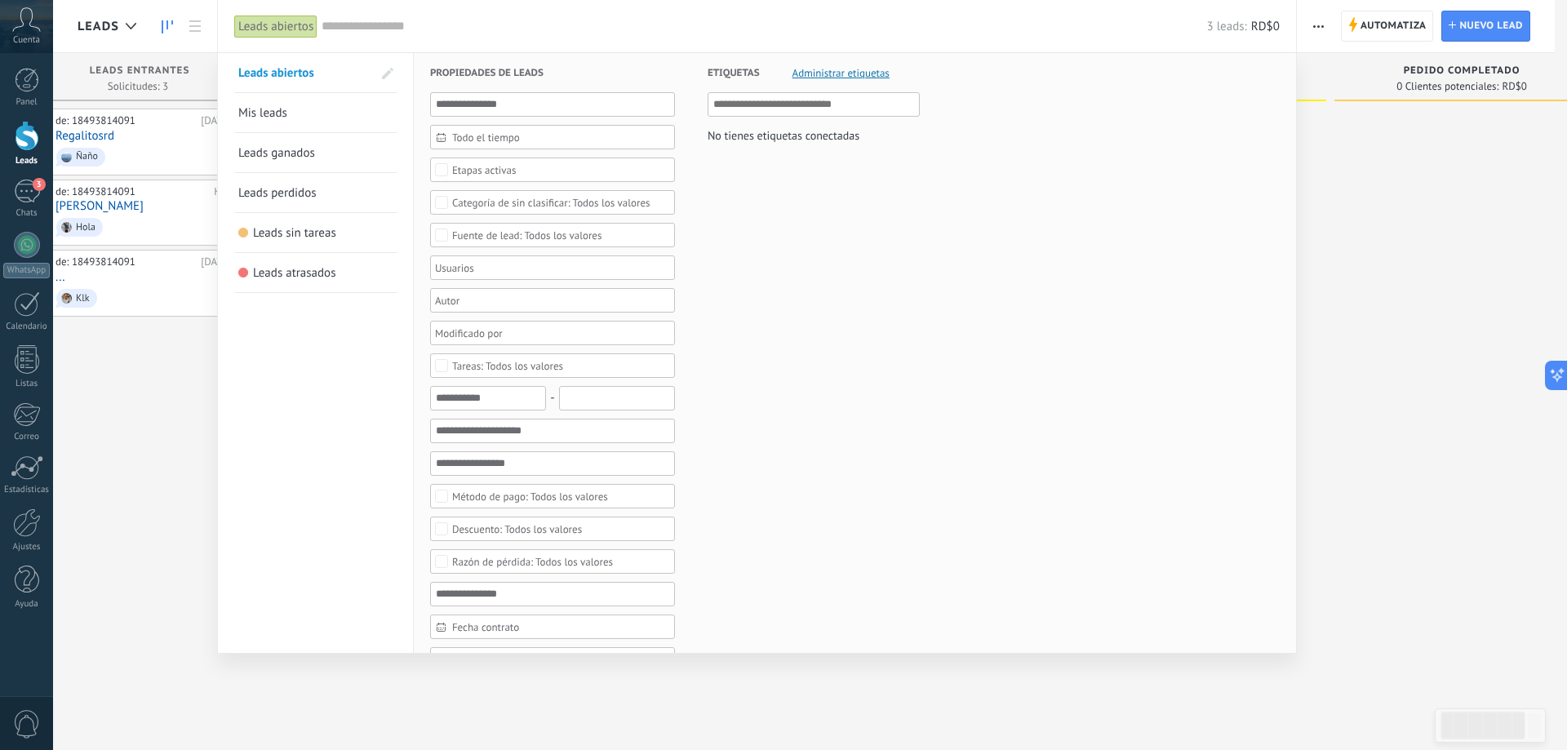
click at [293, 20] on div "Leads abiertos" at bounding box center [275, 27] width 83 height 24
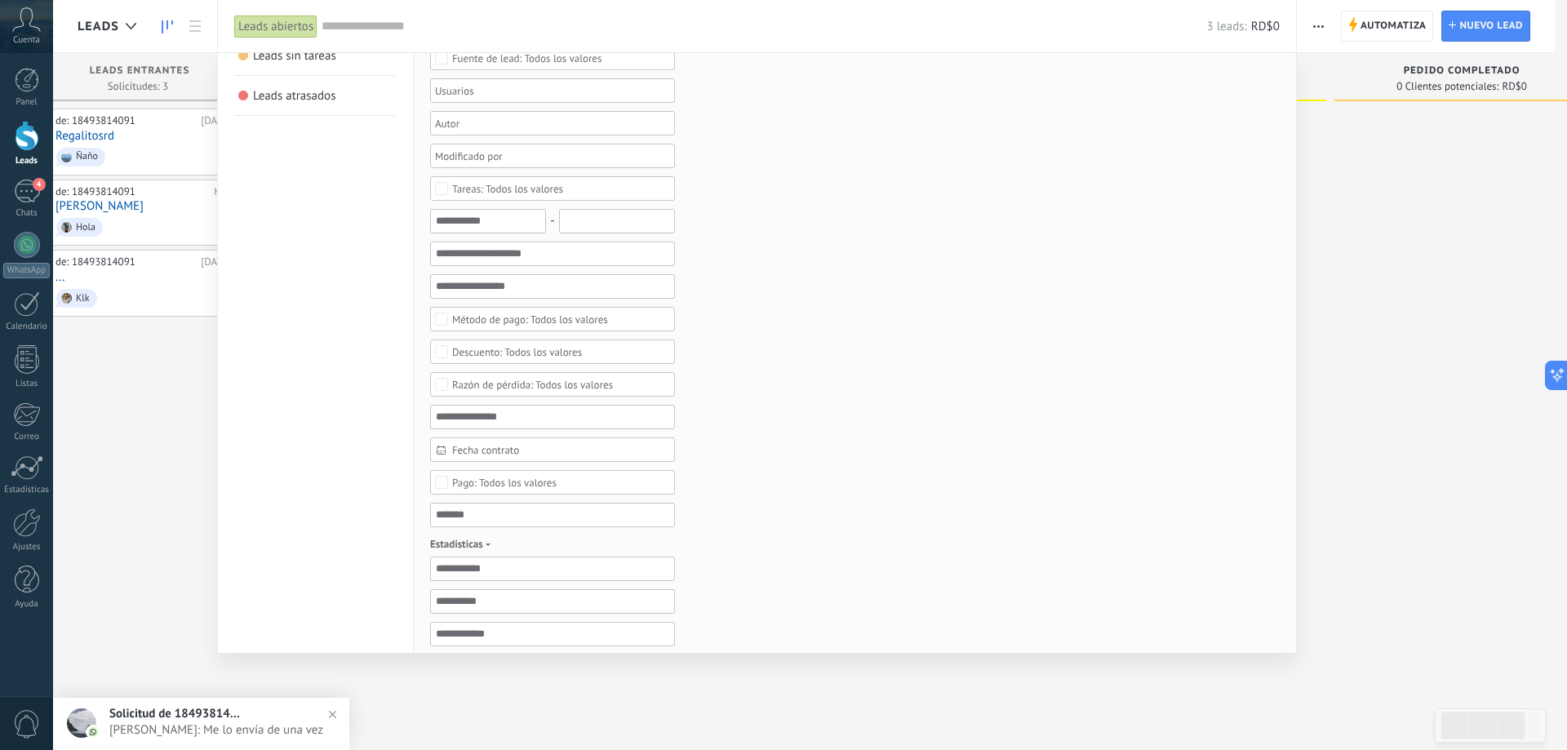
scroll to position [0, 0]
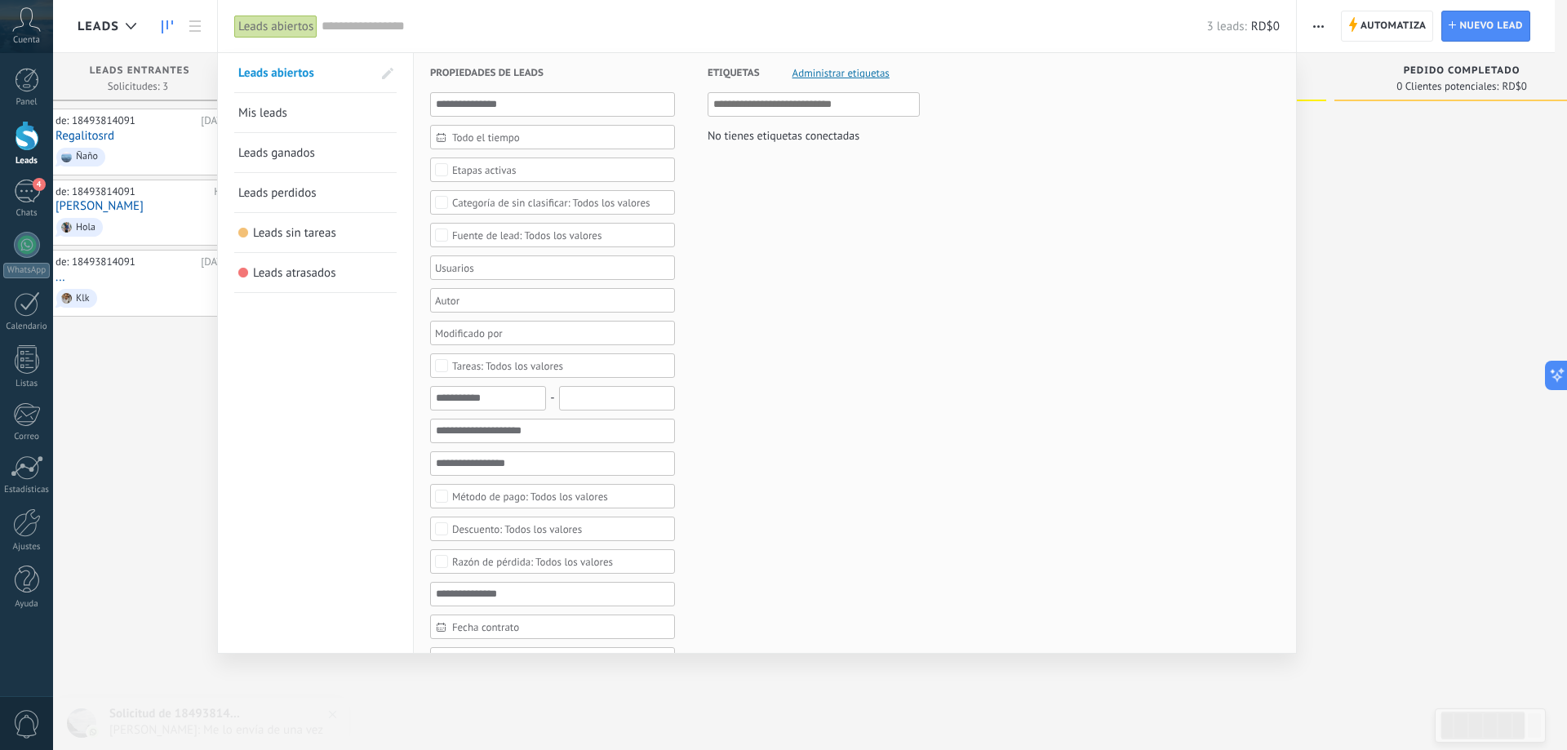
click at [289, 32] on div "Leads abiertos" at bounding box center [275, 27] width 83 height 24
click at [294, 68] on span "Leads abiertos" at bounding box center [276, 73] width 76 height 16
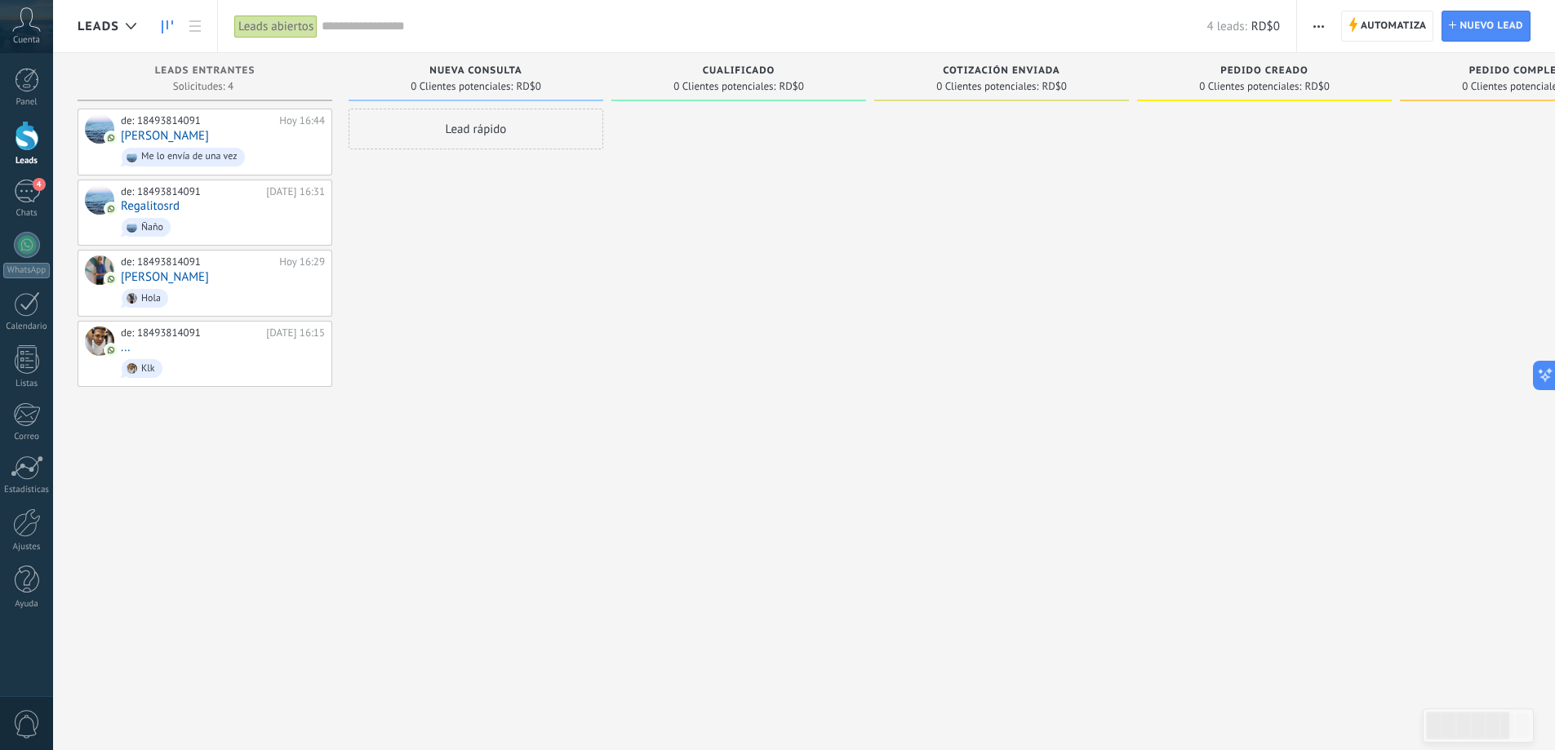
click at [11, 136] on link "Leads" at bounding box center [26, 144] width 53 height 46
click at [251, 146] on span "Me lo envía de una vez" at bounding box center [223, 156] width 204 height 25
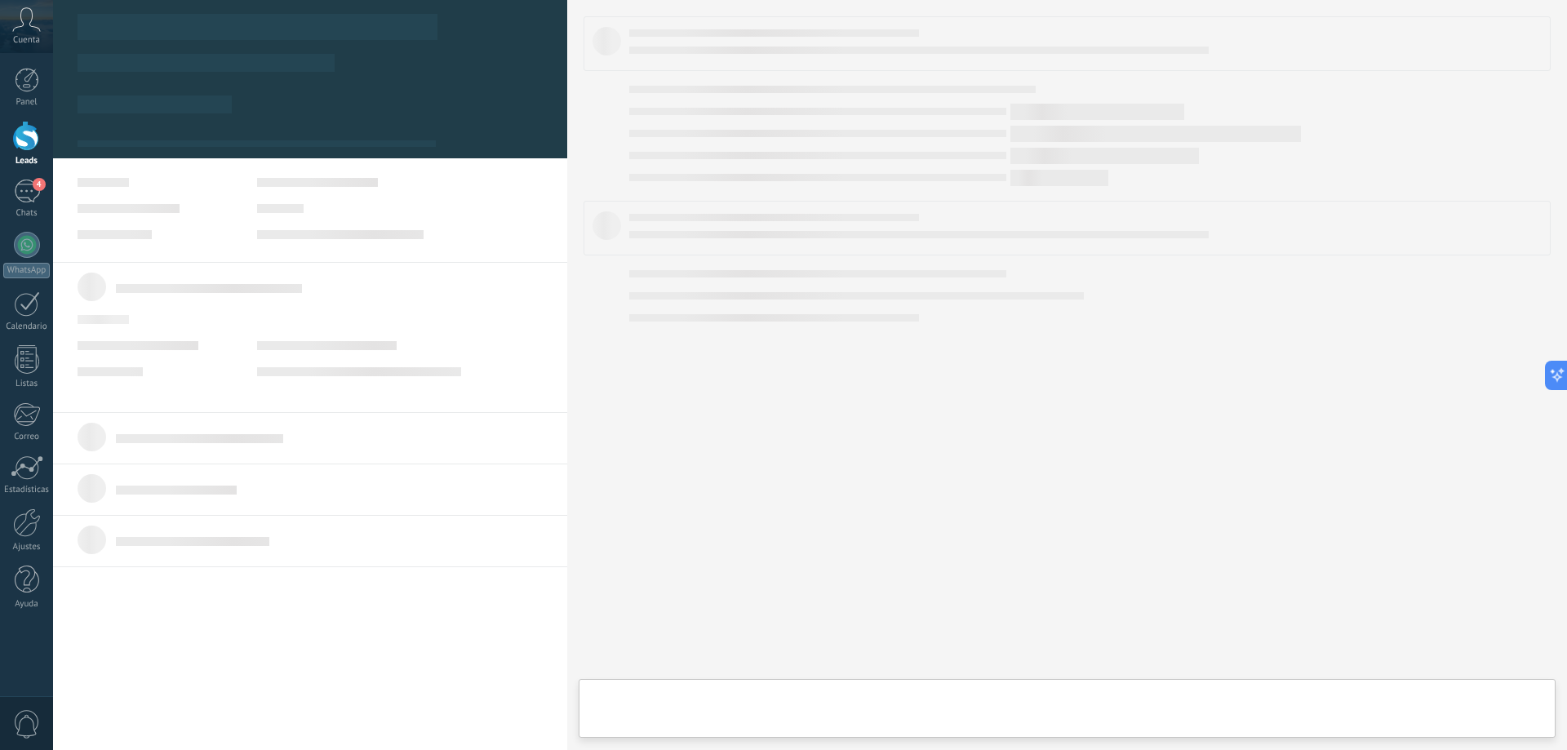
type textarea "**********"
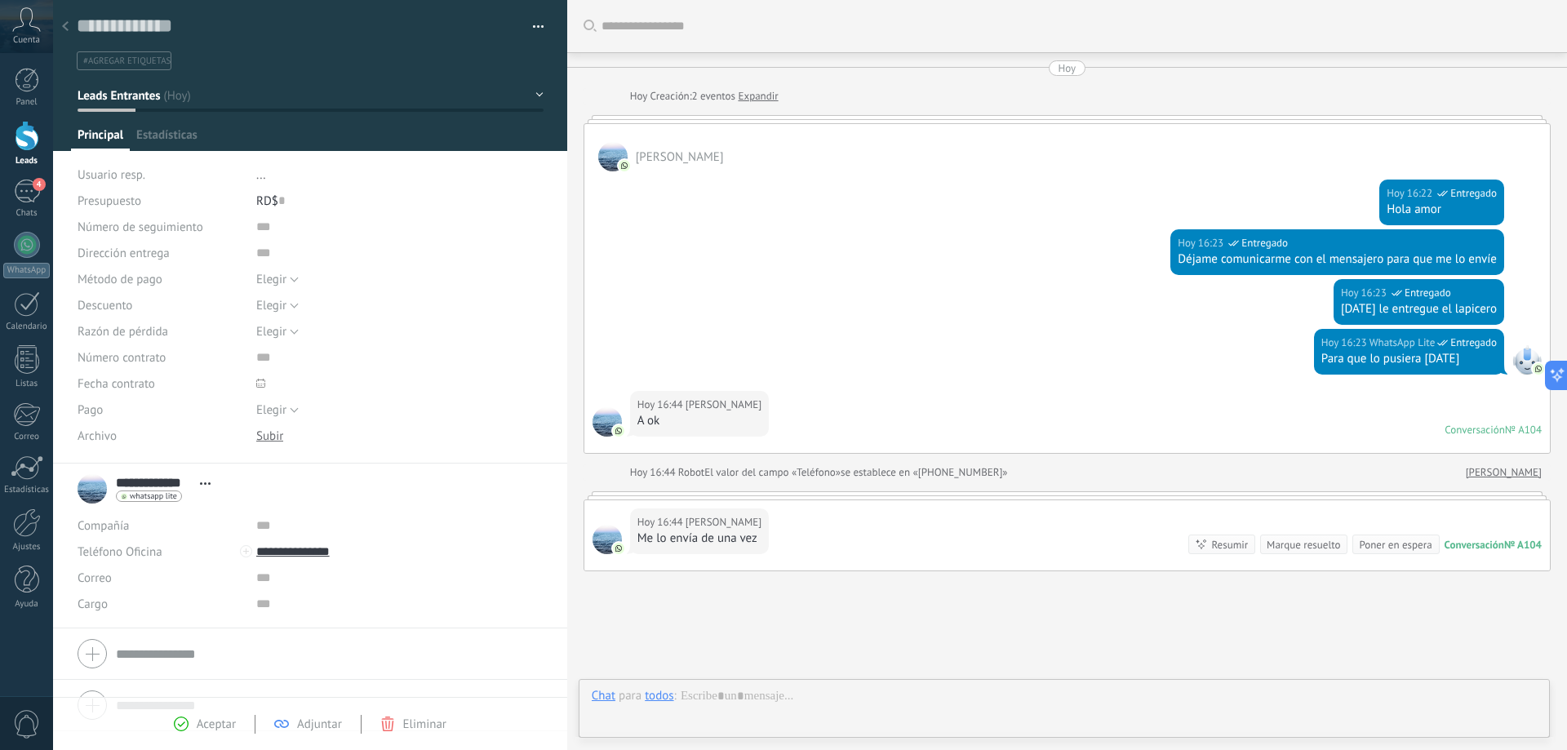
scroll to position [106, 0]
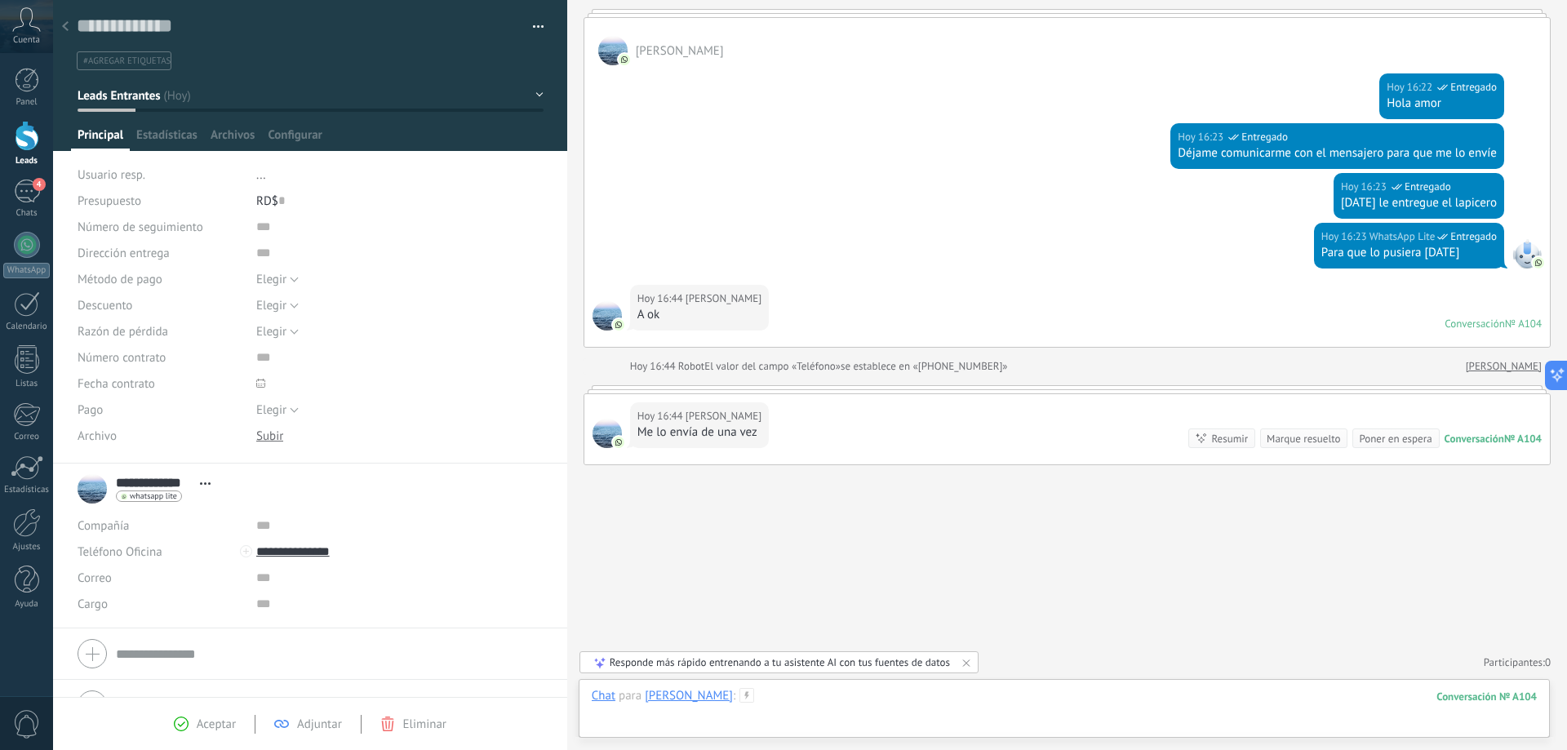
click at [959, 704] on div at bounding box center [1064, 712] width 945 height 49
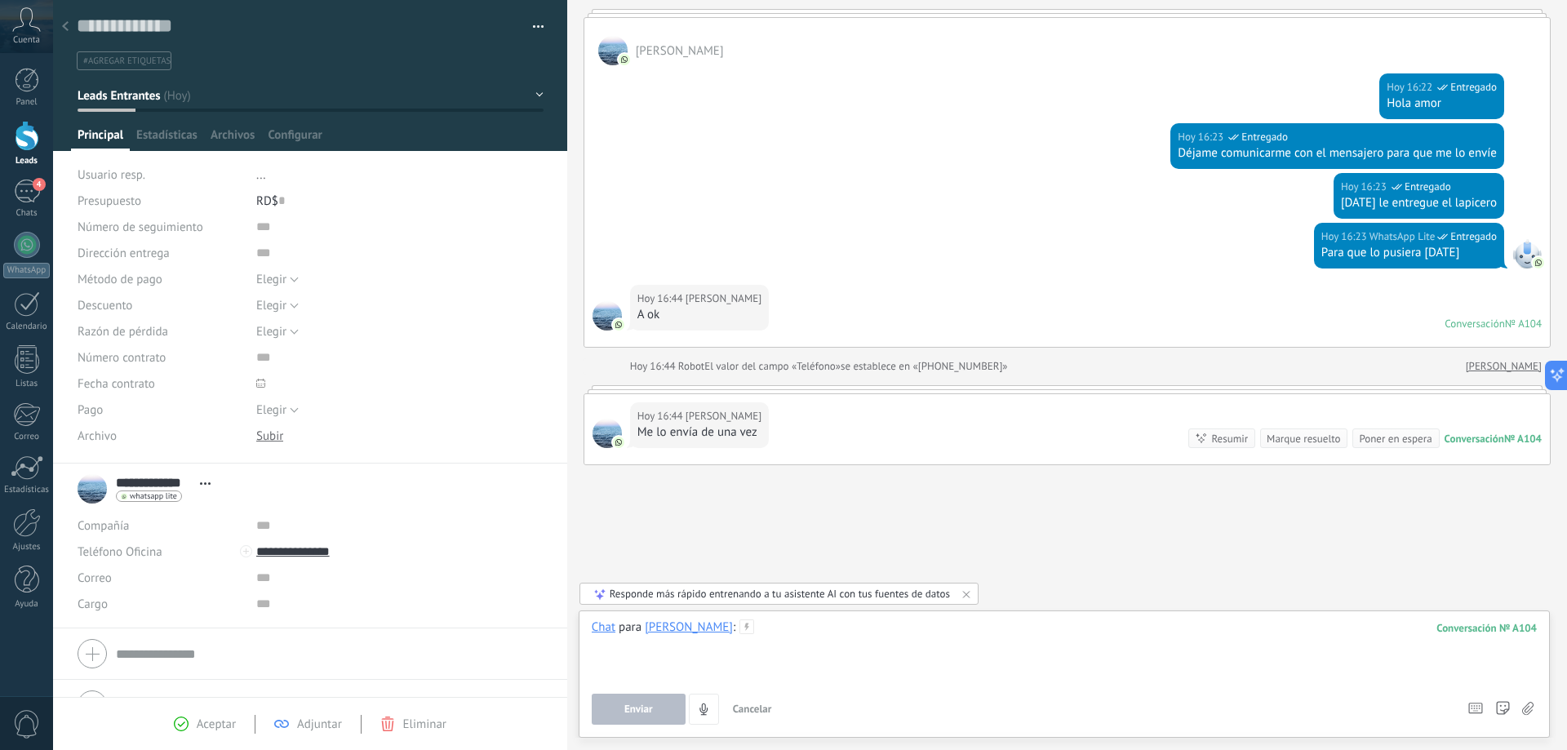
click at [755, 653] on div at bounding box center [1064, 651] width 945 height 62
click at [1485, 630] on div "104" at bounding box center [1487, 628] width 100 height 14
click at [660, 700] on button "Enviar" at bounding box center [639, 709] width 94 height 31
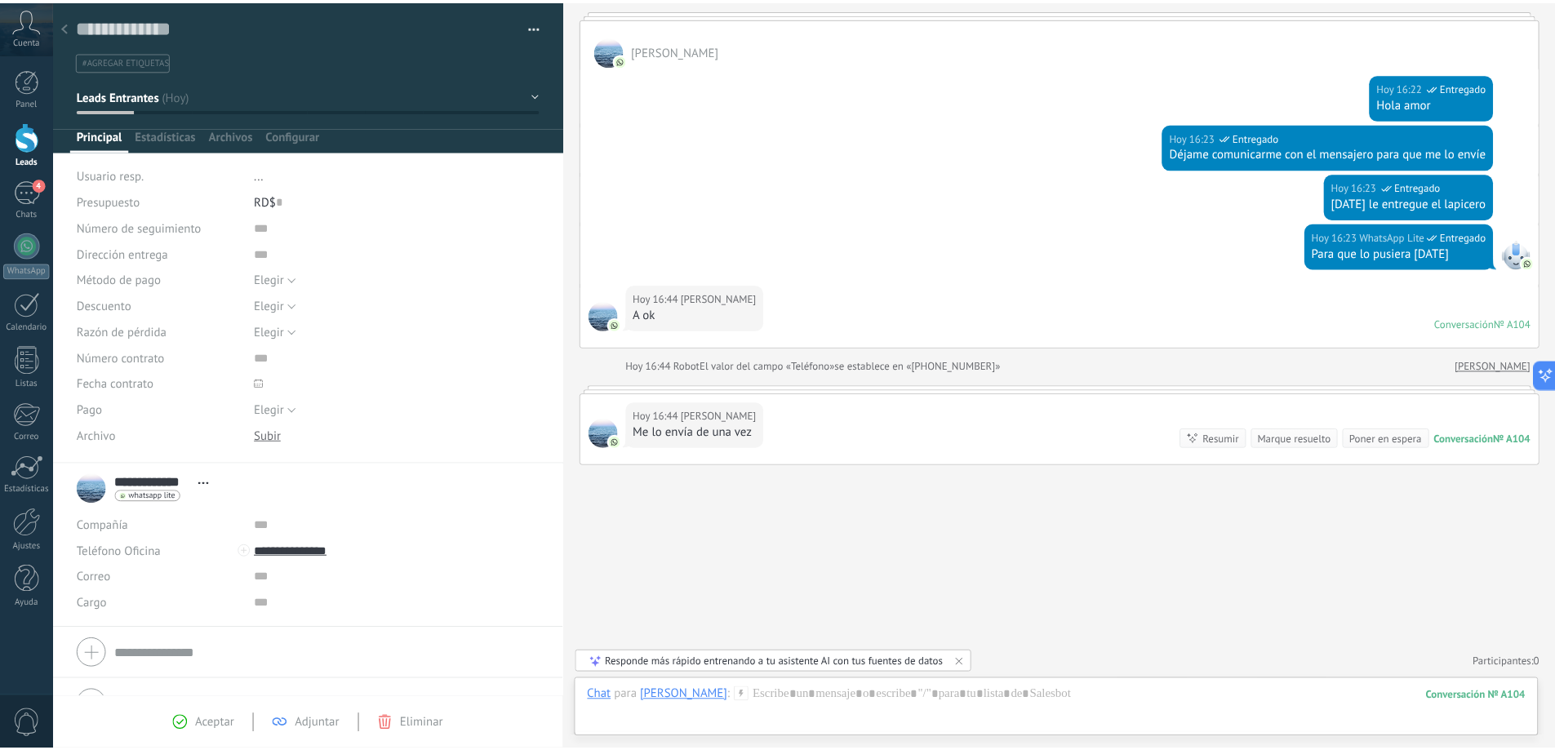
scroll to position [198, 0]
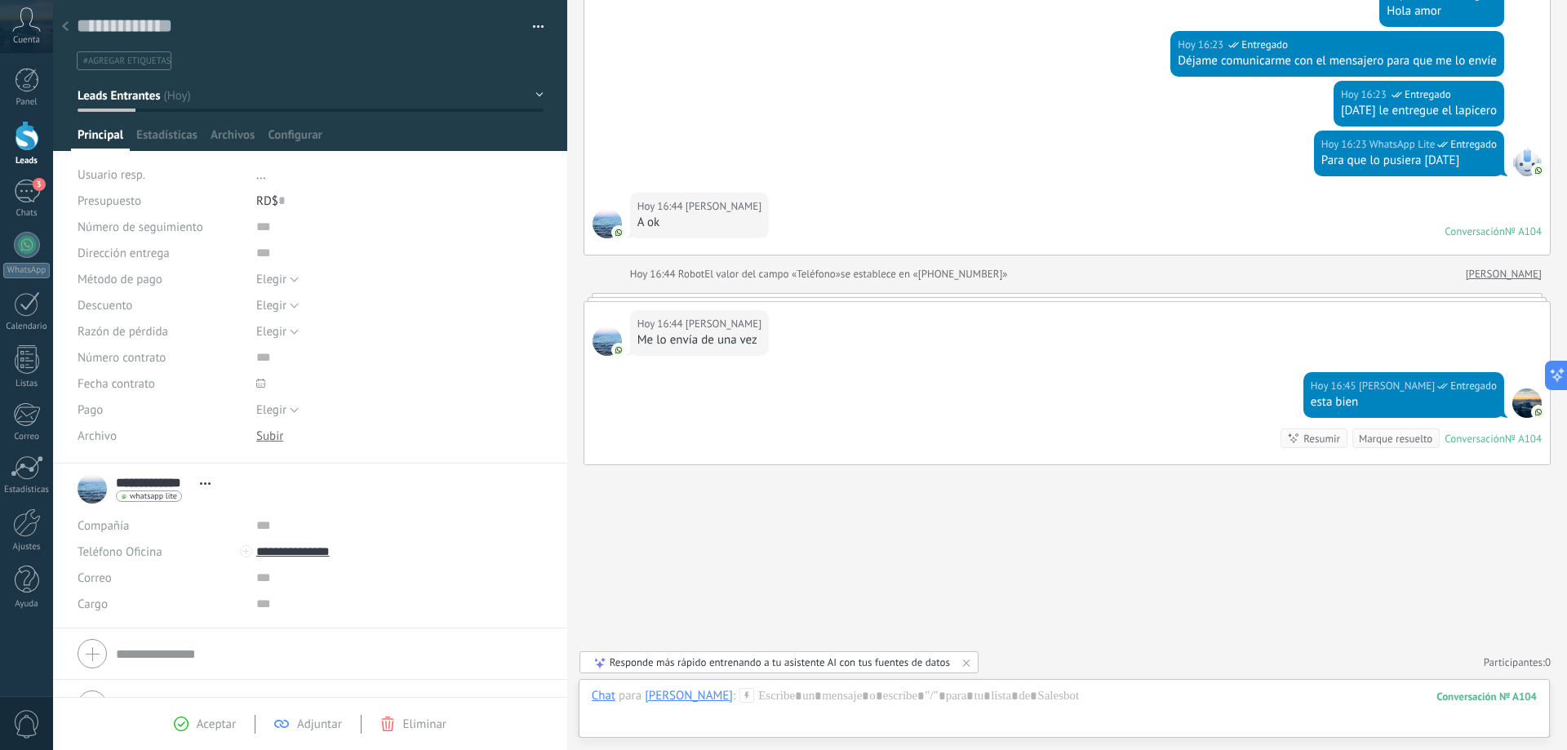
click at [31, 131] on div at bounding box center [27, 136] width 24 height 30
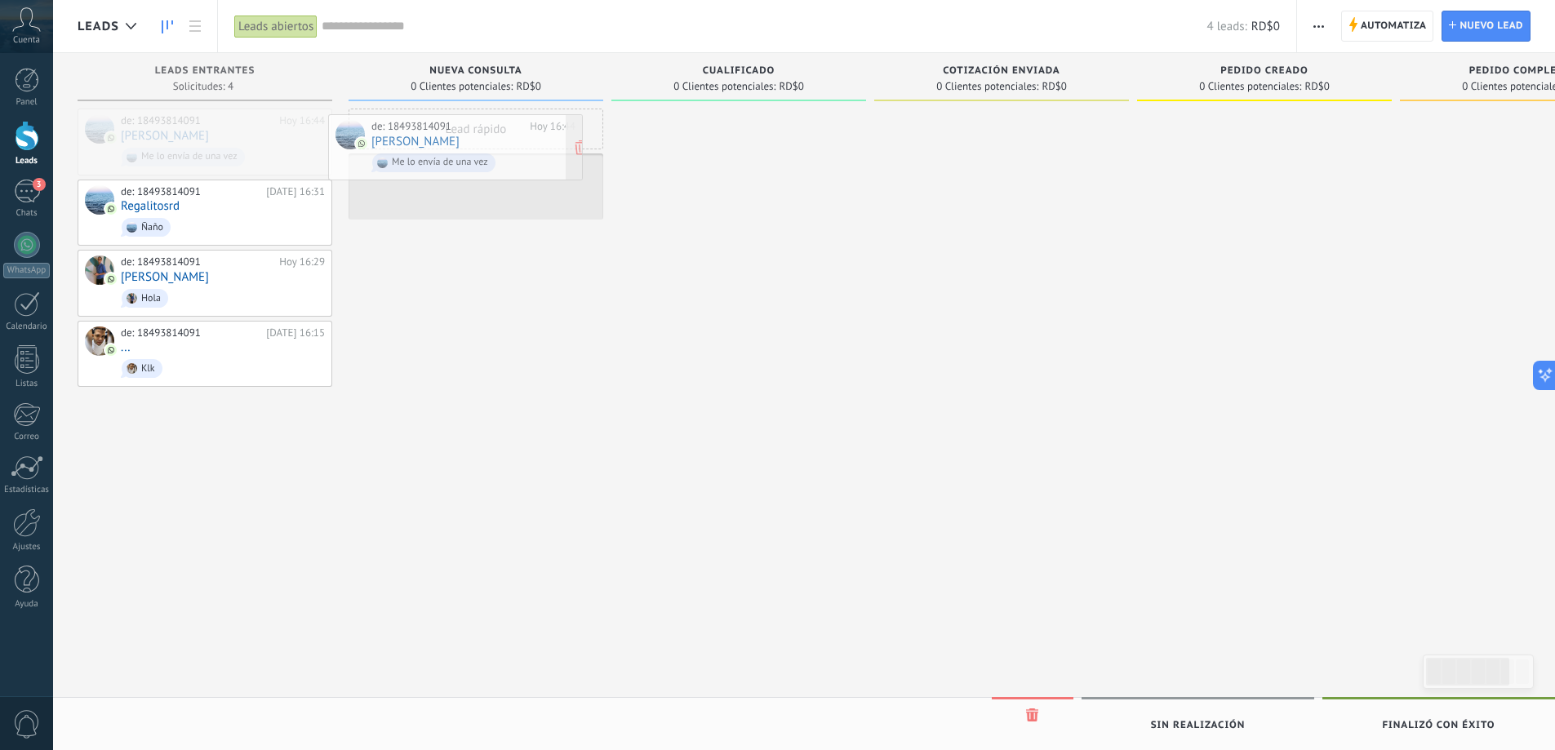
drag, startPoint x: 221, startPoint y: 156, endPoint x: 472, endPoint y: 162, distance: 250.7
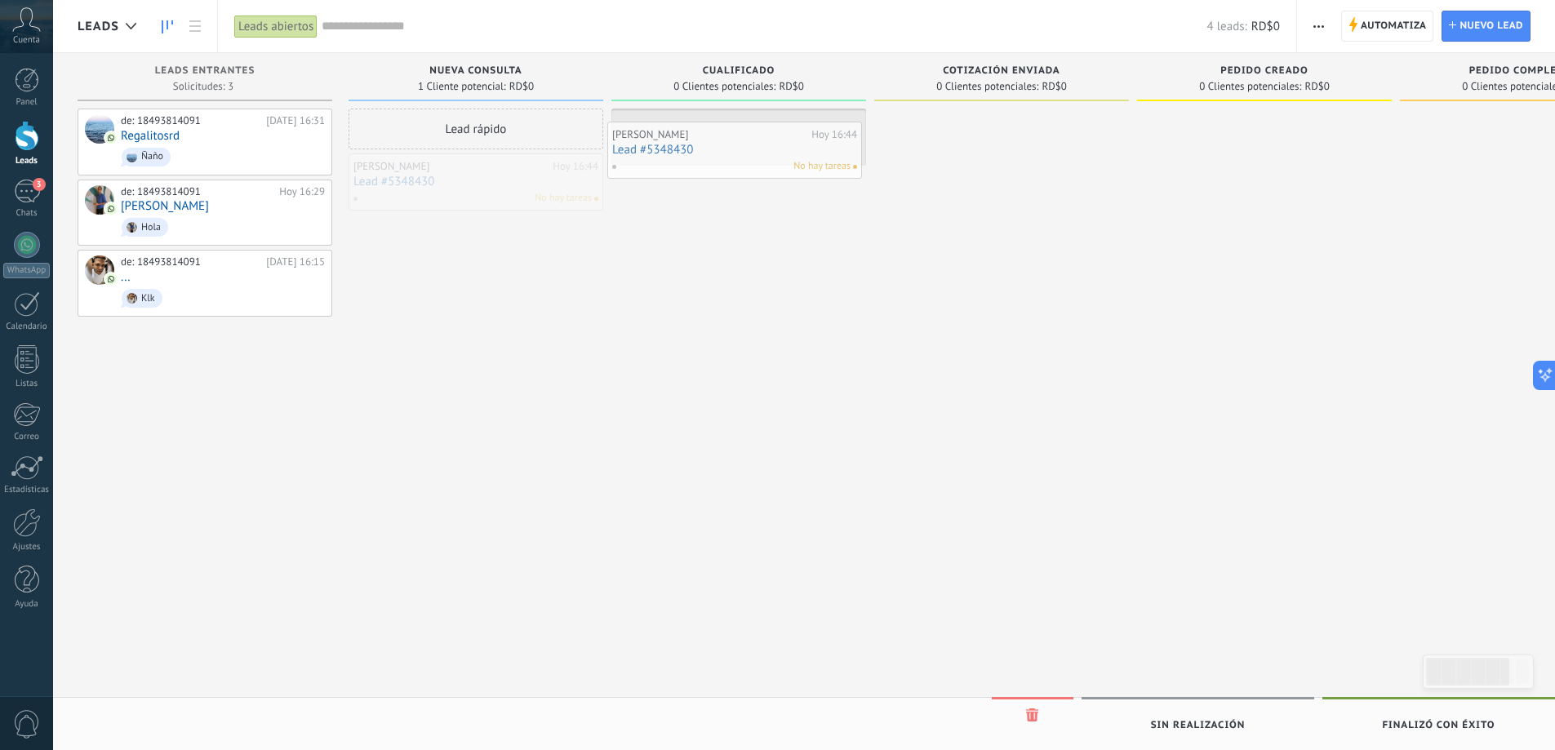
drag, startPoint x: 550, startPoint y: 184, endPoint x: 703, endPoint y: 157, distance: 155.2
drag, startPoint x: 695, startPoint y: 139, endPoint x: 874, endPoint y: 131, distance: 179.7
drag, startPoint x: 784, startPoint y: 141, endPoint x: 1044, endPoint y: 139, distance: 259.6
drag, startPoint x: 941, startPoint y: 132, endPoint x: 944, endPoint y: 142, distance: 10.1
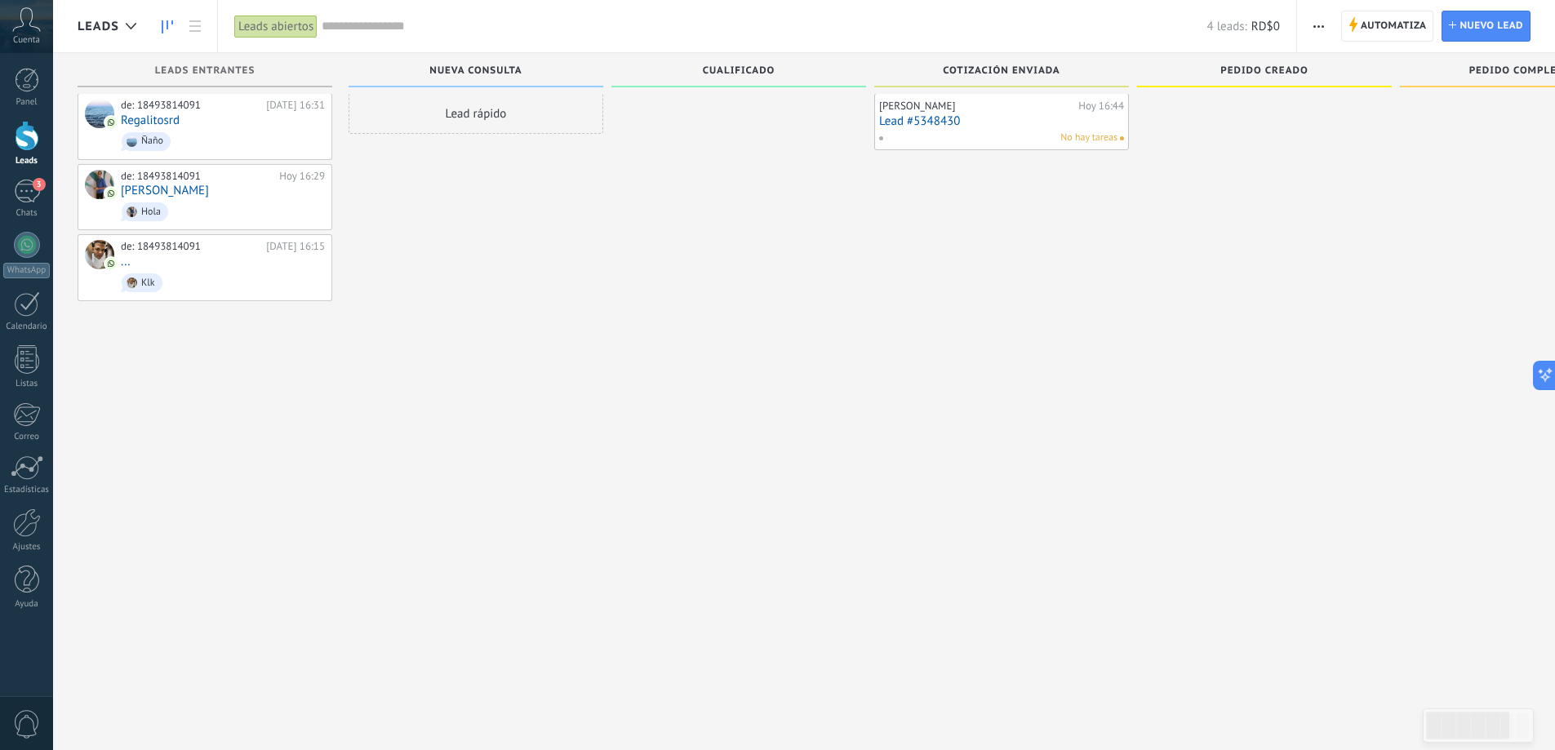
scroll to position [16, 0]
click at [290, 267] on icon at bounding box center [289, 267] width 15 height 15
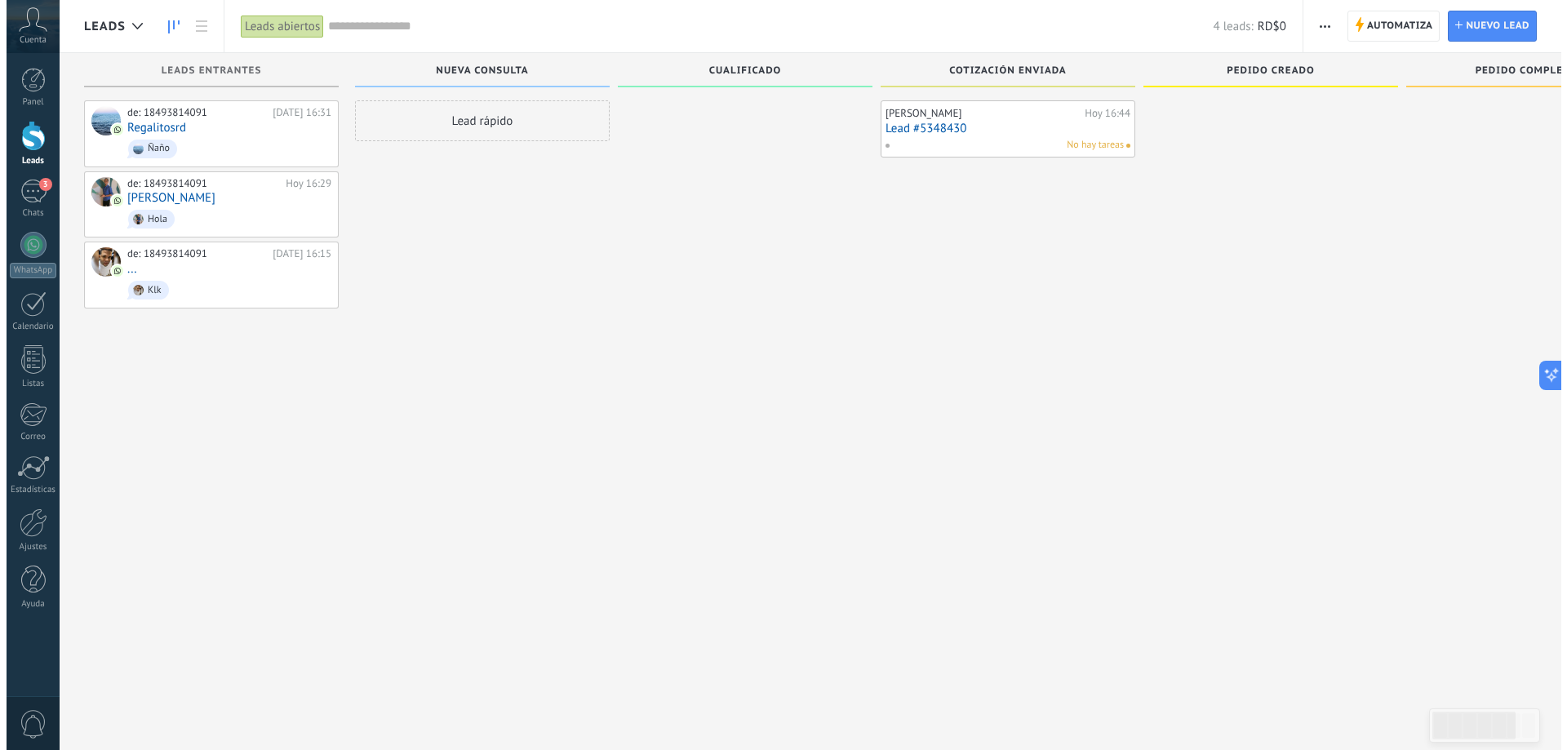
scroll to position [0, 0]
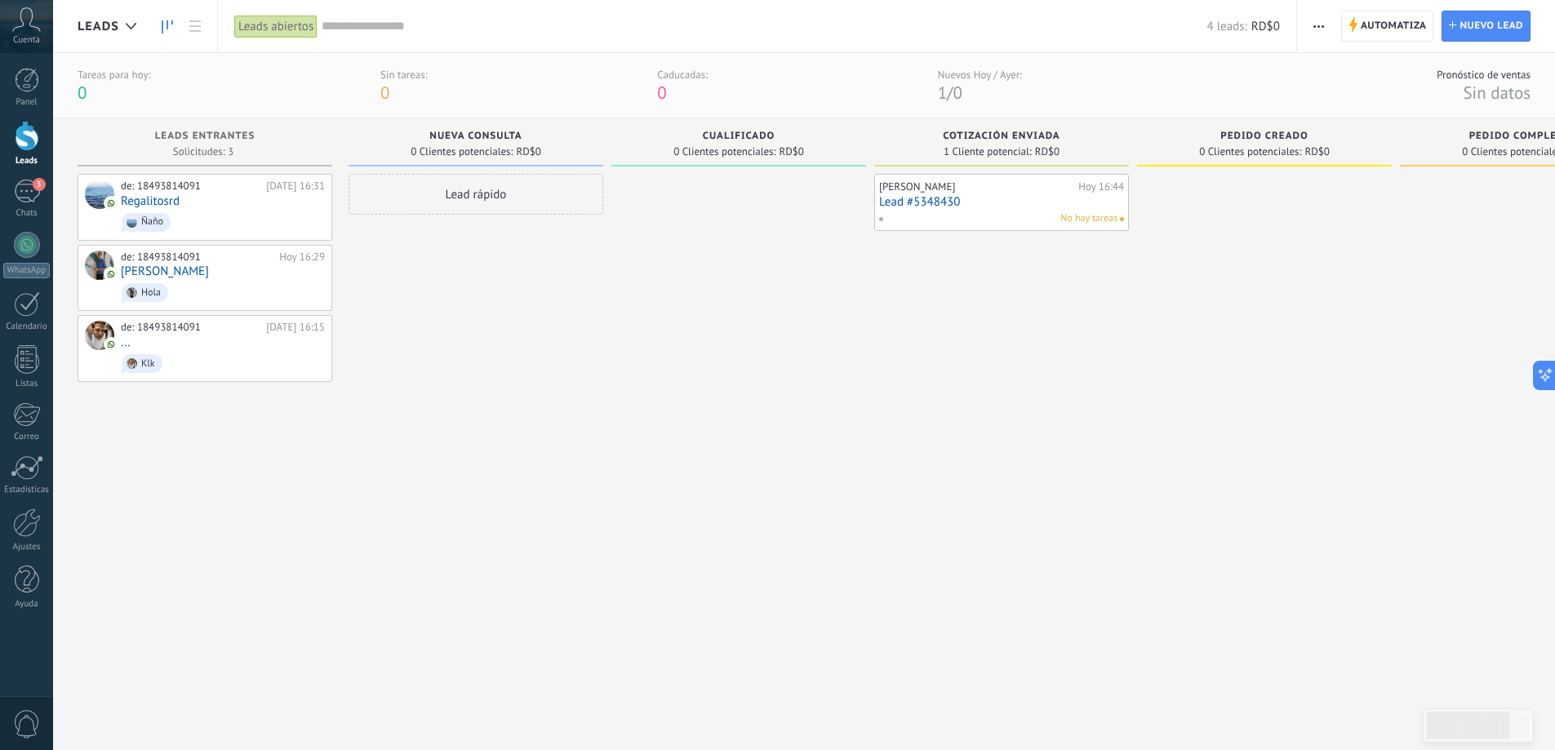
click at [952, 96] on span "/" at bounding box center [950, 93] width 6 height 22
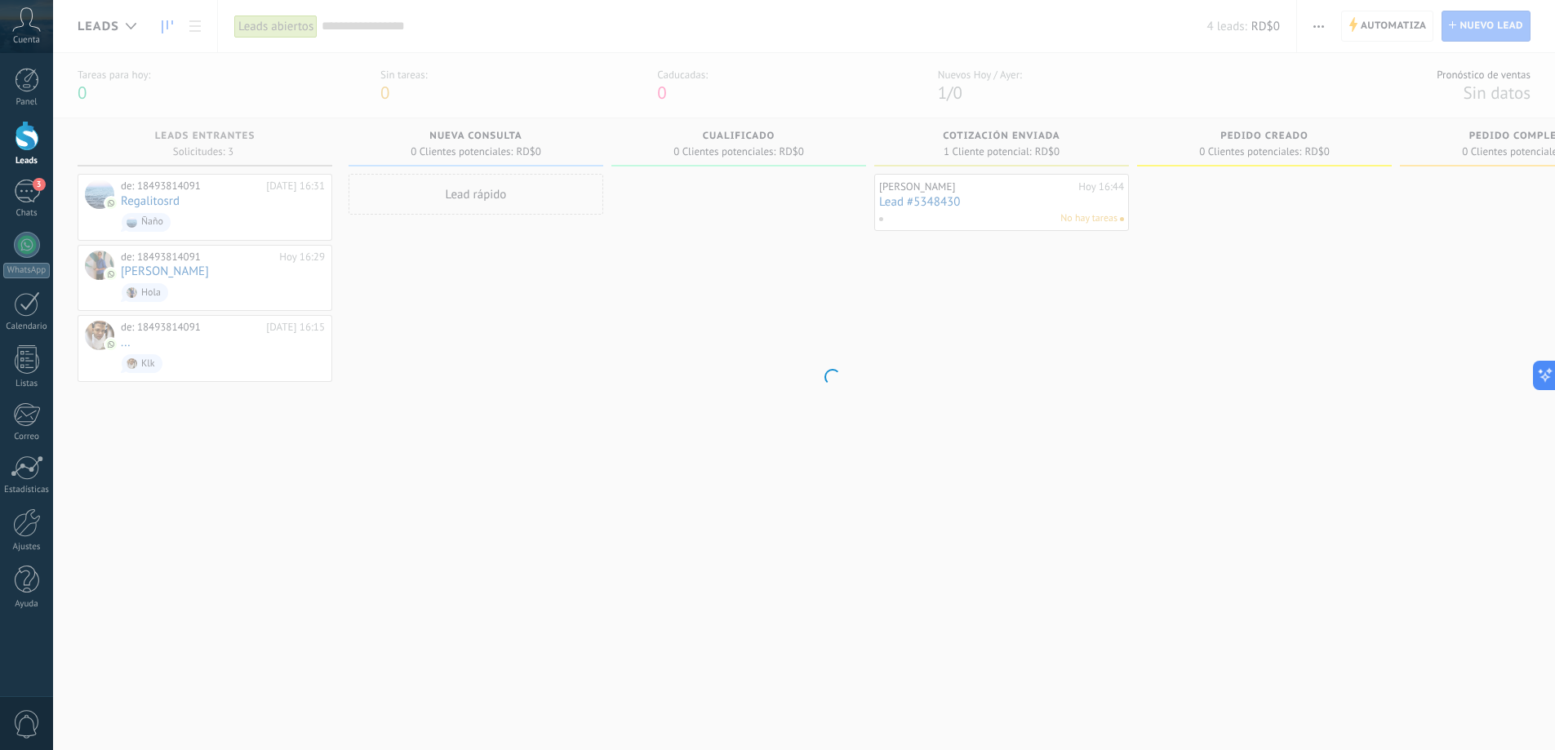
click at [973, 90] on body ".abccls-1,.abccls-2{fill-rule:evenodd}.abccls-2{fill:#fff} .abfcls-1{fill:none}…" at bounding box center [777, 375] width 1555 height 750
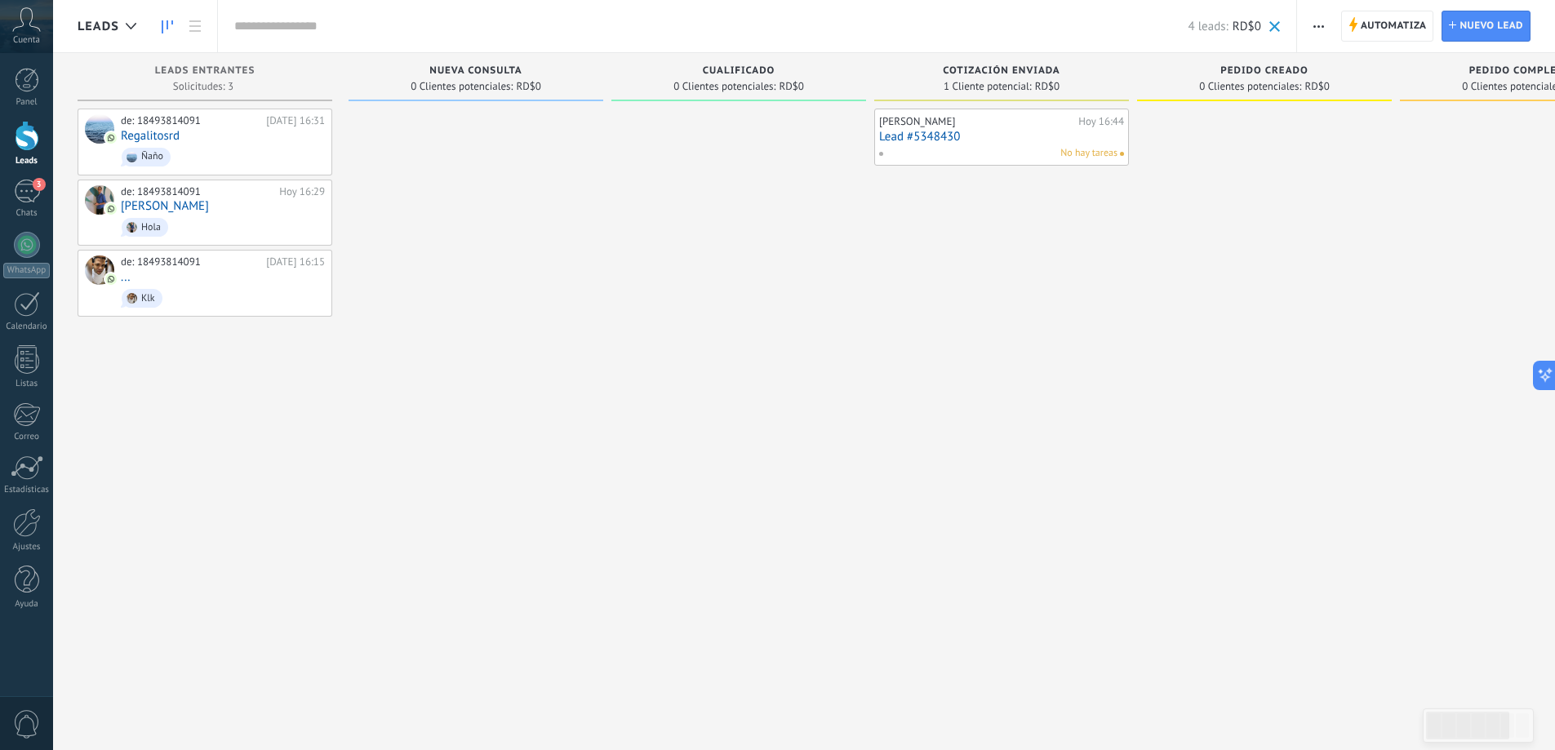
click at [968, 82] on span "1 Cliente potencial:" at bounding box center [988, 87] width 88 height 10
click at [753, 73] on span "Cualificado" at bounding box center [739, 70] width 73 height 11
click at [700, 260] on div at bounding box center [738, 377] width 255 height 537
click at [1316, 31] on span "button" at bounding box center [1318, 26] width 11 height 31
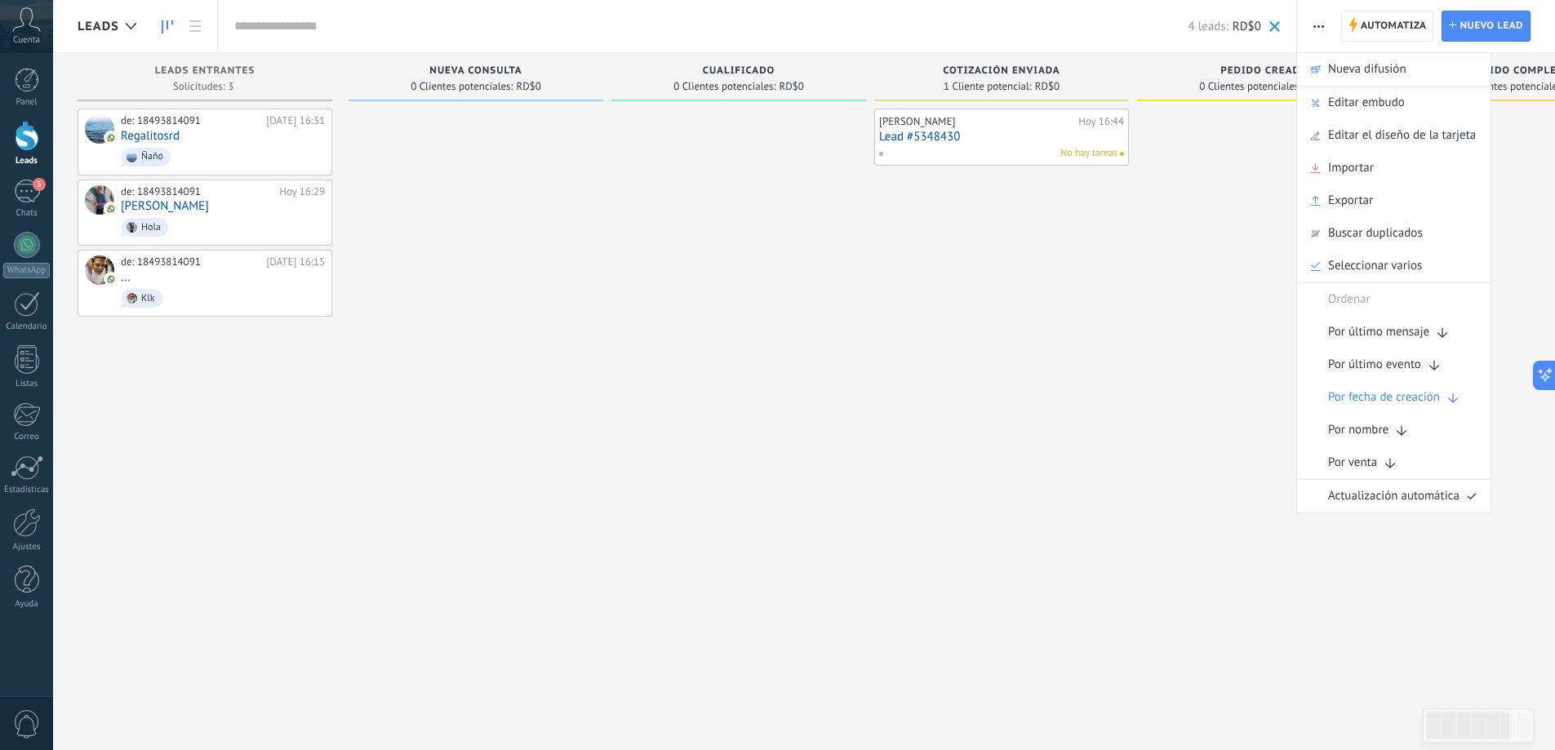
click at [1229, 238] on div at bounding box center [1264, 377] width 255 height 537
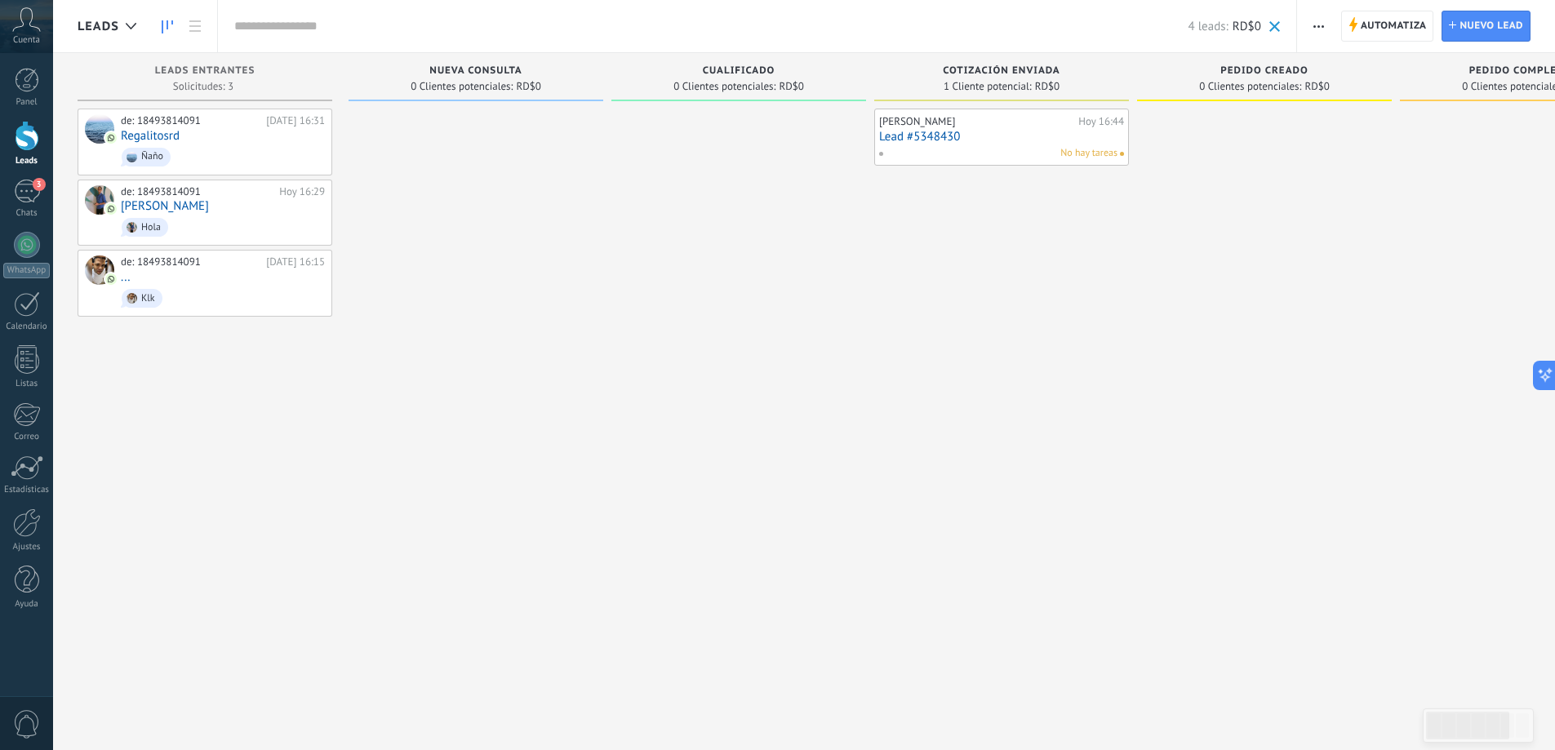
click at [489, 87] on span "0 Clientes potenciales:" at bounding box center [462, 87] width 102 height 10
click at [493, 93] on div "Nueva consulta 0 Clientes potenciales: RD$0" at bounding box center [476, 77] width 255 height 48
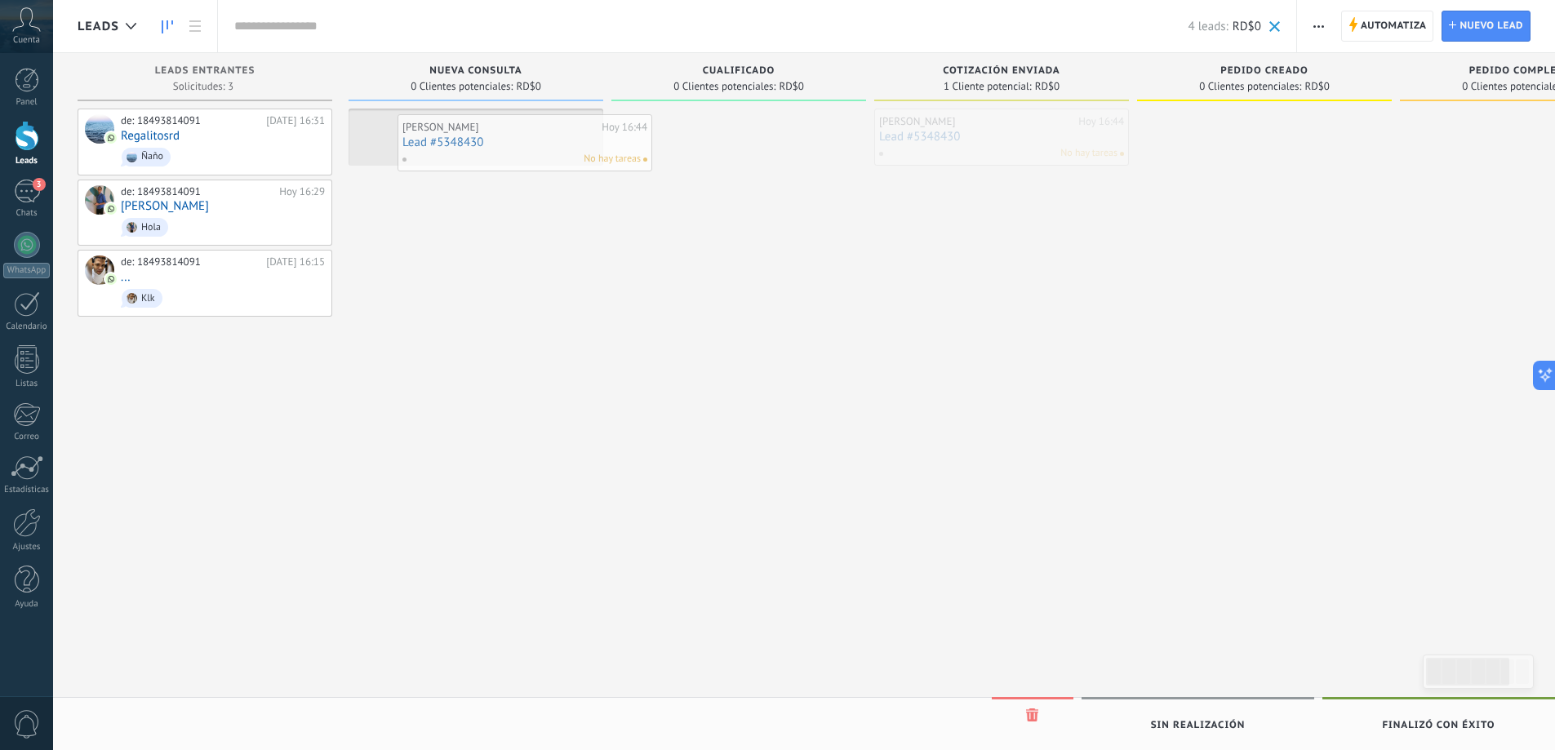
drag, startPoint x: 967, startPoint y: 130, endPoint x: 490, endPoint y: 136, distance: 476.8
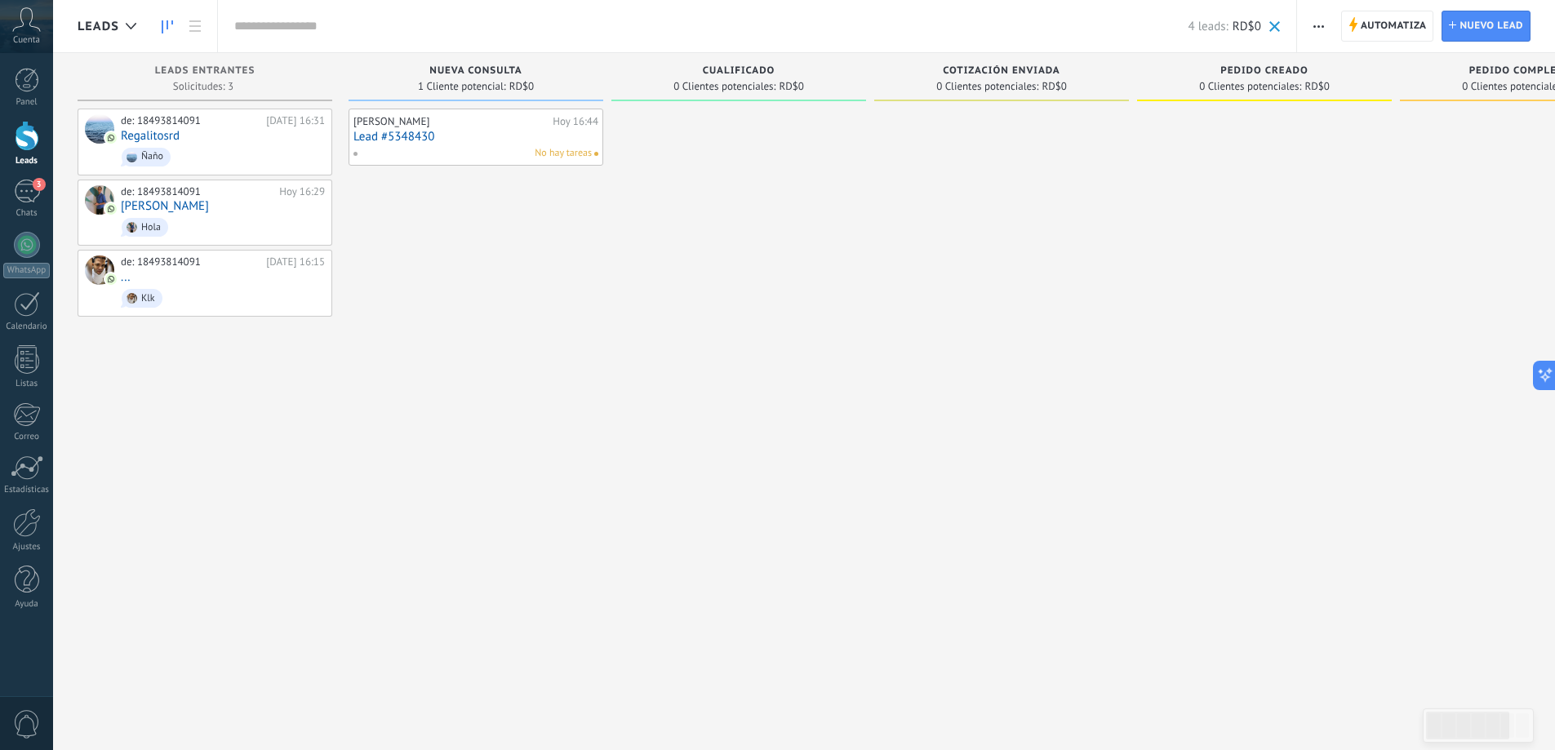
click at [1325, 26] on button "button" at bounding box center [1319, 26] width 24 height 31
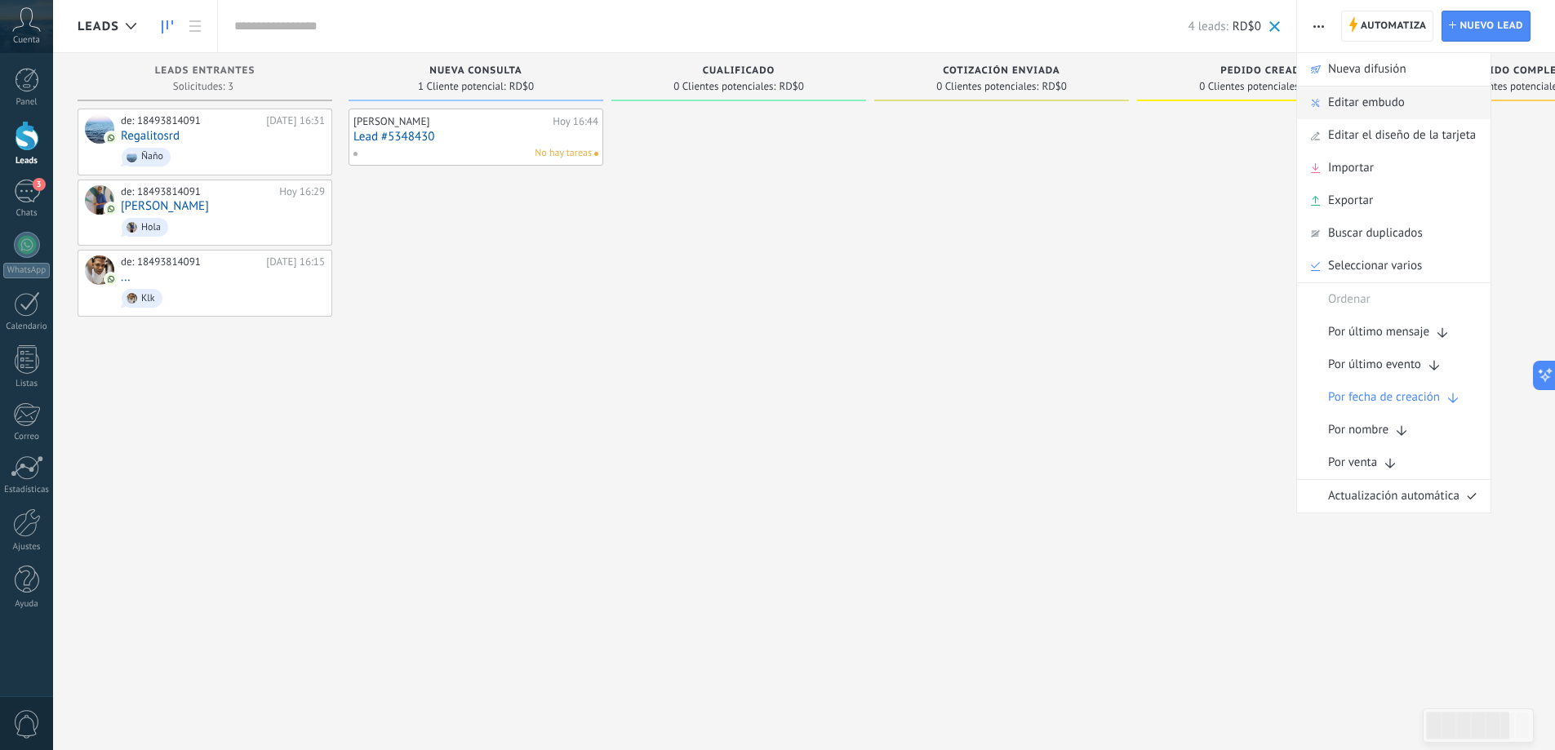
click at [1347, 101] on span "Editar embudo" at bounding box center [1366, 103] width 77 height 33
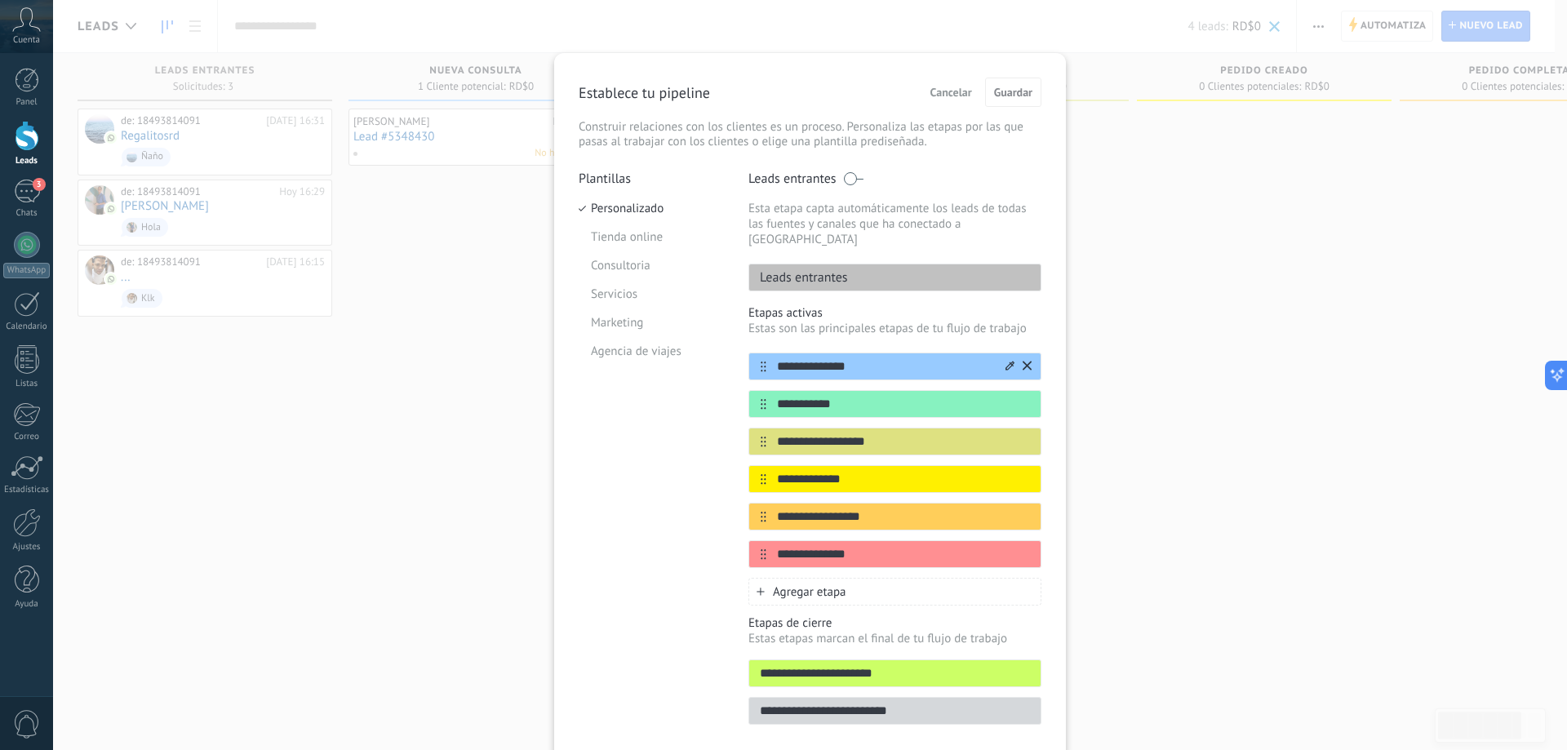
click at [1007, 361] on icon at bounding box center [1010, 365] width 9 height 9
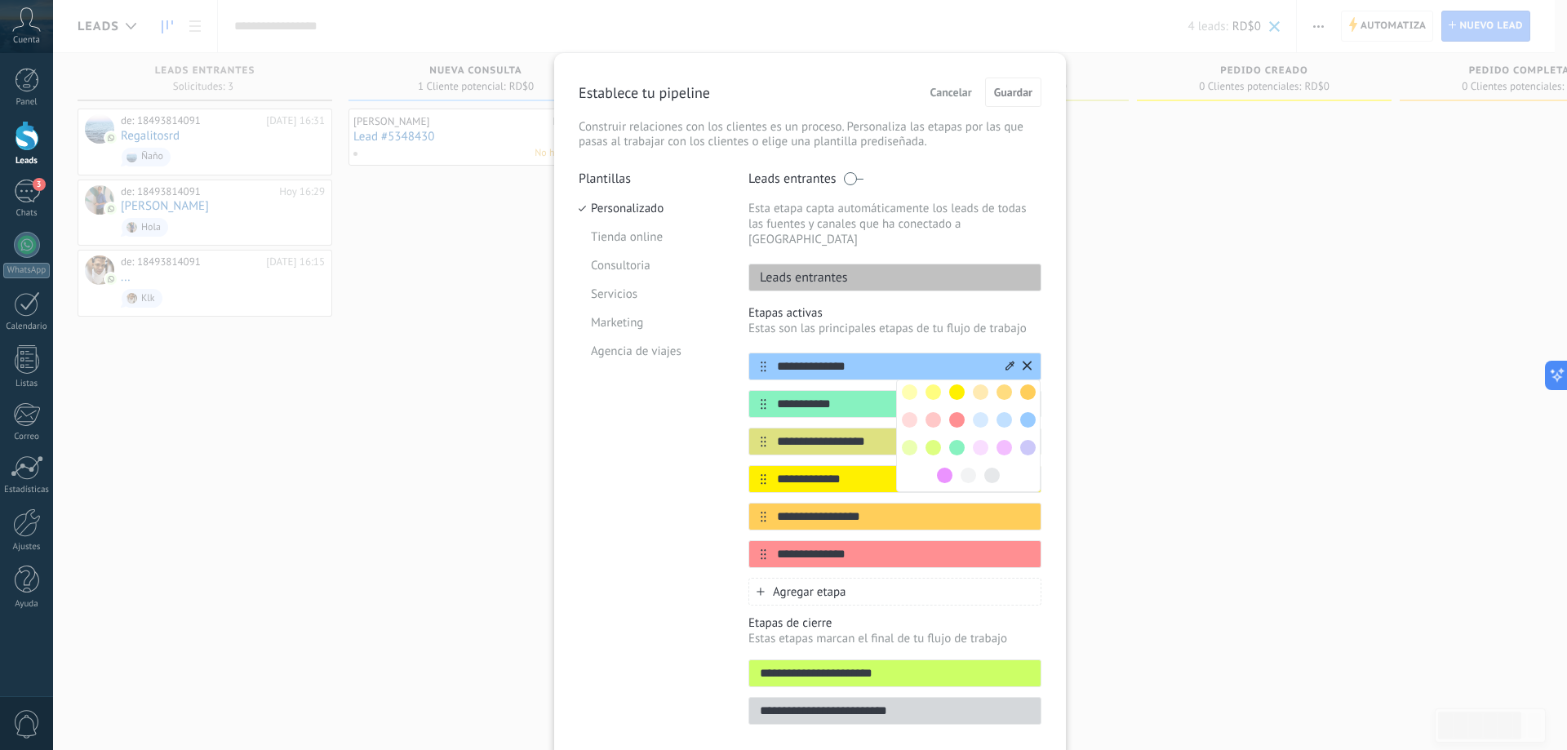
click at [1007, 361] on icon at bounding box center [1010, 366] width 9 height 10
click at [1006, 361] on icon at bounding box center [1010, 366] width 9 height 10
click at [798, 358] on input "**********" at bounding box center [885, 366] width 237 height 17
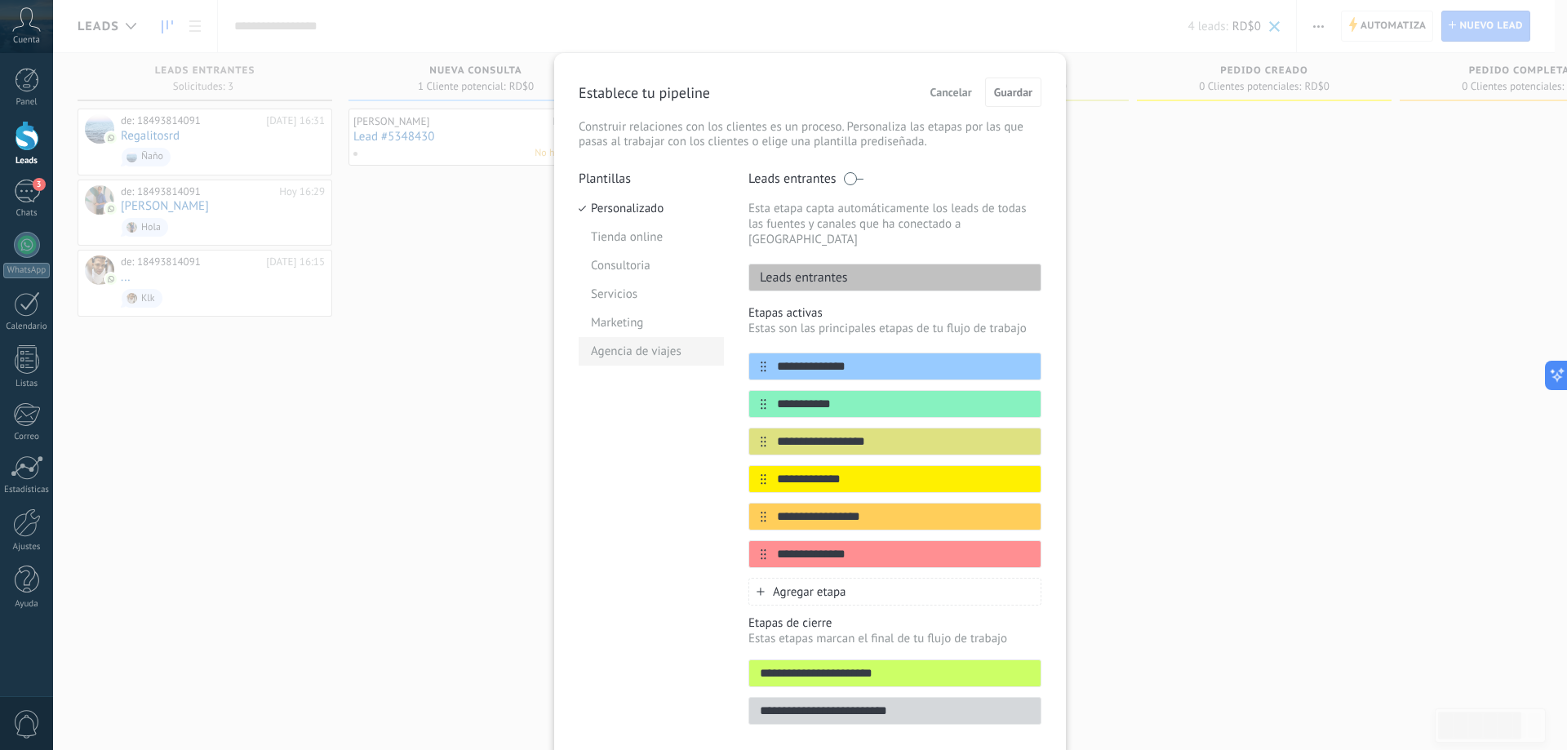
drag, startPoint x: 762, startPoint y: 354, endPoint x: 714, endPoint y: 357, distance: 48.2
click at [714, 357] on div "**********" at bounding box center [810, 453] width 463 height 564
type input "**********"
click at [816, 396] on input "**********" at bounding box center [885, 404] width 237 height 17
drag, startPoint x: 840, startPoint y: 390, endPoint x: 740, endPoint y: 394, distance: 99.7
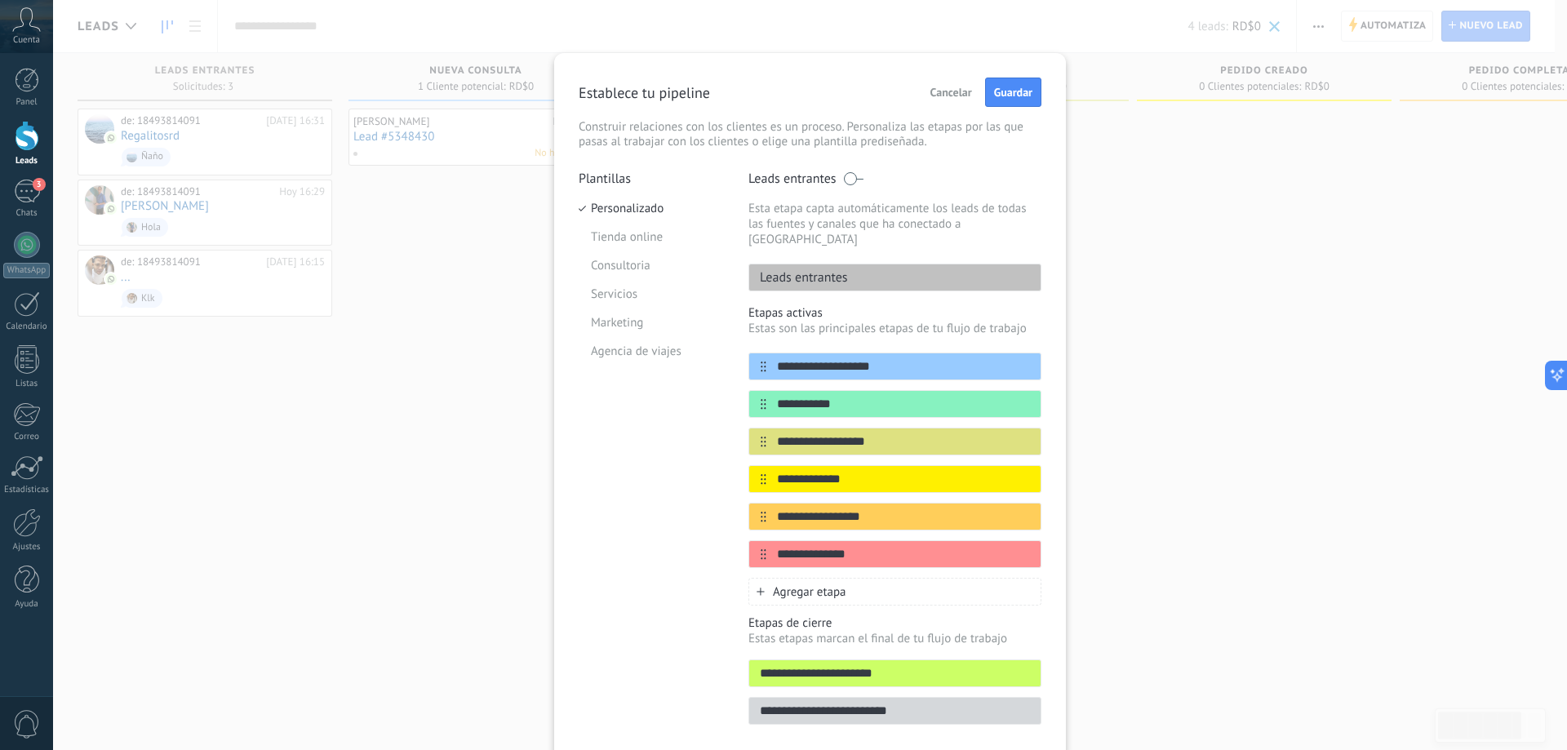
click at [740, 394] on div "**********" at bounding box center [810, 453] width 463 height 564
type input "*"
type input "******"
drag, startPoint x: 844, startPoint y: 431, endPoint x: 749, endPoint y: 430, distance: 94.7
click at [749, 430] on div "**********" at bounding box center [895, 442] width 293 height 28
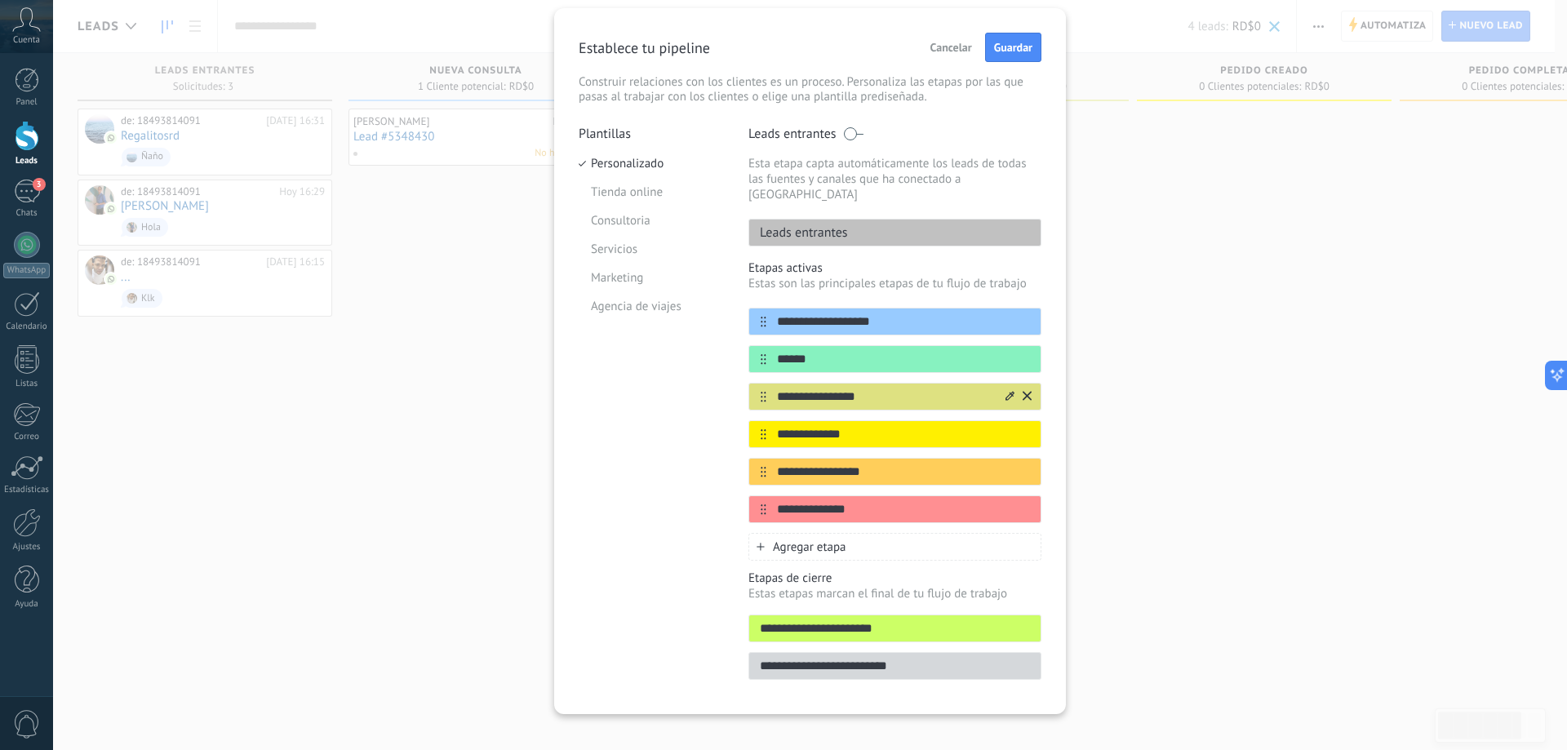
scroll to position [47, 0]
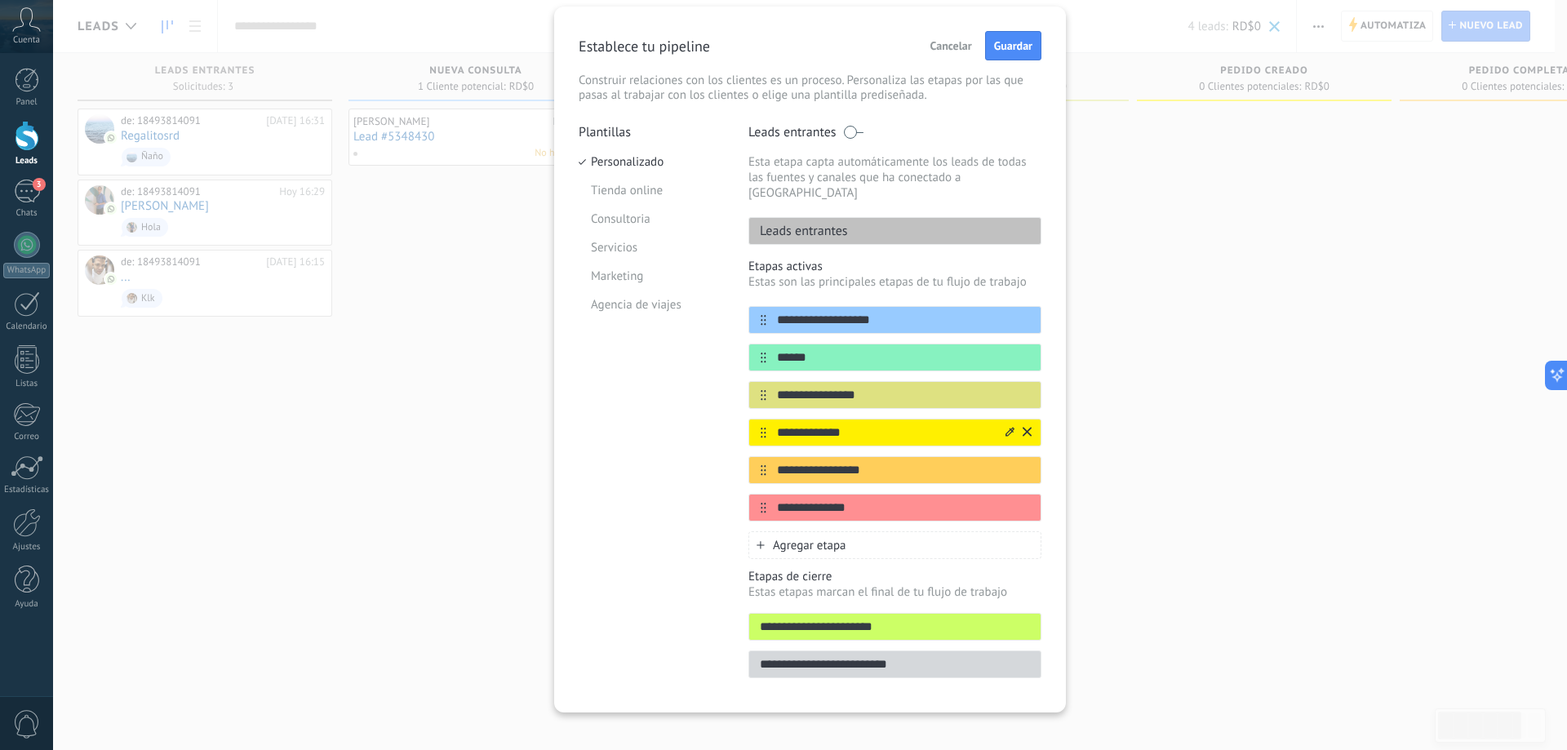
type input "**********"
drag, startPoint x: 762, startPoint y: 424, endPoint x: 718, endPoint y: 427, distance: 44.2
click at [718, 427] on div "**********" at bounding box center [810, 406] width 463 height 564
type input "**********"
drag, startPoint x: 885, startPoint y: 459, endPoint x: 691, endPoint y: 451, distance: 194.4
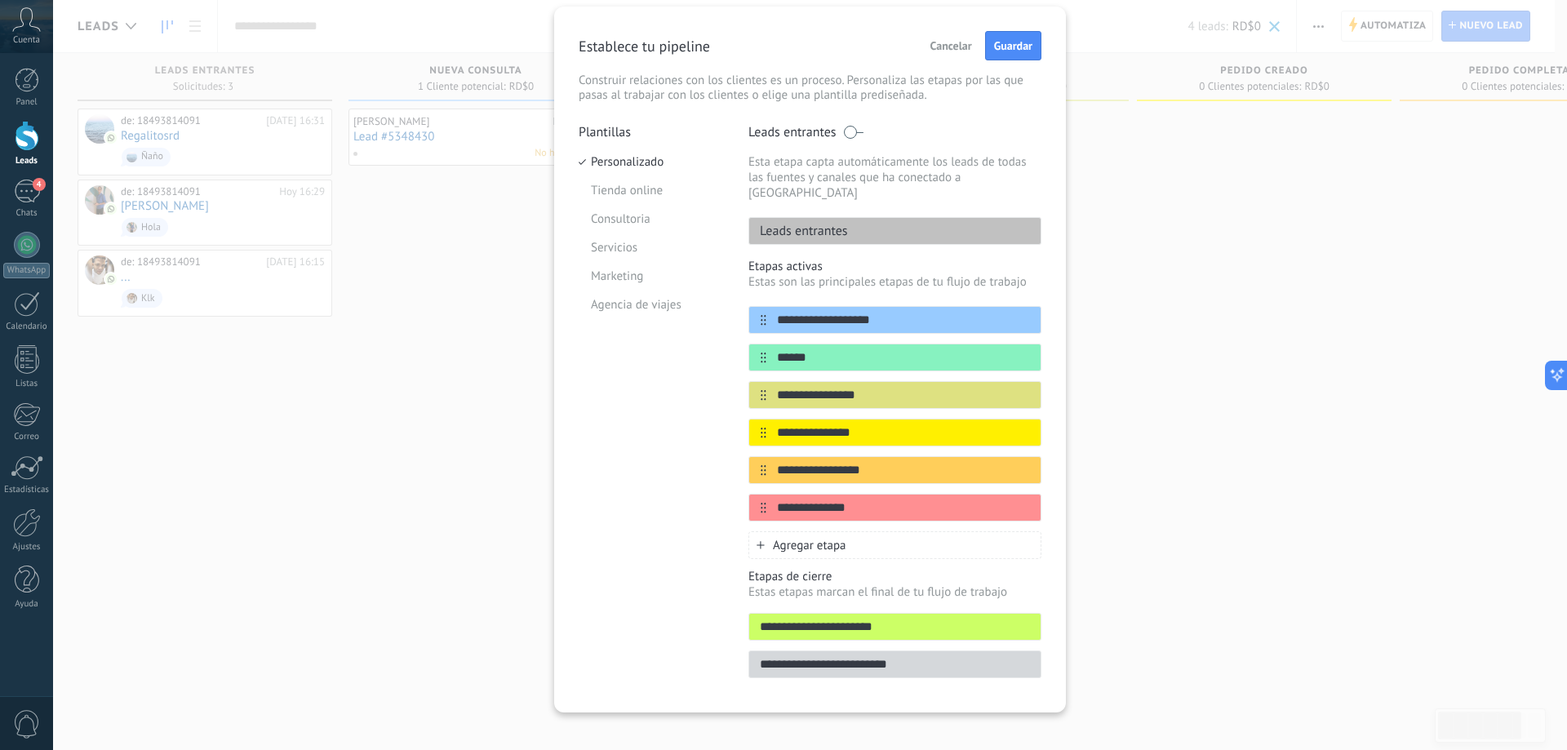
click at [691, 451] on div "**********" at bounding box center [810, 406] width 463 height 564
type input "**********"
drag, startPoint x: 870, startPoint y: 494, endPoint x: 693, endPoint y: 492, distance: 177.1
click at [693, 492] on div "**********" at bounding box center [810, 406] width 463 height 564
type input "********"
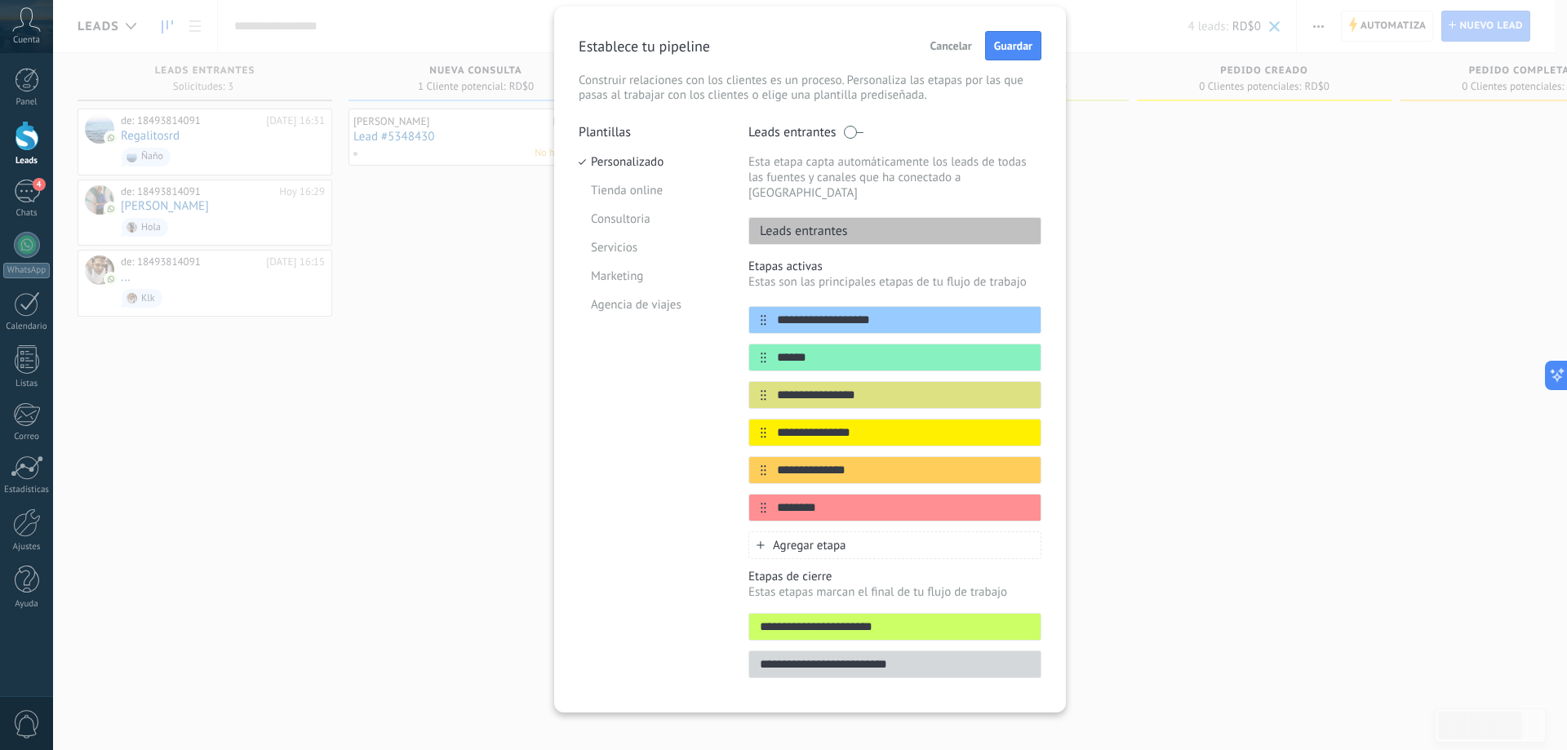
click at [797, 538] on span "Agregar etapa" at bounding box center [809, 546] width 73 height 16
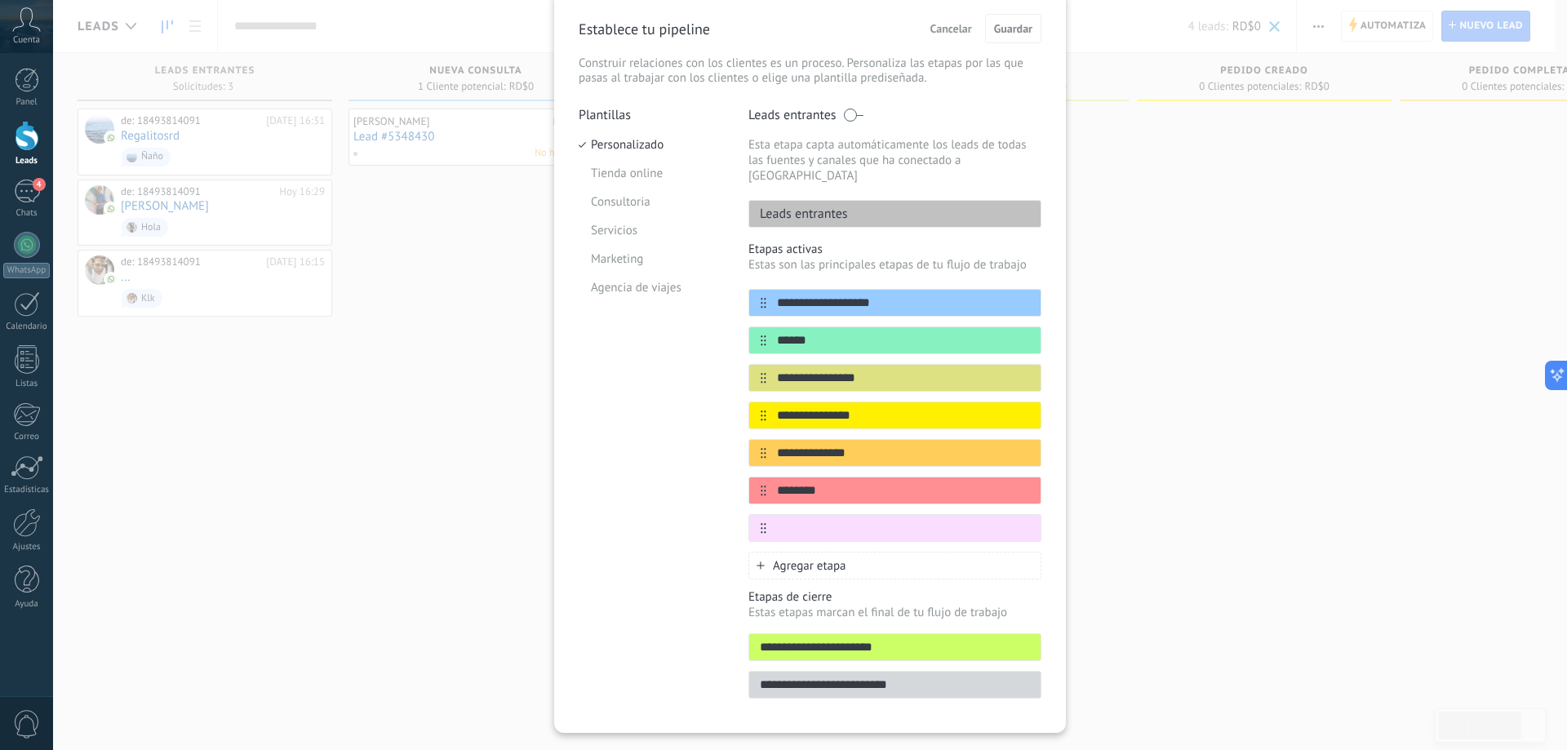
scroll to position [84, 0]
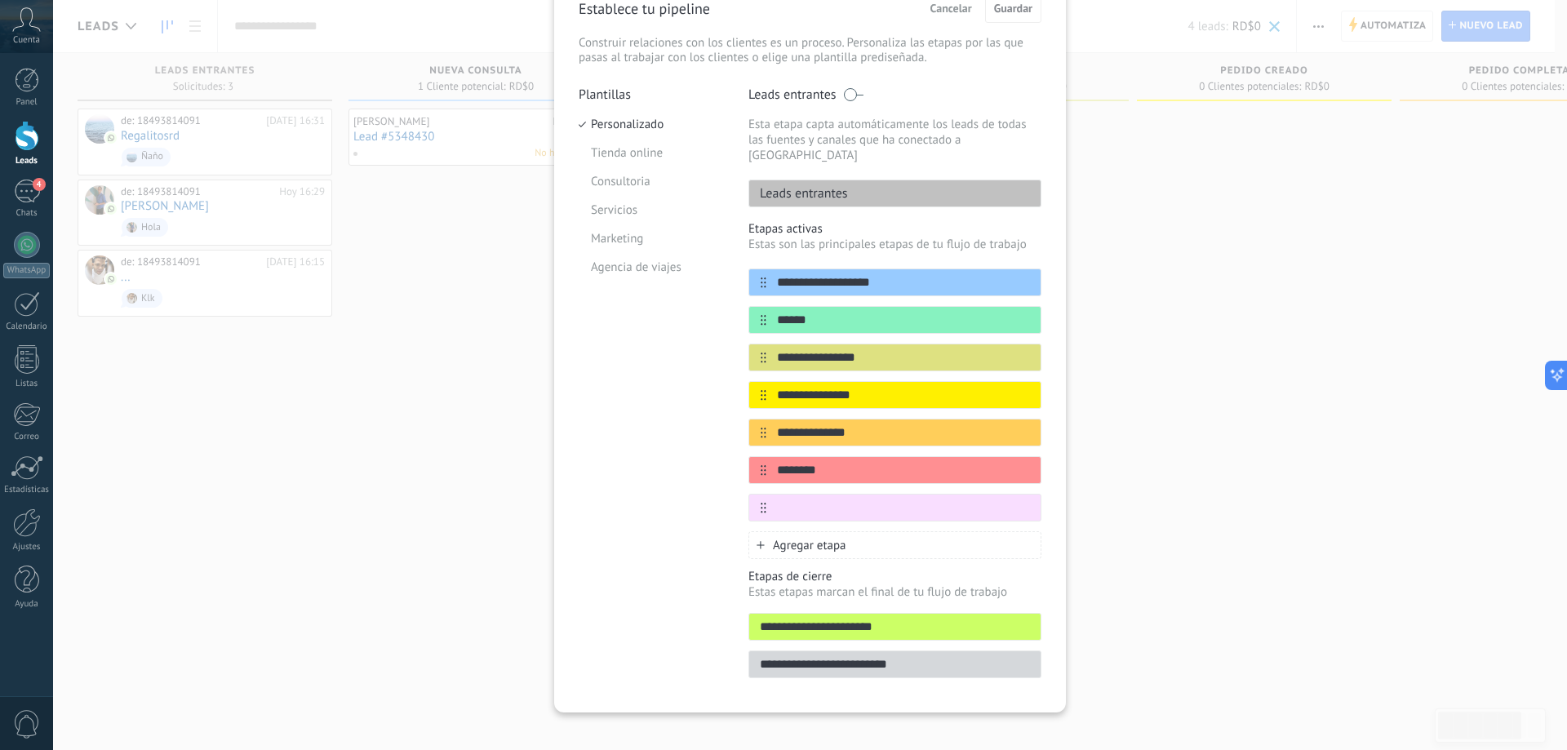
click at [887, 619] on input "**********" at bounding box center [894, 627] width 291 height 17
click at [915, 656] on input "**********" at bounding box center [894, 664] width 291 height 17
click at [835, 500] on input "text" at bounding box center [885, 508] width 237 height 17
type input "*******"
drag, startPoint x: 1194, startPoint y: 584, endPoint x: 1091, endPoint y: 597, distance: 104.5
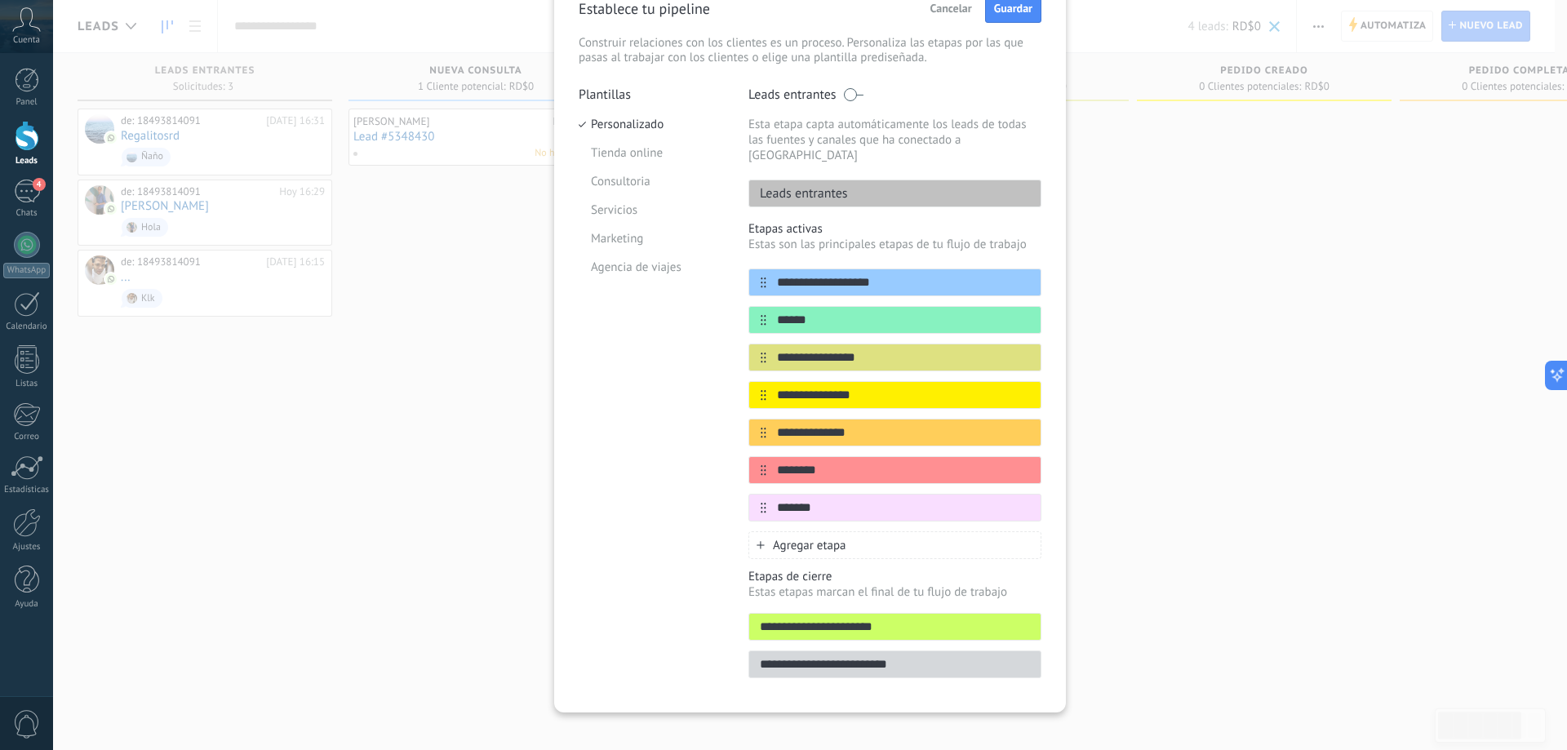
click at [1192, 583] on div "**********" at bounding box center [810, 375] width 1514 height 750
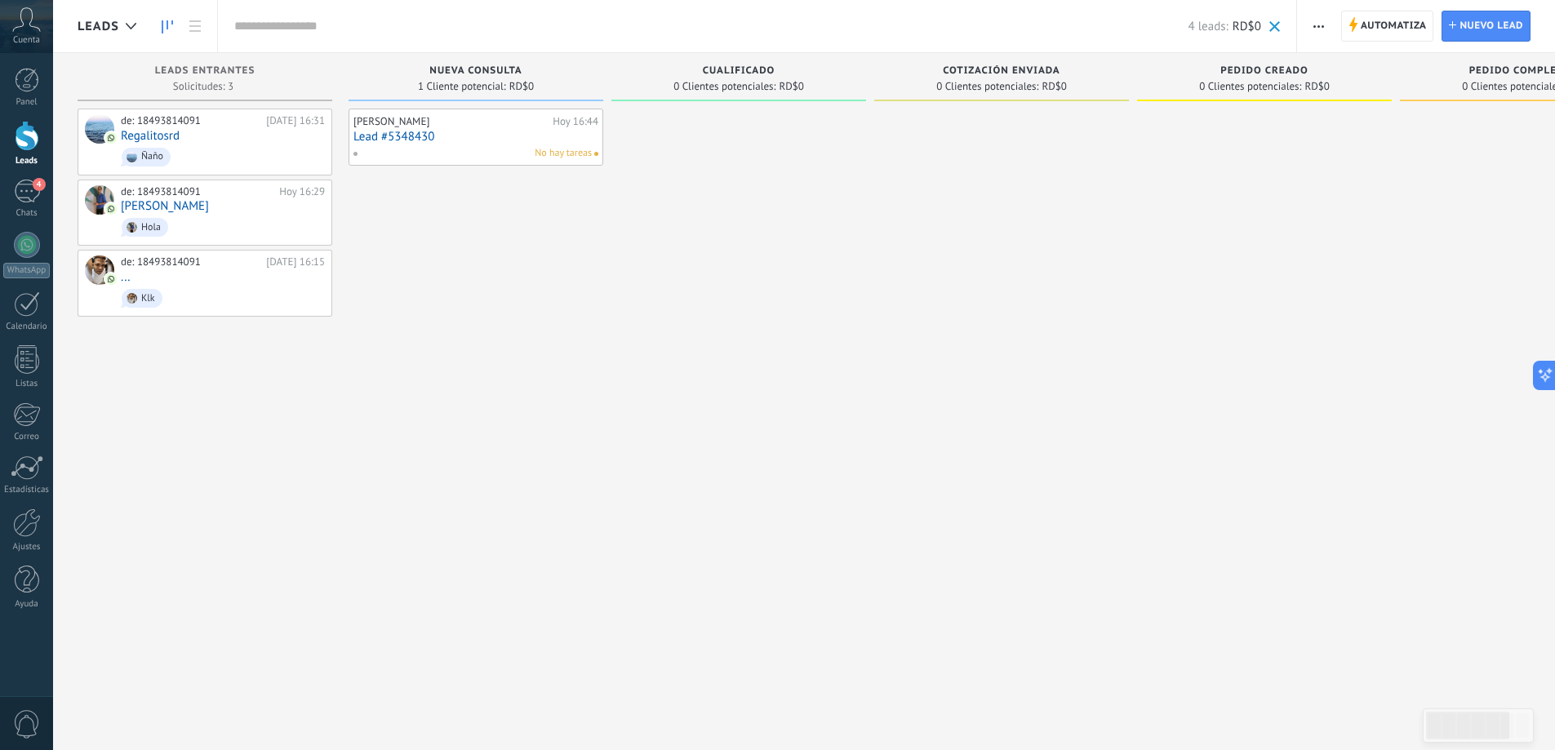
click at [1327, 31] on button "button" at bounding box center [1319, 26] width 24 height 31
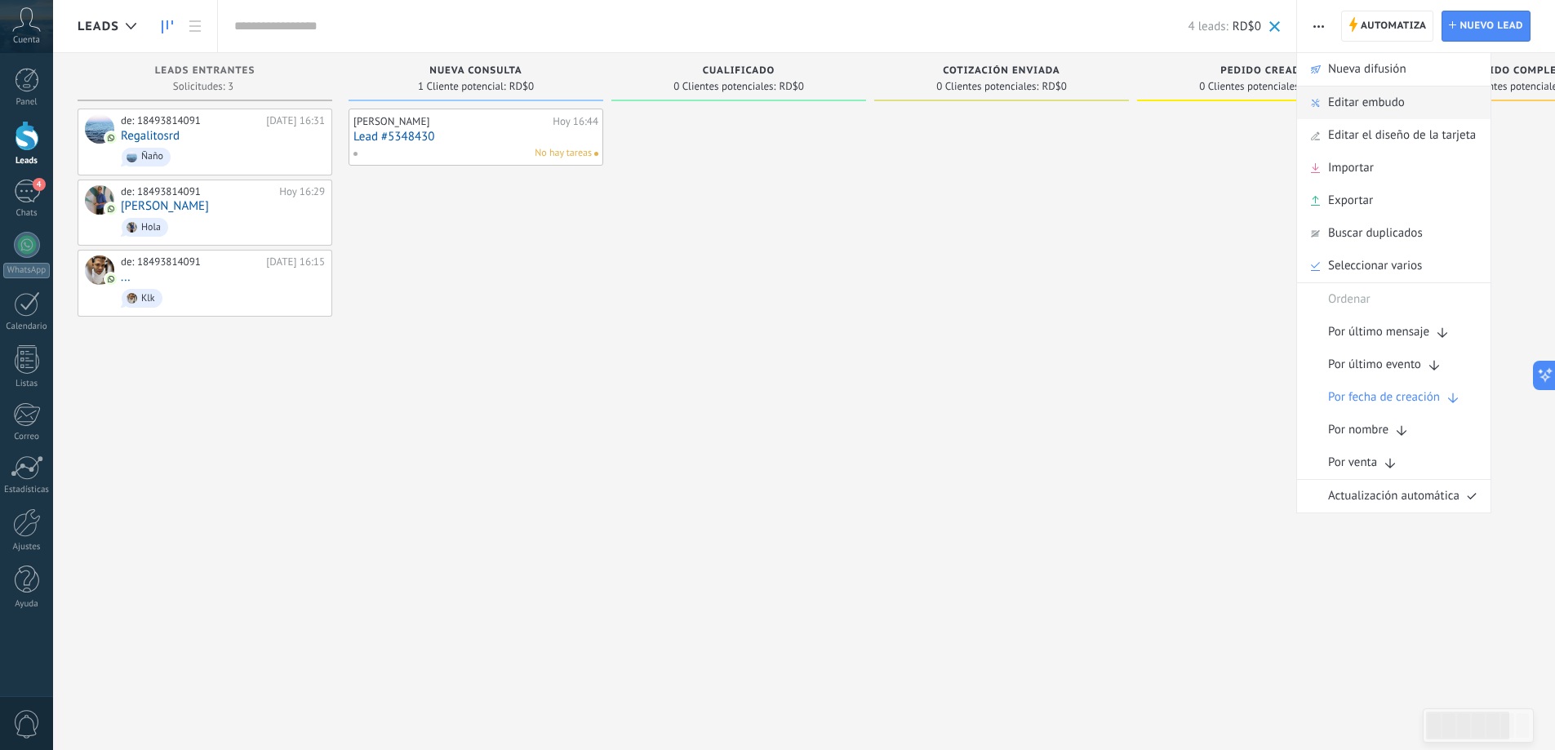
click at [1382, 109] on span "Editar embudo" at bounding box center [1366, 103] width 77 height 33
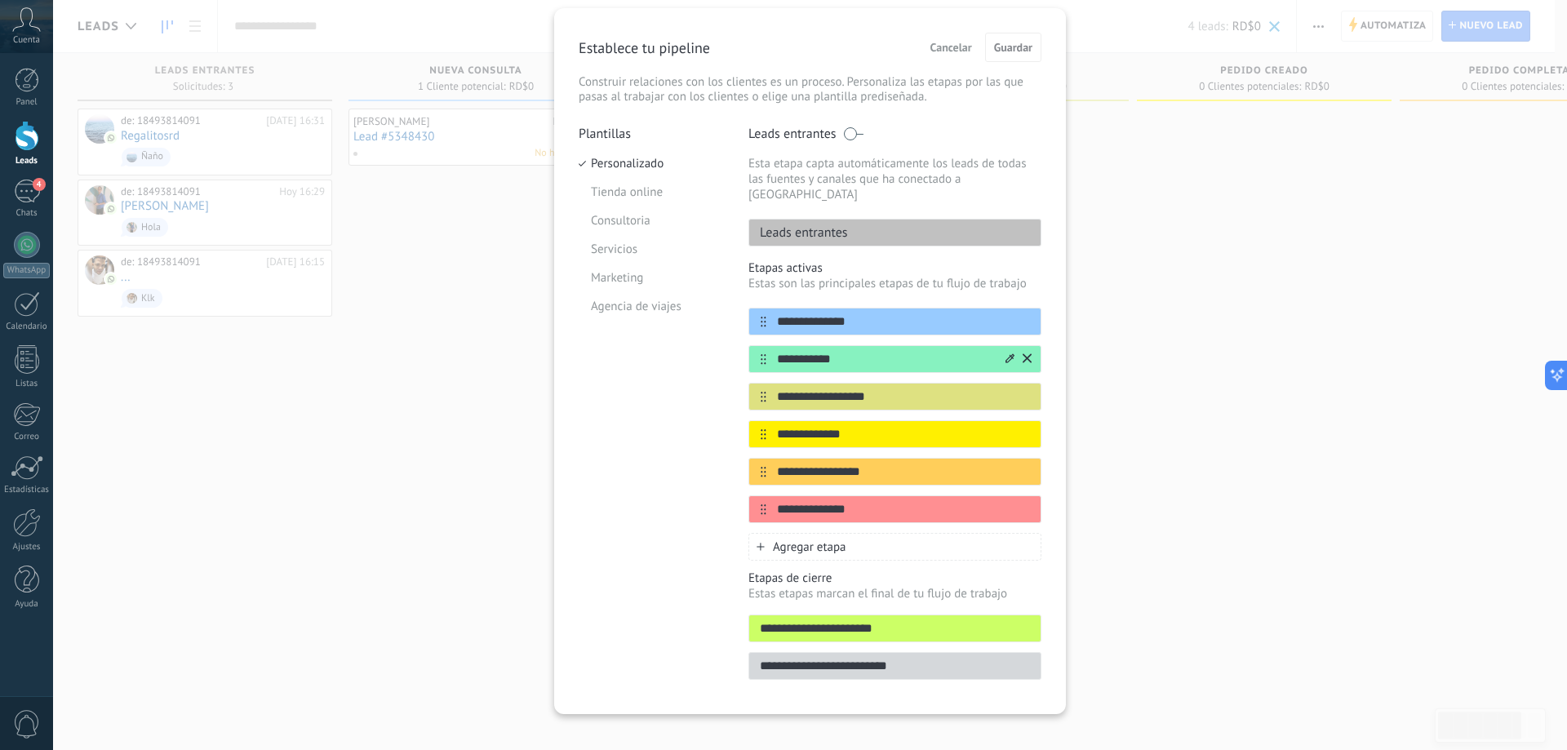
scroll to position [47, 0]
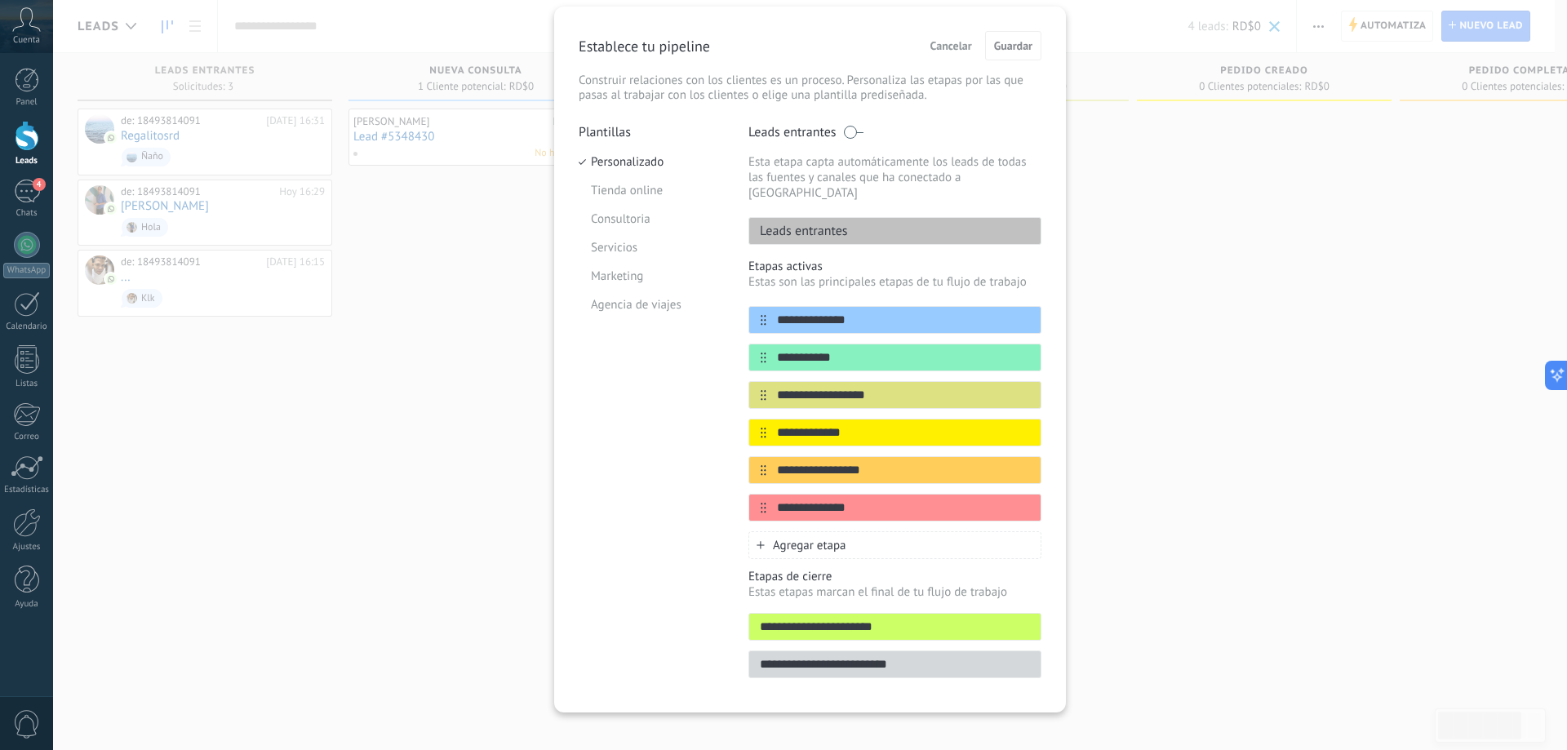
drag, startPoint x: 872, startPoint y: 302, endPoint x: 740, endPoint y: 308, distance: 131.6
click at [740, 308] on div "**********" at bounding box center [810, 406] width 463 height 564
type input "*"
type input "**********"
drag, startPoint x: 713, startPoint y: 352, endPoint x: 602, endPoint y: 349, distance: 111.1
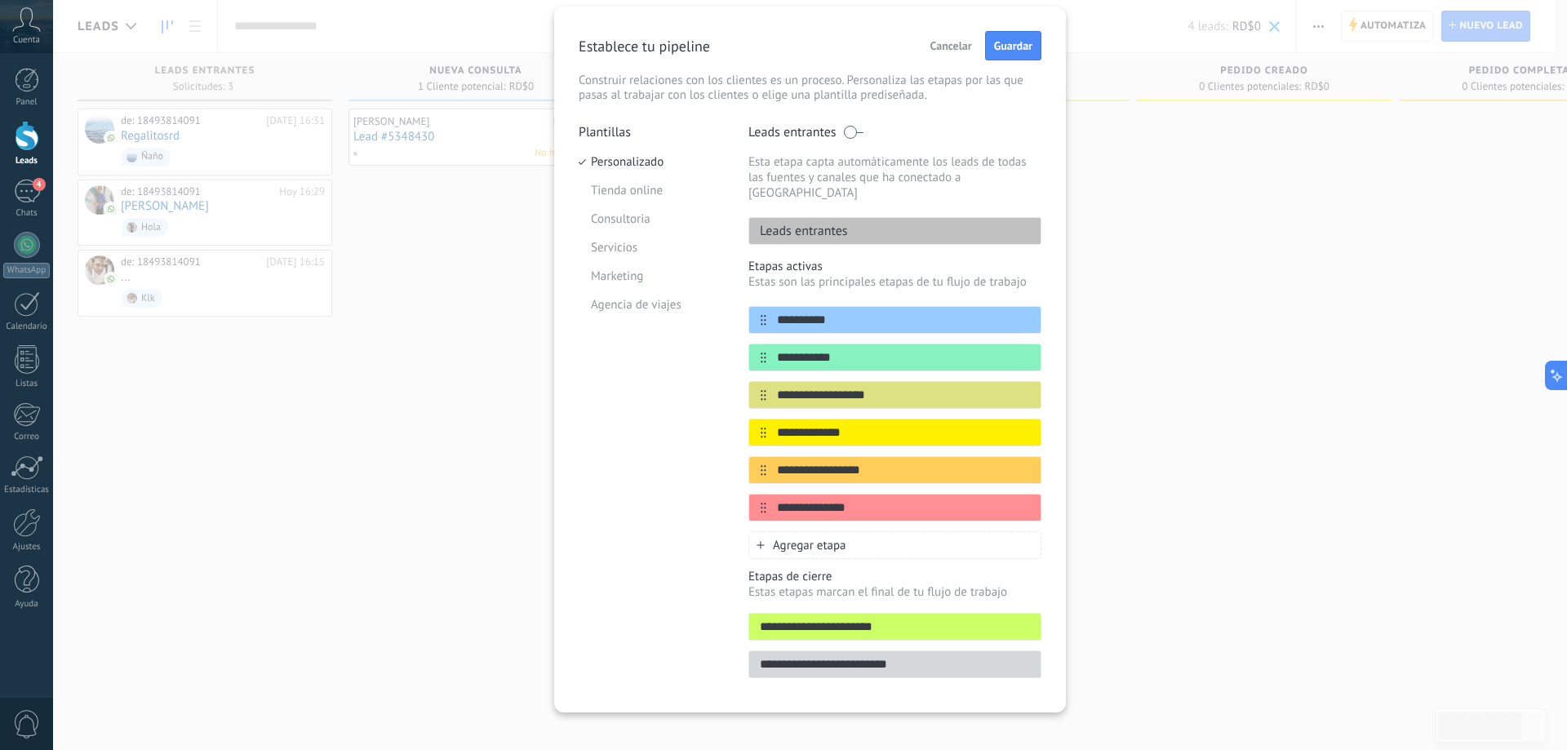
click at [602, 349] on div "**********" at bounding box center [810, 406] width 463 height 564
type input "**********"
drag, startPoint x: 891, startPoint y: 381, endPoint x: 598, endPoint y: 386, distance: 293.1
click at [611, 390] on div "**********" at bounding box center [810, 406] width 463 height 564
type input "**********"
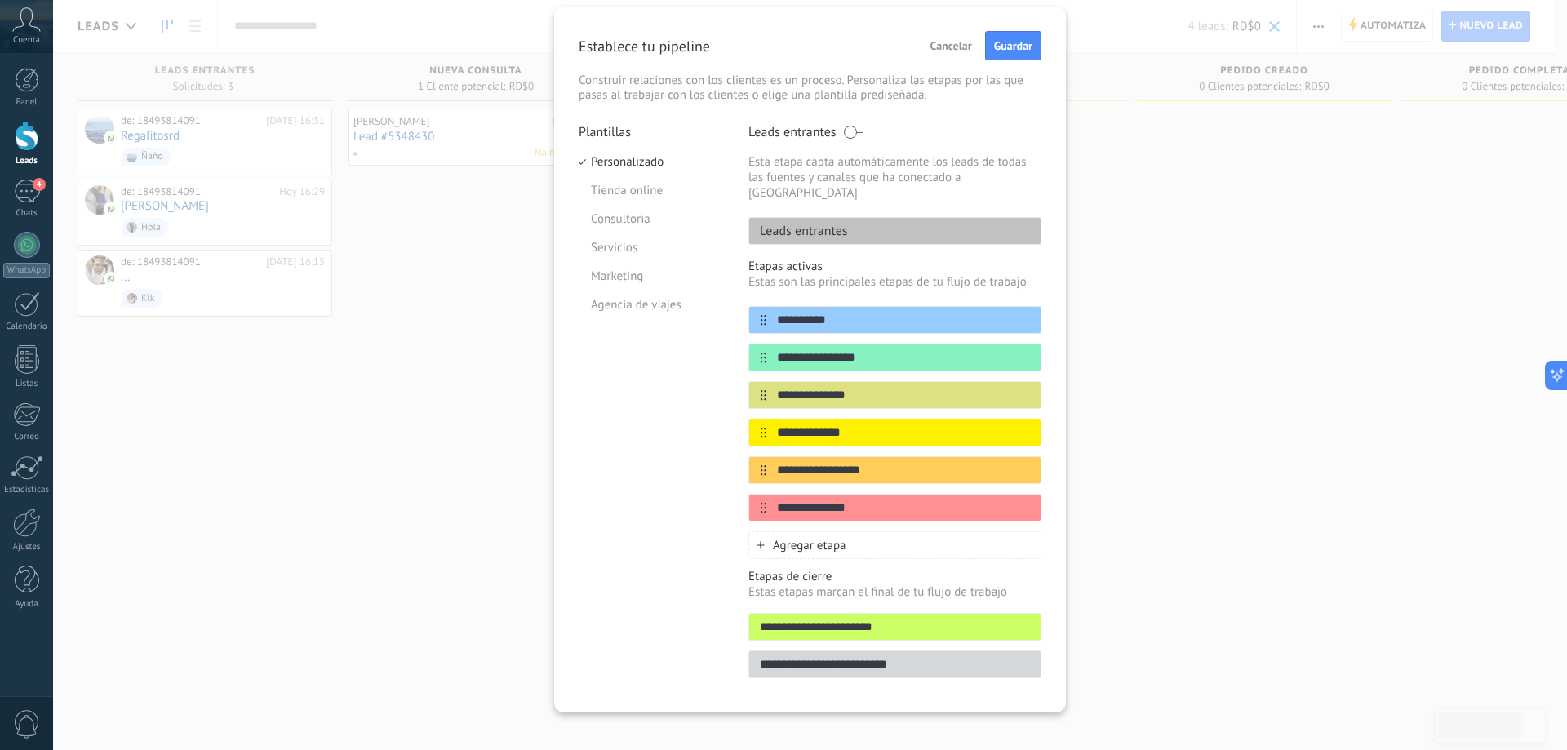
drag, startPoint x: 854, startPoint y: 417, endPoint x: 627, endPoint y: 438, distance: 227.9
click at [627, 438] on div "**********" at bounding box center [810, 406] width 463 height 564
type input "**********"
drag, startPoint x: 891, startPoint y: 460, endPoint x: 748, endPoint y: 450, distance: 143.2
click at [757, 456] on div "**********" at bounding box center [895, 470] width 293 height 28
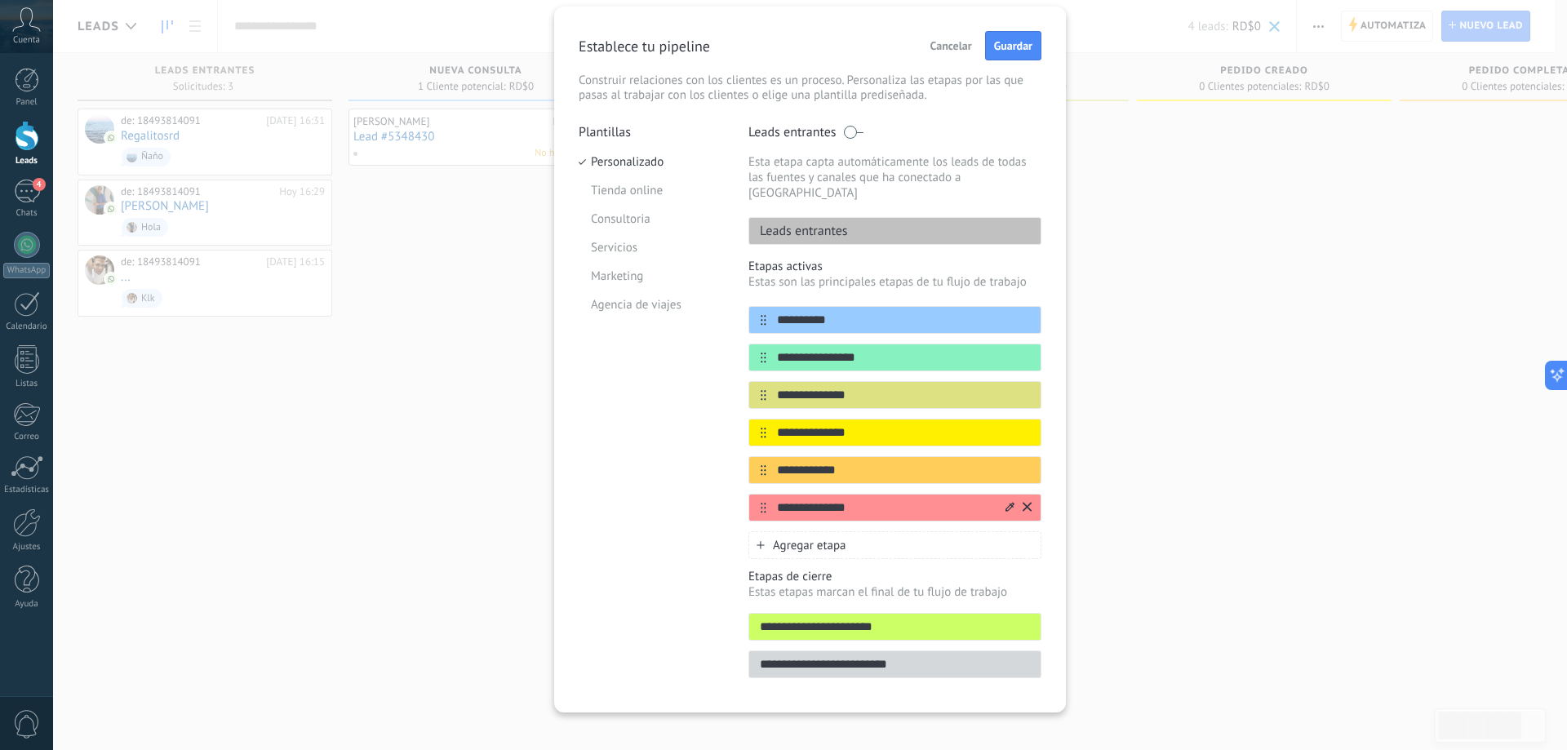
type input "**********"
drag, startPoint x: 864, startPoint y: 494, endPoint x: 913, endPoint y: 499, distance: 49.2
click at [913, 500] on input "**********" at bounding box center [885, 508] width 237 height 17
click at [799, 538] on span "Agregar etapa" at bounding box center [809, 546] width 73 height 16
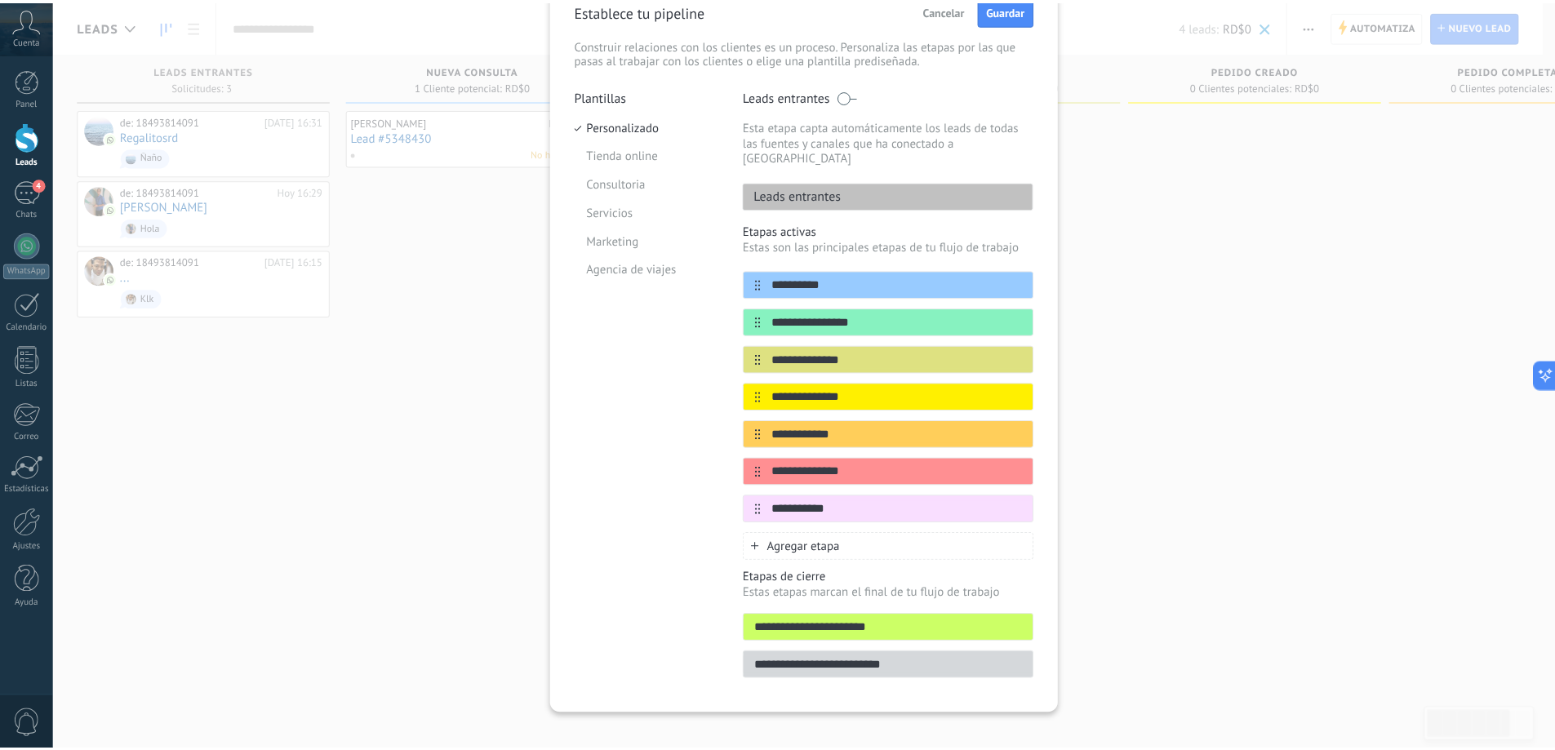
scroll to position [84, 0]
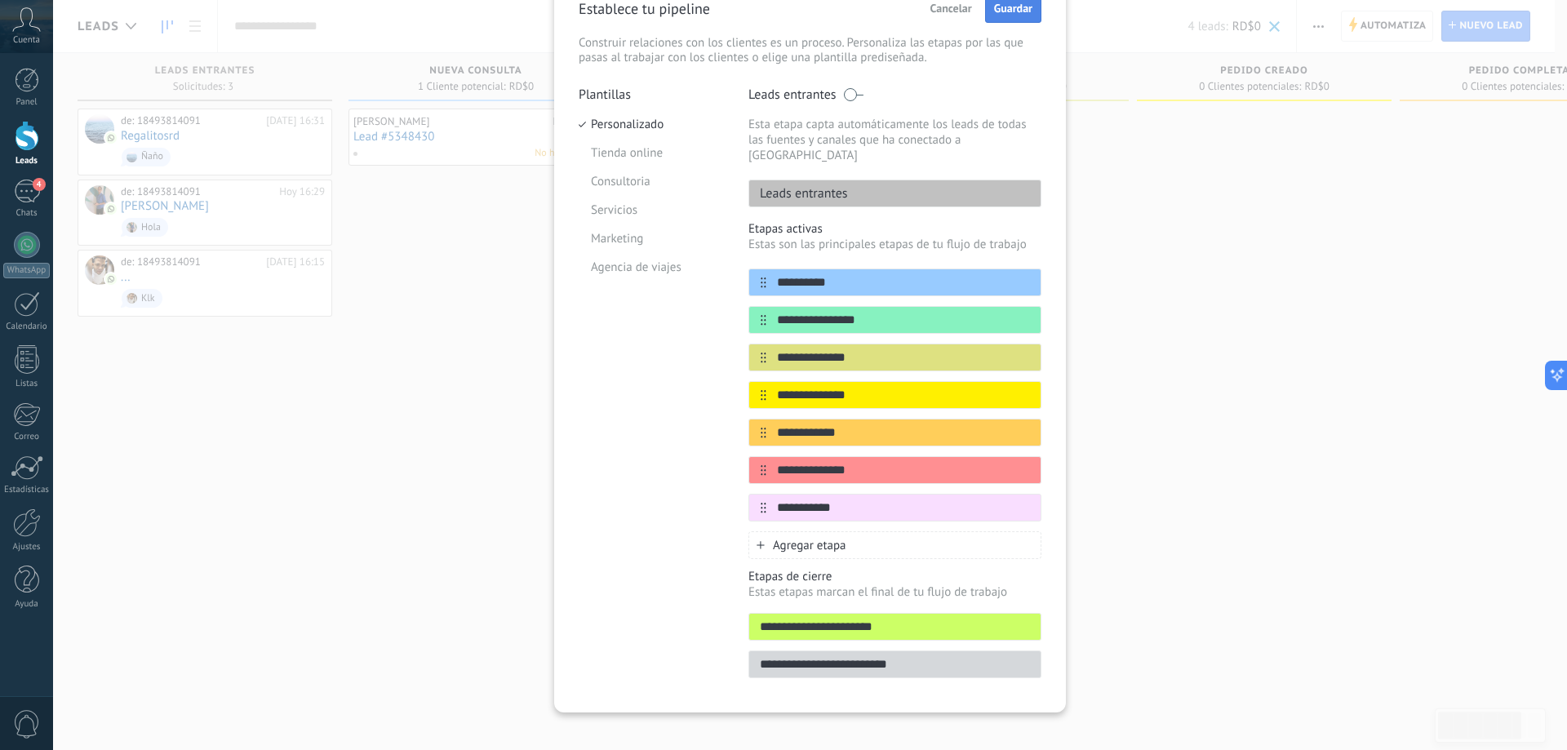
type input "**********"
click at [1016, 9] on span "Guardar" at bounding box center [1013, 7] width 38 height 11
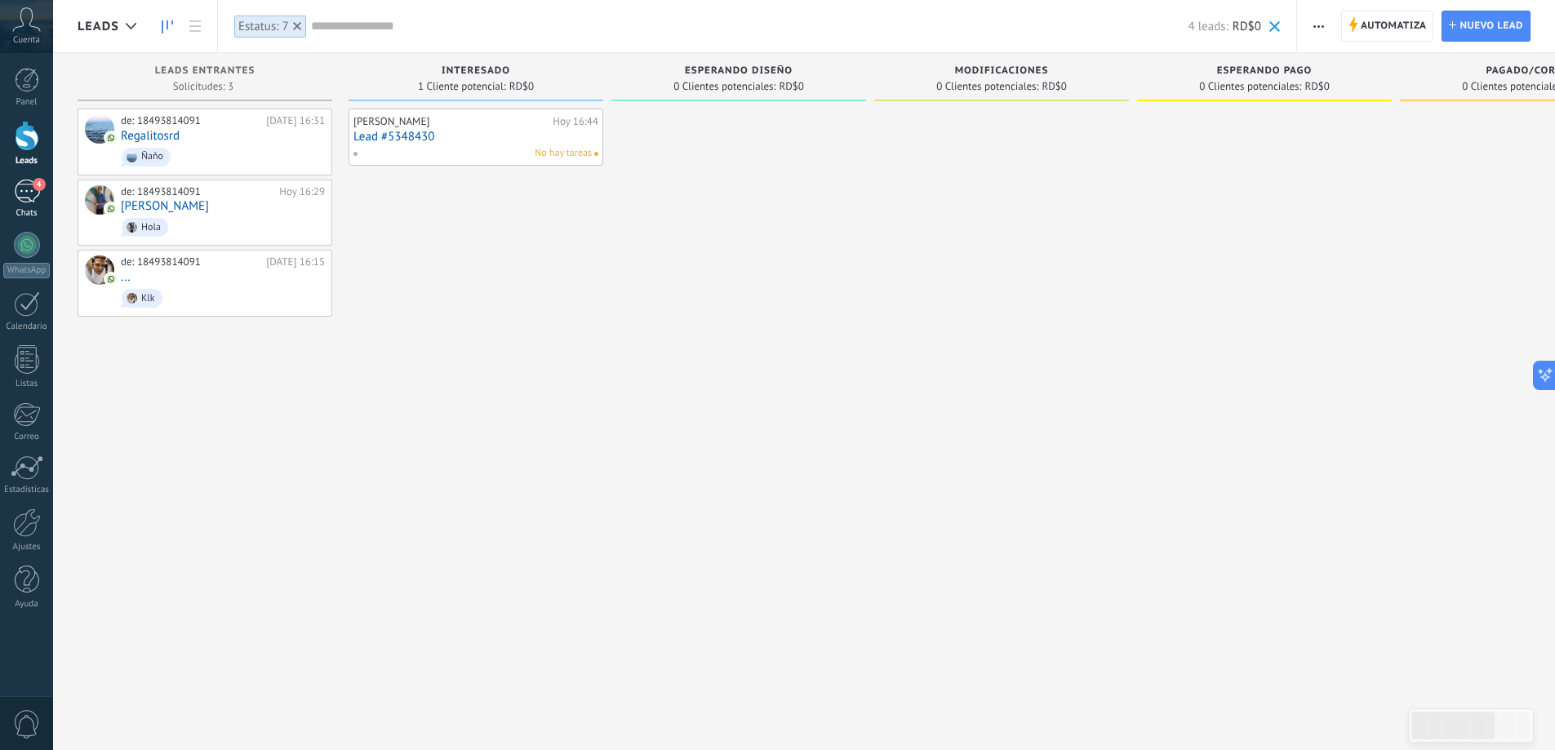
click at [27, 202] on div "4" at bounding box center [27, 192] width 26 height 24
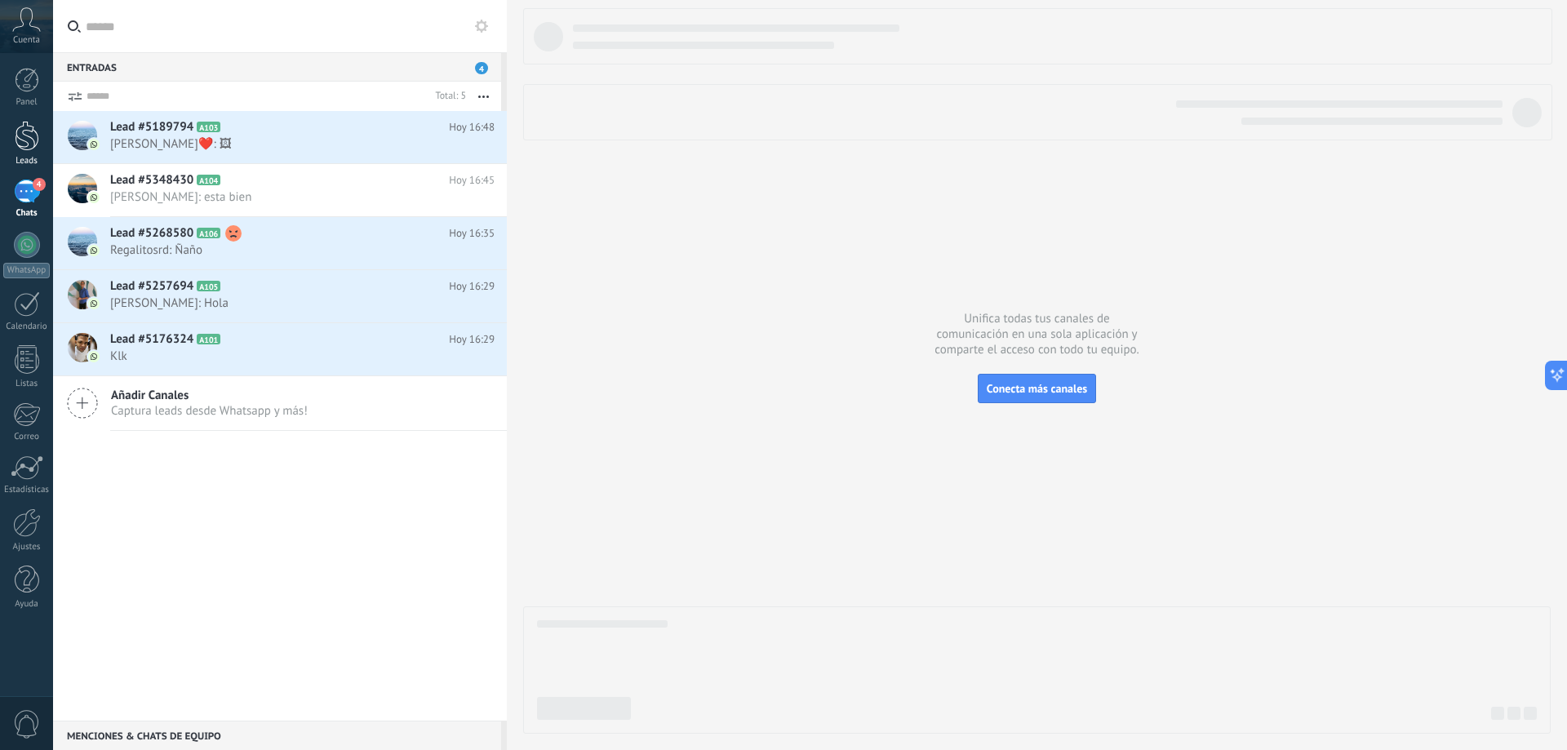
click at [24, 136] on div at bounding box center [27, 136] width 24 height 30
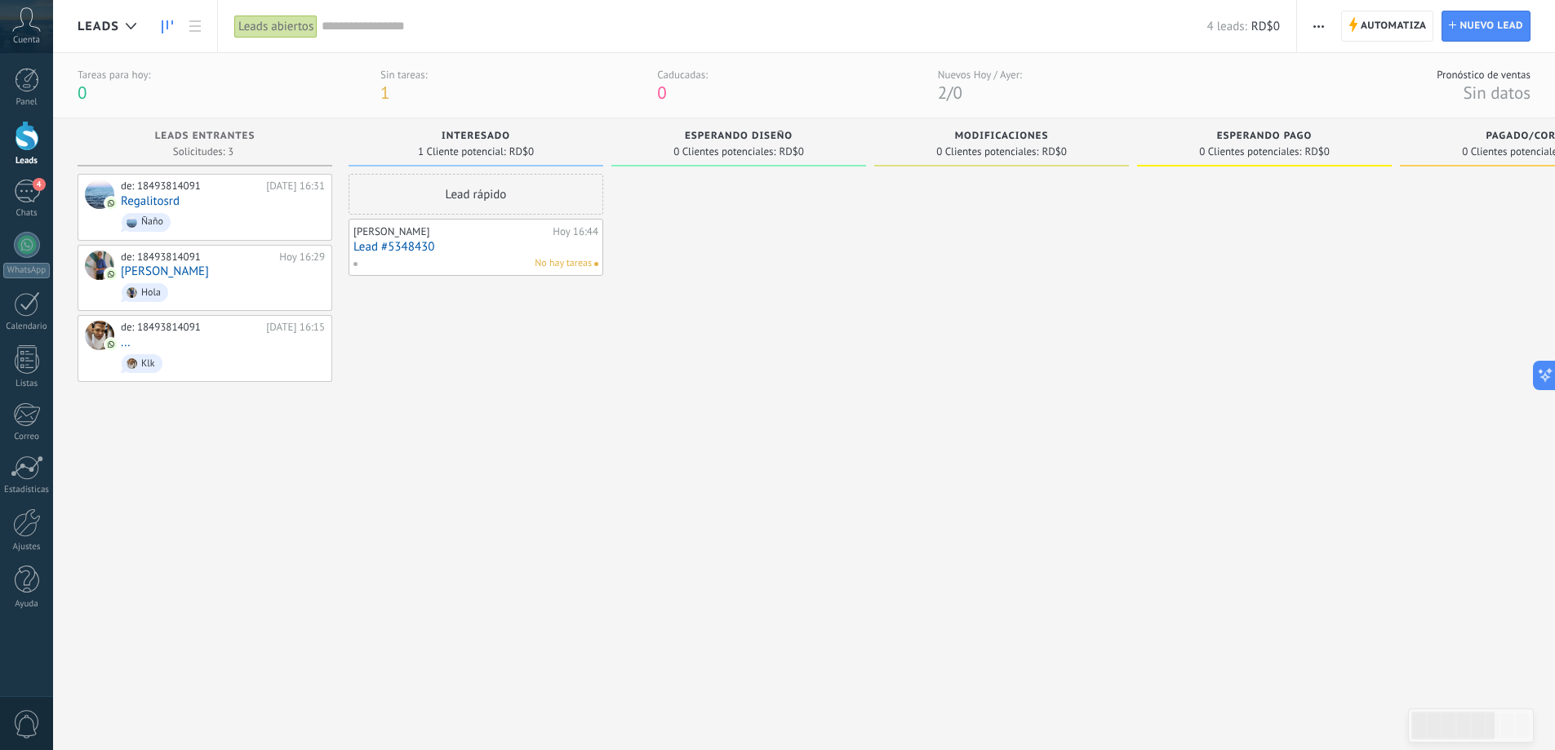
drag, startPoint x: 115, startPoint y: 509, endPoint x: 83, endPoint y: 434, distance: 81.6
click at [115, 510] on div "de: 18493814091 [DATE] 16:31 Regalitosrd Ñaño de: 18493814091 [DATE] 16:29 [PER…" at bounding box center [205, 442] width 255 height 537
click at [27, 194] on div "4" at bounding box center [27, 192] width 26 height 24
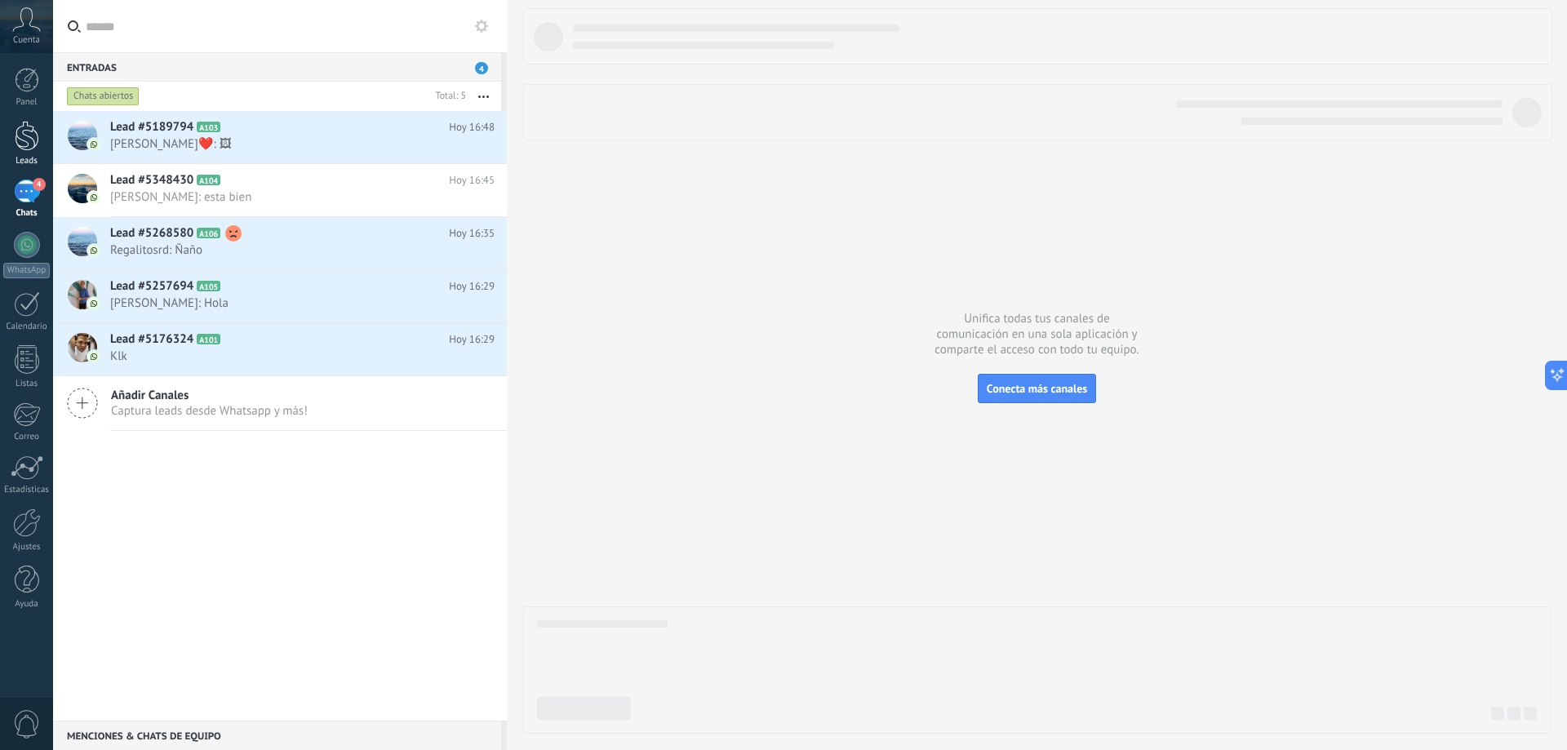
click at [30, 148] on div at bounding box center [27, 136] width 24 height 30
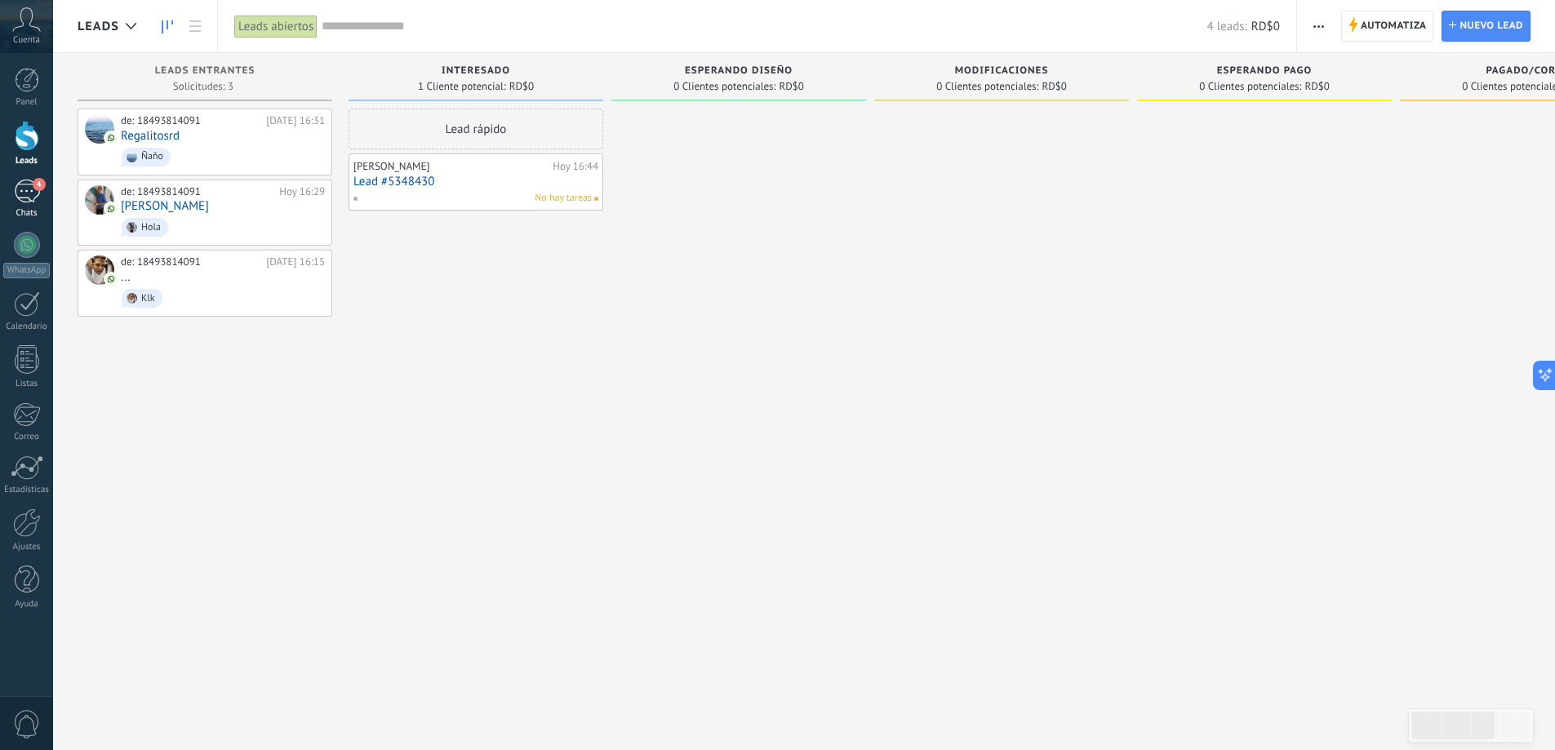
click at [29, 203] on link "4 Chats" at bounding box center [26, 199] width 53 height 39
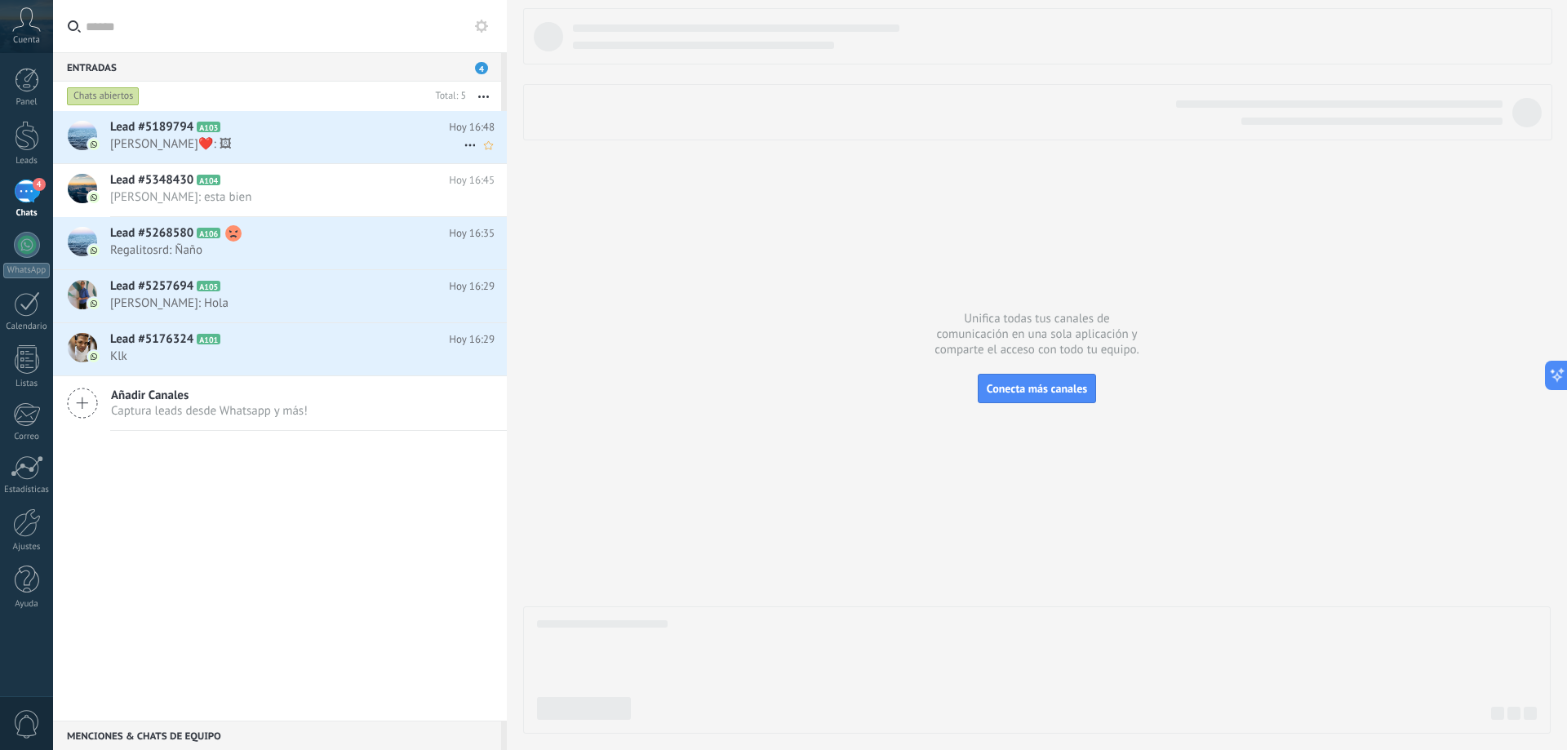
click at [261, 135] on h2 "Lead #5189794 A103" at bounding box center [279, 127] width 339 height 16
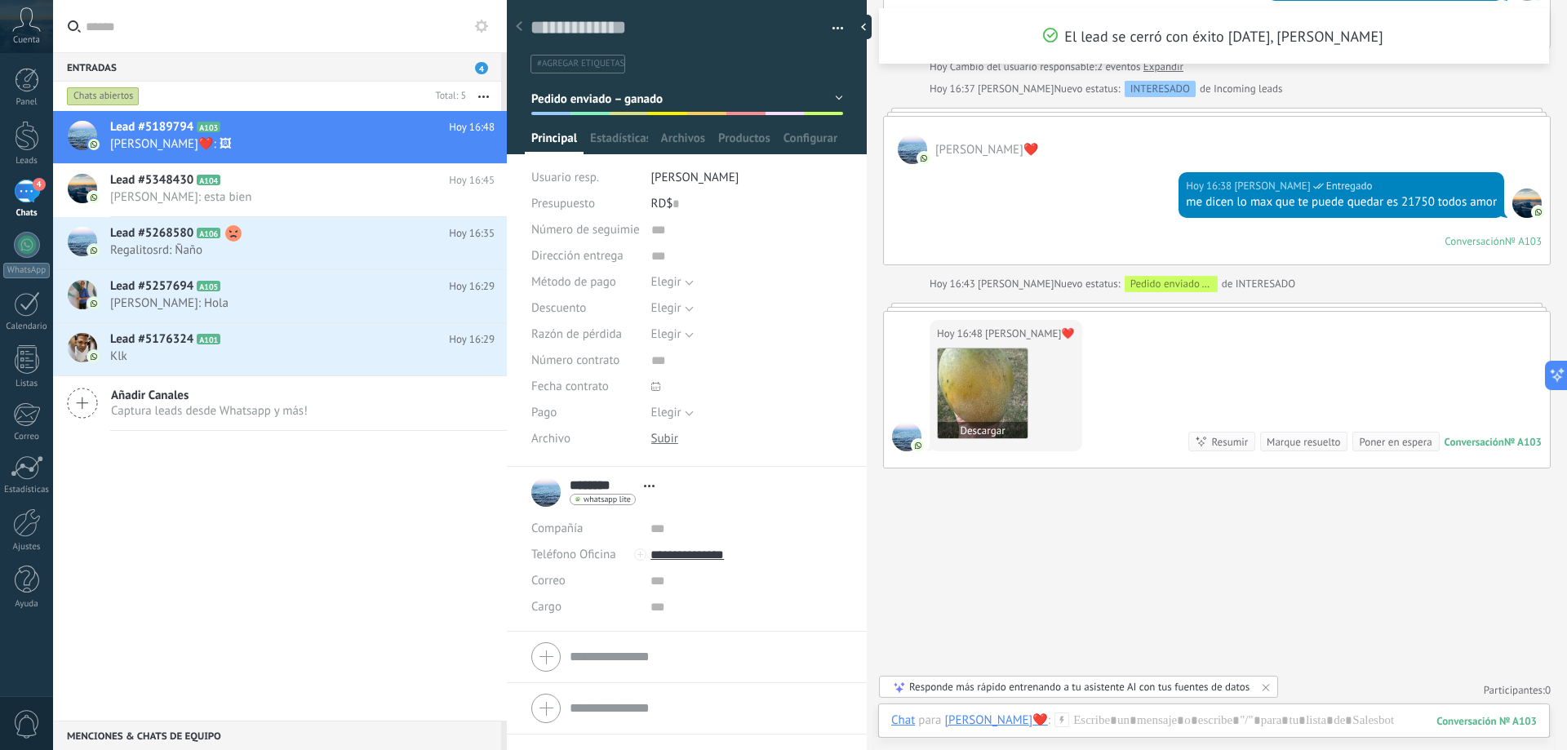
scroll to position [698, 0]
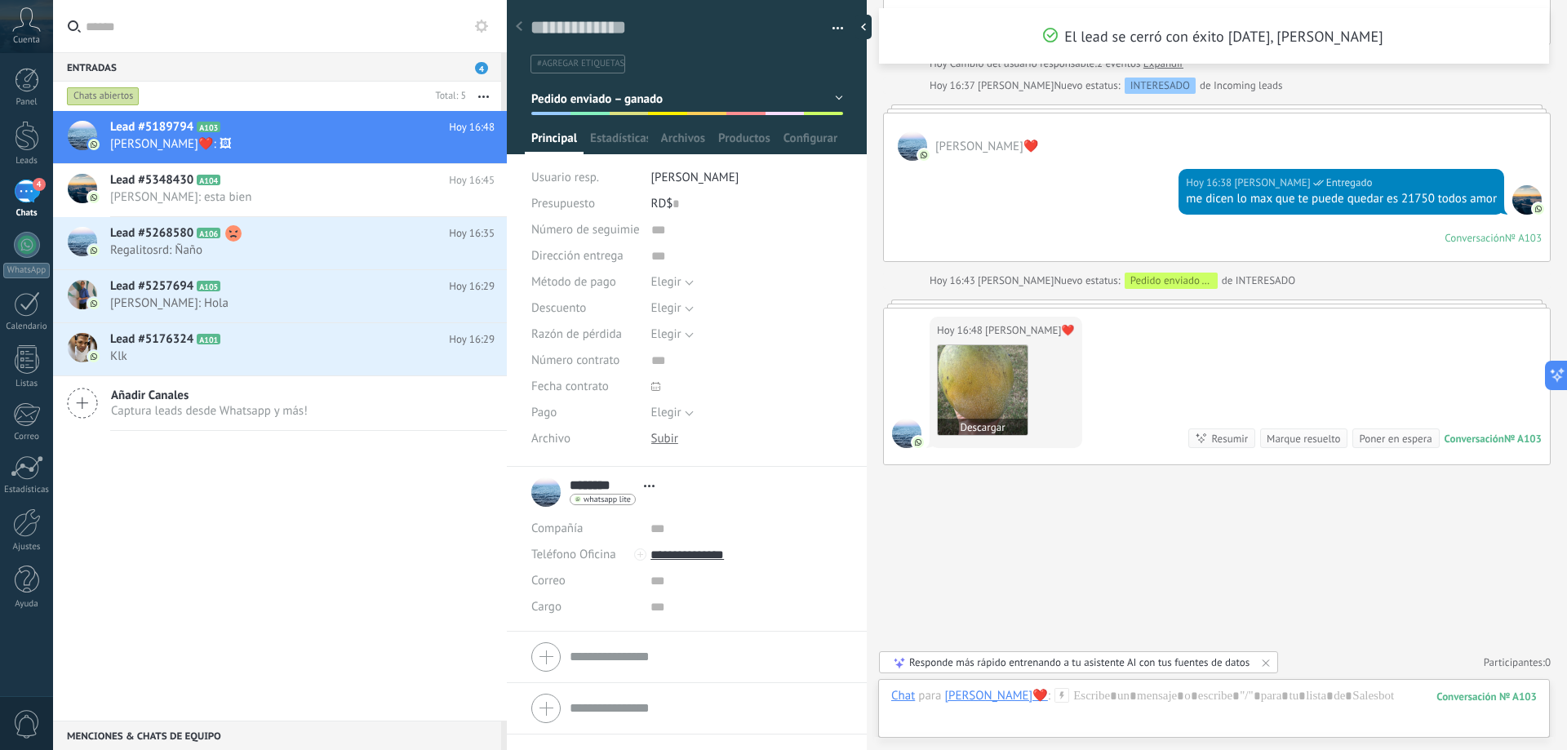
click at [985, 377] on img at bounding box center [983, 390] width 90 height 90
click at [975, 382] on img at bounding box center [983, 390] width 90 height 90
click at [460, 144] on icon at bounding box center [470, 146] width 20 height 20
click at [511, 185] on span "Conversación cerrada" at bounding box center [542, 186] width 111 height 33
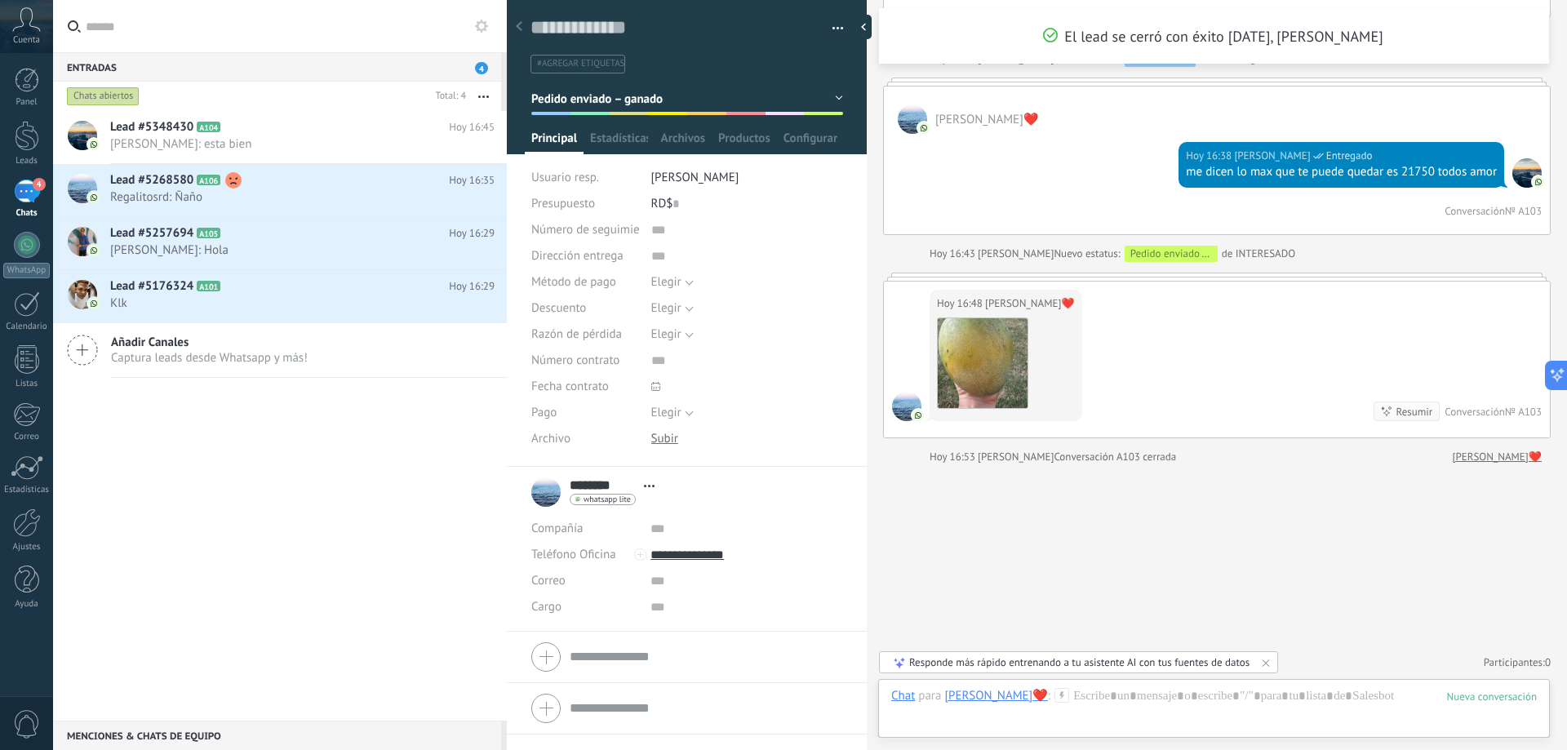
click at [186, 450] on div "Lead #5348430 A104 [DATE] 16:45 [PERSON_NAME]: esta bien Lead #5268580 A106" at bounding box center [280, 416] width 454 height 610
click at [872, 26] on div at bounding box center [868, 27] width 24 height 24
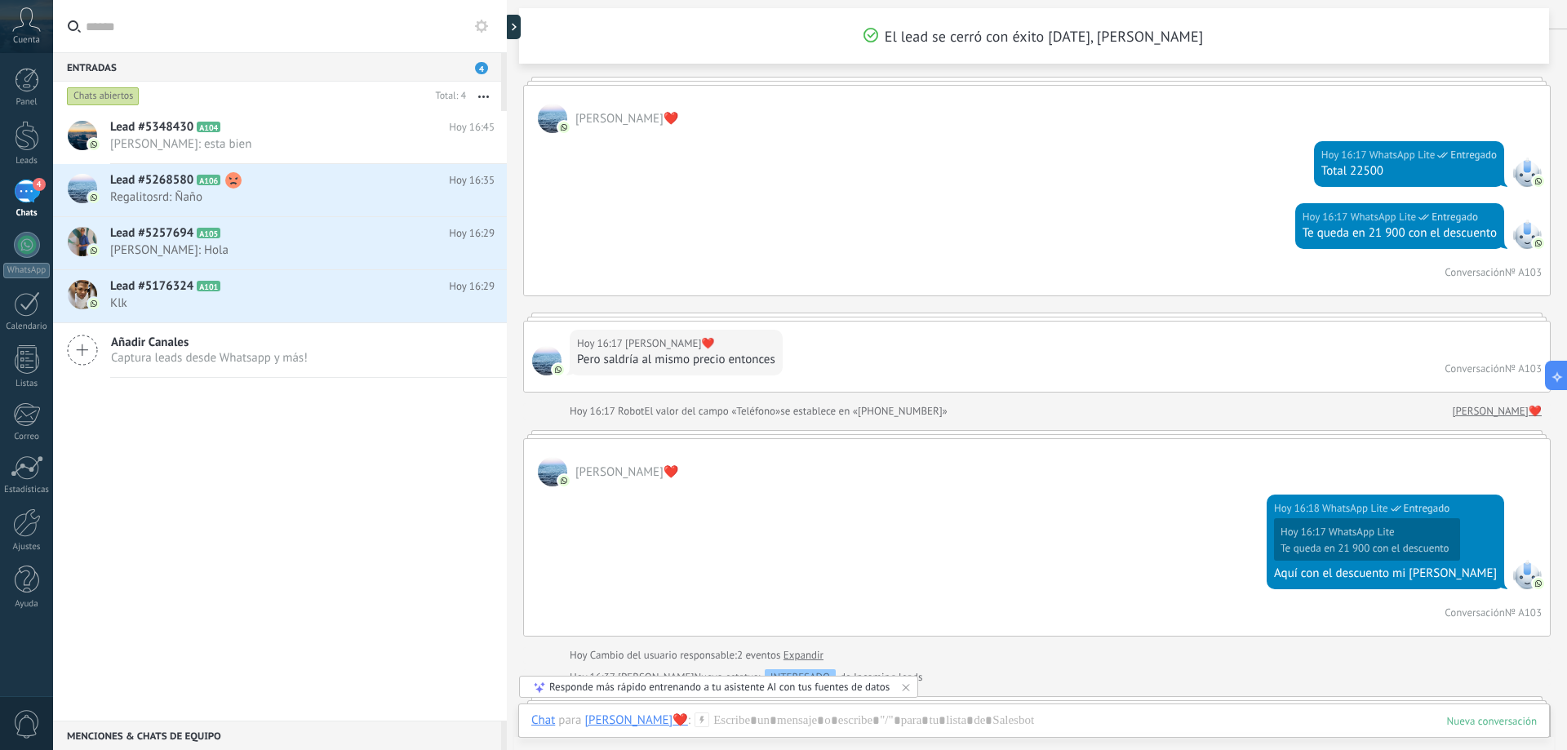
scroll to position [0, 0]
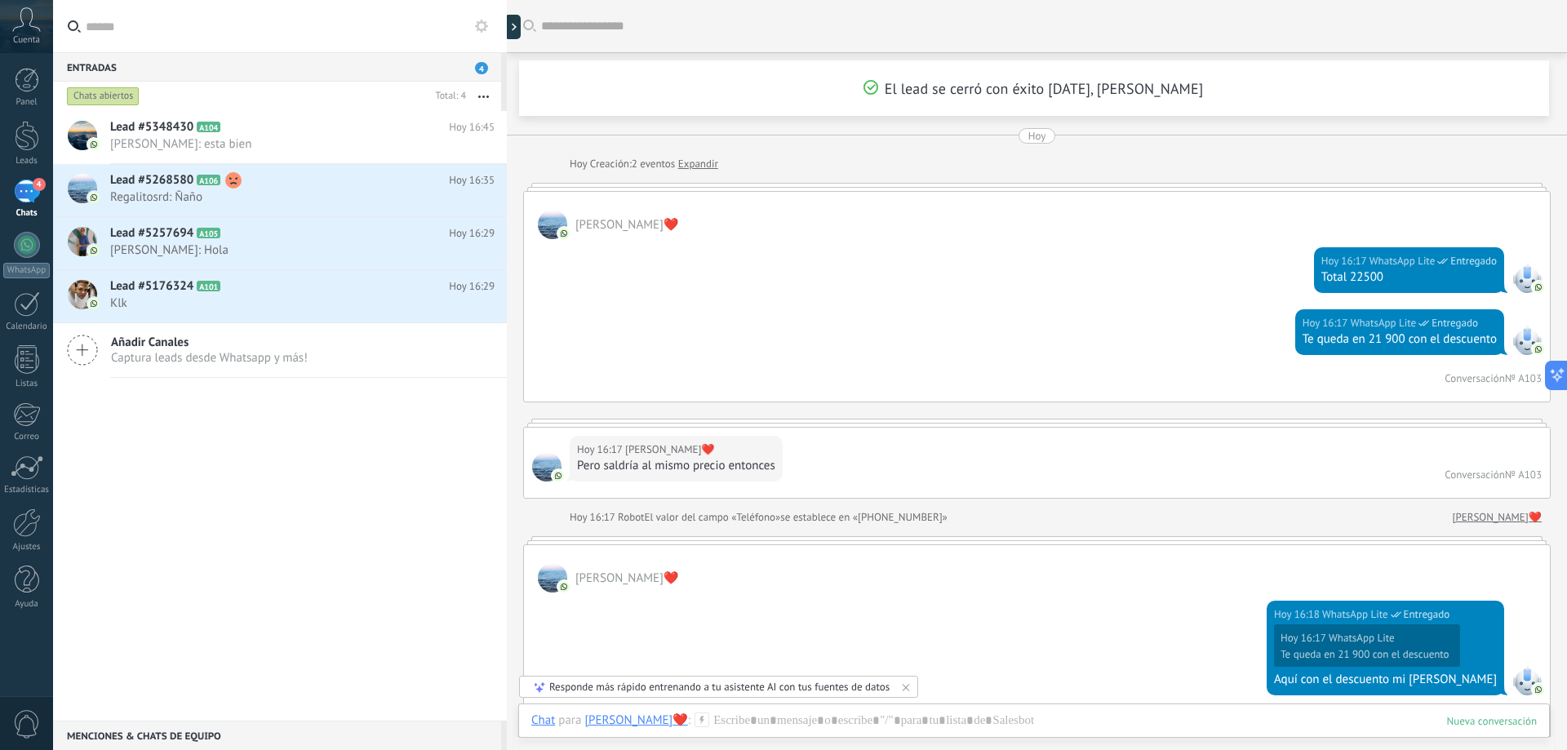
click at [507, 27] on div at bounding box center [507, 375] width 0 height 750
click at [516, 30] on div at bounding box center [516, 27] width 24 height 24
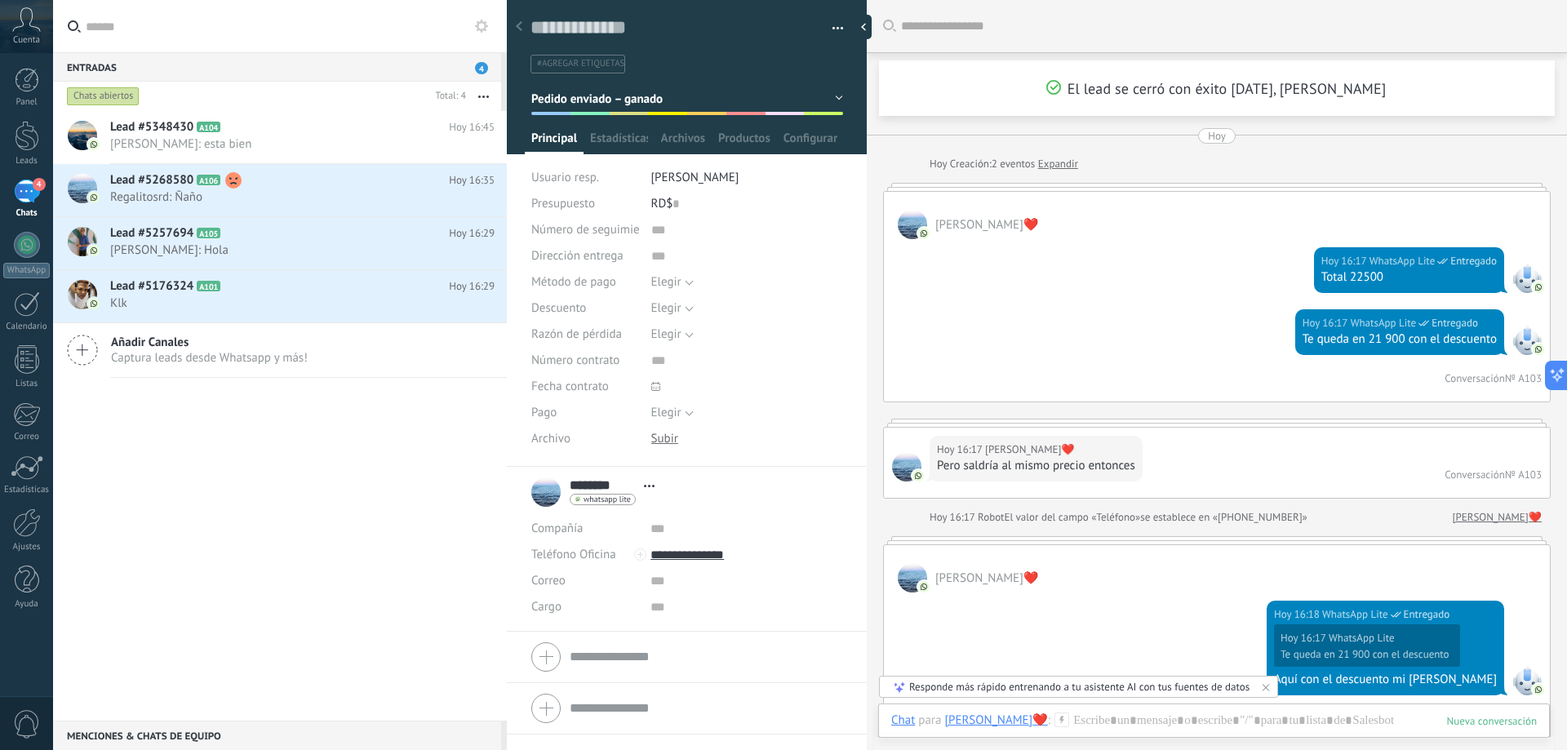
scroll to position [24, 0]
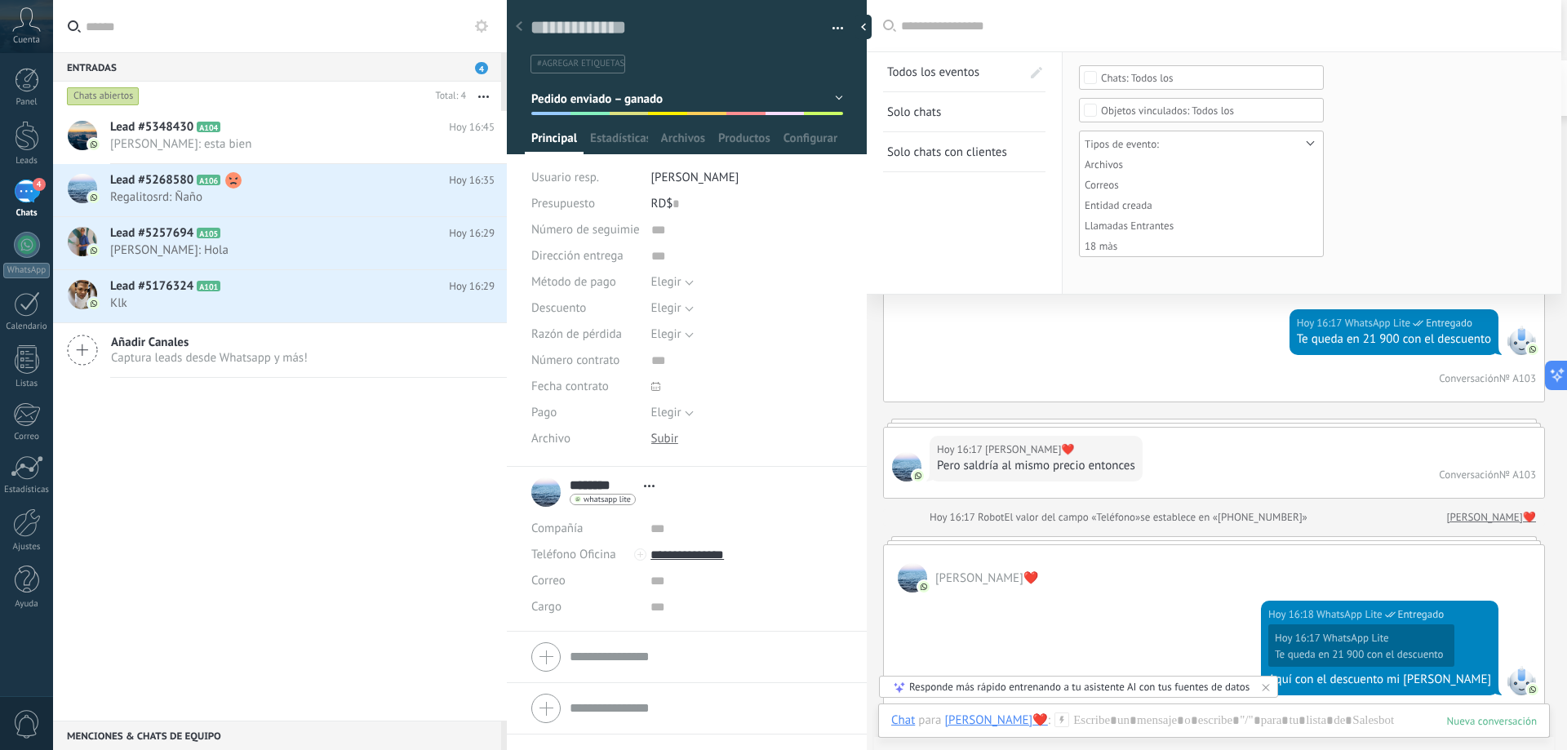
click at [1180, 18] on input "text" at bounding box center [1223, 26] width 644 height 17
click at [441, 454] on div "Lead #5348430 A104 [DATE] 16:45 [PERSON_NAME]: esta bien Lead #5268580 A106" at bounding box center [280, 416] width 454 height 610
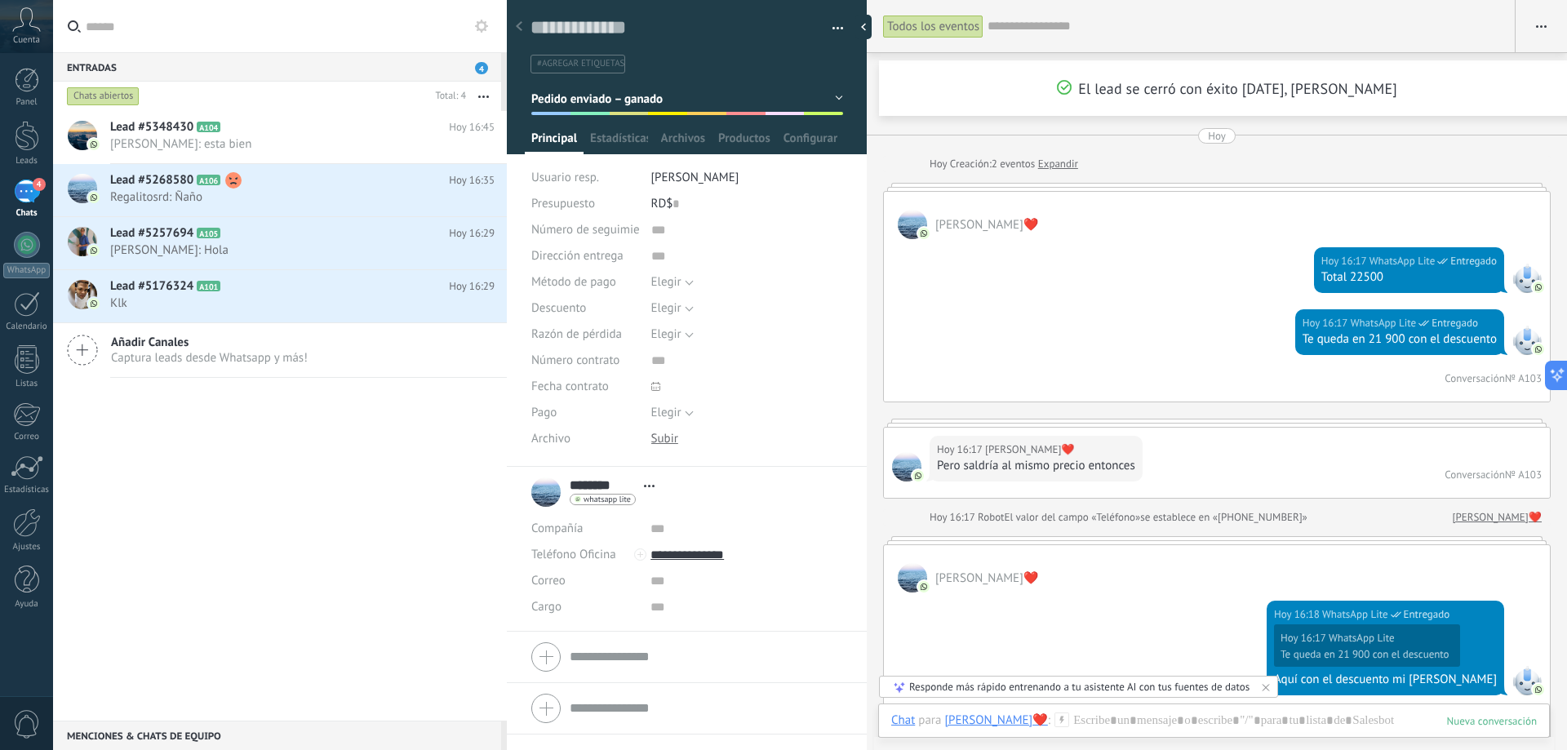
drag, startPoint x: 341, startPoint y: 420, endPoint x: 301, endPoint y: 407, distance: 41.8
click at [338, 420] on div "Lead #5348430 A104 [DATE] 16:45 [PERSON_NAME]: esta bien Lead #5268580 A106" at bounding box center [280, 416] width 454 height 610
click at [185, 307] on span "Klk" at bounding box center [286, 304] width 353 height 16
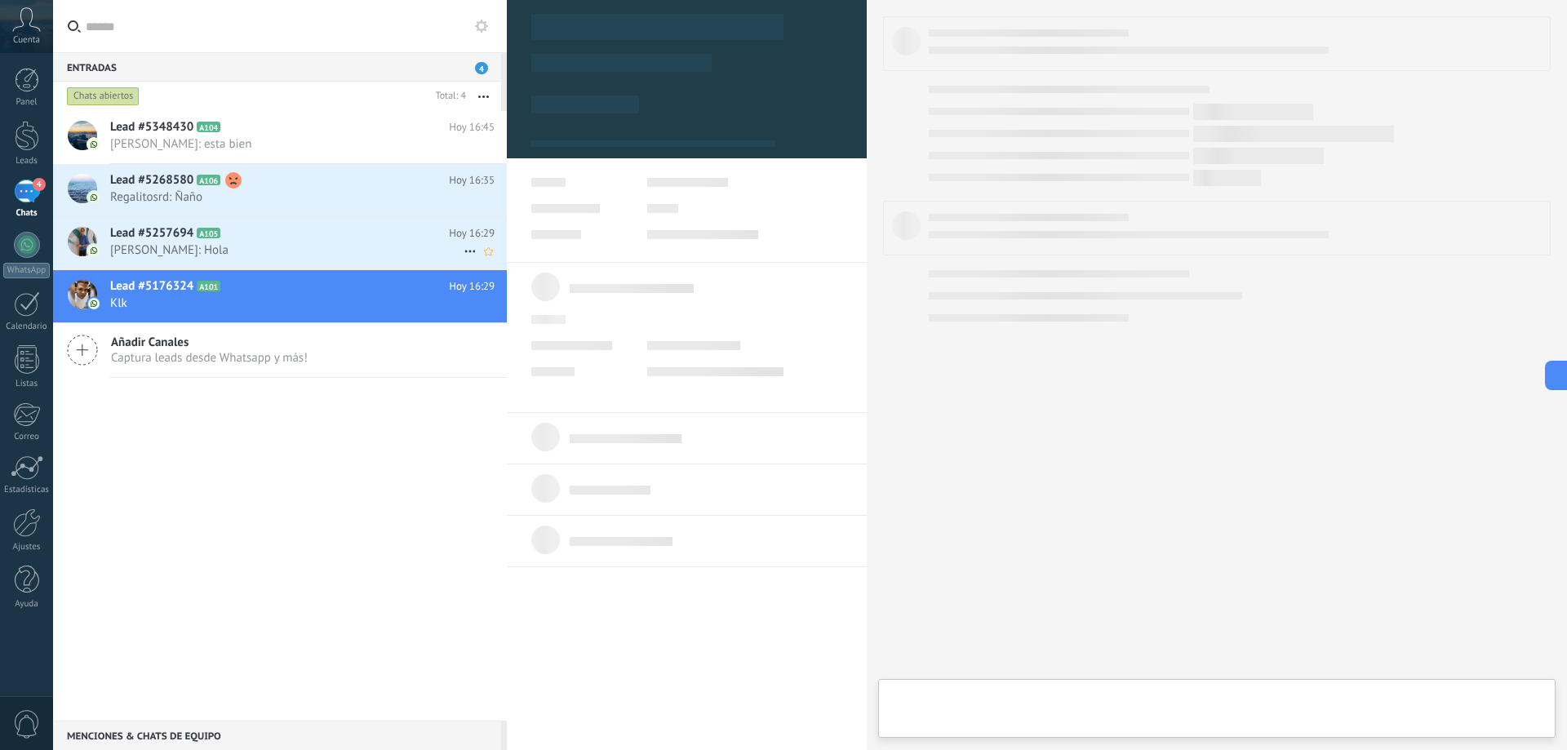
drag, startPoint x: 176, startPoint y: 235, endPoint x: 180, endPoint y: 223, distance: 12.9
click at [177, 235] on span "Lead #5257694" at bounding box center [151, 233] width 83 height 16
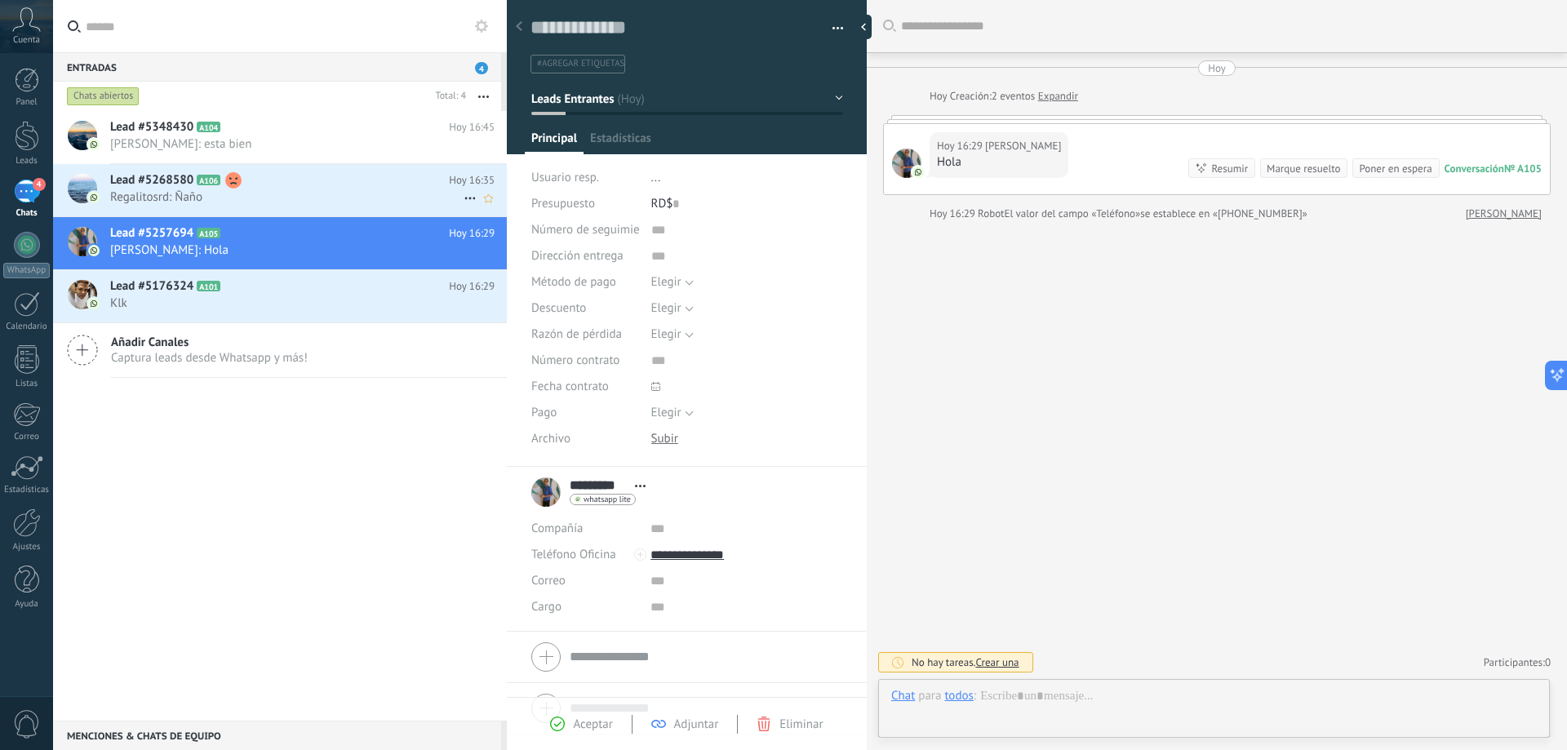
scroll to position [24, 0]
click at [177, 182] on span "Lead #5268580" at bounding box center [151, 180] width 83 height 16
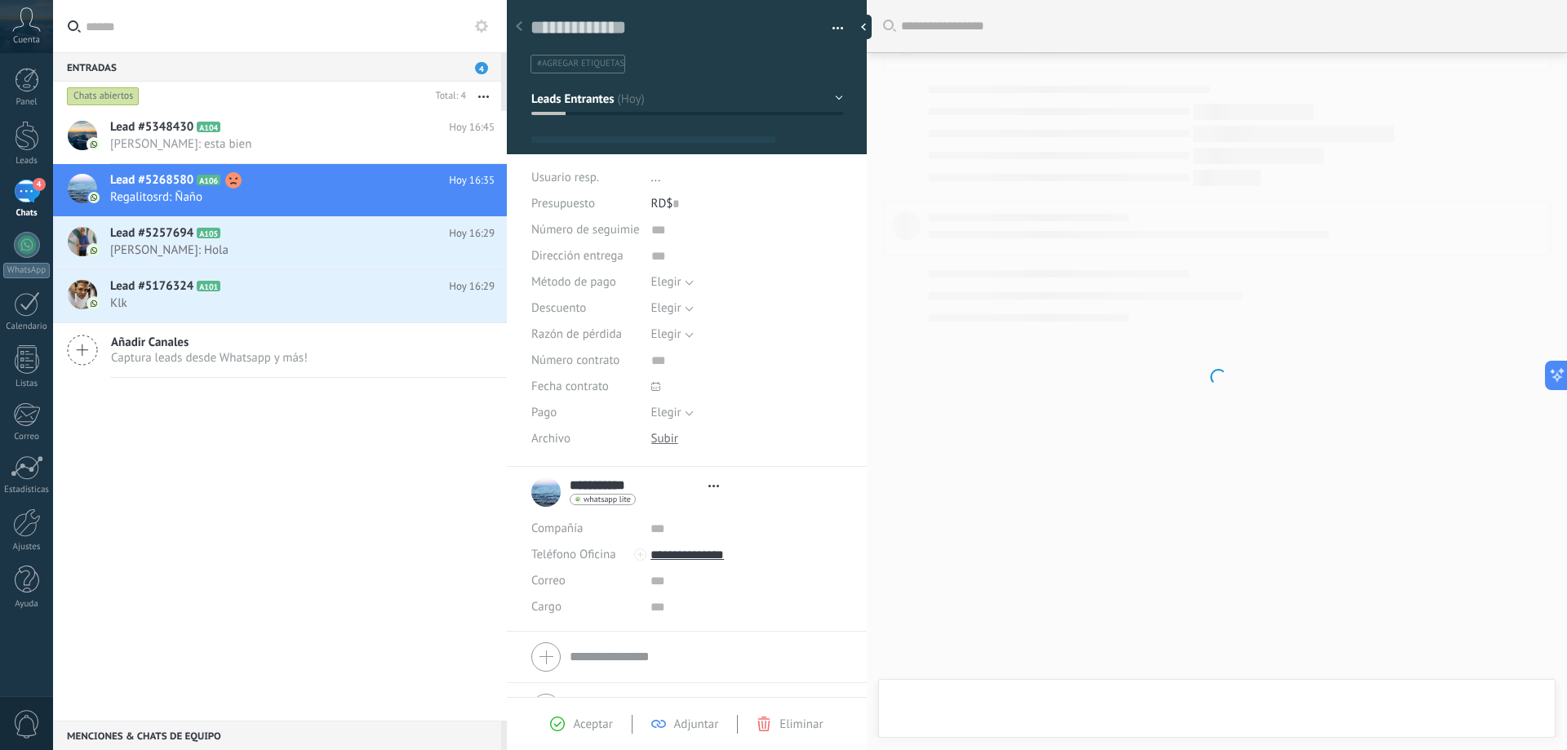
click at [131, 462] on div "Lead #5348430 A104 [DATE] 16:45 [PERSON_NAME]: esta bien Lead #5268580 A106" at bounding box center [280, 416] width 454 height 610
type textarea "**********"
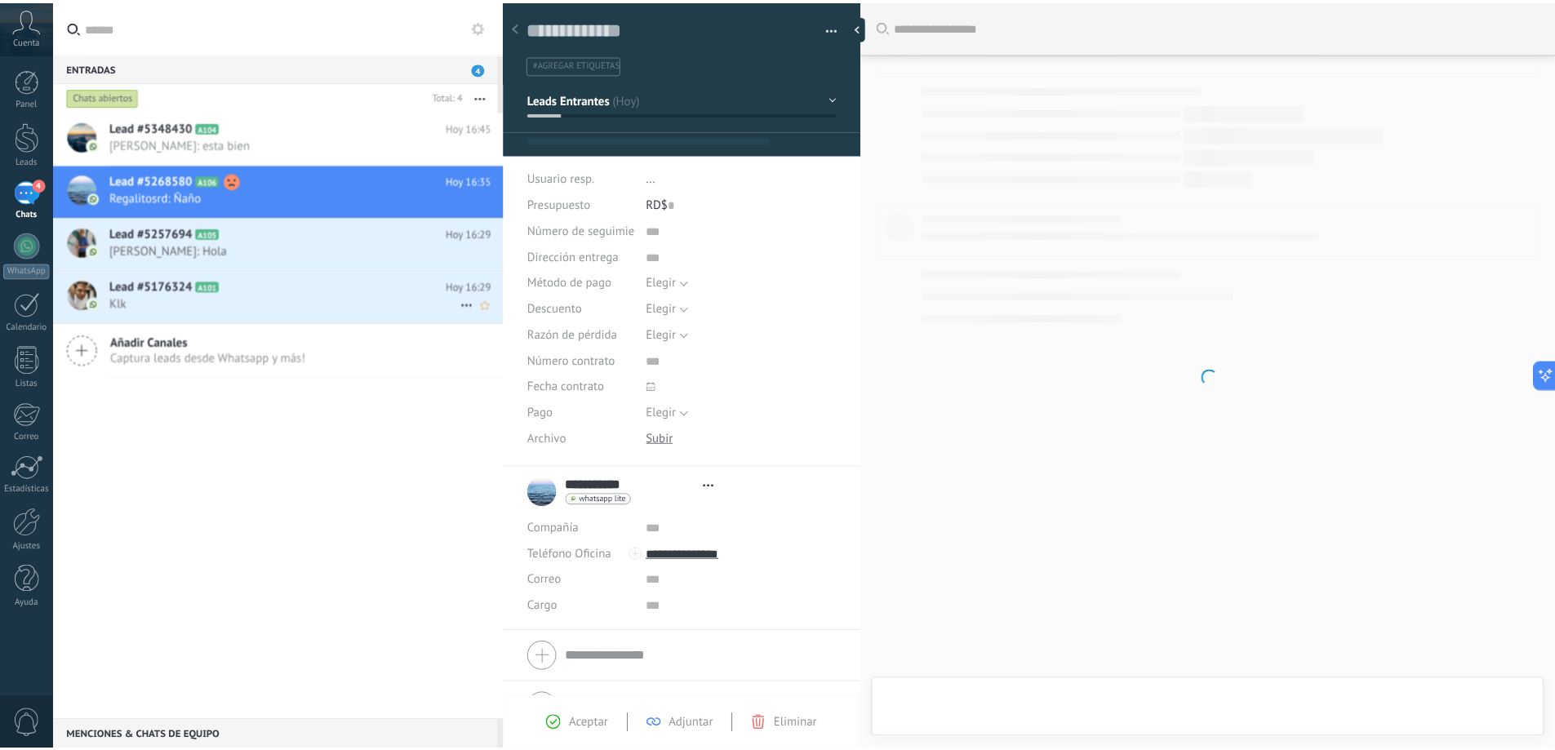
scroll to position [24, 0]
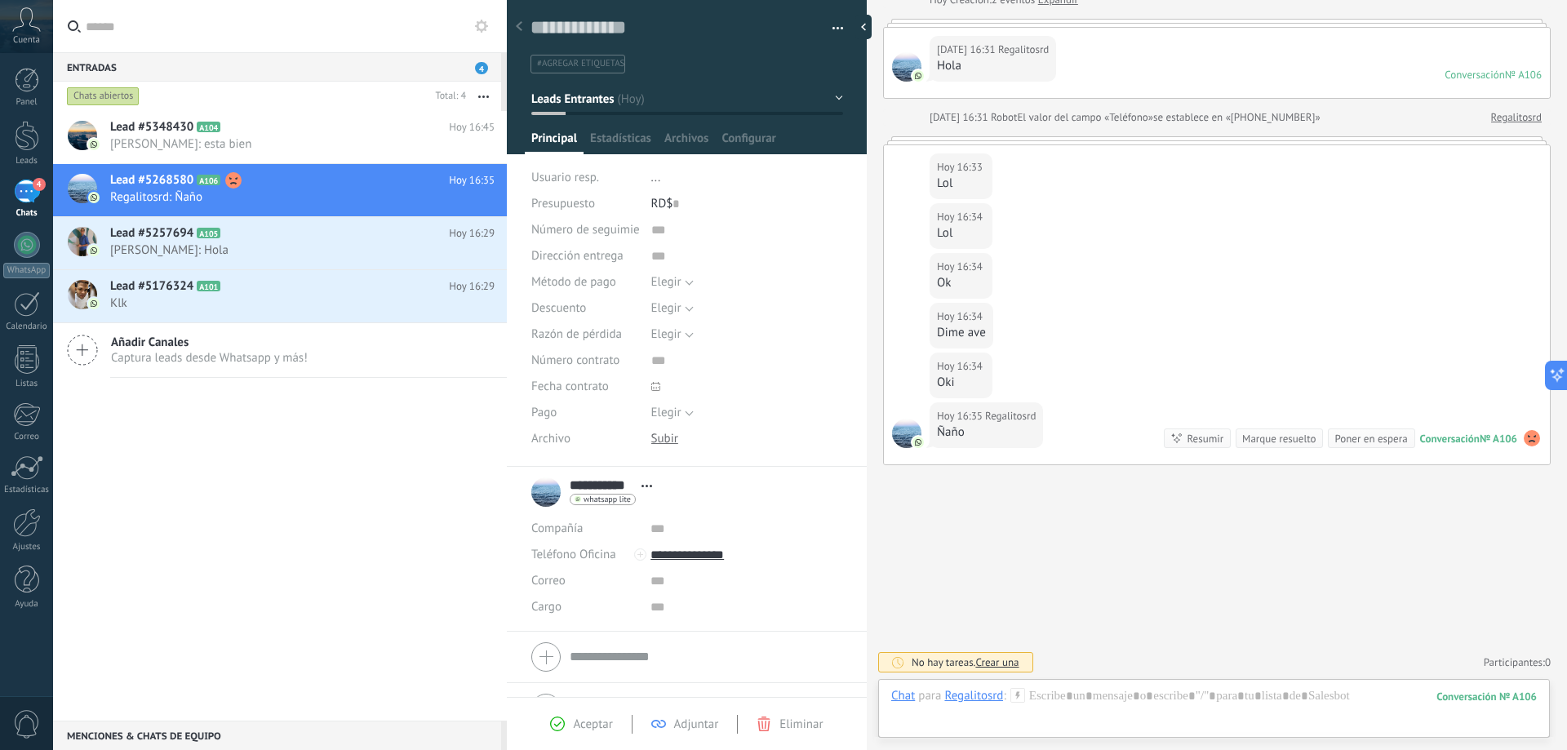
click at [20, 173] on div "Panel Leads 4 Chats WhatsApp Clientes" at bounding box center [26, 347] width 53 height 558
click at [22, 189] on div "4" at bounding box center [27, 192] width 26 height 24
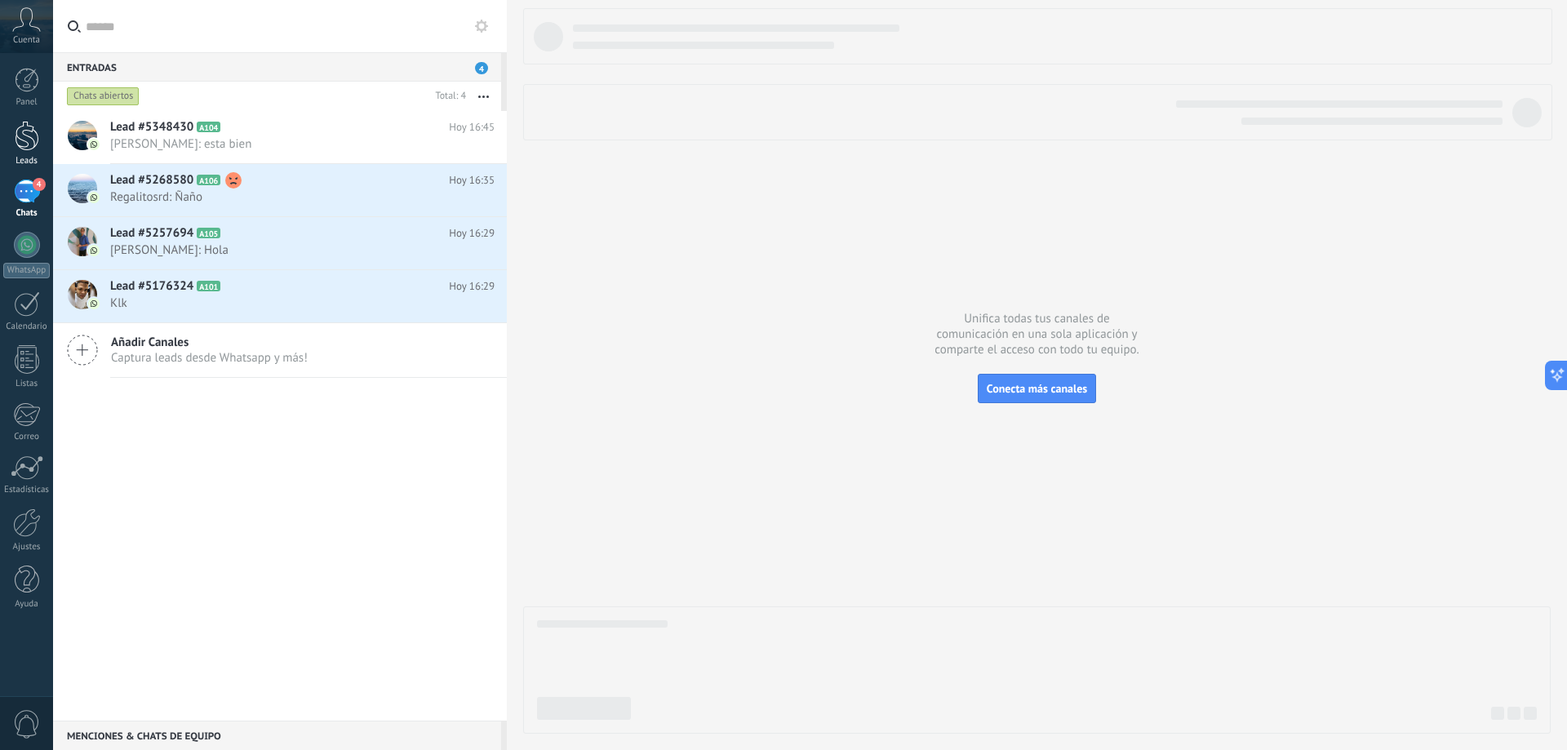
click at [31, 143] on div at bounding box center [27, 136] width 24 height 30
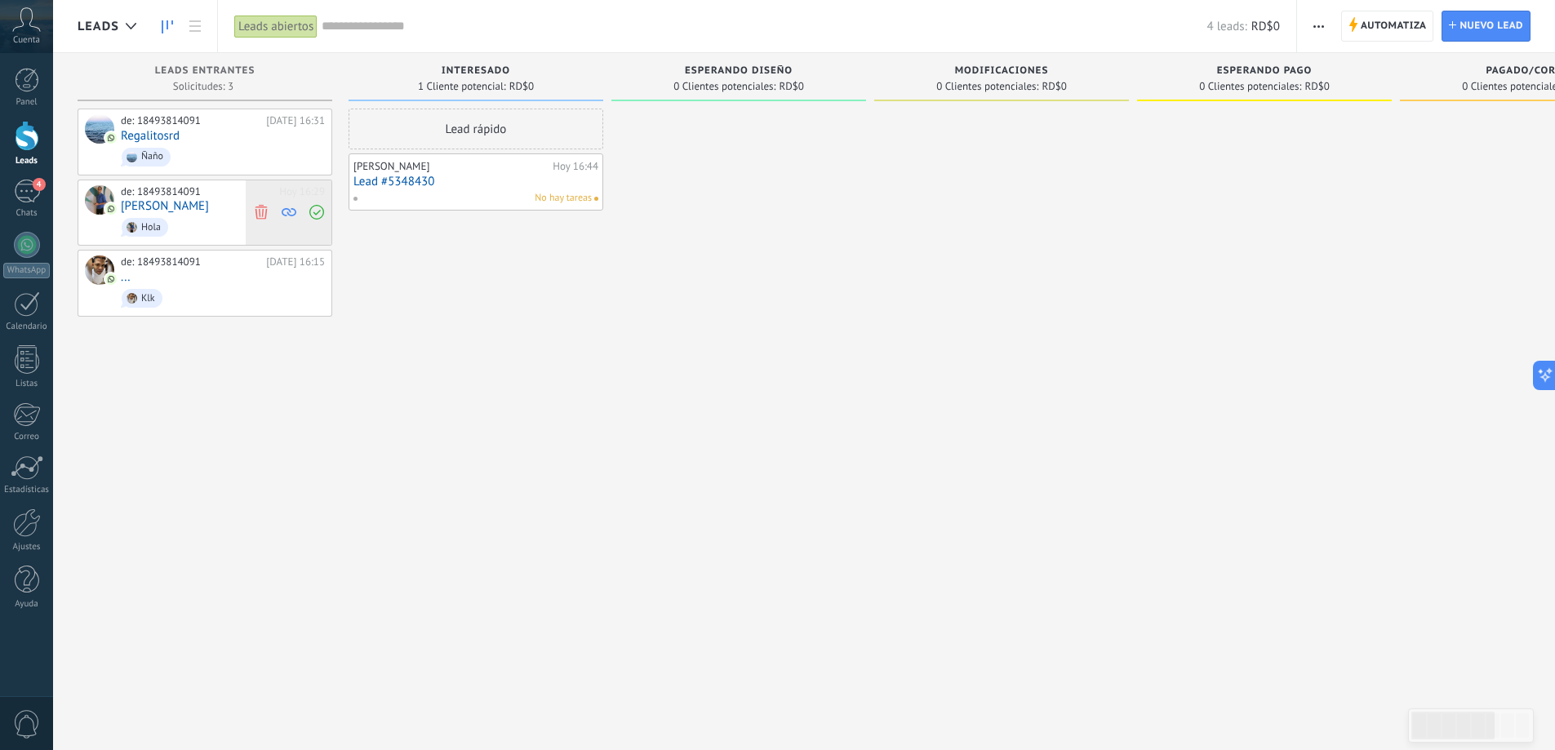
click at [265, 207] on icon at bounding box center [261, 212] width 15 height 15
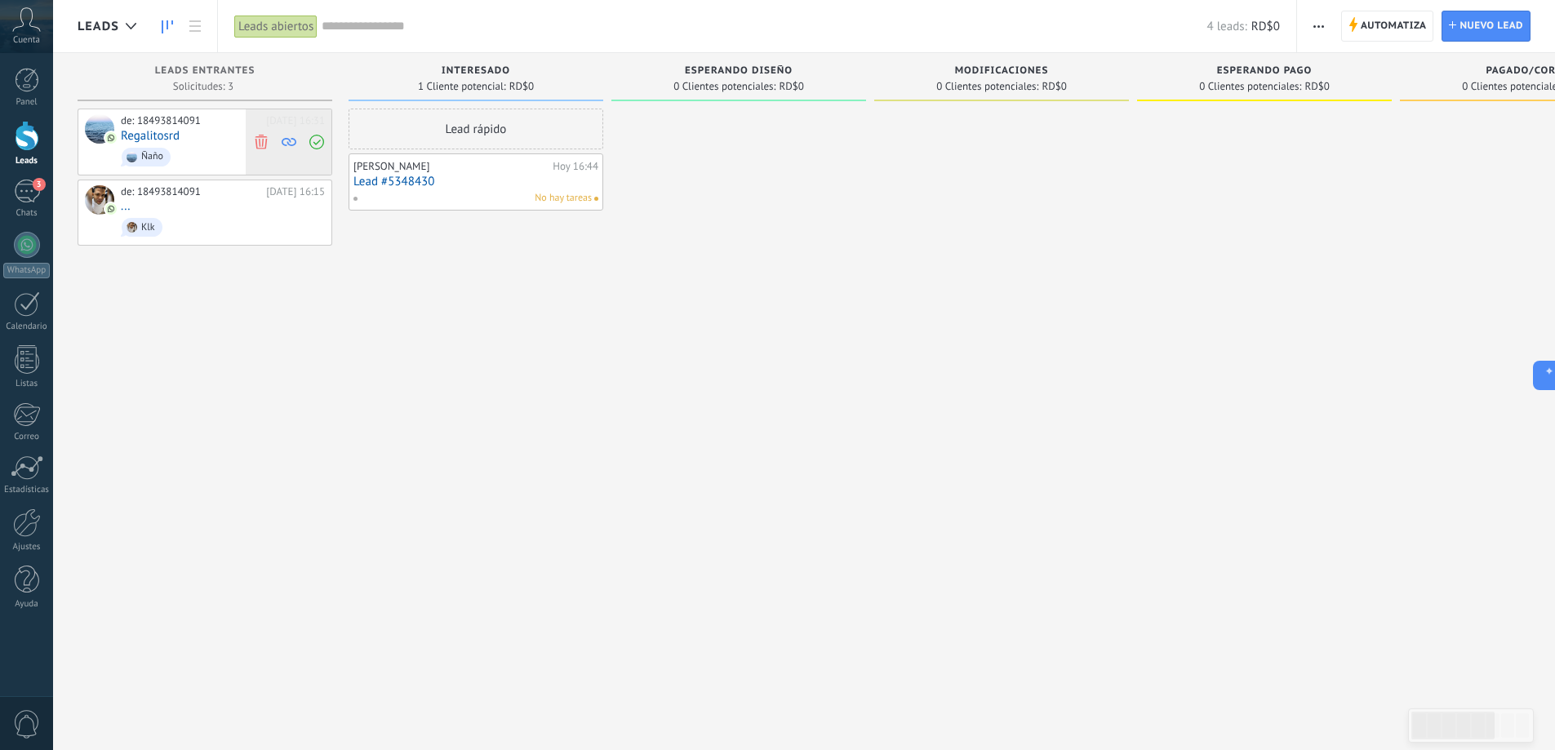
click at [263, 140] on use at bounding box center [261, 141] width 12 height 15
click at [260, 140] on icon at bounding box center [261, 141] width 15 height 15
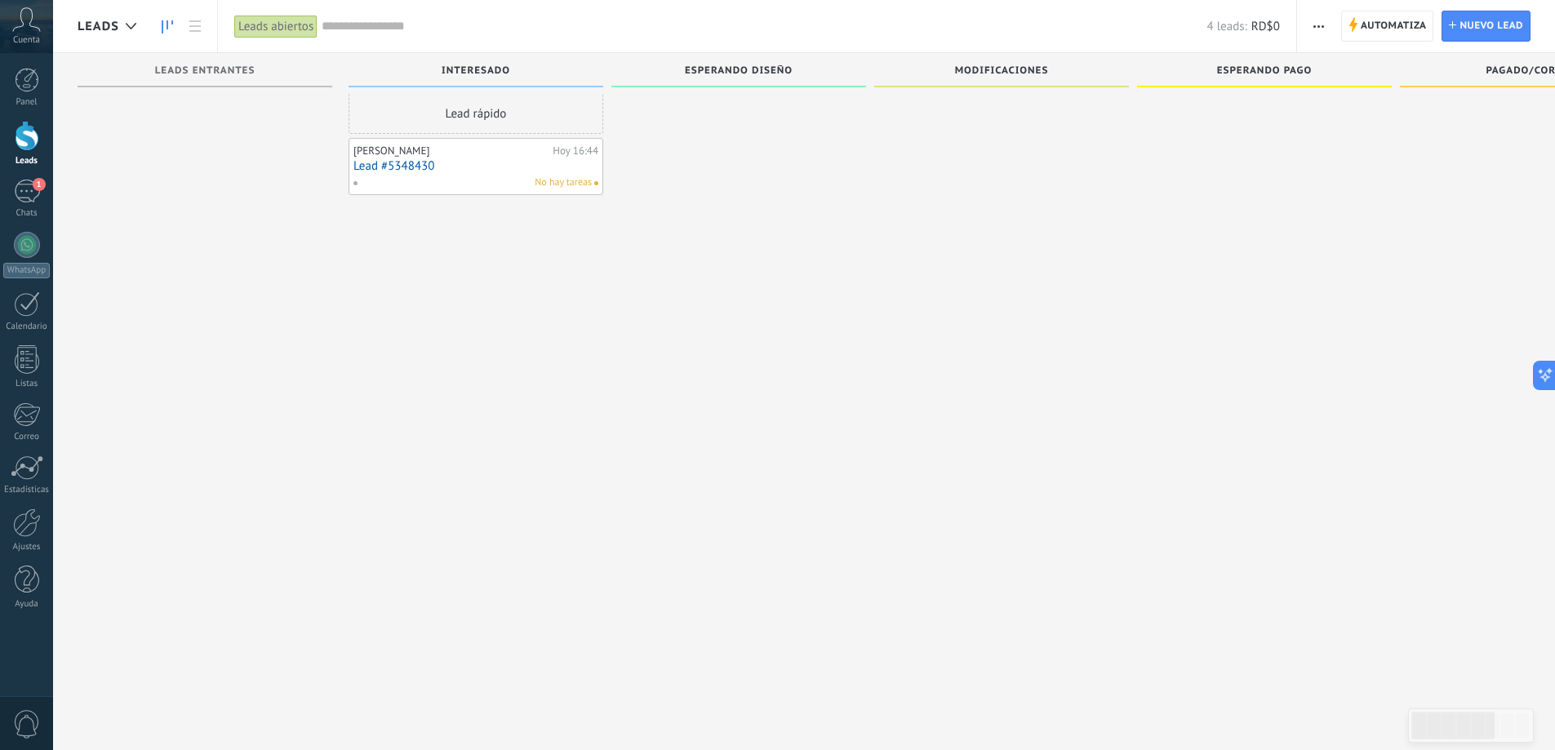
scroll to position [16, 0]
click at [33, 199] on div "1" at bounding box center [27, 192] width 26 height 24
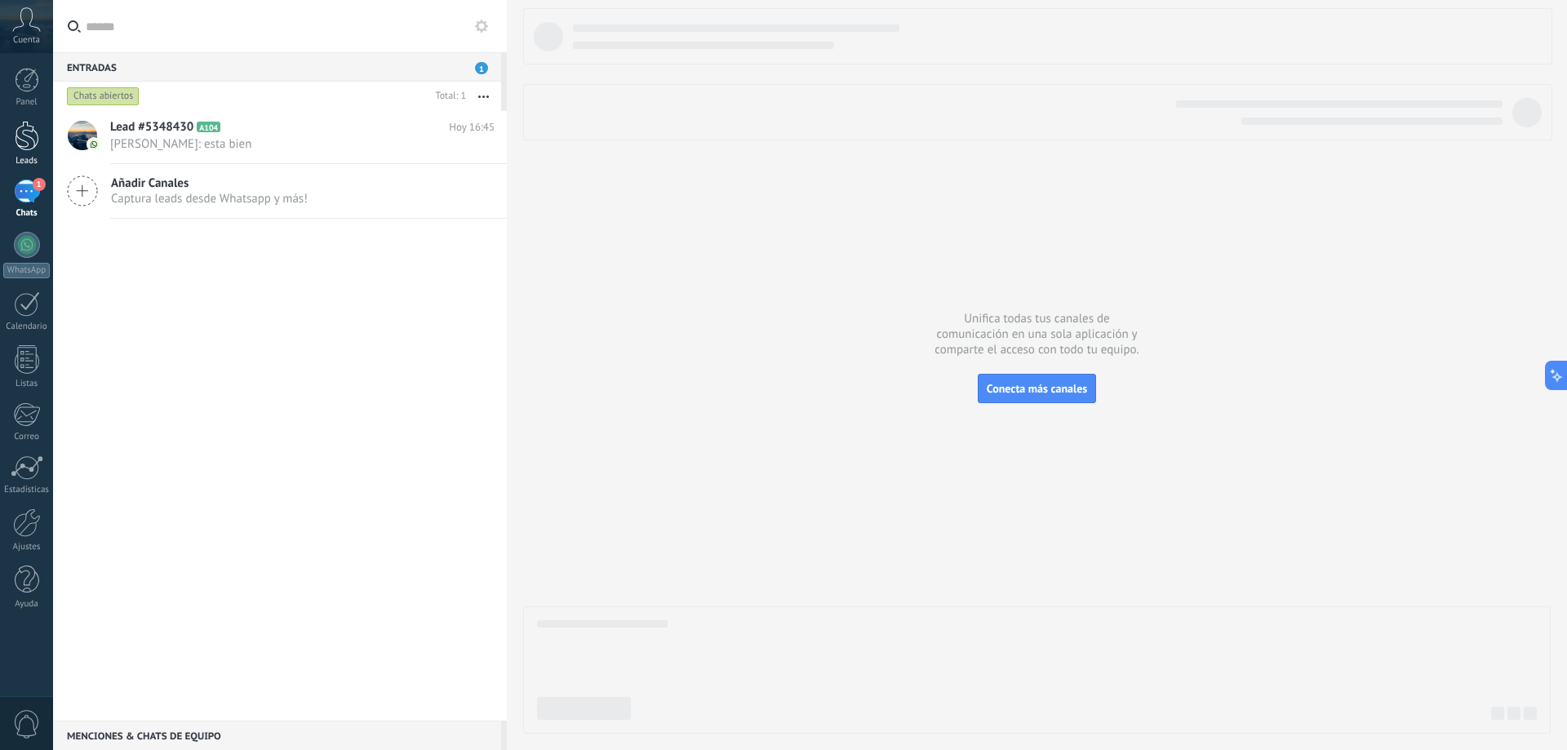
click at [27, 140] on div at bounding box center [27, 136] width 24 height 30
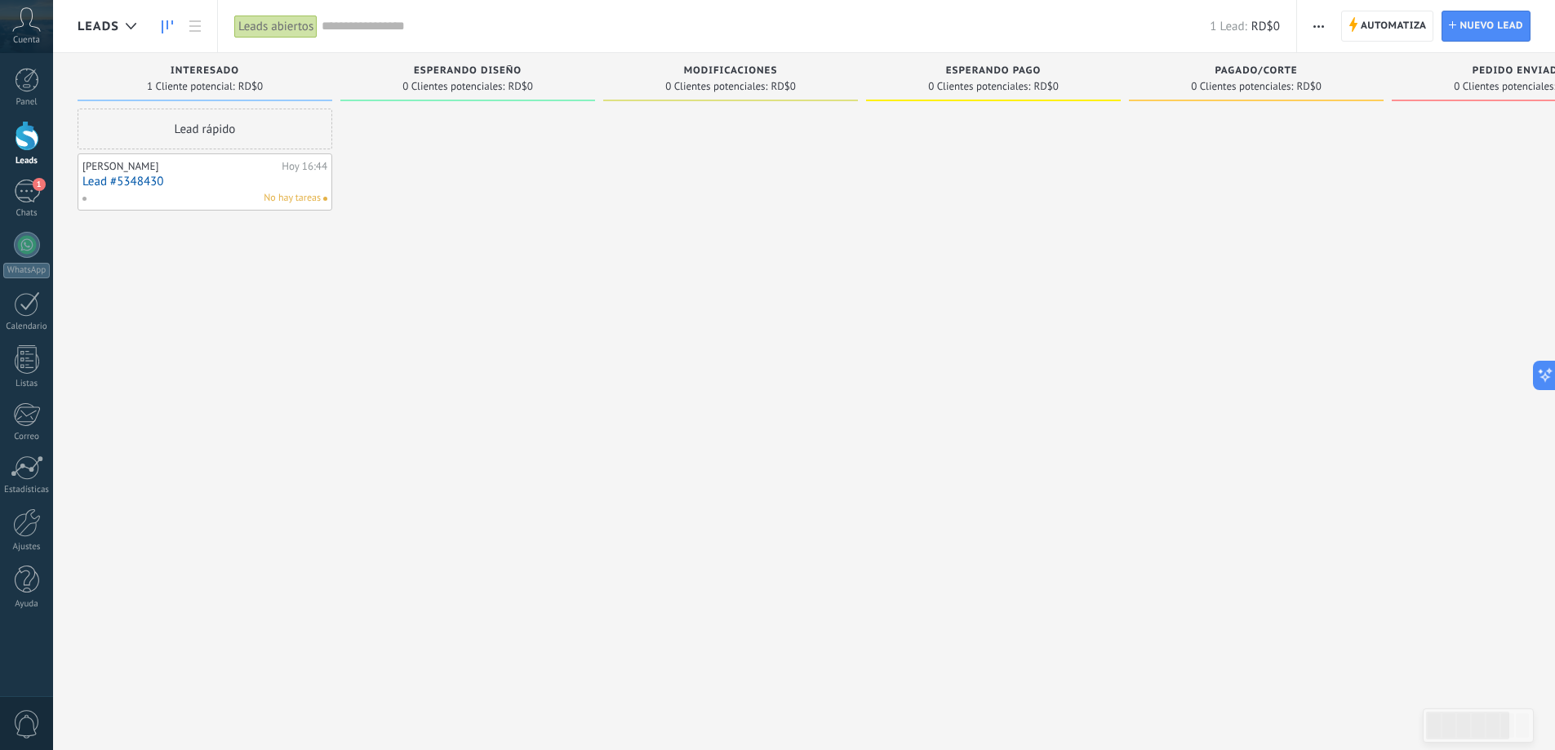
drag, startPoint x: 213, startPoint y: 183, endPoint x: 204, endPoint y: 319, distance: 136.6
click at [208, 319] on div "Lead rápido [PERSON_NAME][DATE] 16:44 Lead #5348430 No hay tareas" at bounding box center [205, 377] width 255 height 537
click at [323, 201] on span at bounding box center [325, 199] width 4 height 4
click at [176, 365] on div "Lead rápido [PERSON_NAME][DATE] 16:44 Lead #5348430 No hay tareas" at bounding box center [205, 377] width 255 height 537
click at [431, 199] on div at bounding box center [467, 377] width 255 height 537
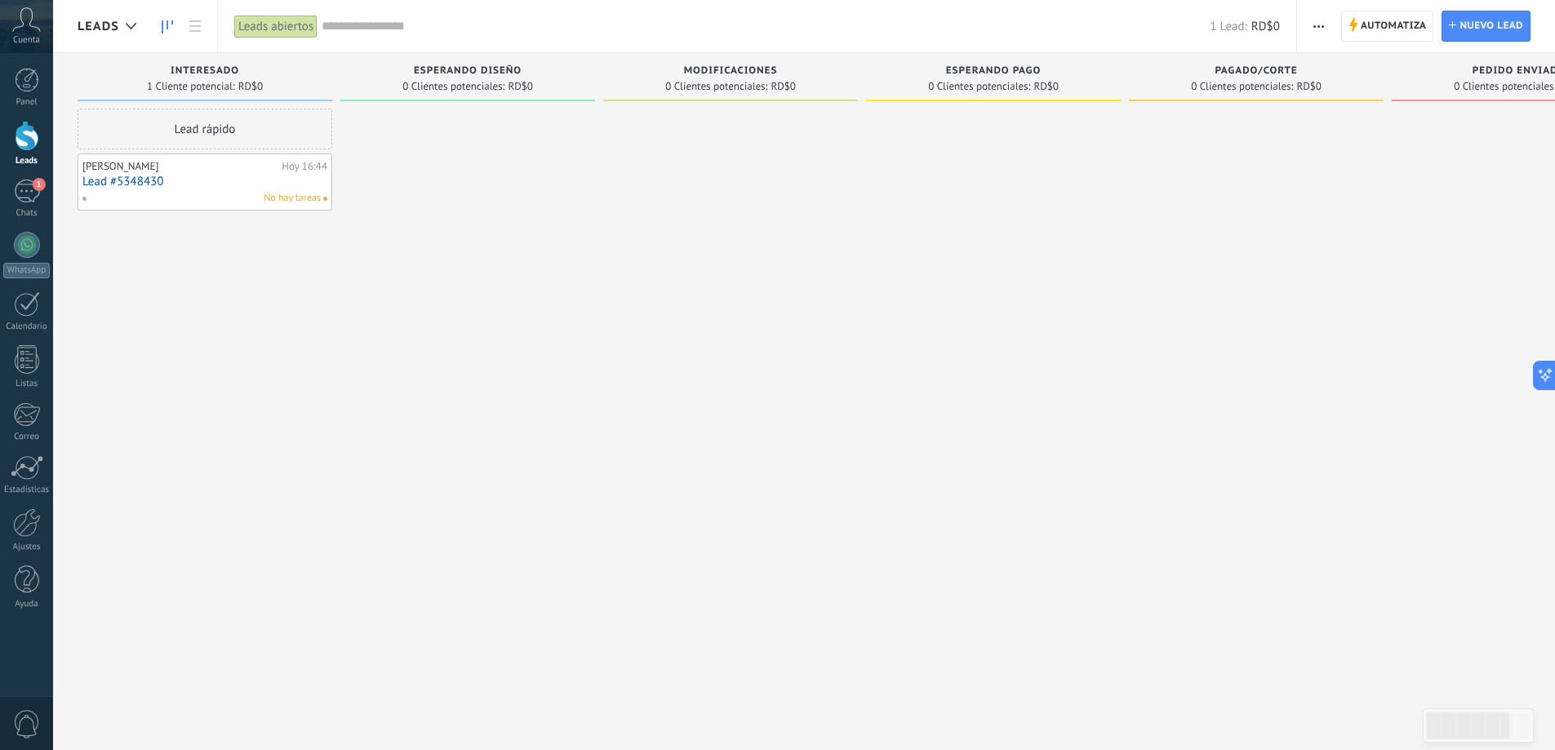
click at [293, 25] on div "Leads abiertos" at bounding box center [275, 27] width 83 height 24
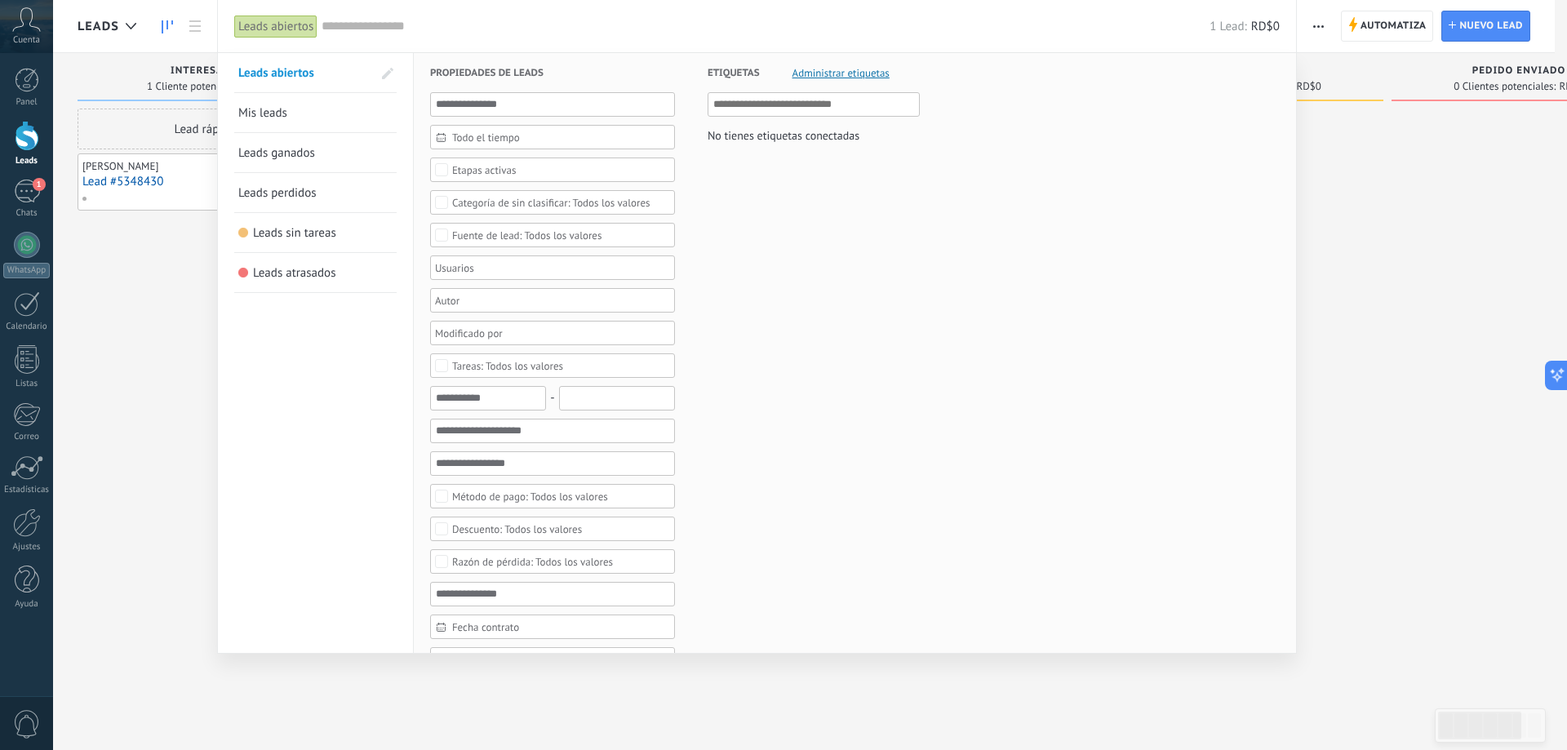
click at [122, 351] on div at bounding box center [783, 375] width 1567 height 750
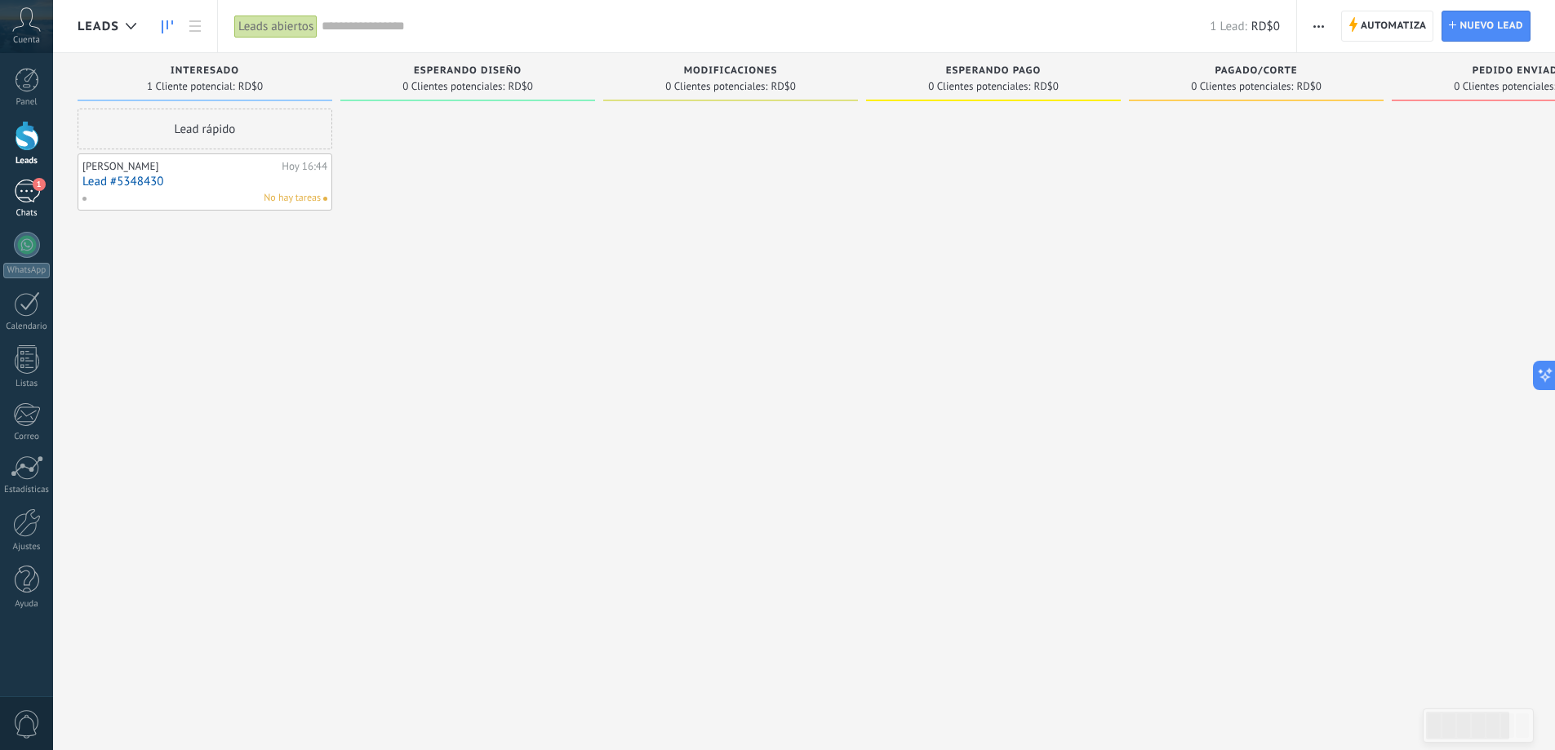
click at [33, 195] on div "1" at bounding box center [27, 192] width 26 height 24
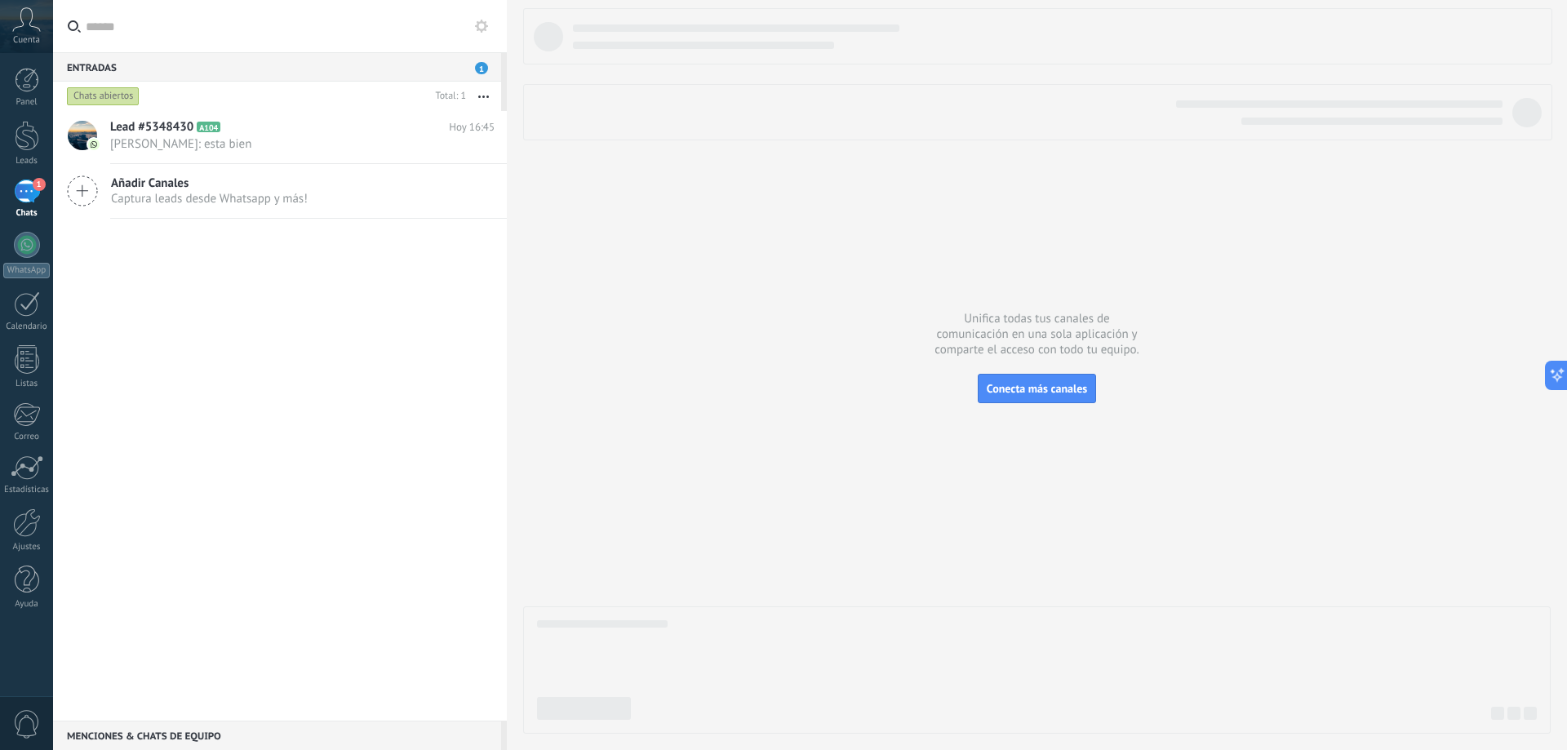
click at [348, 307] on div "Lead #5348430 A104 [DATE] 16:45 [PERSON_NAME]: esta bien Añadir Canales Captura…" at bounding box center [280, 416] width 454 height 610
click at [88, 183] on icon at bounding box center [82, 191] width 31 height 31
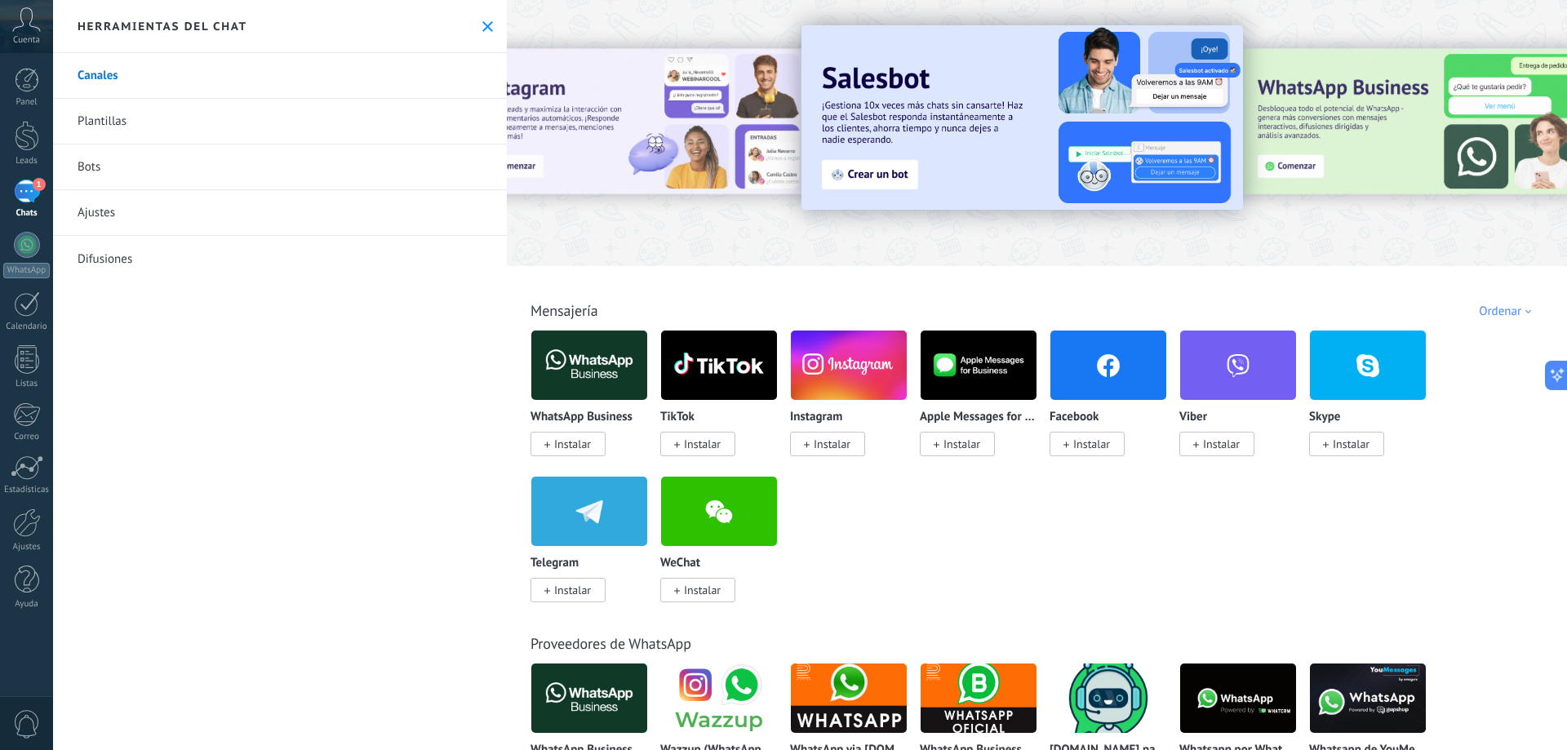
click at [692, 287] on div "Todo Bandeja de entrada Automatizaciones Fuentes de leads Soluciones de IA Inst…" at bounding box center [1037, 292] width 1051 height 53
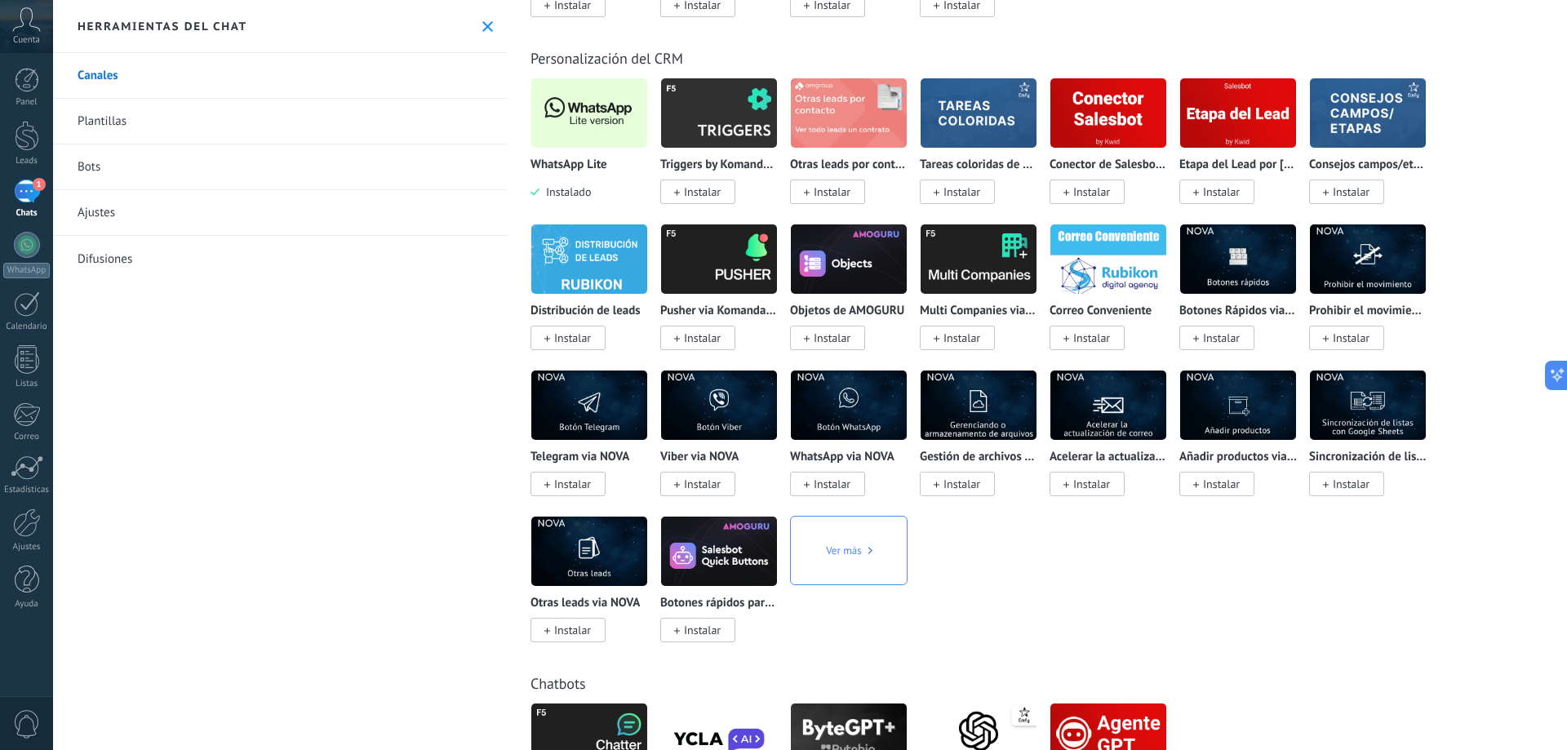
scroll to position [3176, 0]
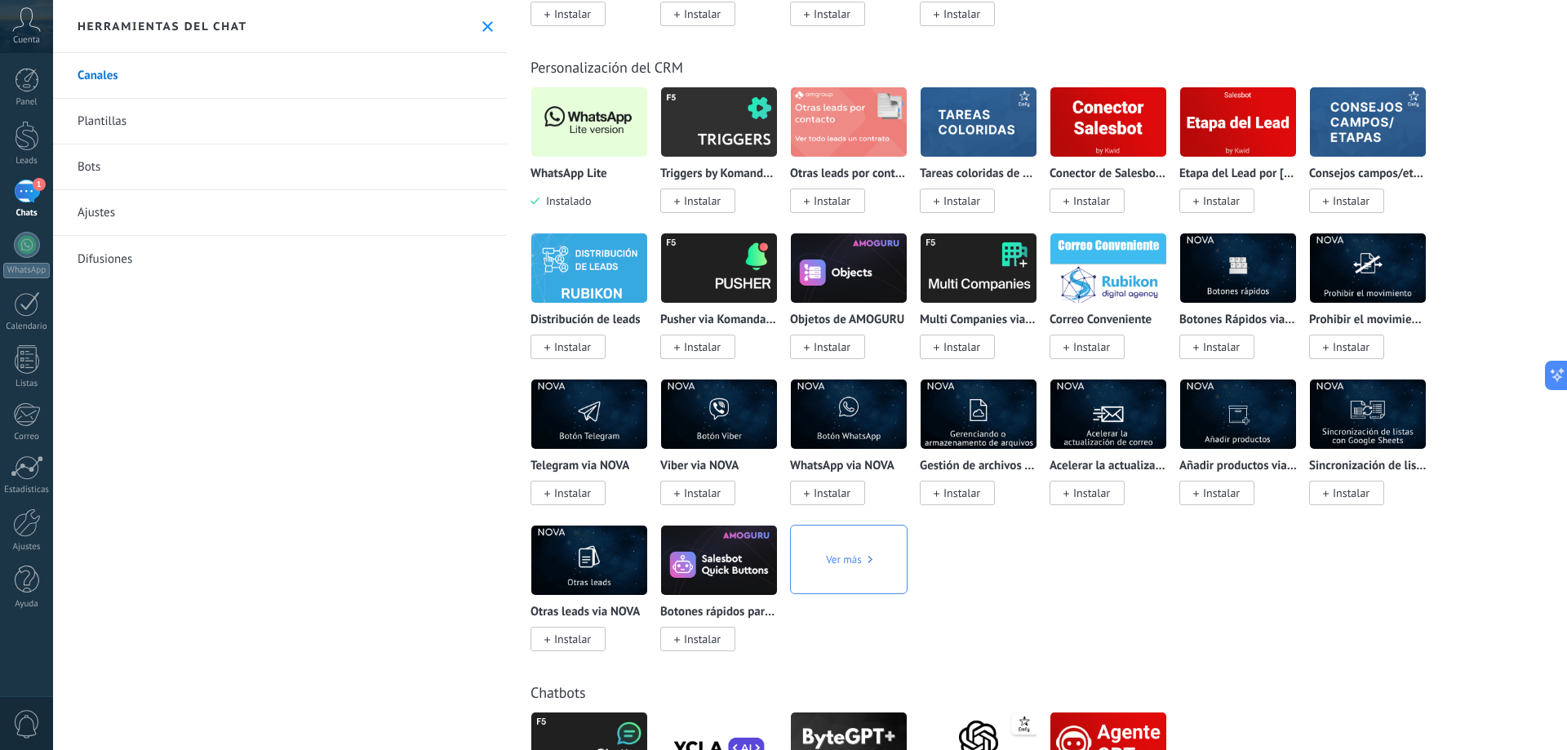
click at [575, 204] on span "Instalado" at bounding box center [565, 200] width 51 height 15
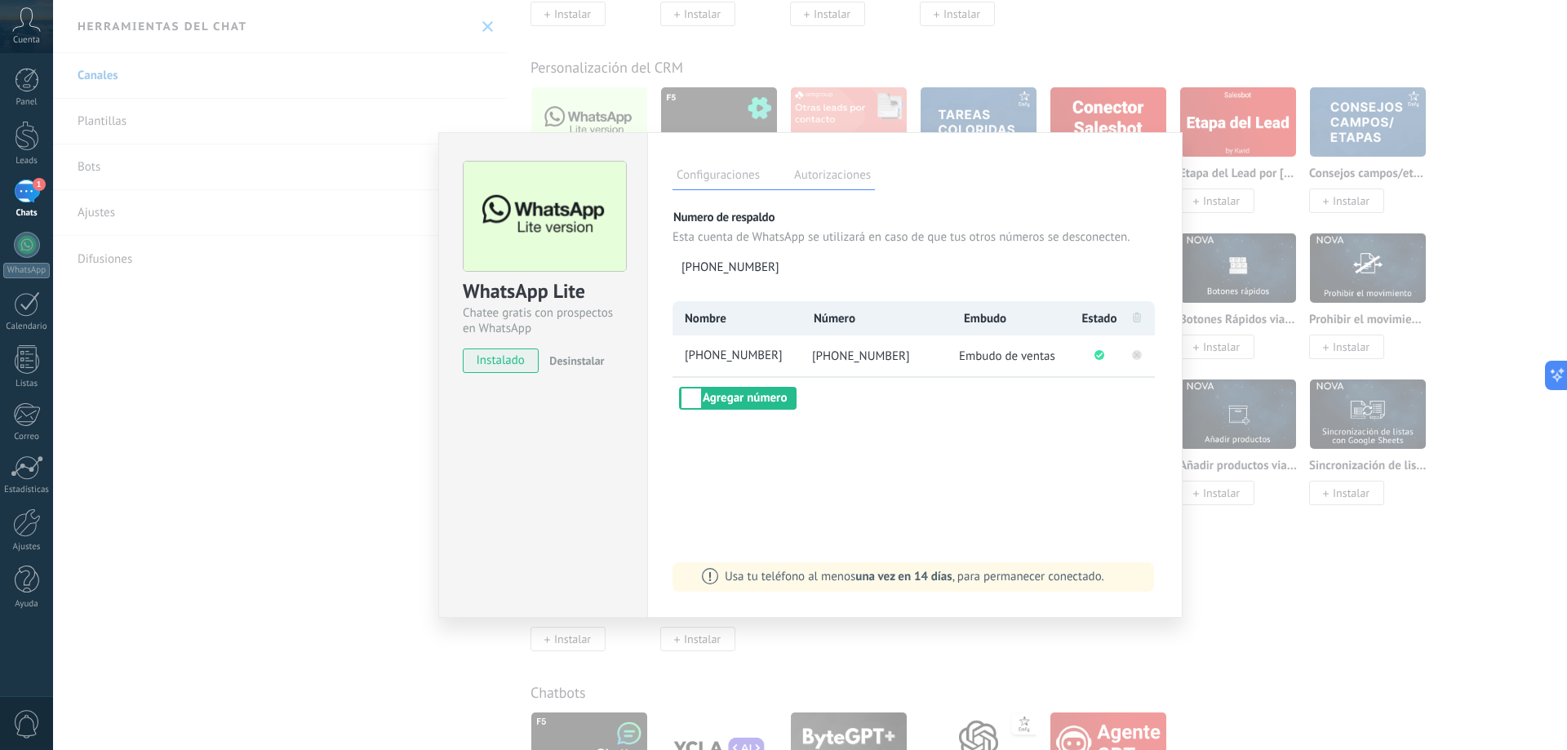
click at [1139, 353] on icon at bounding box center [1138, 355] width 6 height 6
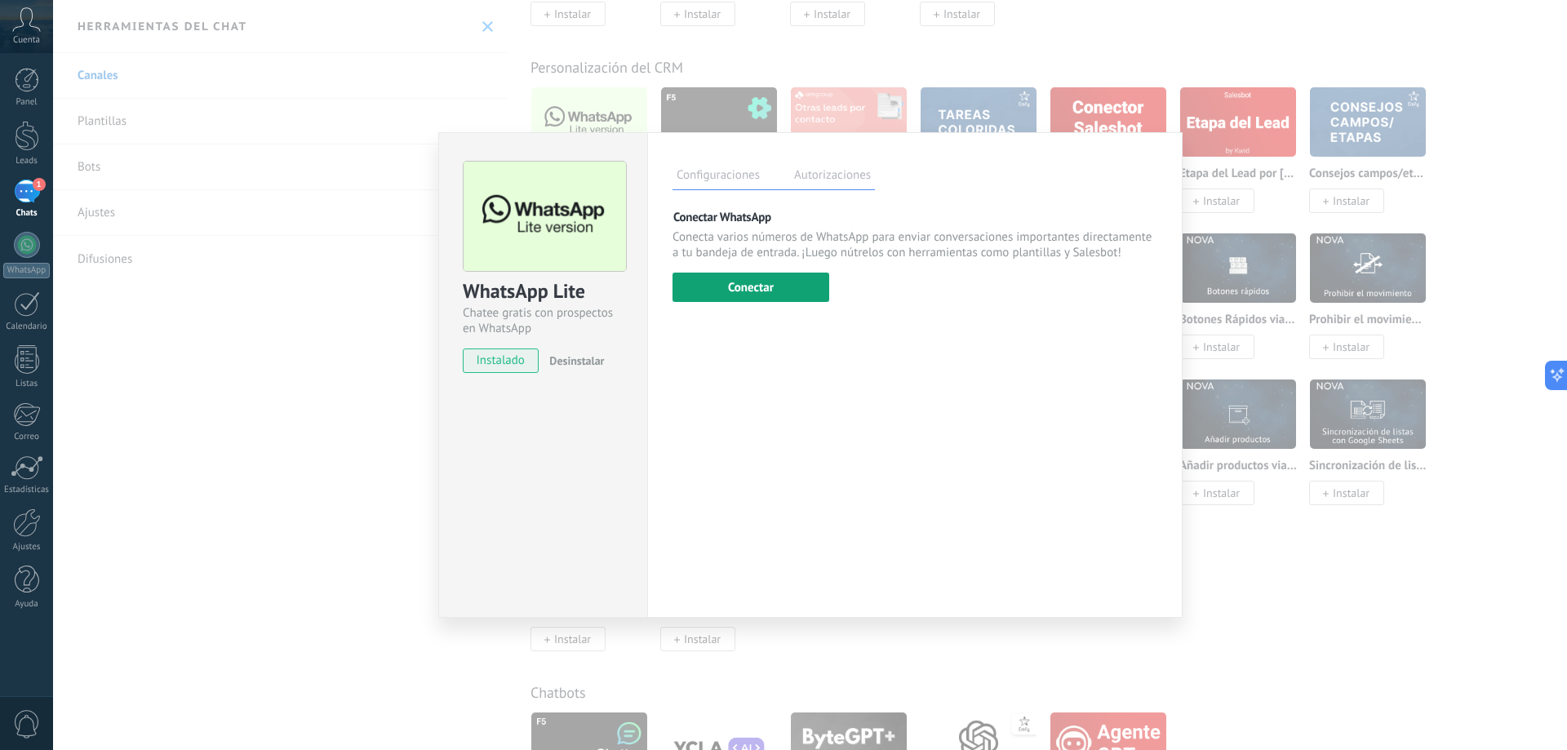
click at [804, 292] on button "Conectar" at bounding box center [751, 287] width 157 height 29
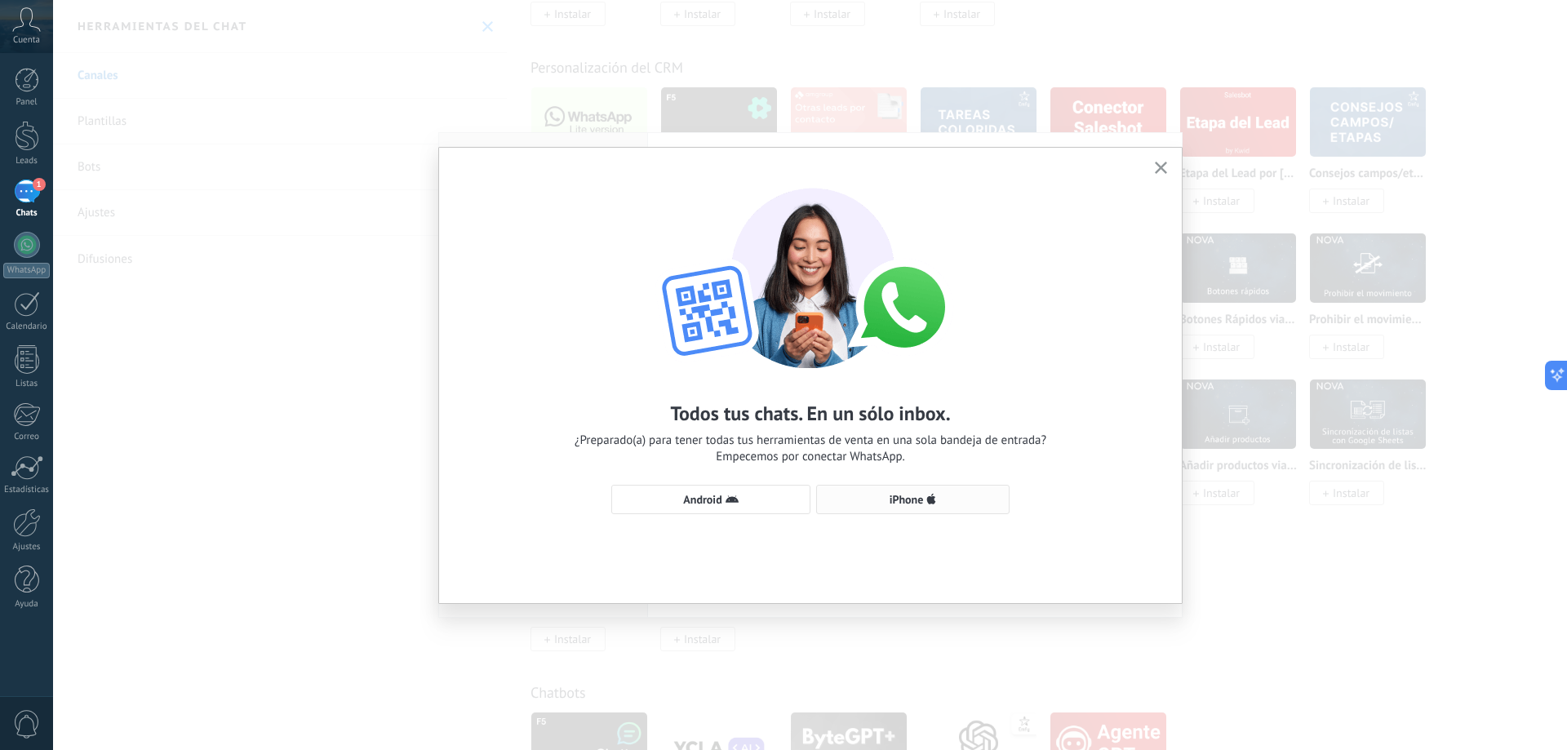
click at [931, 490] on button "iPhone" at bounding box center [912, 499] width 193 height 29
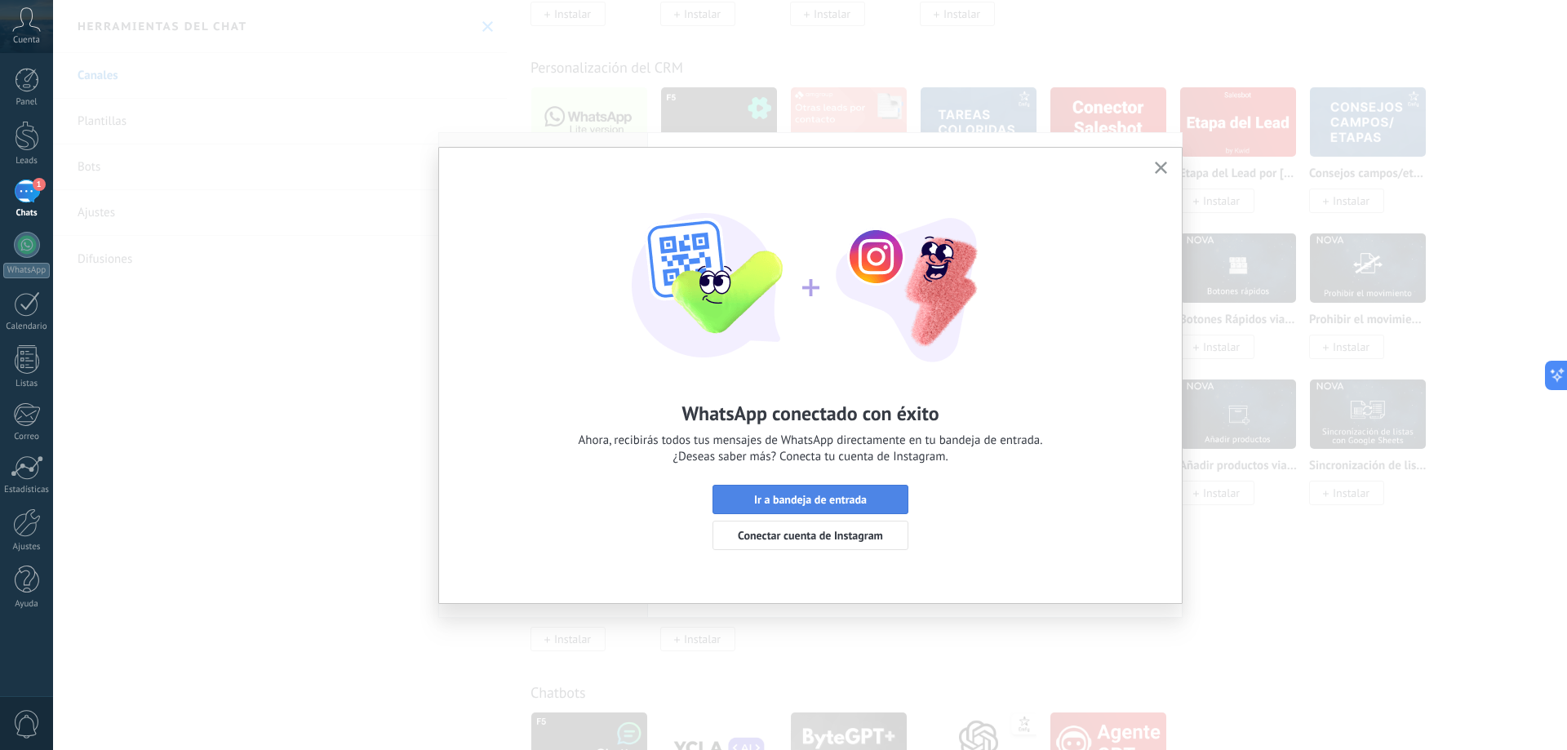
click at [859, 498] on span "Ir a bandeja de entrada" at bounding box center [810, 499] width 113 height 11
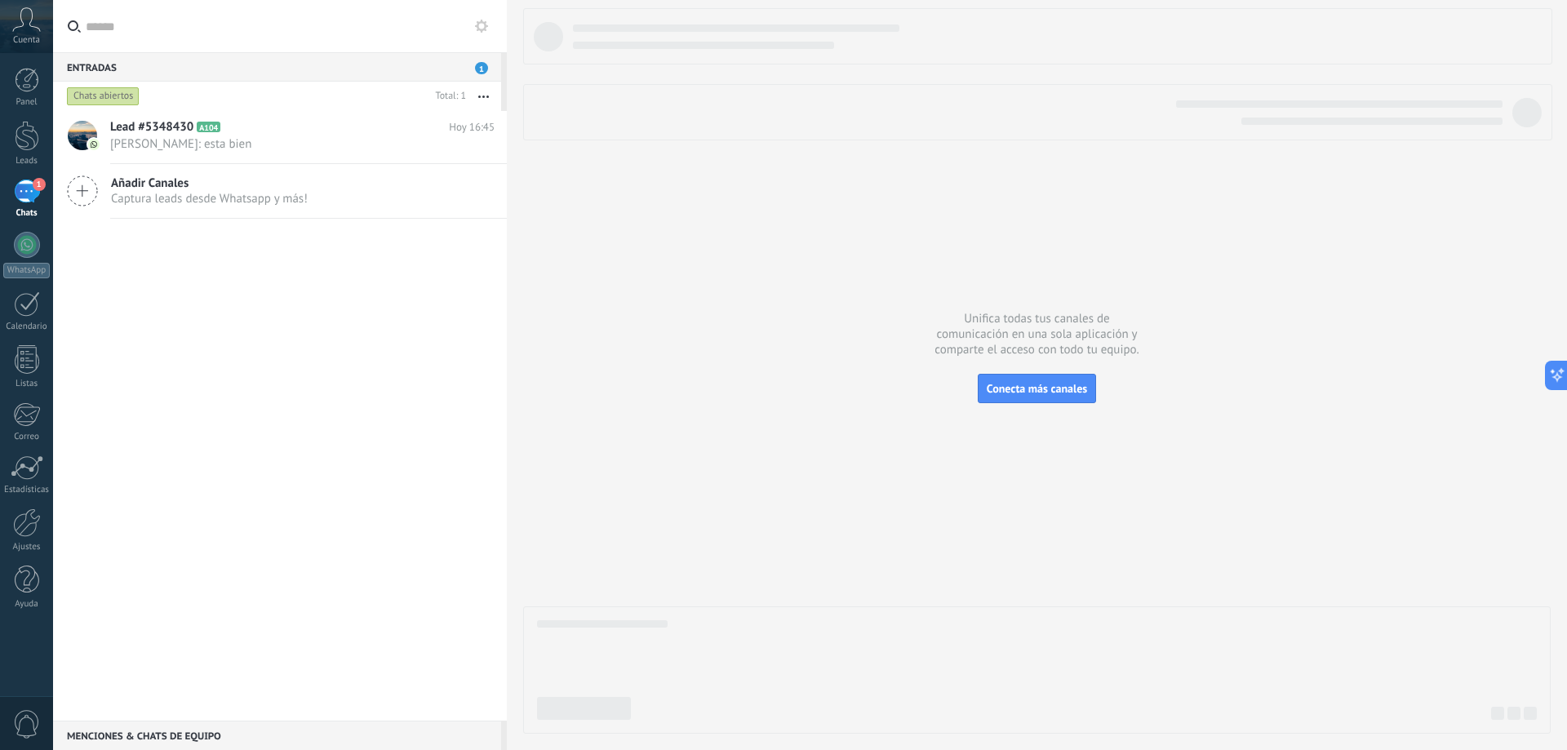
scroll to position [24, 0]
click at [1028, 386] on span "Conecta más canales" at bounding box center [1037, 388] width 100 height 15
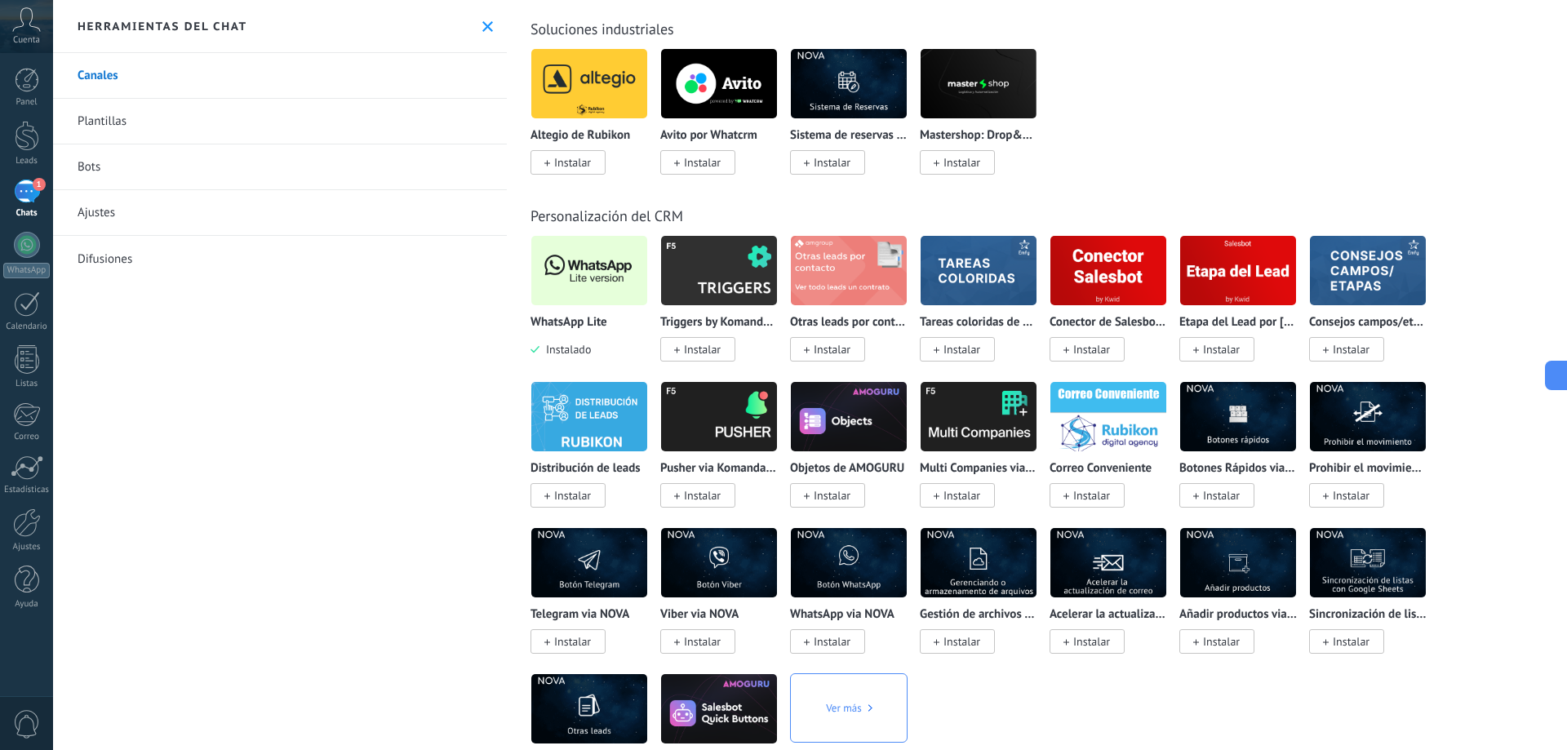
scroll to position [3102, 0]
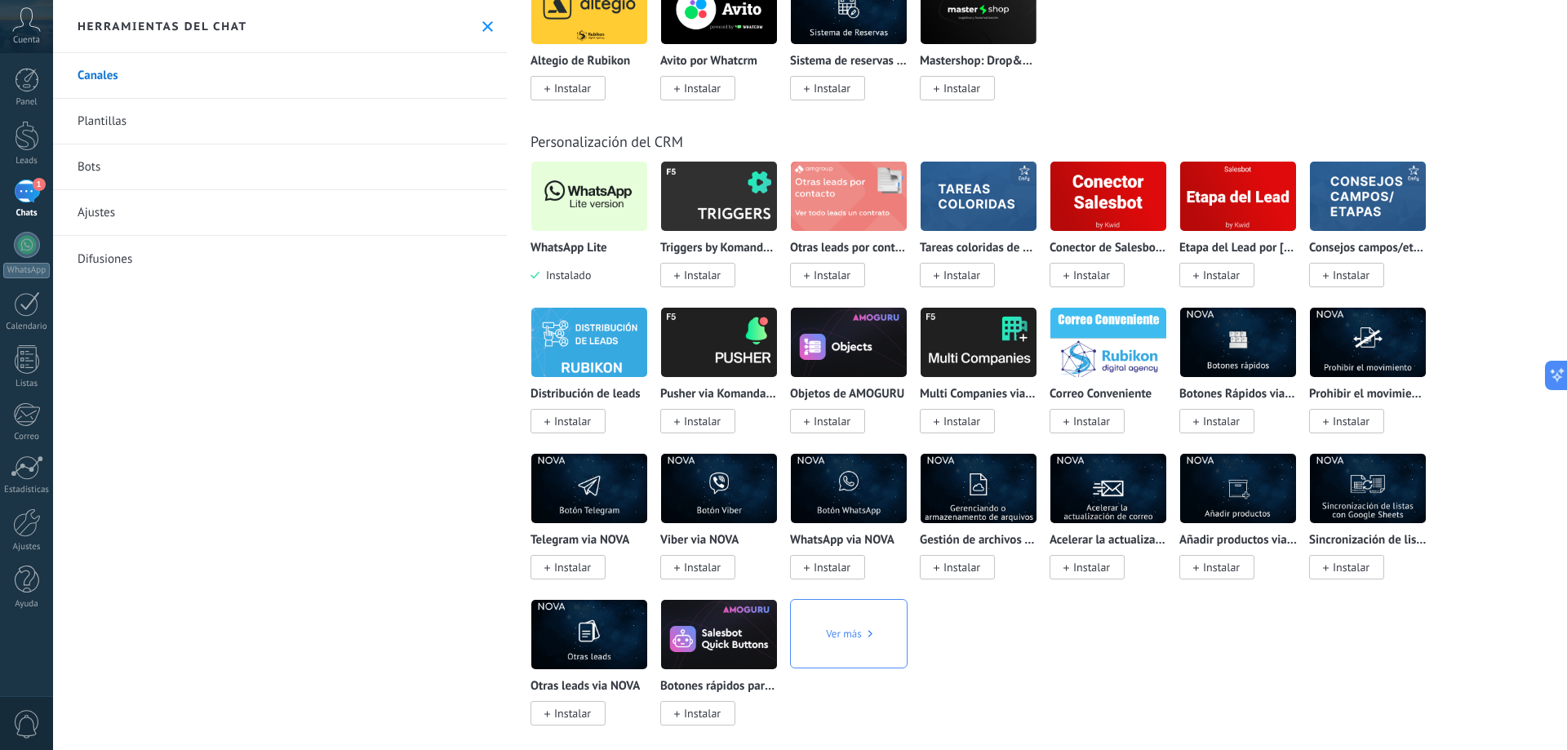
click at [580, 247] on p "WhatsApp Lite" at bounding box center [569, 249] width 77 height 14
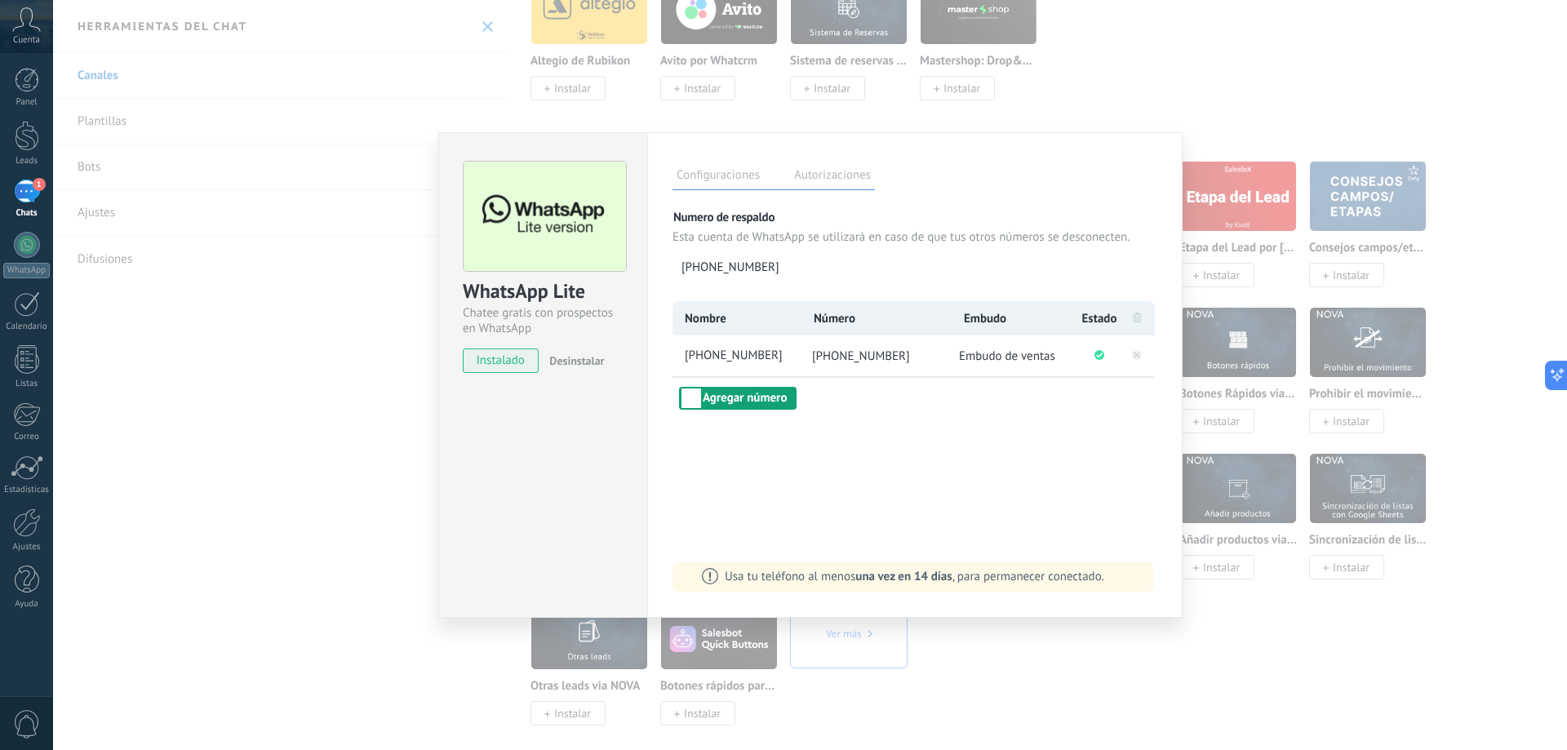
click at [736, 398] on button "Agregar número" at bounding box center [738, 398] width 118 height 23
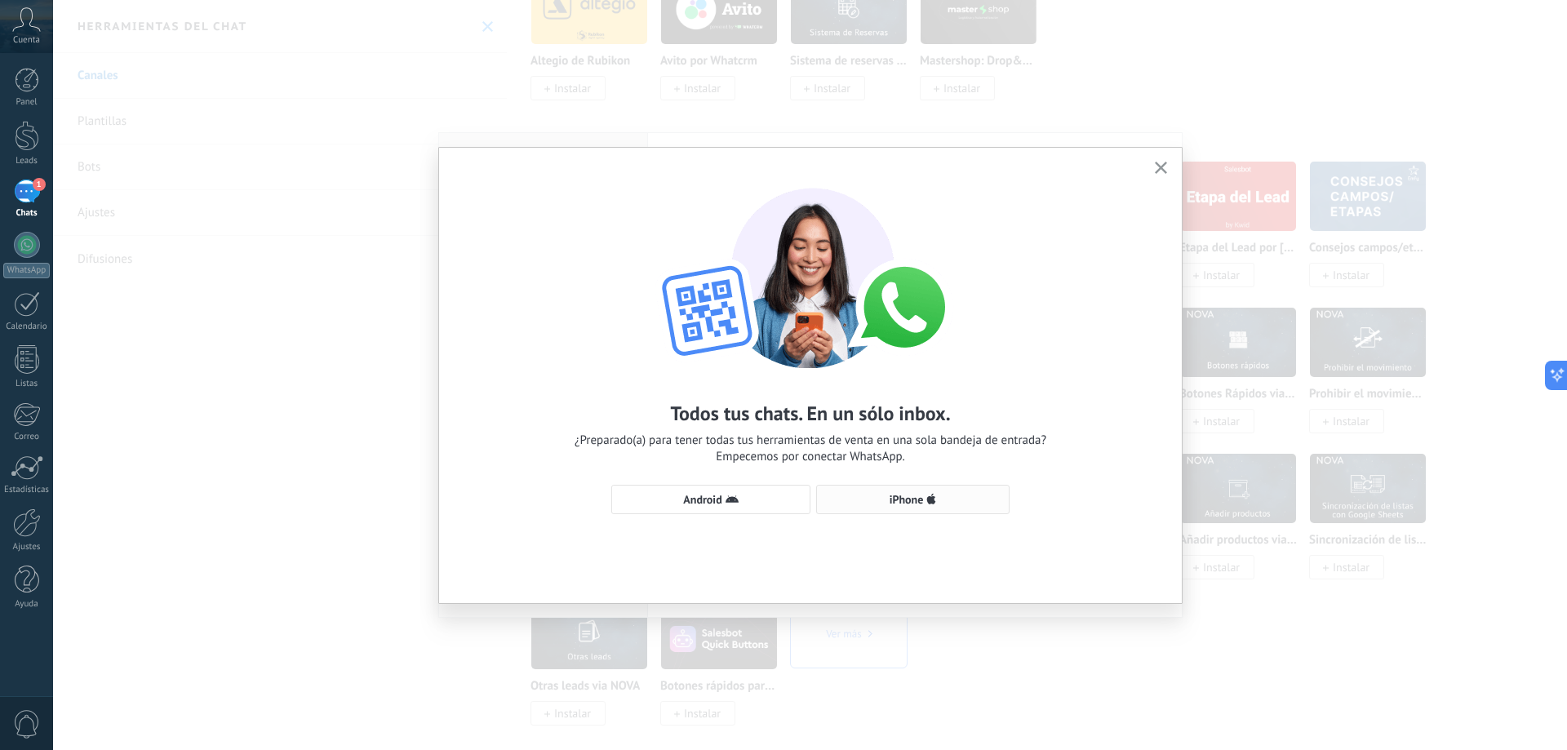
click at [901, 495] on span "iPhone" at bounding box center [907, 499] width 34 height 11
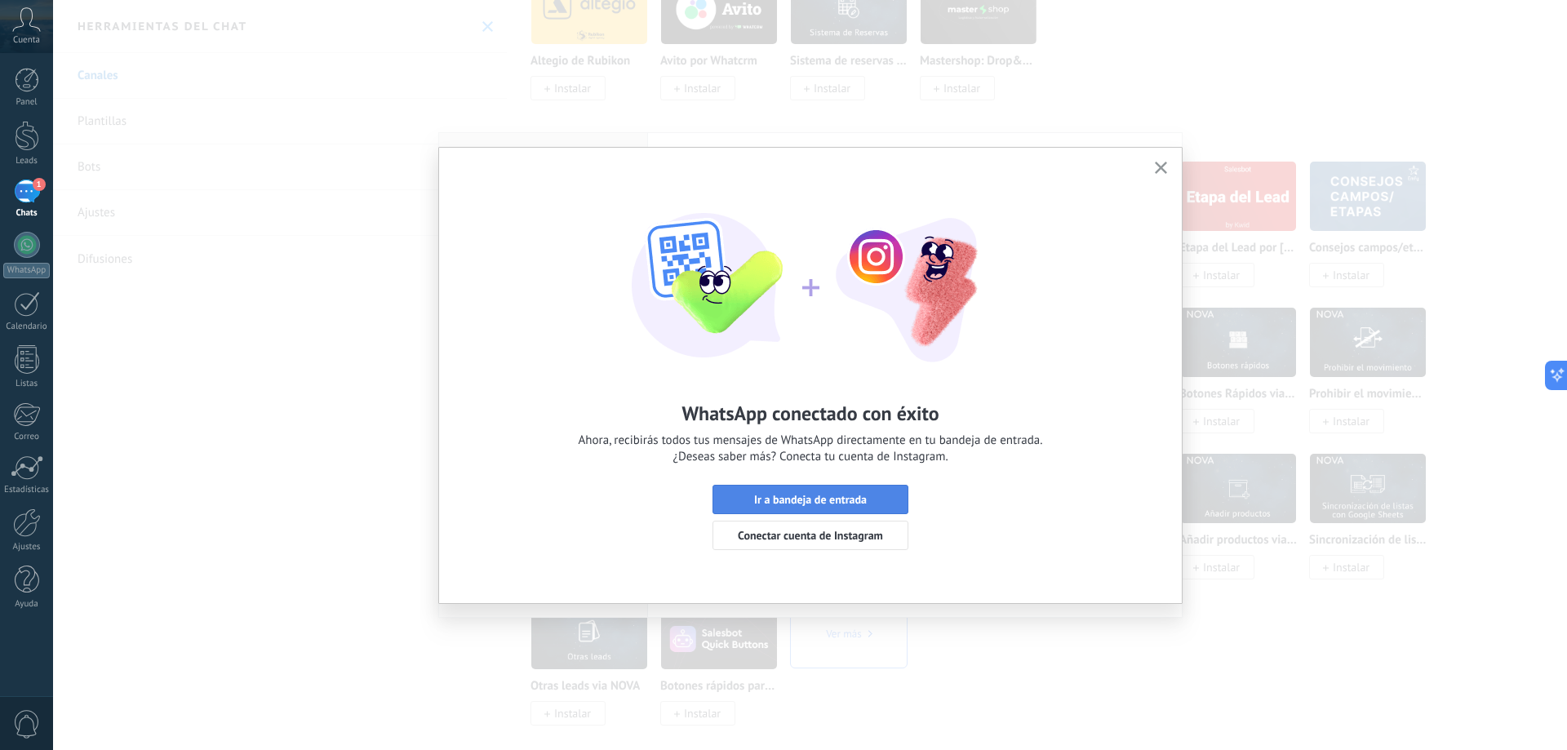
click at [831, 500] on span "Ir a bandeja de entrada" at bounding box center [810, 499] width 113 height 11
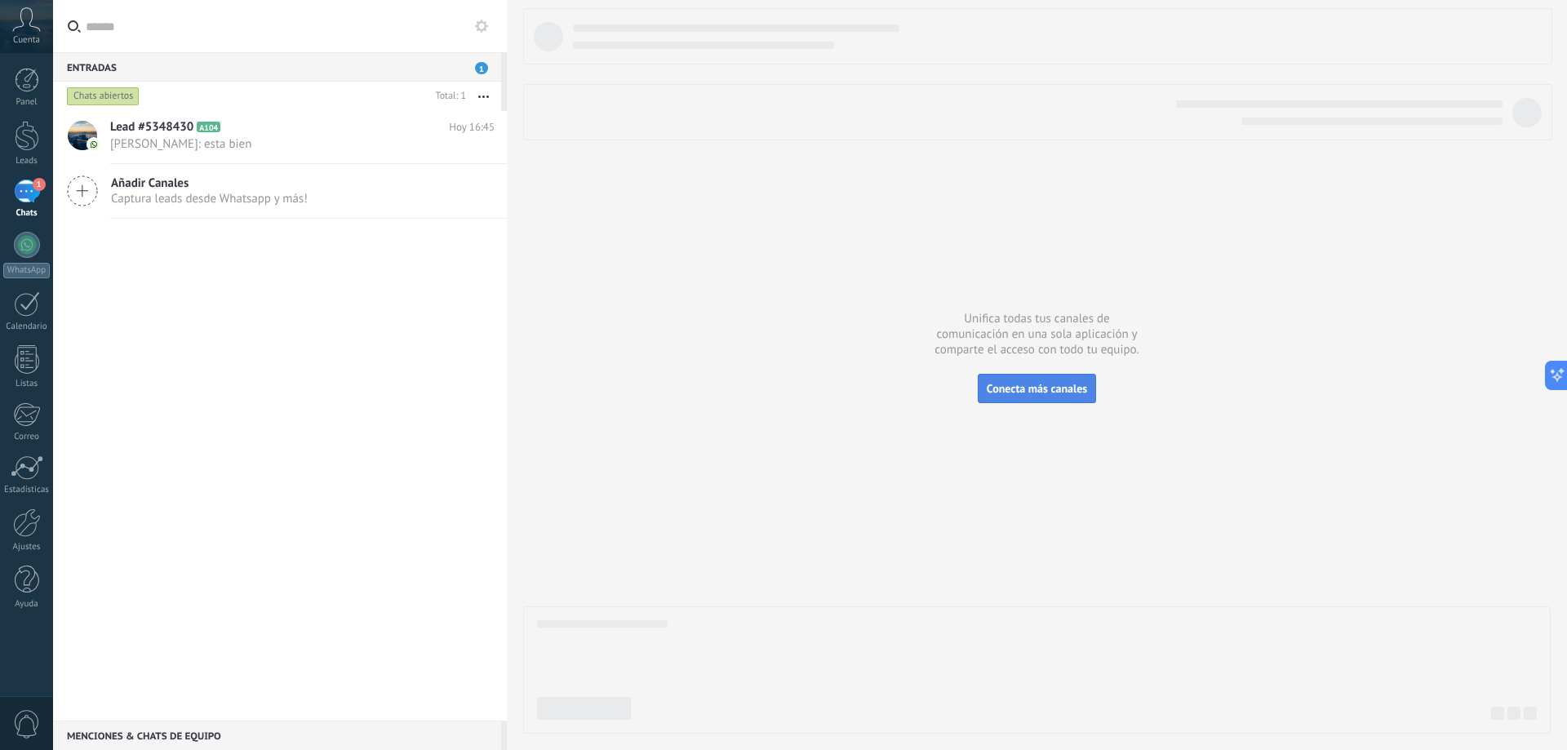
click at [1045, 380] on button "Conecta más canales" at bounding box center [1037, 388] width 118 height 29
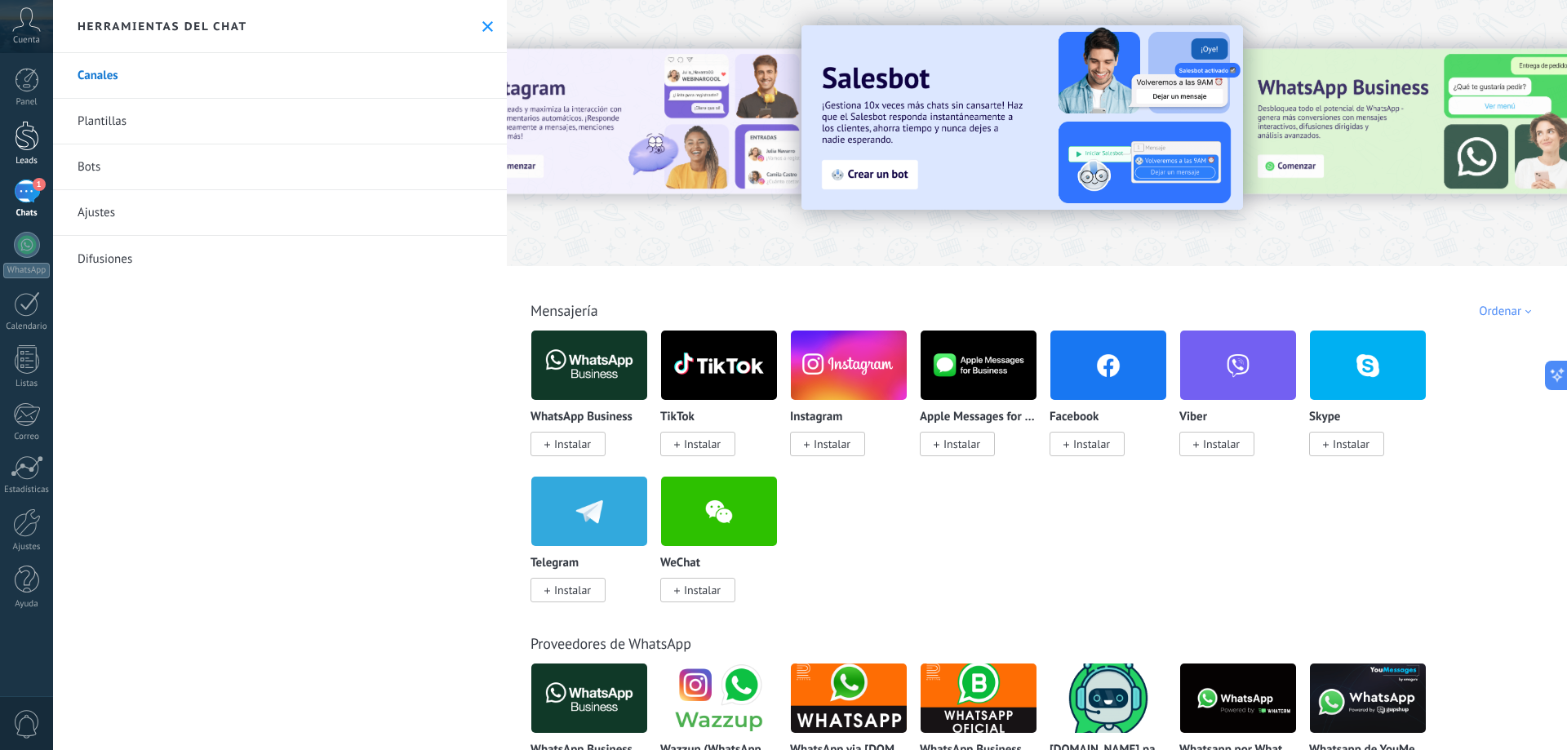
click at [27, 138] on div at bounding box center [27, 136] width 24 height 30
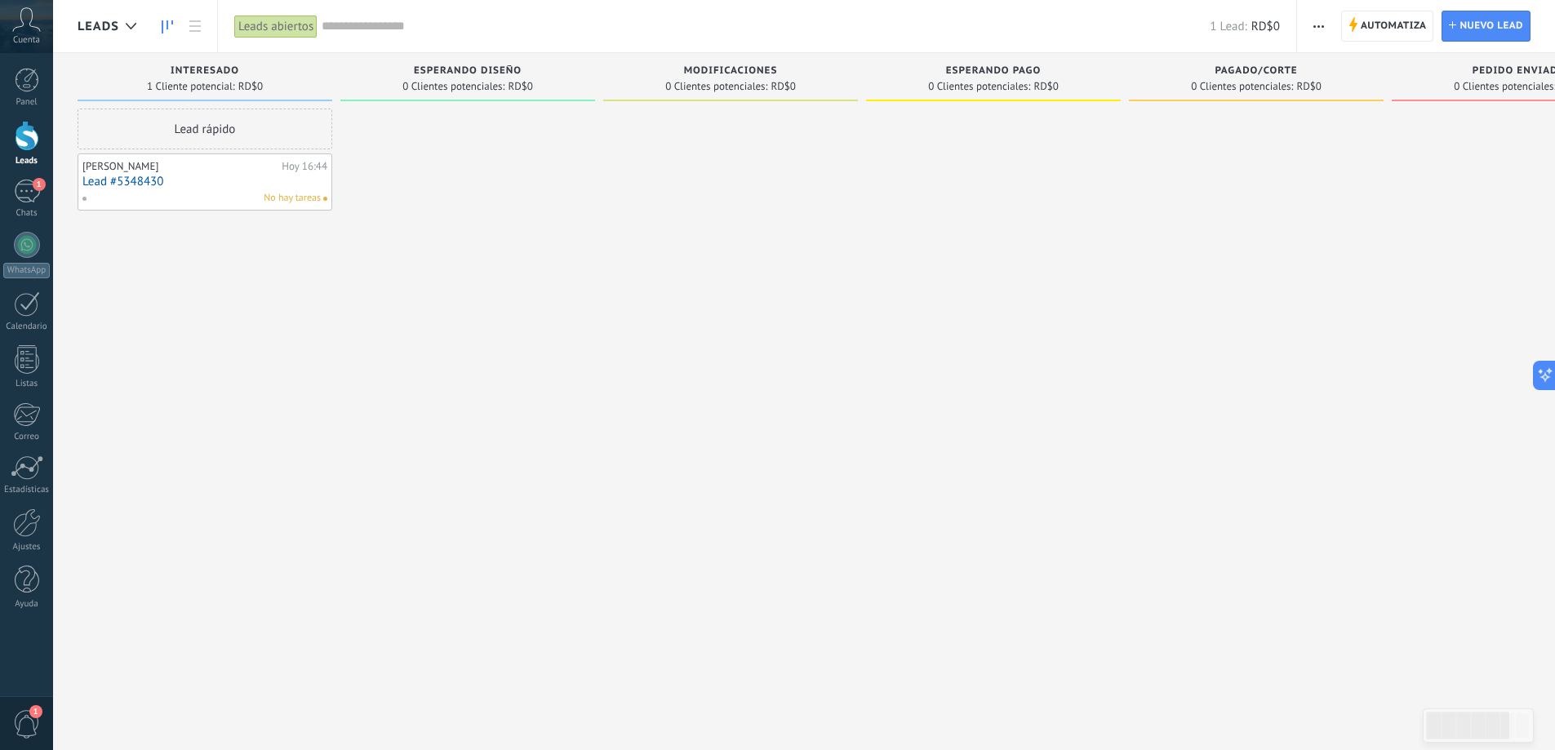
click at [242, 347] on div "Lead rápido [PERSON_NAME][DATE] 16:44 Lead #5348430 No hay tareas" at bounding box center [205, 377] width 255 height 537
click at [29, 197] on div "1" at bounding box center [27, 192] width 26 height 24
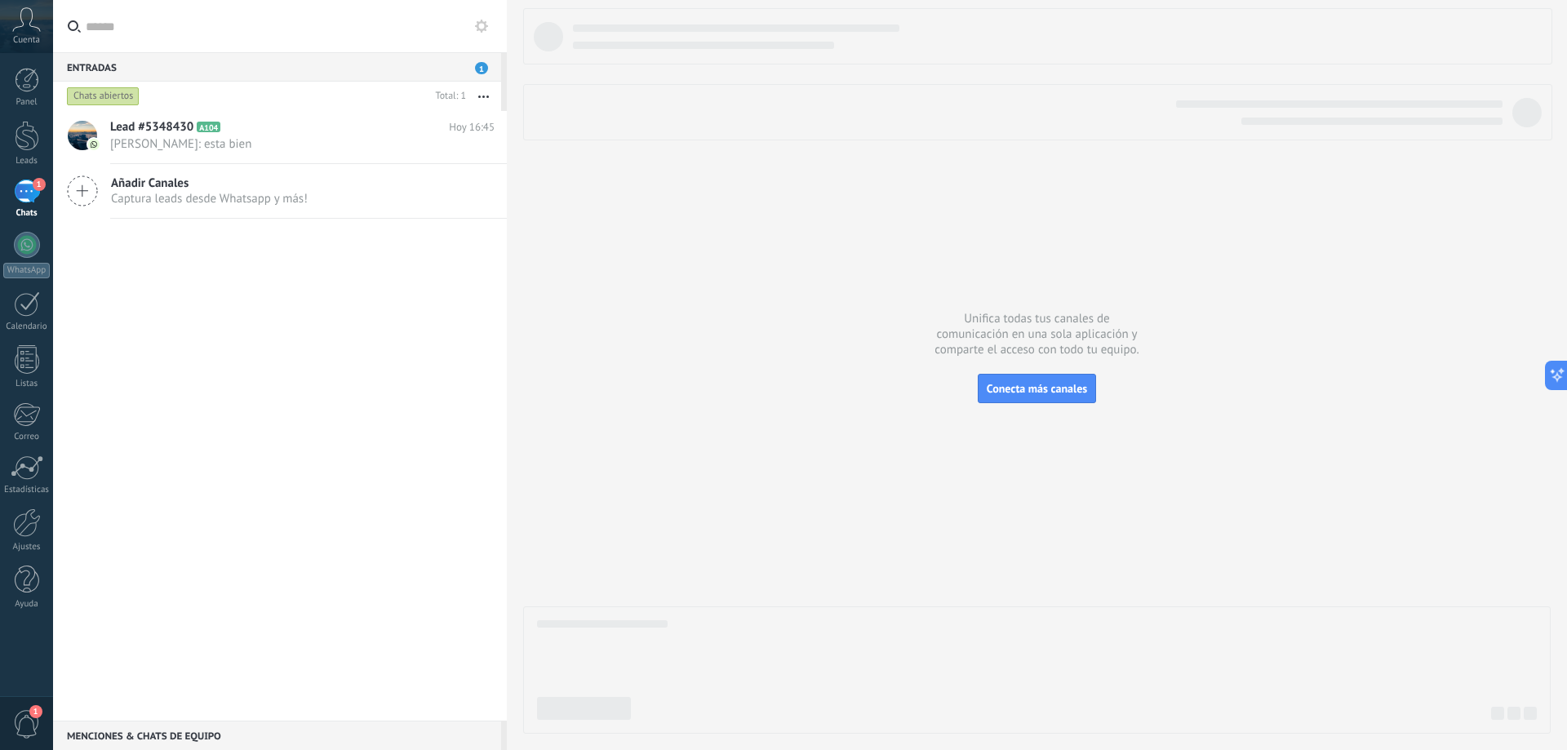
click at [38, 198] on div "1" at bounding box center [27, 192] width 26 height 24
click at [30, 251] on div at bounding box center [27, 245] width 26 height 26
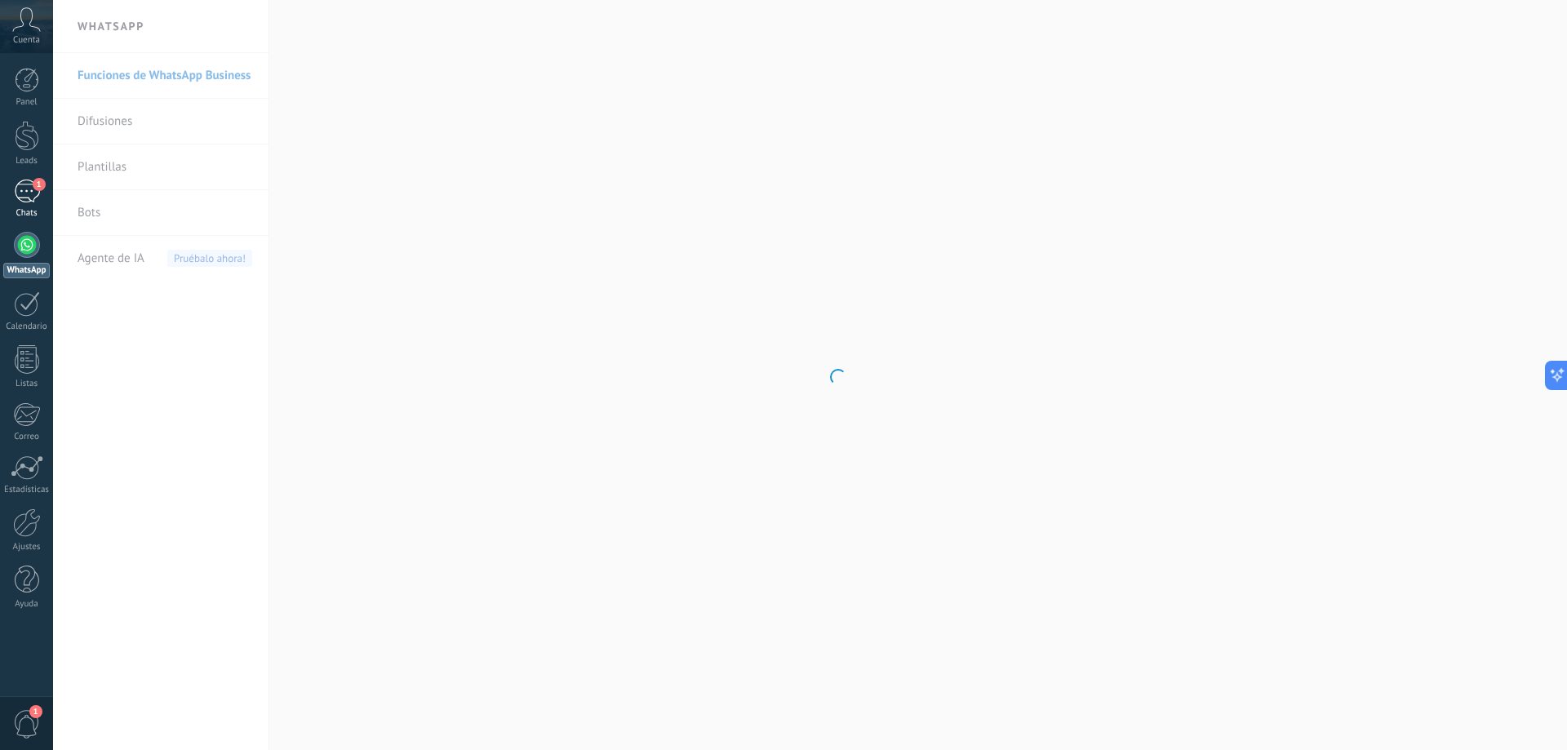
click at [30, 203] on link "1 Chats" at bounding box center [26, 199] width 53 height 39
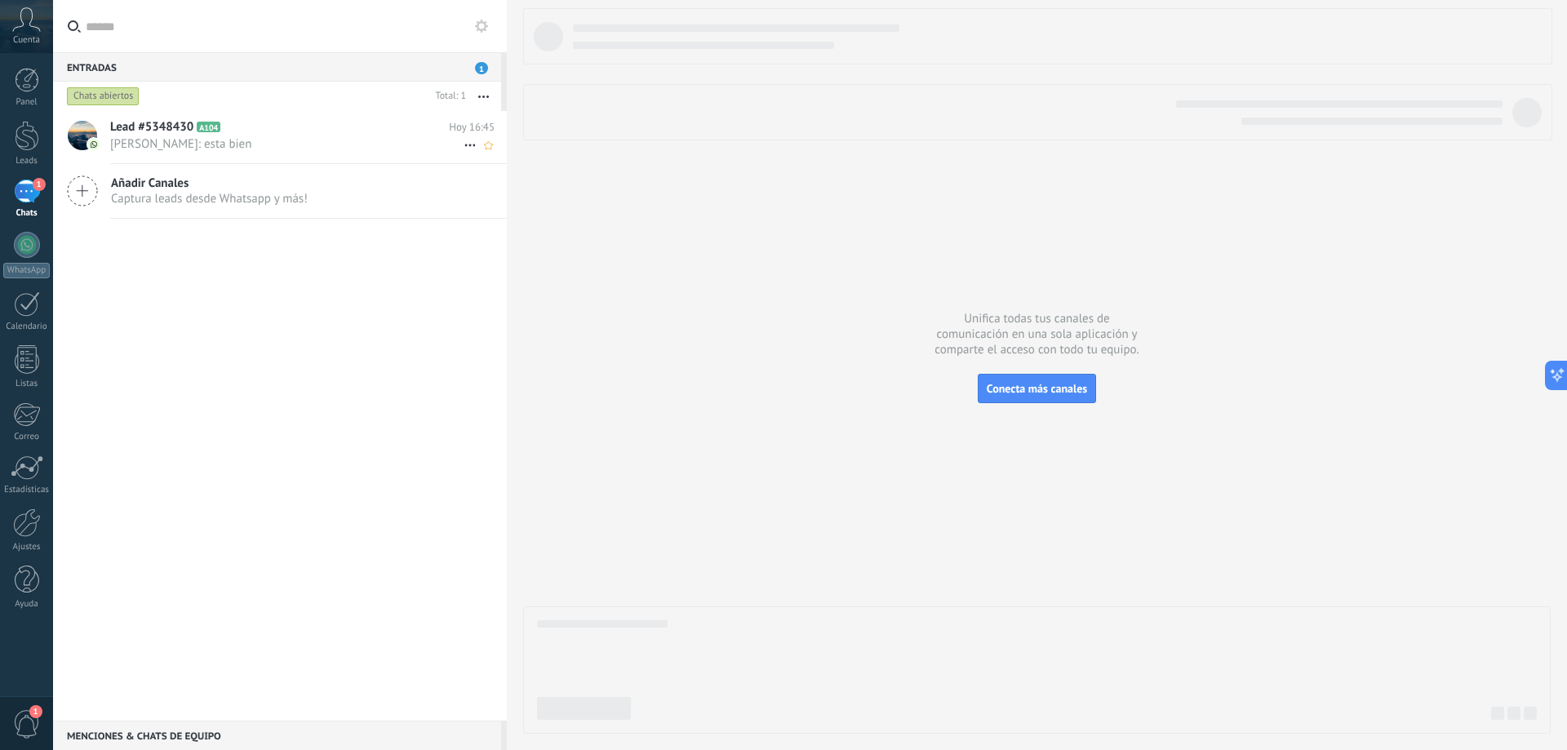
click at [252, 139] on span "[PERSON_NAME]: esta bien" at bounding box center [286, 144] width 353 height 16
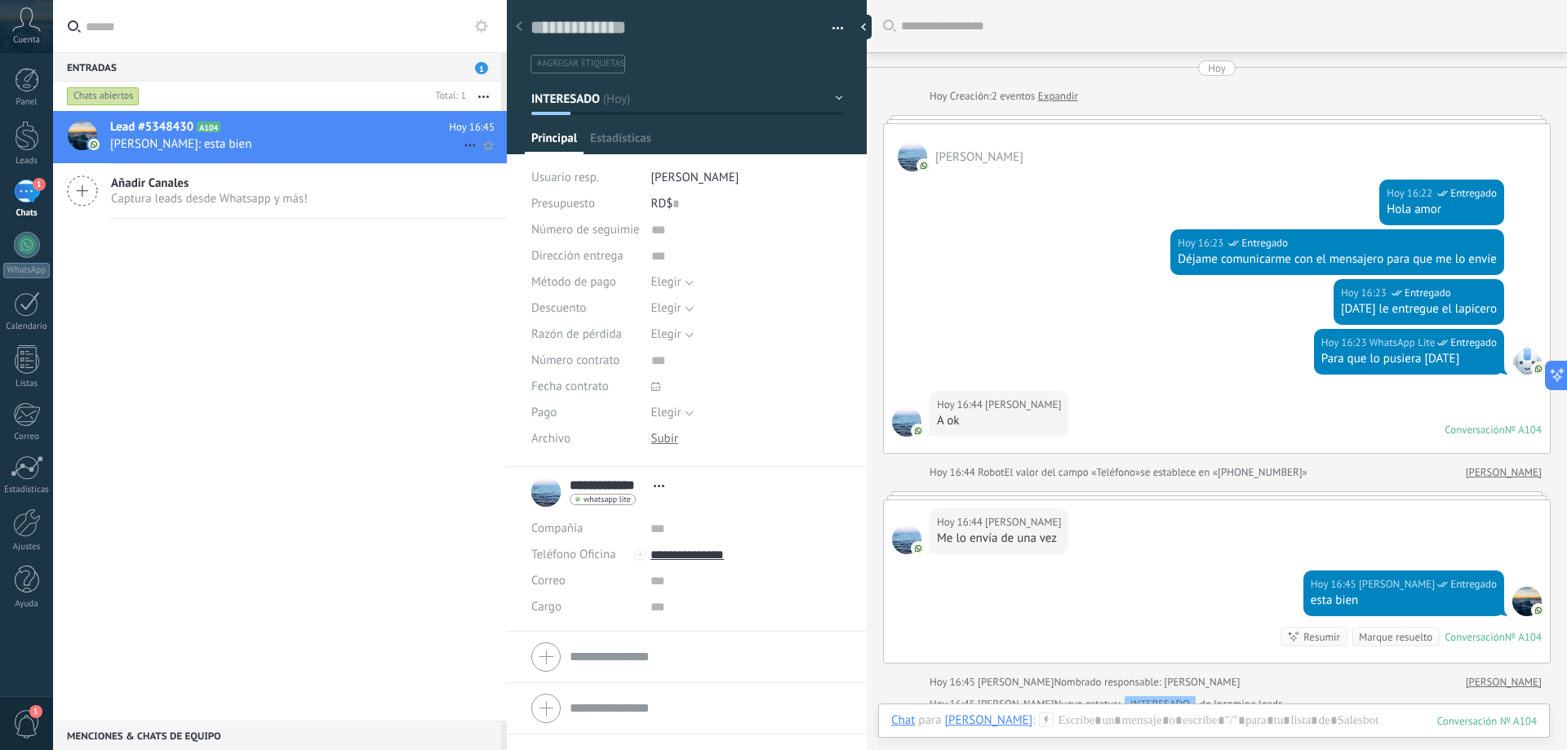
scroll to position [242, 0]
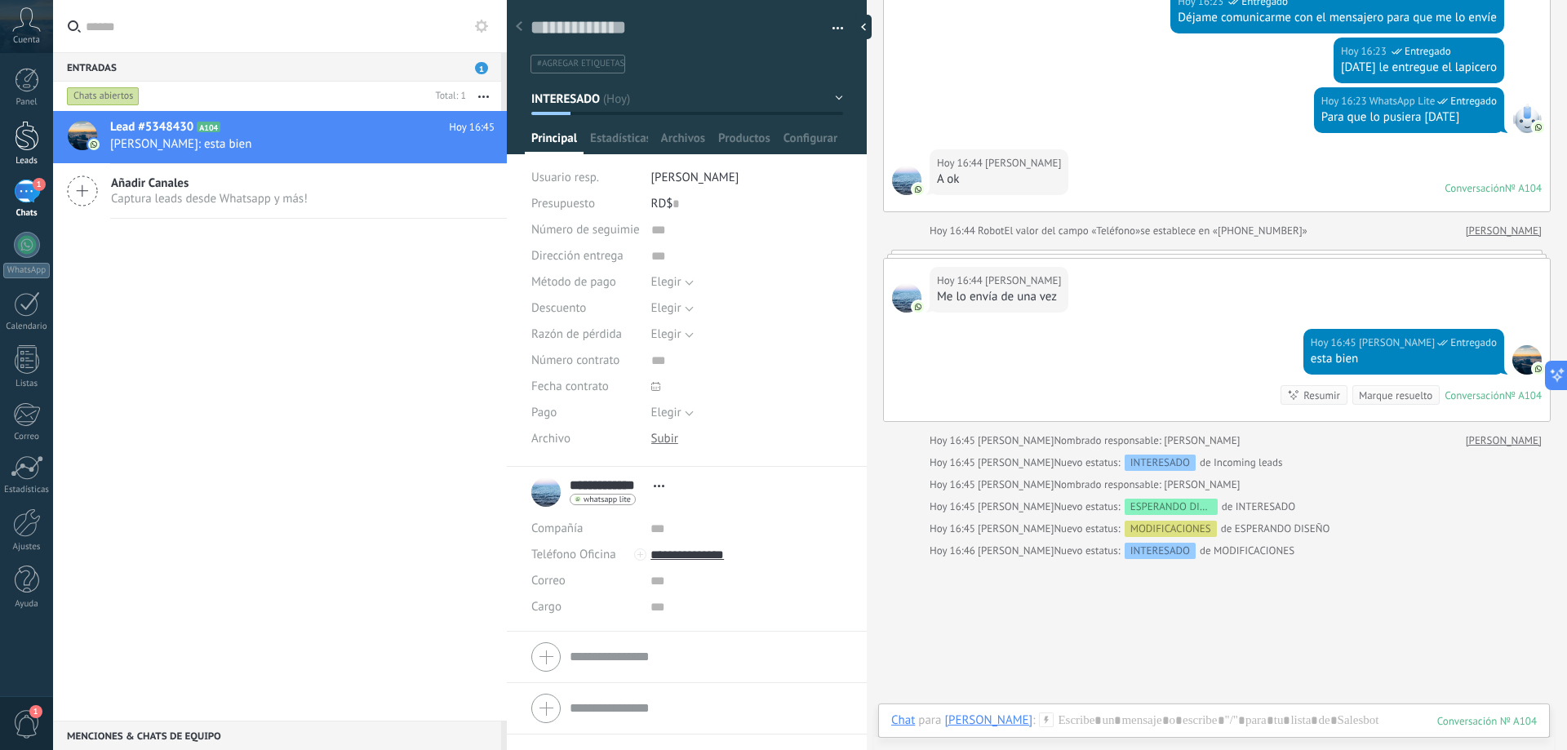
click at [24, 146] on div at bounding box center [27, 136] width 24 height 30
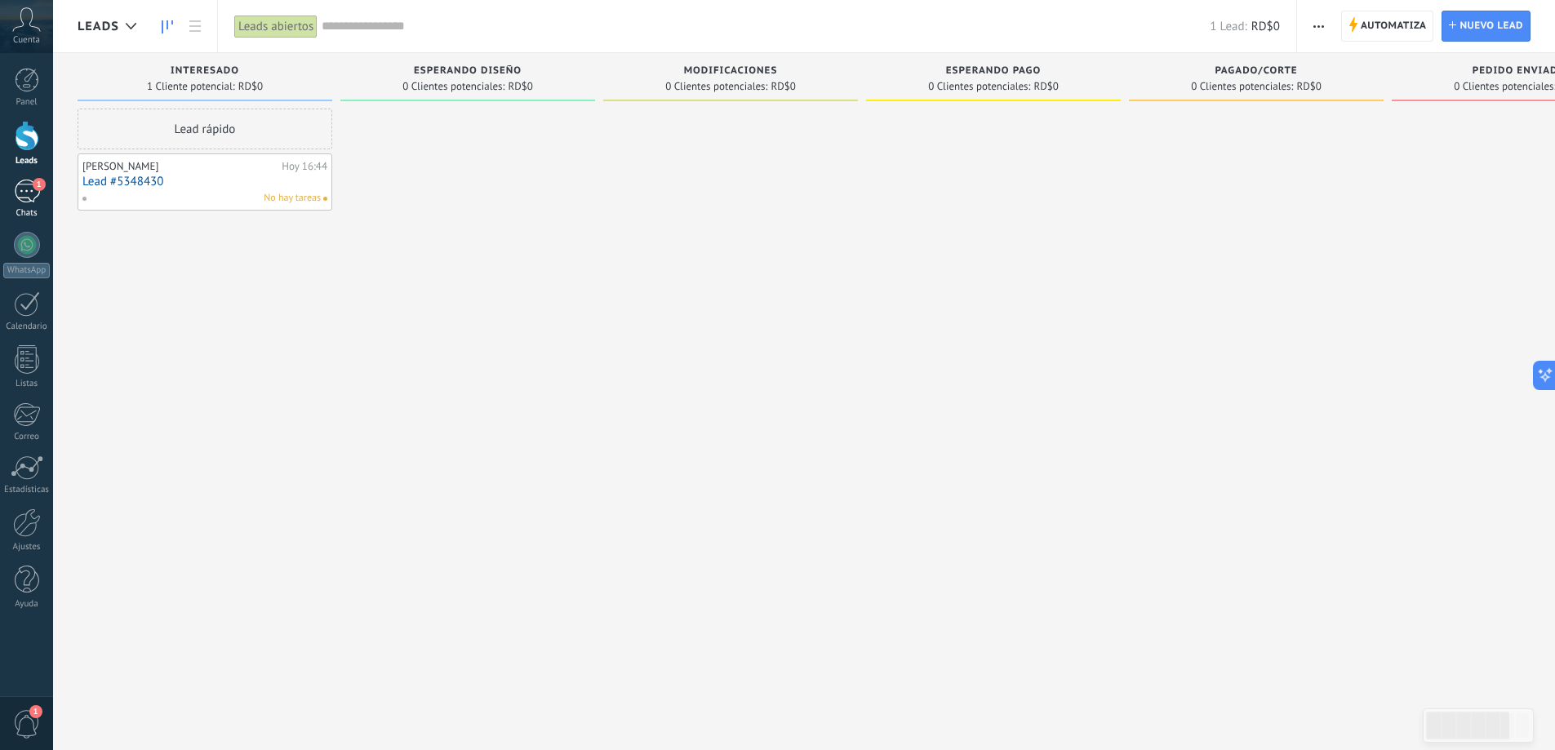
click at [38, 196] on div "1" at bounding box center [27, 192] width 26 height 24
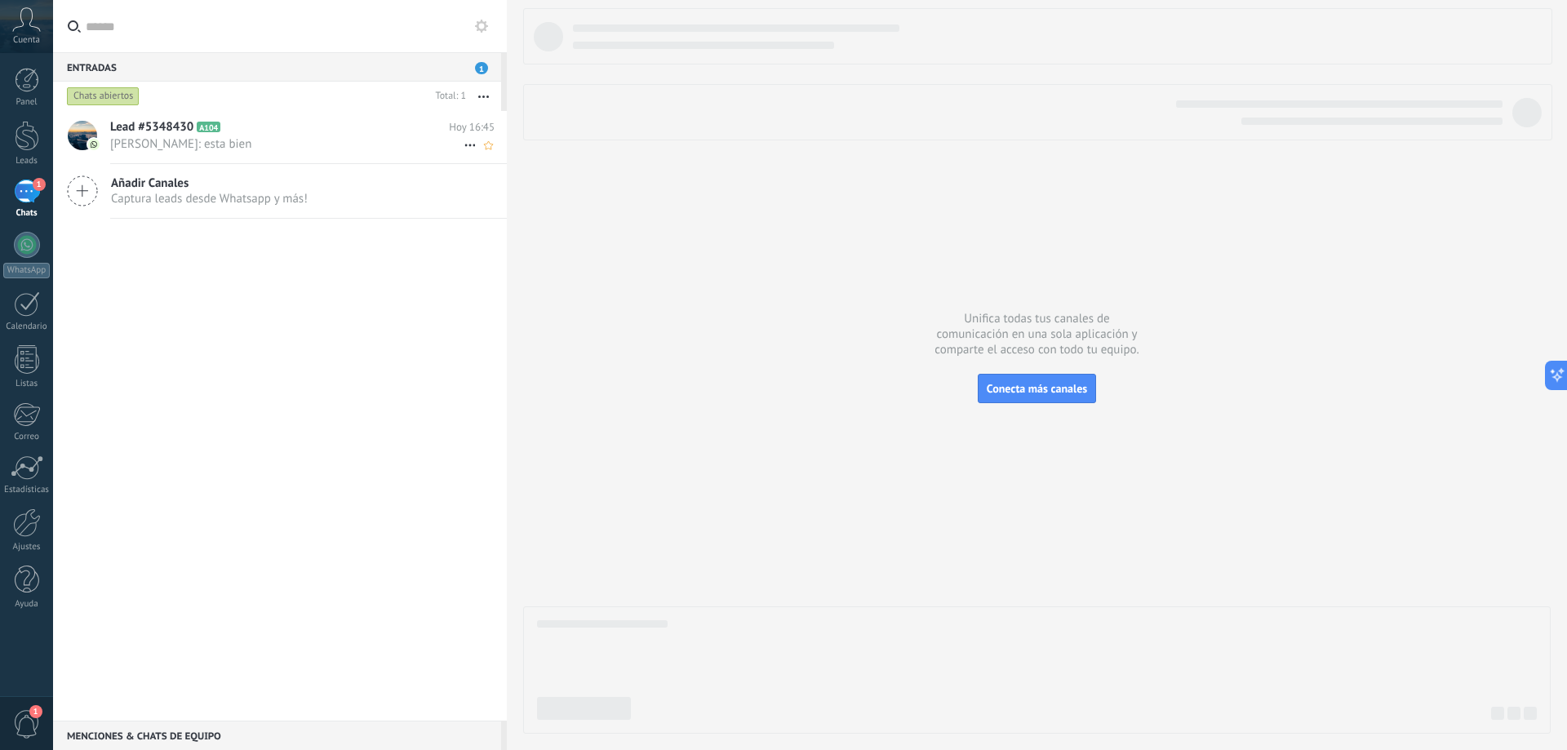
click at [162, 140] on span "[PERSON_NAME]: esta bien" at bounding box center [286, 144] width 353 height 16
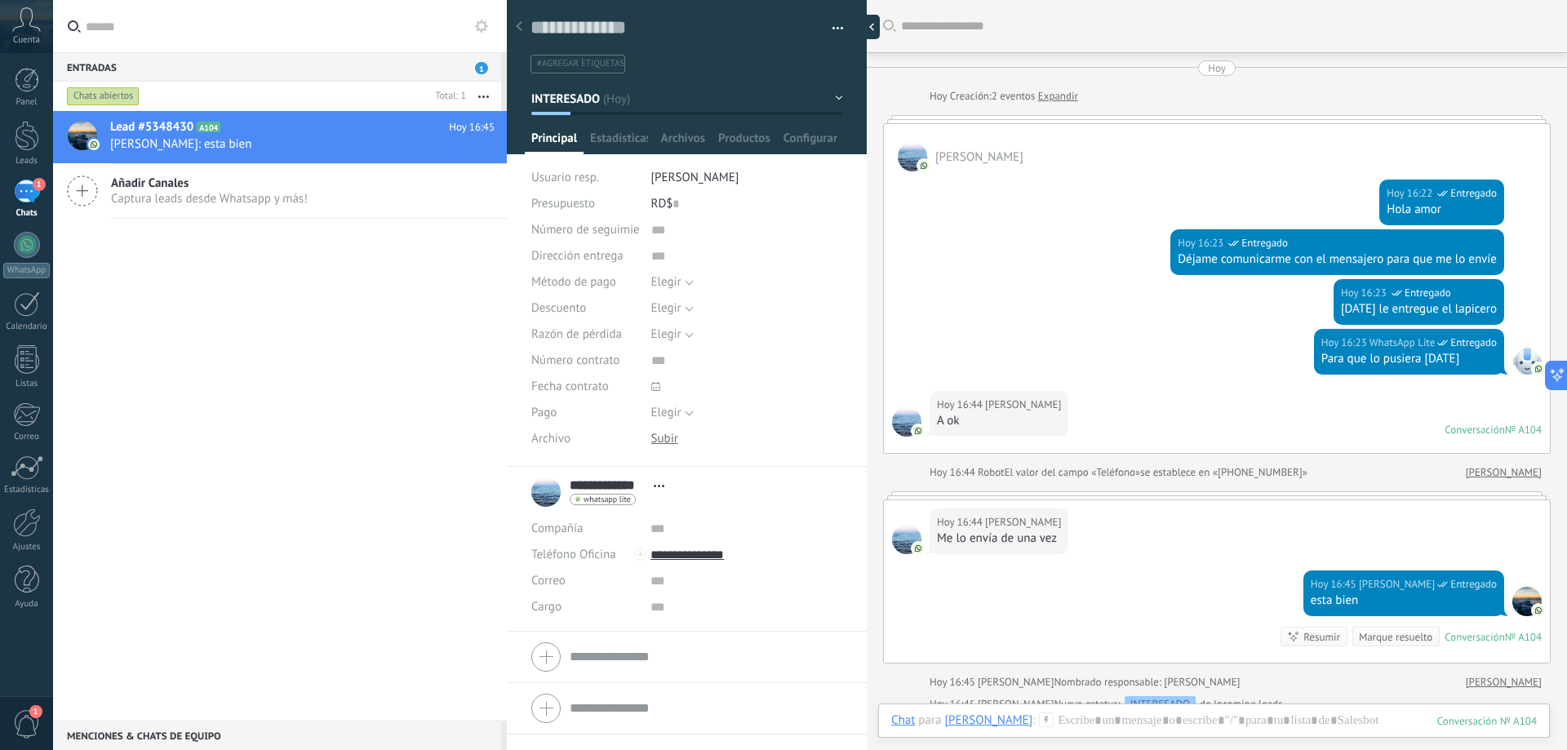
click at [864, 30] on div at bounding box center [868, 27] width 24 height 24
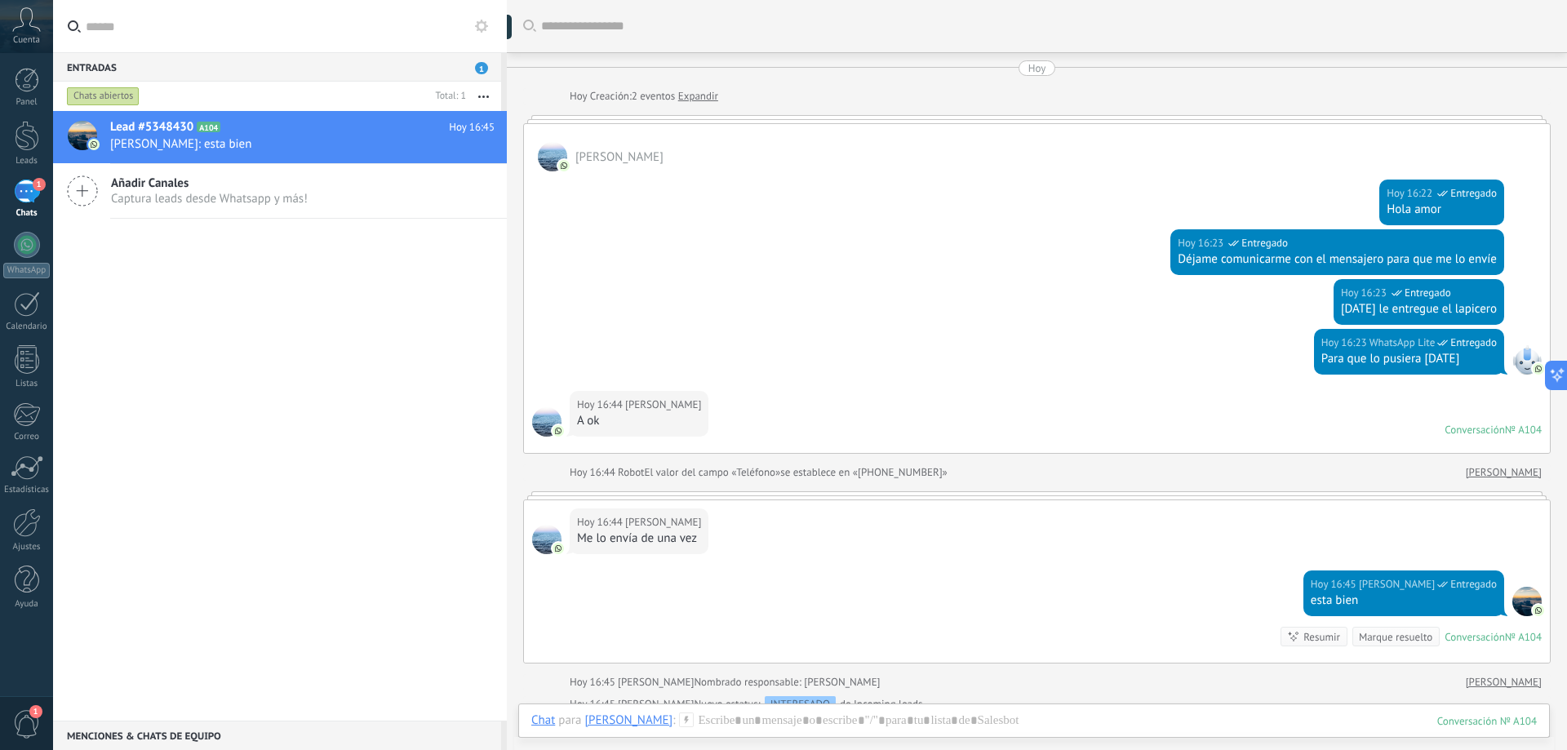
scroll to position [16, 0]
click at [27, 186] on div "1" at bounding box center [27, 192] width 26 height 24
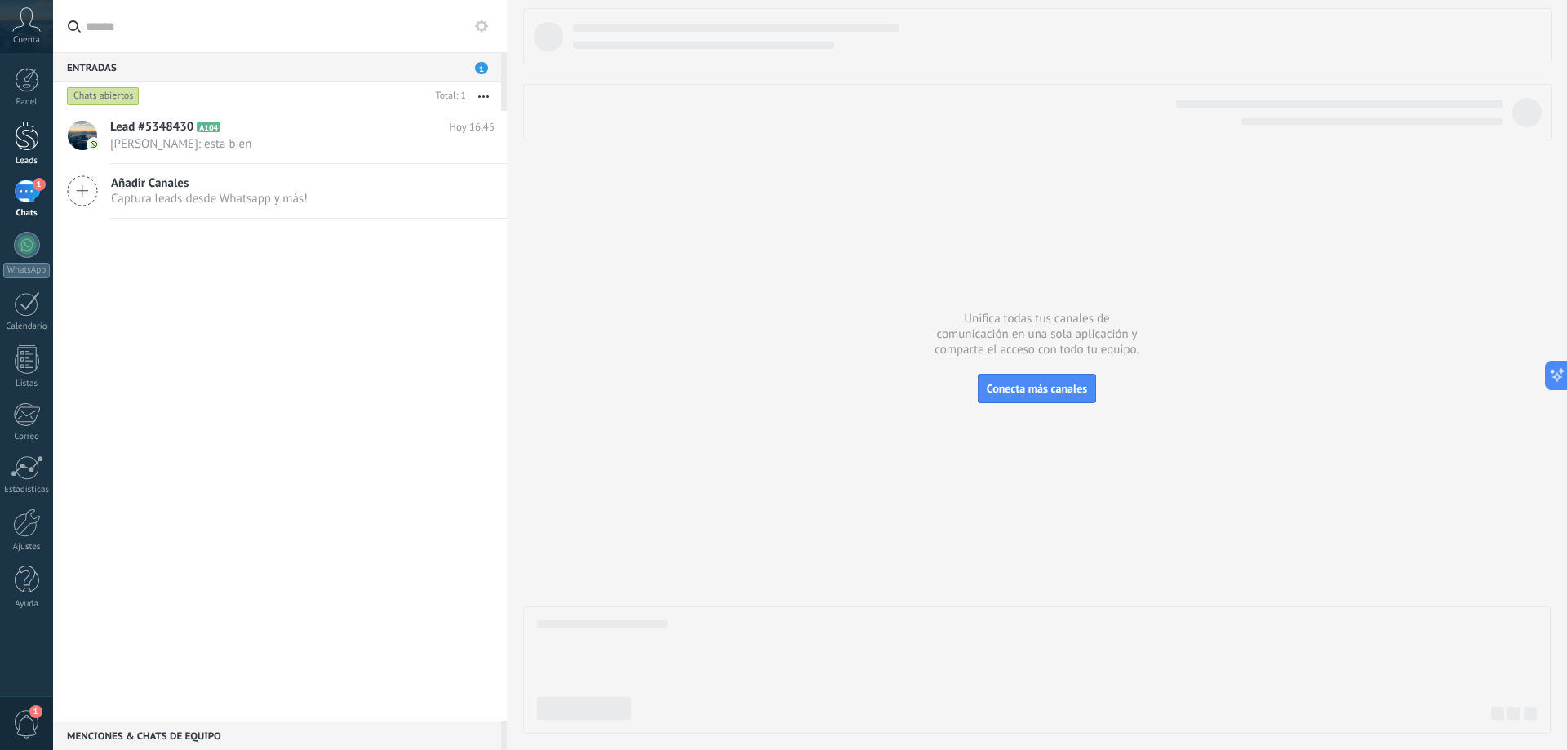
click at [38, 149] on div at bounding box center [27, 136] width 24 height 30
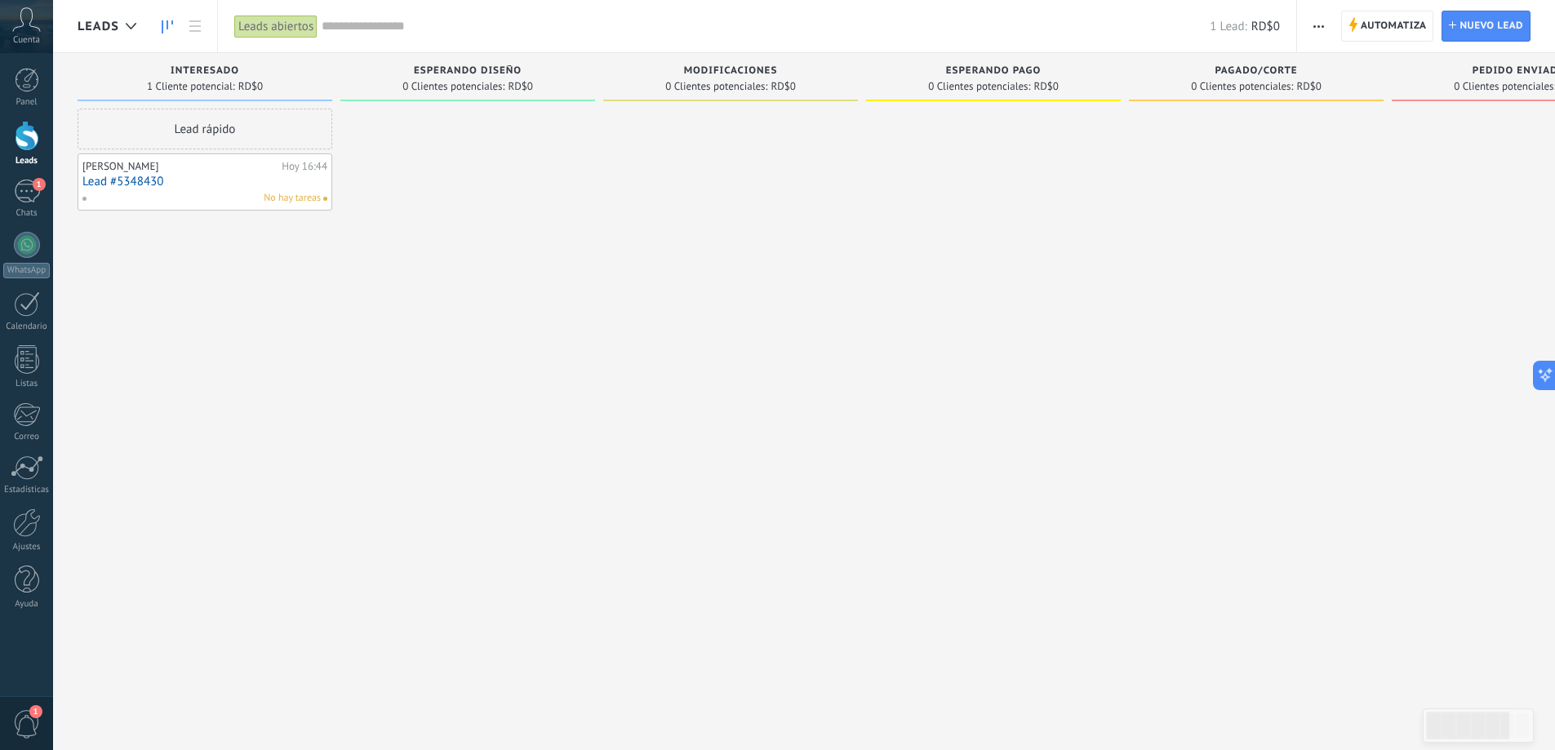
click at [152, 327] on div "Lead rápido [PERSON_NAME][DATE] 16:44 Lead #5348430 No hay tareas" at bounding box center [205, 377] width 255 height 537
click at [29, 198] on div "1" at bounding box center [27, 192] width 26 height 24
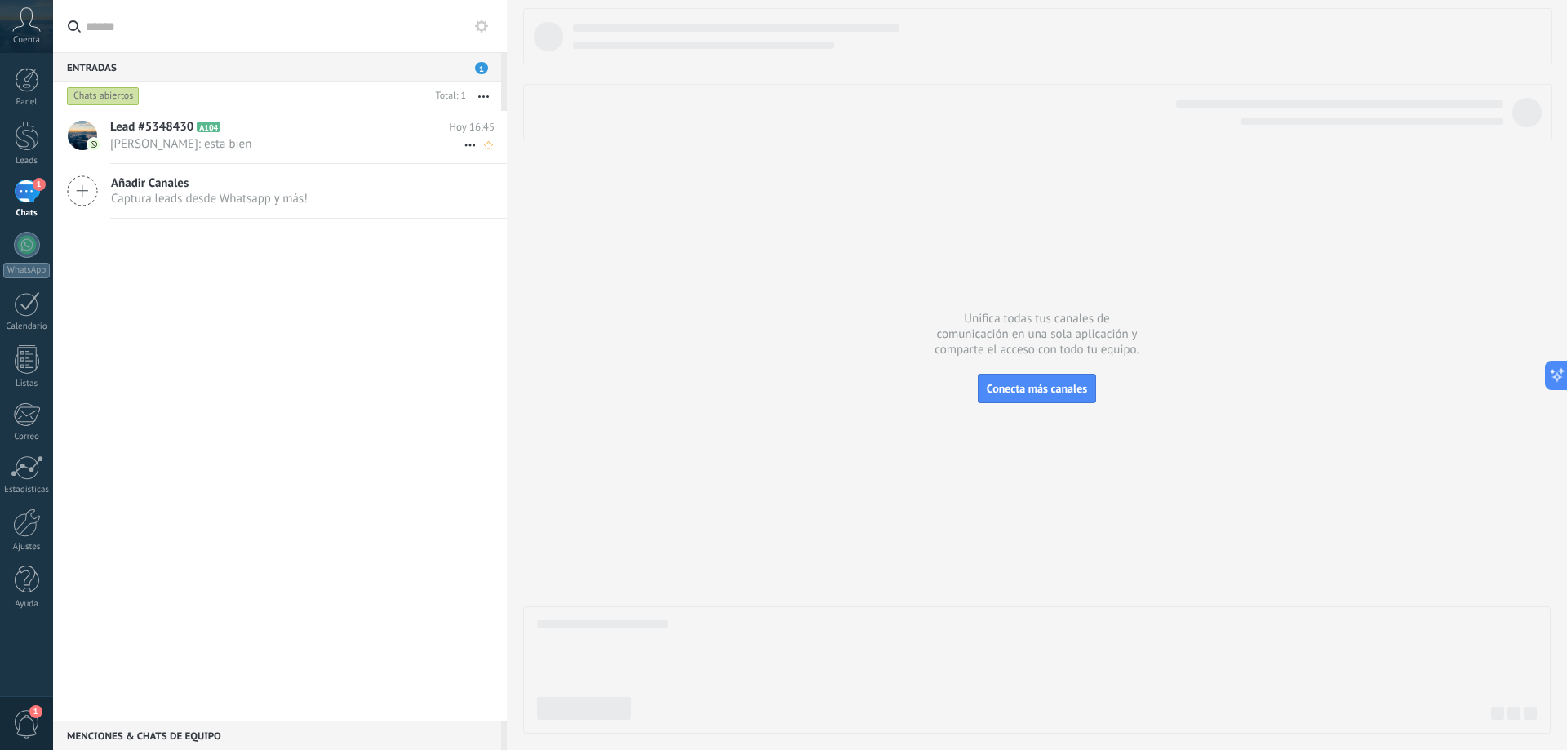
click at [464, 144] on icon at bounding box center [470, 146] width 20 height 20
click at [513, 156] on span "Conversación cerrada" at bounding box center [542, 153] width 111 height 33
click at [153, 309] on div "Añadir Canales Captura leads desde Whatsapp y más! No se encontraron conversaci…" at bounding box center [280, 416] width 454 height 610
click at [33, 199] on div "1" at bounding box center [27, 192] width 26 height 24
click at [33, 202] on div "1" at bounding box center [27, 192] width 26 height 24
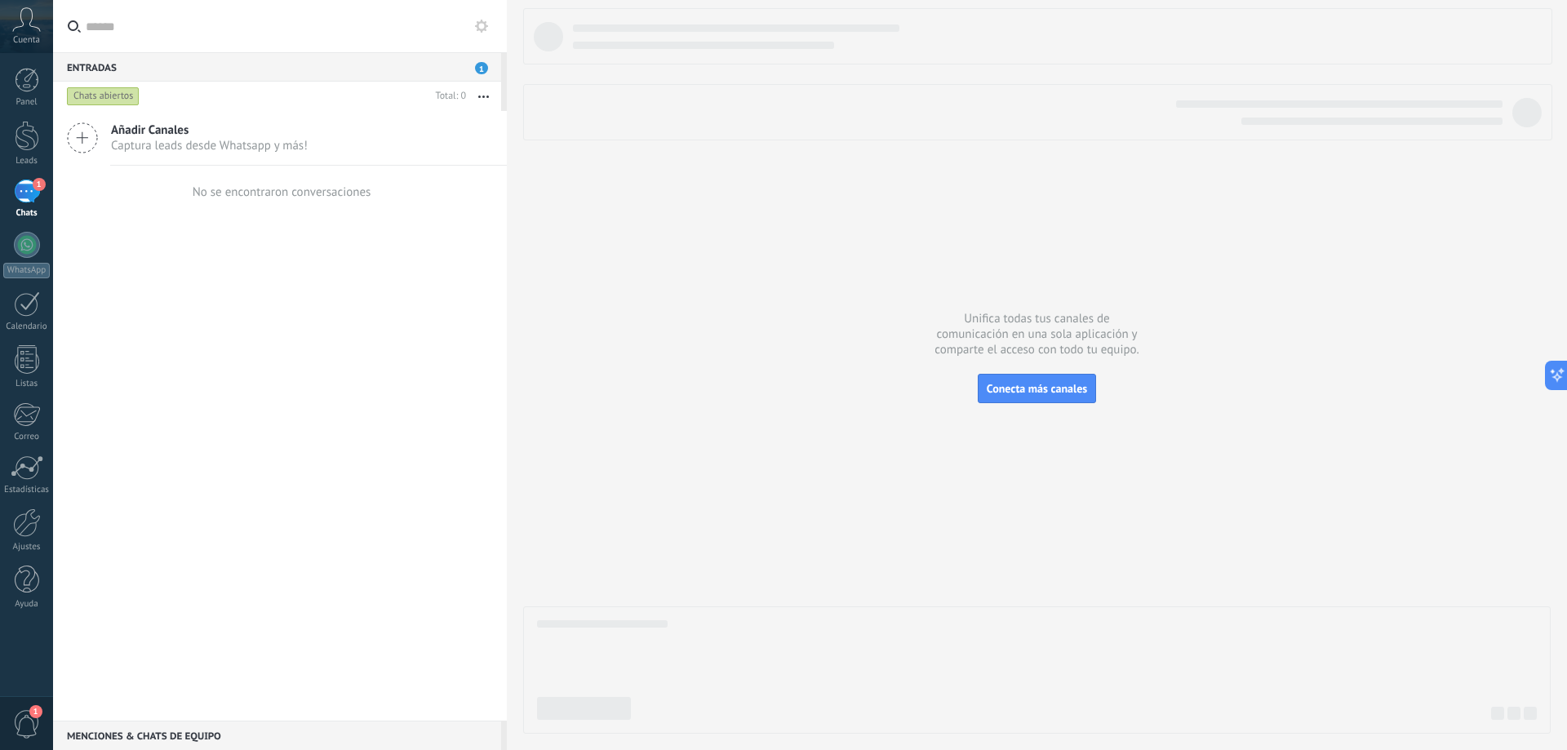
click at [31, 190] on div "1" at bounding box center [27, 192] width 26 height 24
click at [31, 137] on div at bounding box center [27, 136] width 24 height 30
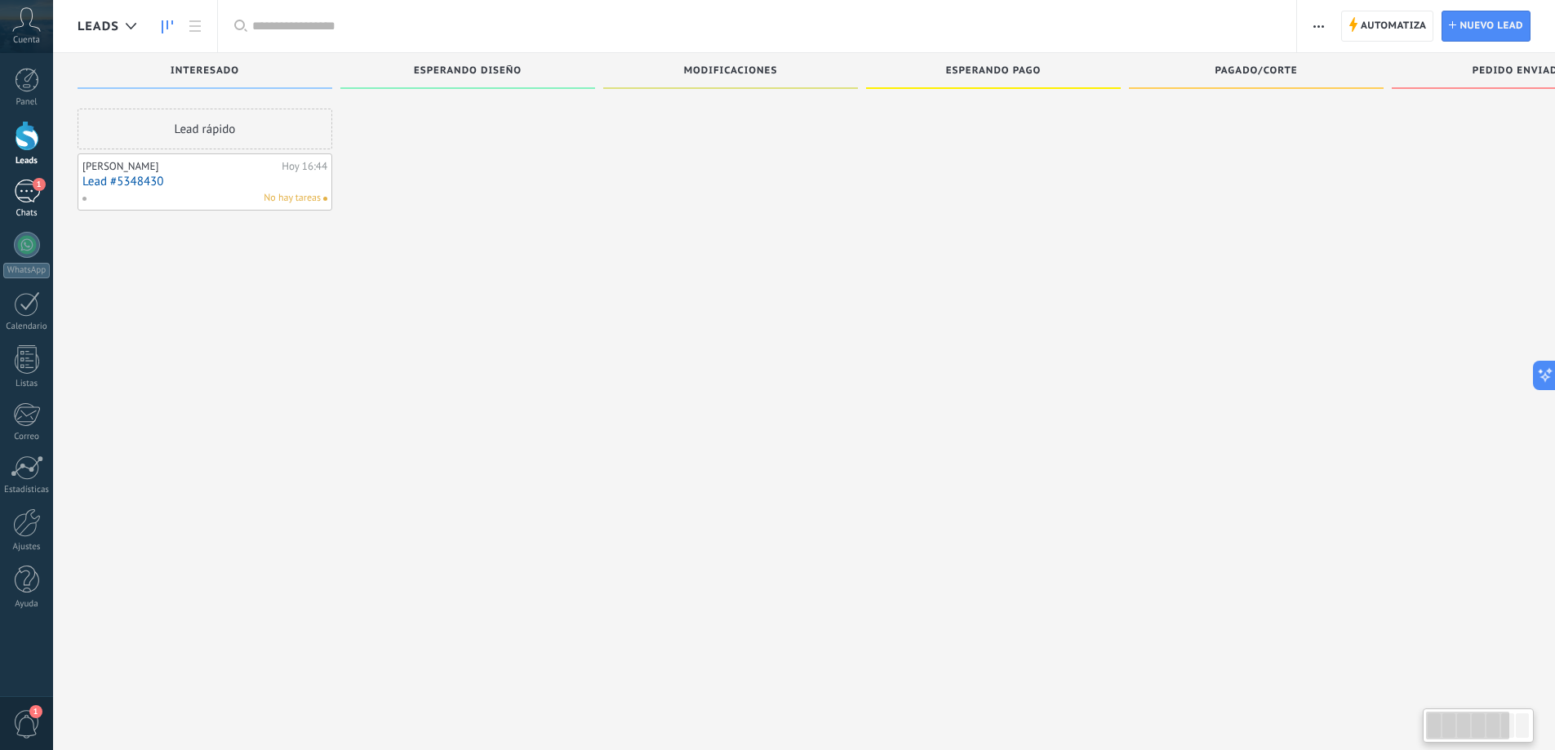
click at [38, 187] on span "1" at bounding box center [39, 184] width 13 height 13
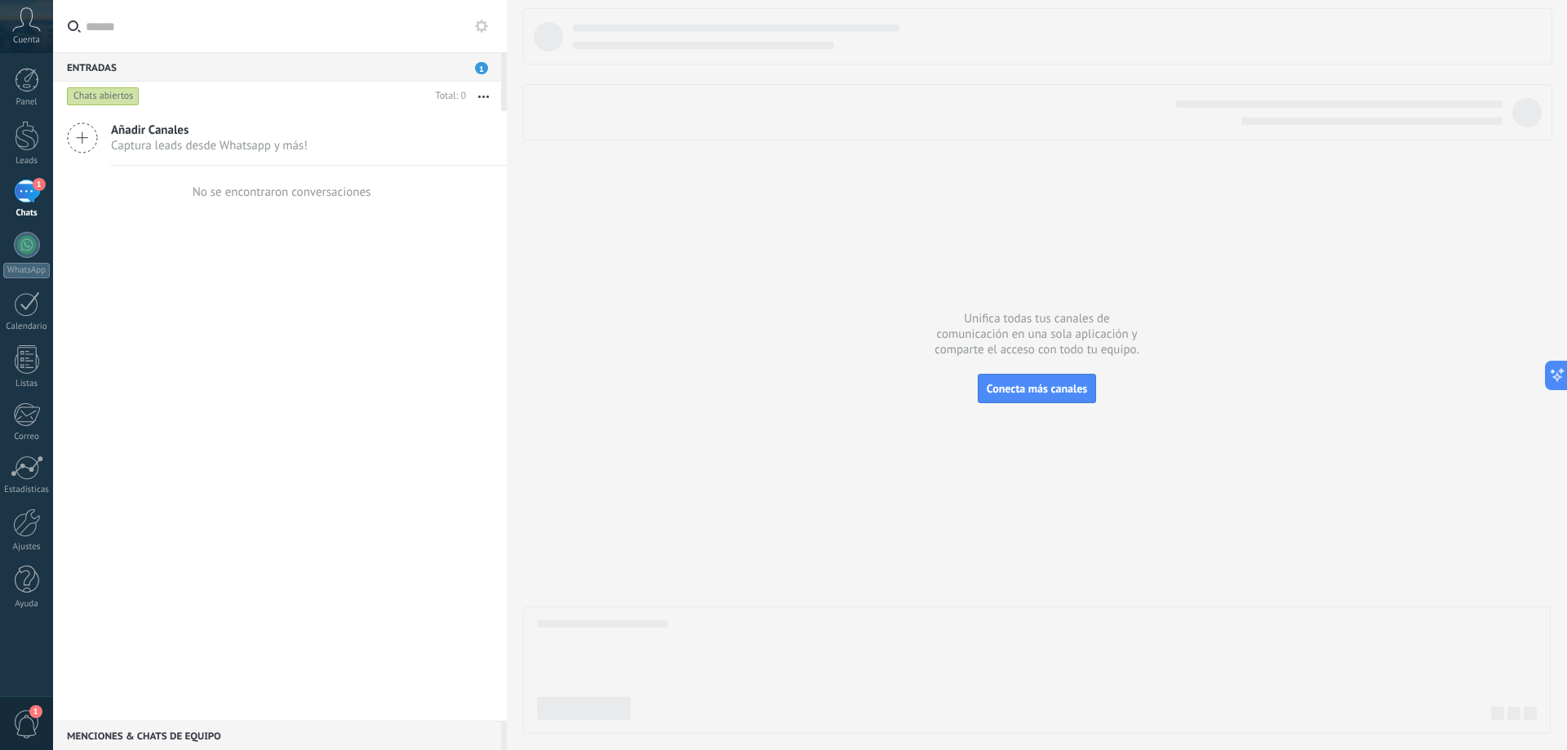
click at [144, 247] on div "Añadir Canales Captura leads desde Whatsapp y más! No se encontraron conversaci…" at bounding box center [280, 416] width 454 height 610
click at [30, 184] on div "1" at bounding box center [27, 192] width 26 height 24
click at [456, 67] on div "Entradas 1" at bounding box center [277, 66] width 448 height 29
click at [104, 69] on div "Entradas 1" at bounding box center [277, 66] width 448 height 29
click at [102, 67] on div "Entradas 1" at bounding box center [277, 66] width 448 height 29
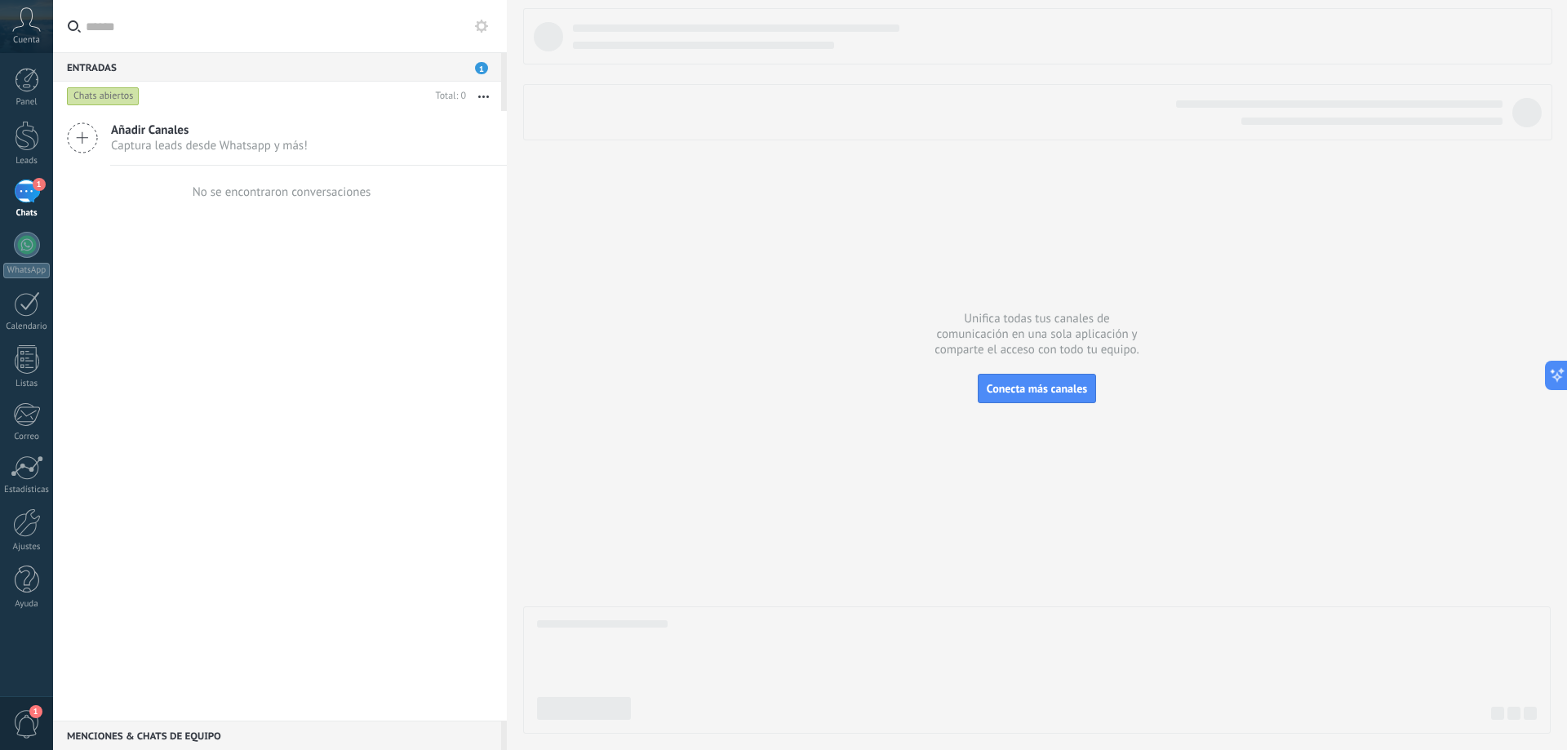
click at [177, 244] on div "Añadir Canales Captura leads desde Whatsapp y más! No se encontraron conversaci…" at bounding box center [280, 416] width 454 height 610
click at [37, 200] on div "1" at bounding box center [27, 192] width 26 height 24
click at [16, 150] on div at bounding box center [27, 136] width 24 height 30
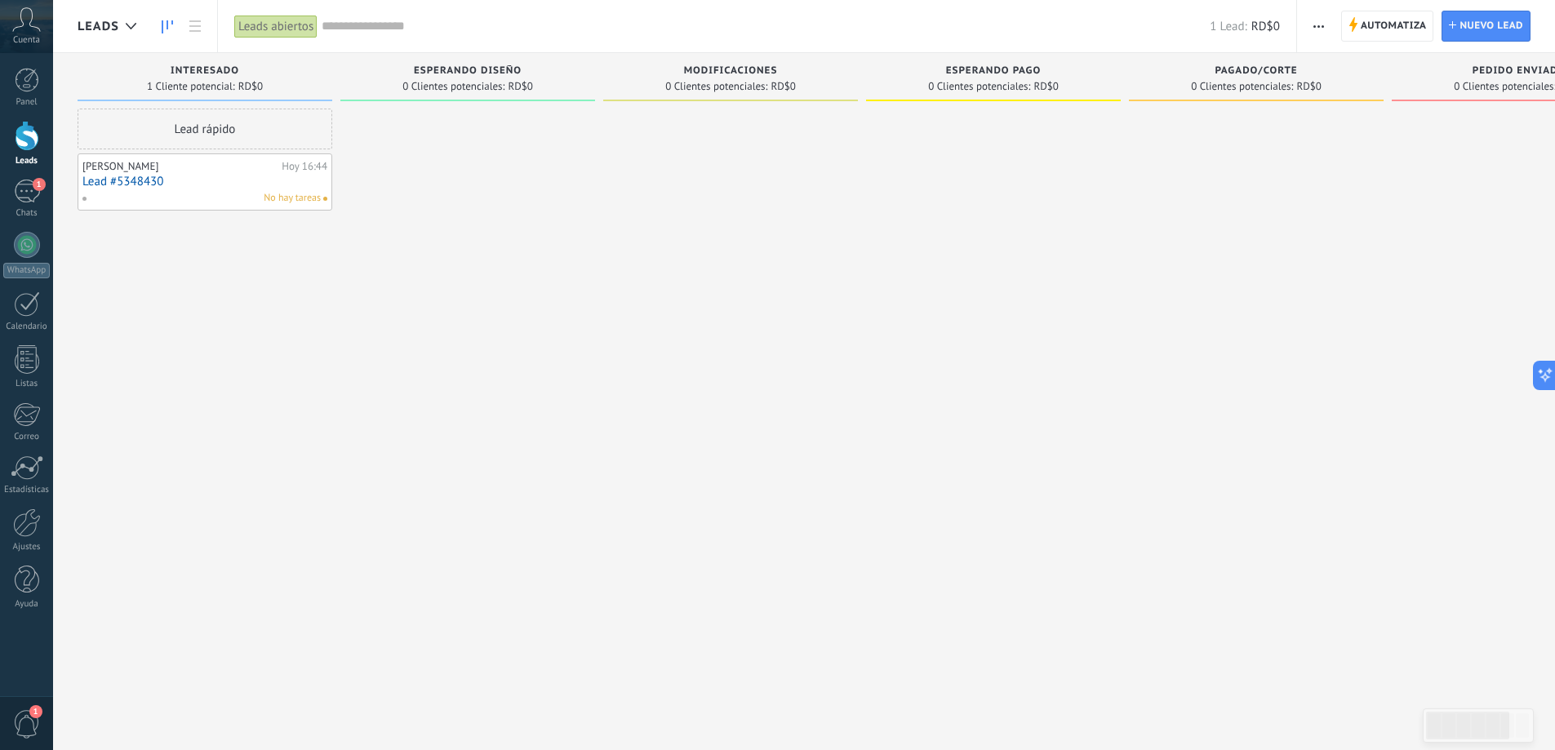
click at [318, 202] on span "No hay tareas" at bounding box center [292, 198] width 57 height 15
click at [323, 201] on span at bounding box center [325, 199] width 4 height 4
click at [225, 182] on link "Lead #5348430" at bounding box center [204, 182] width 245 height 14
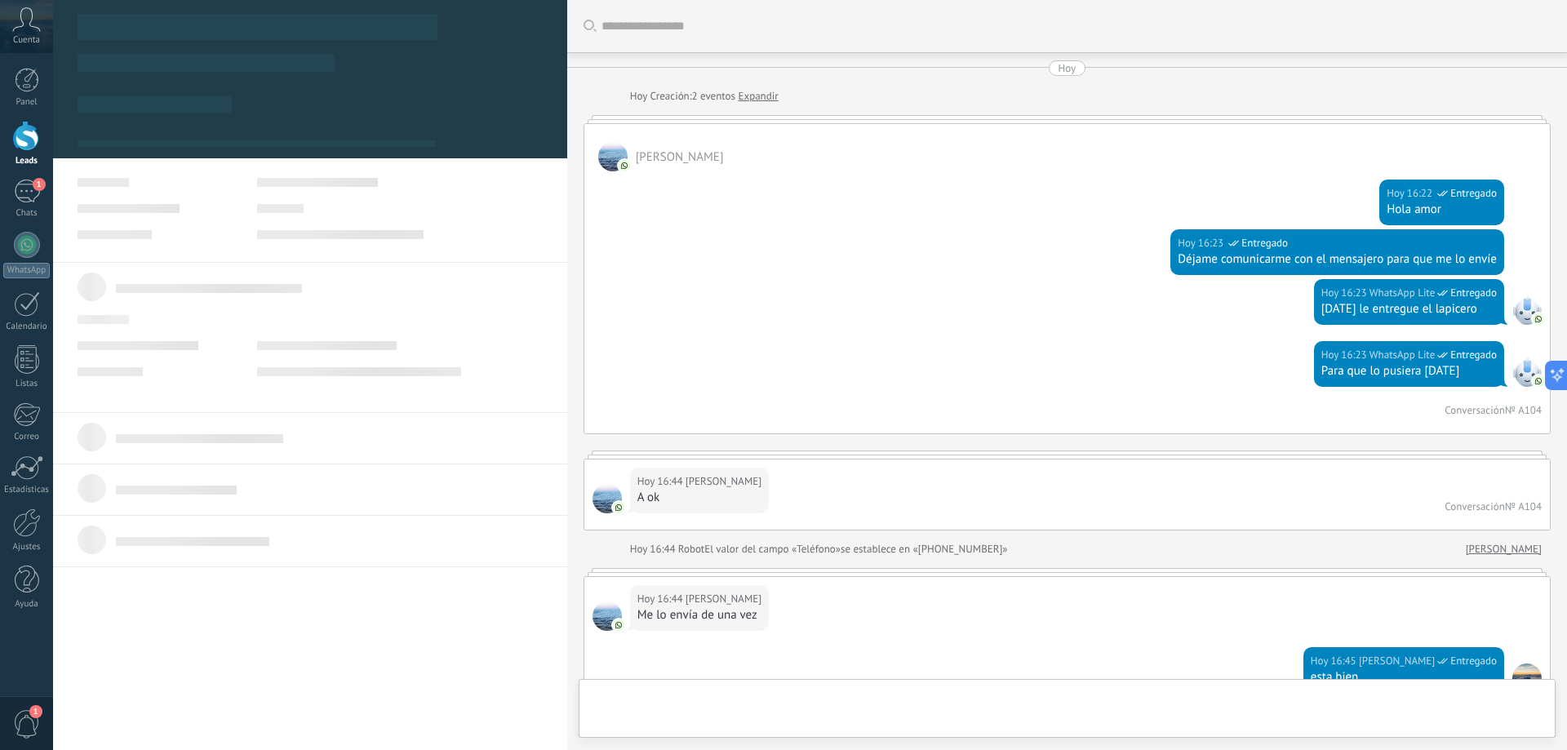
scroll to position [434, 0]
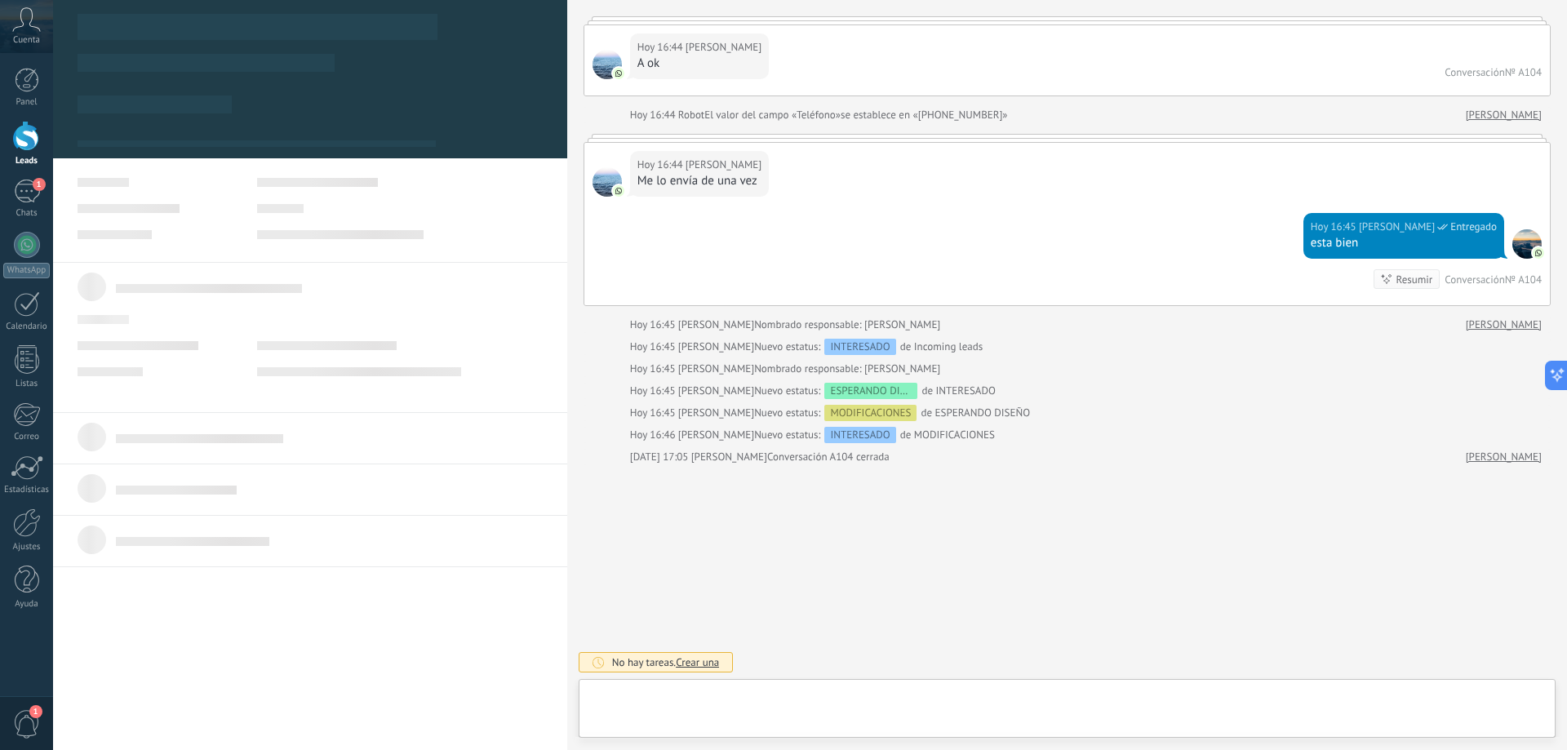
type textarea "**********"
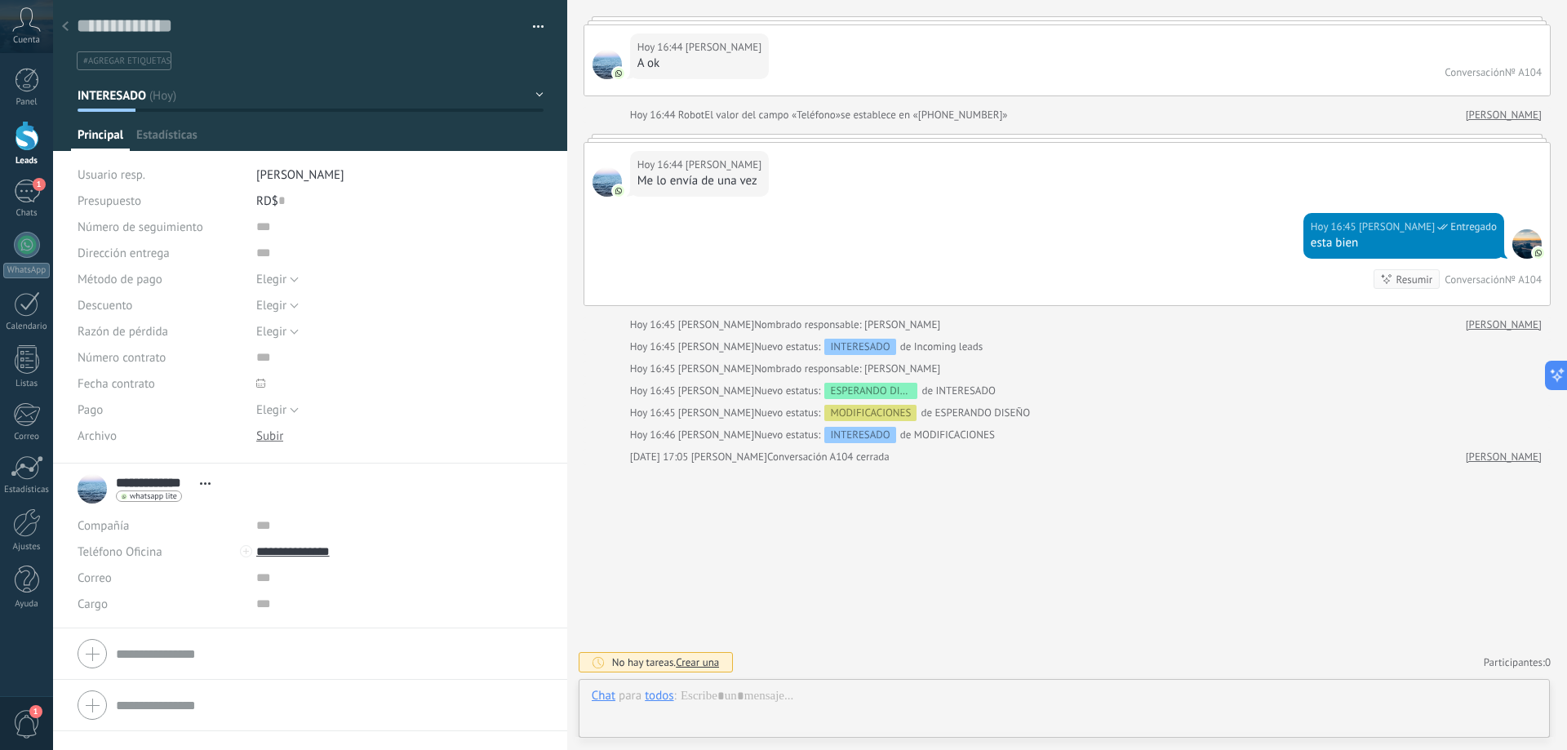
scroll to position [24, 0]
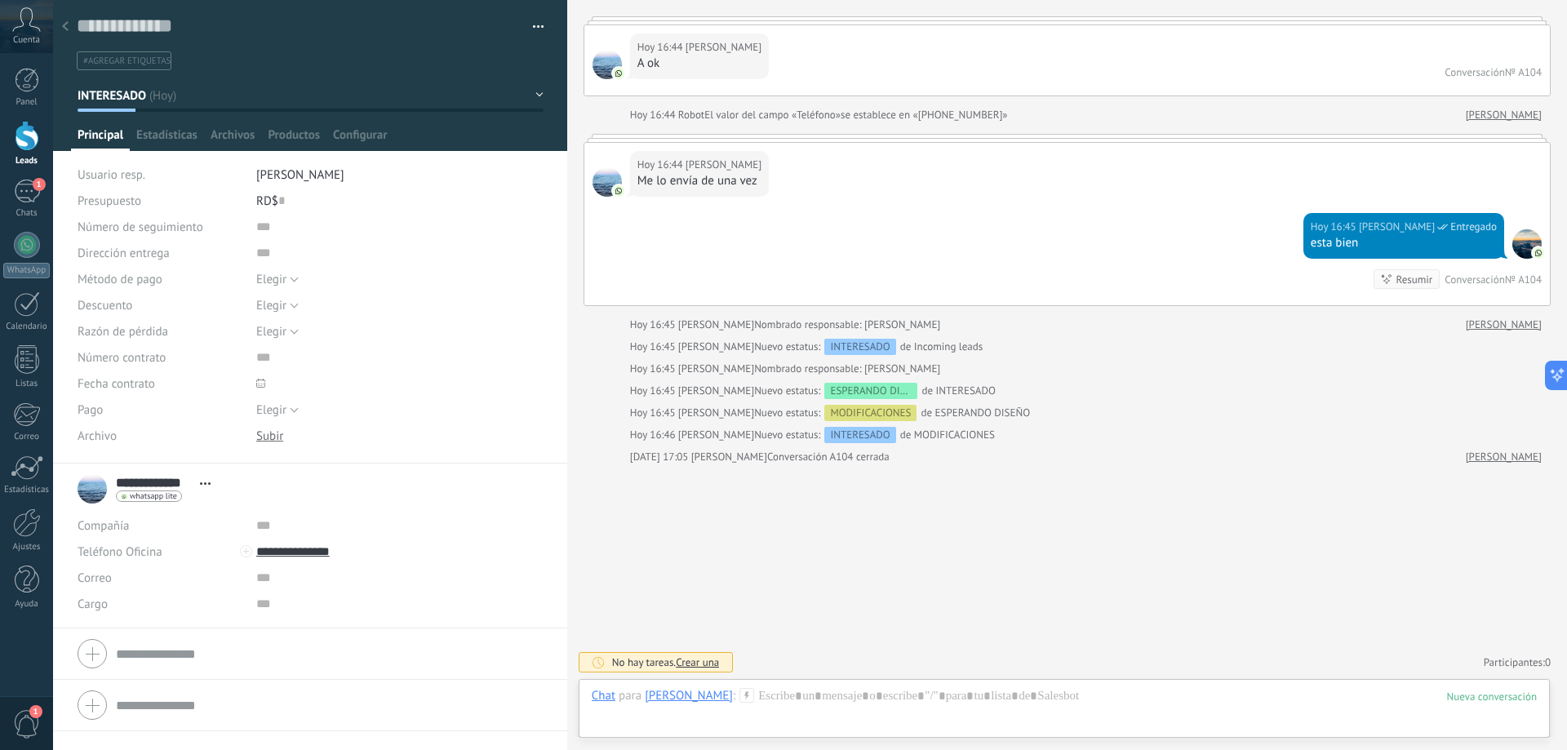
click at [530, 19] on button "button" at bounding box center [533, 27] width 24 height 24
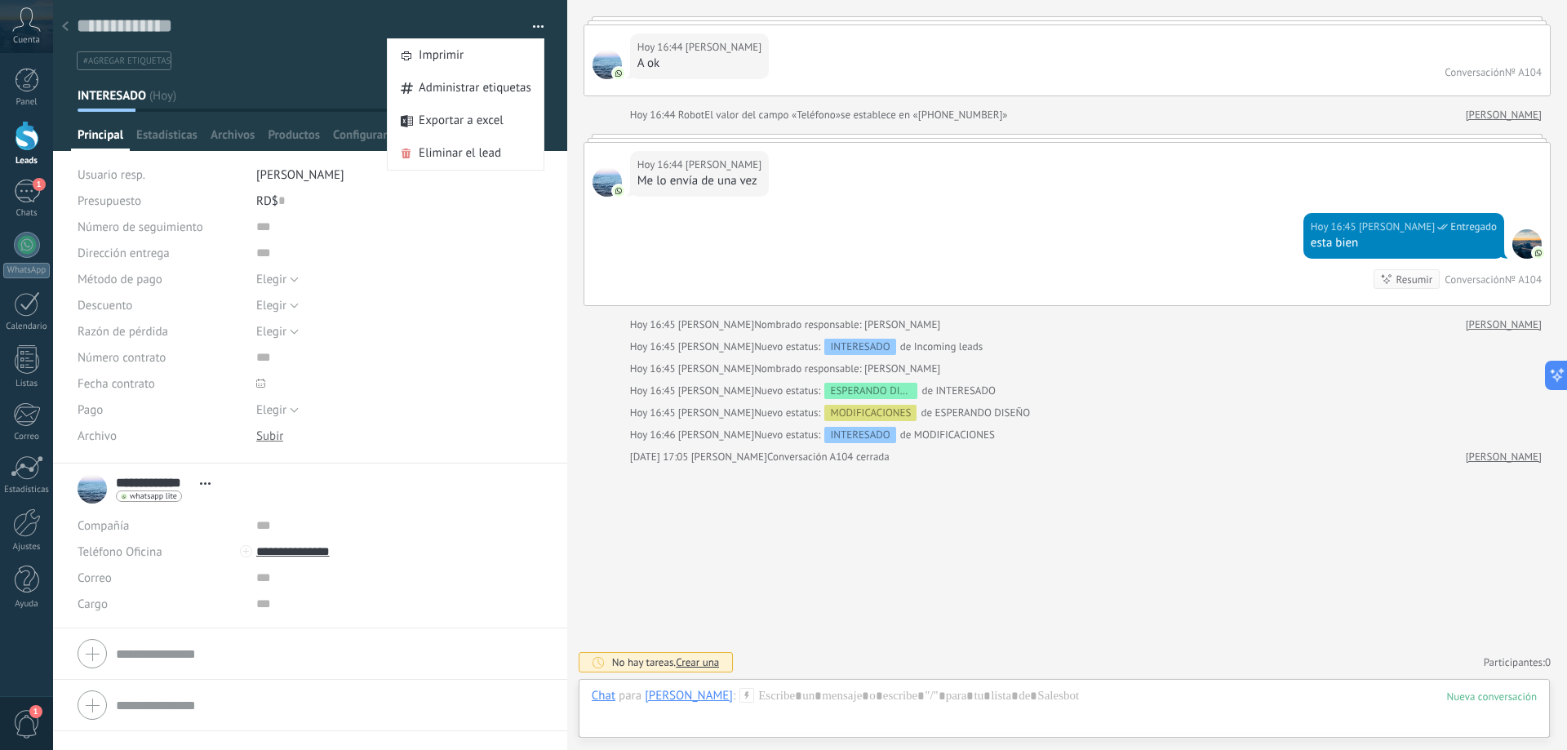
click at [576, 10] on div "Buscar Carga más Hoy Hoy Creación: 2 eventos Expandir Nariely Lopez Hoy 16:22 W…" at bounding box center [1067, 158] width 1000 height 1184
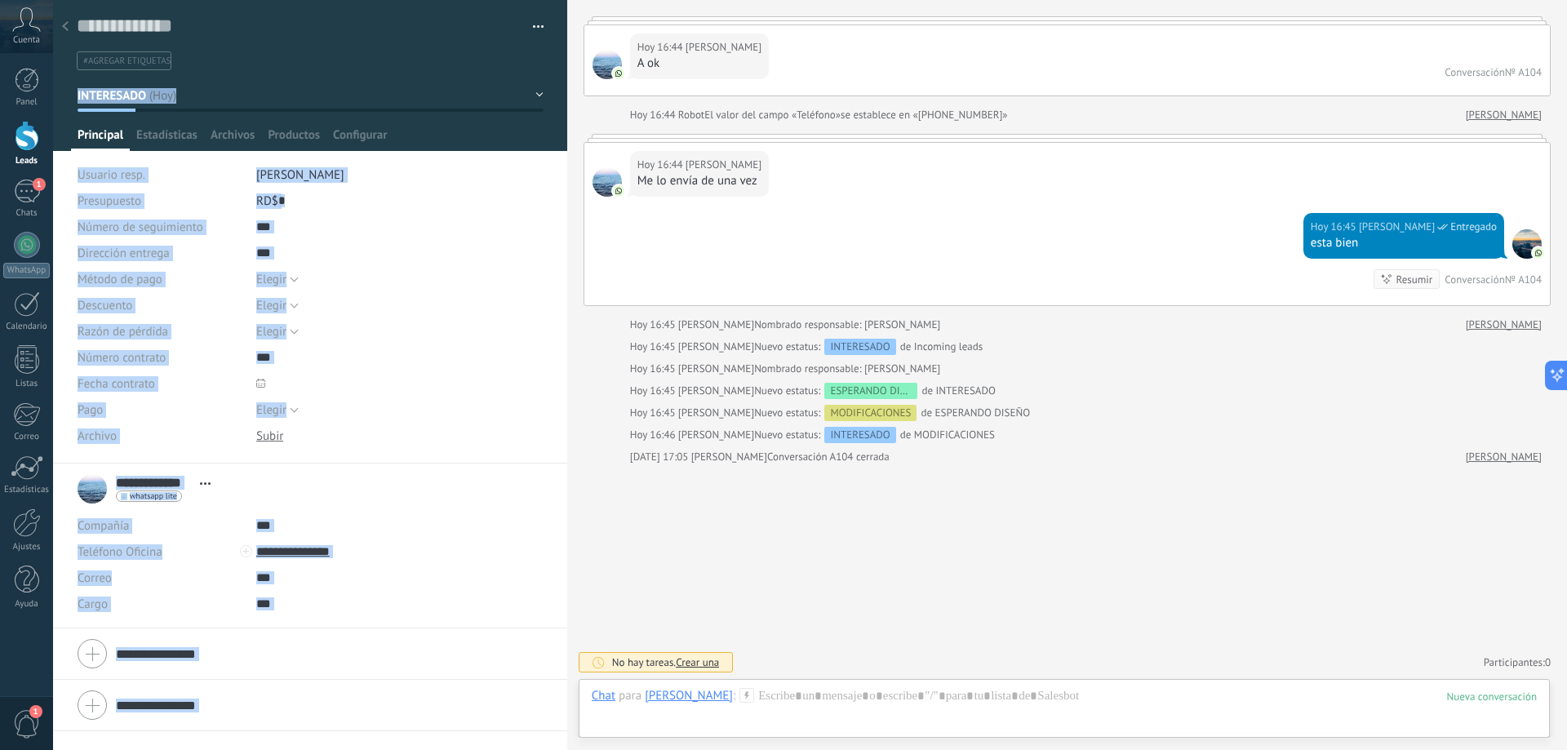
drag, startPoint x: 543, startPoint y: 69, endPoint x: 505, endPoint y: 68, distance: 37.6
click at [503, 68] on div "Guardar y crear Imprimir Administrar etiquetas" at bounding box center [810, 375] width 1514 height 750
click at [445, 306] on div "Elegir 5% 10% 15% Elegir" at bounding box center [399, 305] width 287 height 26
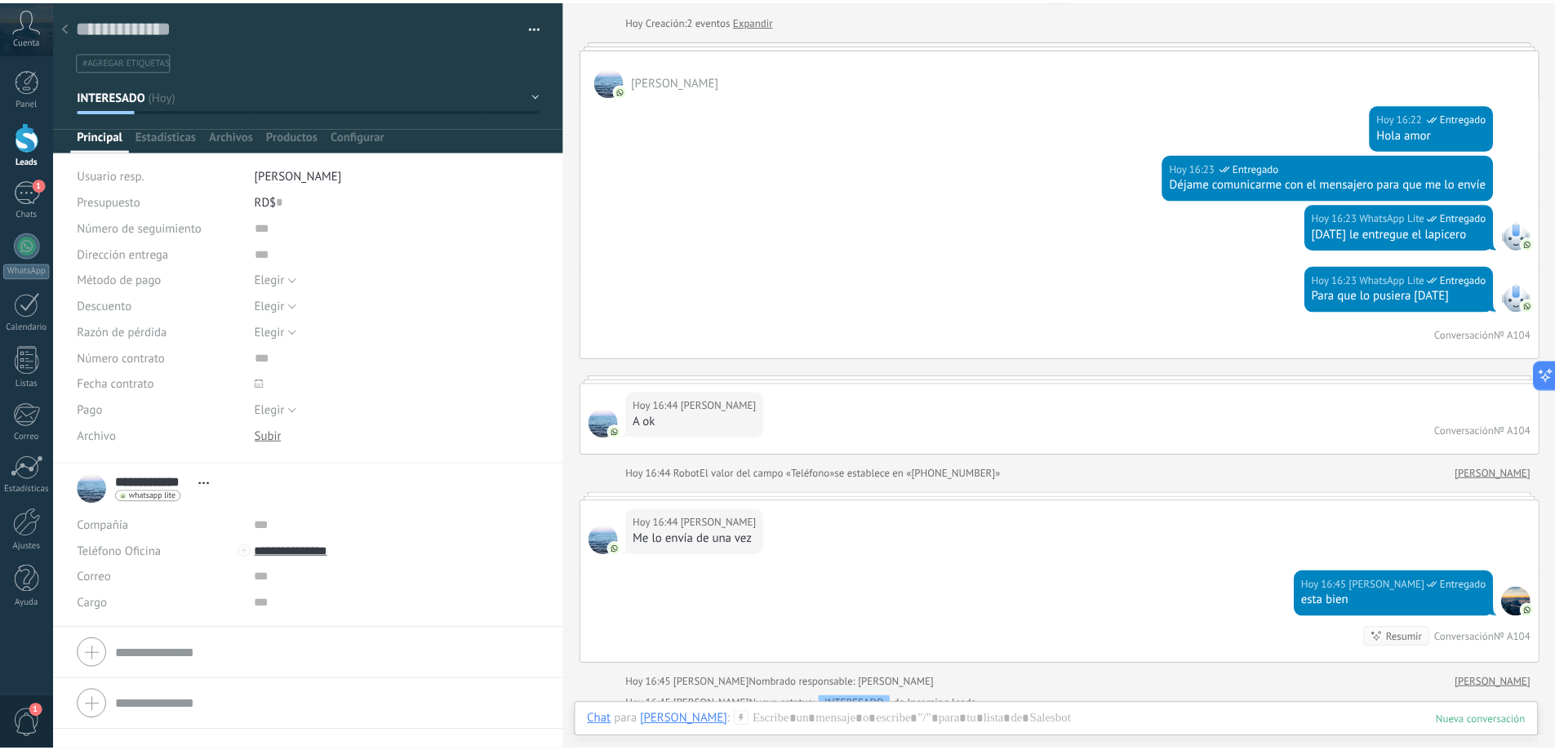
scroll to position [0, 0]
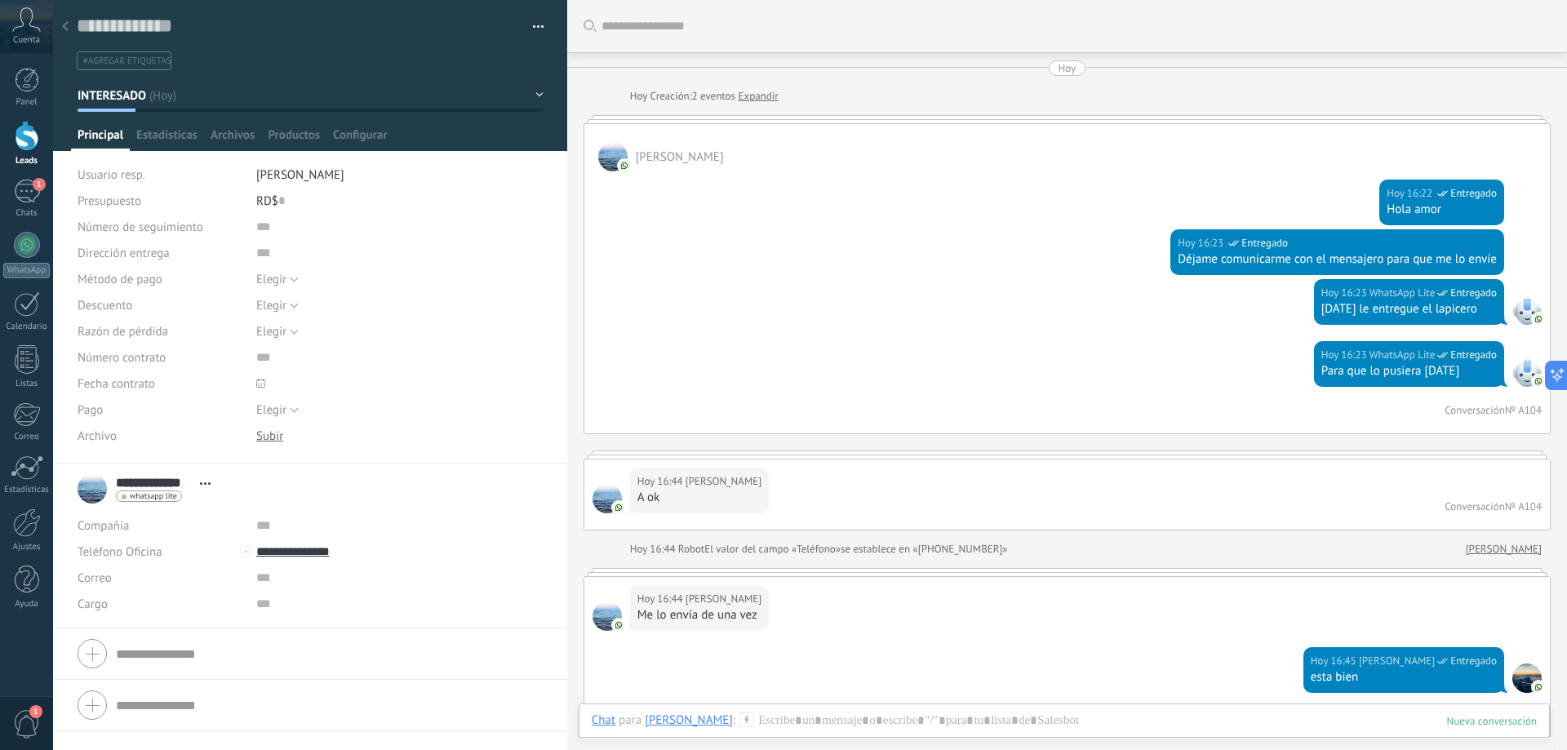
click at [533, 30] on span "button" at bounding box center [538, 29] width 11 height 3
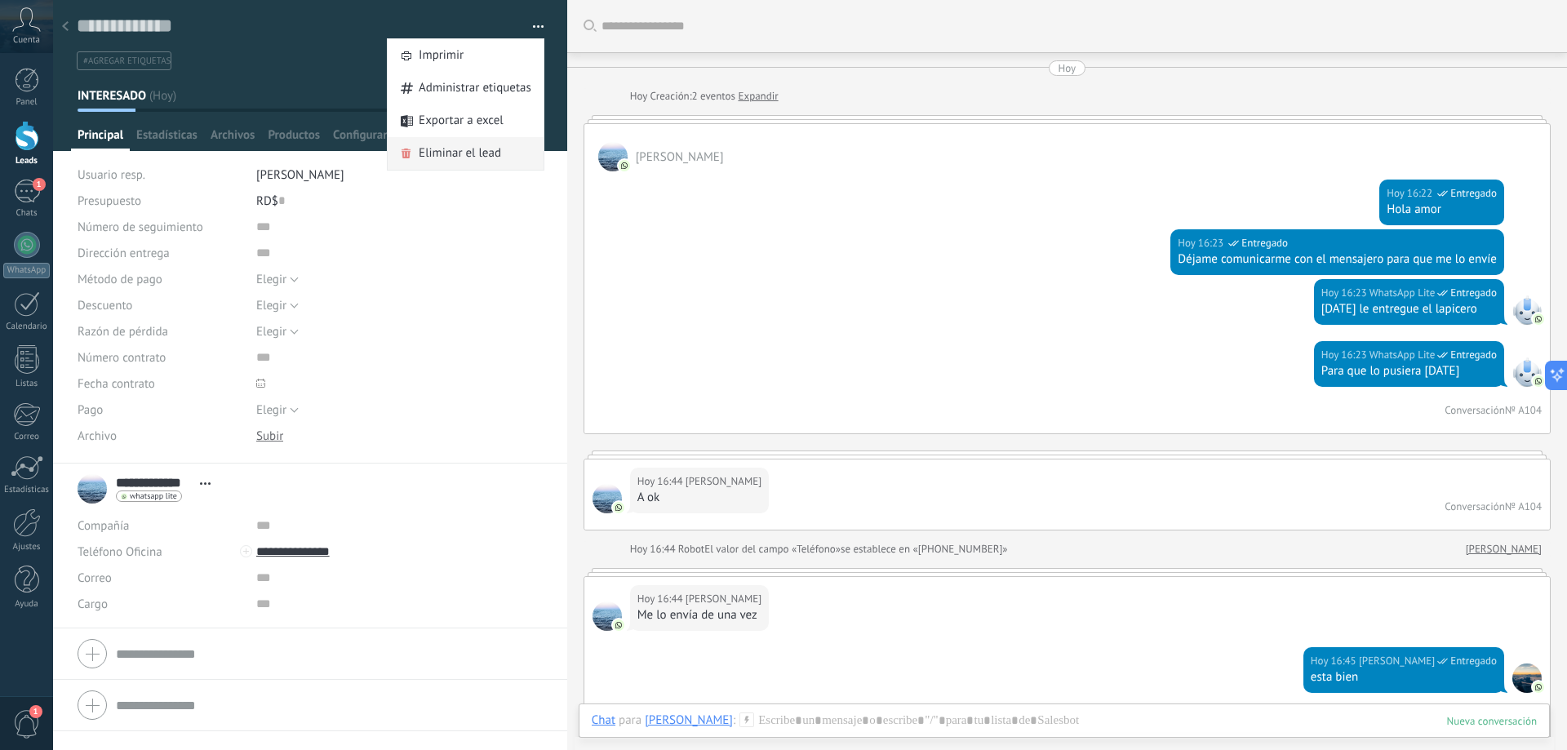
click at [469, 153] on span "Eliminar el lead" at bounding box center [460, 153] width 82 height 33
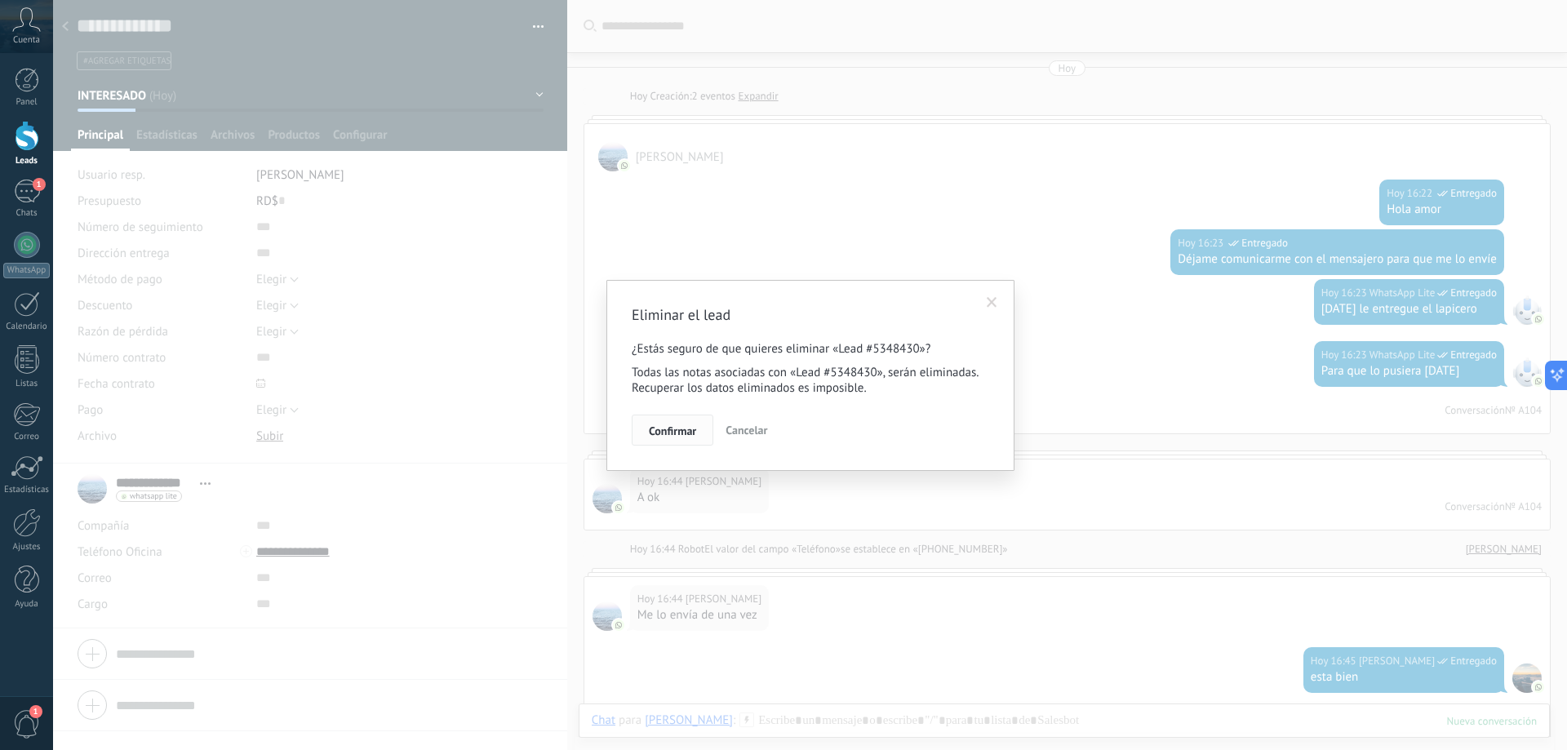
click at [689, 422] on button "Confirmar" at bounding box center [673, 430] width 82 height 31
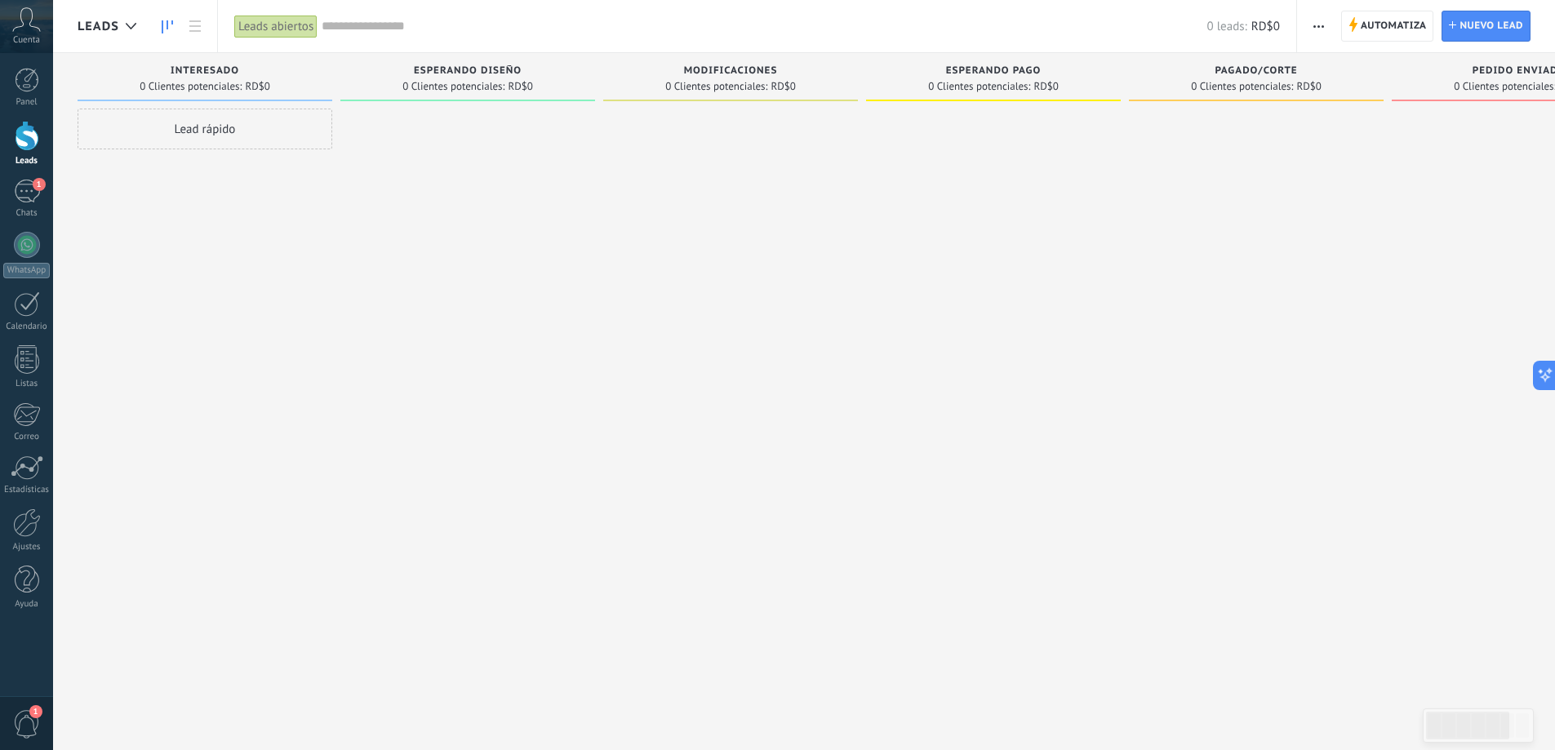
click at [183, 251] on div "Lead rápido" at bounding box center [205, 377] width 255 height 537
click at [29, 191] on div "1" at bounding box center [27, 192] width 26 height 24
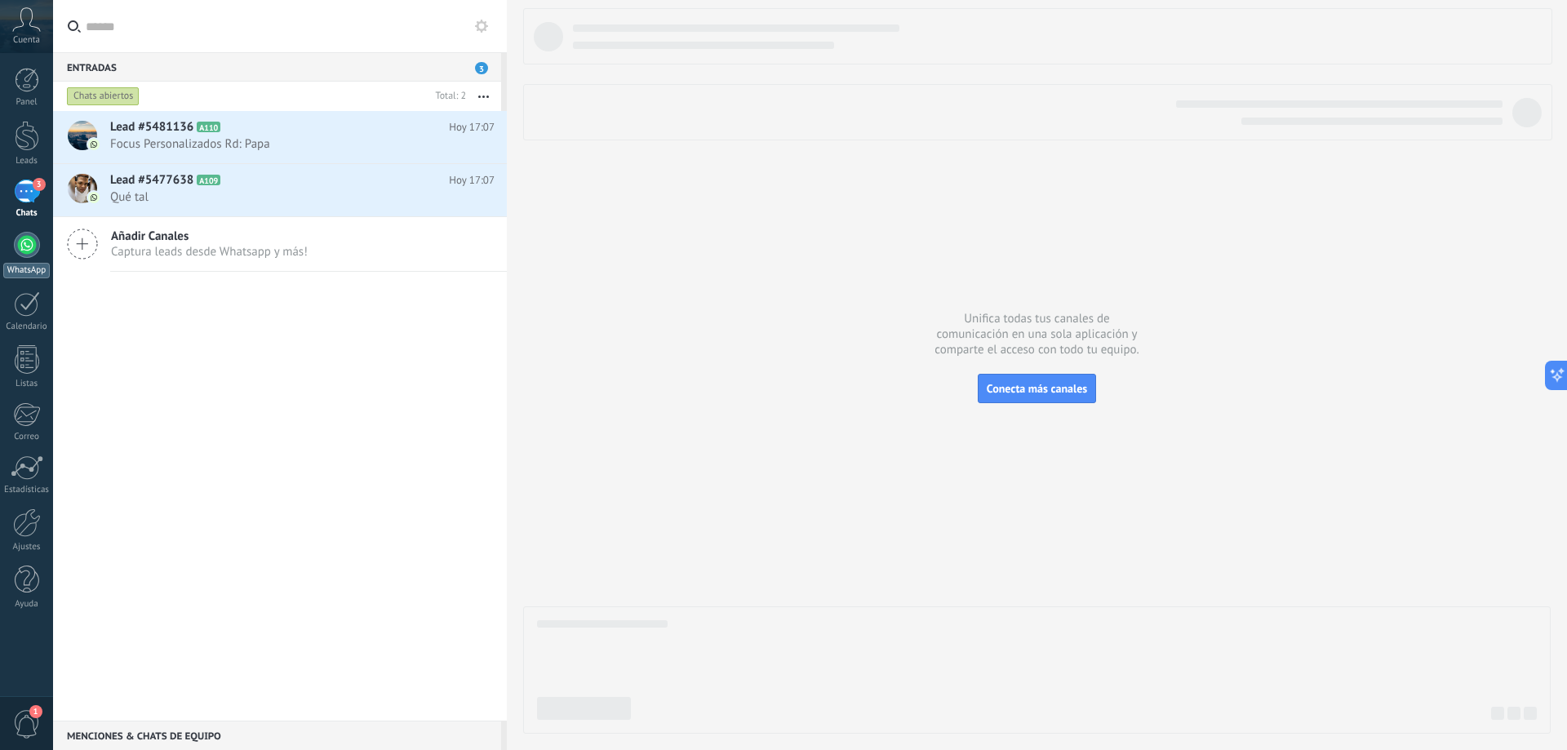
click at [24, 255] on div at bounding box center [27, 245] width 26 height 26
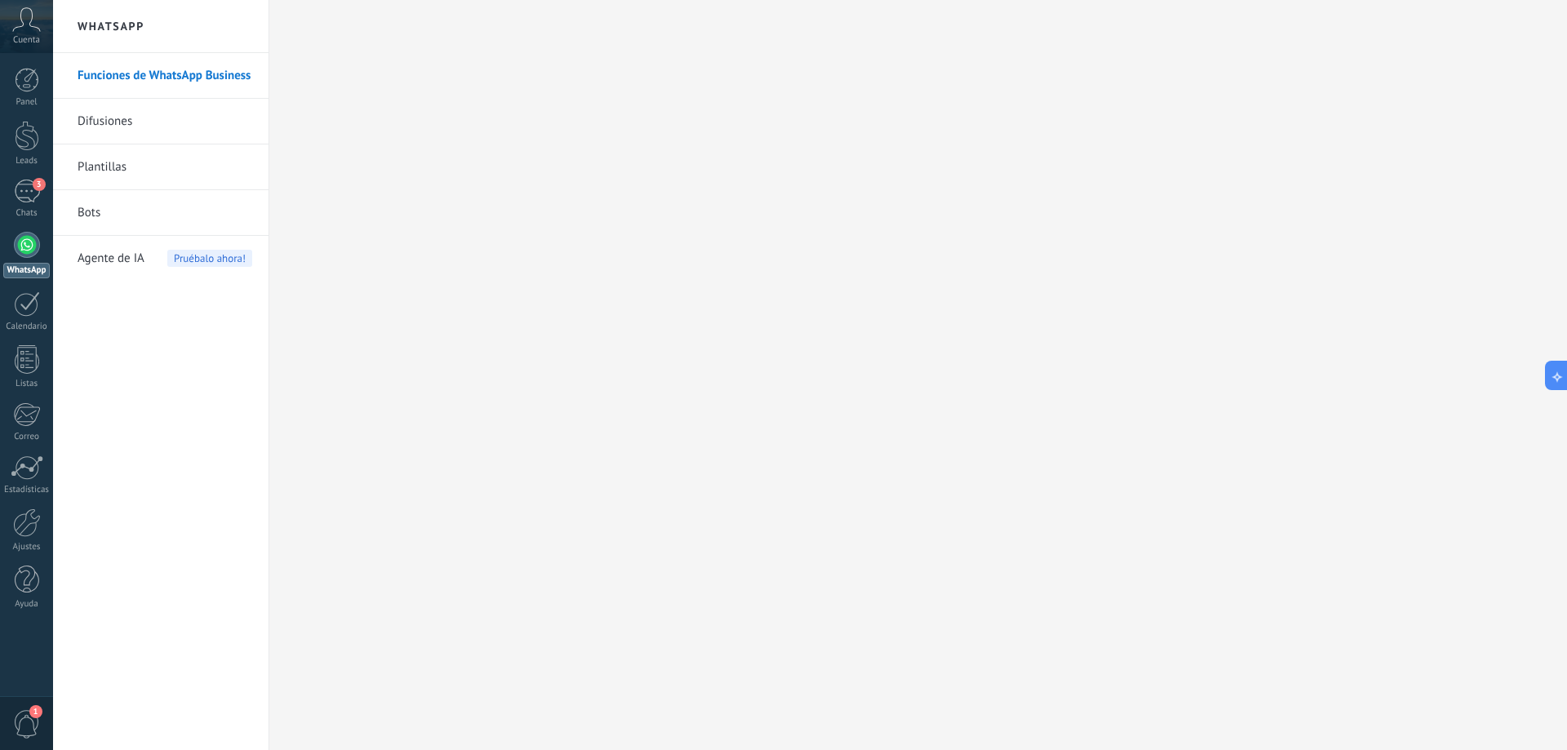
click at [128, 78] on link "Funciones de WhatsApp Business" at bounding box center [165, 76] width 175 height 46
click at [22, 256] on div at bounding box center [27, 245] width 26 height 26
click at [32, 189] on div "3" at bounding box center [27, 192] width 26 height 24
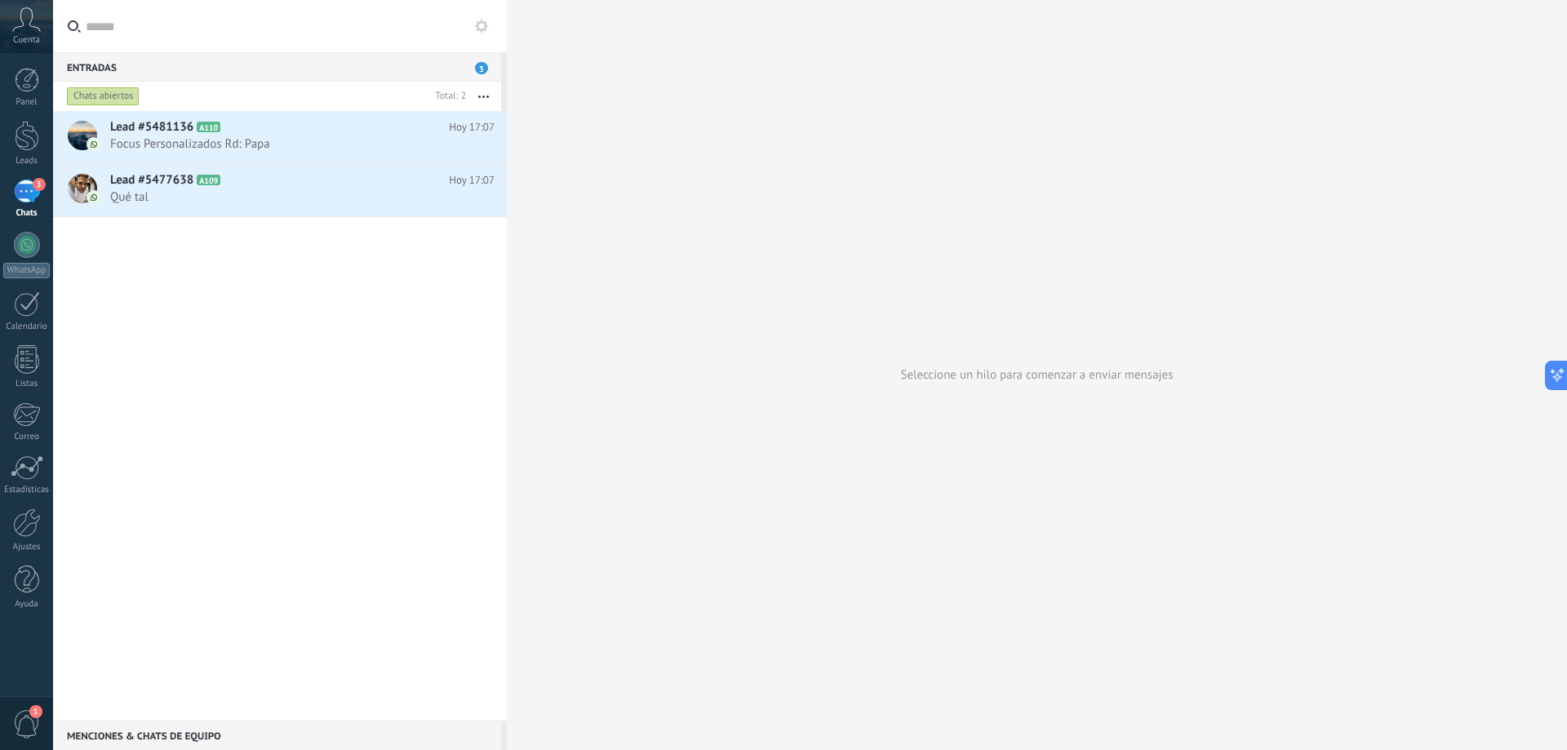
click at [217, 317] on div "Lead #5481136 A110 Hoy 17:07 Focus Personalizados Rd: Papa Lead #5477638 A109" at bounding box center [280, 416] width 454 height 610
click at [1013, 223] on div "Seleccione un hilo para comenzar a enviar mensajes" at bounding box center [1037, 375] width 1060 height 750
click at [999, 296] on div "Seleccione un hilo para comenzar a enviar mensajes" at bounding box center [1037, 375] width 1060 height 750
click at [1036, 386] on div "Seleccione un hilo para comenzar a enviar mensajes" at bounding box center [1037, 375] width 1060 height 750
click at [1084, 380] on div "Seleccione un hilo para comenzar a enviar mensajes" at bounding box center [1037, 375] width 1060 height 750
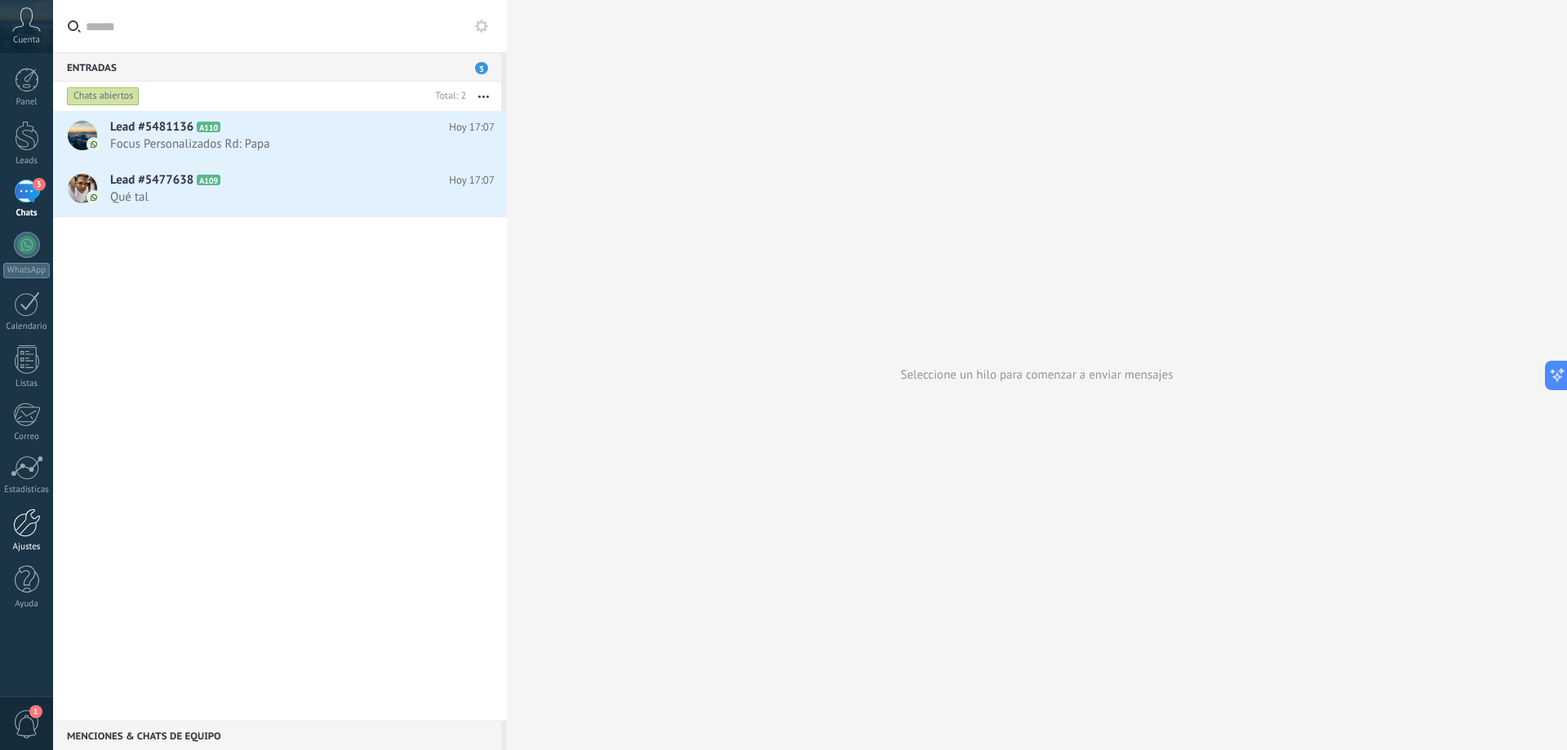
click at [30, 525] on div at bounding box center [27, 523] width 28 height 29
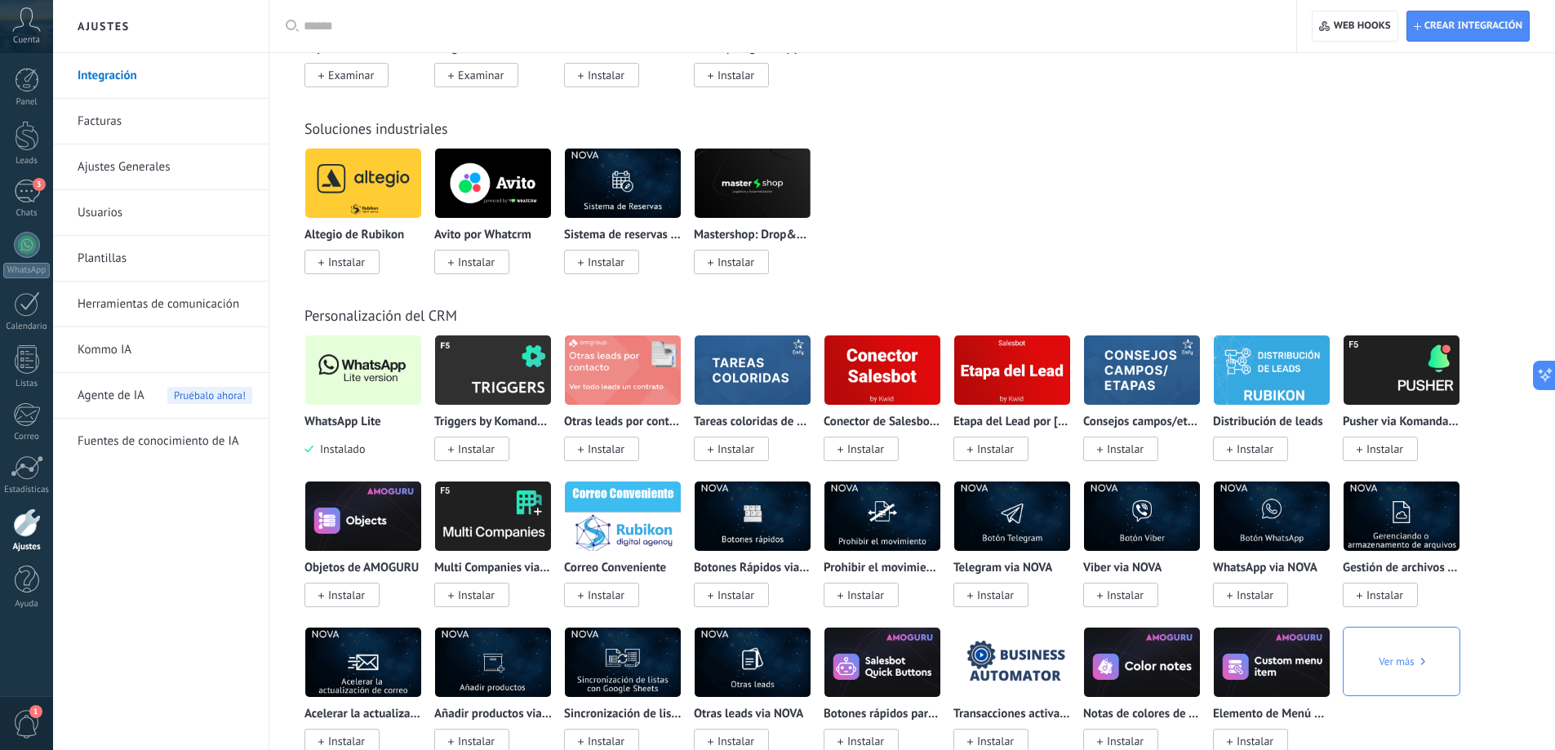
scroll to position [2775, 0]
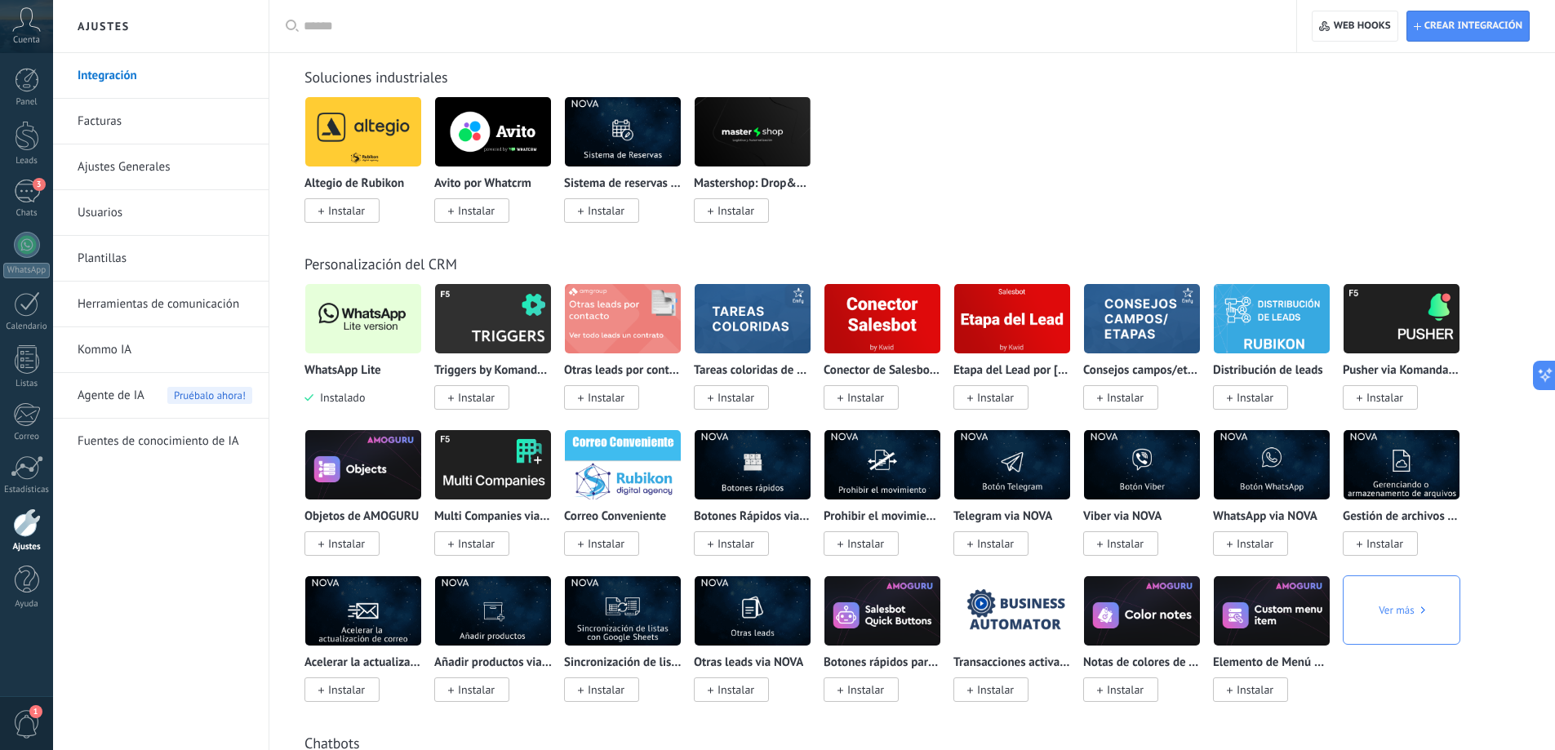
click at [361, 338] on img at bounding box center [363, 318] width 116 height 79
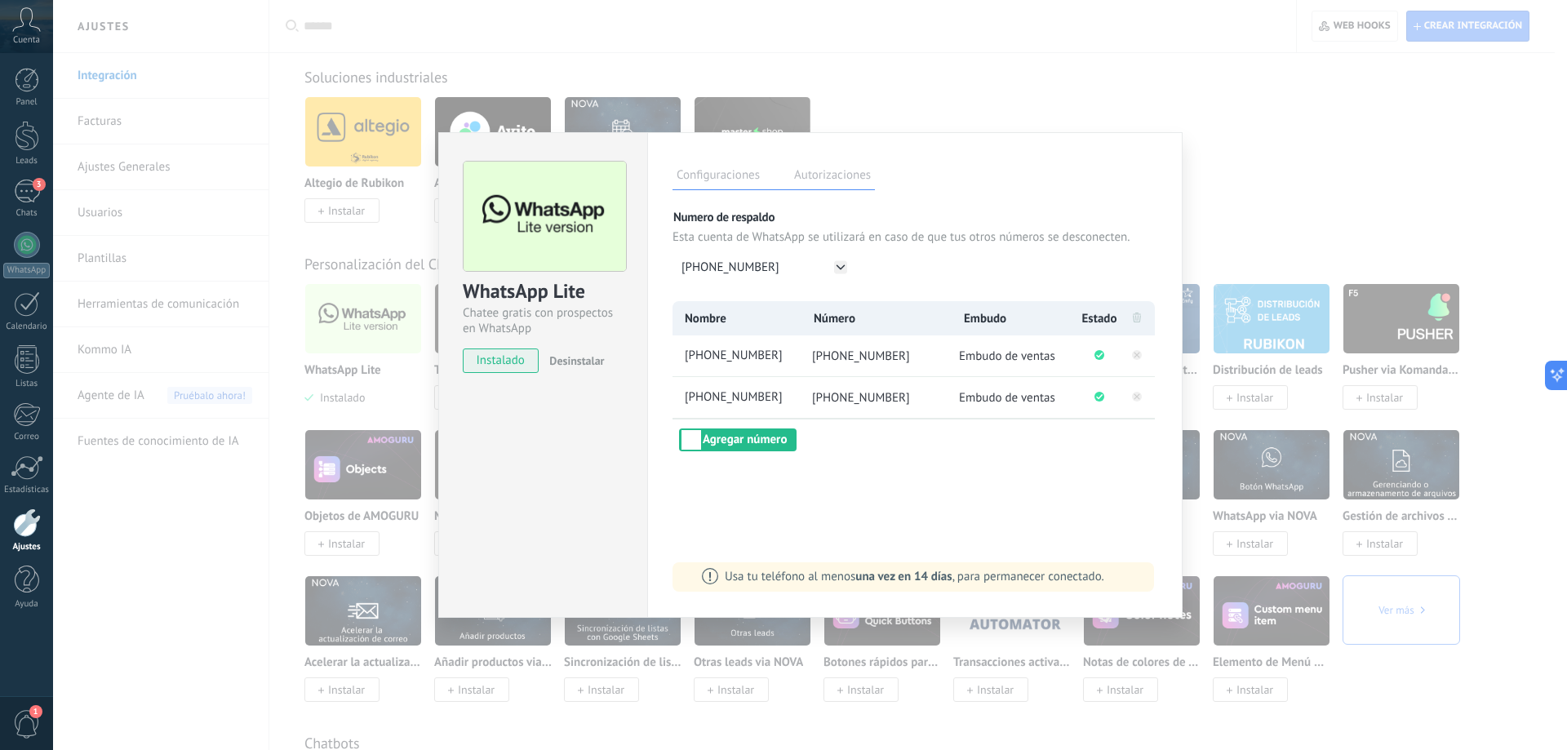
click at [306, 44] on div "WhatsApp Lite Chatee gratis con prospectos en WhatsApp instalado Desinstalar Co…" at bounding box center [810, 375] width 1514 height 750
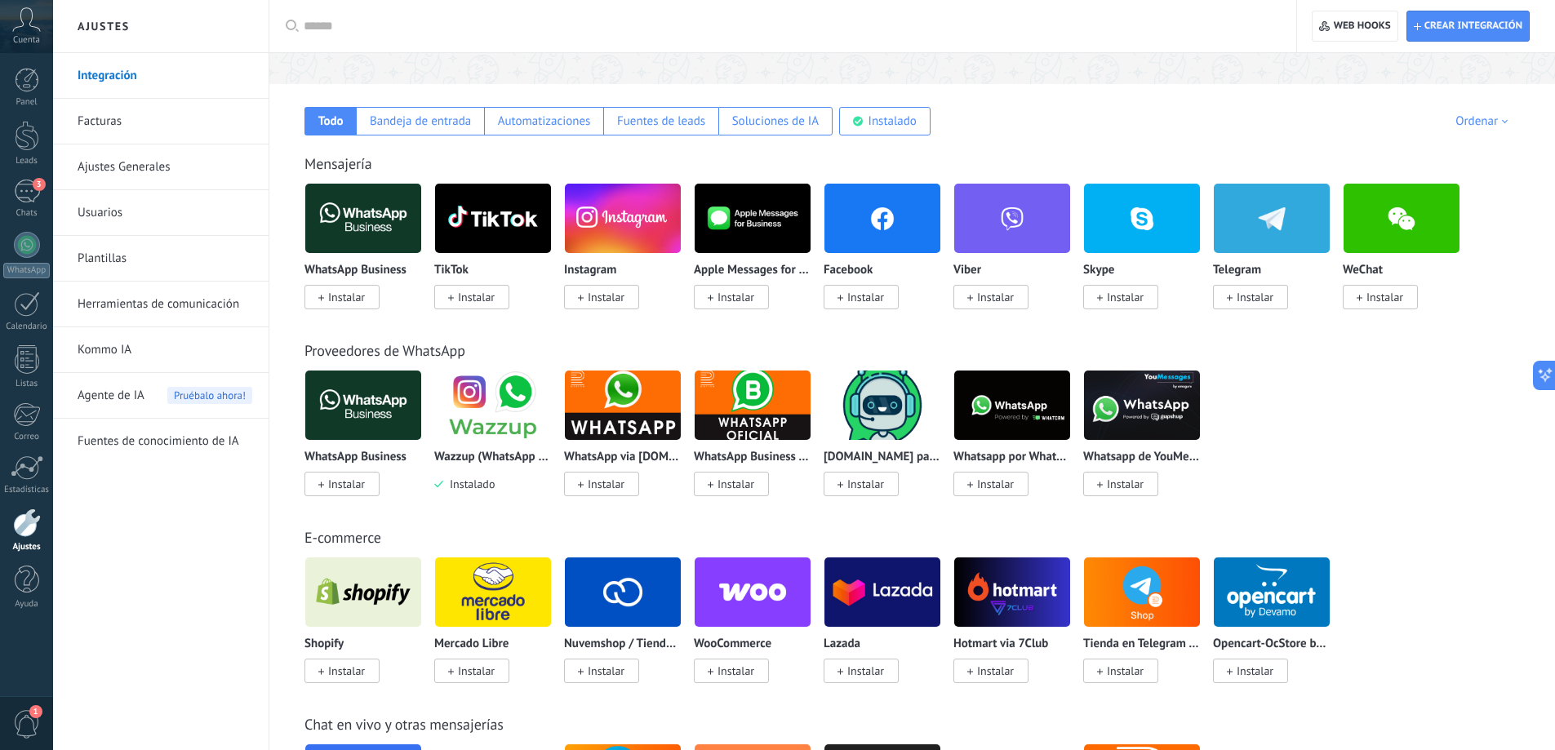
scroll to position [245, 0]
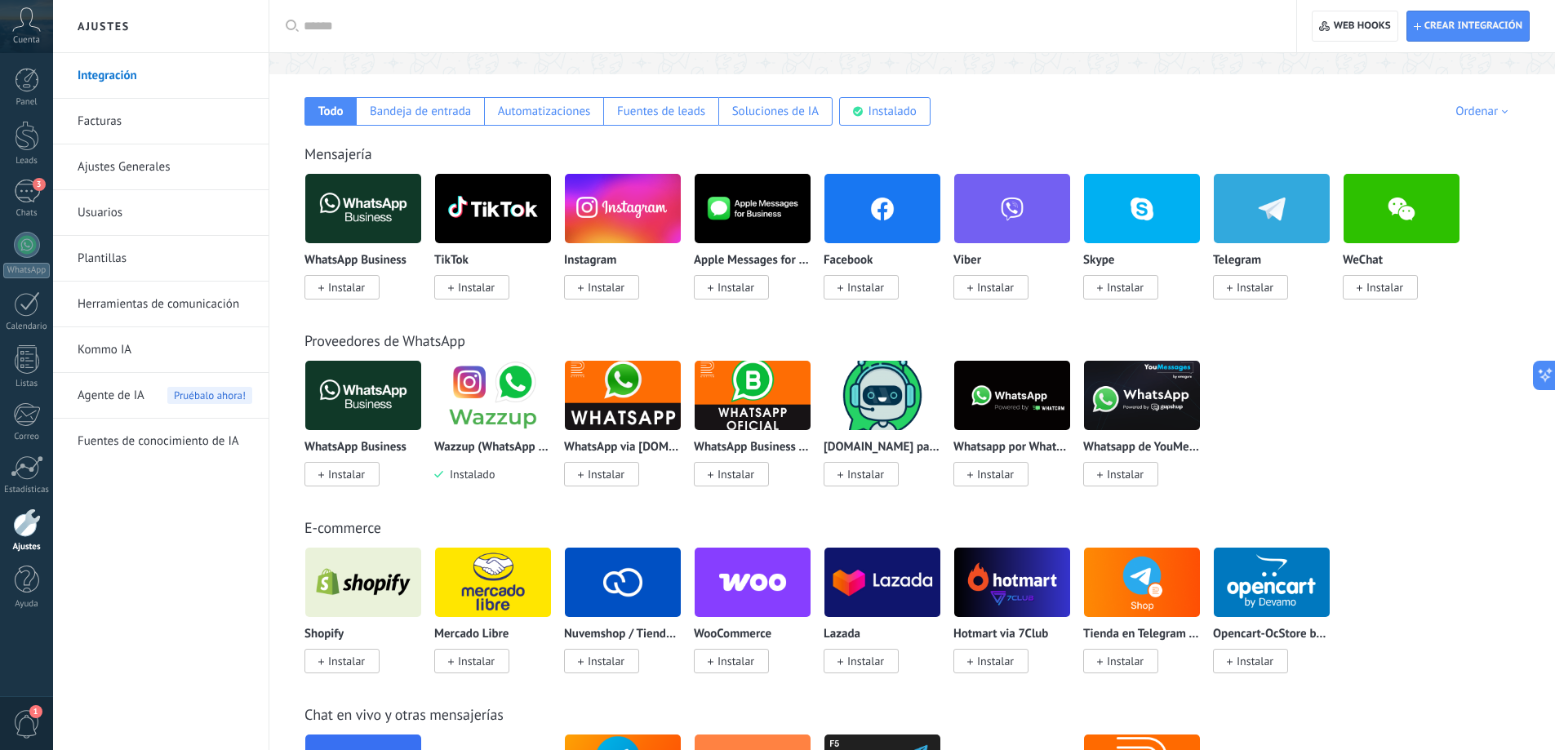
click at [608, 286] on span "Instalar" at bounding box center [606, 287] width 37 height 15
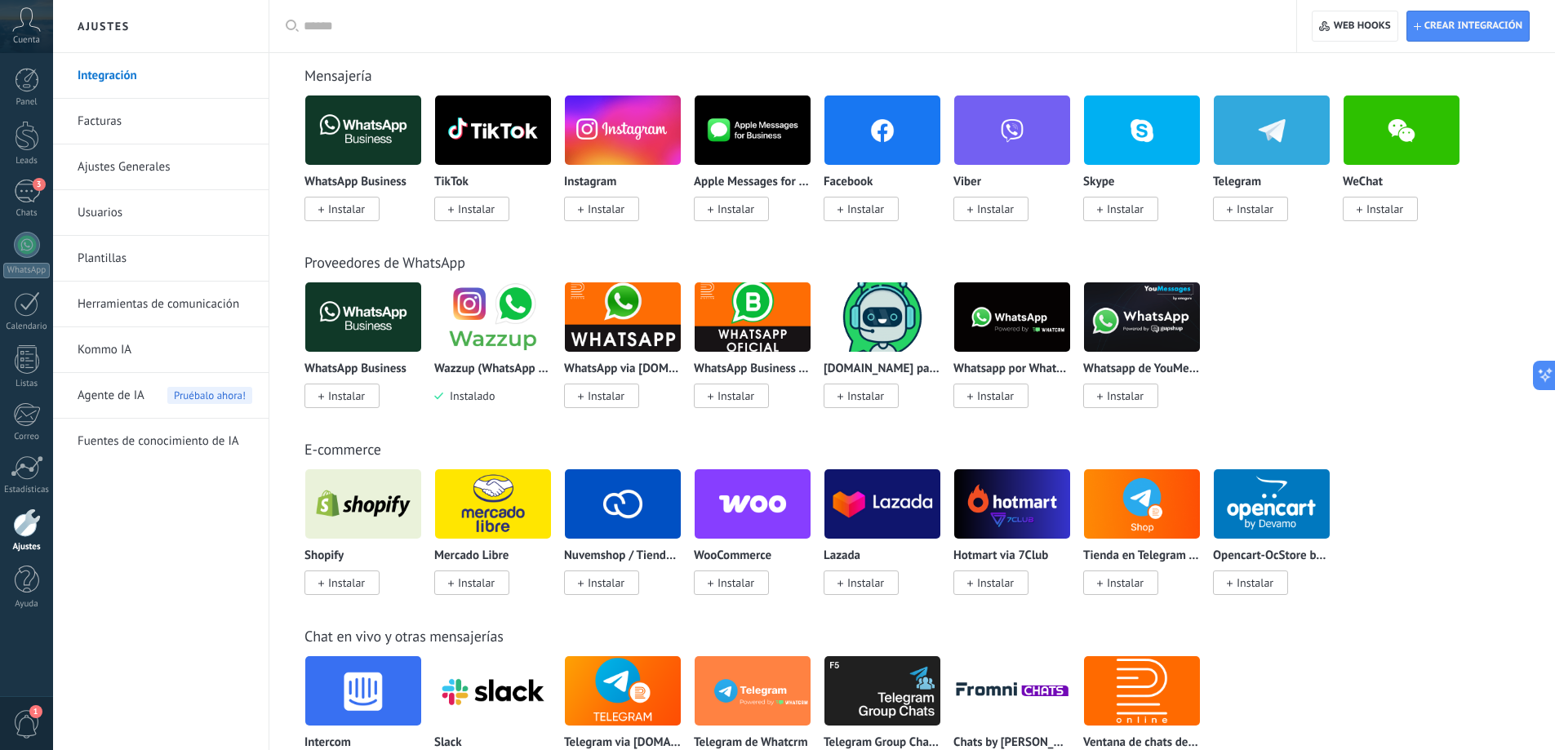
scroll to position [327, 0]
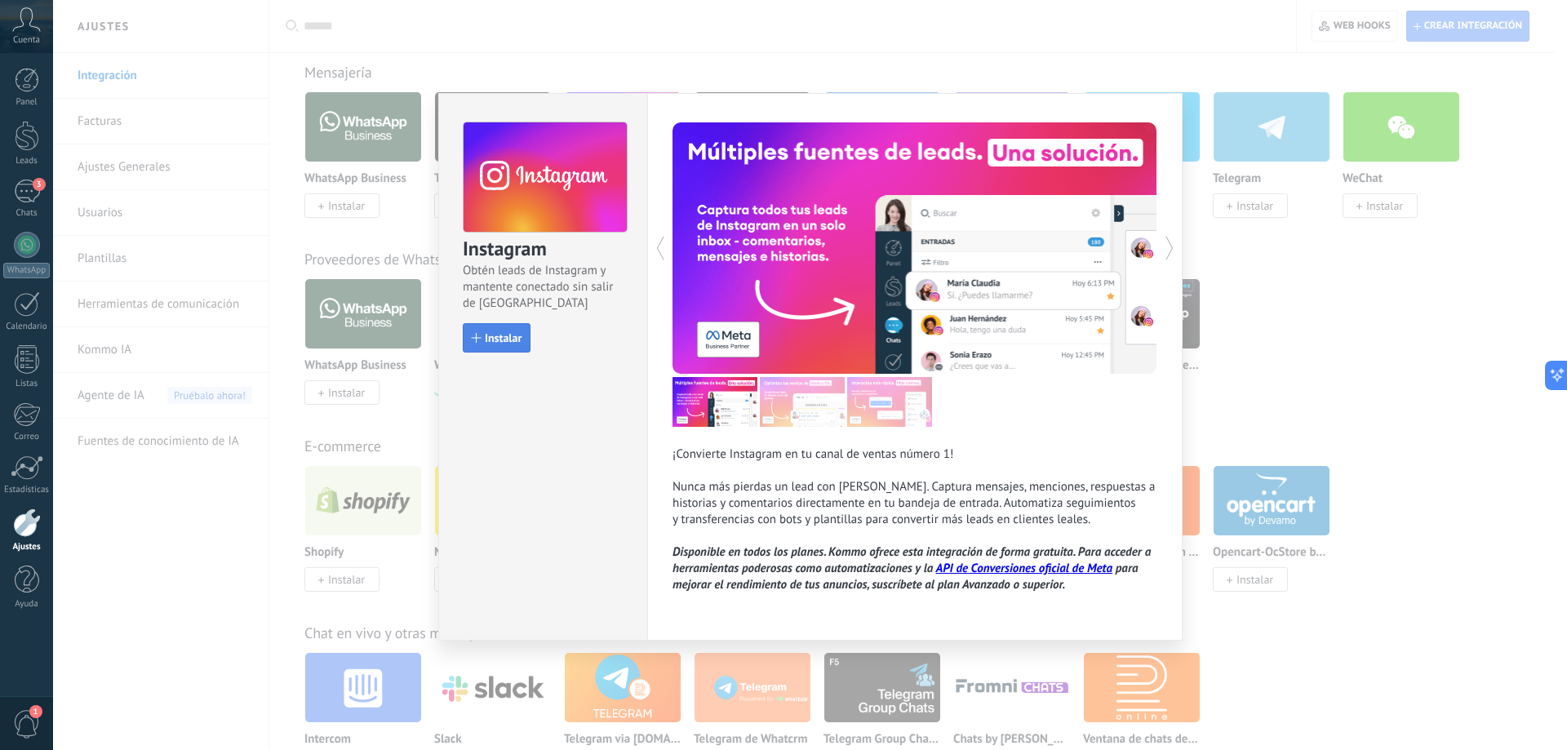
click at [515, 336] on span "Instalar" at bounding box center [503, 337] width 37 height 11
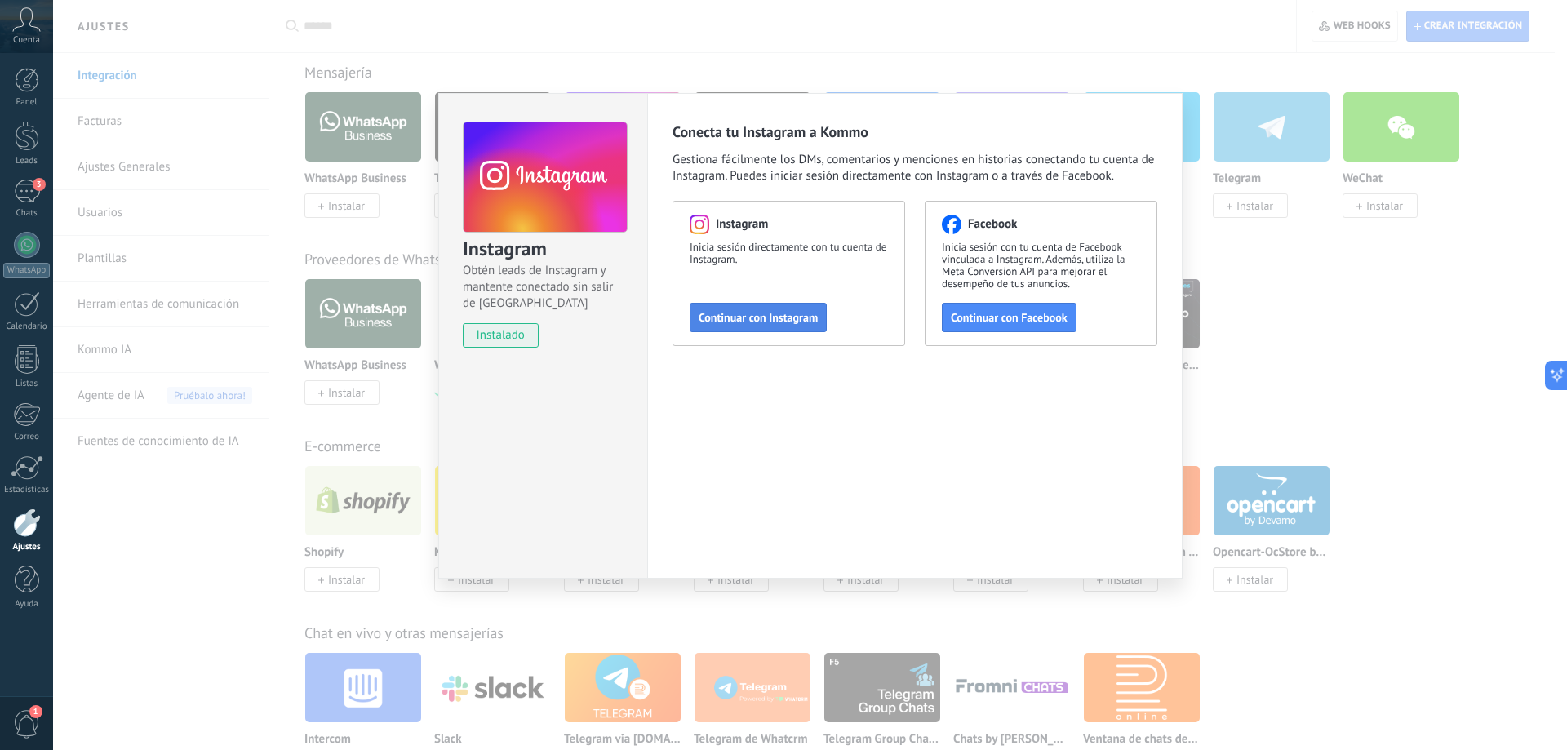
click at [750, 312] on span "Continuar con Instagram" at bounding box center [758, 317] width 119 height 11
click at [925, 462] on div "Conecta tu Instagram a Kommo Gestiona fácilmente los DMs, comentarios y mencion…" at bounding box center [915, 336] width 536 height 486
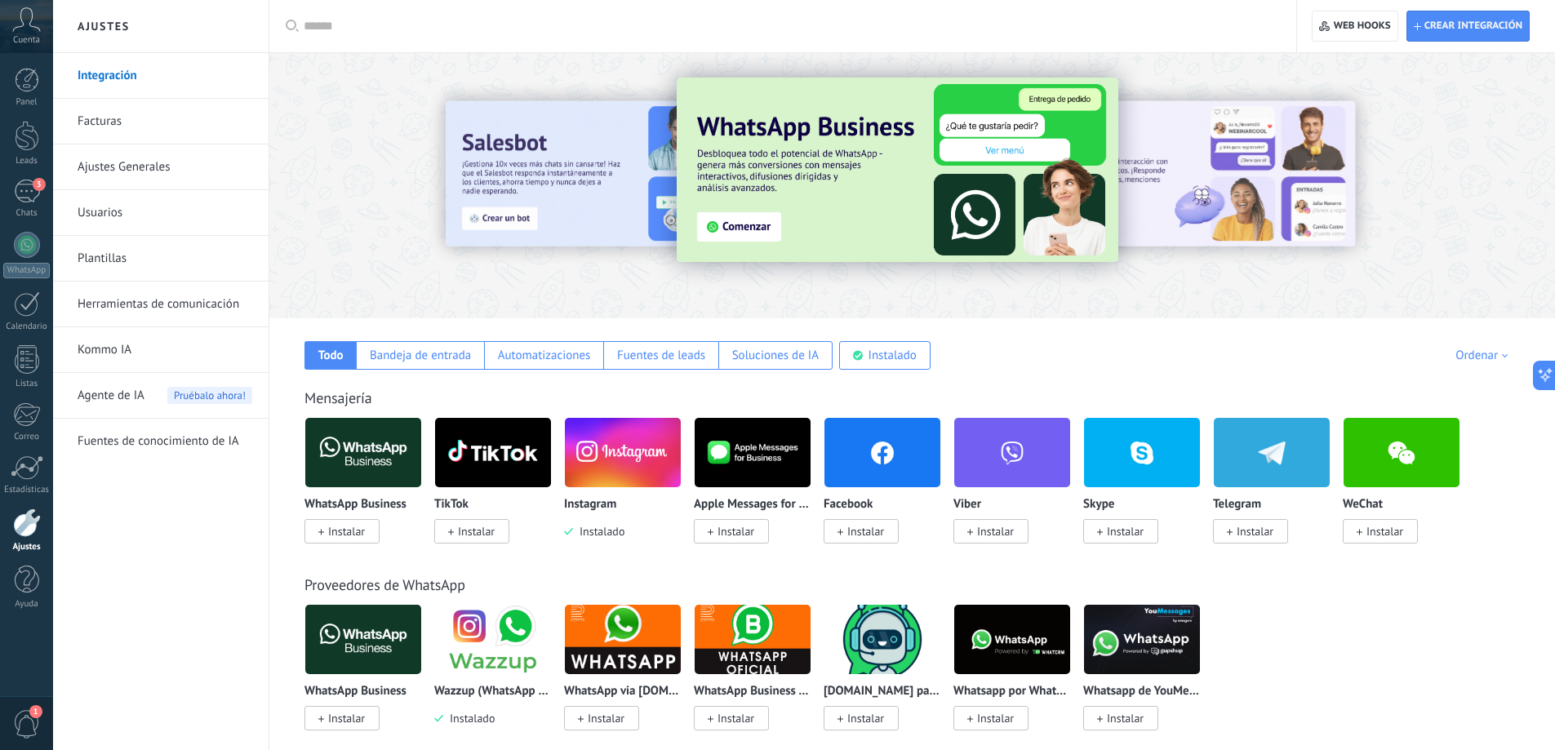
scroll to position [0, 0]
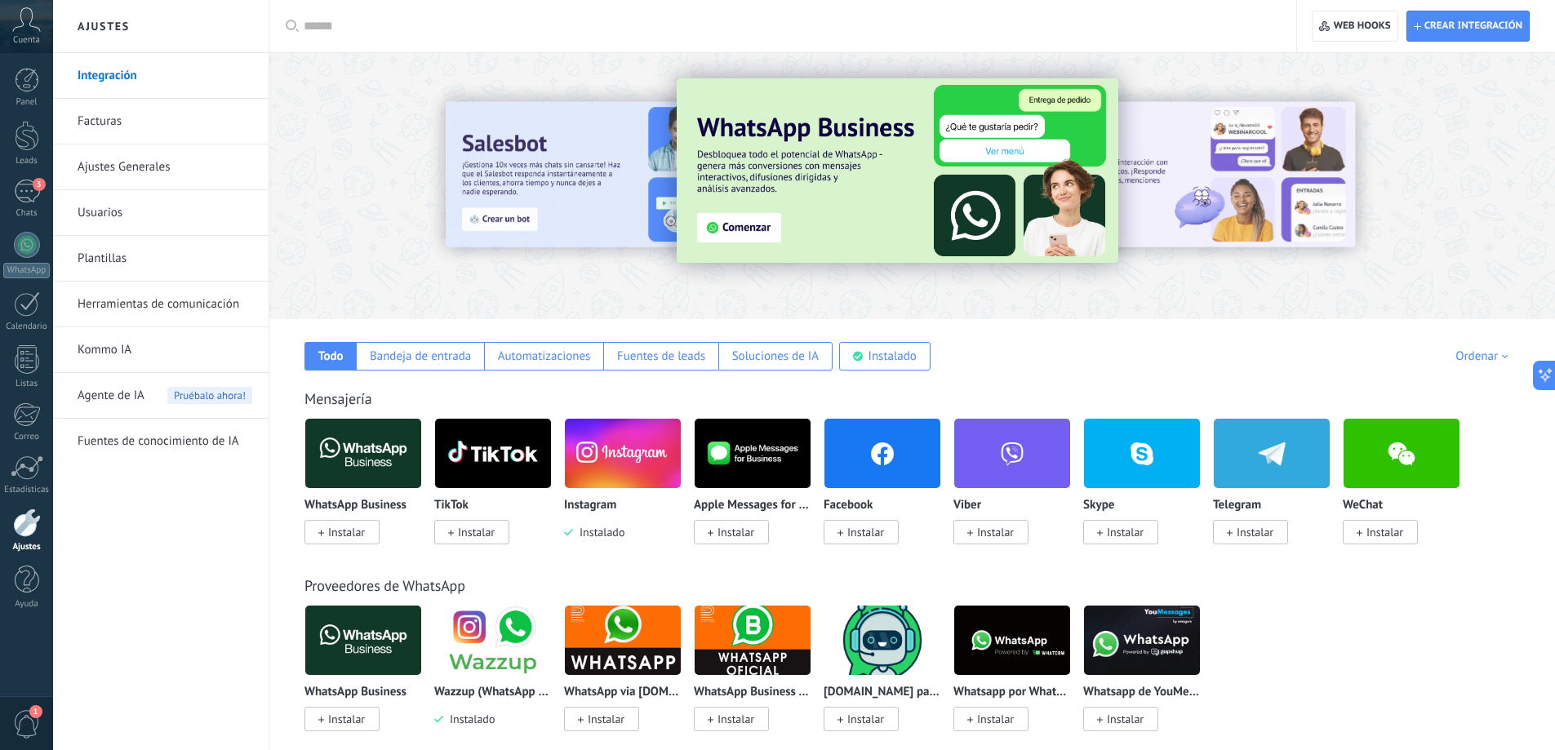
click at [609, 531] on span "Instalado" at bounding box center [598, 532] width 51 height 15
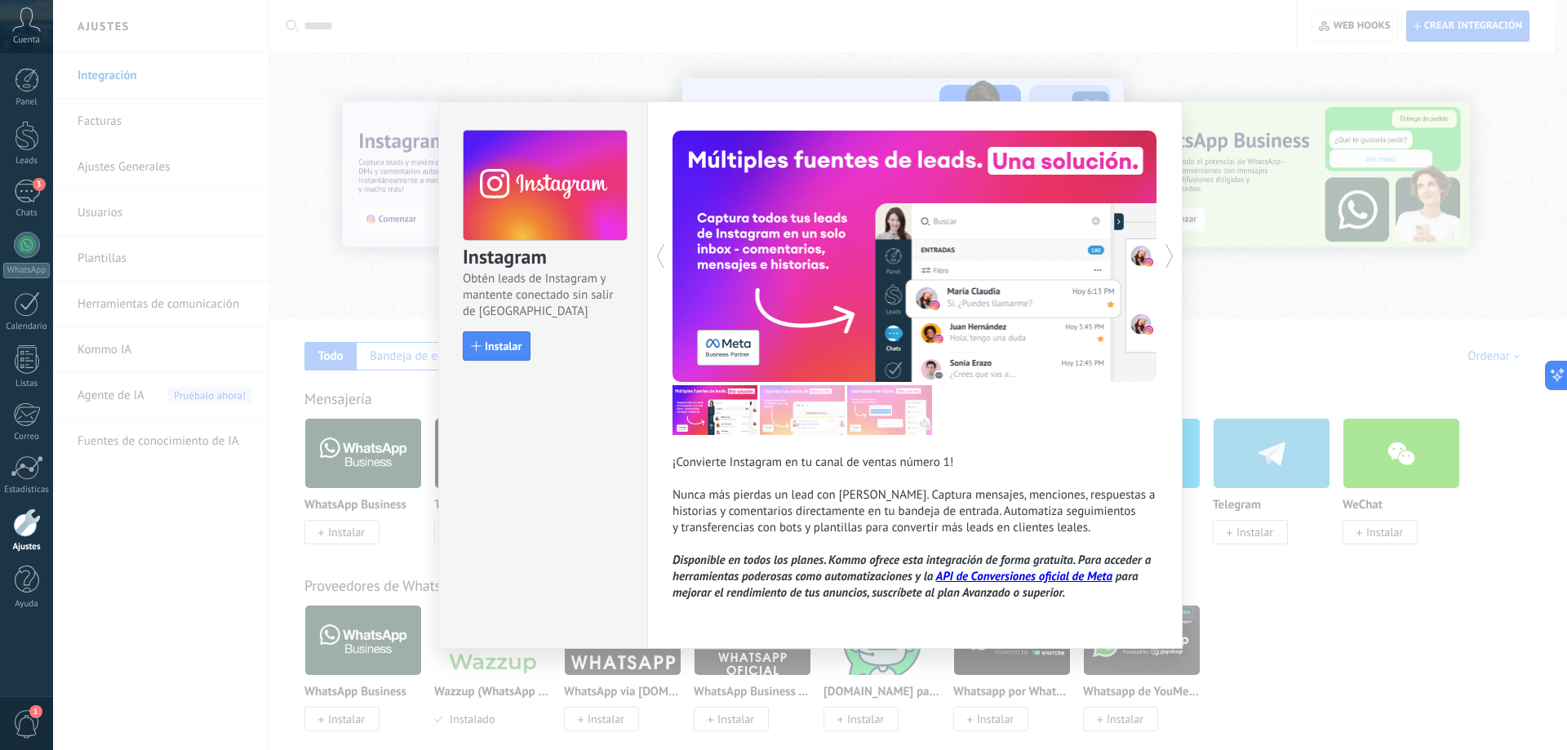
click at [943, 633] on div "¡Convierte Instagram en tu canal de ventas número 1! Nunca más pierdas un lead …" at bounding box center [915, 375] width 536 height 548
click at [1082, 632] on div "¡Convierte Instagram en tu canal de ventas número 1! Nunca más pierdas un lead …" at bounding box center [915, 375] width 536 height 548
drag, startPoint x: 1117, startPoint y: 625, endPoint x: 1127, endPoint y: 624, distance: 9.8
click at [1119, 625] on div "¡Convierte Instagram en tu canal de ventas número 1! Nunca más pierdas un lead …" at bounding box center [915, 375] width 536 height 548
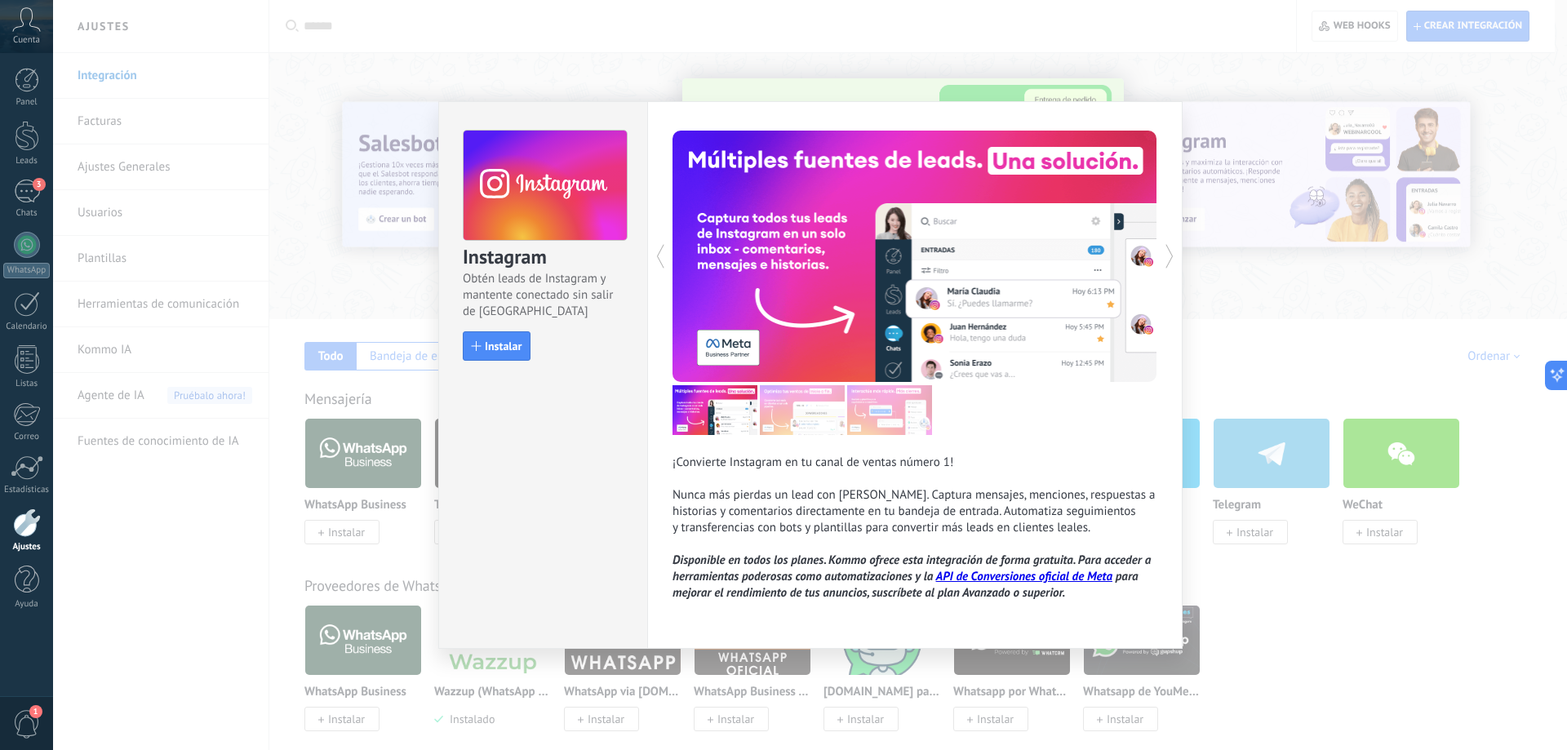
click at [1173, 258] on icon at bounding box center [1170, 256] width 8 height 24
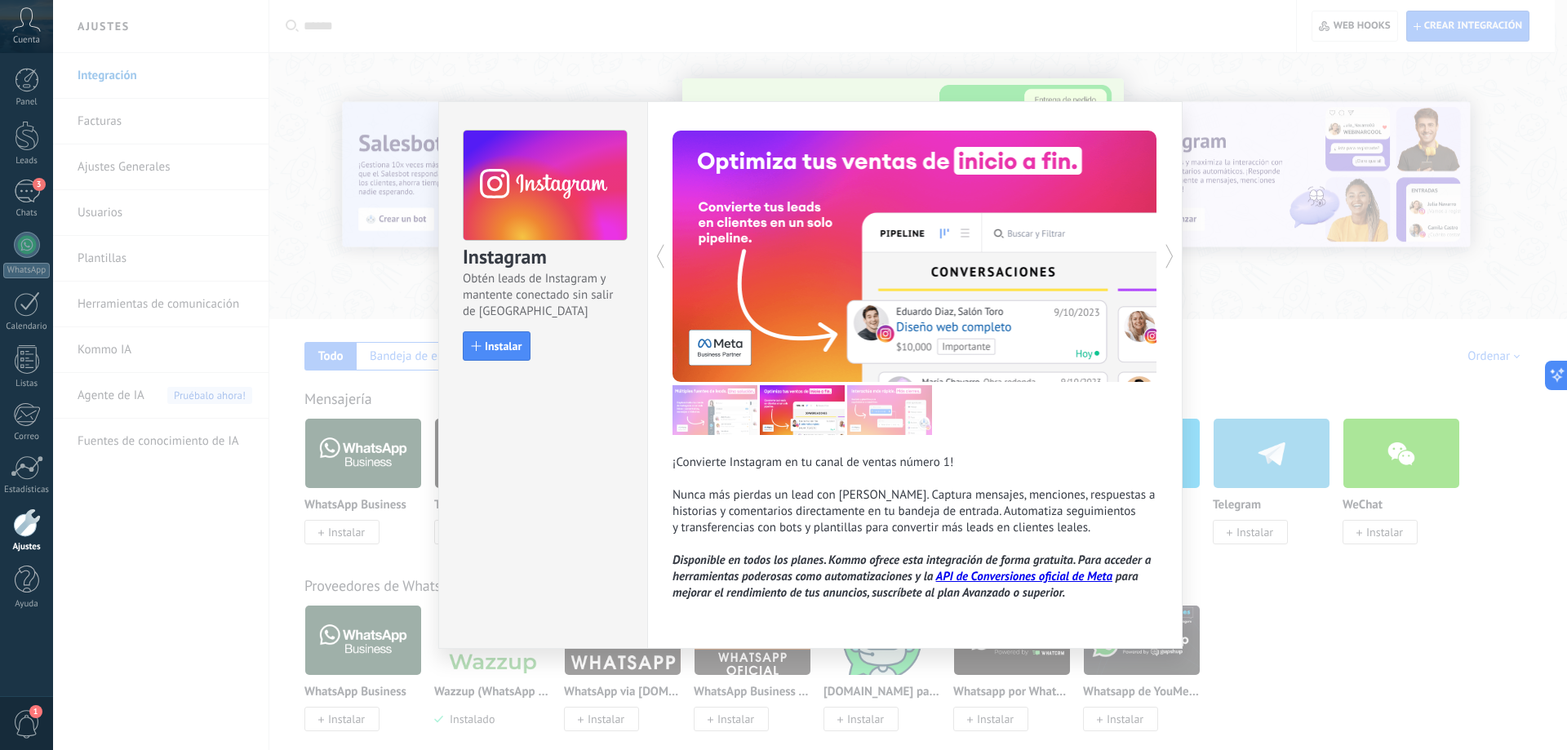
click at [1173, 258] on icon at bounding box center [1170, 256] width 8 height 24
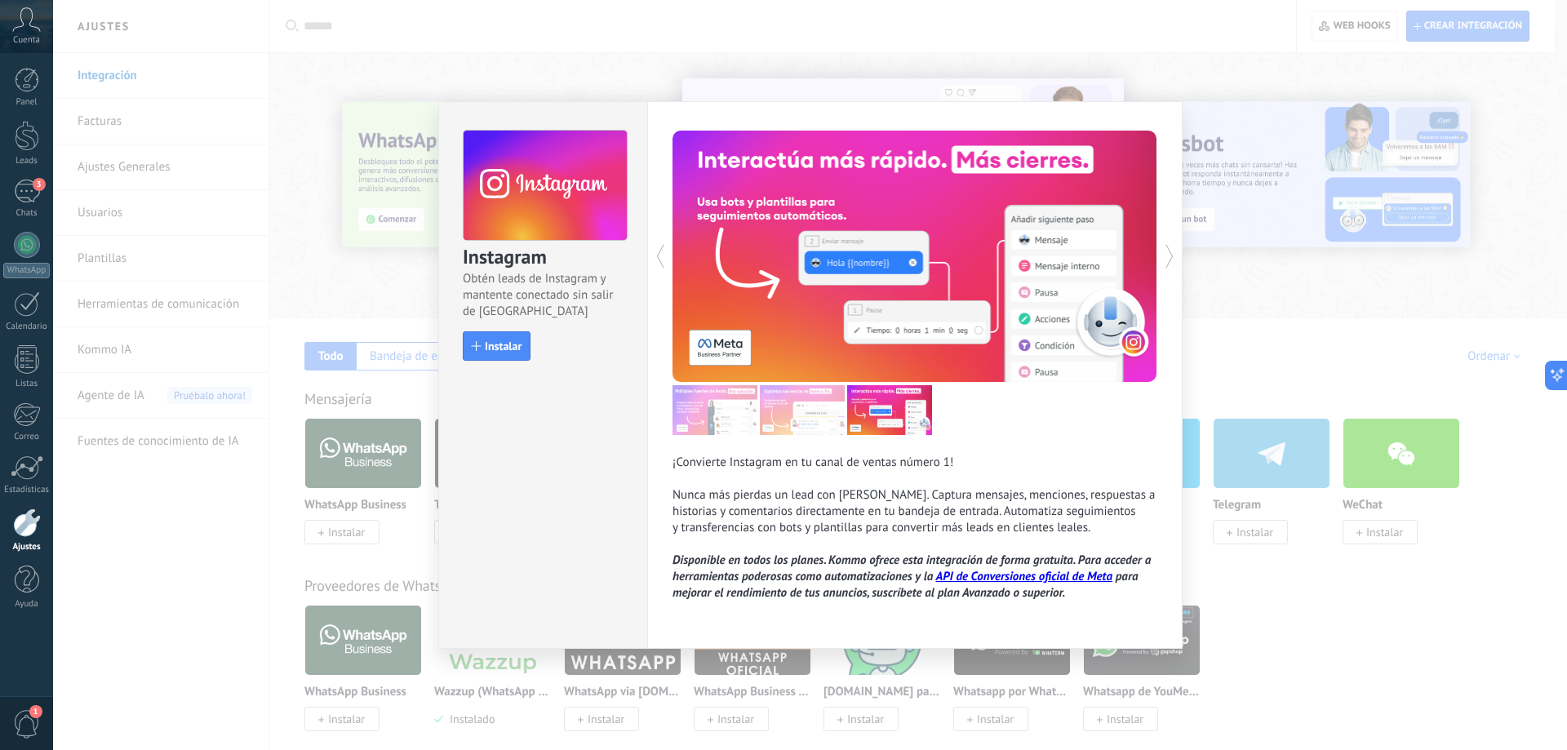
click at [549, 487] on div "Instagram Obtén leads de Instagram y mantente conectado sin salir de Kommo Inst…" at bounding box center [542, 375] width 209 height 548
click at [502, 352] on span "Instalar" at bounding box center [503, 345] width 37 height 11
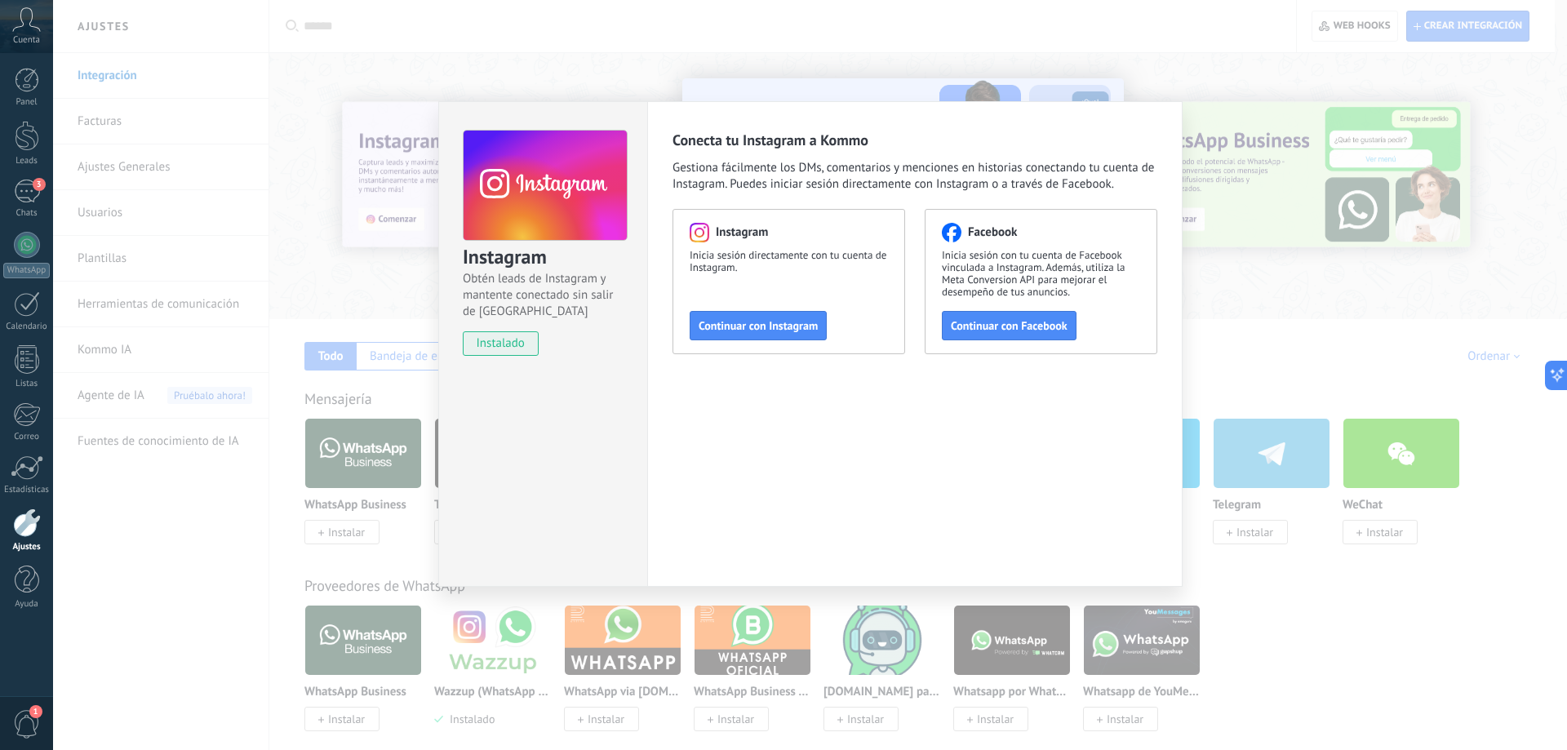
click at [761, 481] on div "Conecta tu Instagram a Kommo Gestiona fácilmente los DMs, comentarios y mencion…" at bounding box center [915, 344] width 536 height 486
click at [762, 480] on div "Conecta tu Instagram a Kommo Gestiona fácilmente los DMs, comentarios y mencion…" at bounding box center [915, 344] width 536 height 486
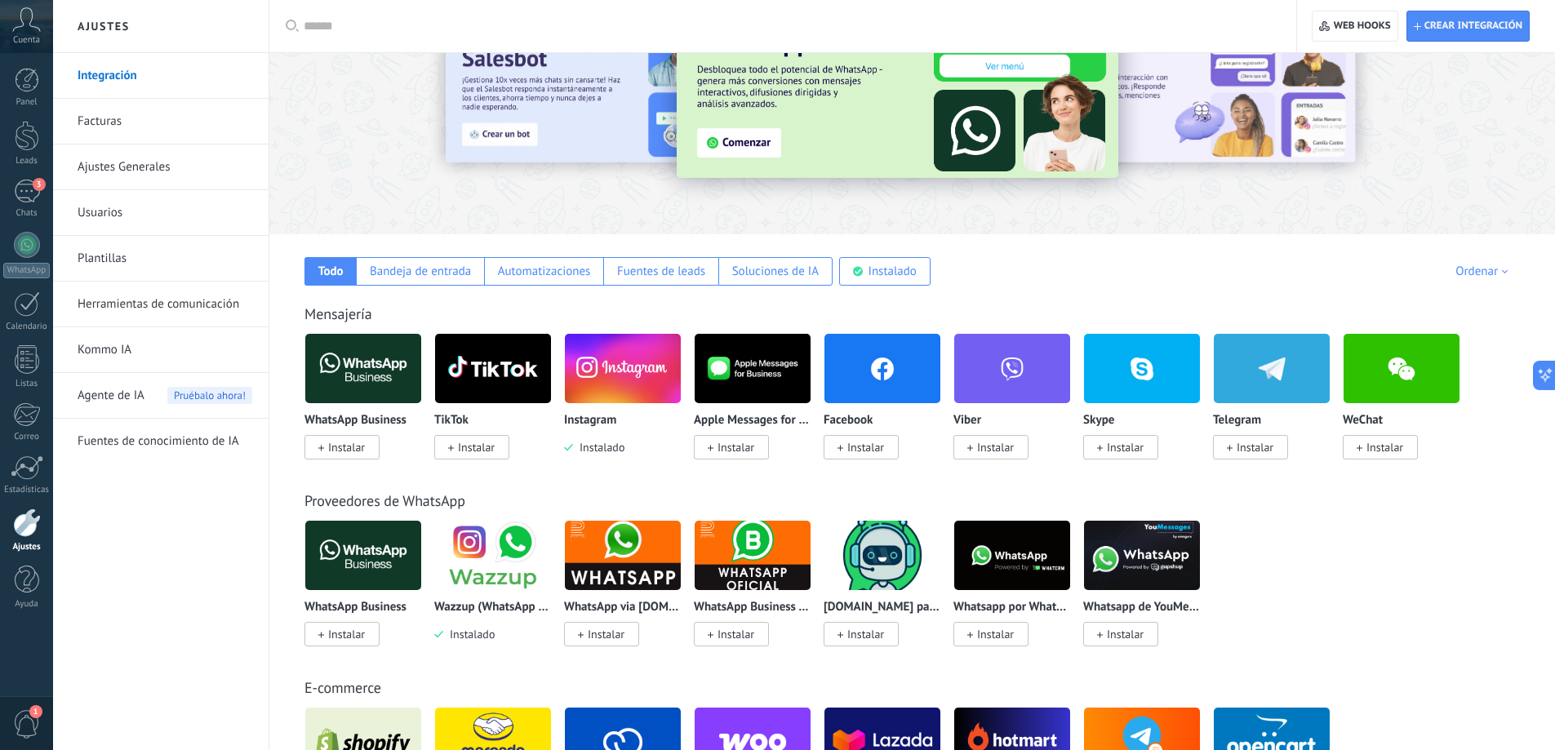
scroll to position [82, 0]
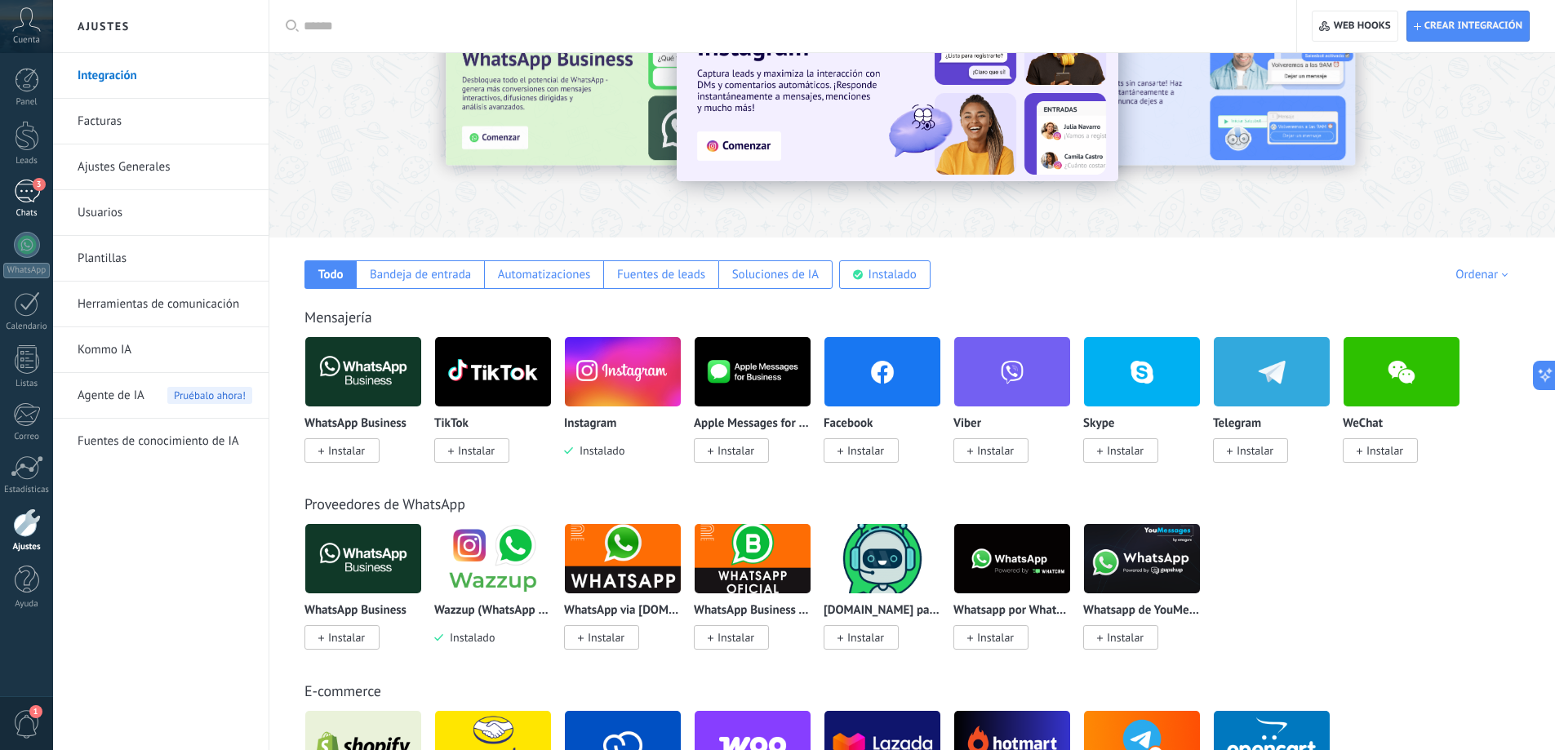
click at [26, 195] on div "3" at bounding box center [27, 192] width 26 height 24
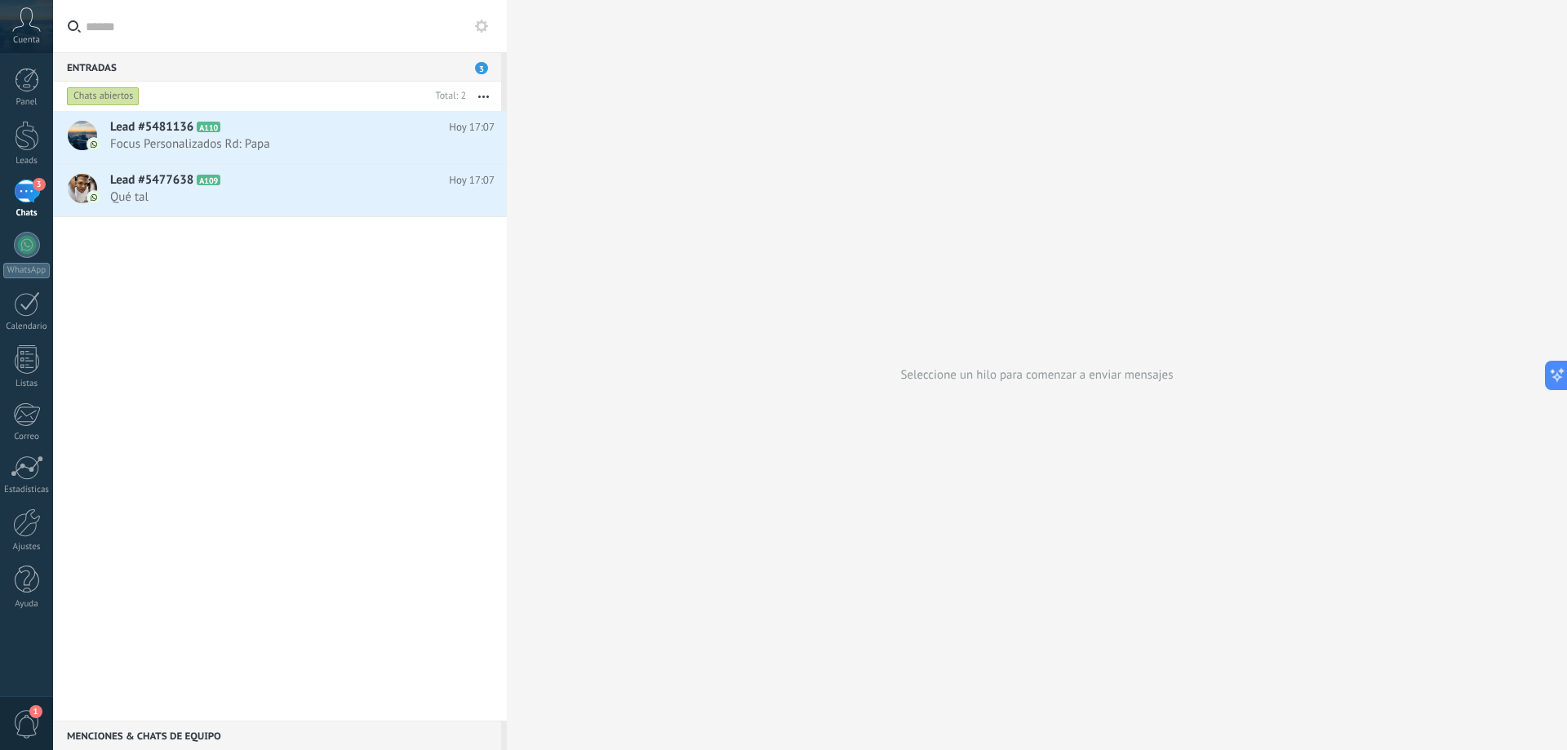
click at [134, 321] on div "Lead #5481136 A110 Hoy 17:07 Focus Personalizados Rd: Papa Lead #5477638 A109" at bounding box center [280, 416] width 454 height 610
click at [29, 193] on div "3" at bounding box center [27, 192] width 26 height 24
click at [100, 89] on div "Chats abiertos" at bounding box center [103, 97] width 73 height 20
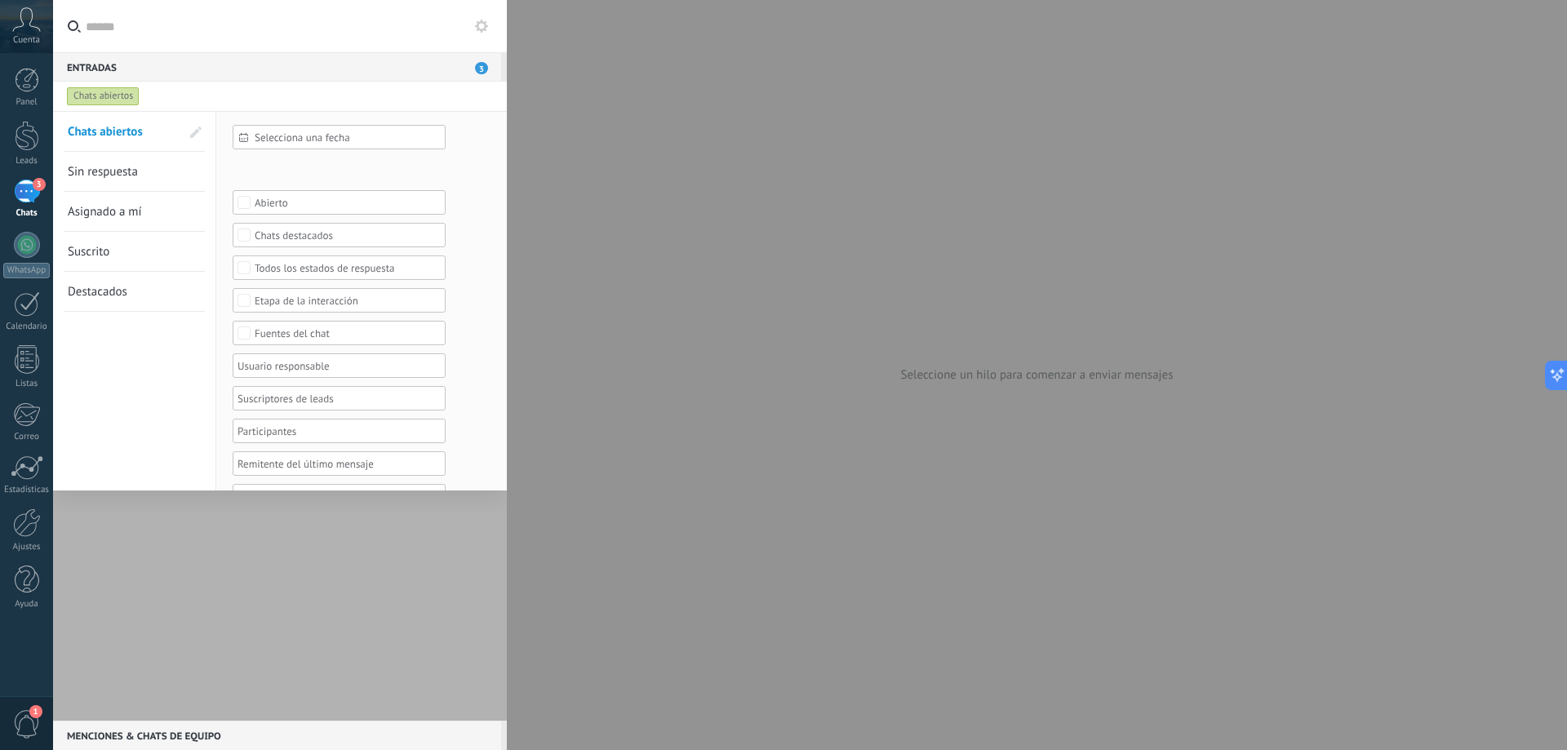
click at [100, 91] on div "Chats abiertos" at bounding box center [103, 97] width 73 height 20
click at [105, 94] on div "Chats abiertos" at bounding box center [103, 97] width 73 height 20
click at [136, 122] on link "Chats abiertos" at bounding box center [124, 131] width 113 height 39
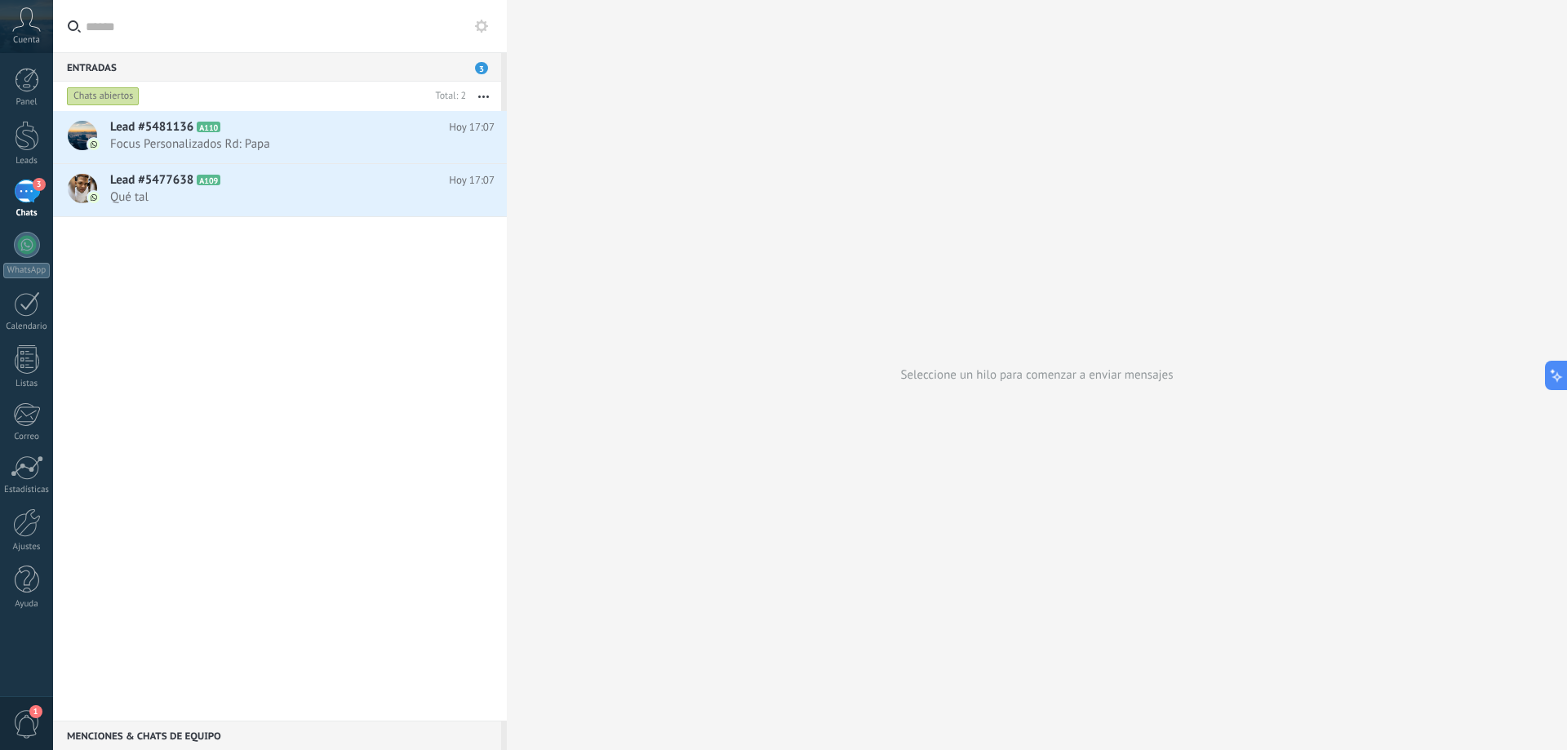
click at [107, 96] on div "Chats abiertos" at bounding box center [103, 97] width 73 height 20
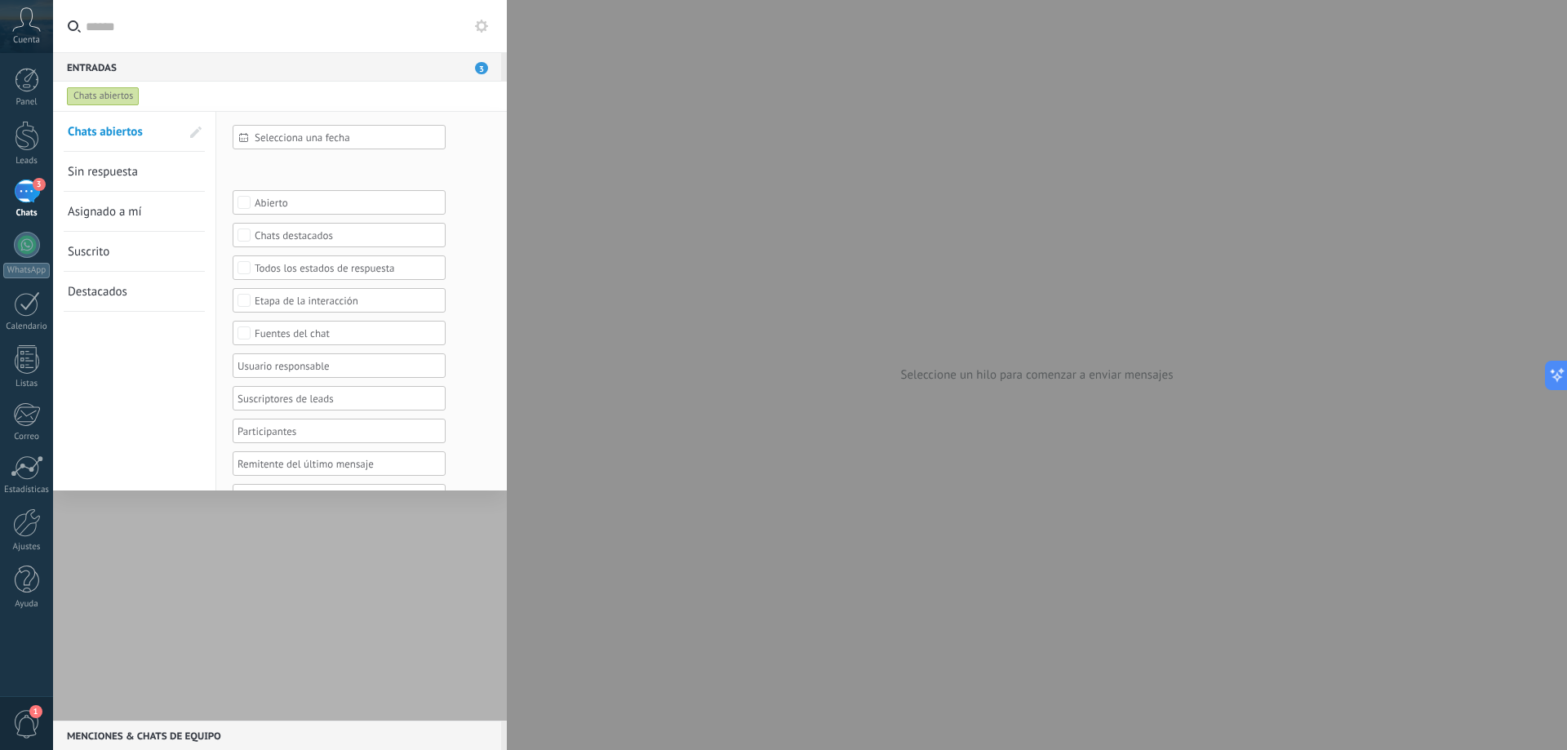
click at [114, 169] on span "Sin respuesta" at bounding box center [103, 172] width 70 height 16
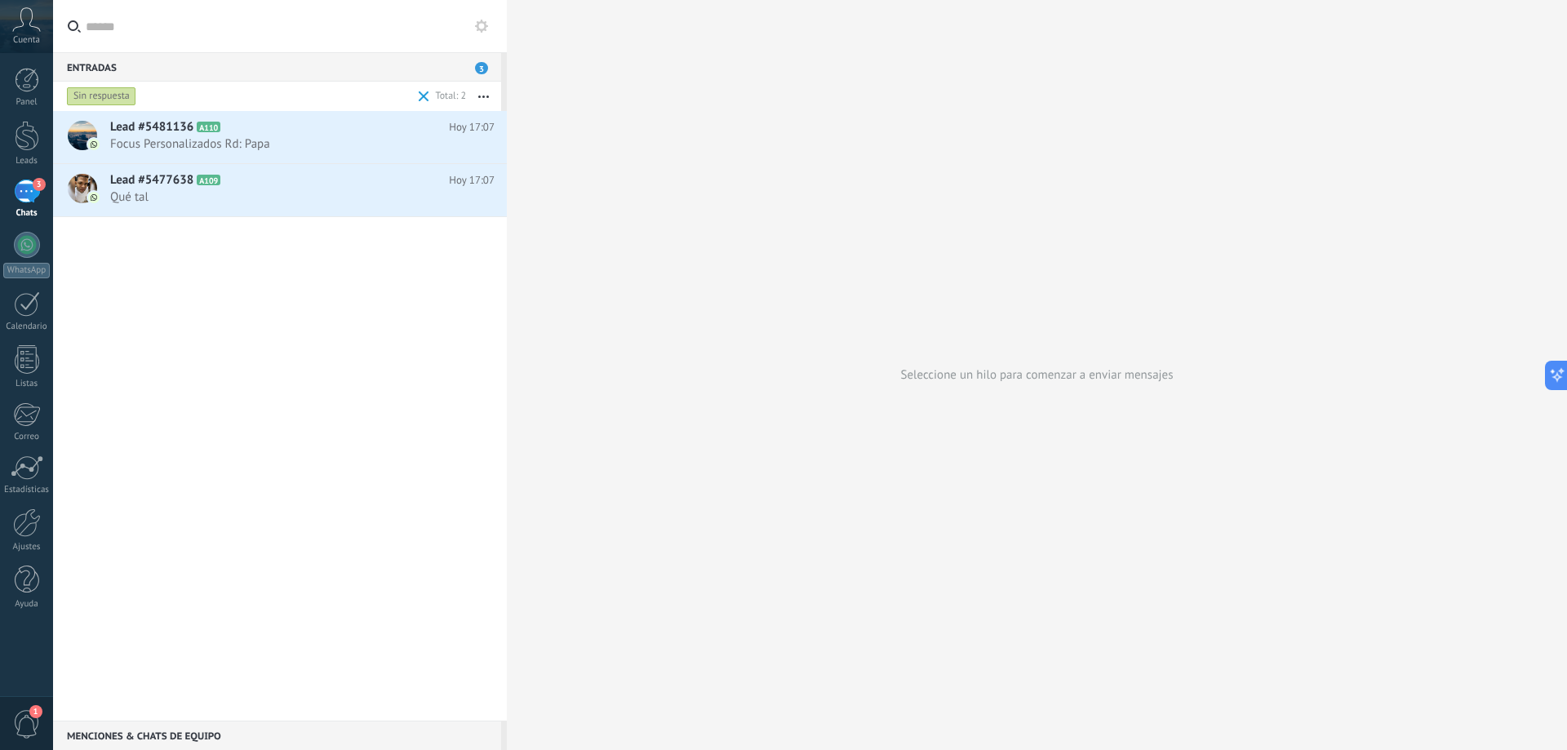
click at [100, 93] on div "Sin respuesta" at bounding box center [101, 97] width 69 height 20
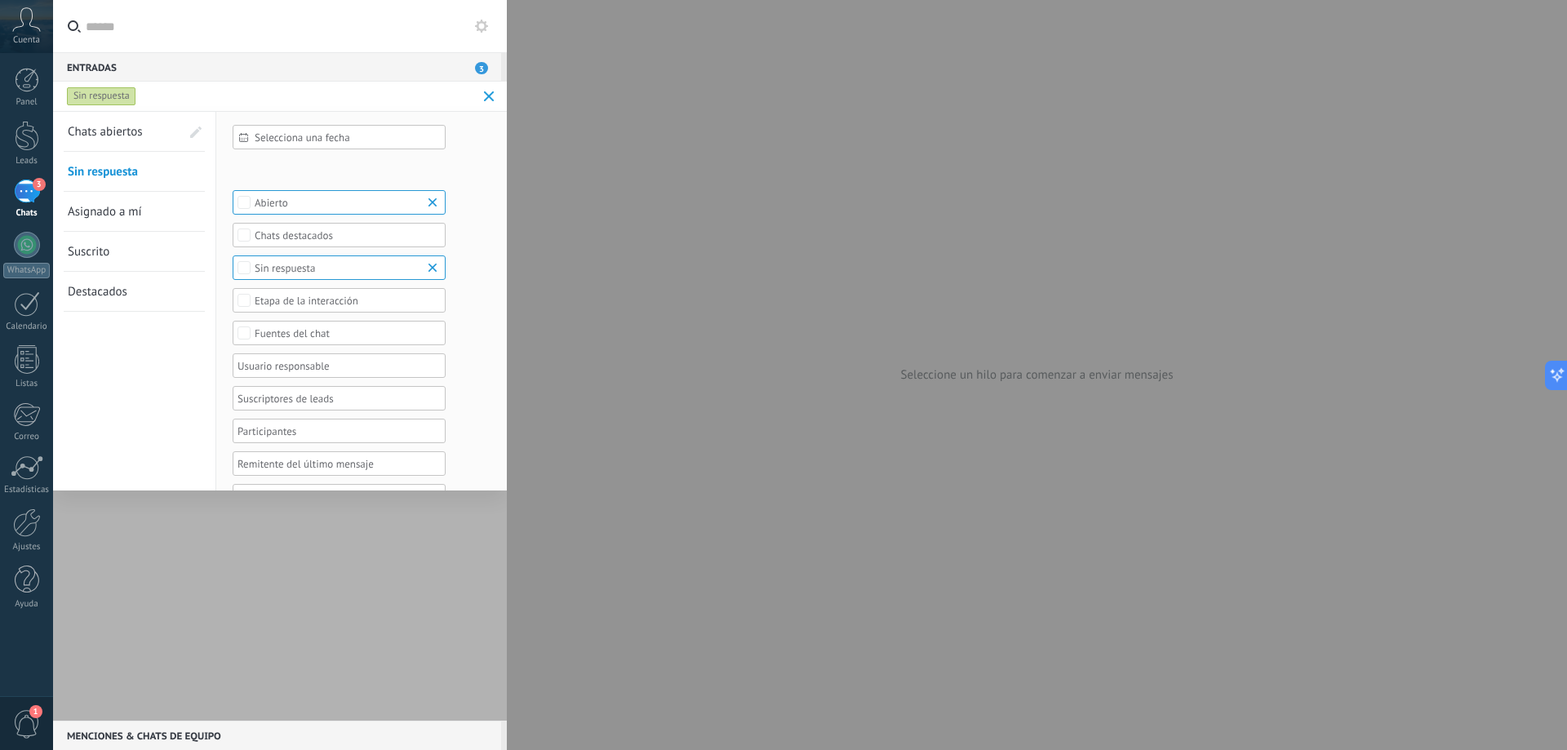
click at [155, 91] on div "Sin respuesta" at bounding box center [265, 96] width 402 height 29
click at [88, 99] on div "Sin respuesta" at bounding box center [101, 97] width 69 height 20
click at [106, 96] on div "Sin respuesta" at bounding box center [101, 97] width 69 height 20
click at [110, 169] on span "Sin respuesta" at bounding box center [103, 172] width 70 height 16
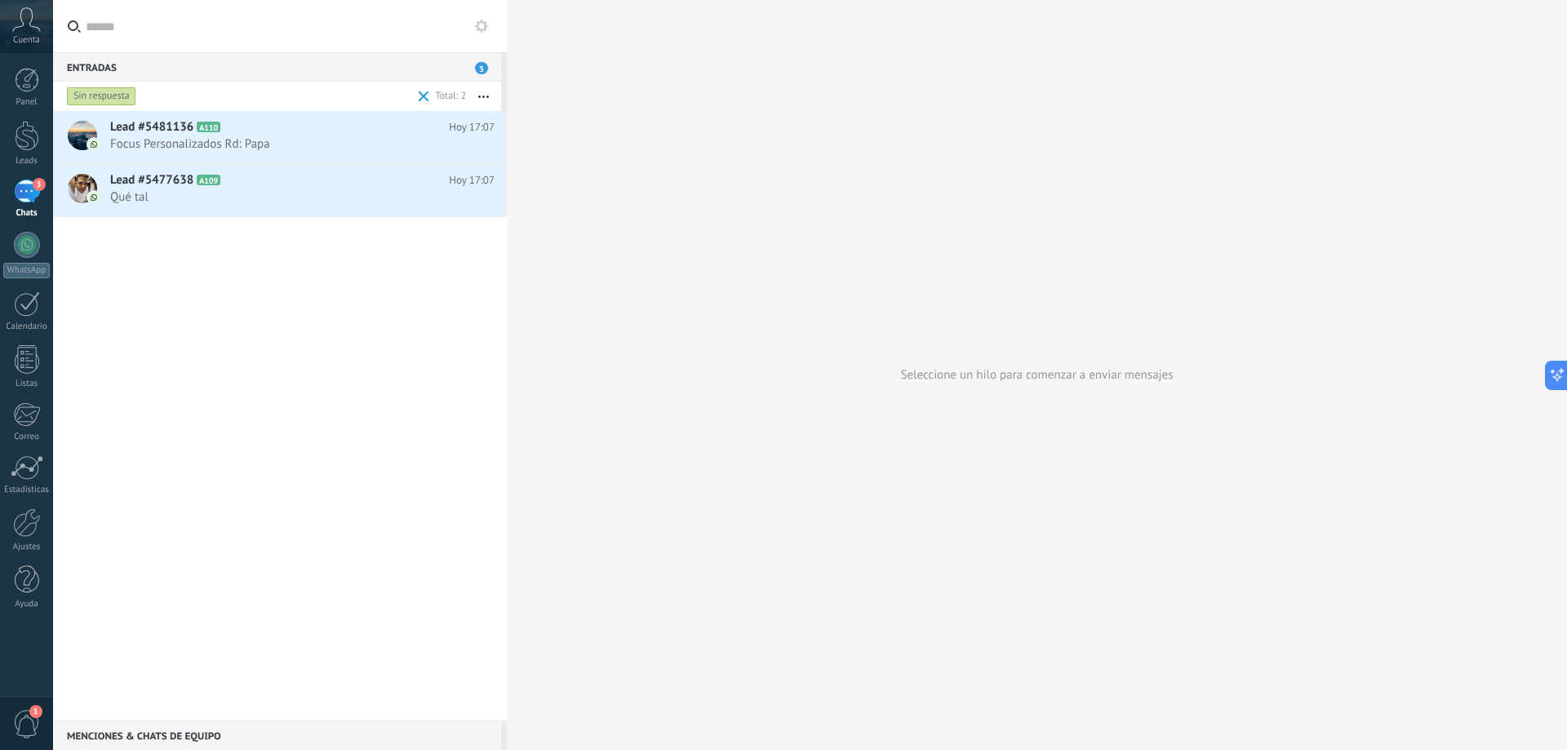
click at [107, 91] on div "Sin respuesta" at bounding box center [101, 97] width 69 height 20
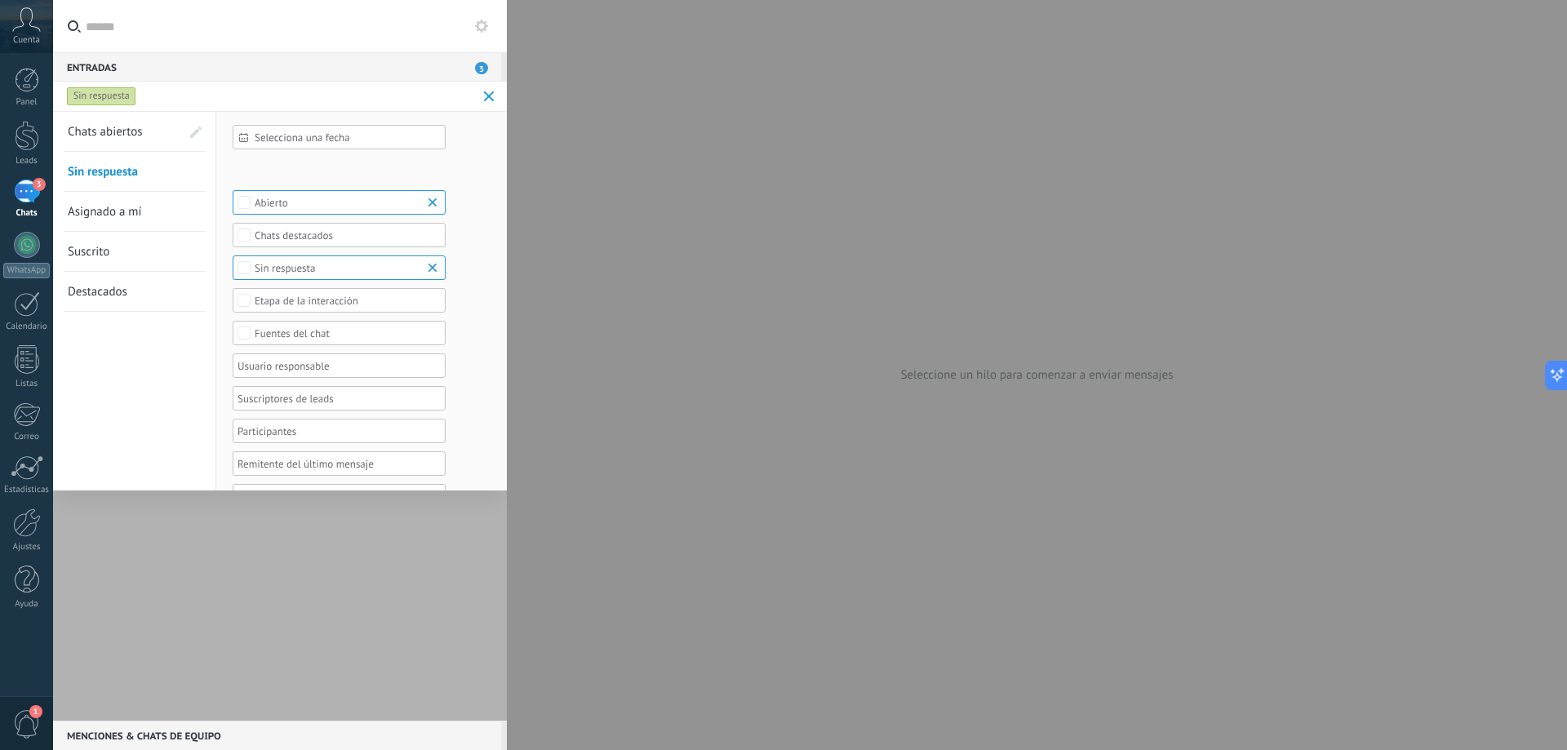
click at [115, 171] on span "Sin respuesta" at bounding box center [103, 172] width 70 height 16
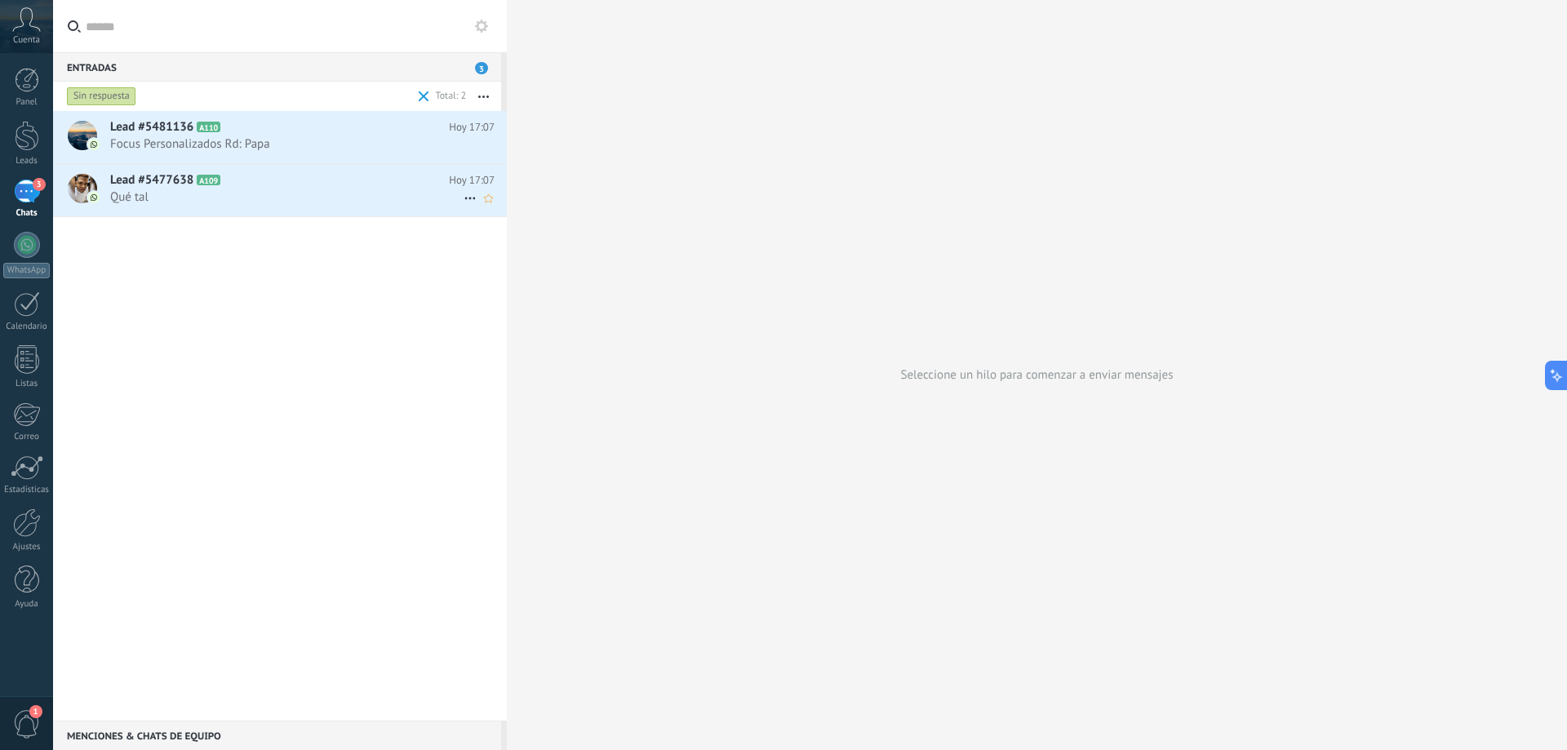
click at [202, 196] on span "Qué tal" at bounding box center [286, 197] width 353 height 16
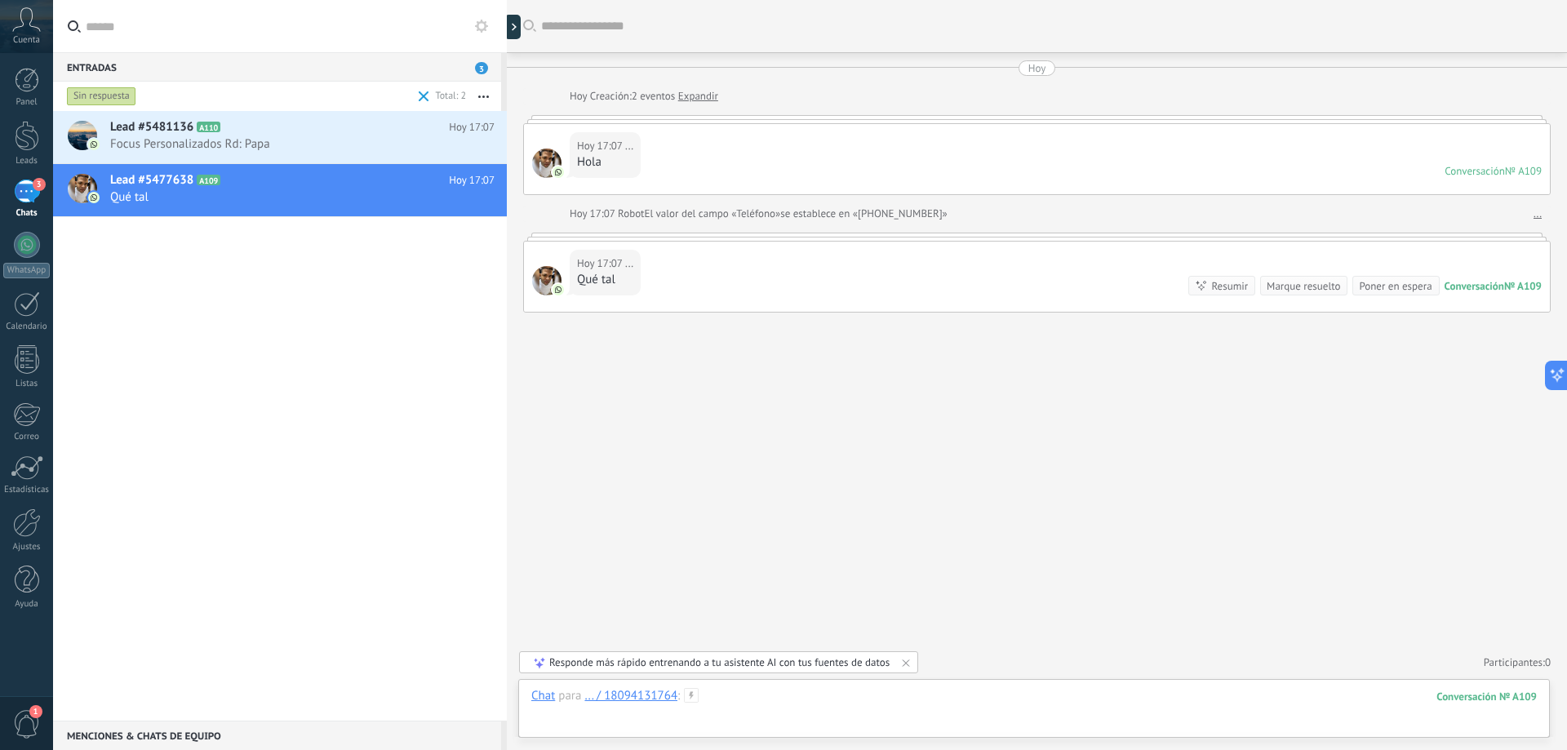
click at [845, 707] on div at bounding box center [1034, 712] width 1006 height 49
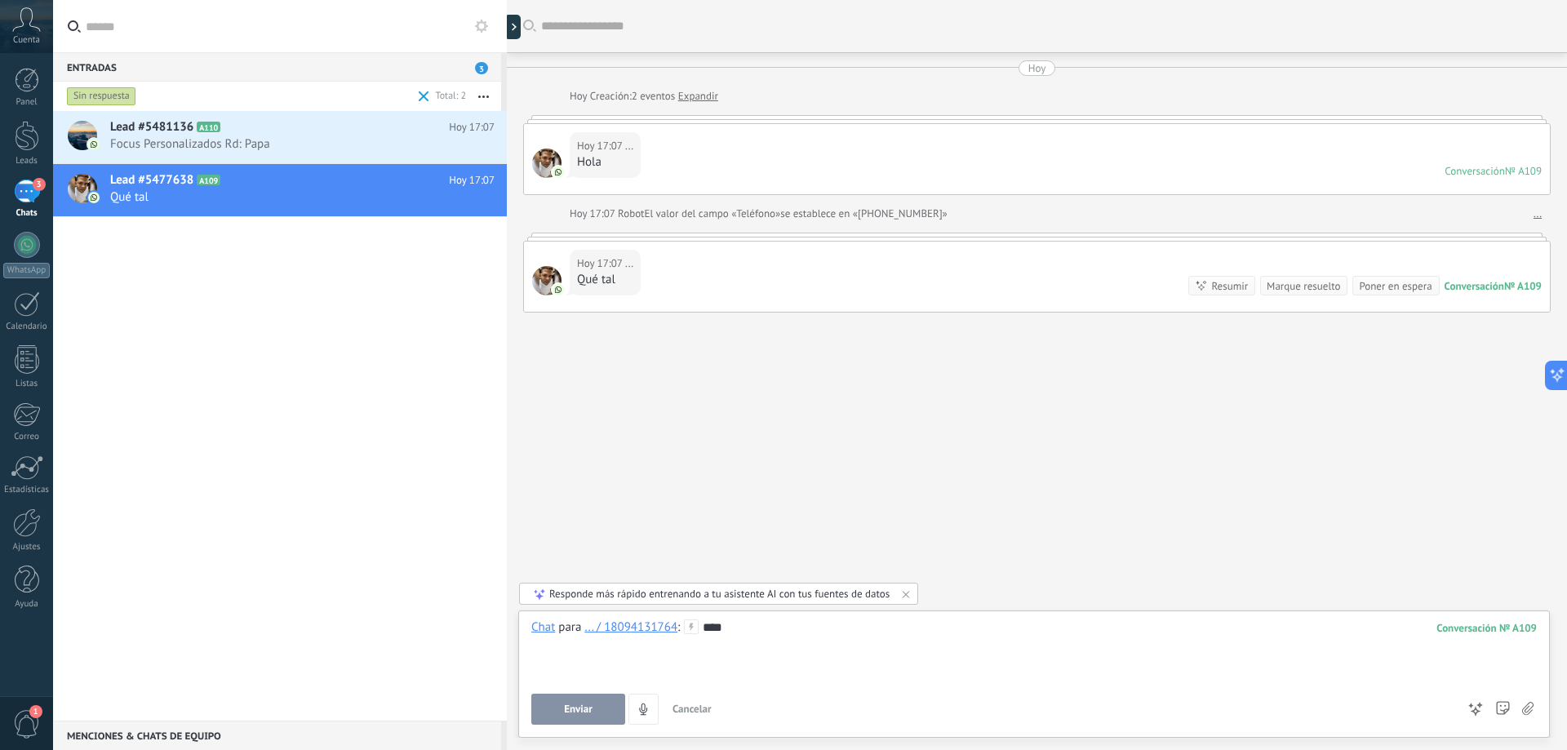
click at [602, 704] on button "Enviar" at bounding box center [578, 709] width 94 height 31
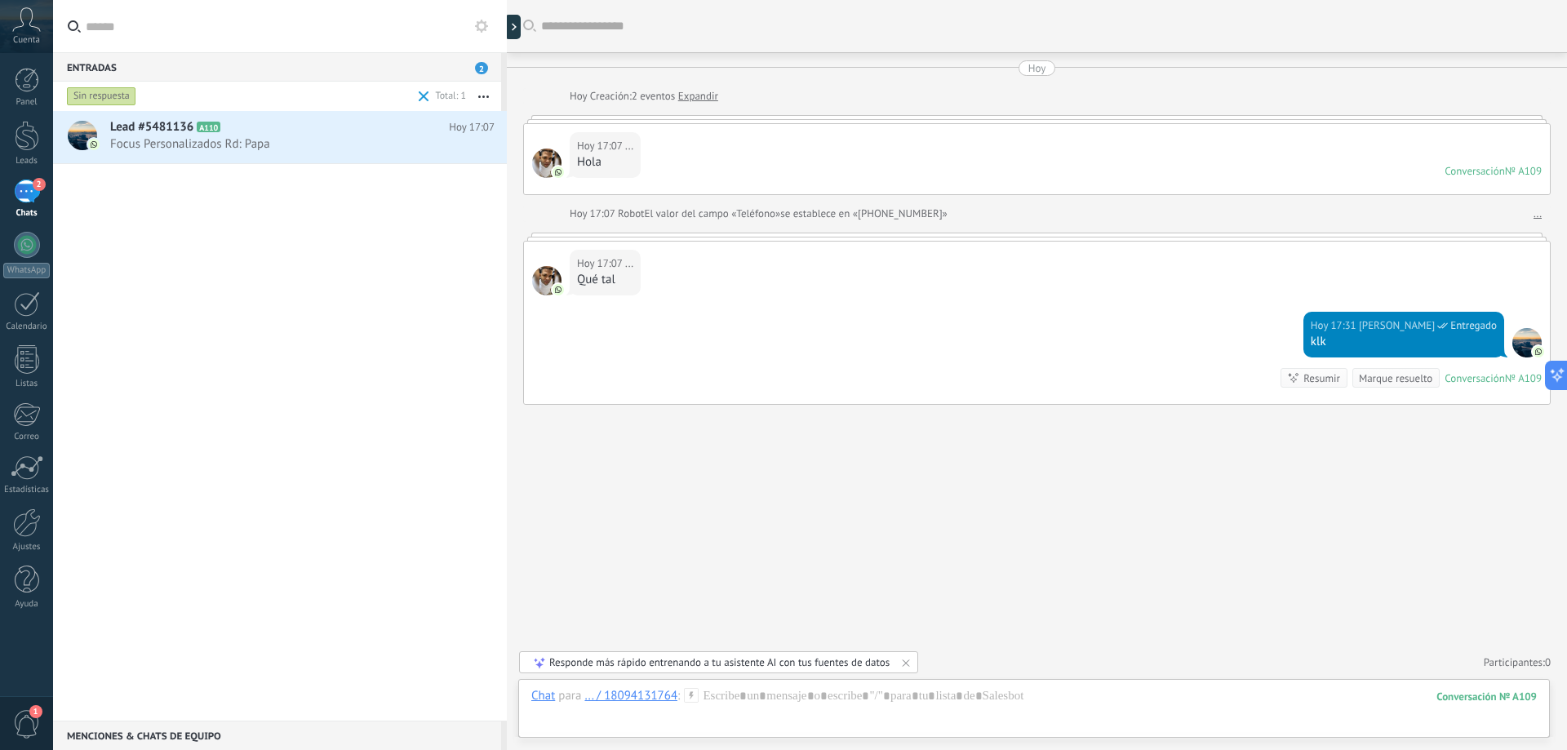
click at [149, 233] on div "Lead #5481136 A110 Hoy 17:07 Focus Personalizados Rd: Papa" at bounding box center [280, 416] width 454 height 610
click at [24, 725] on span "1" at bounding box center [27, 724] width 28 height 29
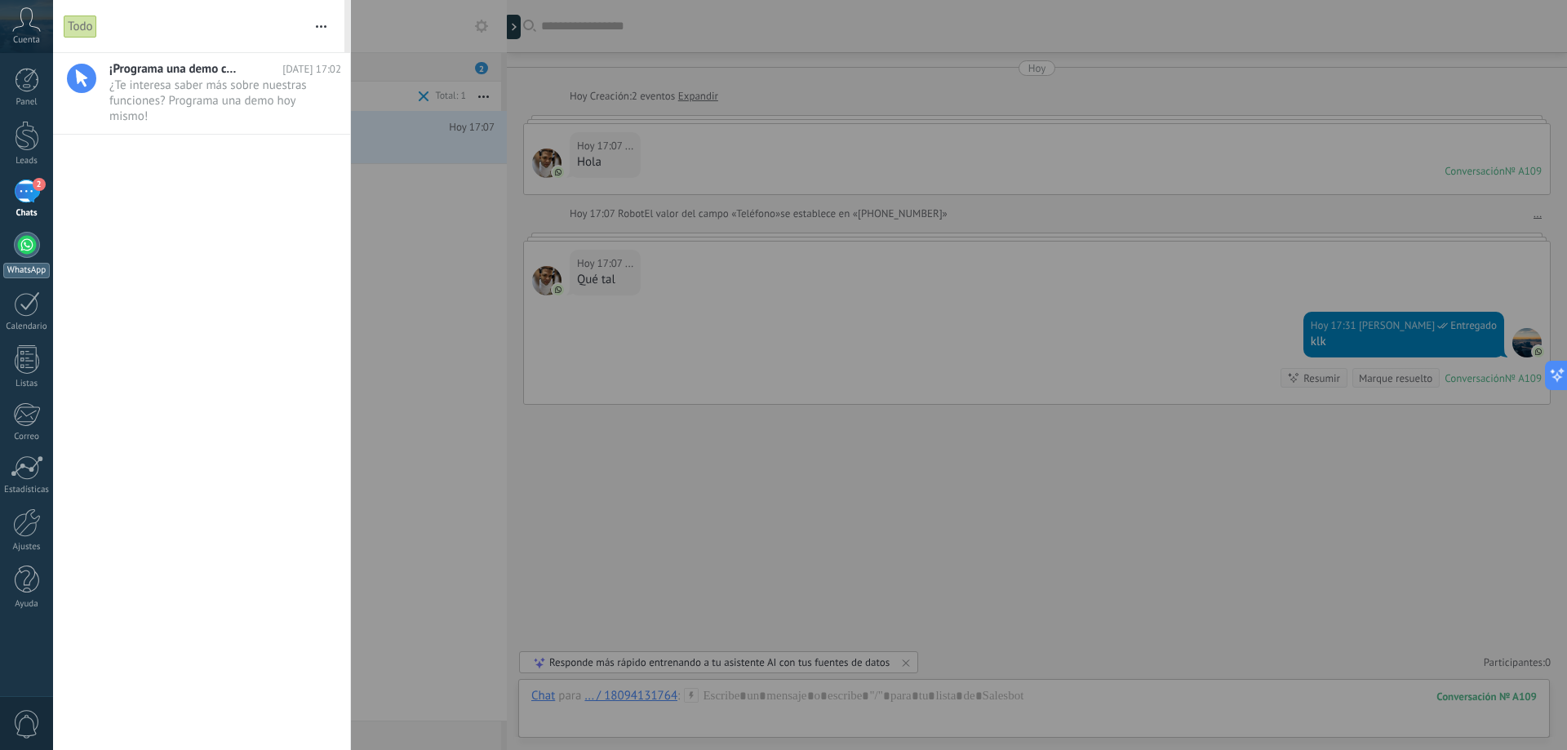
click at [31, 242] on div at bounding box center [27, 245] width 26 height 26
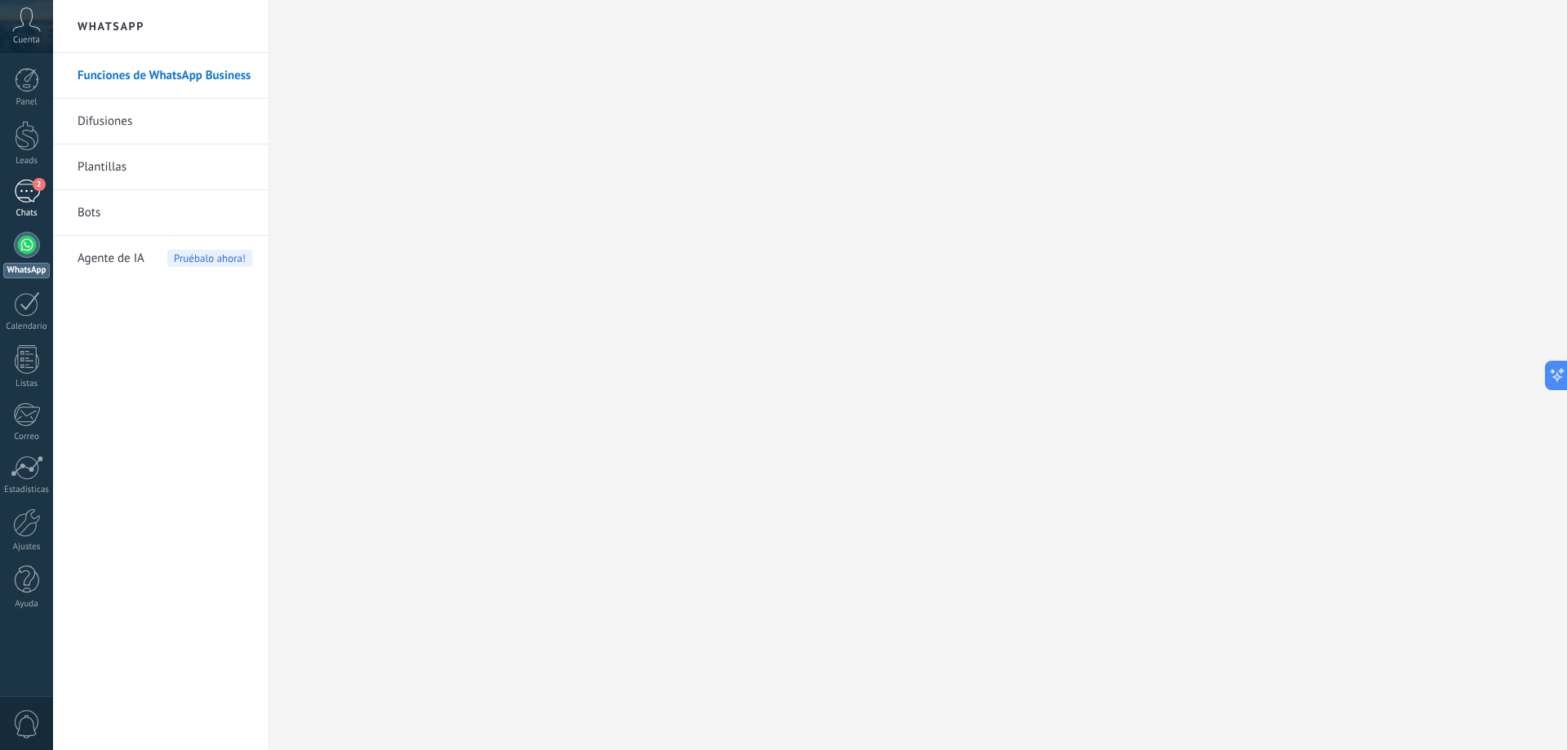
click at [28, 195] on div "2" at bounding box center [27, 192] width 26 height 24
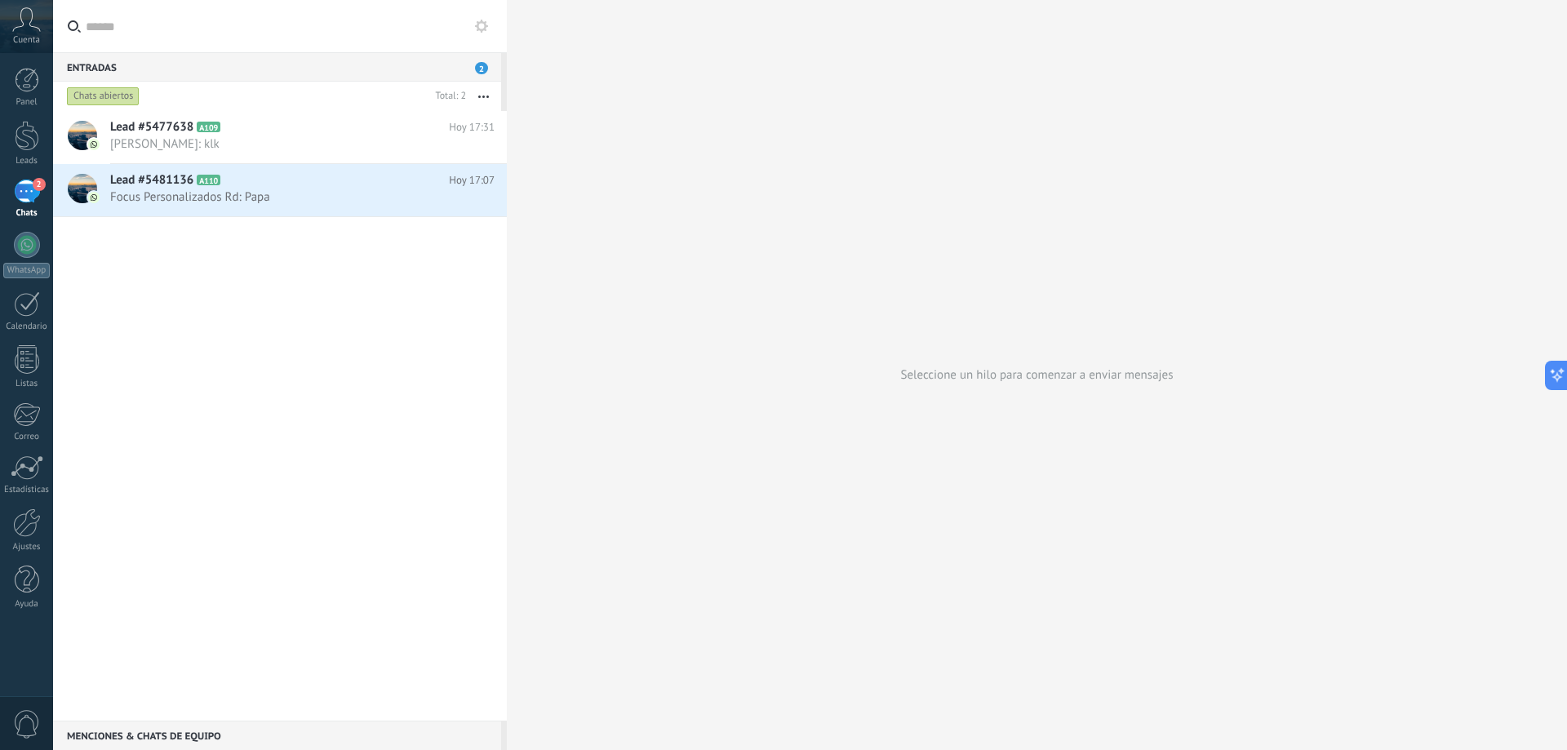
click at [33, 194] on div "2" at bounding box center [27, 192] width 26 height 24
click at [74, 100] on div "Chats abiertos" at bounding box center [103, 97] width 73 height 20
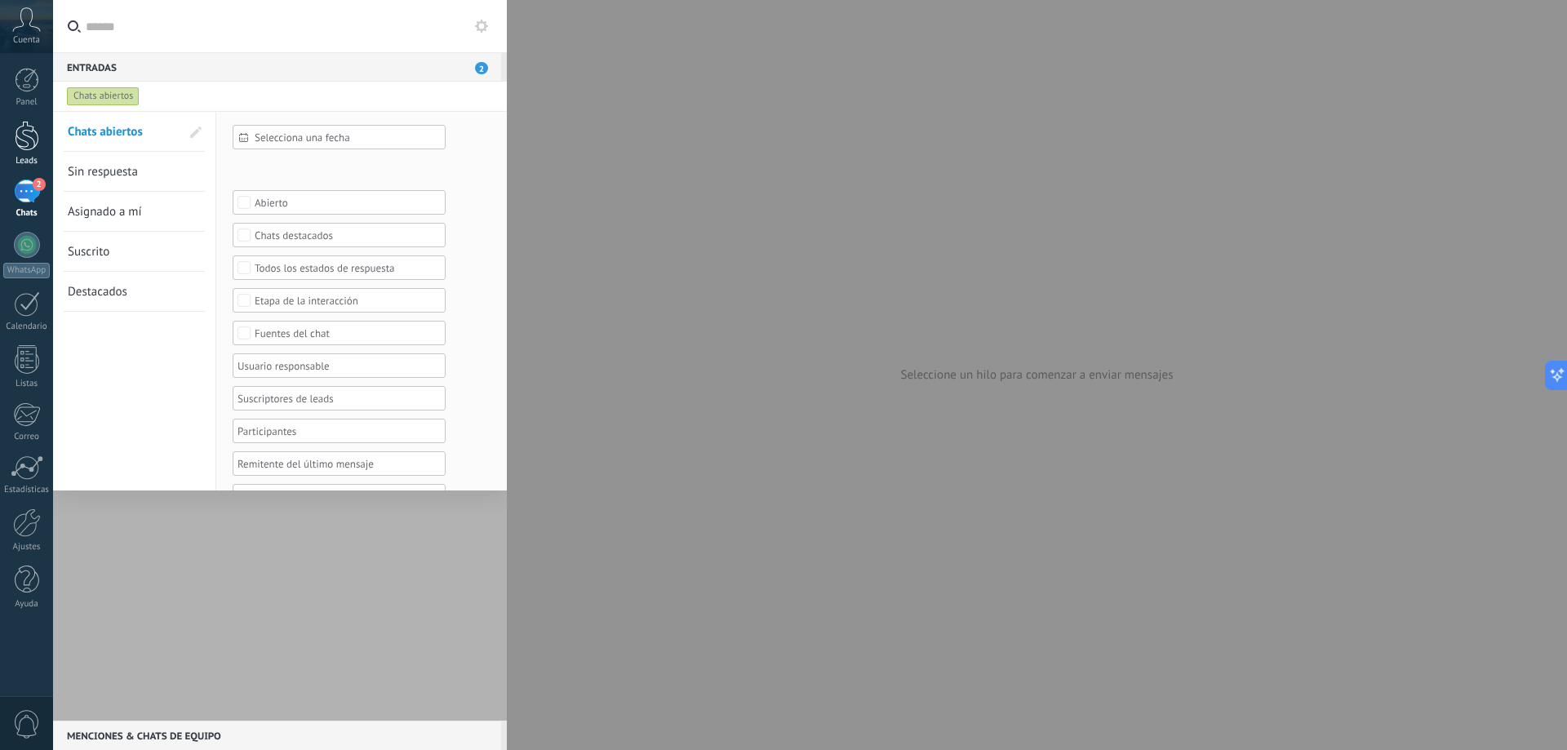
click at [27, 140] on div at bounding box center [27, 136] width 24 height 30
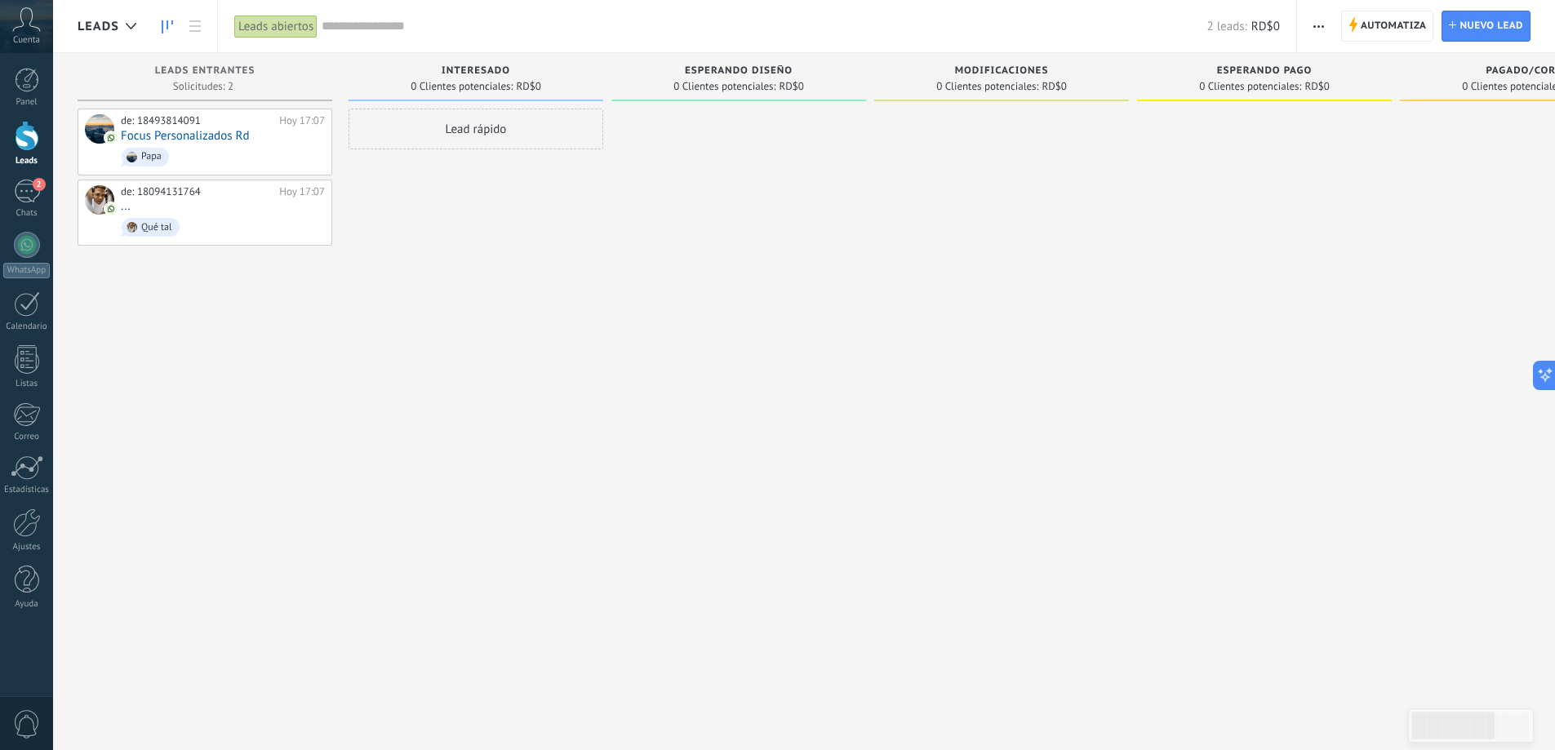
click at [26, 20] on icon at bounding box center [26, 19] width 29 height 24
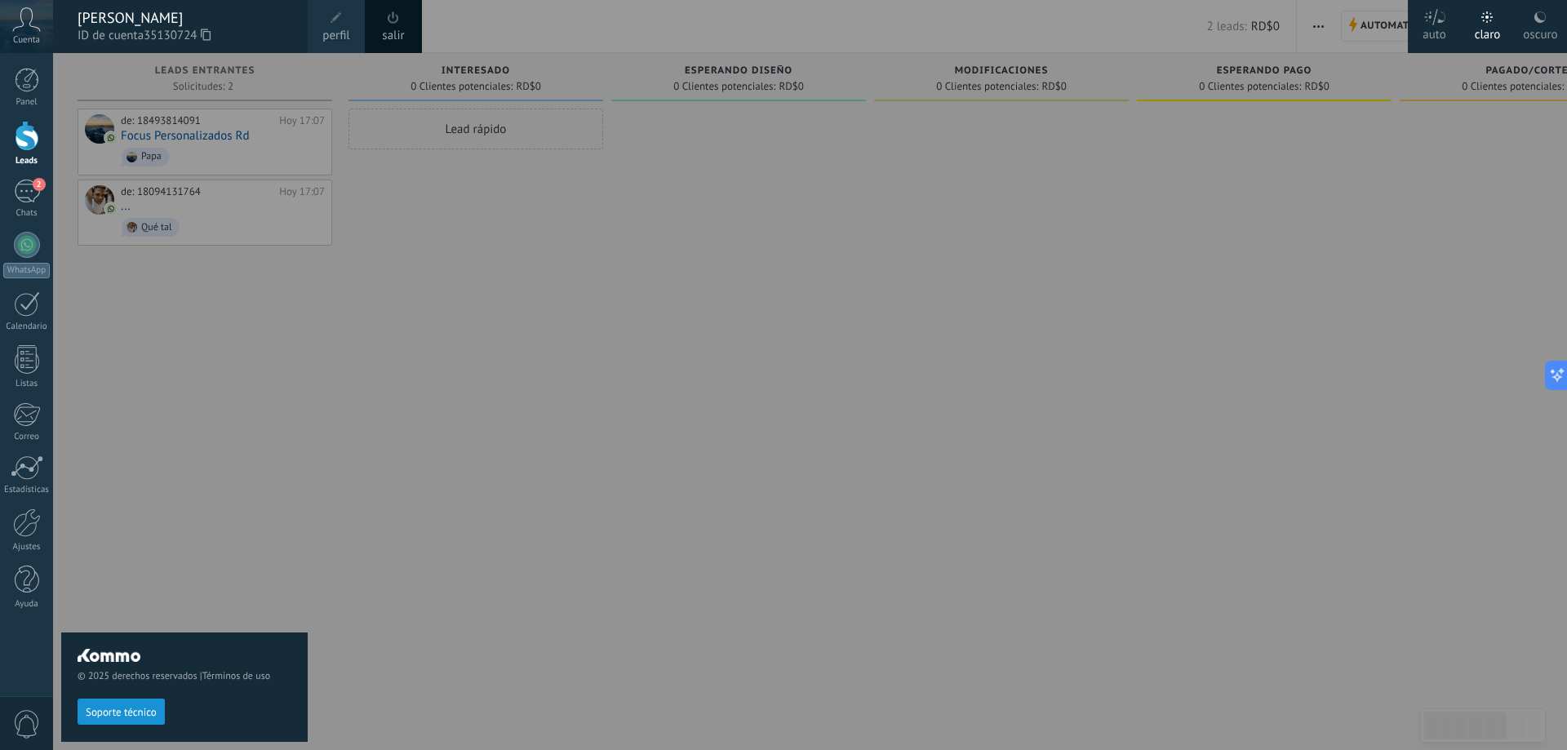
click at [26, 22] on icon at bounding box center [26, 19] width 29 height 24
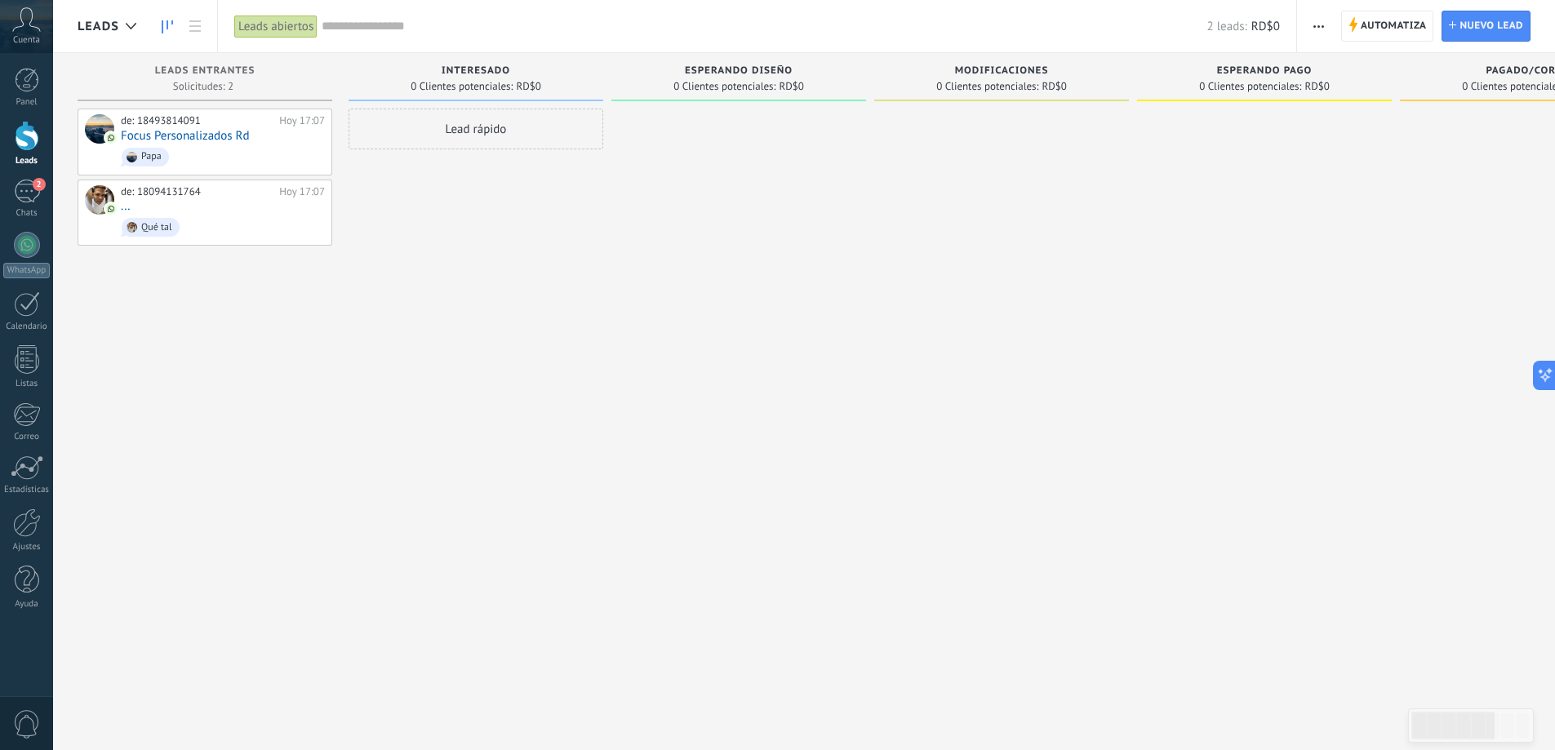
click at [26, 22] on icon at bounding box center [26, 19] width 29 height 24
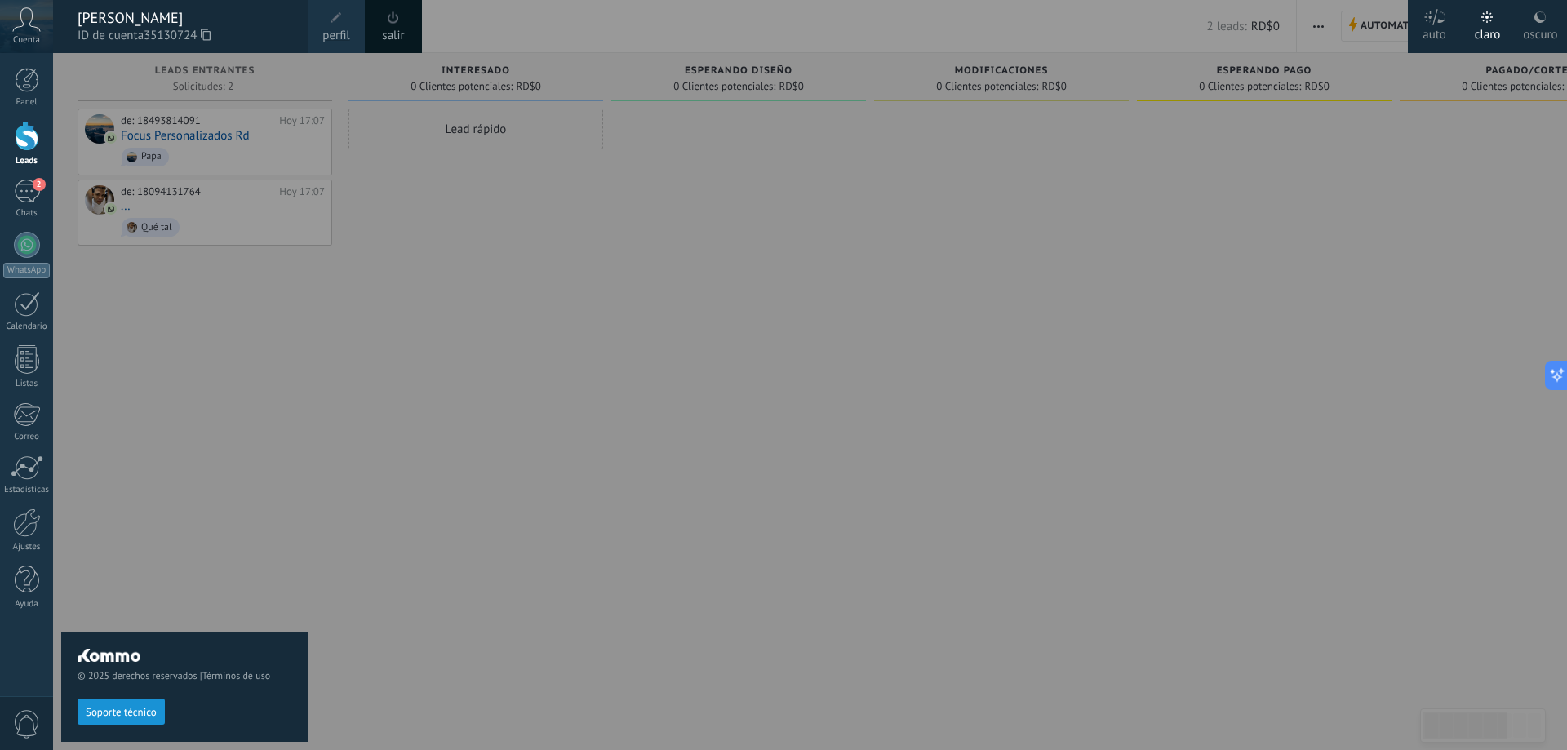
click at [26, 22] on icon at bounding box center [26, 19] width 29 height 24
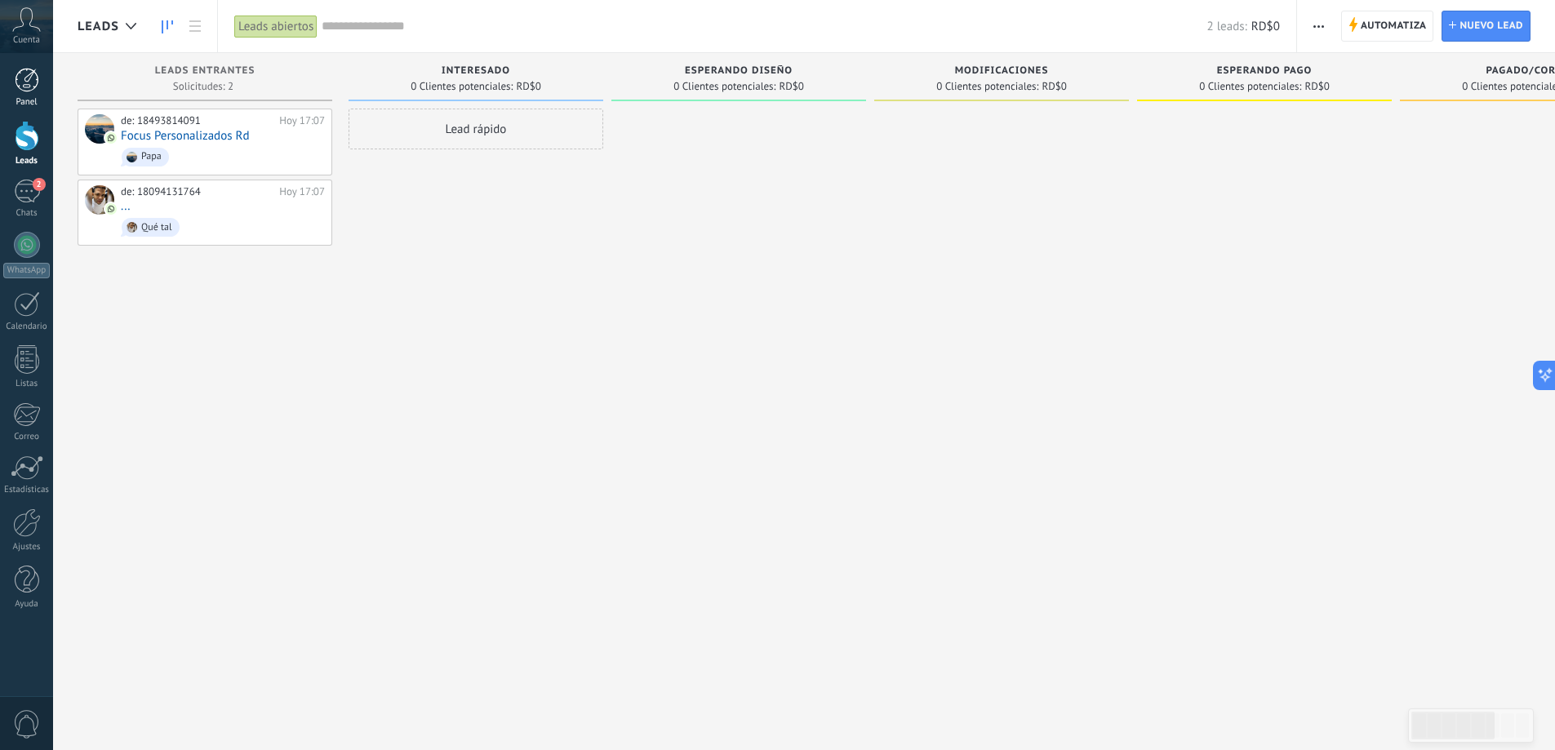
click at [24, 82] on div at bounding box center [27, 80] width 24 height 24
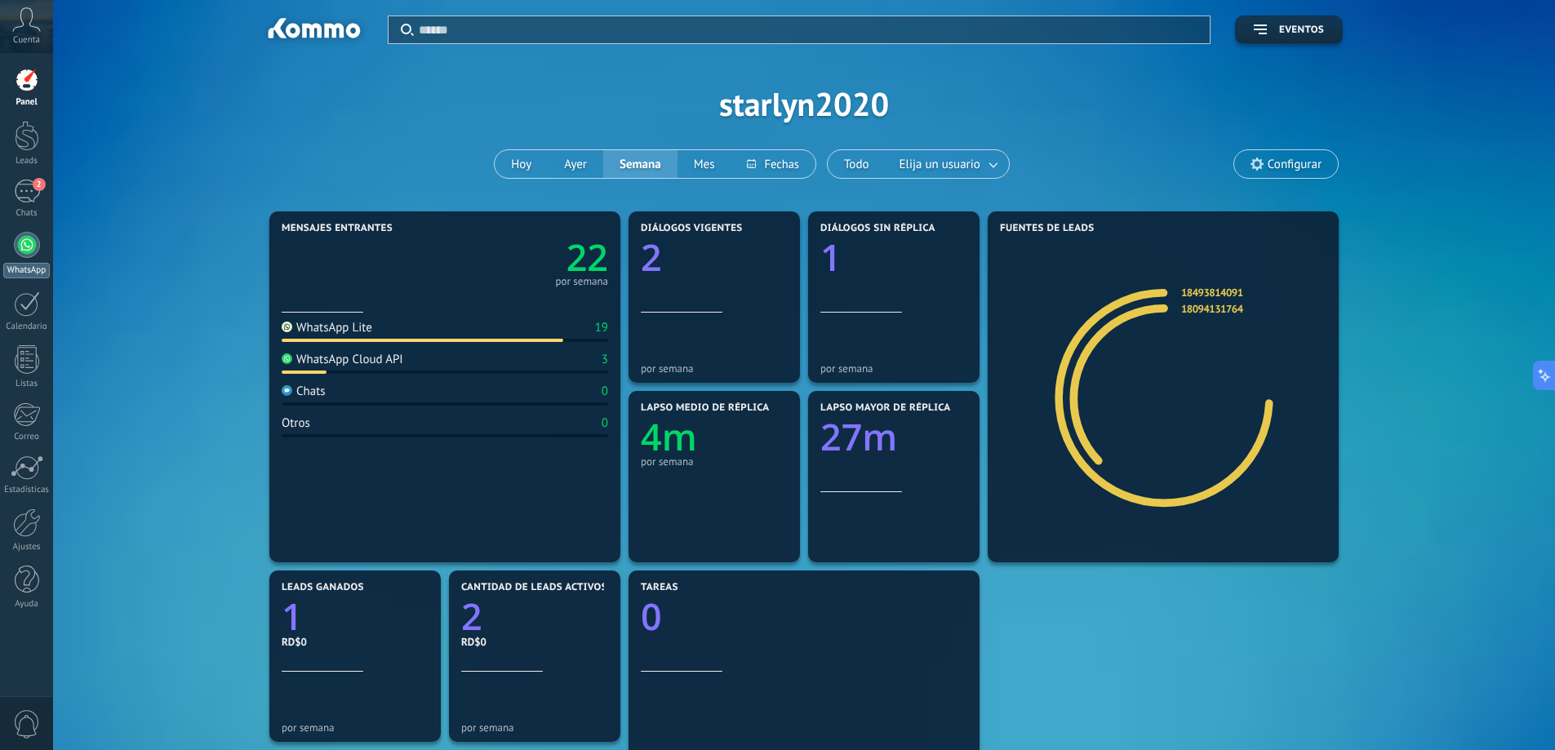
click at [24, 240] on div at bounding box center [27, 245] width 26 height 26
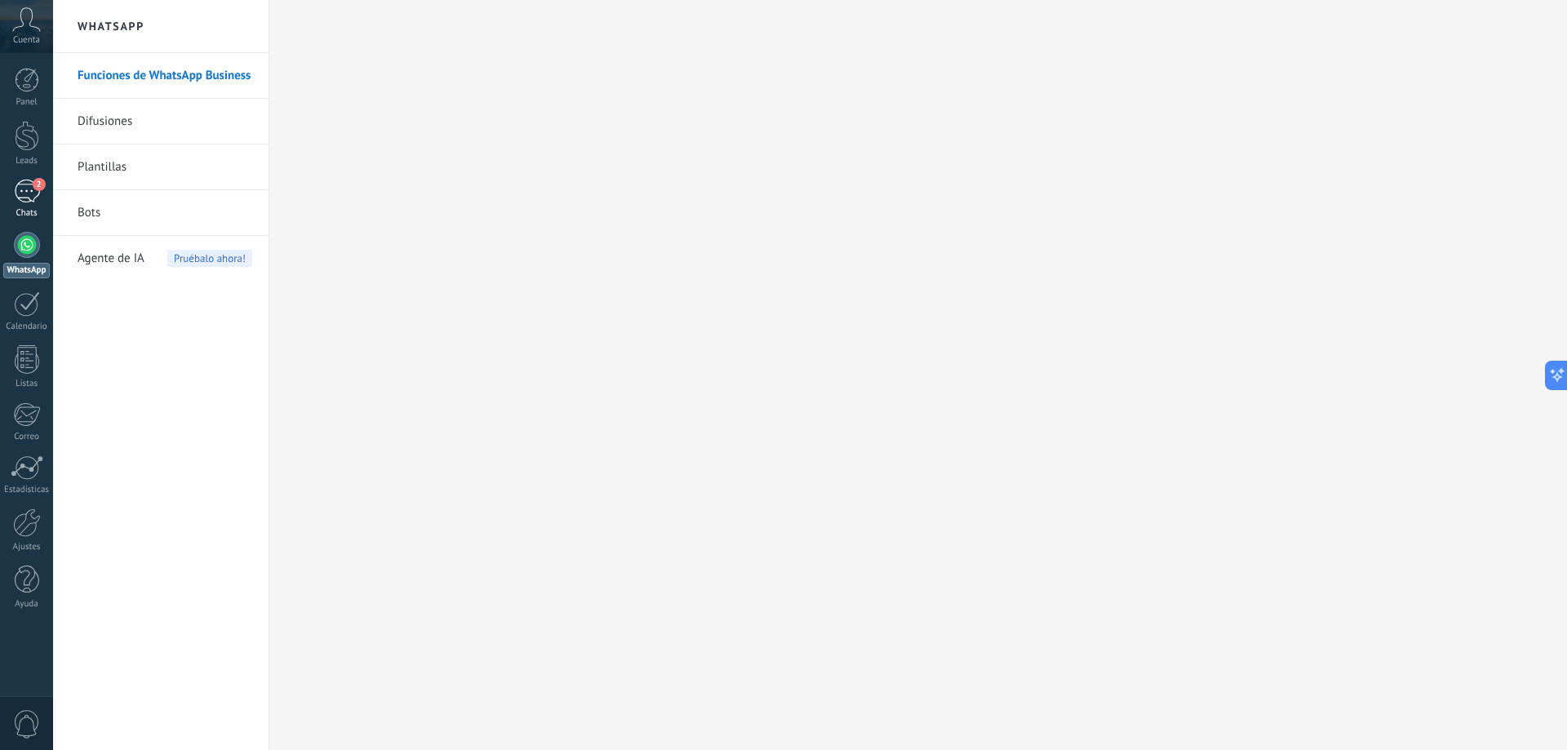
click at [32, 189] on div "2" at bounding box center [27, 192] width 26 height 24
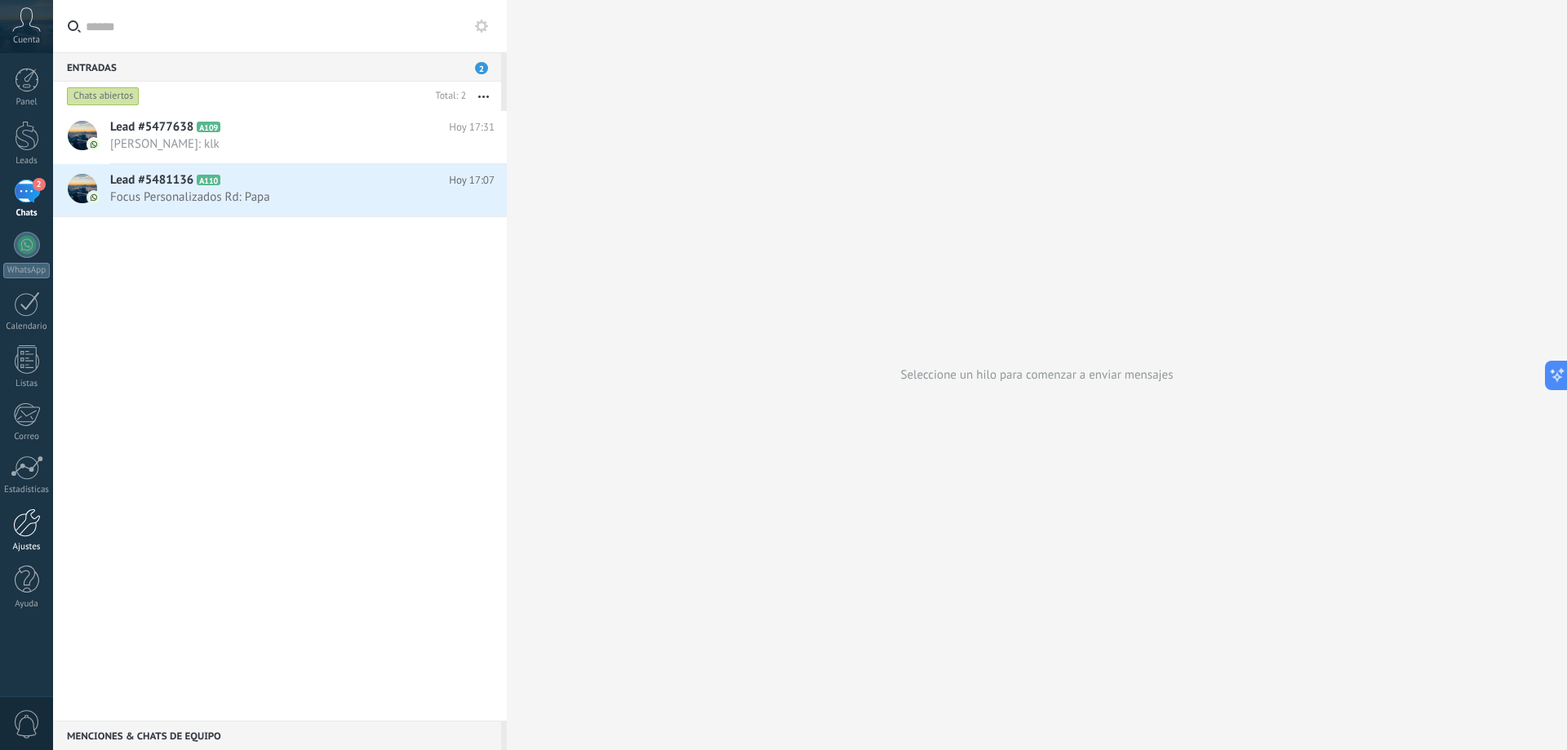
click at [32, 522] on div at bounding box center [27, 523] width 28 height 29
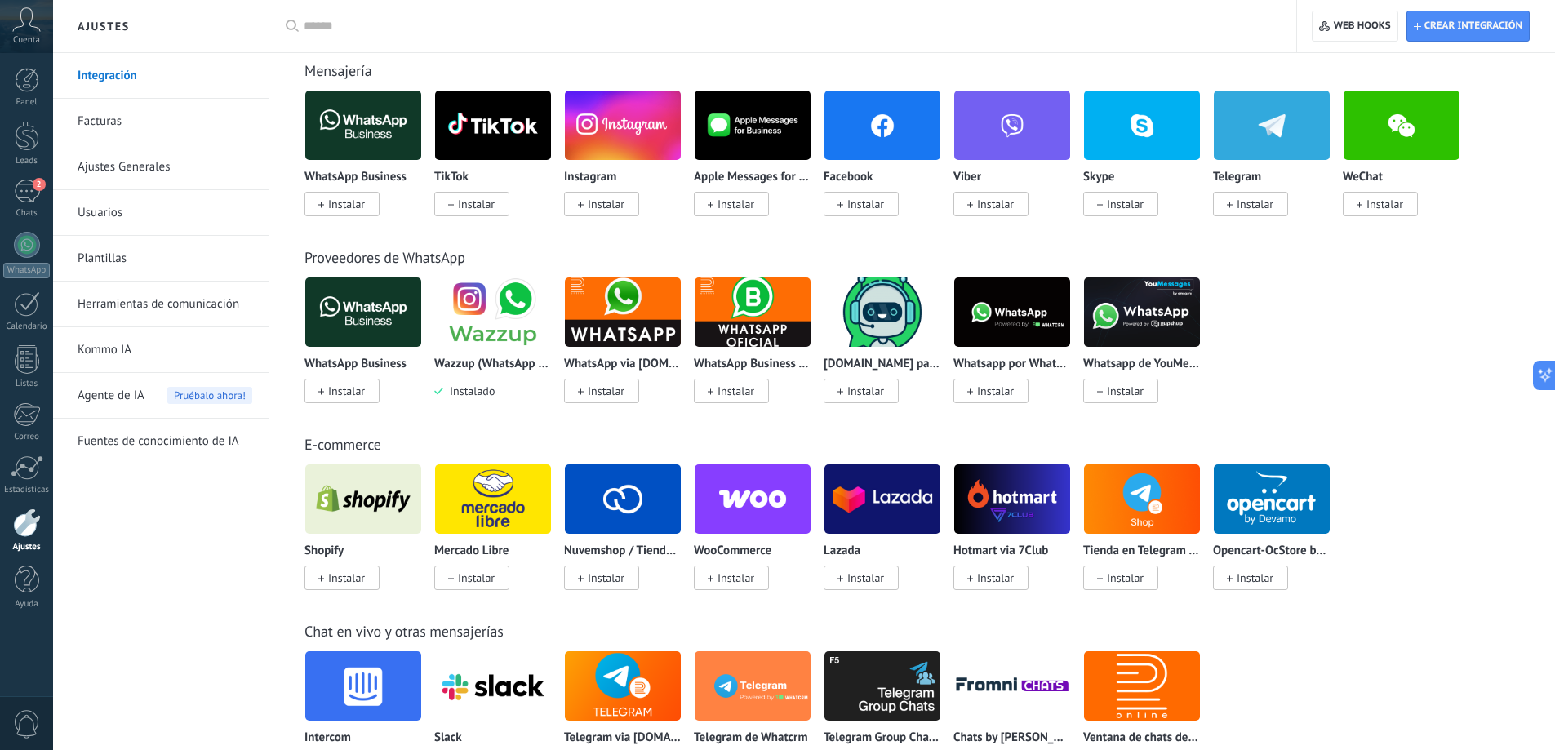
scroll to position [327, 0]
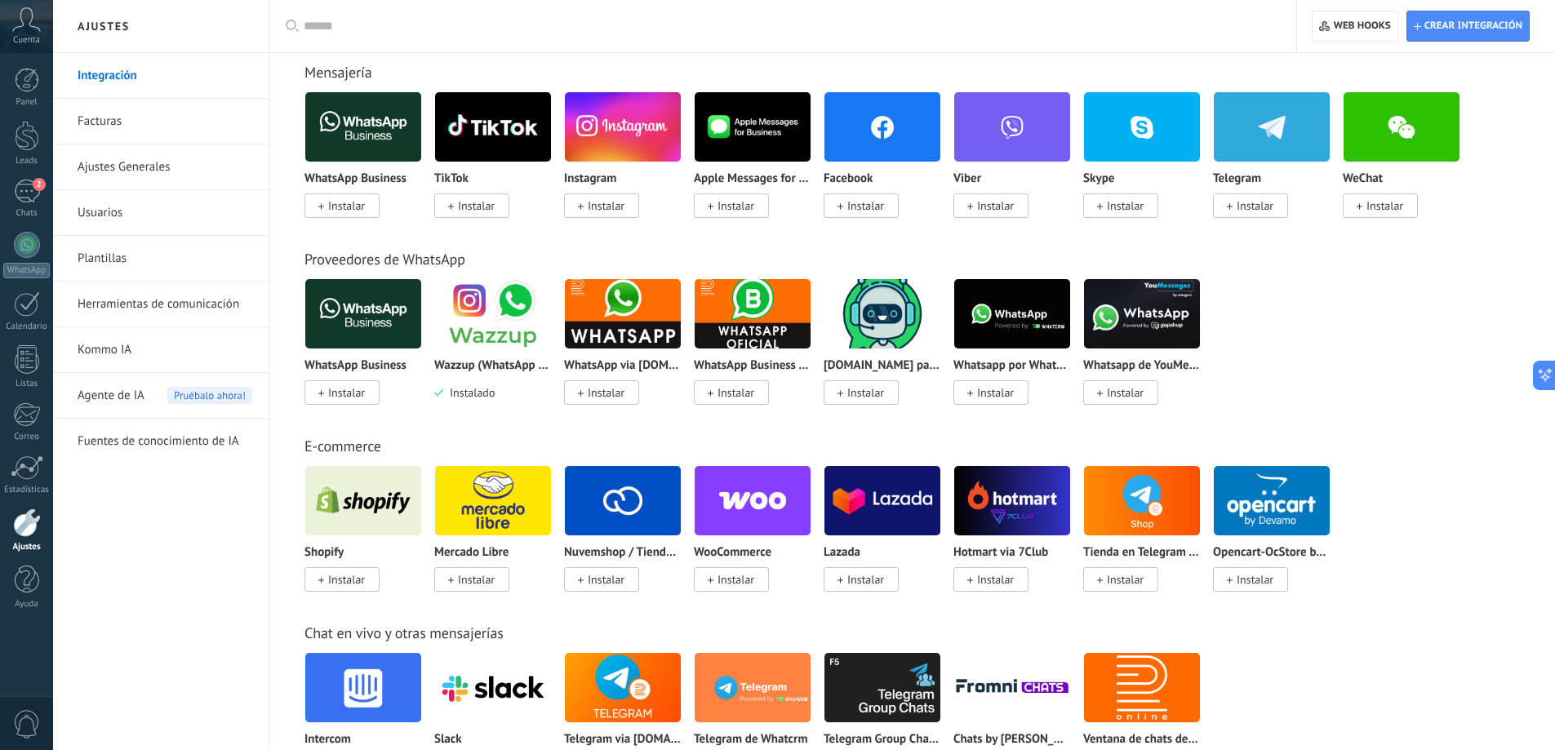
click at [473, 397] on span "Instalado" at bounding box center [468, 392] width 51 height 15
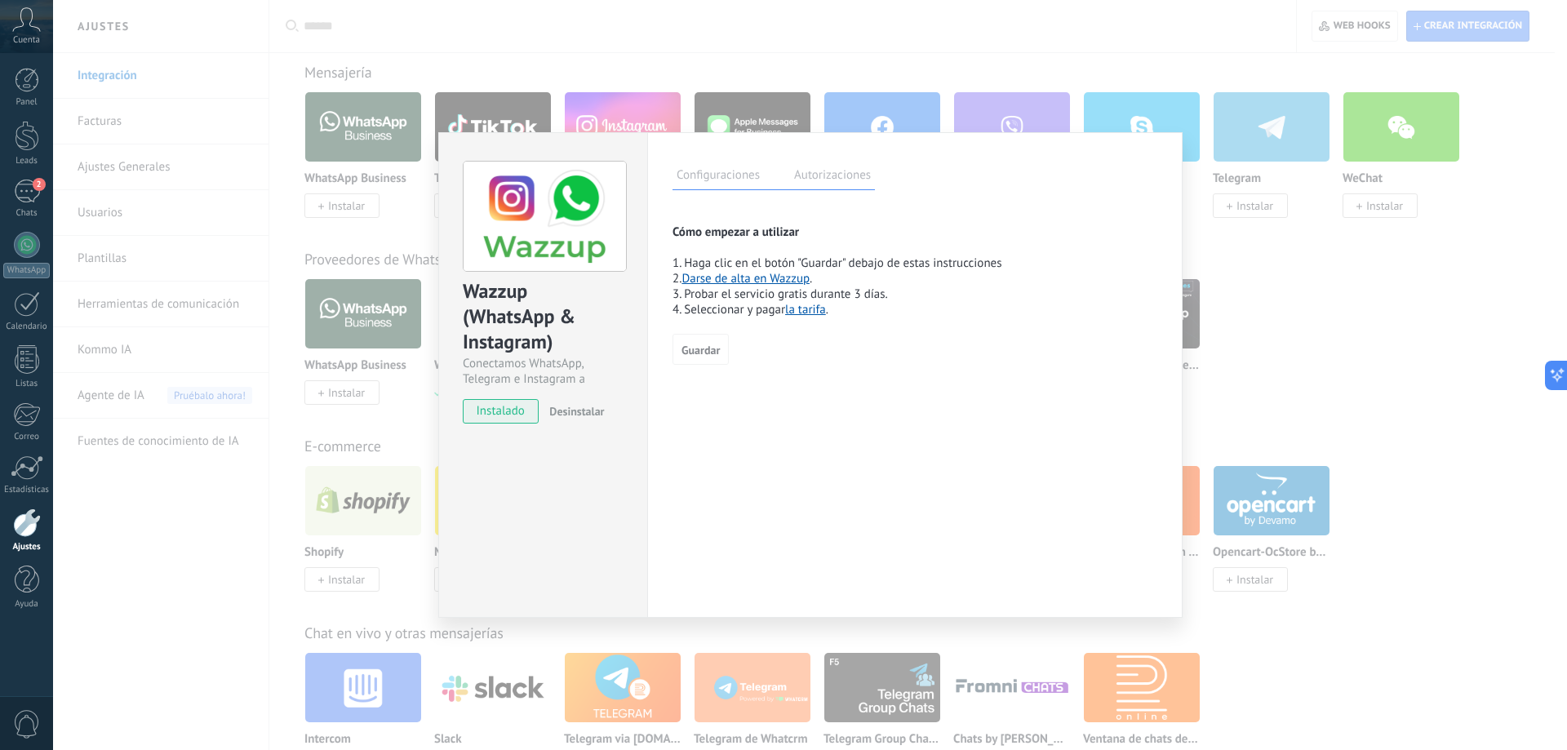
click at [586, 411] on span "Desinstalar" at bounding box center [576, 411] width 55 height 15
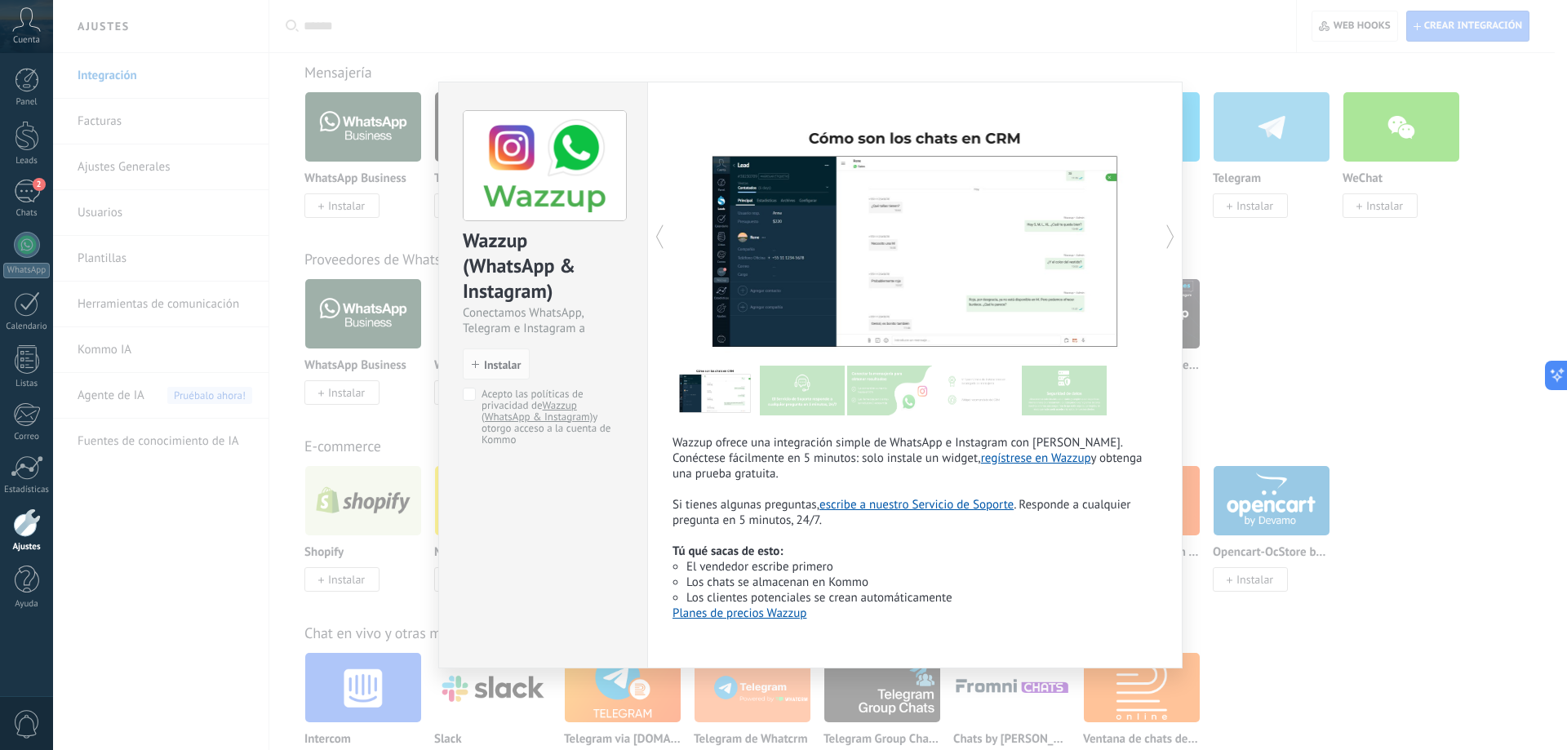
click at [1207, 56] on div "Wazzup (WhatsApp & Instagram) Conectamos WhatsApp, Telegram e Instagram a Kommo…" at bounding box center [810, 375] width 1514 height 750
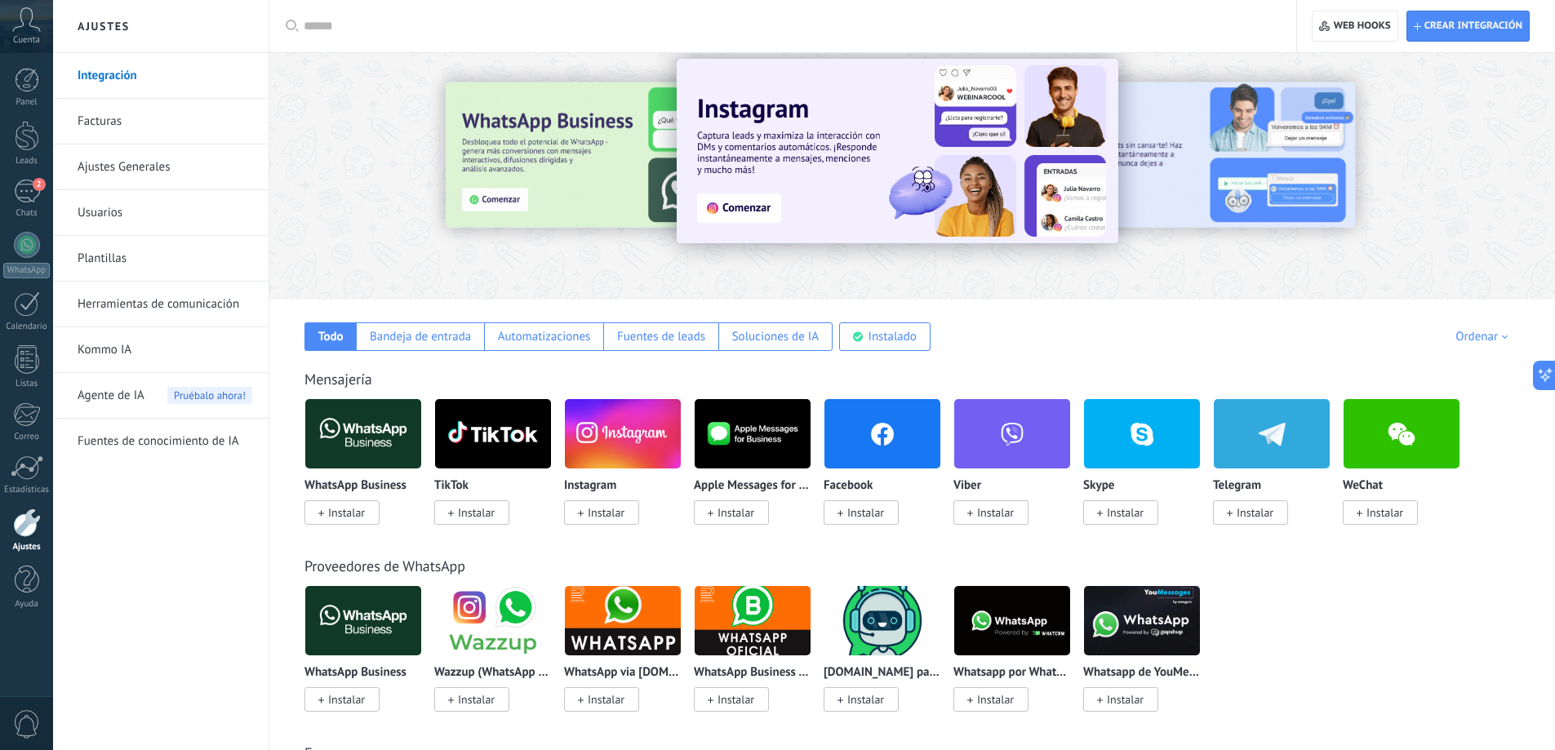
scroll to position [0, 0]
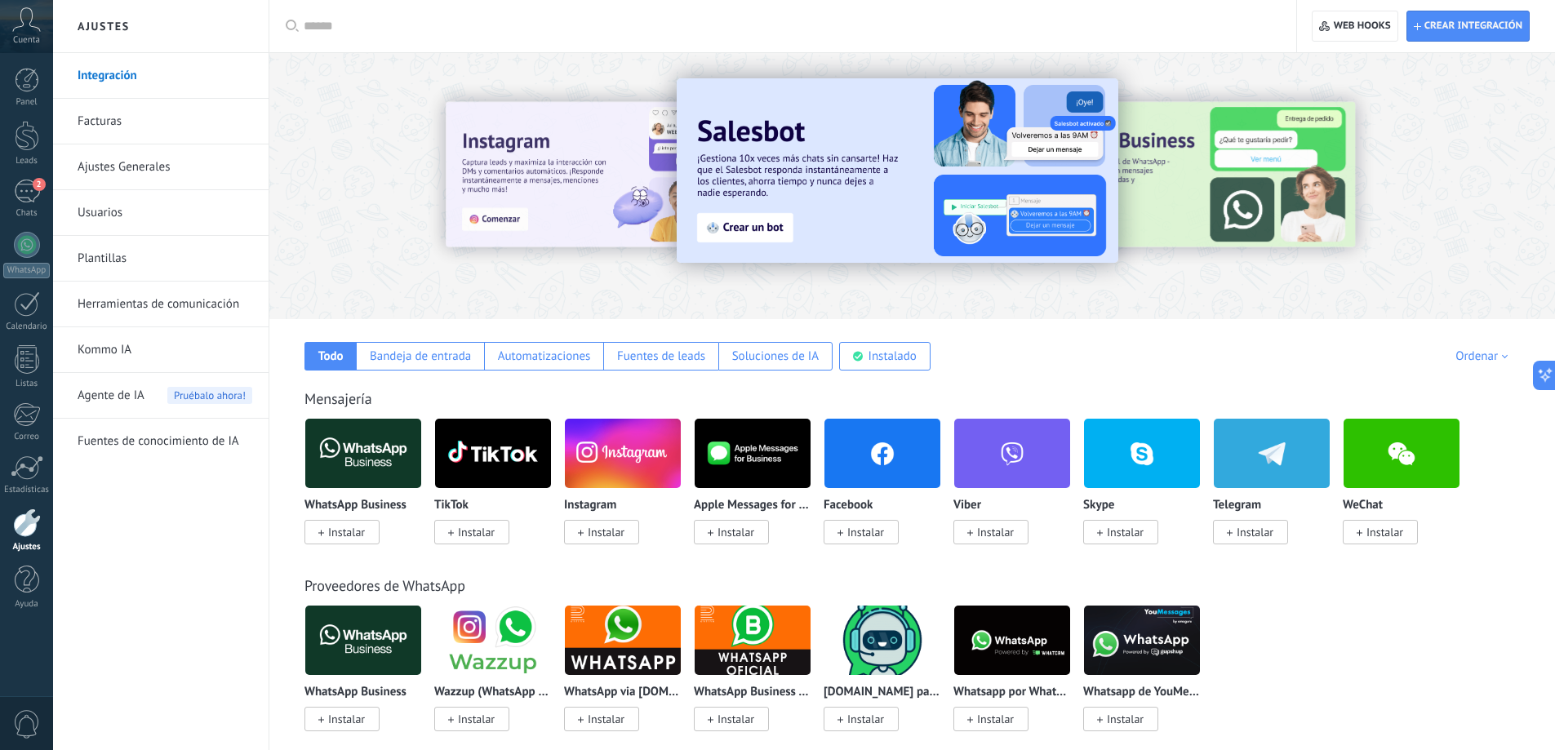
click at [610, 535] on span "Instalar" at bounding box center [606, 532] width 37 height 15
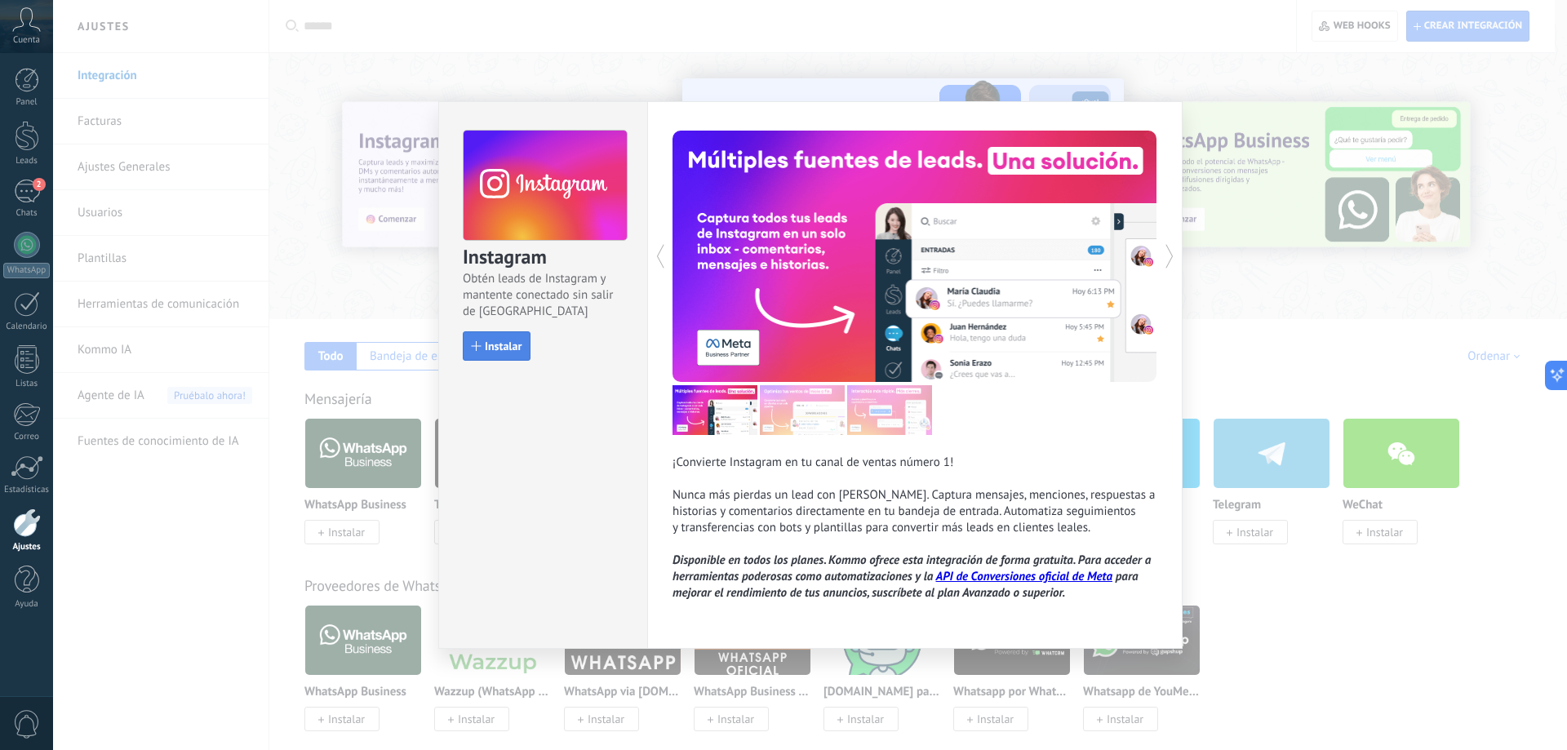
click at [510, 344] on span "Instalar" at bounding box center [503, 345] width 37 height 11
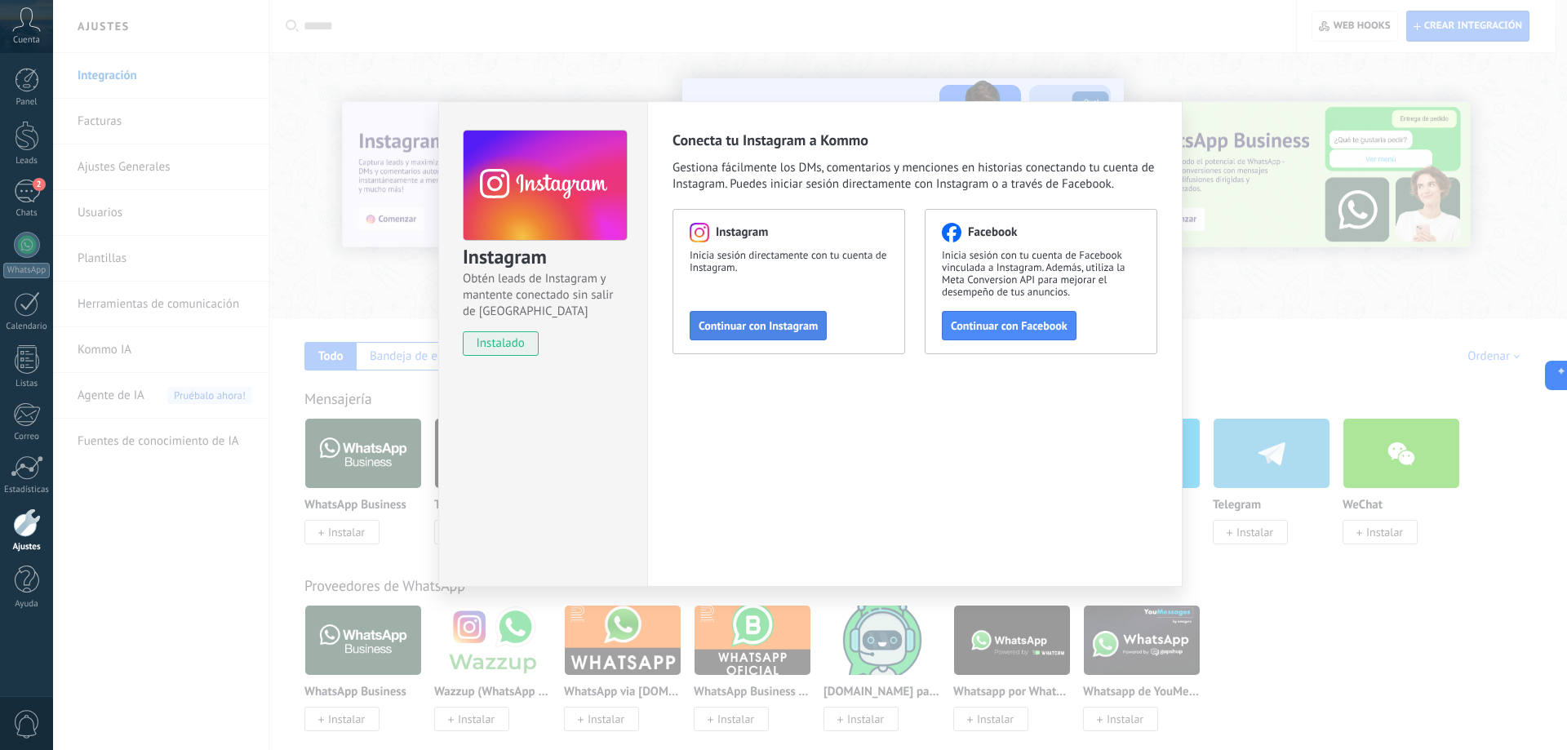
click at [773, 327] on span "Continuar con Instagram" at bounding box center [758, 325] width 119 height 11
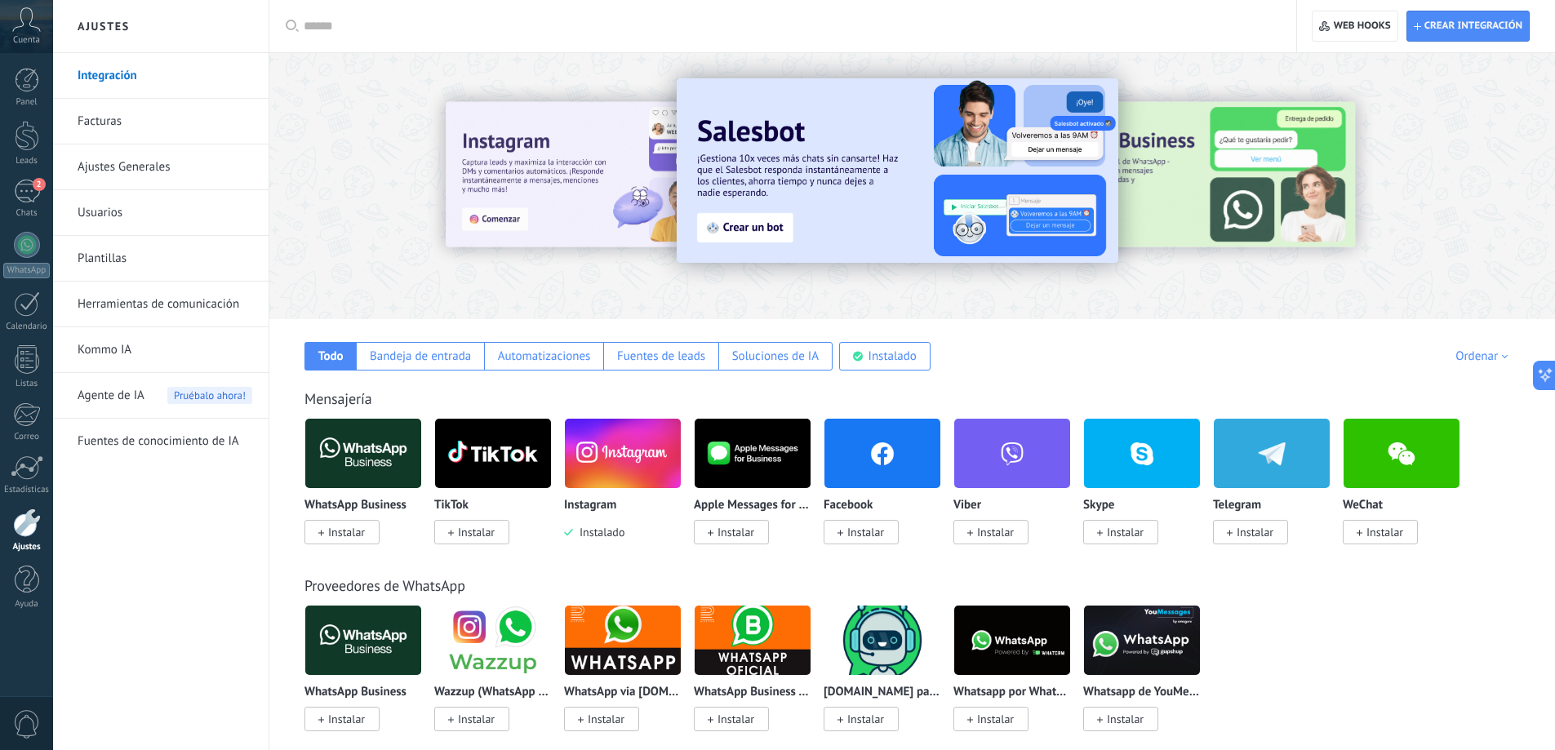
click at [369, 28] on input "text" at bounding box center [789, 26] width 970 height 17
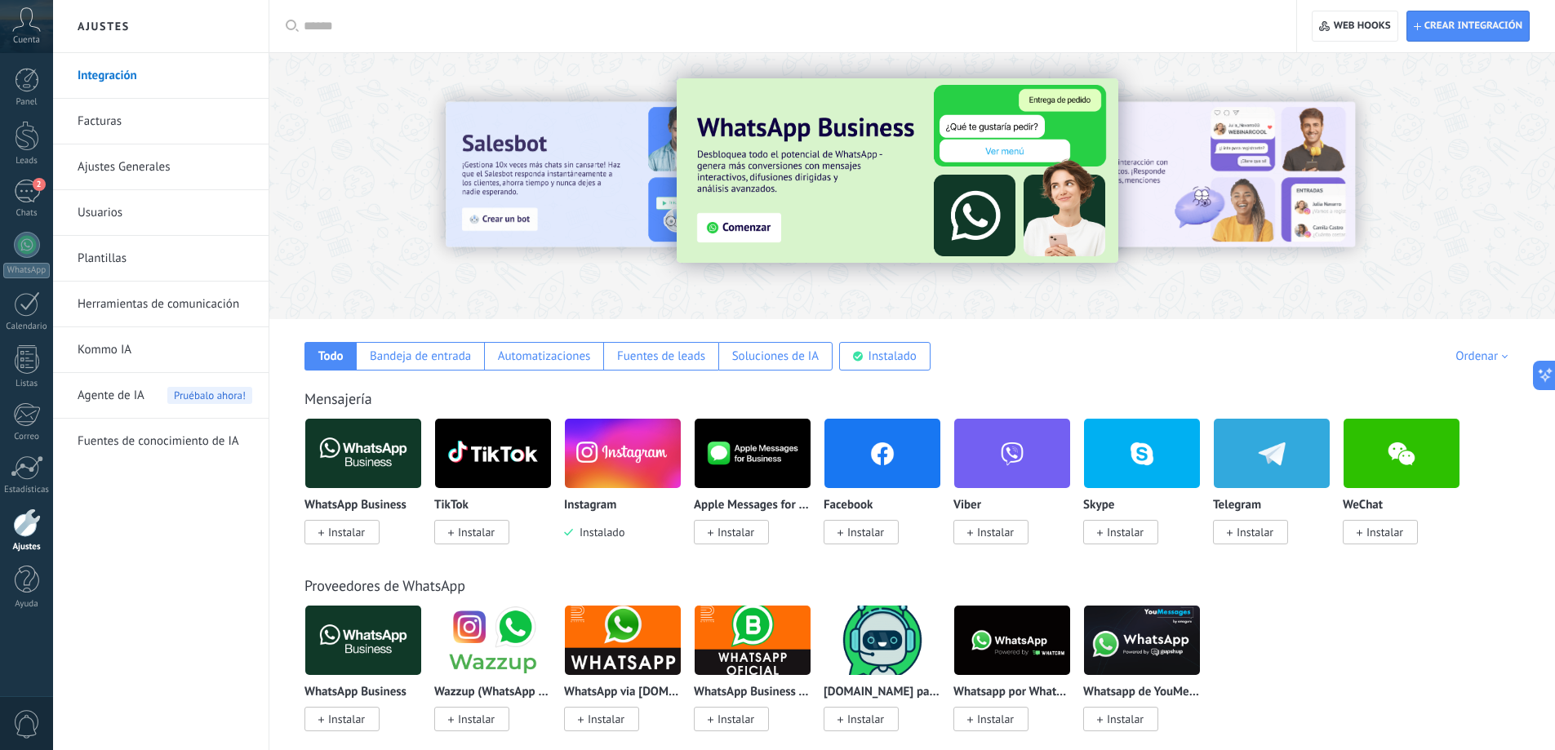
click at [393, 21] on input "text" at bounding box center [789, 26] width 970 height 17
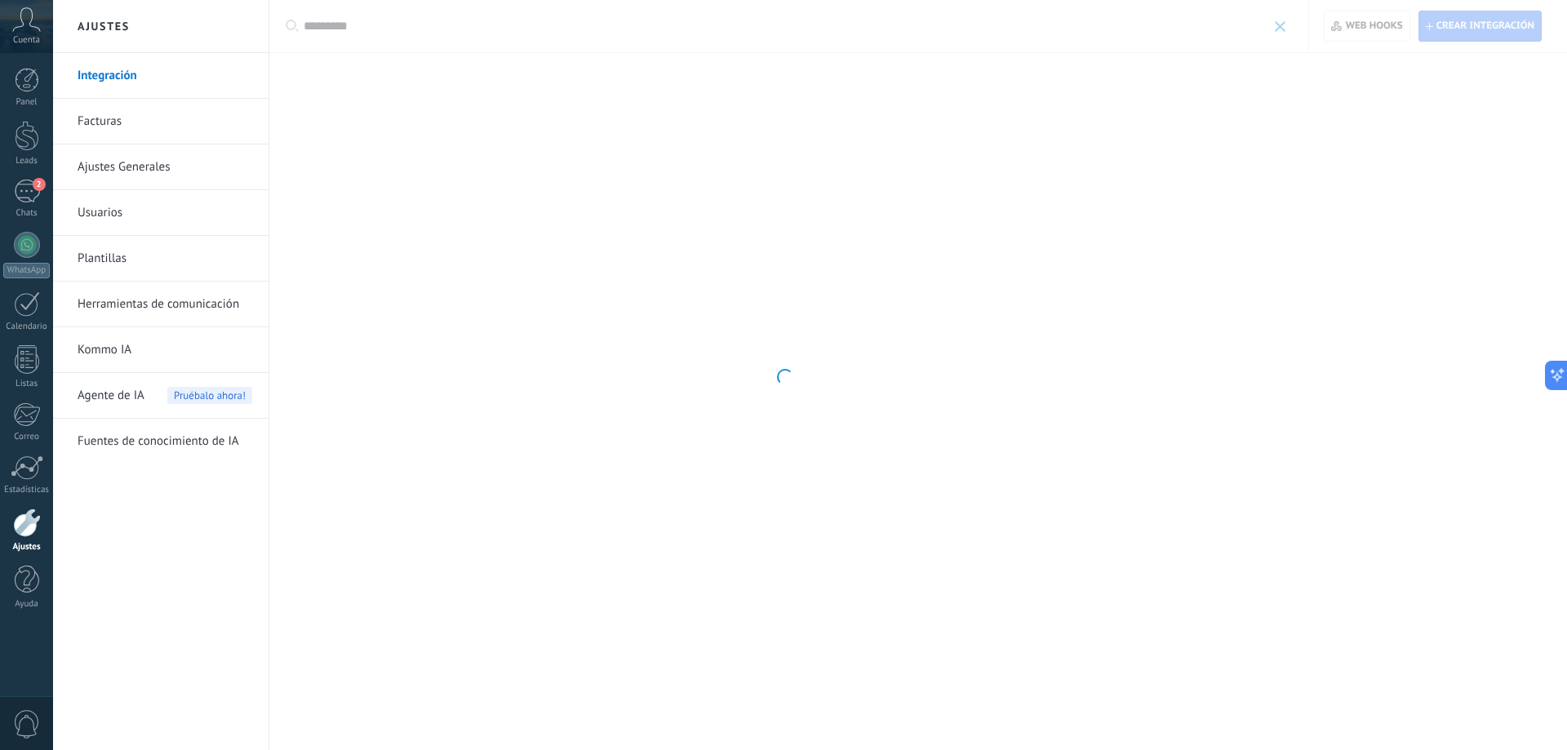
type input "*********"
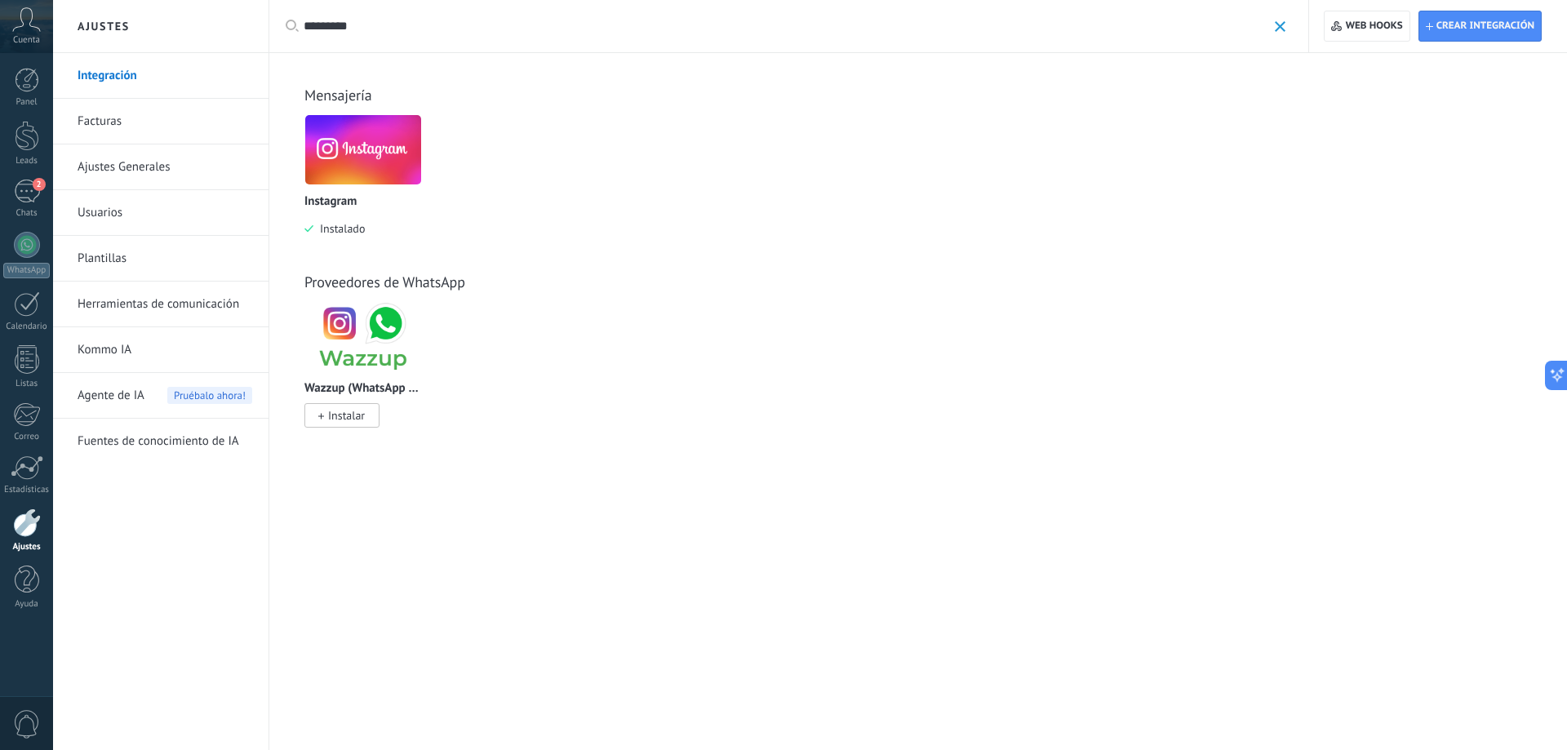
click at [338, 233] on span "Instalado" at bounding box center [338, 228] width 51 height 15
click at [344, 229] on span "Instalado" at bounding box center [338, 228] width 51 height 15
click at [349, 416] on span "Instalar" at bounding box center [346, 415] width 37 height 15
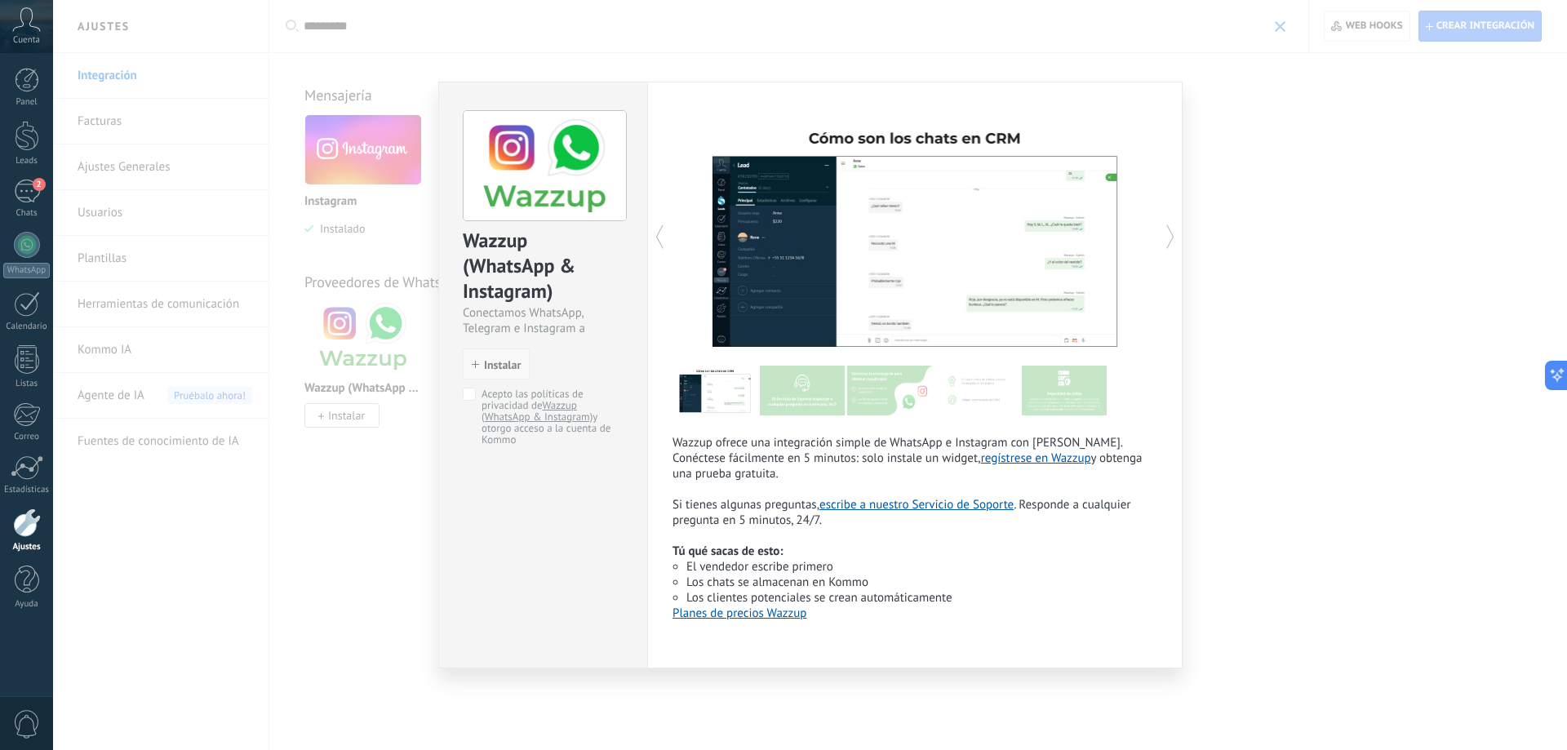
click at [494, 362] on span "Instalar" at bounding box center [502, 364] width 37 height 11
click at [481, 363] on span "Instalar" at bounding box center [496, 364] width 49 height 11
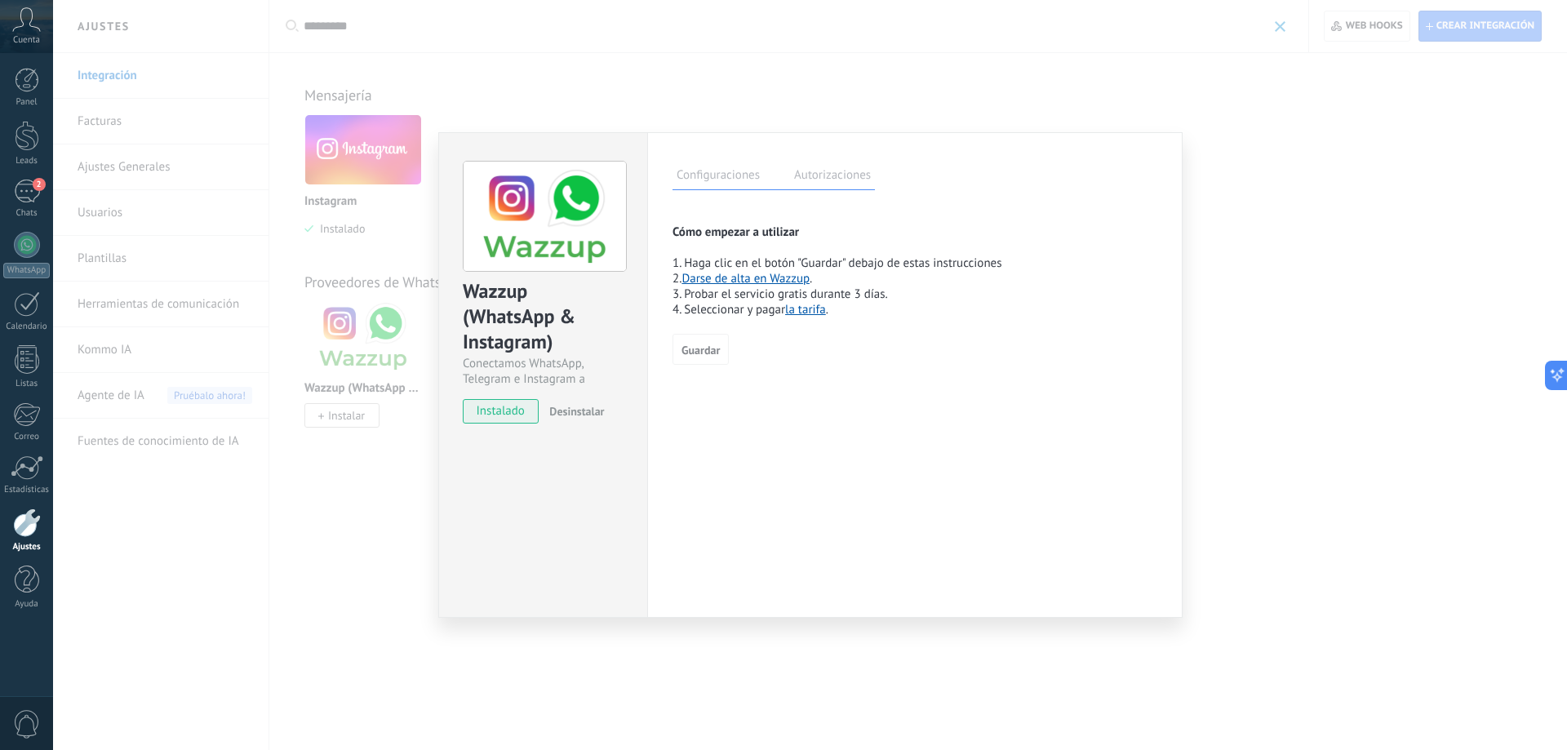
click at [593, 407] on span "Desinstalar" at bounding box center [576, 411] width 55 height 15
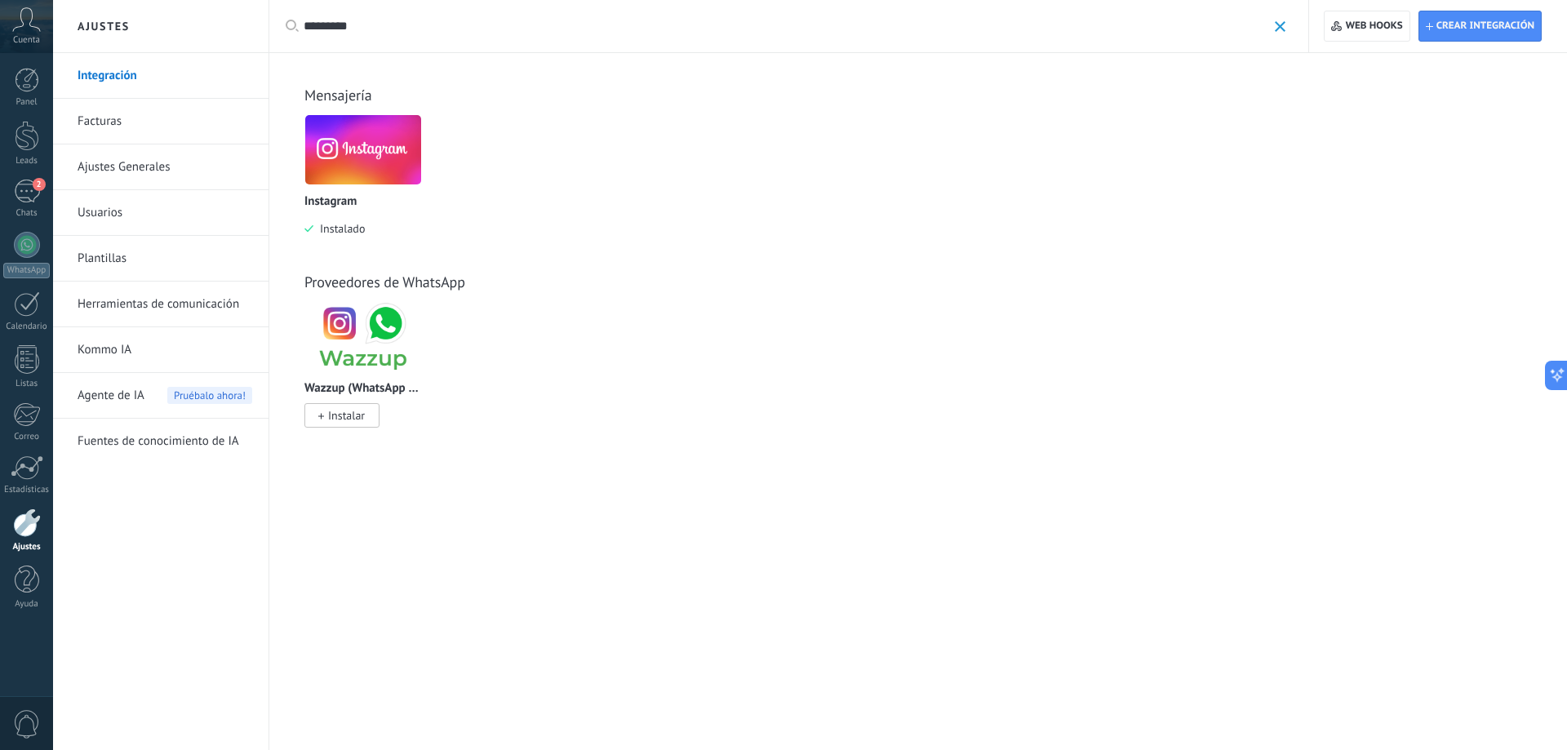
click at [358, 228] on span "Instalado" at bounding box center [338, 228] width 51 height 15
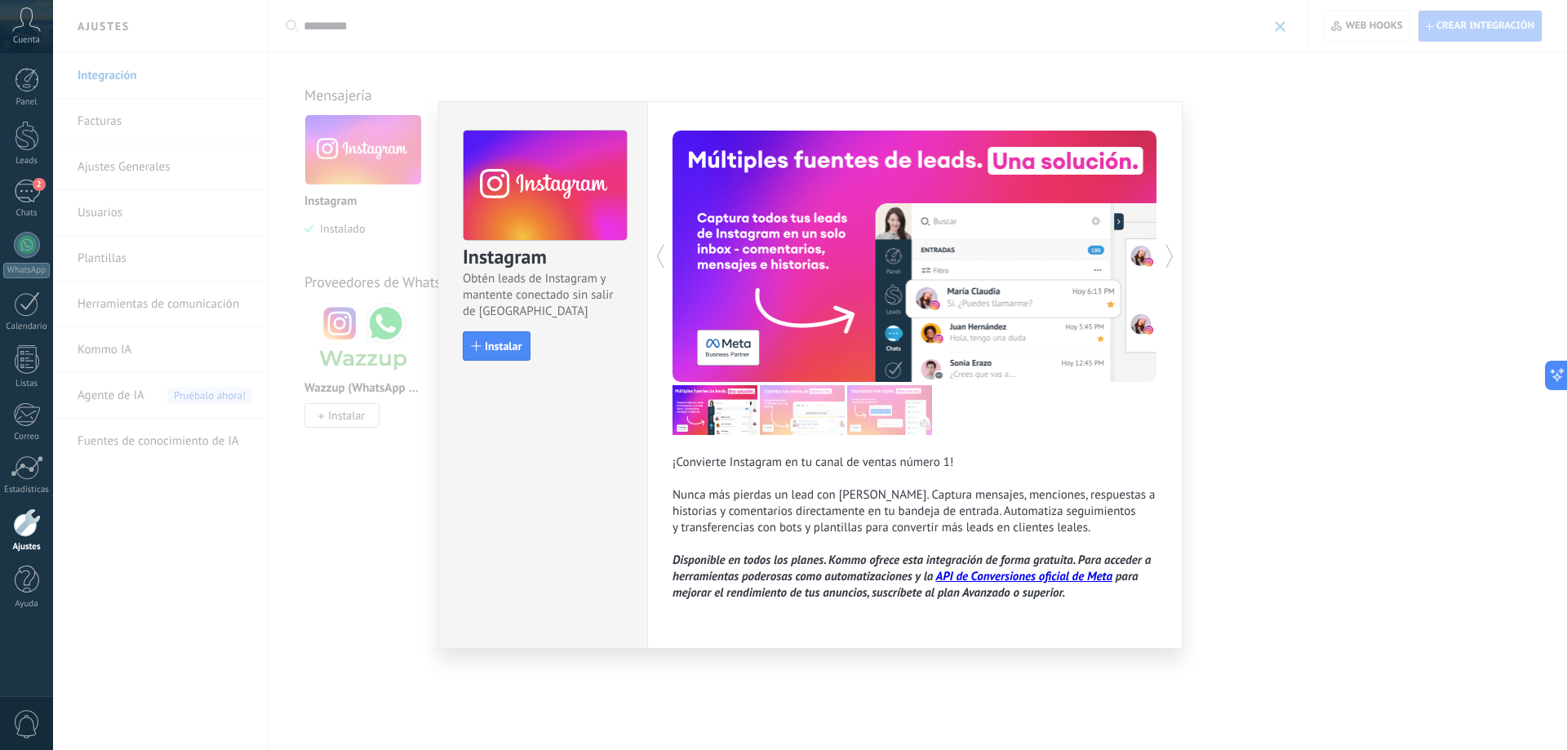
click at [533, 453] on div "Instagram Obtén leads de Instagram y mantente conectado sin salir de Kommo Inst…" at bounding box center [542, 375] width 209 height 548
click at [512, 336] on button "Instalar" at bounding box center [497, 345] width 68 height 29
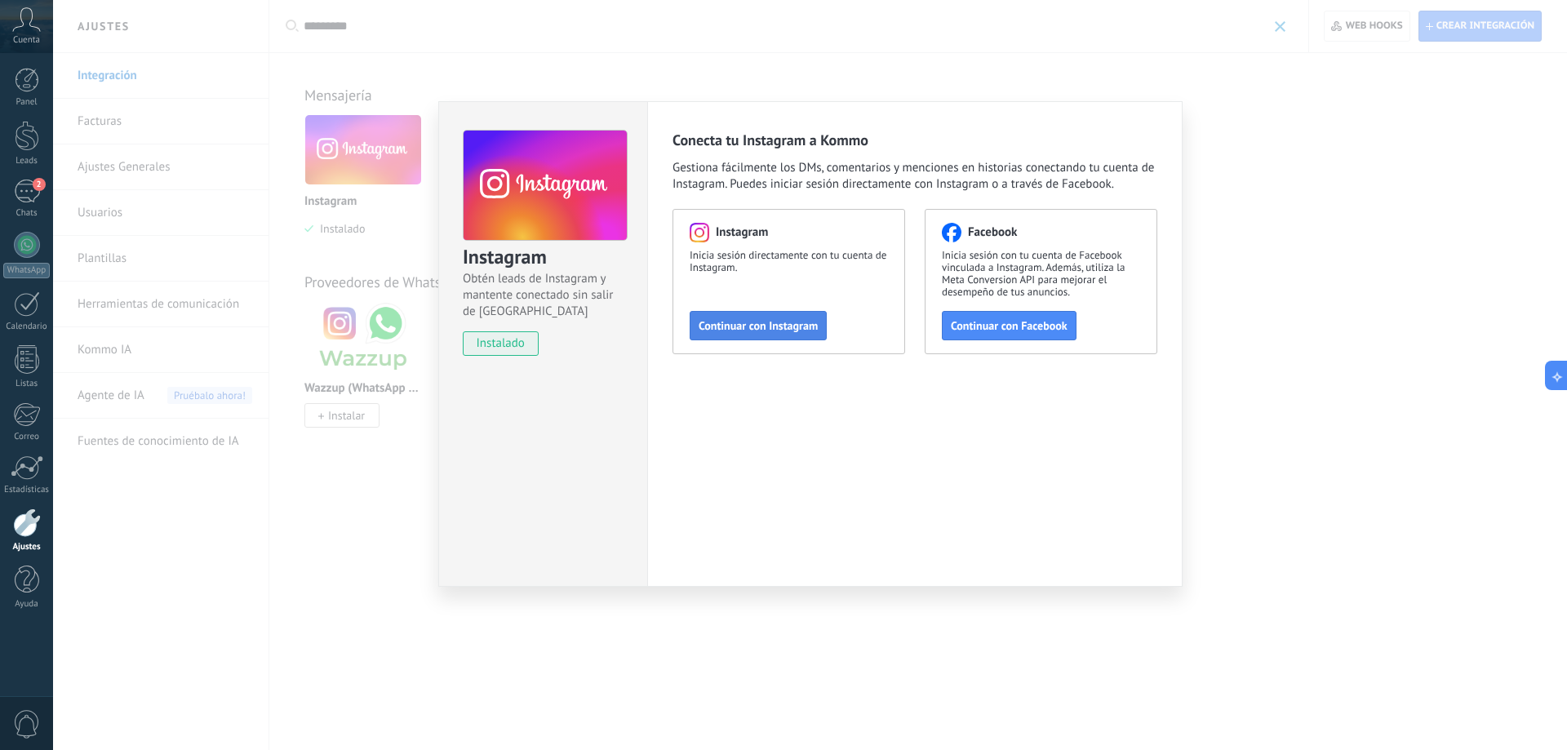
click at [776, 320] on span "Continuar con Instagram" at bounding box center [758, 325] width 119 height 11
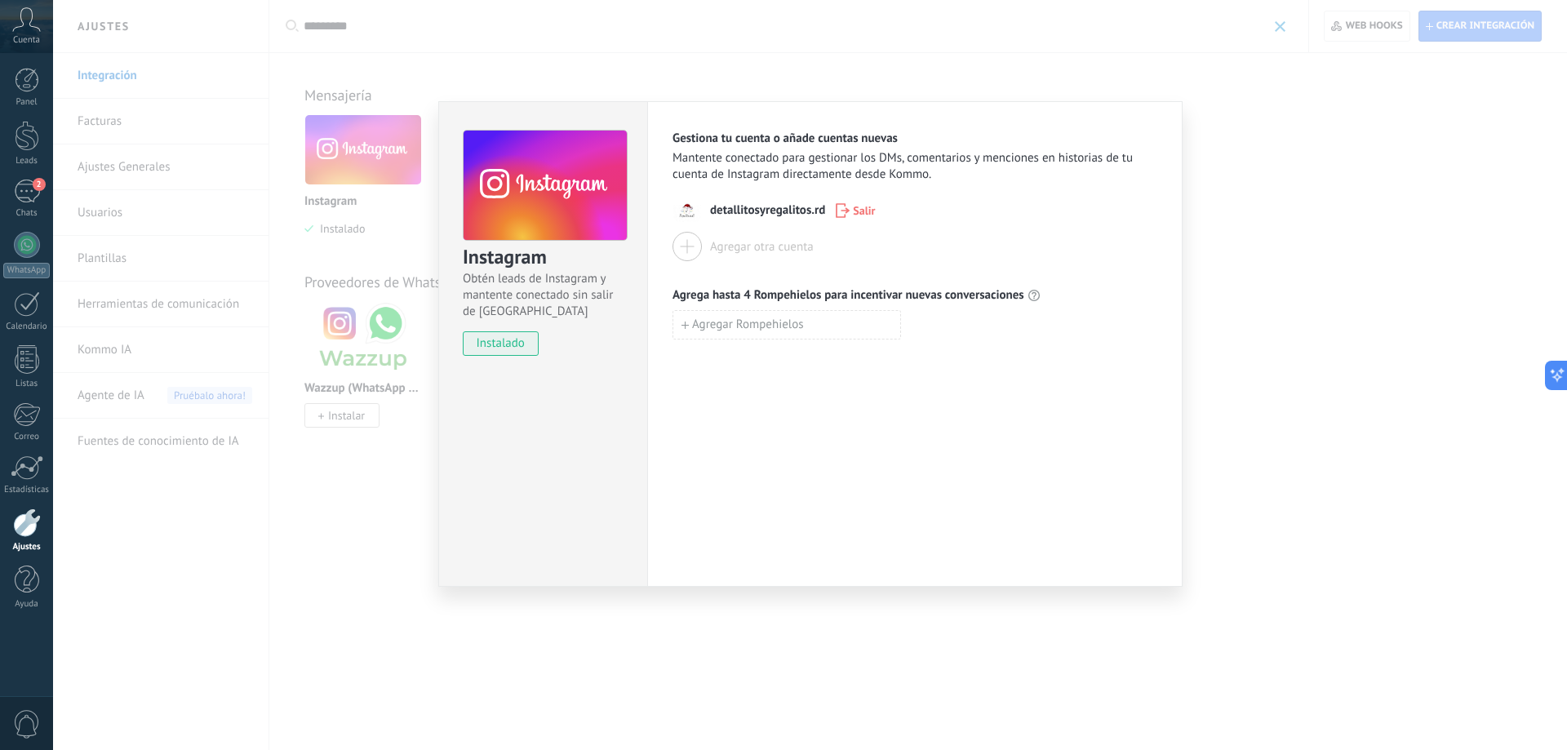
click at [690, 248] on div at bounding box center [687, 246] width 29 height 29
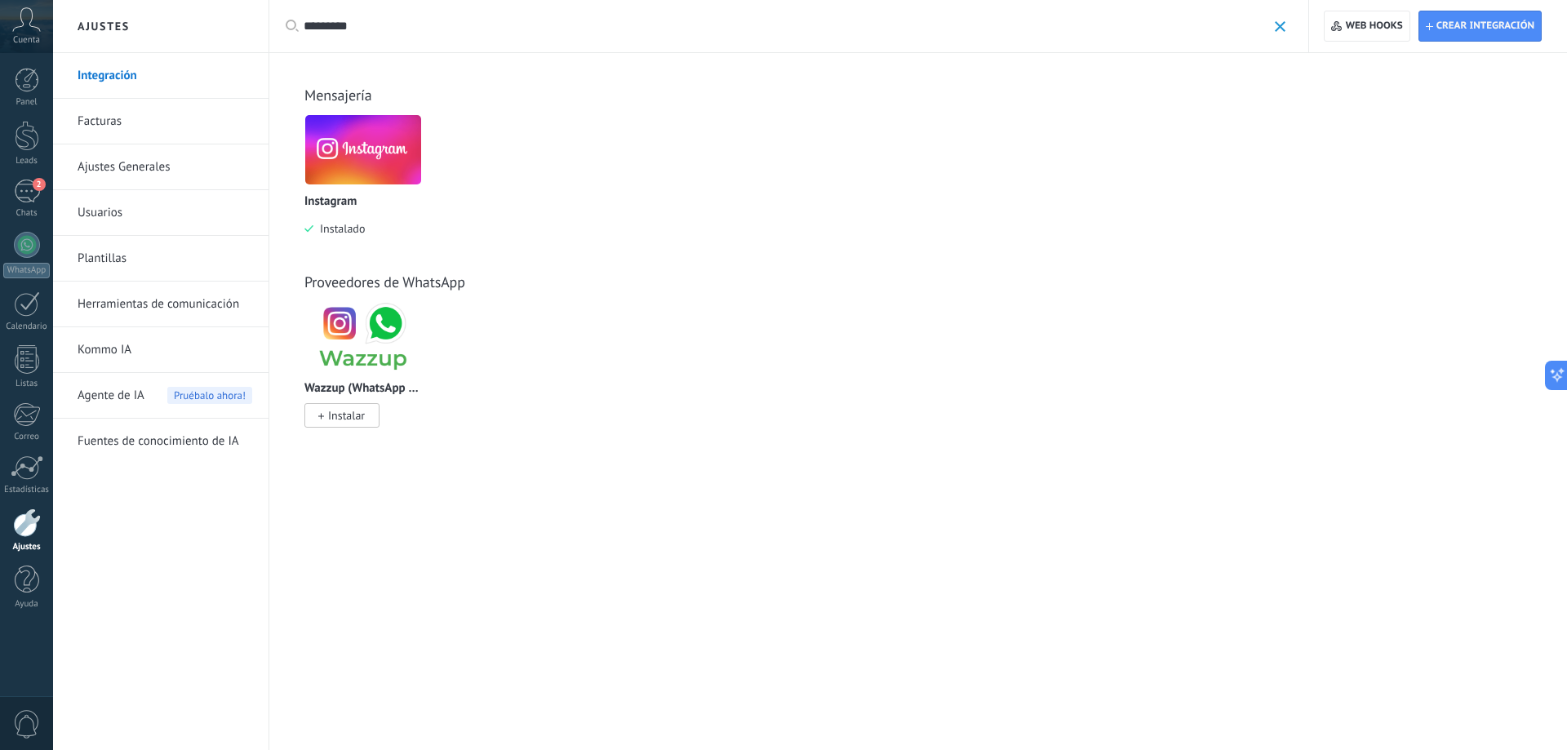
click at [344, 225] on span "Instalado" at bounding box center [338, 228] width 51 height 15
click at [39, 201] on div "2" at bounding box center [27, 192] width 26 height 24
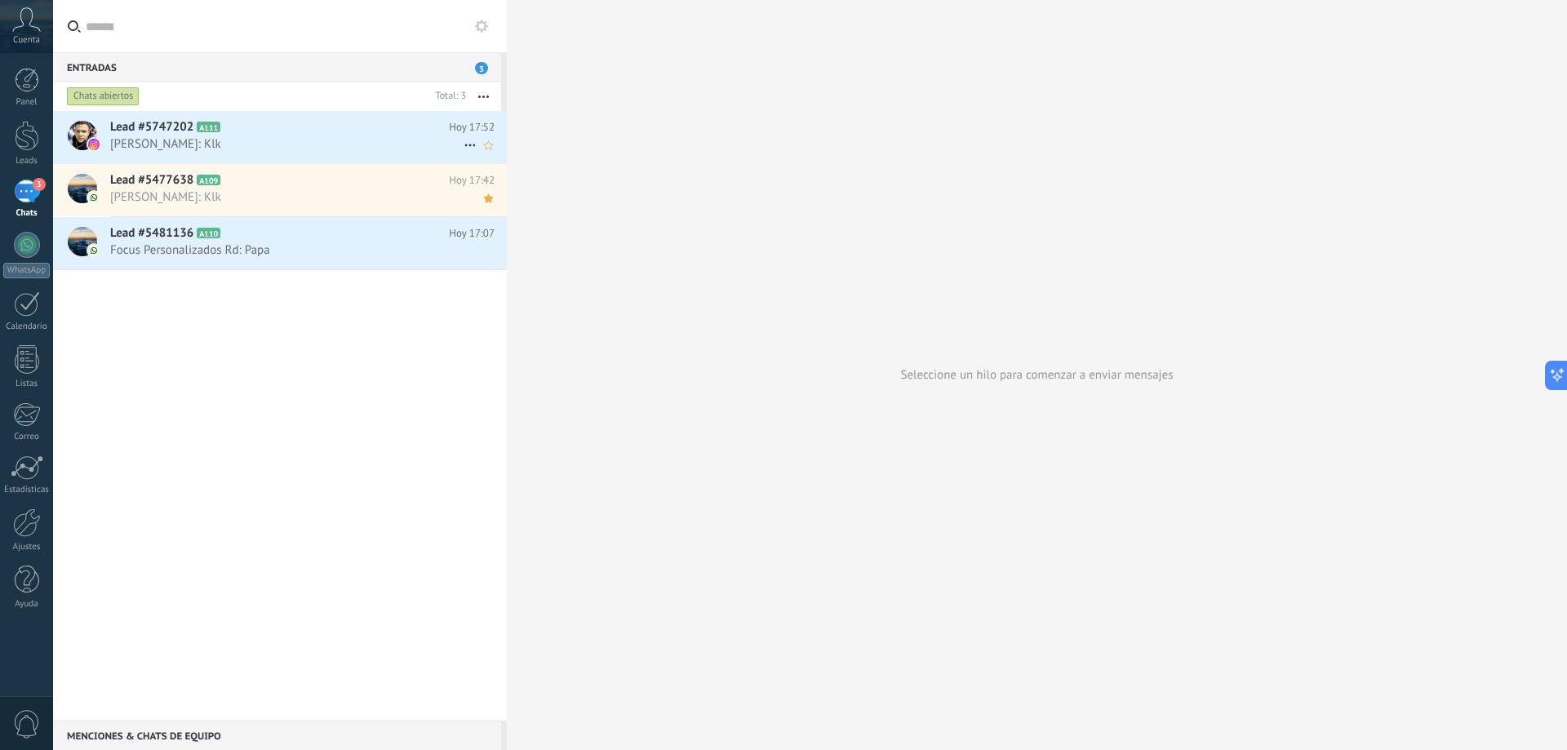
click at [249, 131] on h2 "Lead #5747202 A111" at bounding box center [279, 127] width 339 height 16
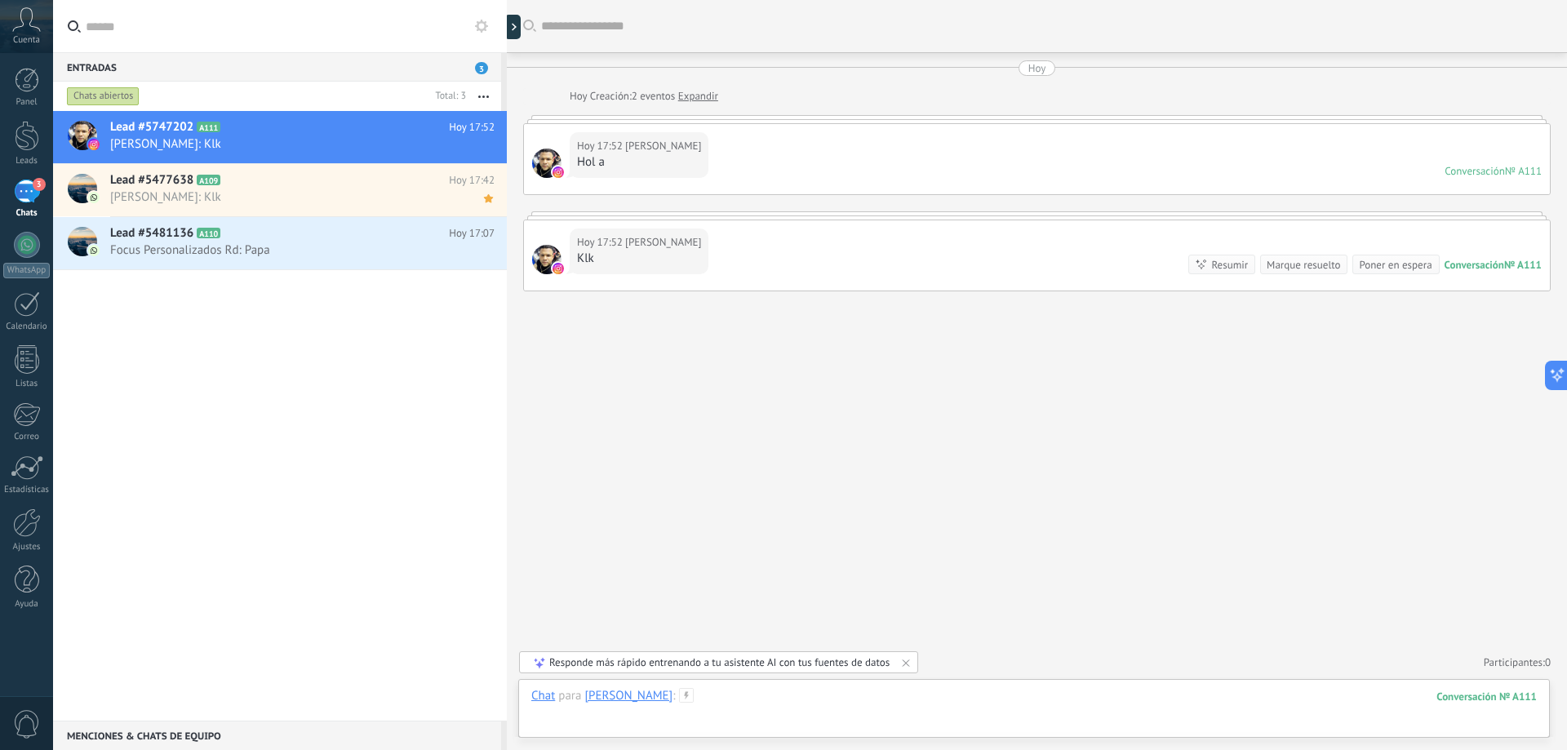
click at [656, 726] on div at bounding box center [1034, 712] width 1006 height 49
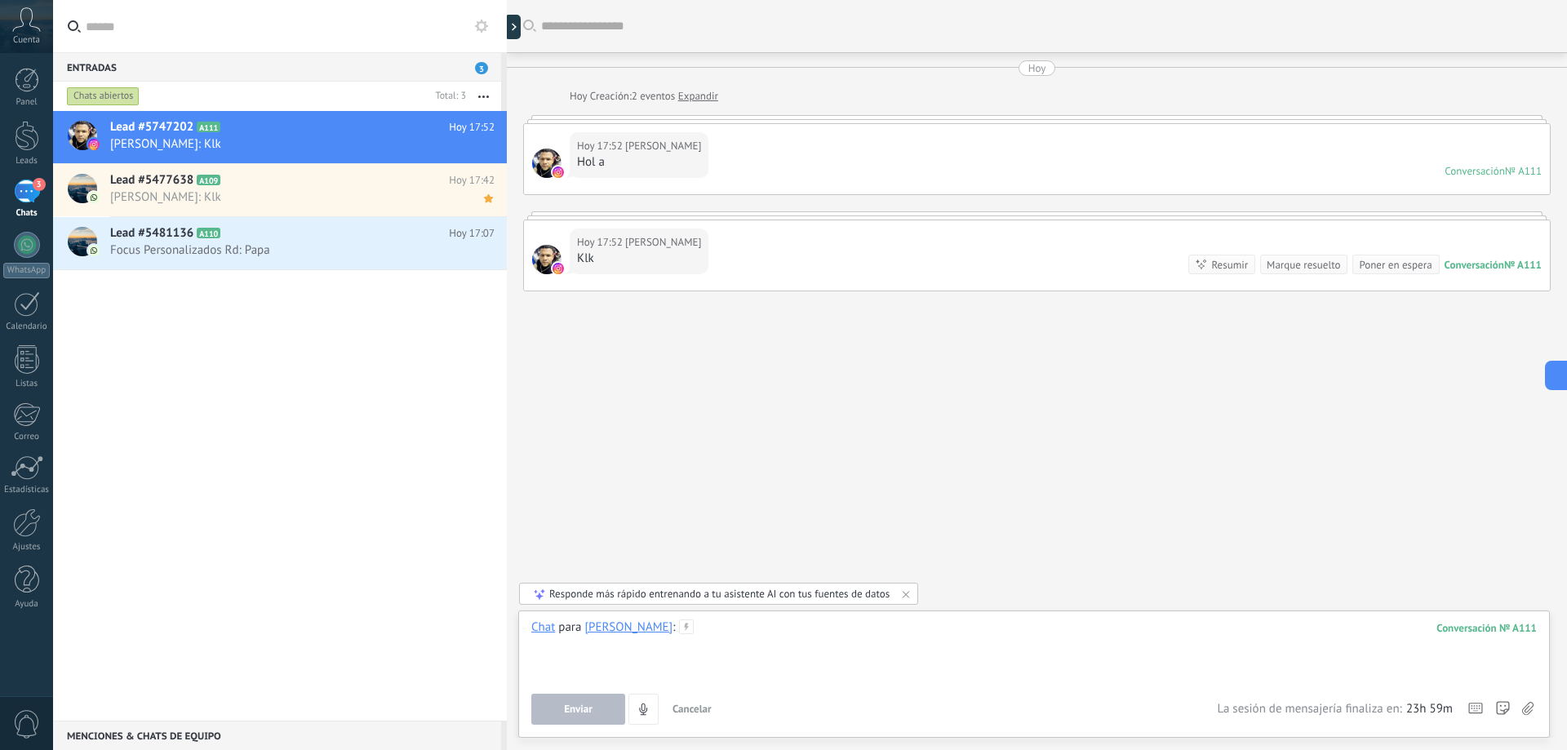
click at [713, 637] on div at bounding box center [1034, 651] width 1006 height 62
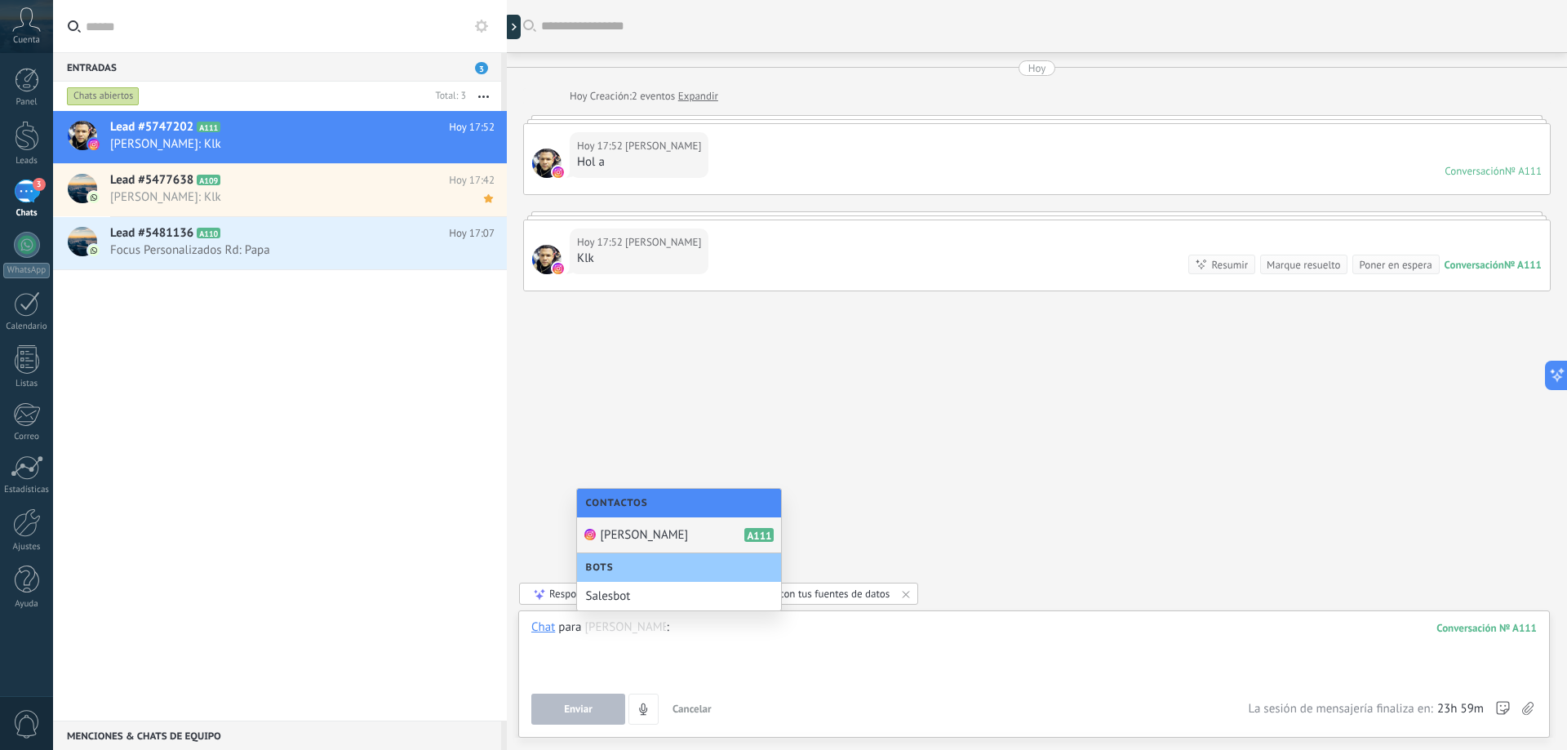
click at [706, 643] on div at bounding box center [1034, 651] width 1006 height 62
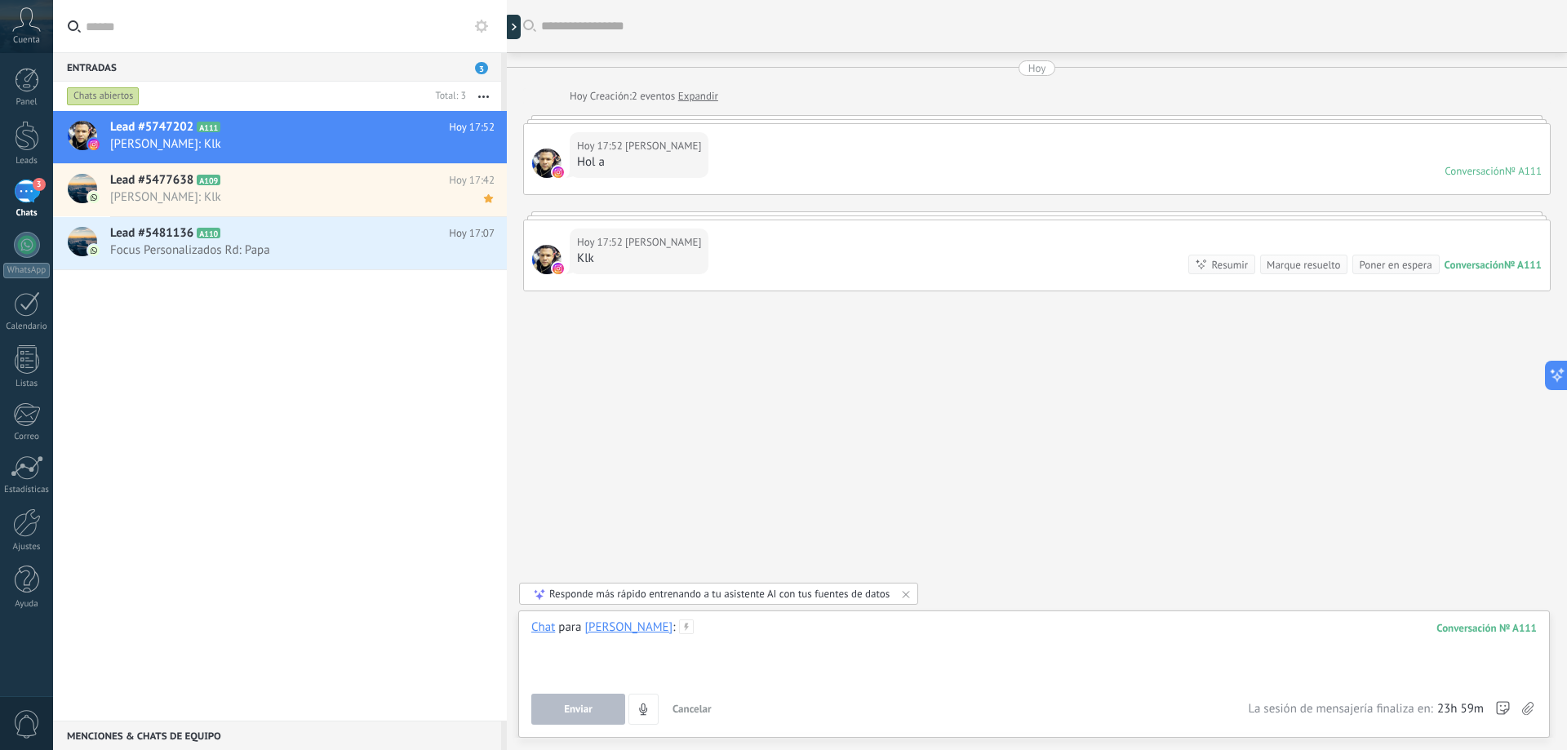
click at [691, 631] on div at bounding box center [1034, 651] width 1006 height 62
click at [696, 620] on div at bounding box center [1034, 651] width 1006 height 62
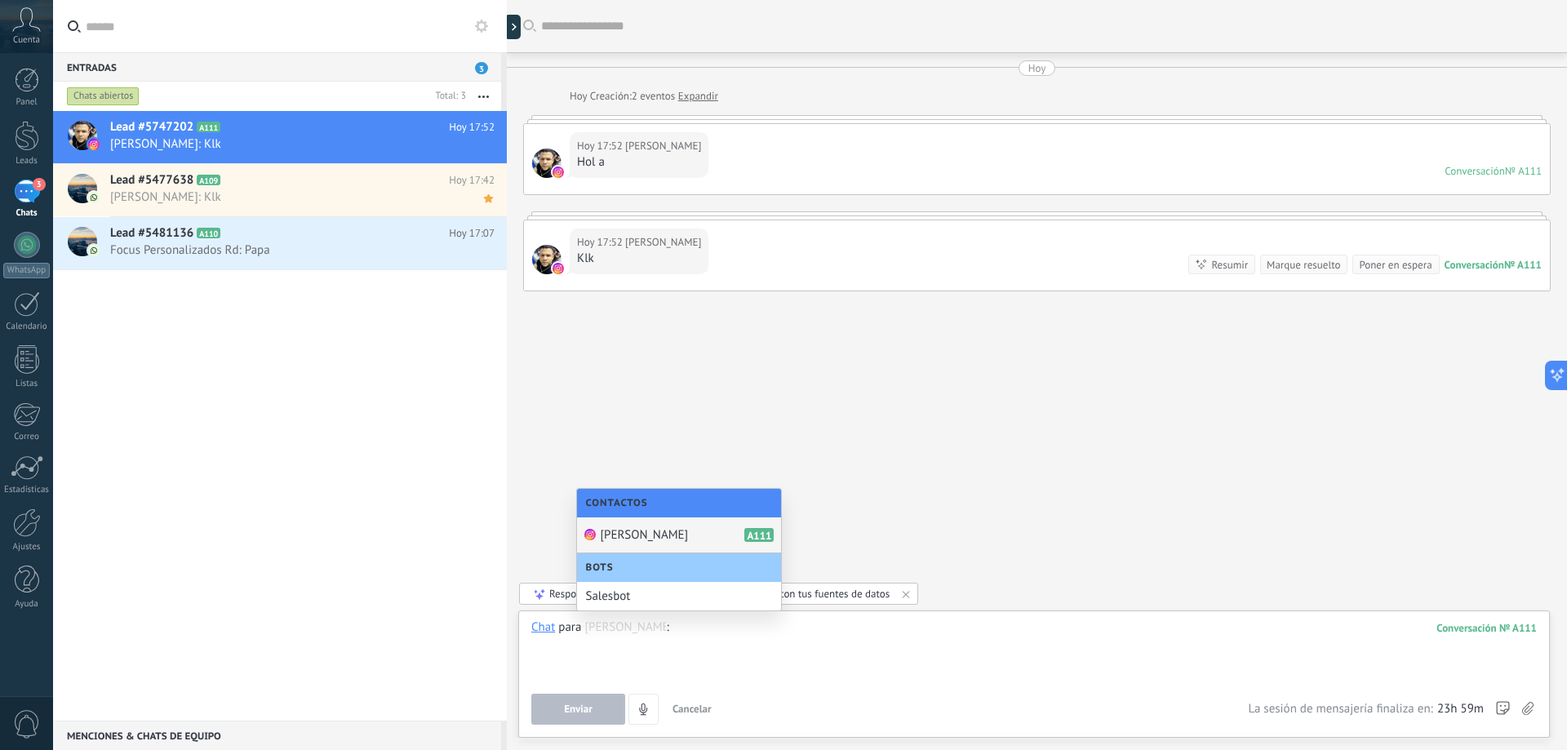
click at [720, 629] on div at bounding box center [1034, 651] width 1006 height 62
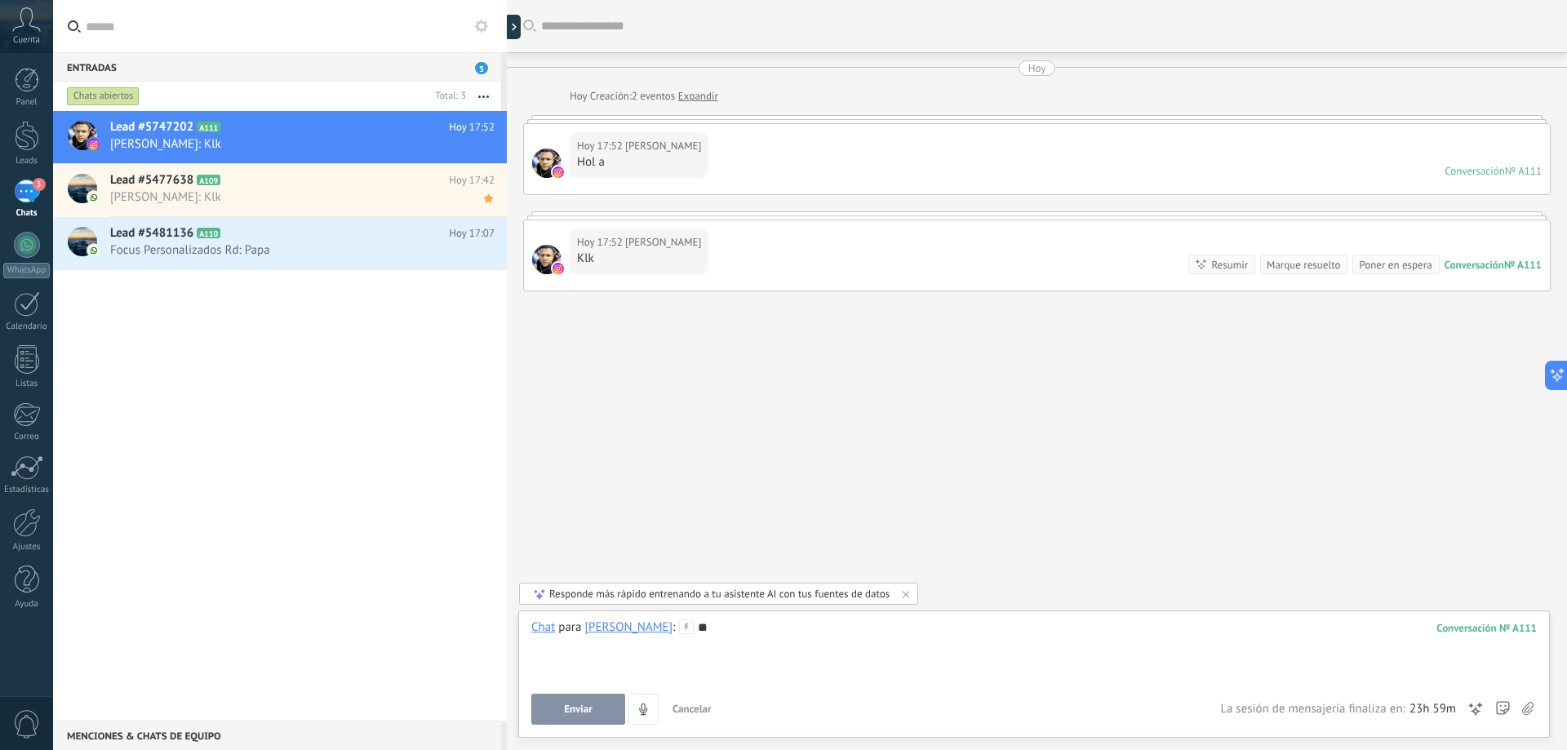
click at [679, 631] on div "**" at bounding box center [1034, 651] width 1006 height 62
click at [695, 635] on div "**" at bounding box center [1034, 651] width 1006 height 62
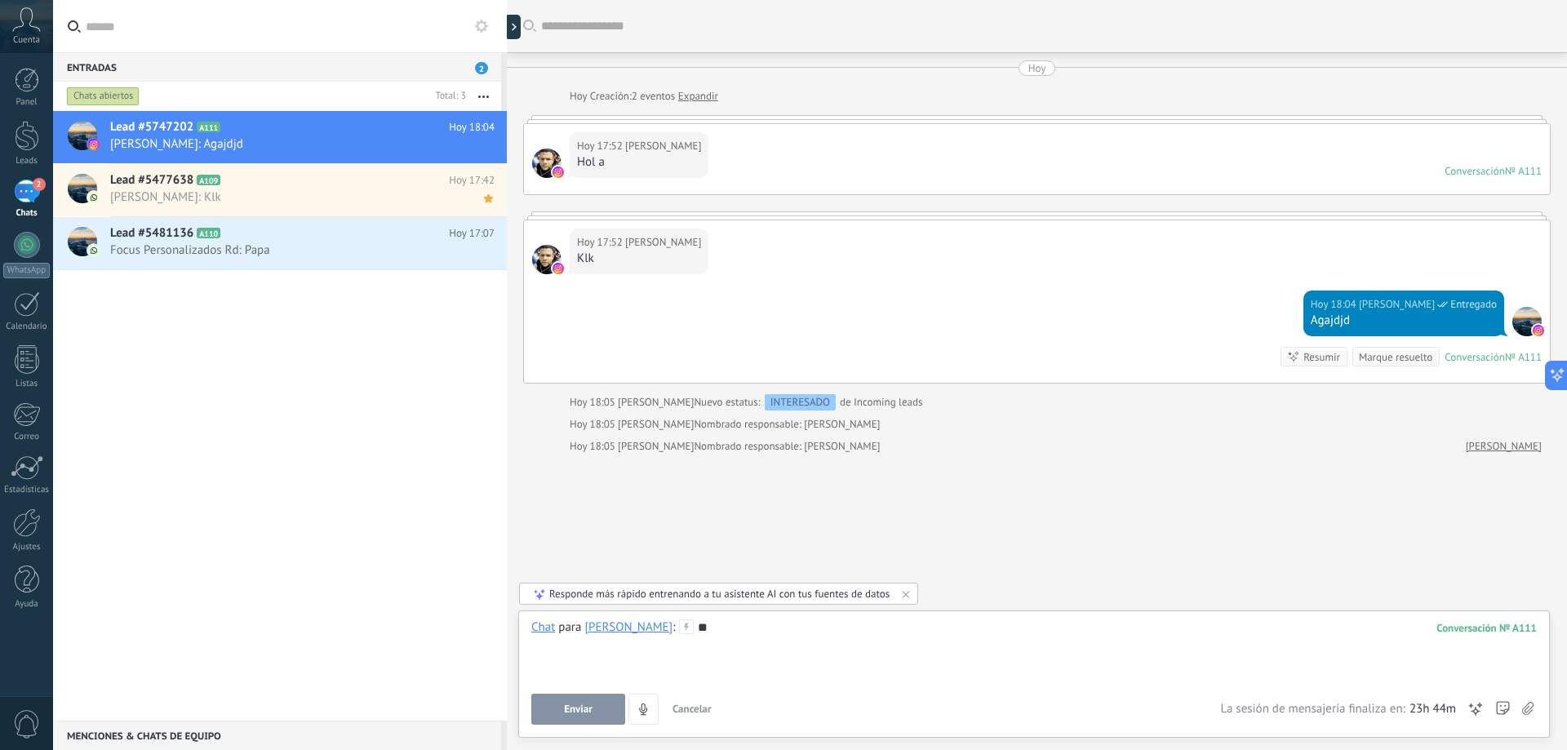
click at [195, 526] on div "Lead #5747202 A111 Hoy 18:04 Starlyn Almengot: Agajdjd Lead #5477638 A109" at bounding box center [280, 416] width 454 height 610
click at [27, 200] on div "2" at bounding box center [27, 192] width 26 height 24
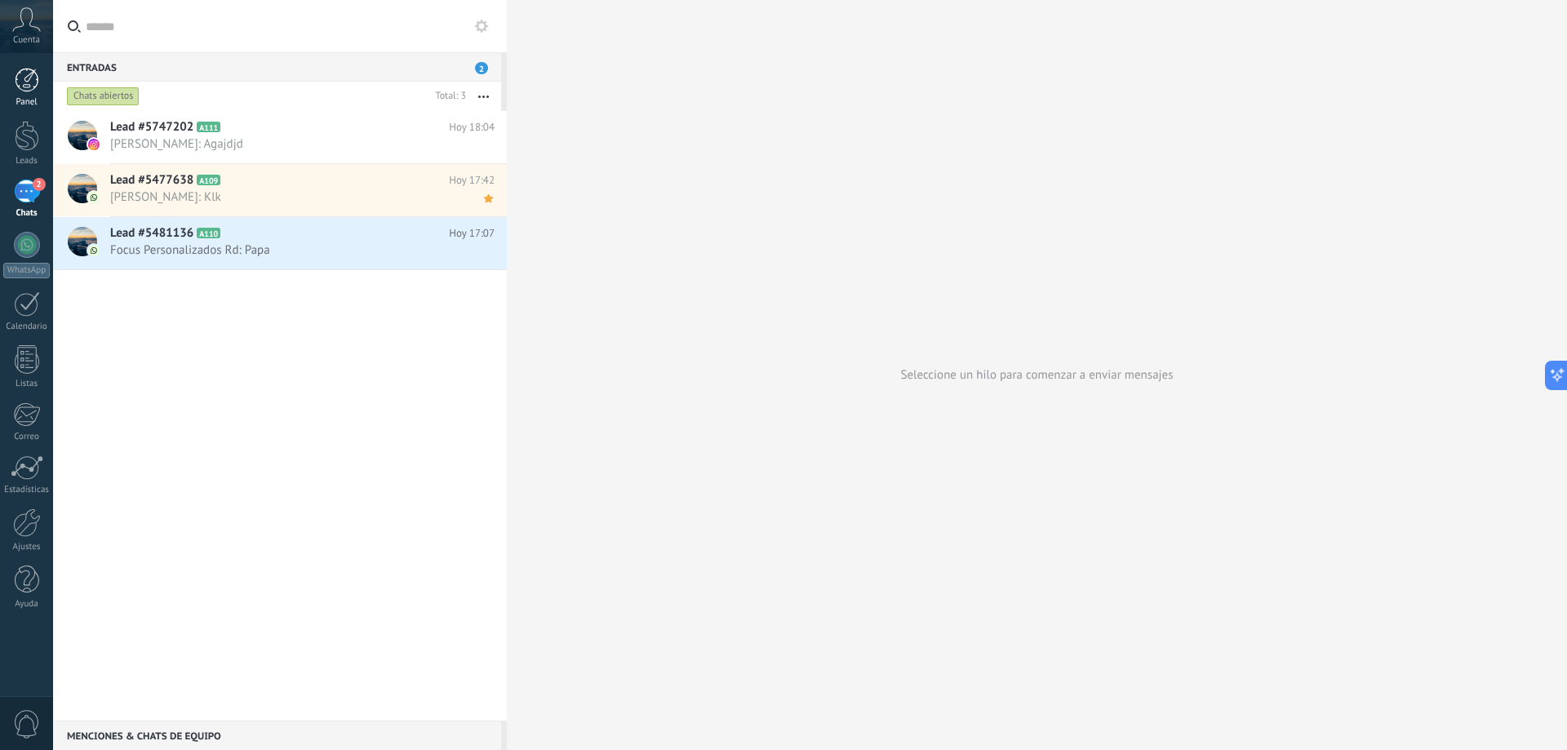
click at [33, 75] on div at bounding box center [27, 80] width 24 height 24
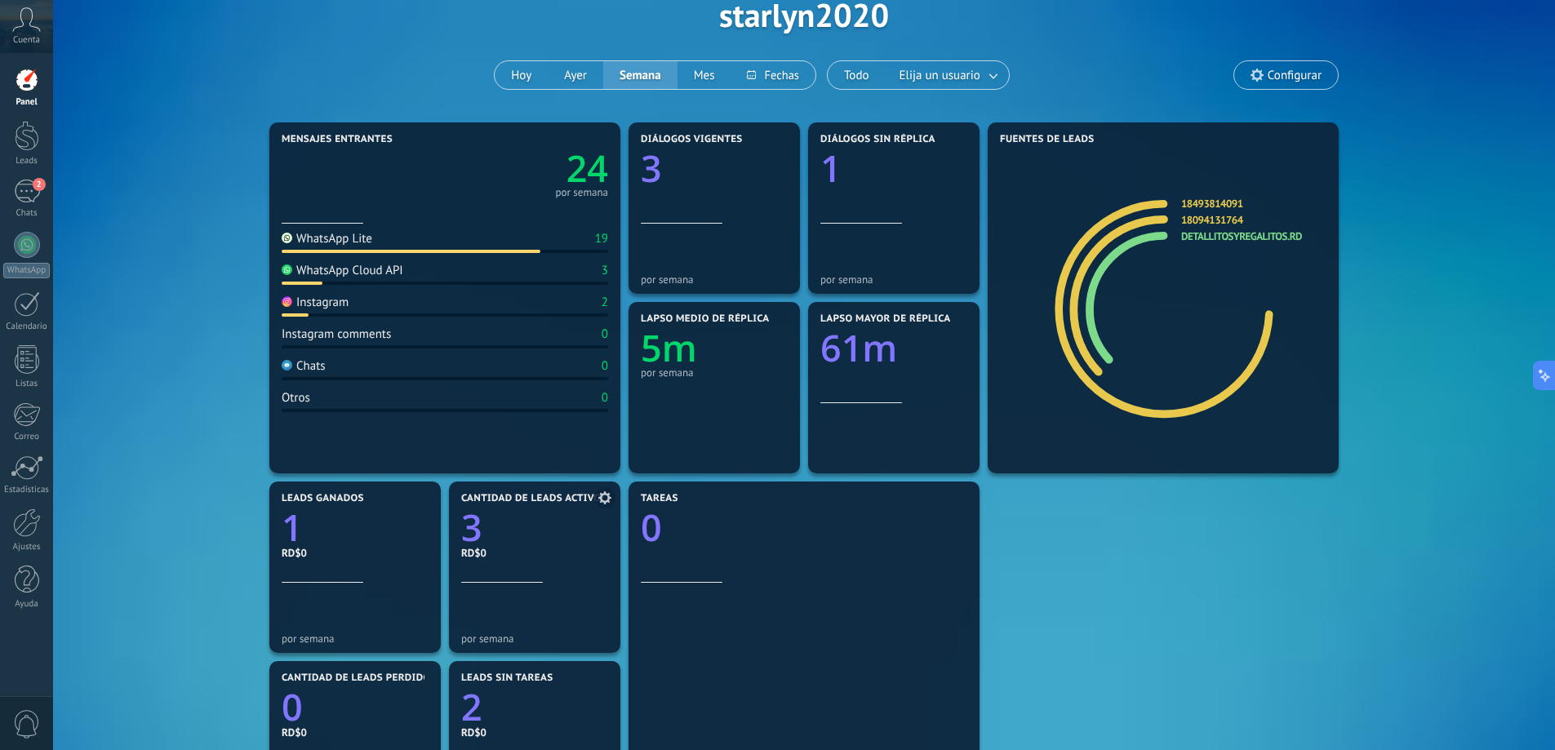
scroll to position [82, 0]
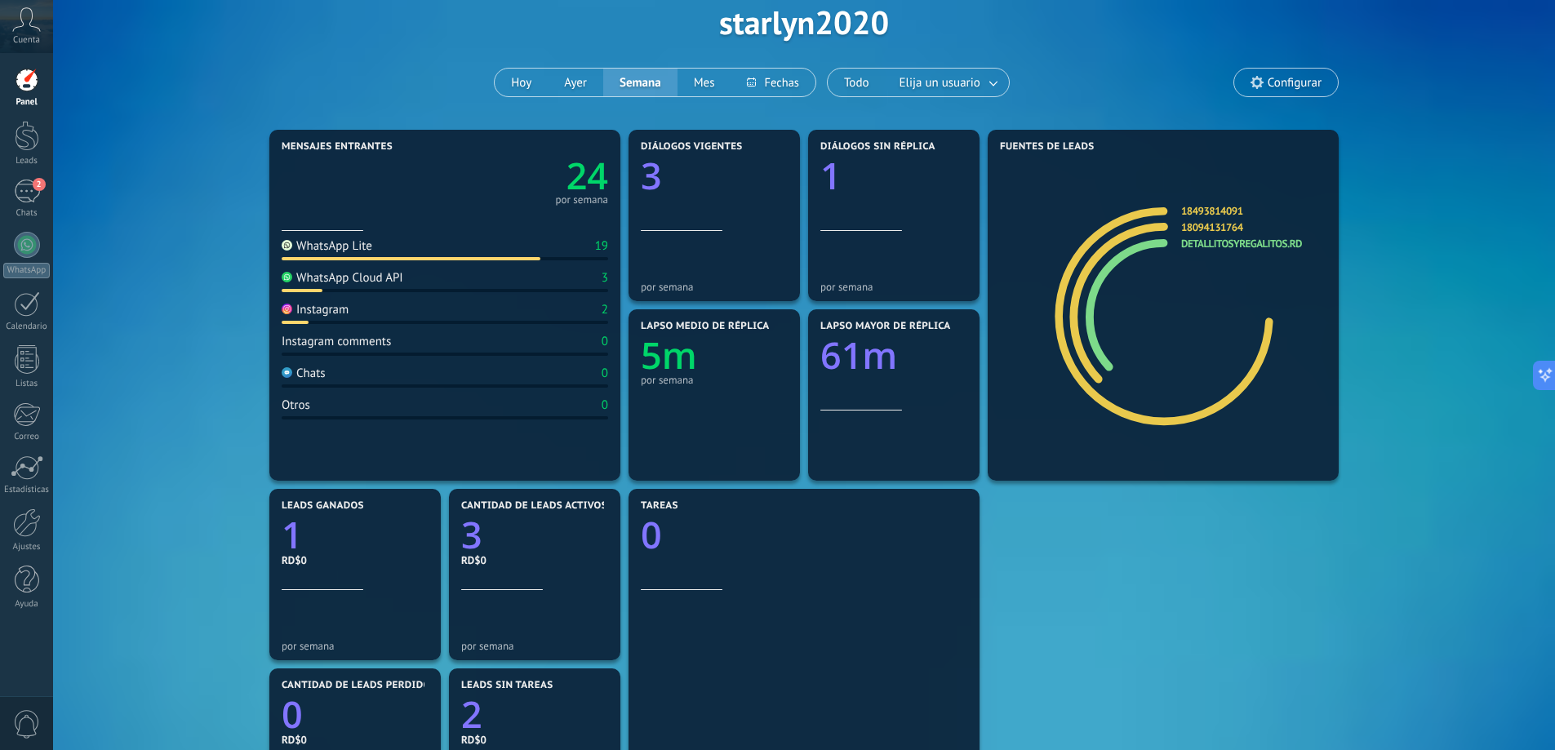
click at [340, 313] on div "Instagram" at bounding box center [315, 310] width 67 height 16
click at [607, 314] on div "2" at bounding box center [605, 310] width 7 height 16
click at [607, 313] on div "2" at bounding box center [605, 310] width 7 height 16
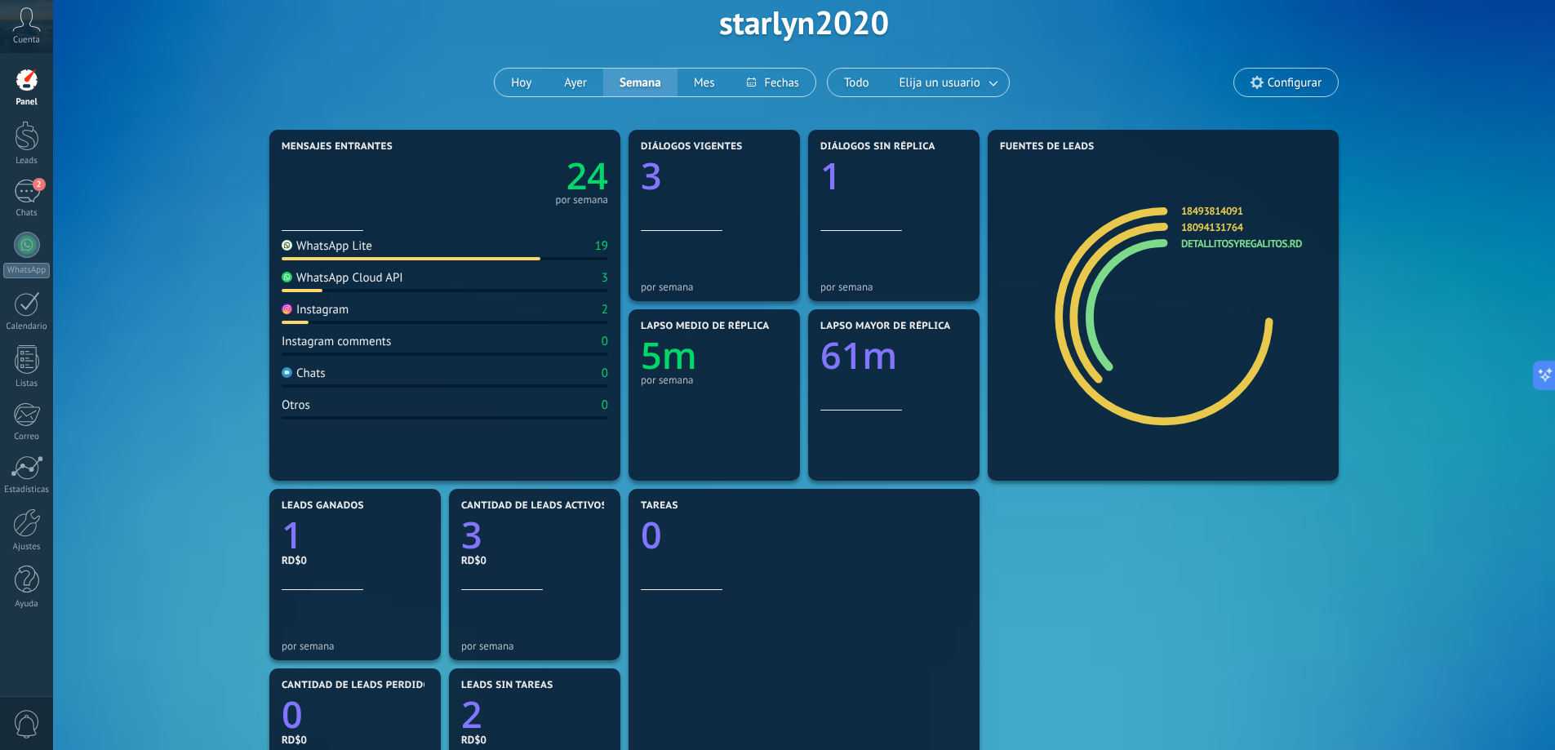
drag, startPoint x: 607, startPoint y: 313, endPoint x: 599, endPoint y: 284, distance: 30.5
click at [607, 309] on div "2" at bounding box center [605, 310] width 7 height 16
click at [599, 284] on div "WhatsApp Cloud API 3" at bounding box center [445, 281] width 327 height 22
drag, startPoint x: 603, startPoint y: 233, endPoint x: 604, endPoint y: 248, distance: 15.5
click at [603, 238] on div "WhatsApp Lite 19 WhatsApp Cloud API 3 Instagram 2 Instagram comments 0 Chats 0 …" at bounding box center [445, 350] width 327 height 239
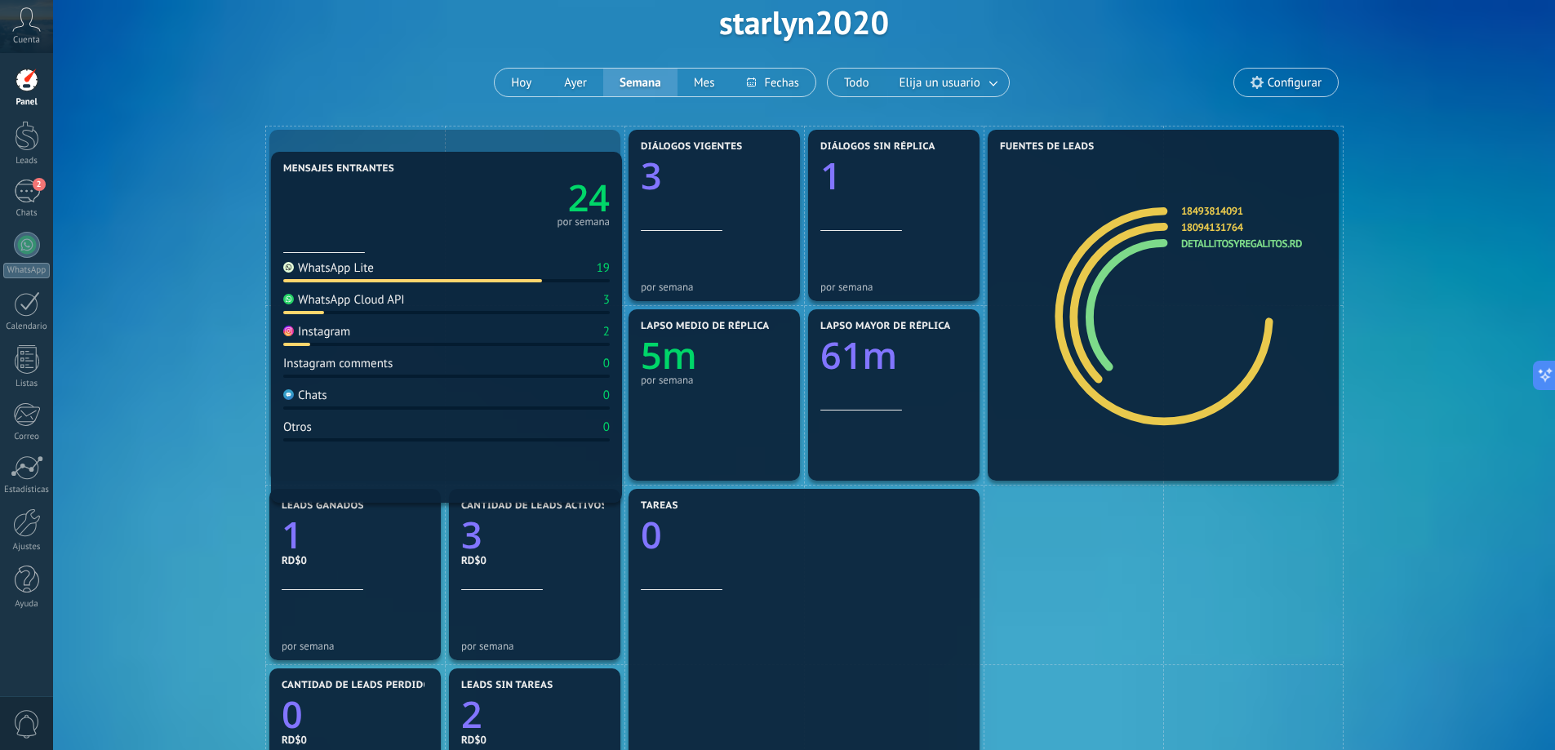
drag, startPoint x: 606, startPoint y: 266, endPoint x: 605, endPoint y: 317, distance: 50.6
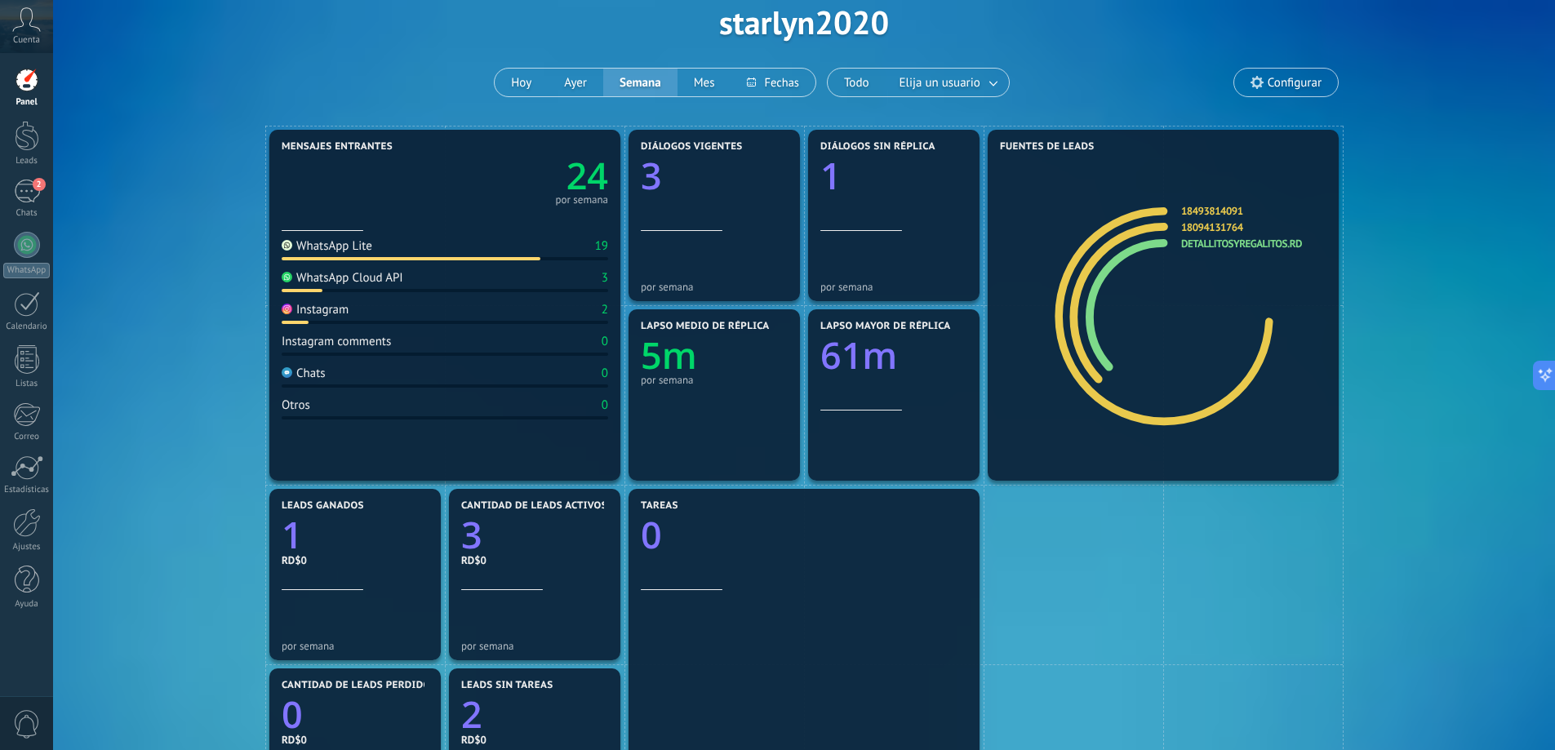
drag, startPoint x: 521, startPoint y: 352, endPoint x: 518, endPoint y: 319, distance: 32.8
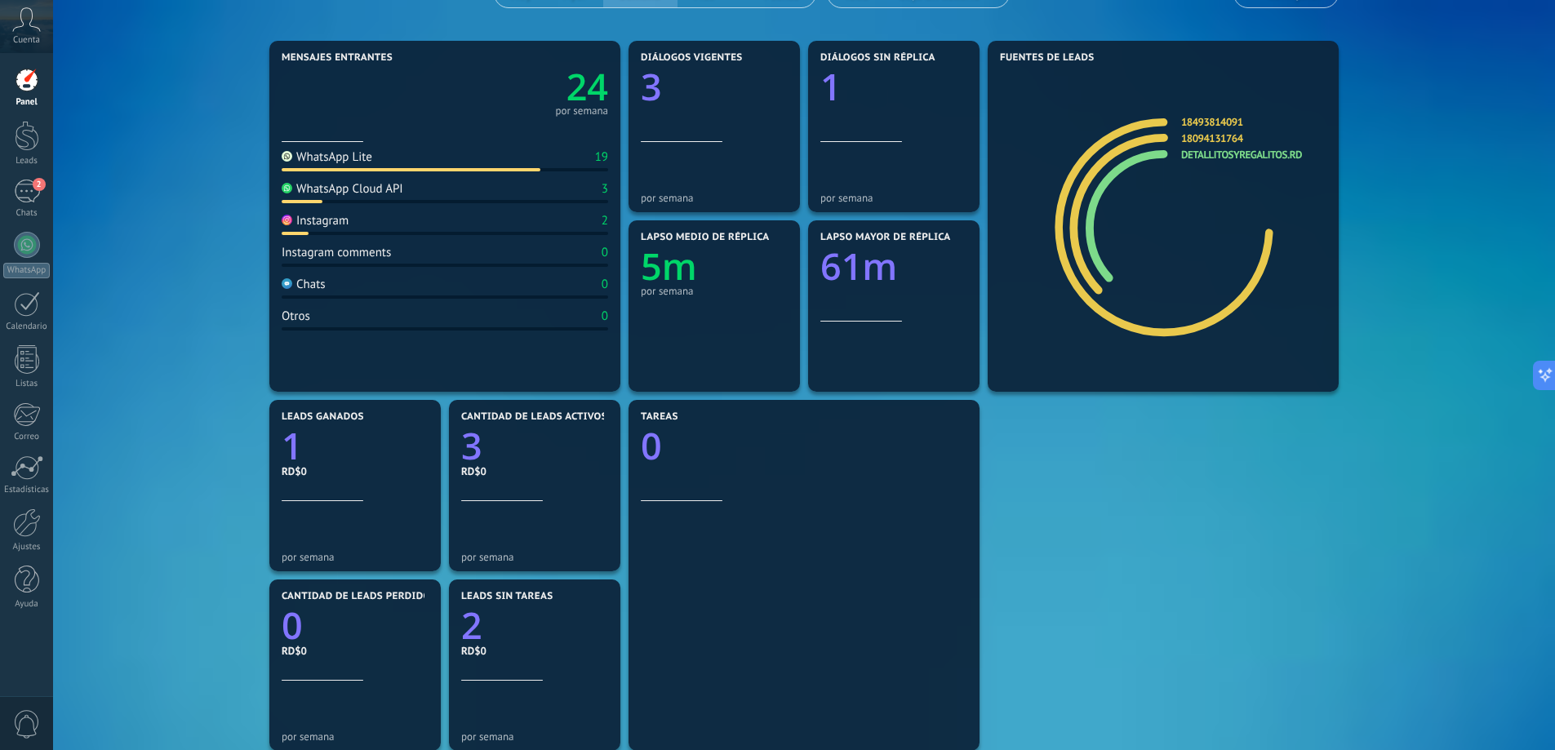
scroll to position [163, 0]
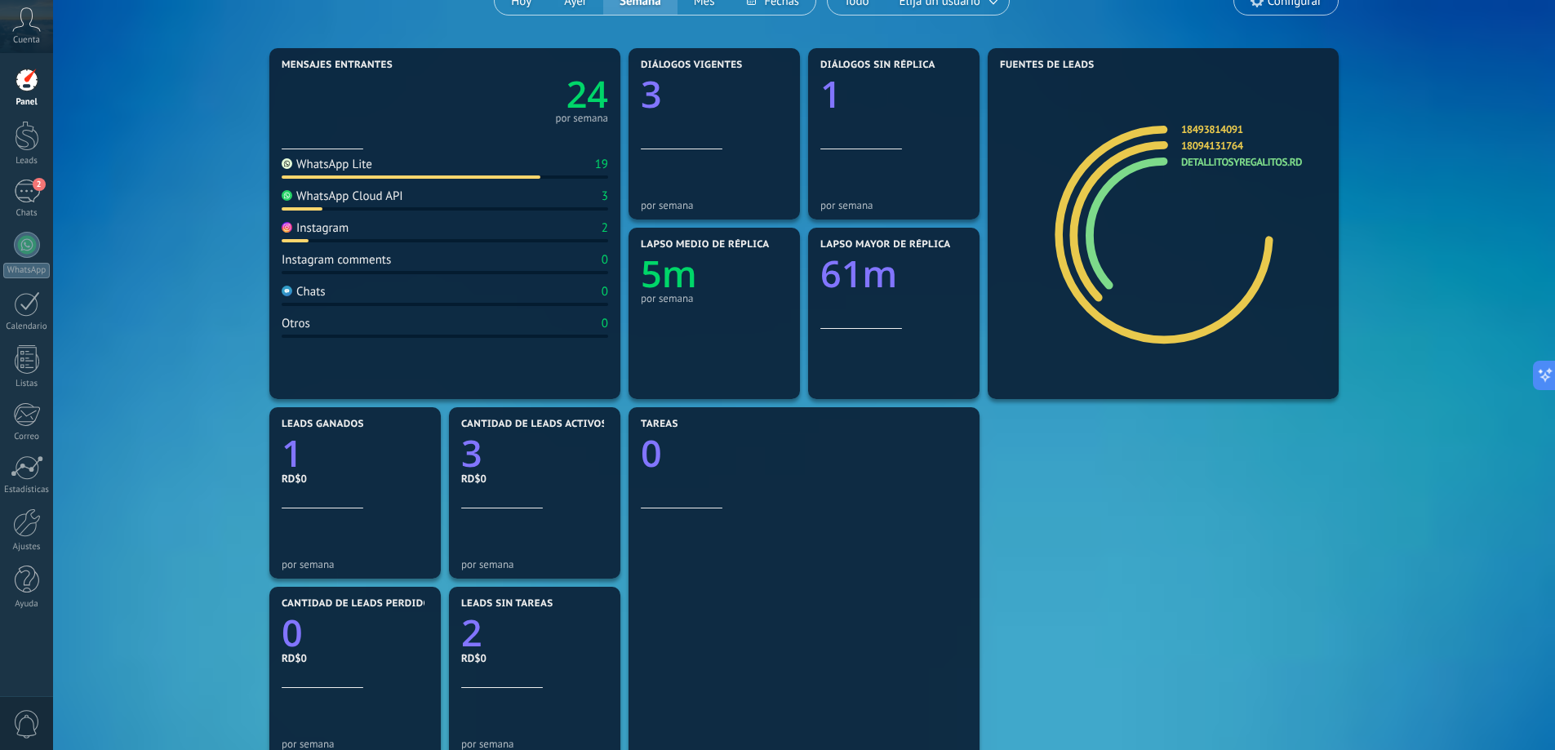
click at [875, 277] on text "61m" at bounding box center [858, 274] width 77 height 50
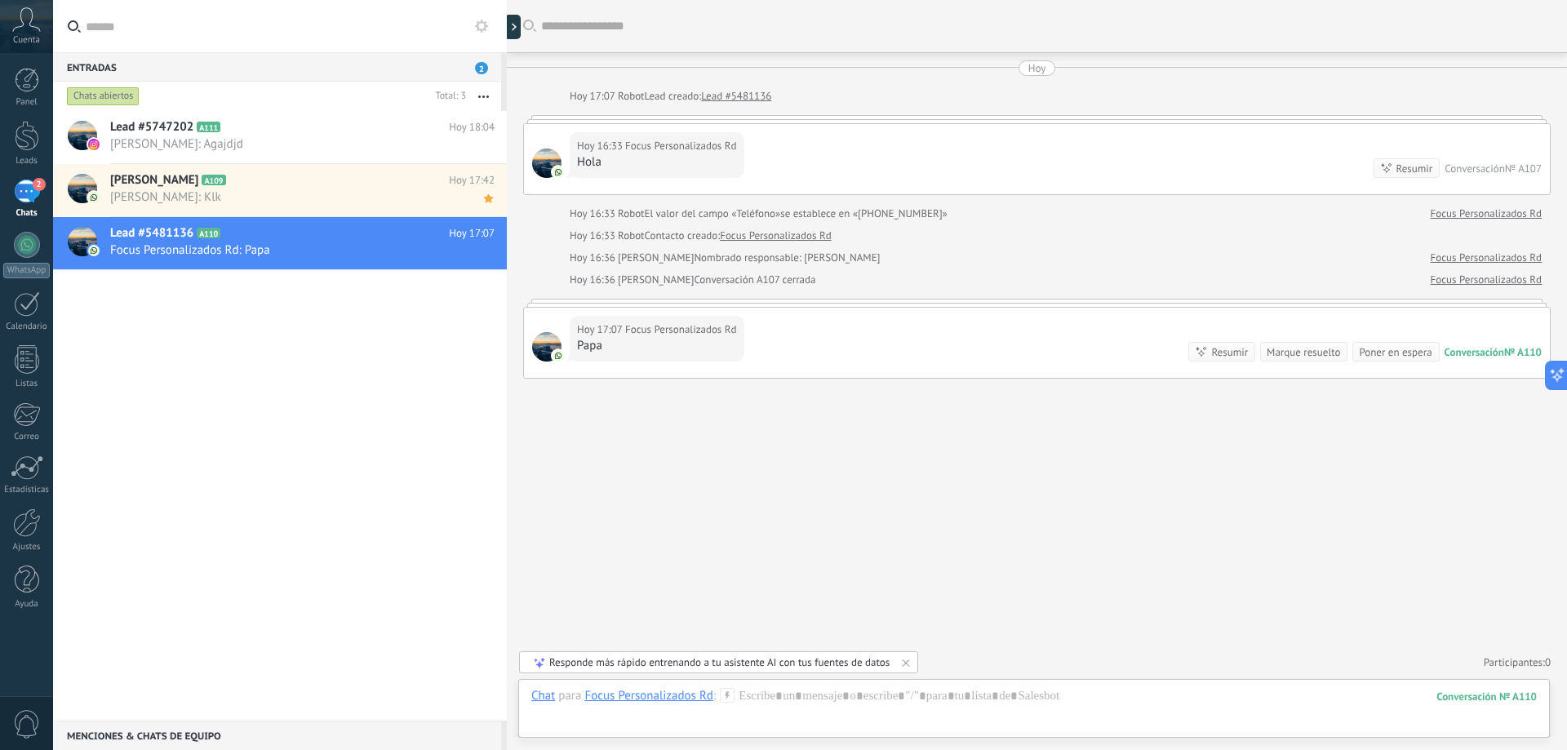
click at [31, 191] on div "2" at bounding box center [27, 192] width 26 height 24
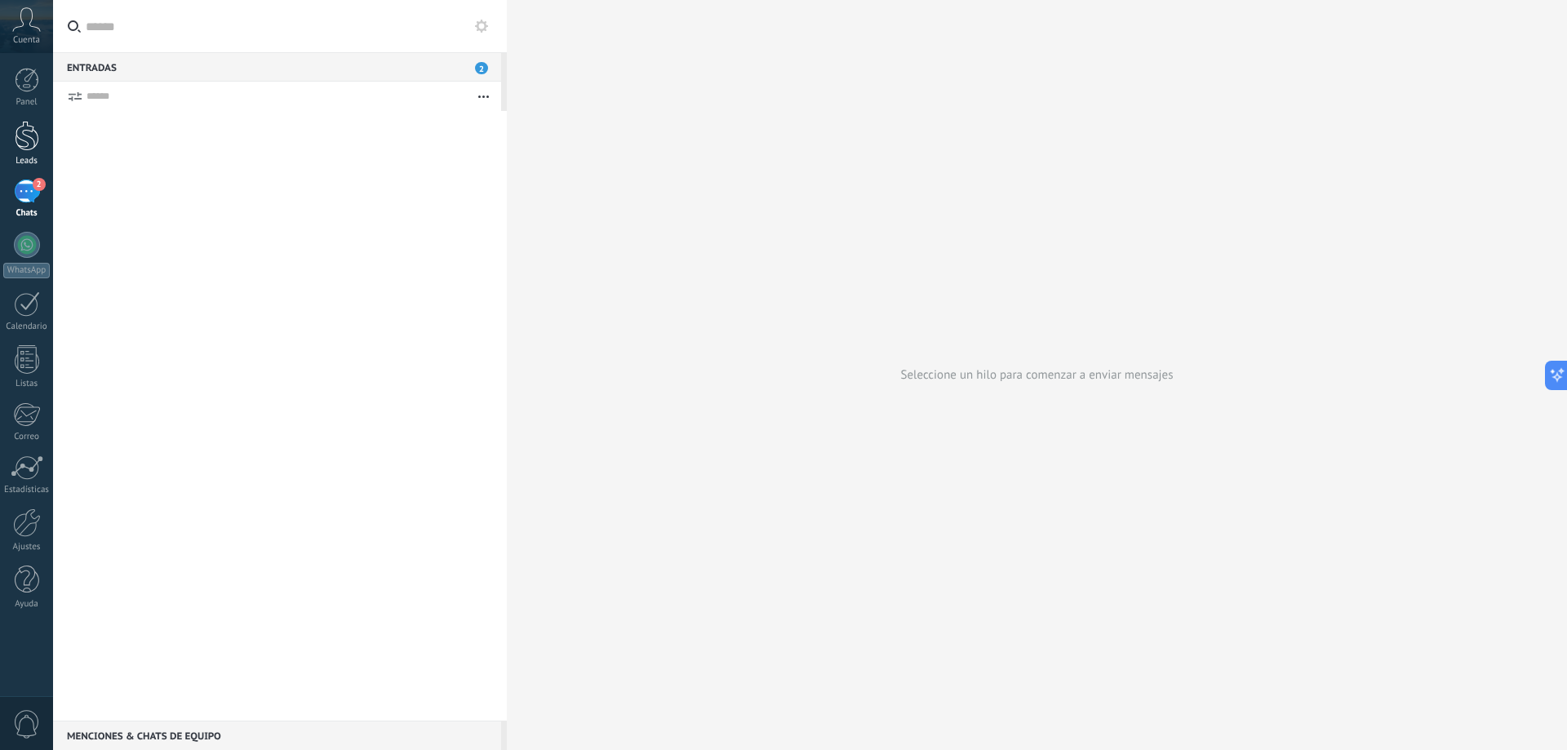
click at [32, 149] on div at bounding box center [27, 136] width 24 height 30
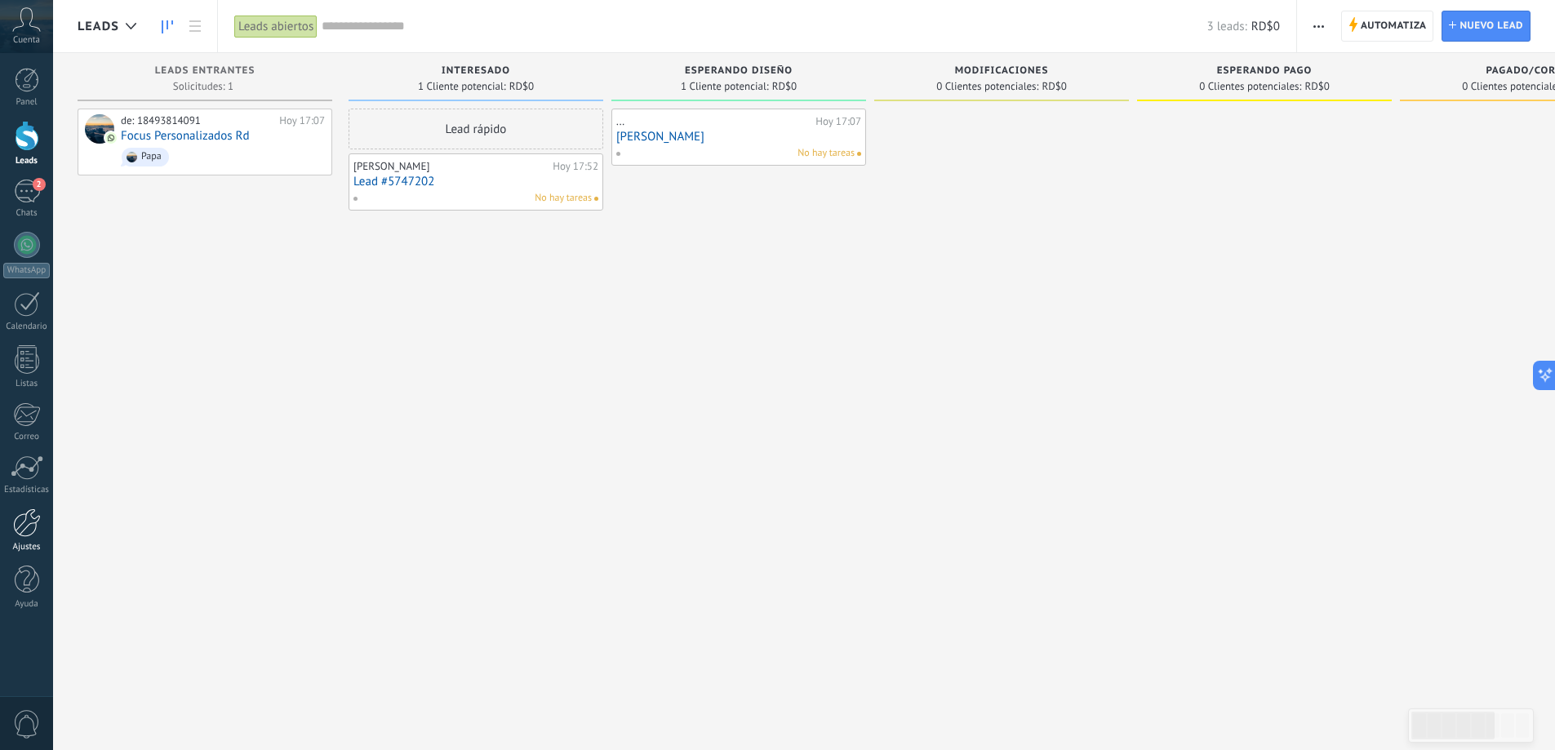
click at [30, 524] on div at bounding box center [27, 523] width 28 height 29
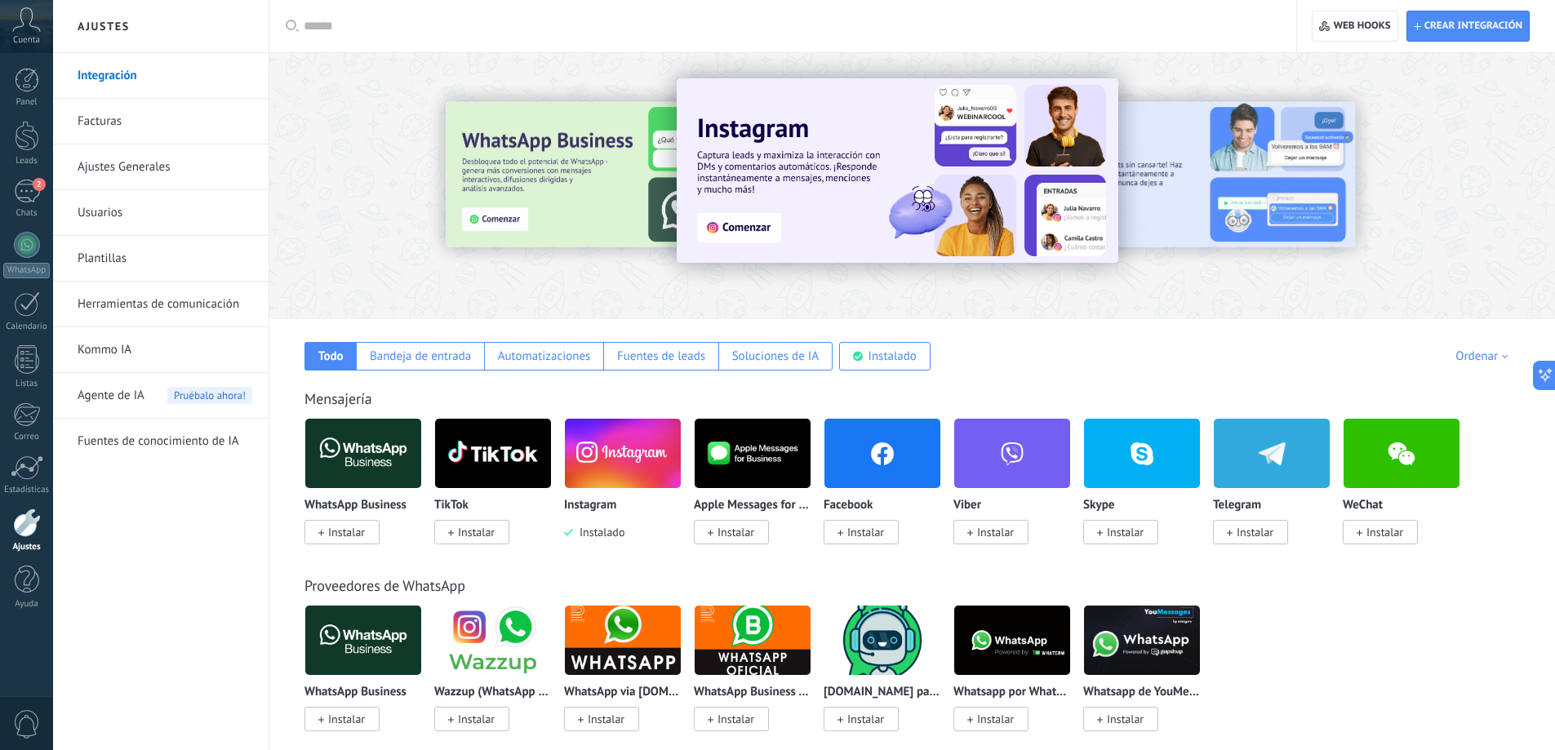
click at [105, 256] on link "Plantillas" at bounding box center [165, 259] width 175 height 46
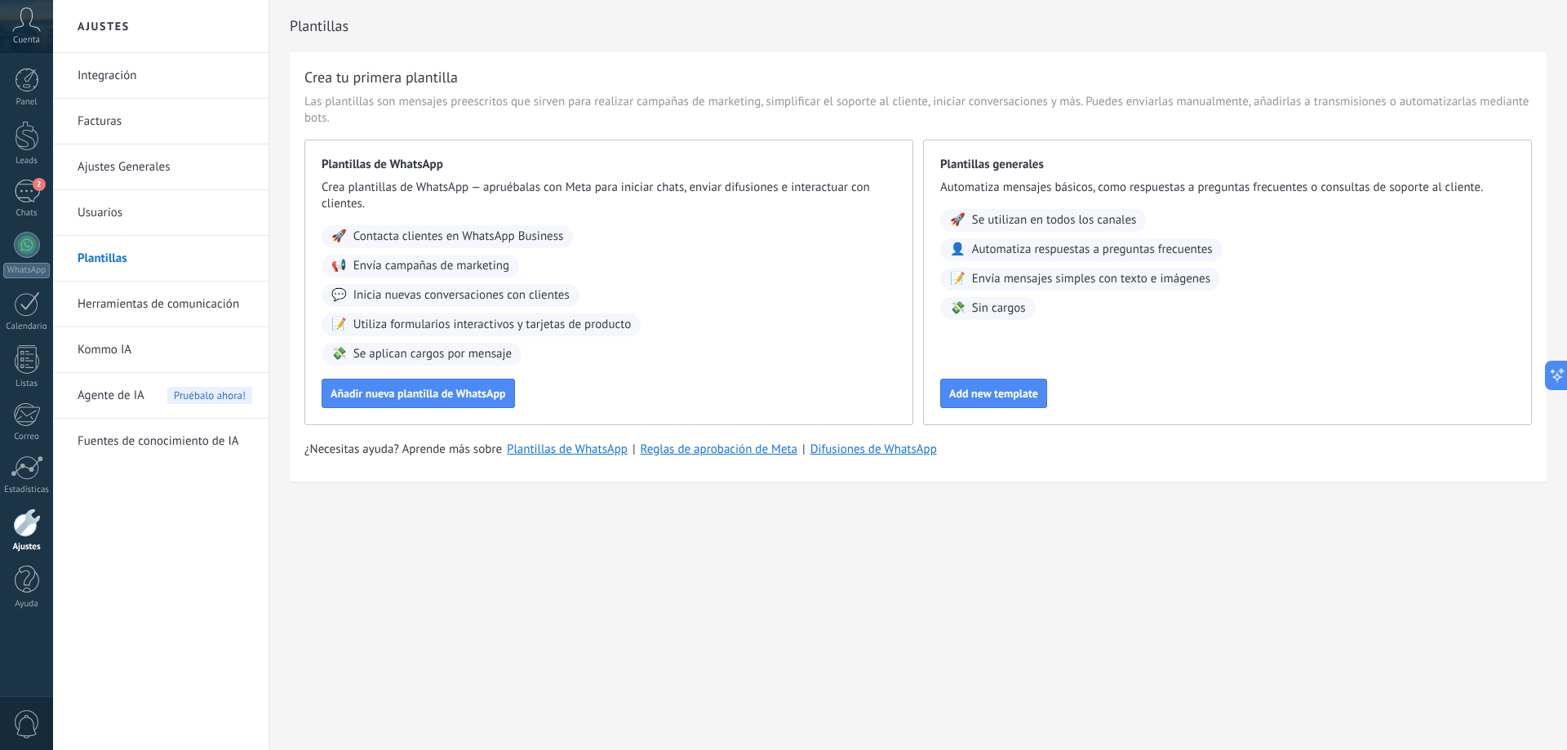
click at [995, 248] on span "Automatiza respuestas a preguntas frecuentes" at bounding box center [1092, 250] width 241 height 16
click at [953, 247] on span "👤" at bounding box center [958, 250] width 16 height 16
click at [962, 280] on span "📝" at bounding box center [958, 279] width 16 height 16
drag, startPoint x: 984, startPoint y: 271, endPoint x: 997, endPoint y: 272, distance: 13.1
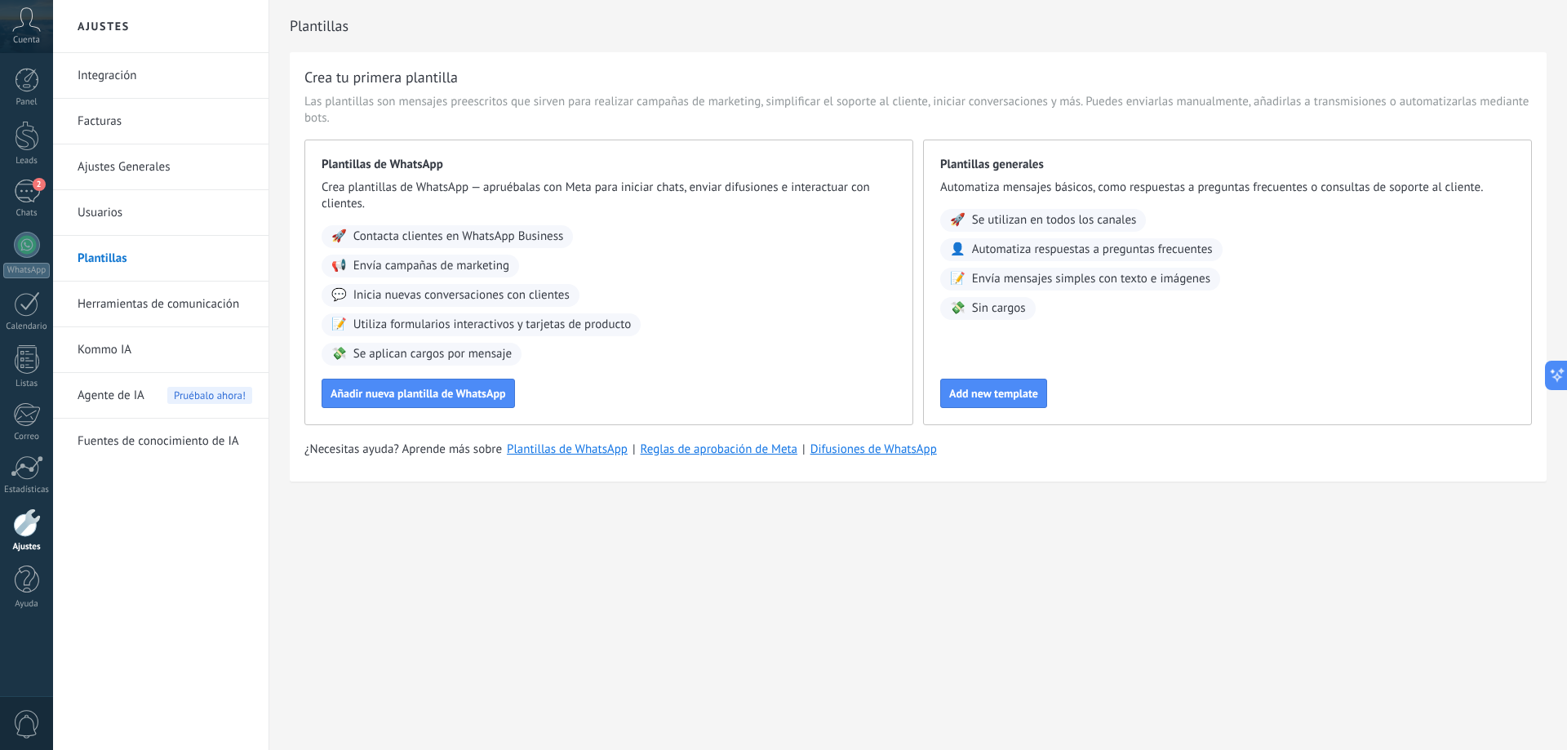
click at [986, 271] on span "Envía mensajes simples con texto e imágenes" at bounding box center [1091, 279] width 238 height 16
click at [1021, 276] on span "Envía mensajes simples con texto e imágenes" at bounding box center [1091, 279] width 238 height 16
click at [211, 307] on link "Herramientas de comunicación" at bounding box center [165, 305] width 175 height 46
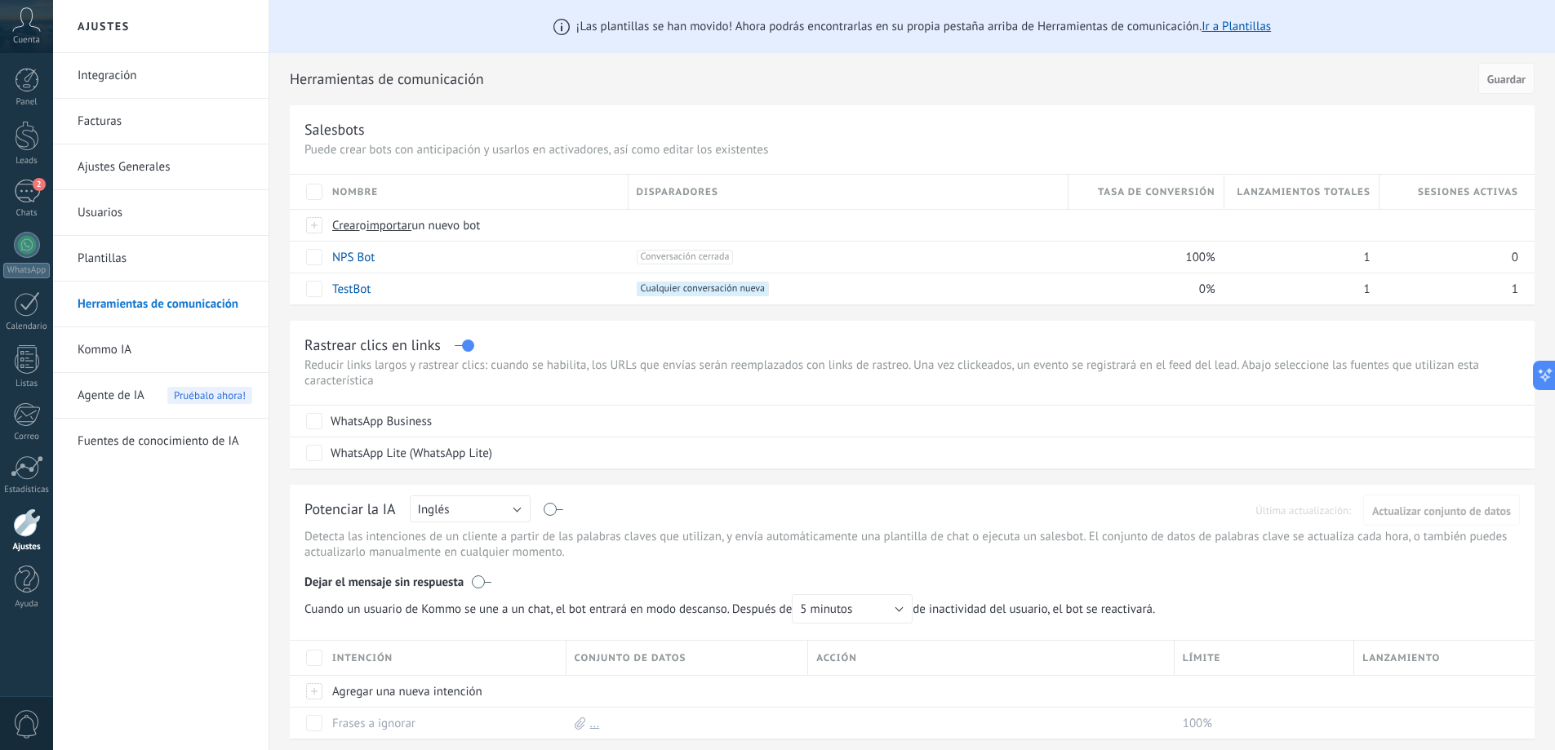
click at [134, 349] on link "Kommo IA" at bounding box center [165, 350] width 175 height 46
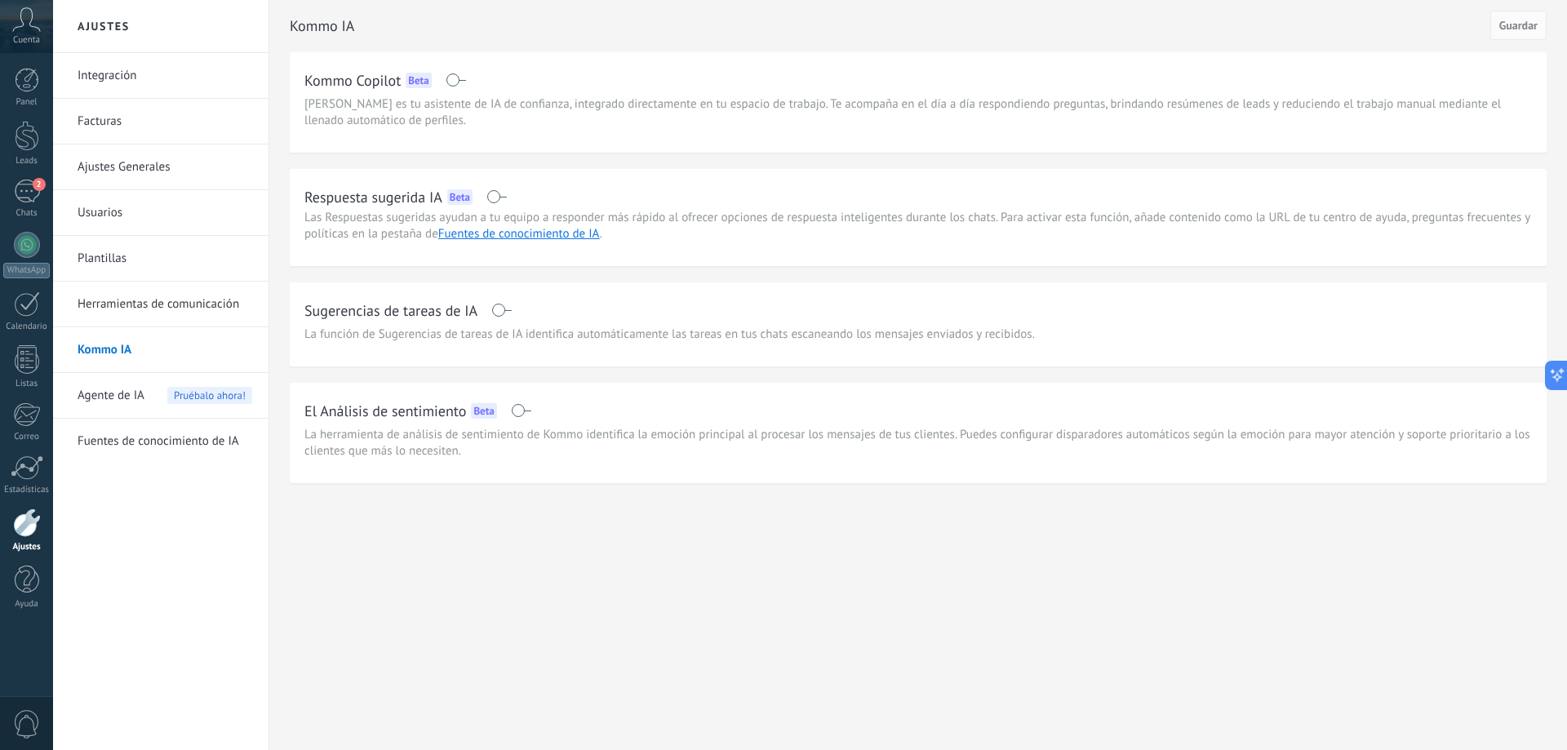
click at [113, 392] on span "Agente de IA" at bounding box center [111, 396] width 67 height 46
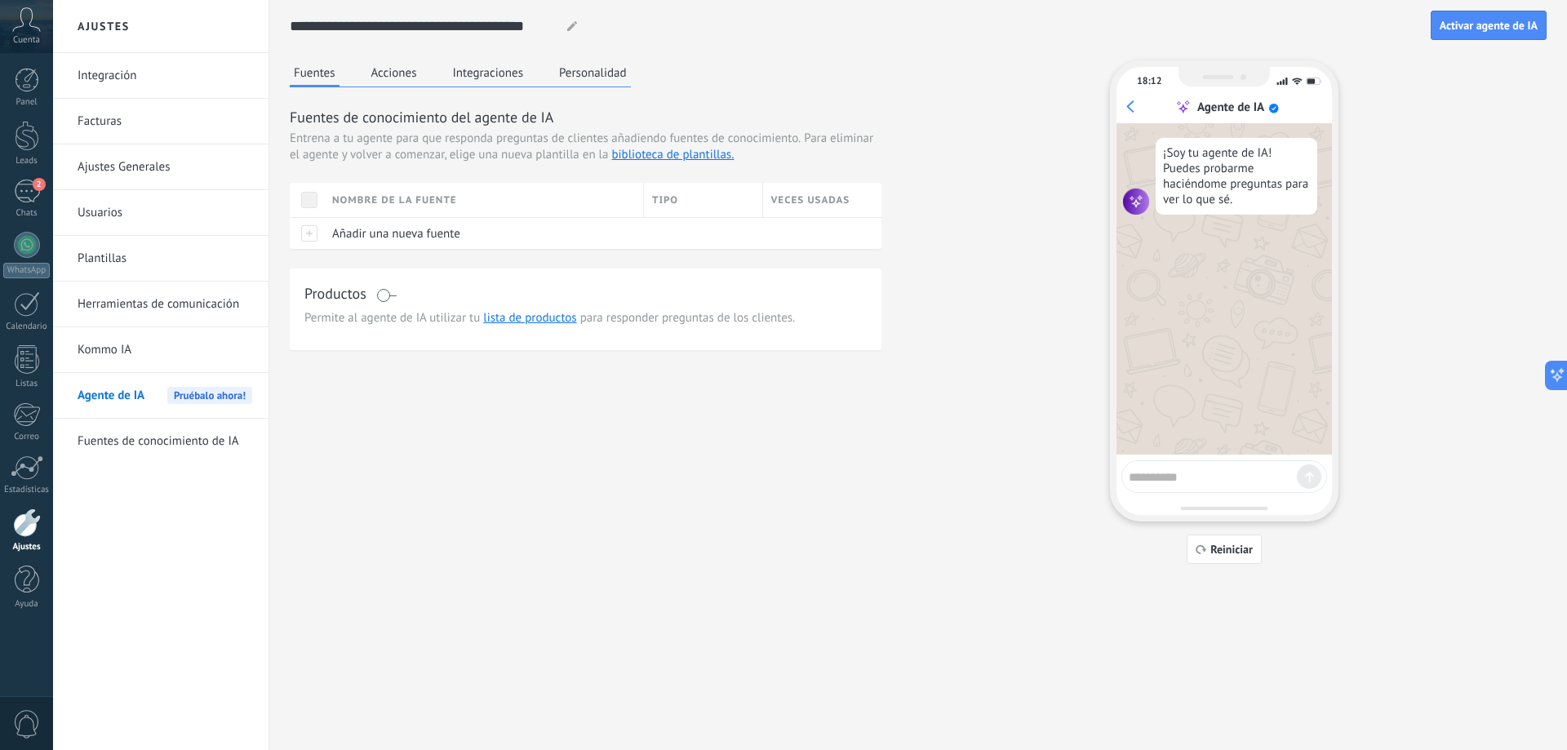
click at [207, 443] on link "Fuentes de conocimiento de IA" at bounding box center [165, 442] width 175 height 46
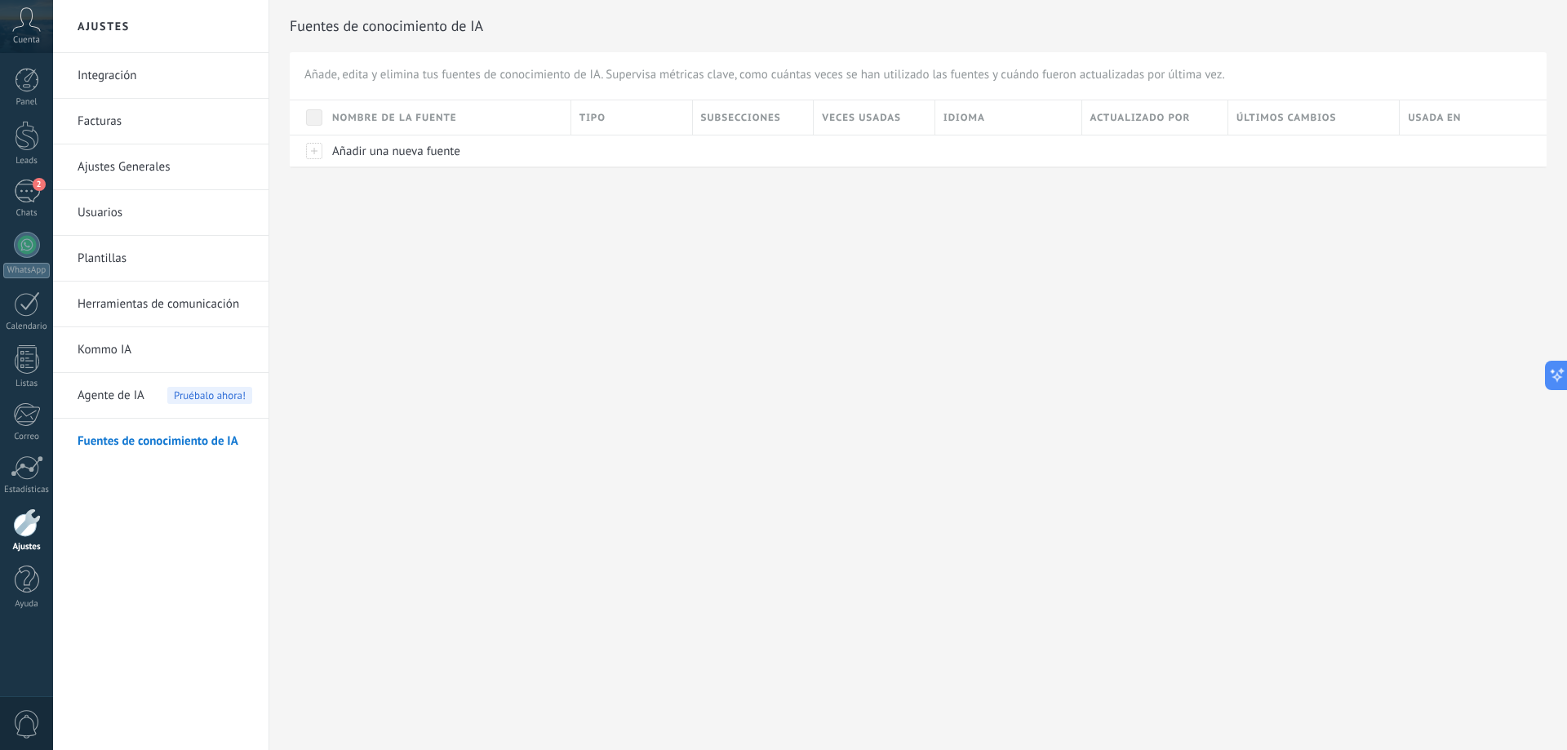
click at [119, 130] on link "Facturas" at bounding box center [165, 122] width 175 height 46
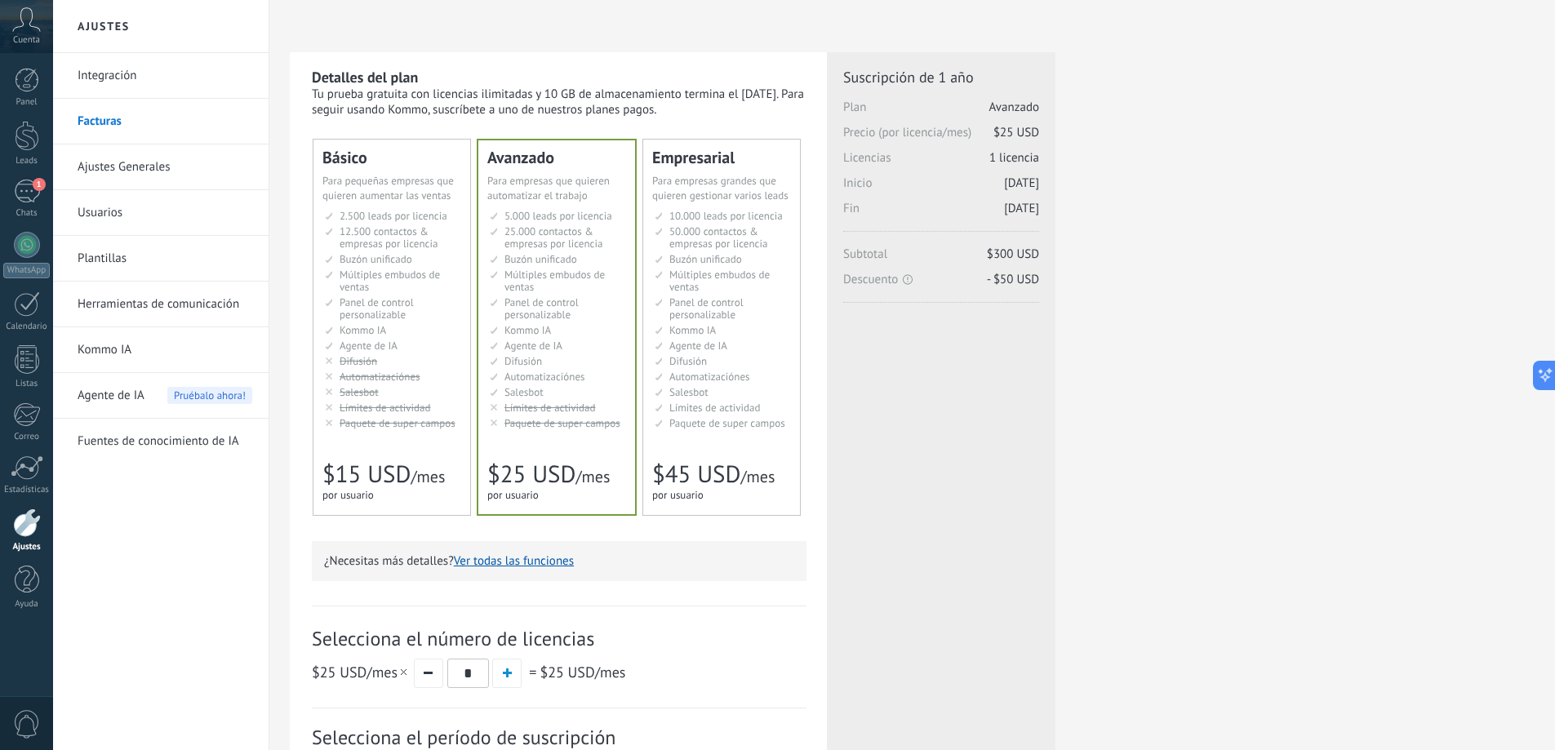
click at [129, 76] on link "Integración" at bounding box center [165, 76] width 175 height 46
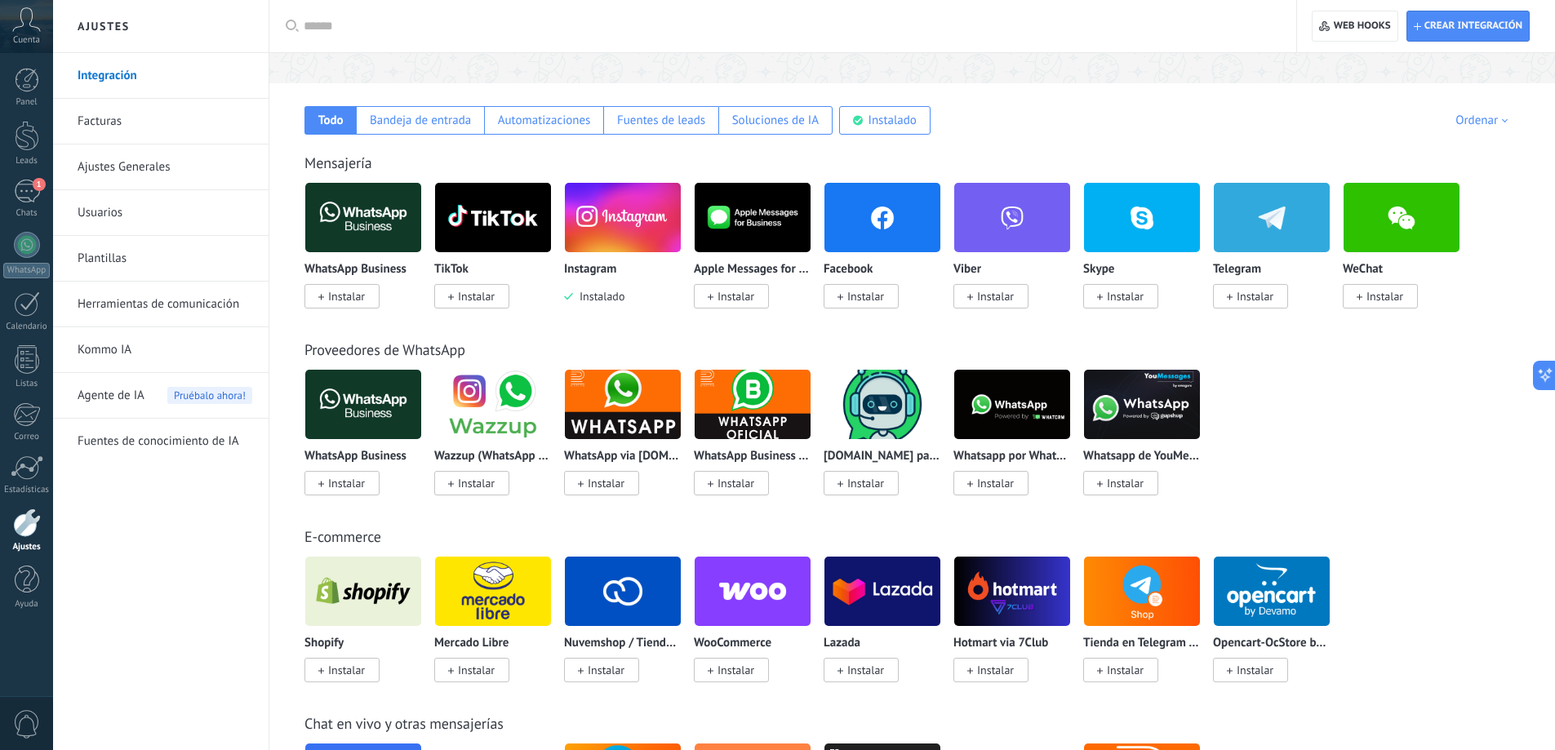
scroll to position [245, 0]
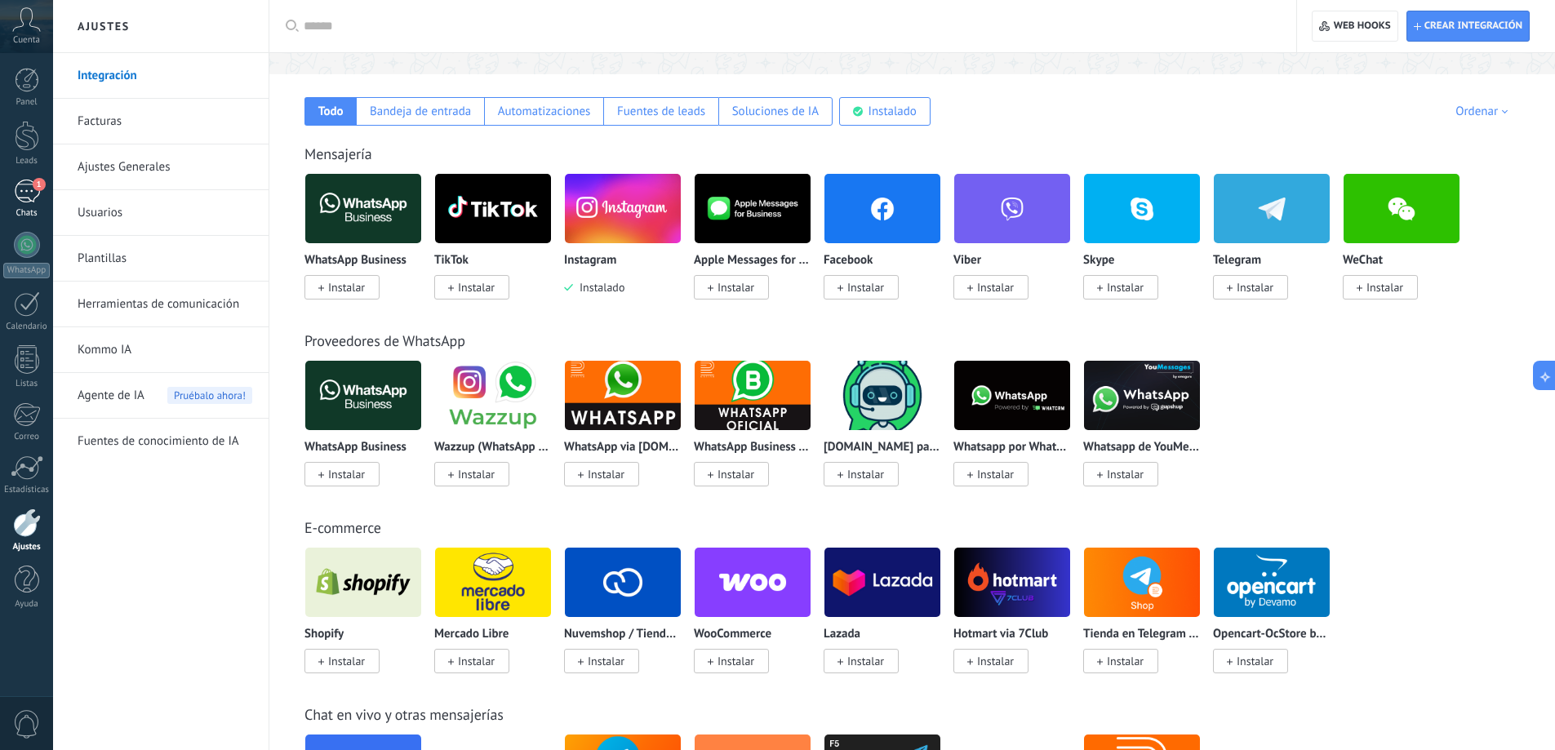
click at [27, 192] on div "1" at bounding box center [27, 192] width 26 height 24
